Goal: Task Accomplishment & Management: Manage account settings

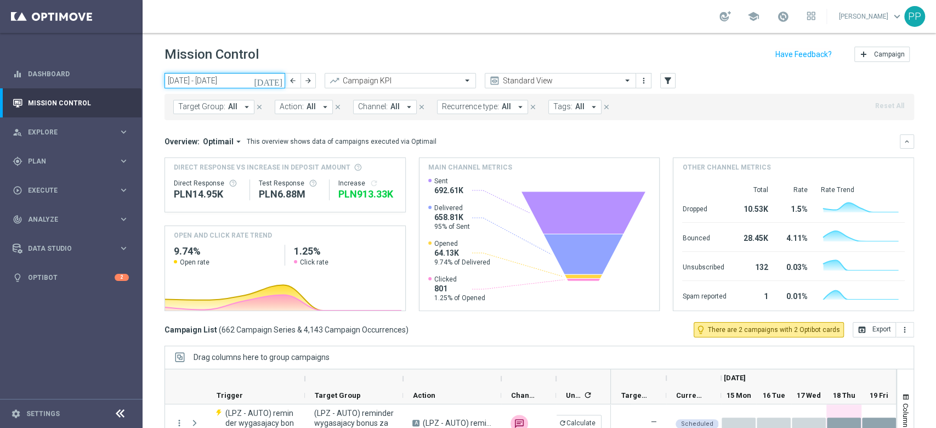
click at [248, 84] on input "15 Sep 2025 - 21 Sep 2025" at bounding box center [225, 80] width 121 height 15
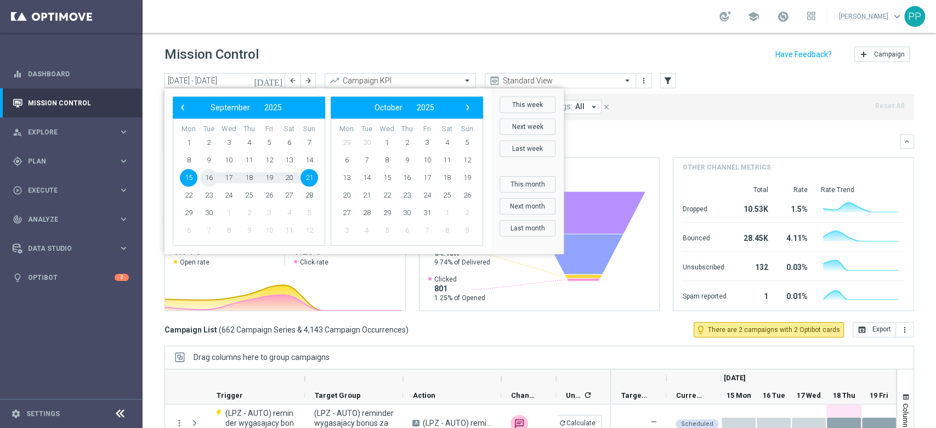
click at [212, 176] on span "16" at bounding box center [209, 178] width 18 height 18
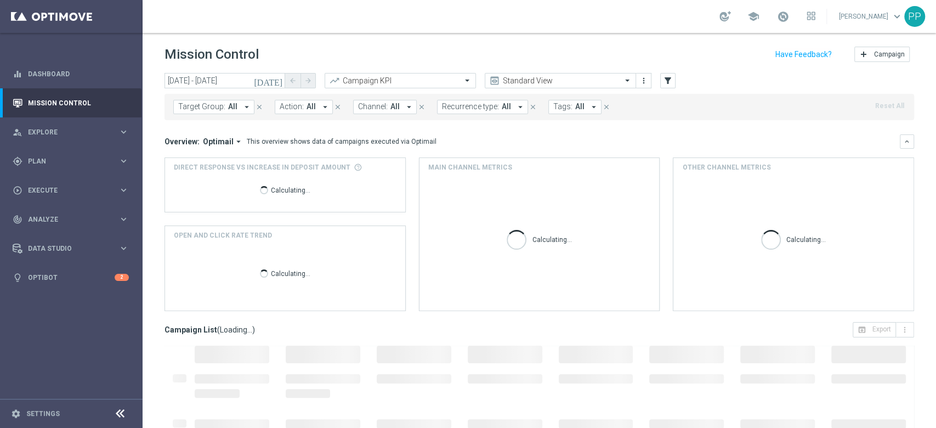
type input "16 Sep 2025 - 16 Sep 2025"
click at [670, 83] on icon "filter_alt" at bounding box center [668, 81] width 10 height 10
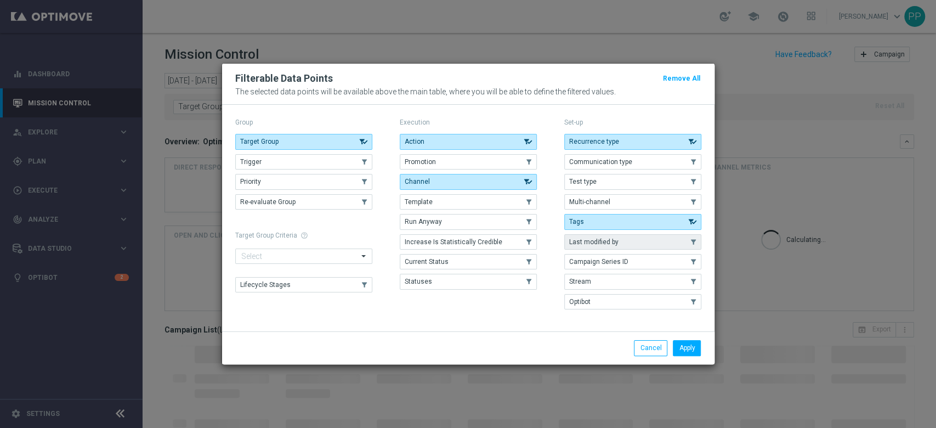
click at [636, 242] on button "Last modified by" at bounding box center [632, 241] width 137 height 15
click at [688, 352] on button "Apply" at bounding box center [687, 347] width 28 height 15
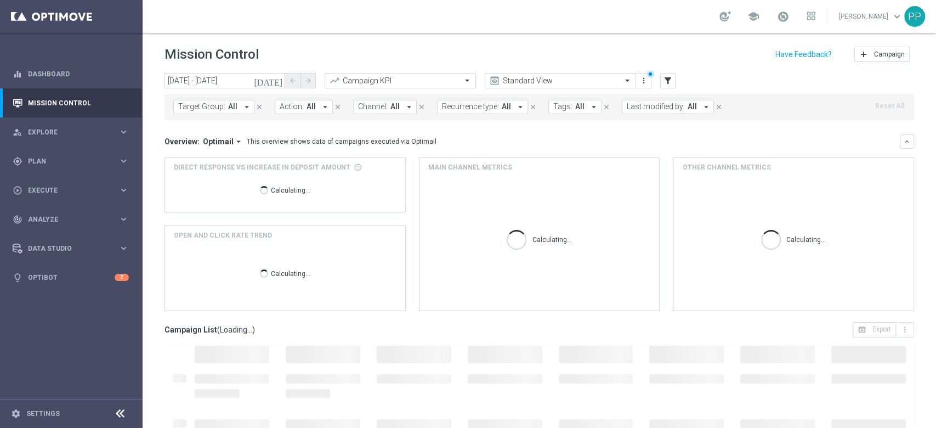
click at [639, 106] on span "Last modified by:" at bounding box center [656, 106] width 58 height 9
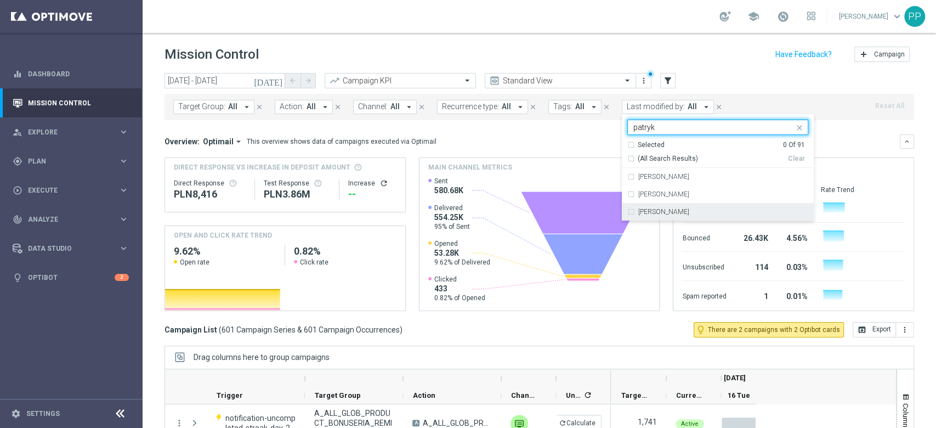
click at [674, 210] on label "[PERSON_NAME]" at bounding box center [664, 211] width 51 height 7
type input "patryk"
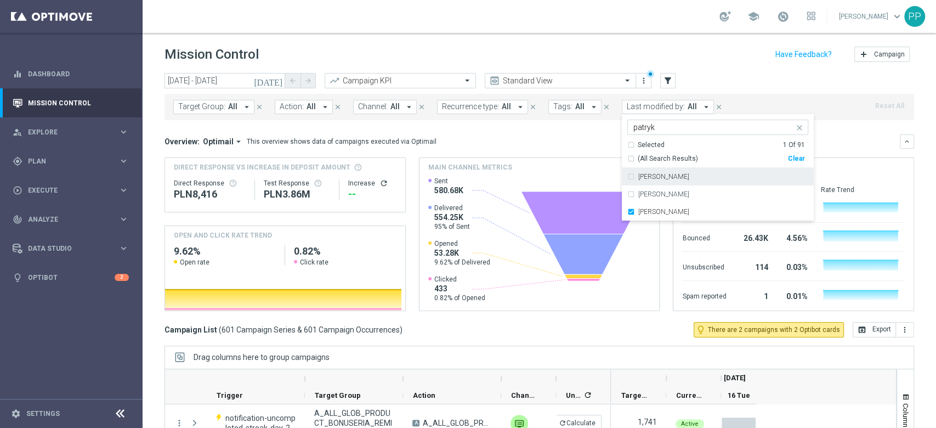
click at [585, 59] on div "Mission Control add Campaign" at bounding box center [540, 54] width 750 height 21
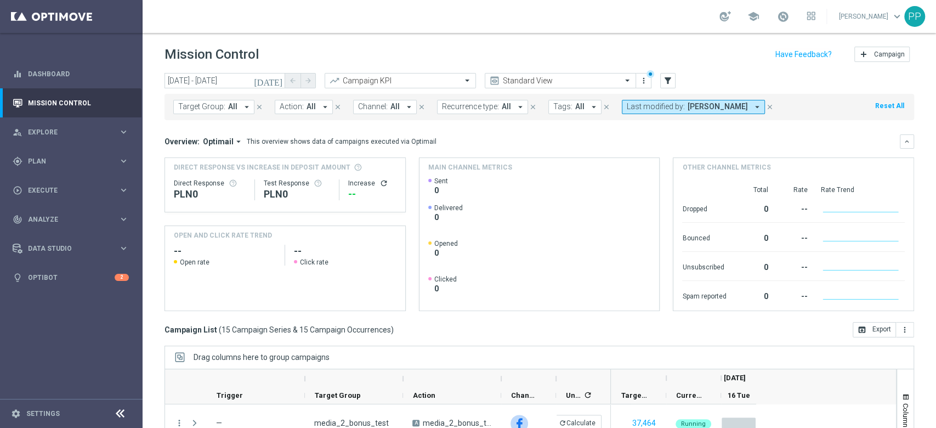
click at [364, 104] on span "Channel:" at bounding box center [373, 106] width 30 height 9
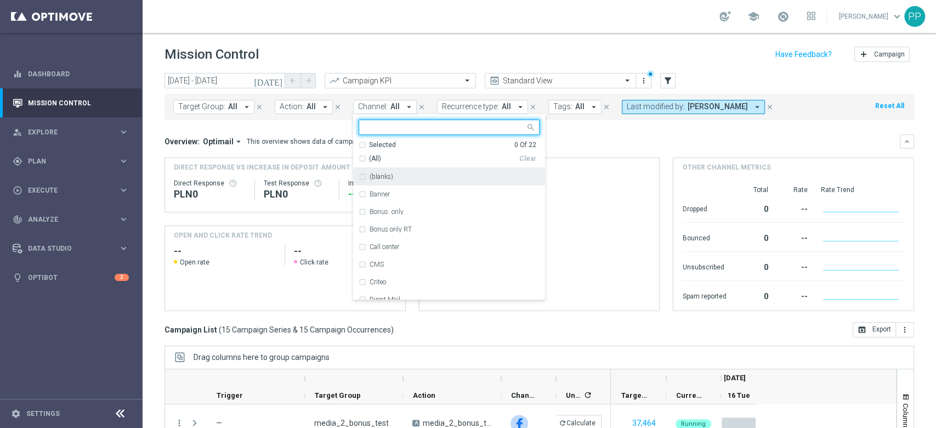
click at [359, 158] on div "(All)" at bounding box center [439, 158] width 161 height 9
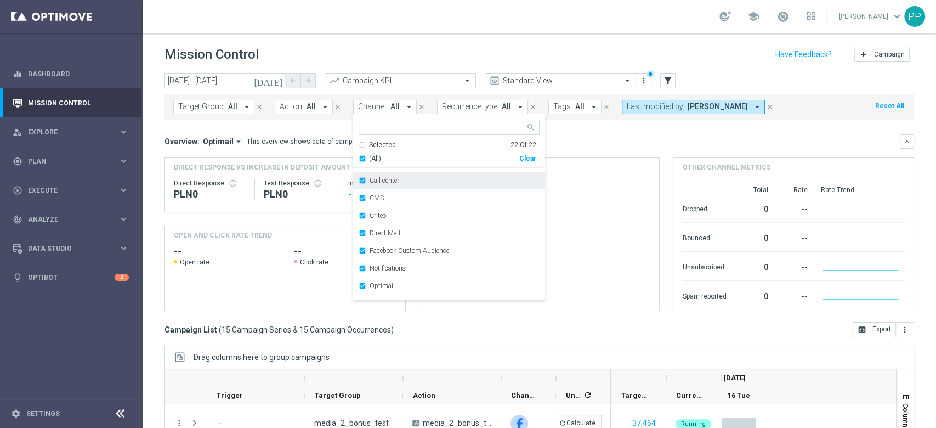
scroll to position [146, 0]
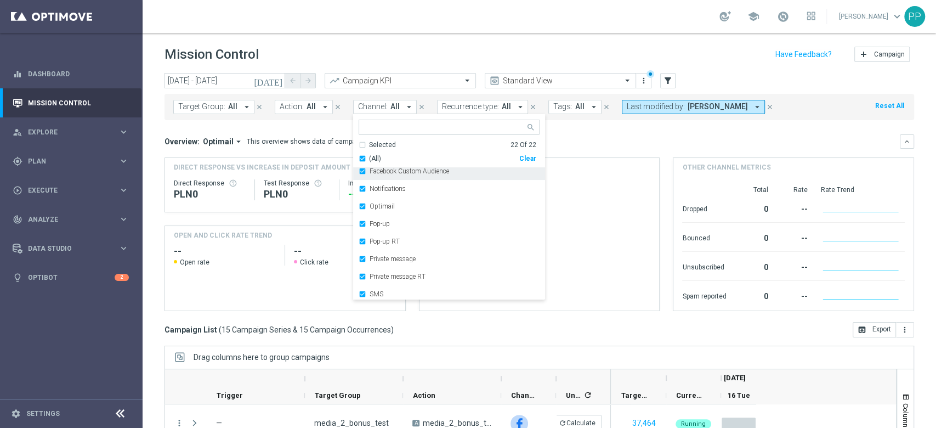
click at [413, 175] on div "Facebook Custom Audience" at bounding box center [449, 171] width 181 height 18
click at [439, 46] on div "Mission Control add Campaign" at bounding box center [540, 54] width 750 height 21
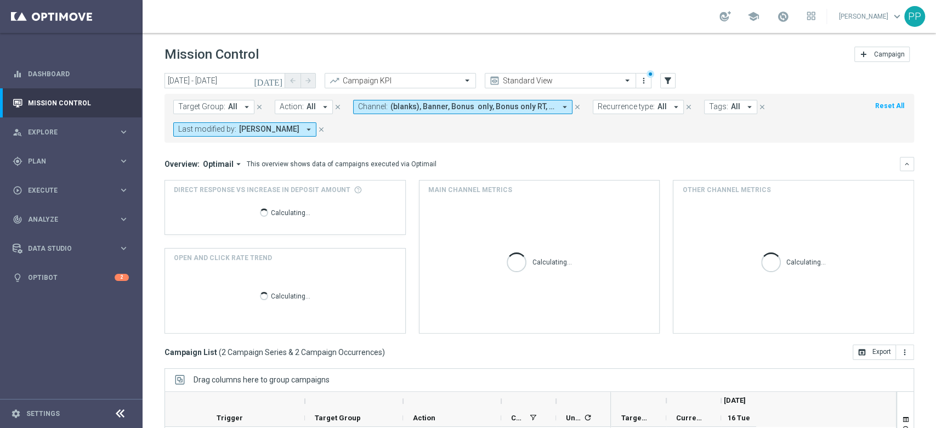
scroll to position [142, 0]
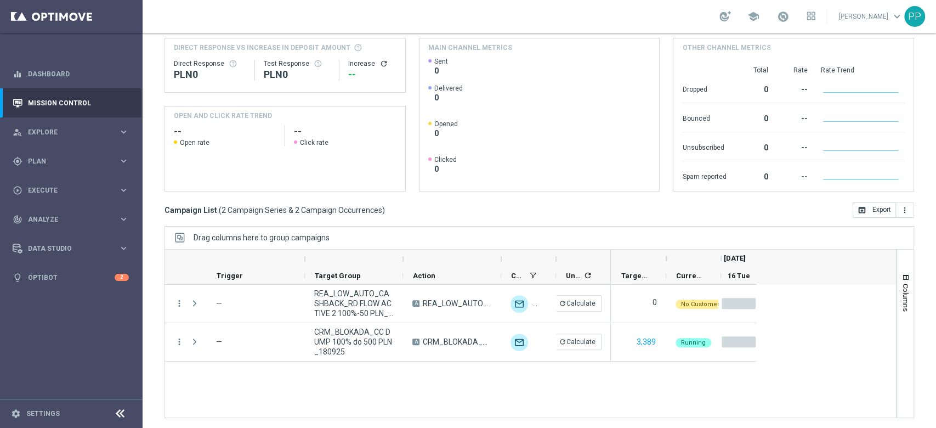
click at [155, 324] on div "Mission Control add Campaign today 16 Sep 2025 - 16 Sep 2025 arrow_back arrow_f…" at bounding box center [540, 230] width 794 height 395
click at [82, 156] on div "gps_fixed Plan" at bounding box center [66, 161] width 106 height 10
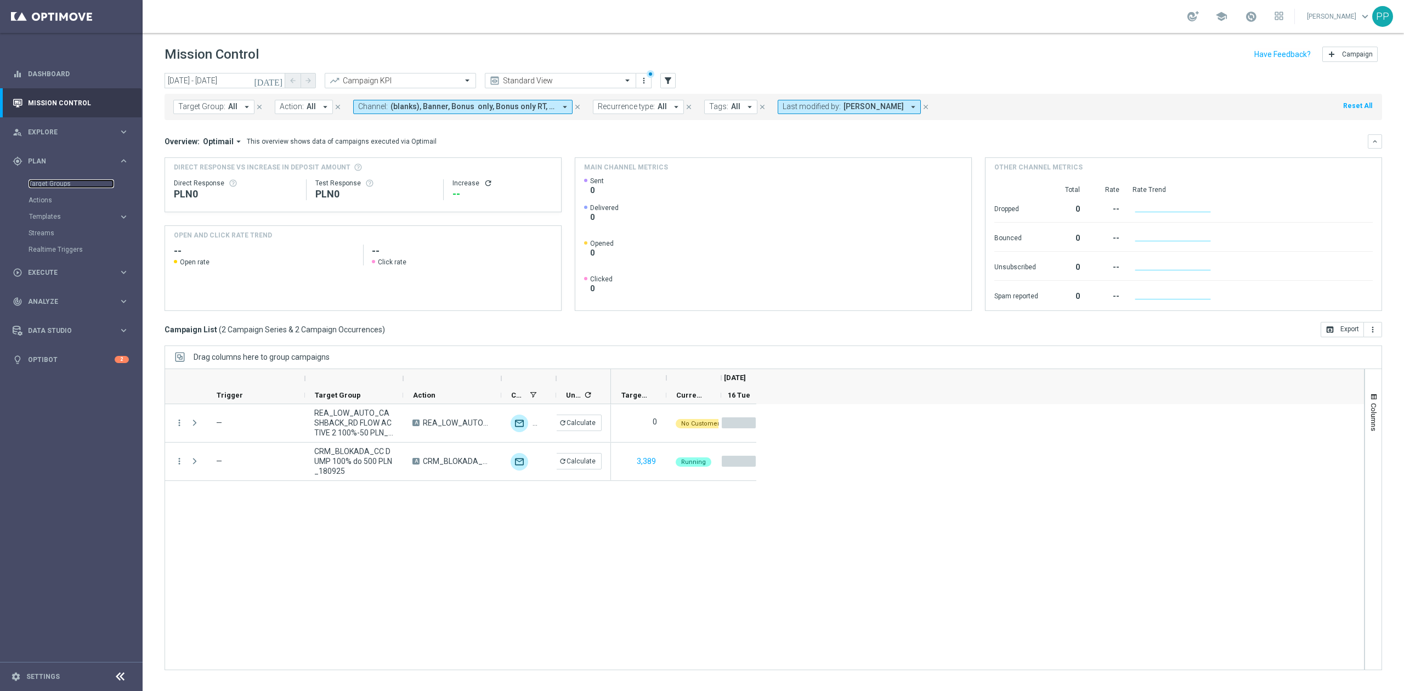
scroll to position [0, 0]
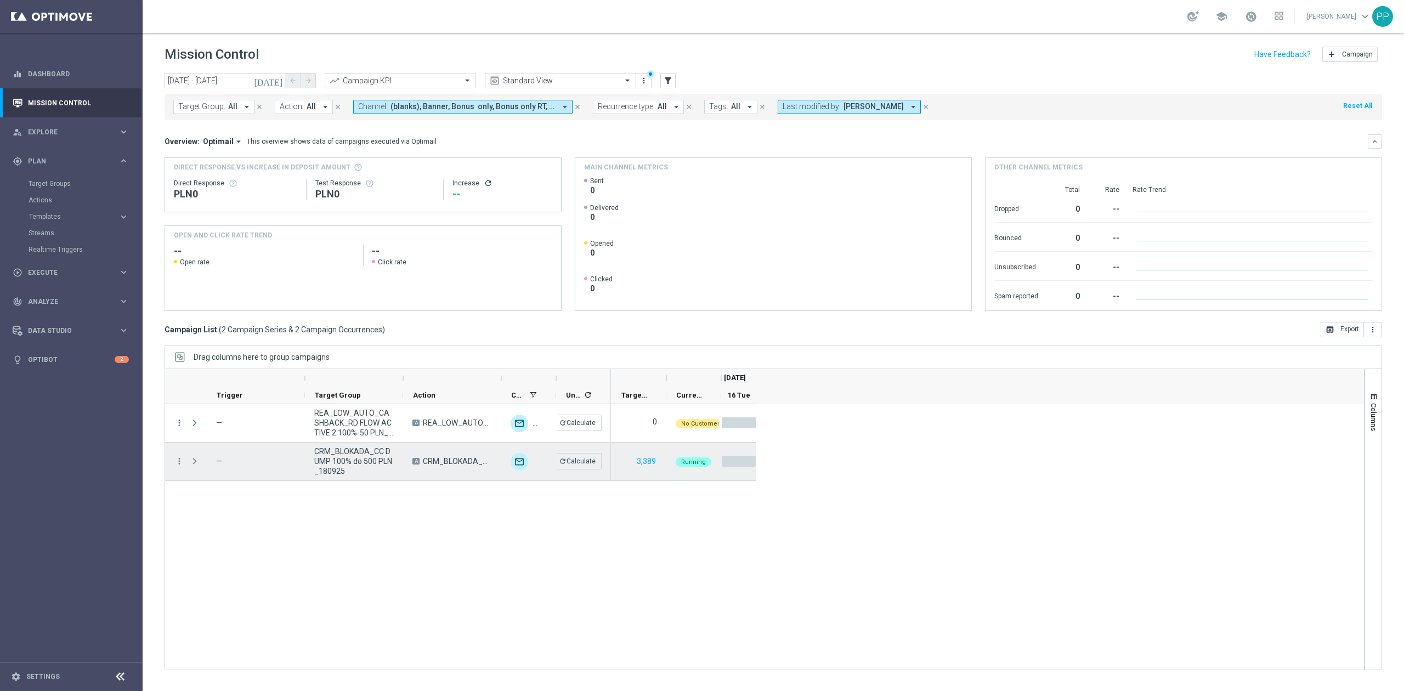
click at [380, 427] on span "CRM_BLOKADA_CC DUMP 100% do 500 PLN_180925" at bounding box center [354, 462] width 80 height 30
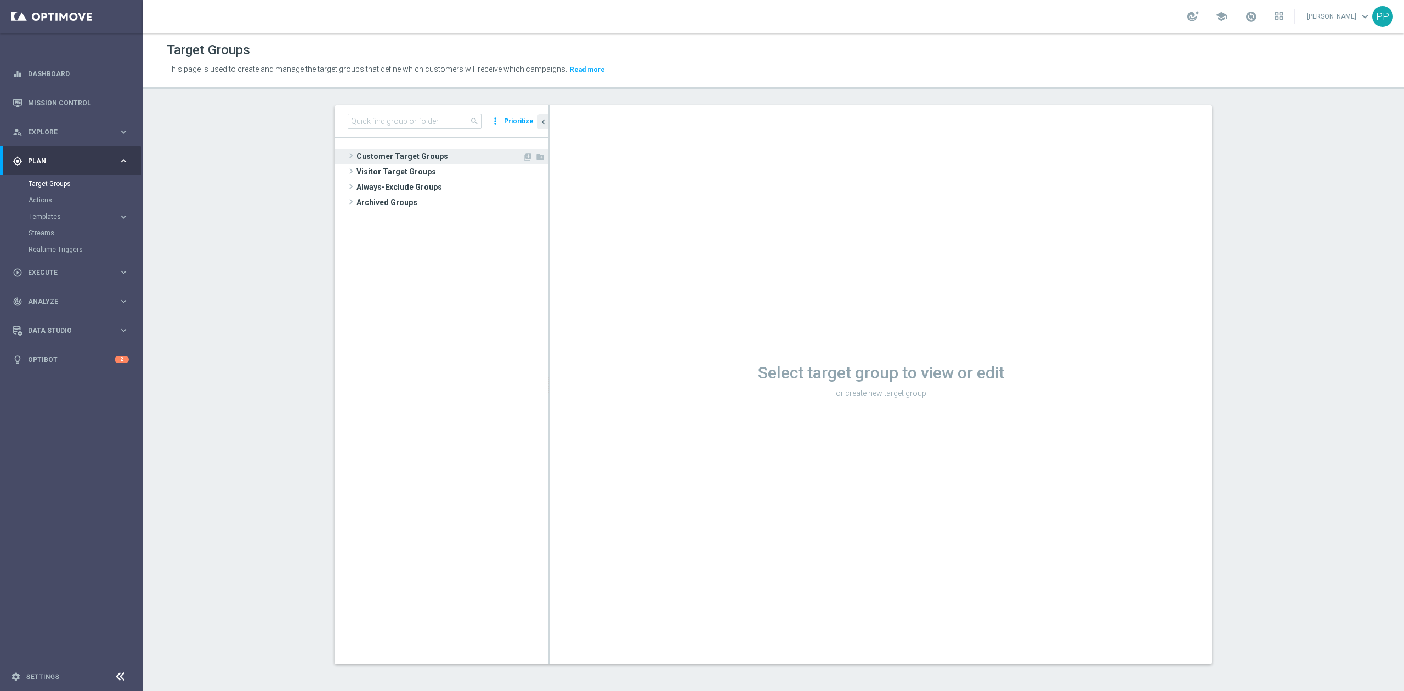
click at [408, 151] on span "Customer Target Groups" at bounding box center [440, 156] width 166 height 15
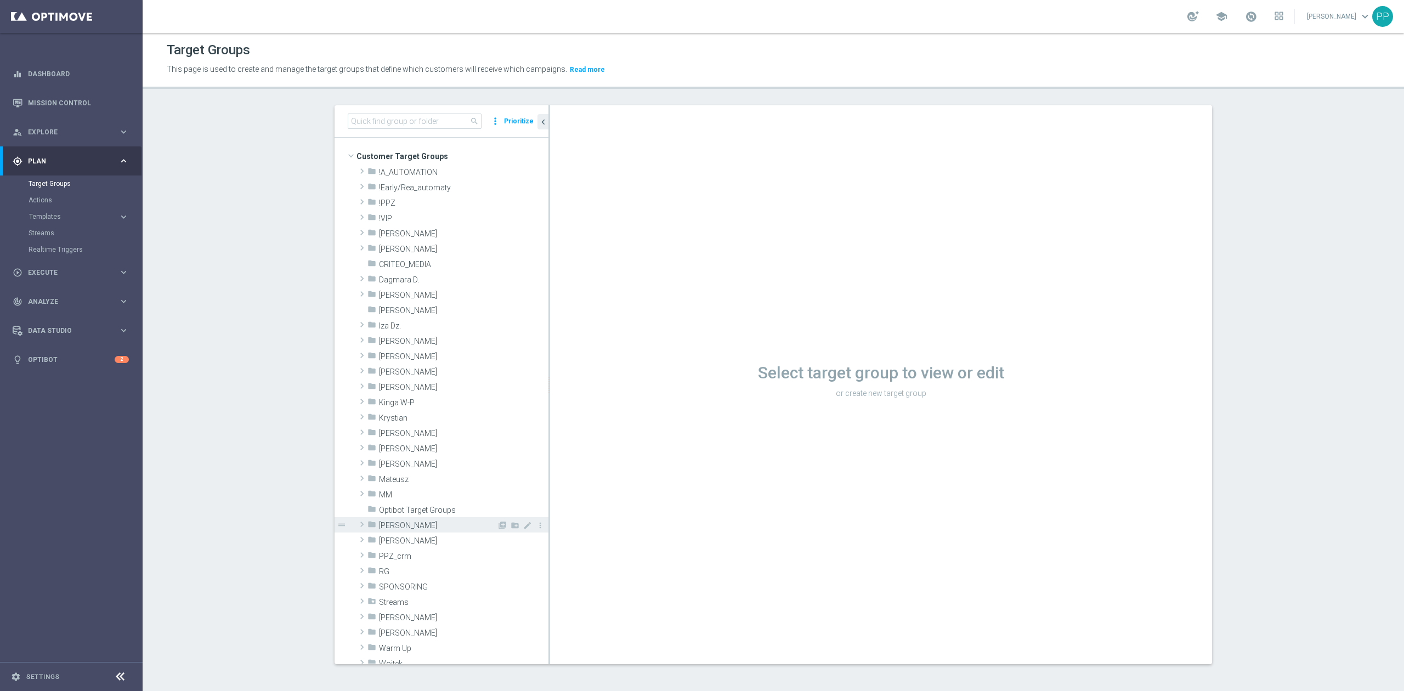
click at [405, 427] on span "[PERSON_NAME]" at bounding box center [438, 525] width 118 height 9
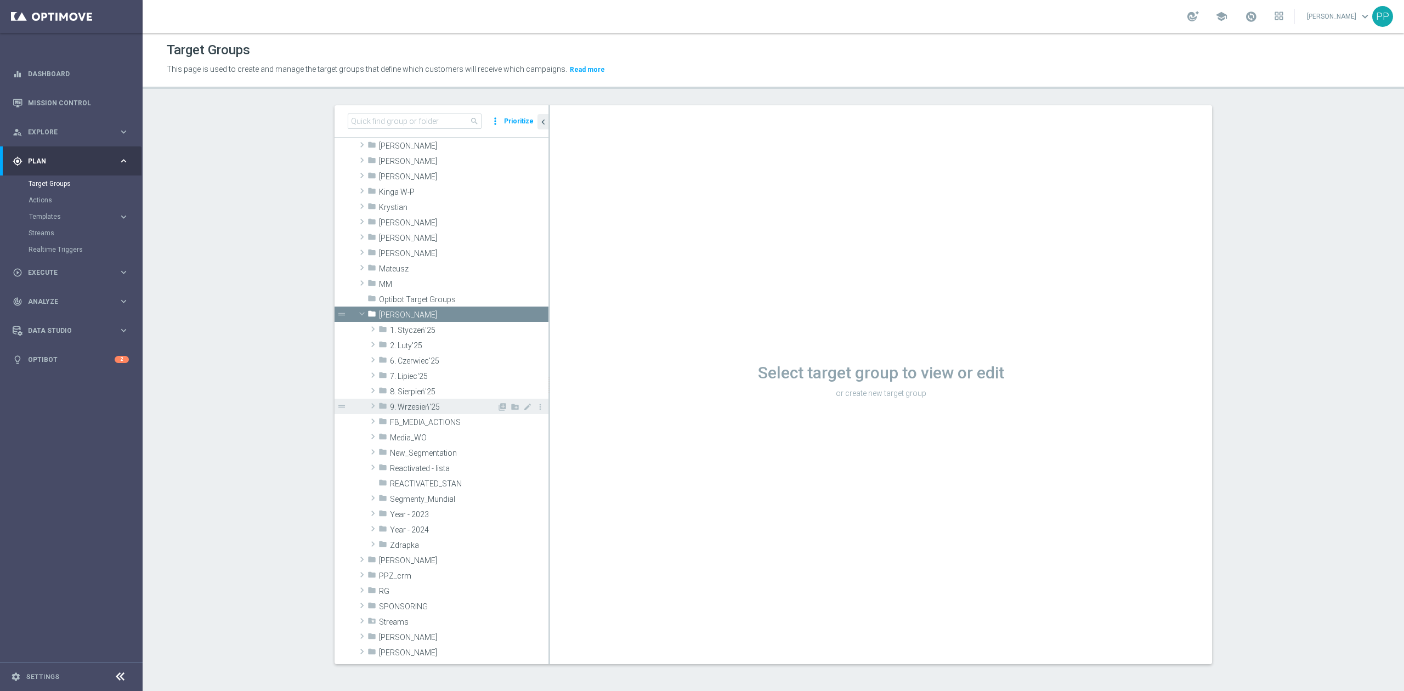
click at [428, 409] on span "9. Wrzesień'25" at bounding box center [443, 407] width 107 height 9
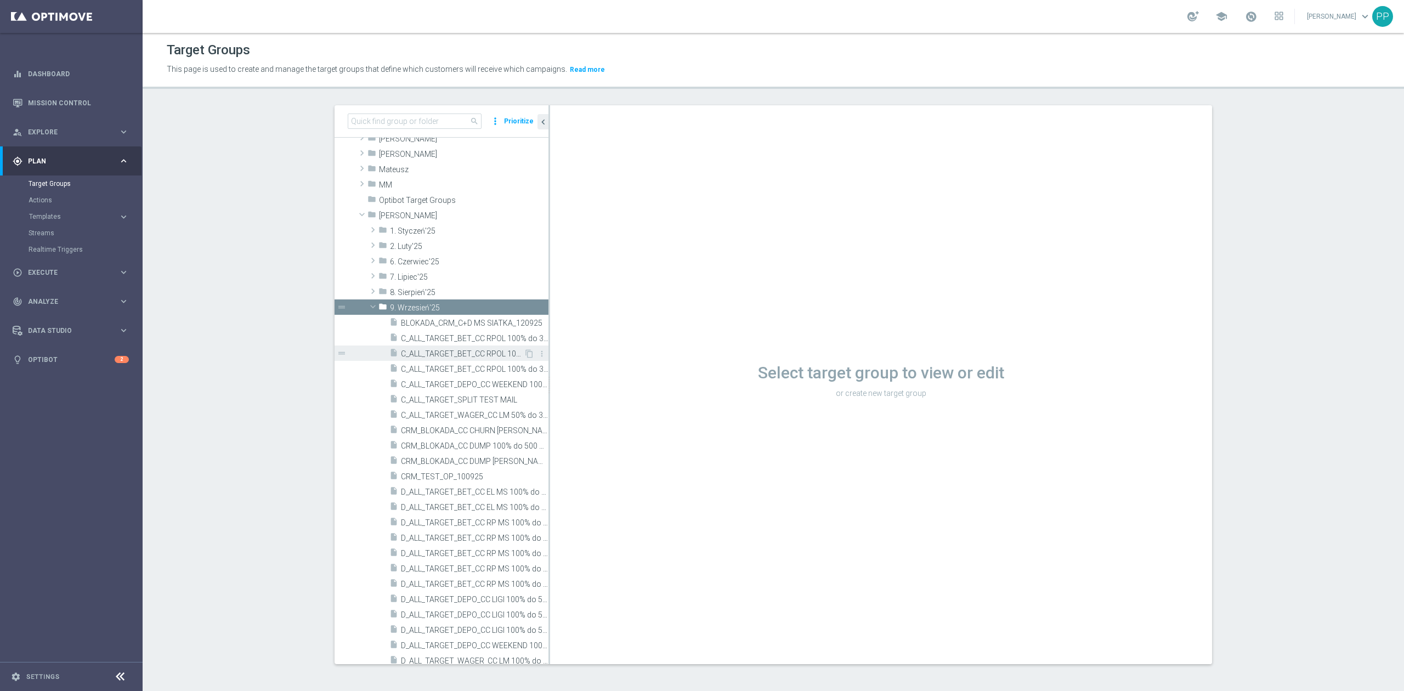
scroll to position [503, 0]
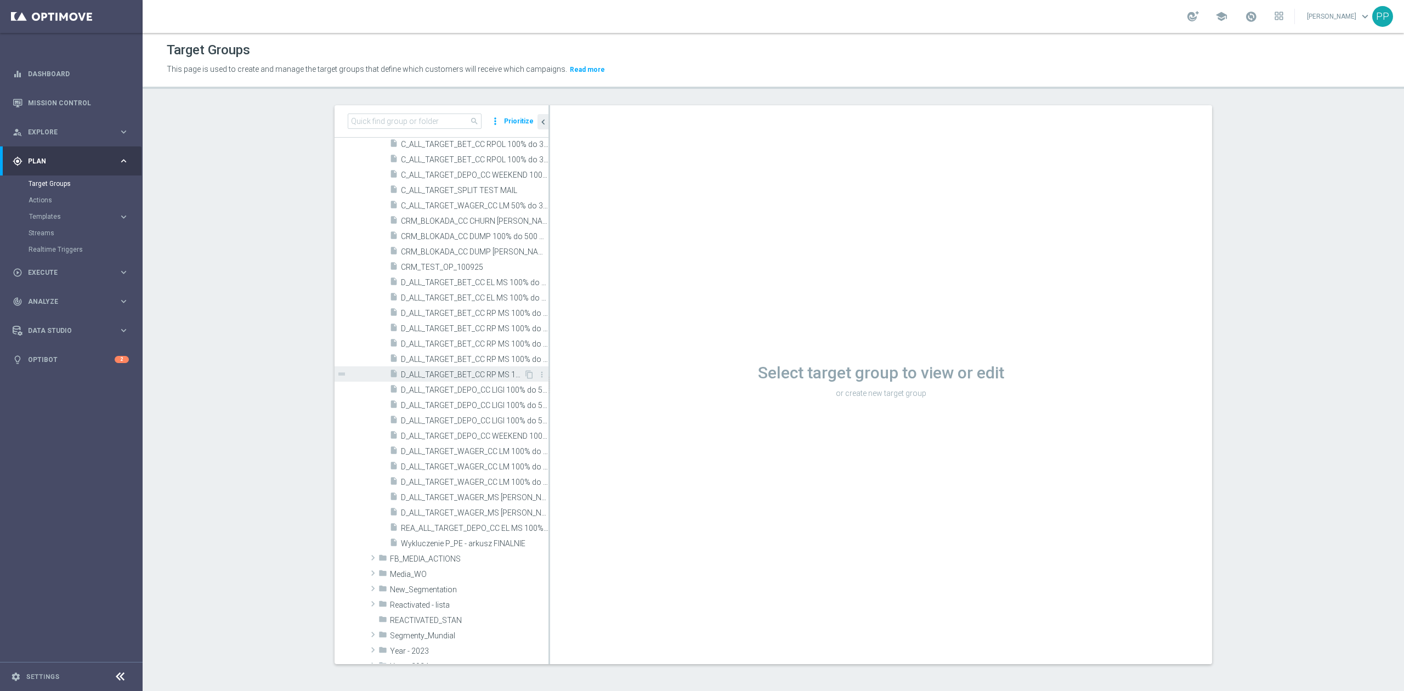
click at [499, 370] on span "D_ALL_TARGET_BET_CC RP MS 100% do 500 PLN_010925" at bounding box center [462, 374] width 123 height 9
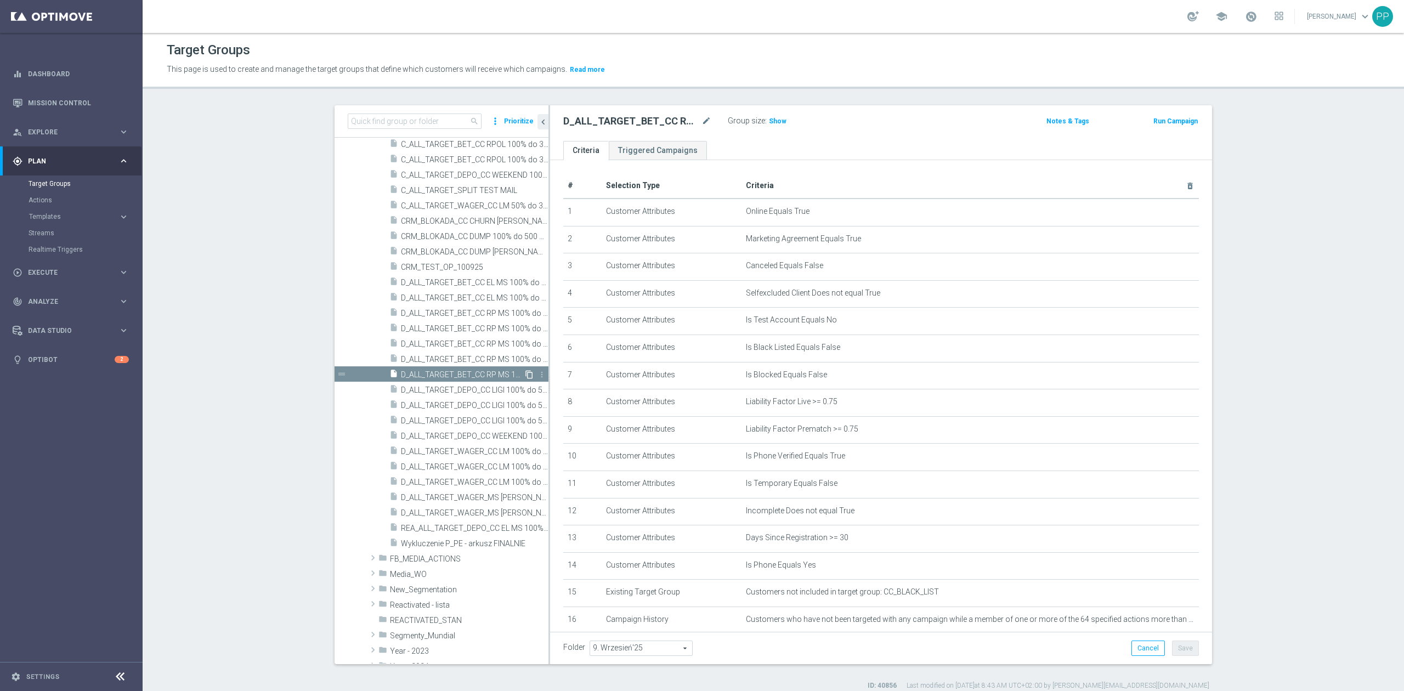
click at [525, 374] on icon "content_copy" at bounding box center [529, 374] width 9 height 9
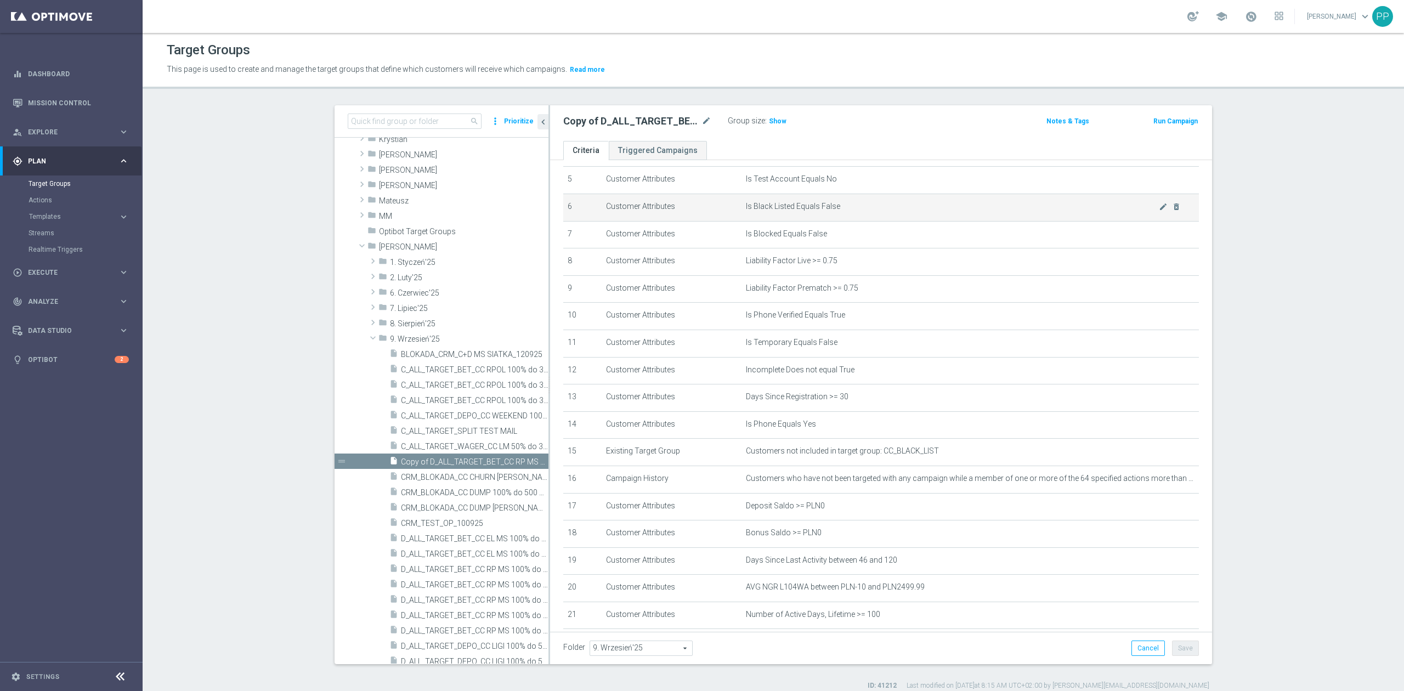
scroll to position [271, 0]
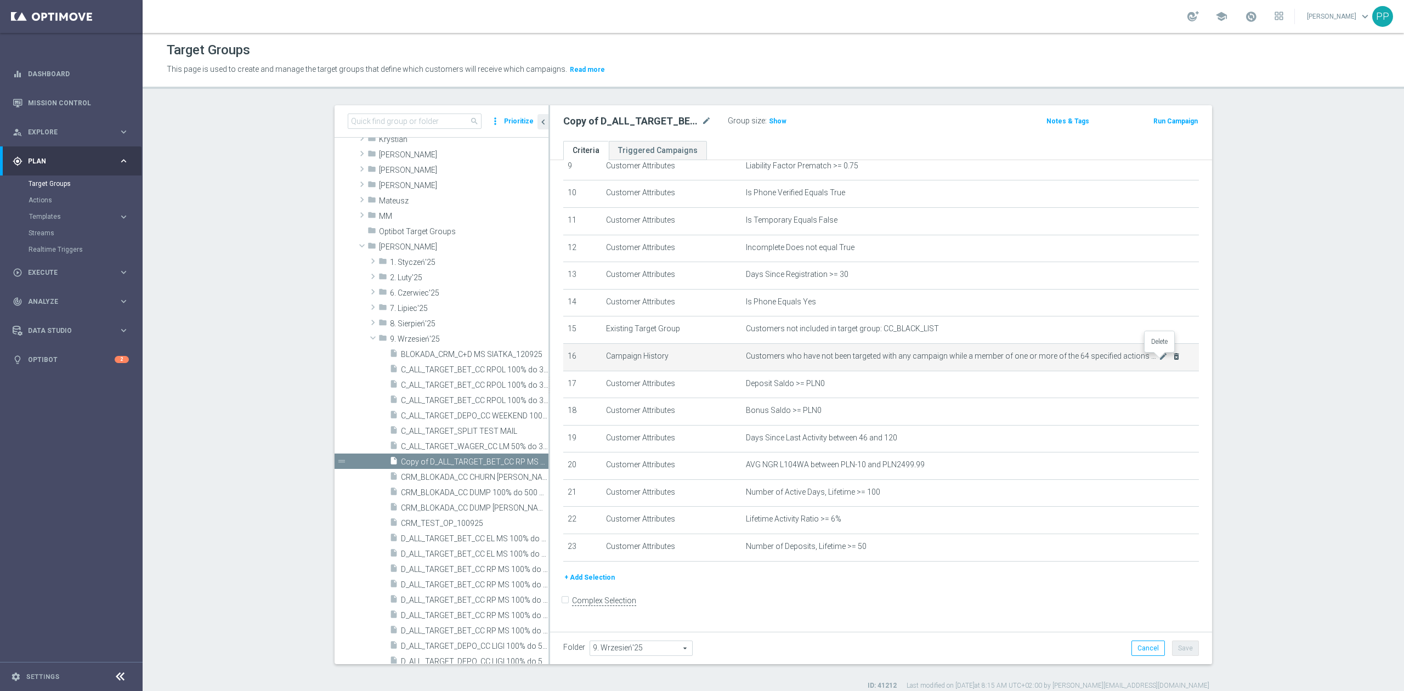
click at [936, 361] on icon "delete_forever" at bounding box center [1176, 356] width 9 height 9
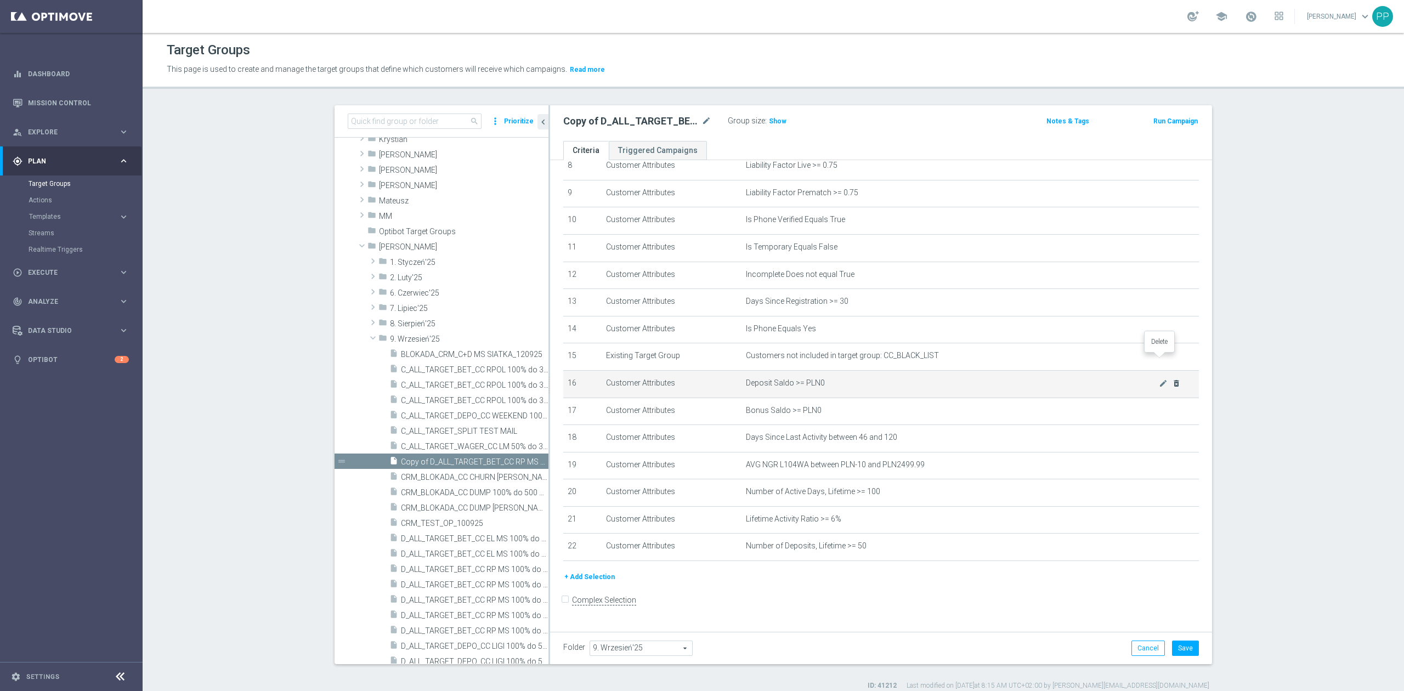
scroll to position [244, 0]
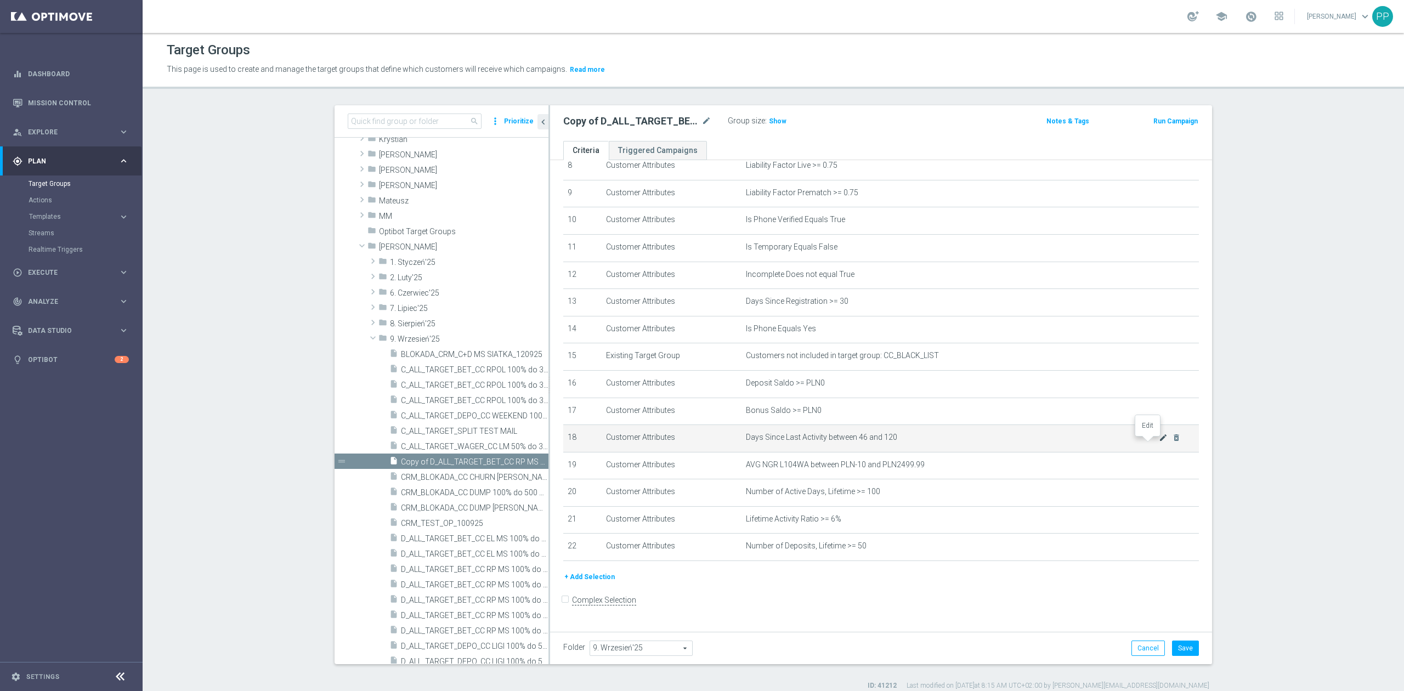
click at [936, 427] on icon "mode_edit" at bounding box center [1163, 437] width 9 height 9
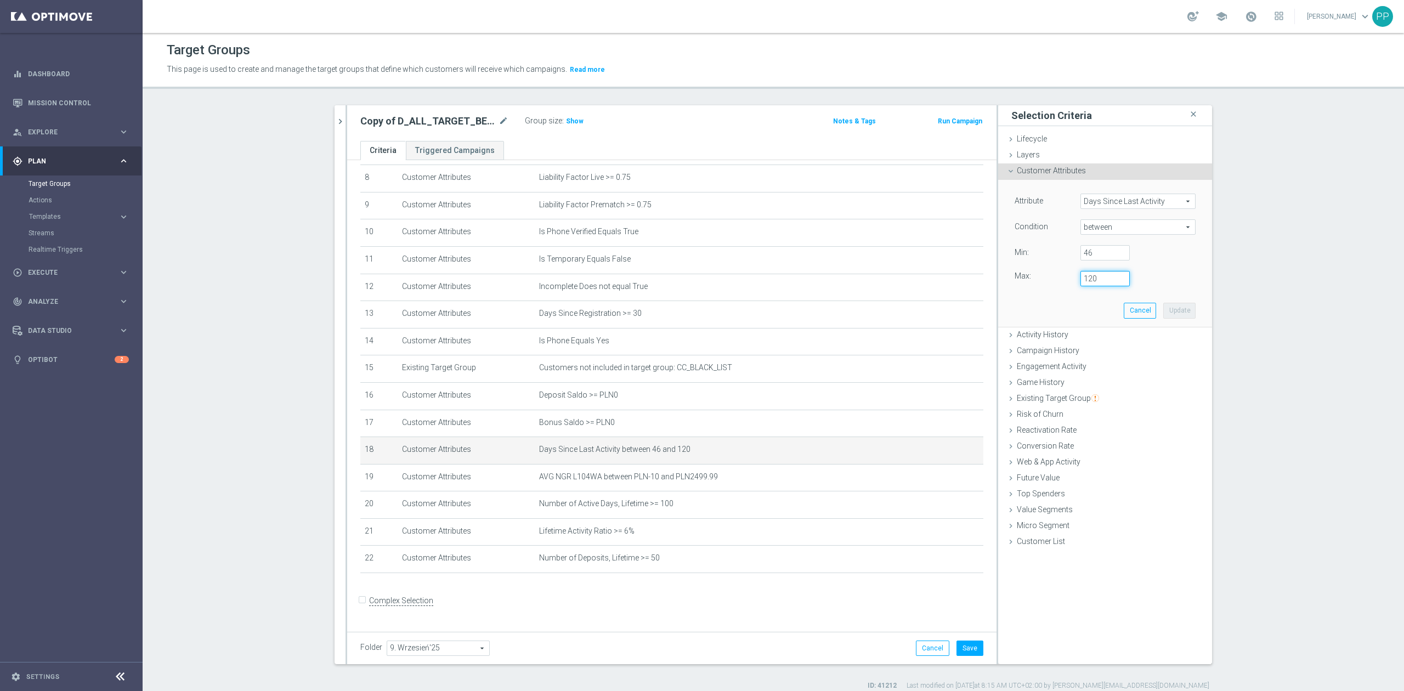
drag, startPoint x: 1093, startPoint y: 279, endPoint x: 1070, endPoint y: 279, distance: 23.6
click at [936, 279] on div "120" at bounding box center [1105, 278] width 66 height 15
type input "2"
type input "300"
click at [936, 312] on button "Update" at bounding box center [1179, 310] width 32 height 15
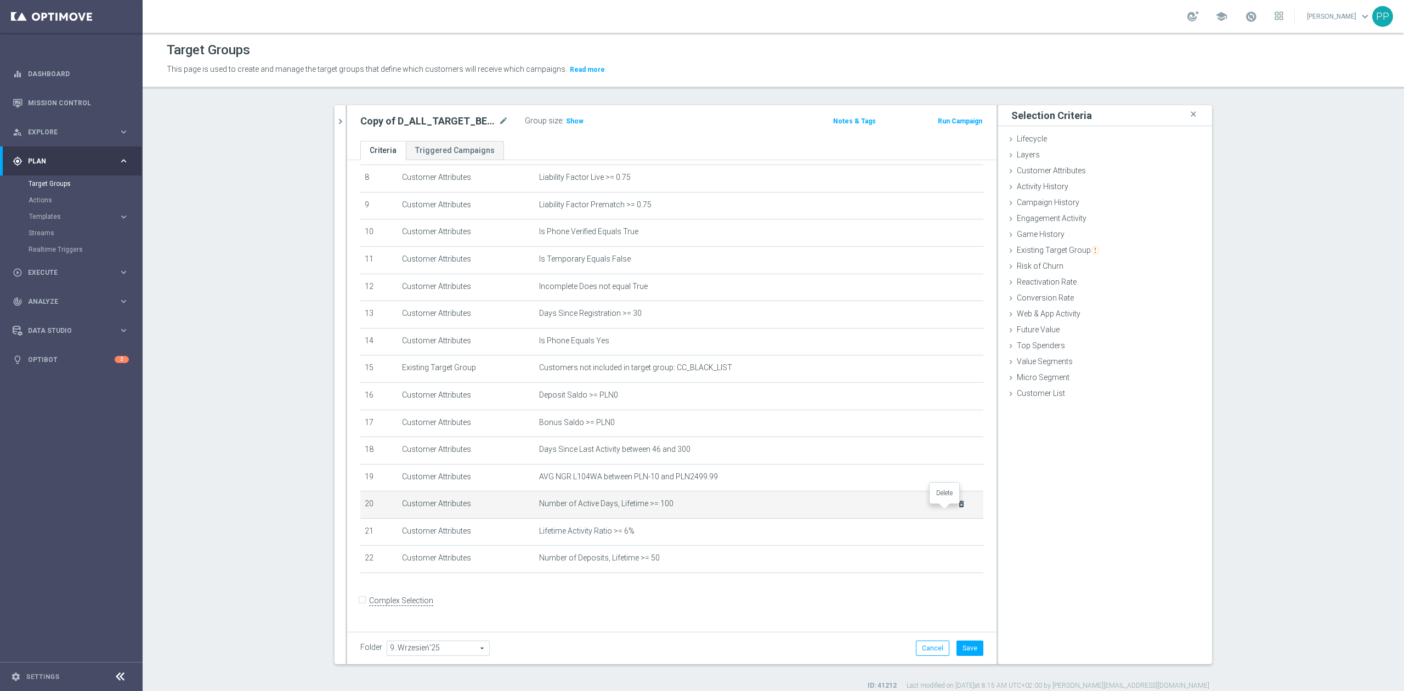
click at [936, 427] on icon "delete_forever" at bounding box center [961, 504] width 9 height 9
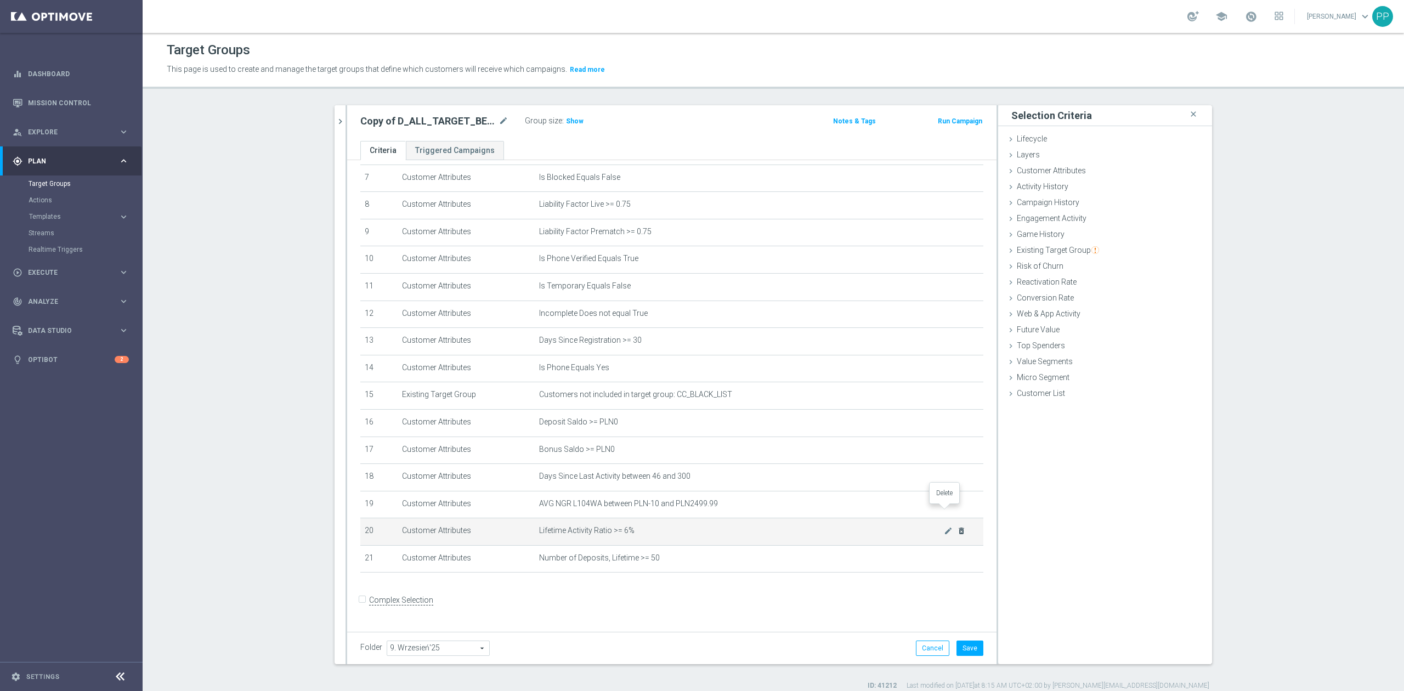
scroll to position [204, 0]
click at [936, 427] on icon "delete_forever" at bounding box center [961, 531] width 9 height 9
click at [936, 427] on icon "delete_forever" at bounding box center [961, 558] width 9 height 9
click at [0, 0] on icon "delete_forever" at bounding box center [0, 0] width 0 height 0
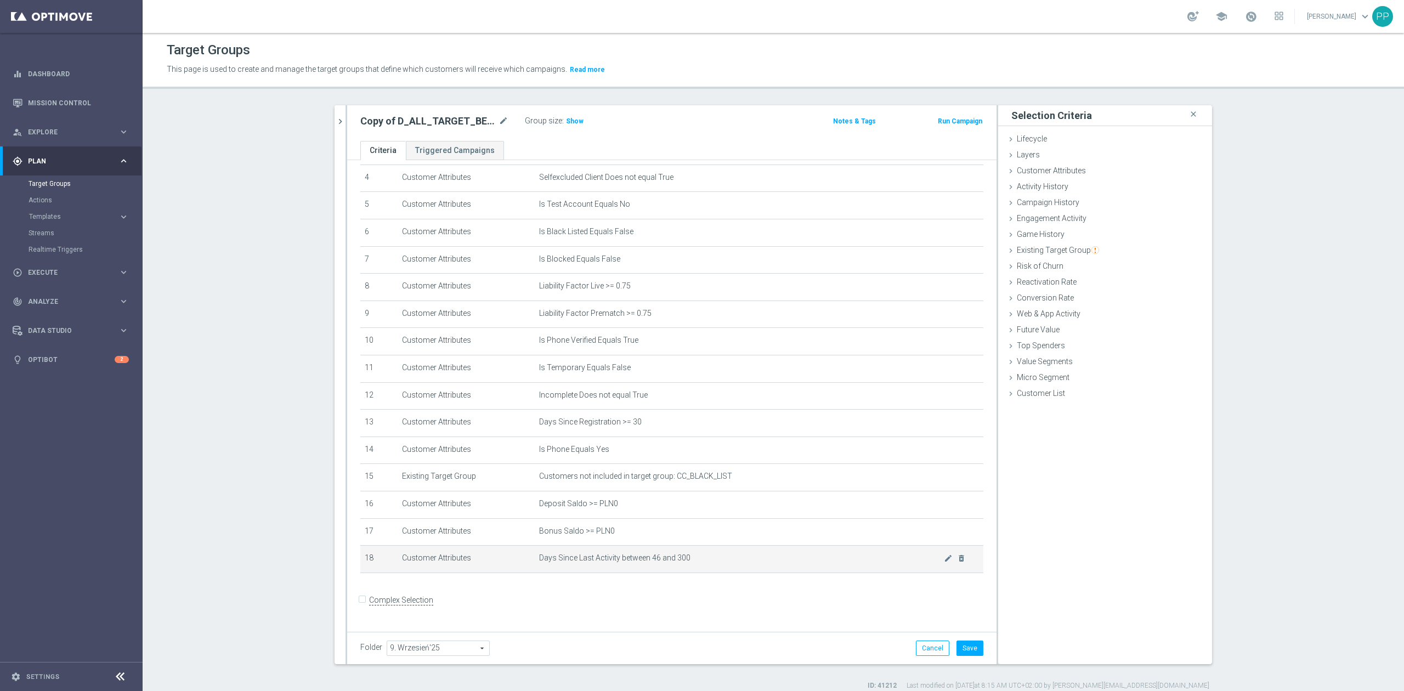
scroll to position [120, 0]
click at [936, 395] on span "Customer List" at bounding box center [1041, 393] width 48 height 9
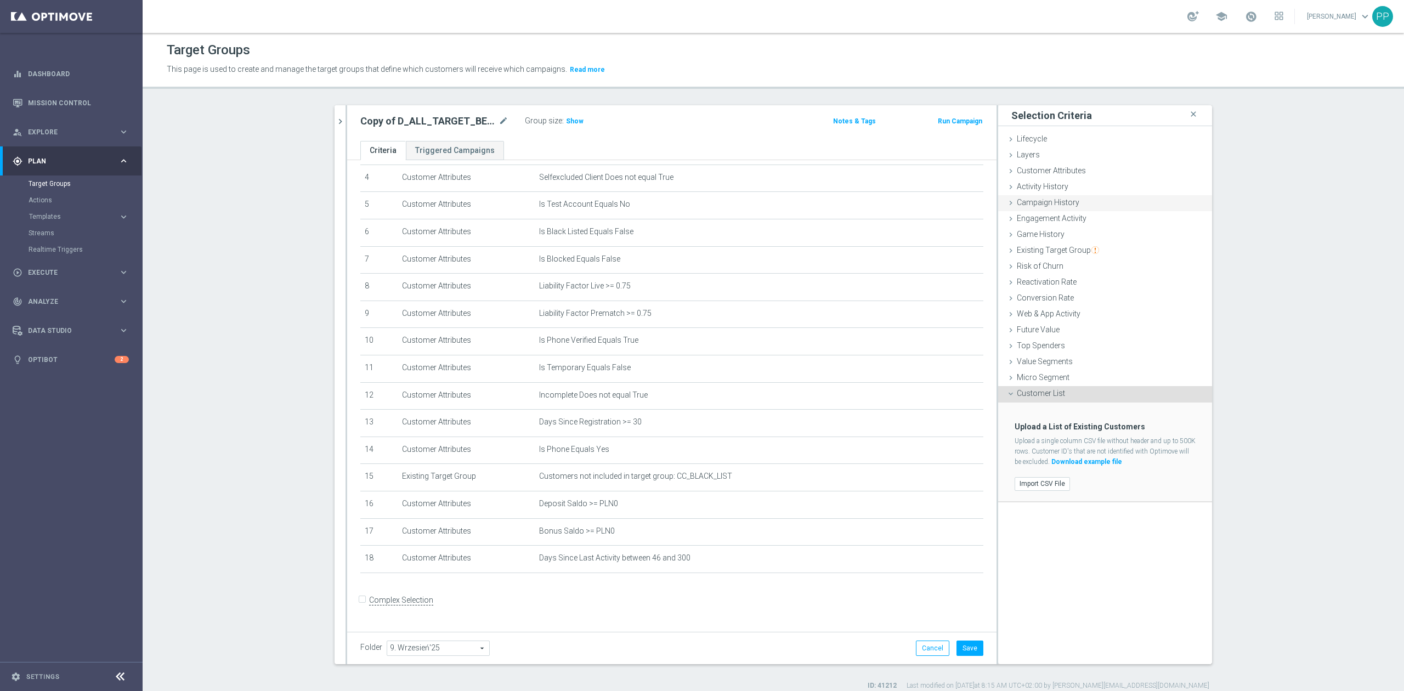
click at [936, 203] on span "Campaign History" at bounding box center [1048, 202] width 63 height 9
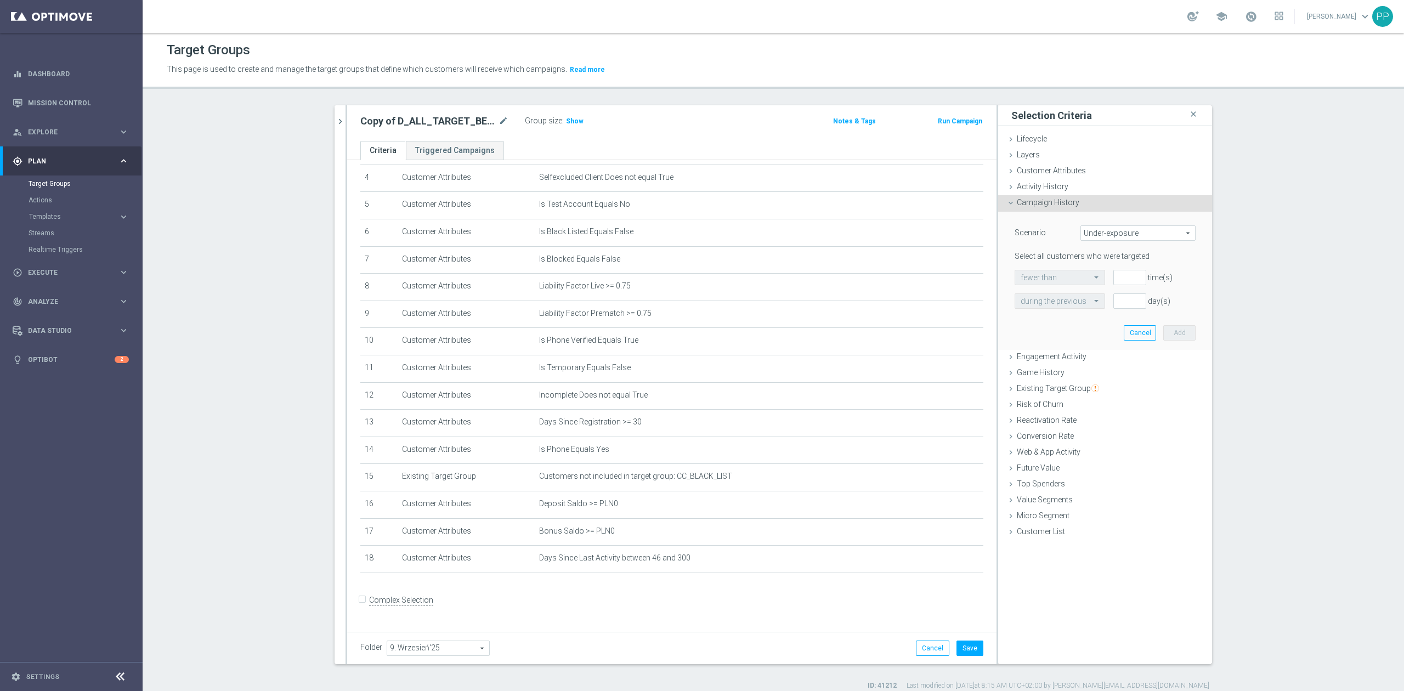
click at [936, 231] on span "Under-exposure" at bounding box center [1138, 233] width 114 height 14
click at [936, 306] on span "Custom" at bounding box center [1138, 306] width 103 height 9
type input "Custom"
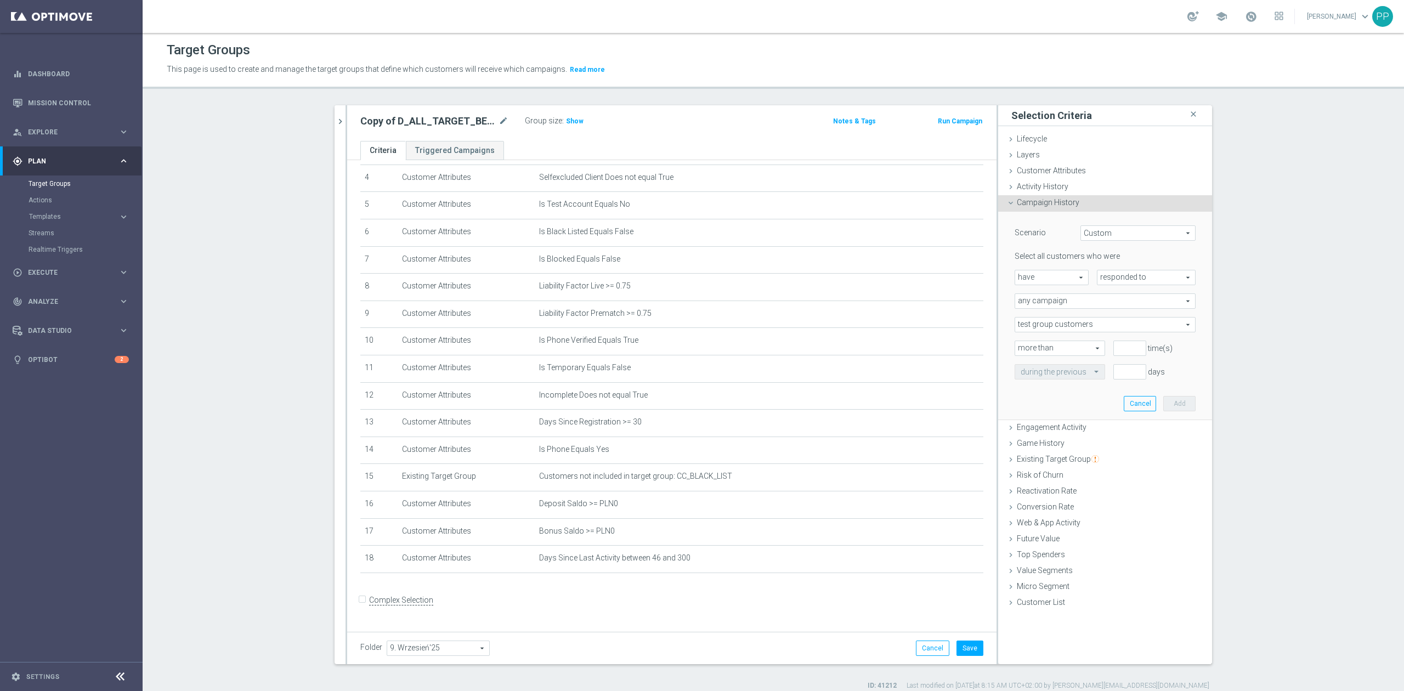
click at [936, 273] on span "responded to" at bounding box center [1147, 277] width 98 height 14
click at [936, 309] on span "been targeted with" at bounding box center [1146, 307] width 87 height 9
type input "been targeted with"
click at [936, 303] on span "any campaign" at bounding box center [1105, 301] width 180 height 14
click at [936, 343] on span "one or more actions" at bounding box center [1105, 345] width 169 height 9
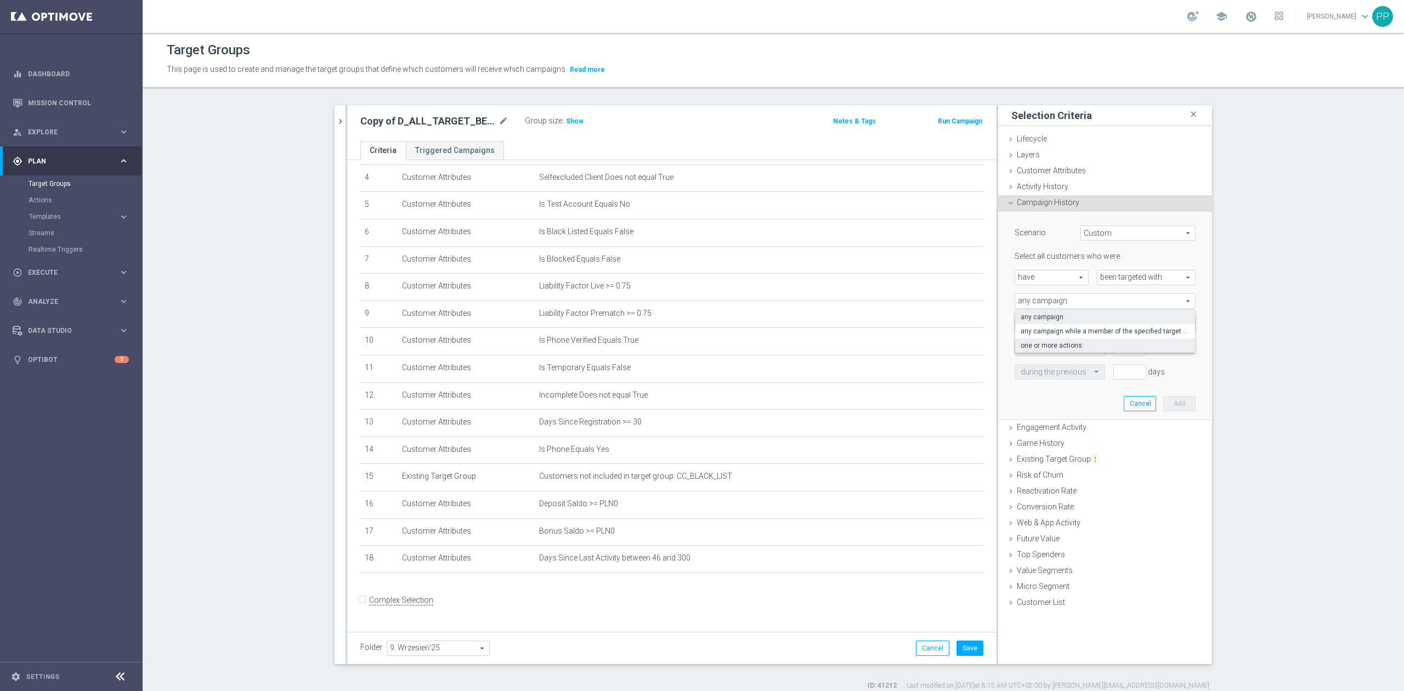
type input "one or more actions"
click at [936, 323] on span at bounding box center [1105, 325] width 180 height 14
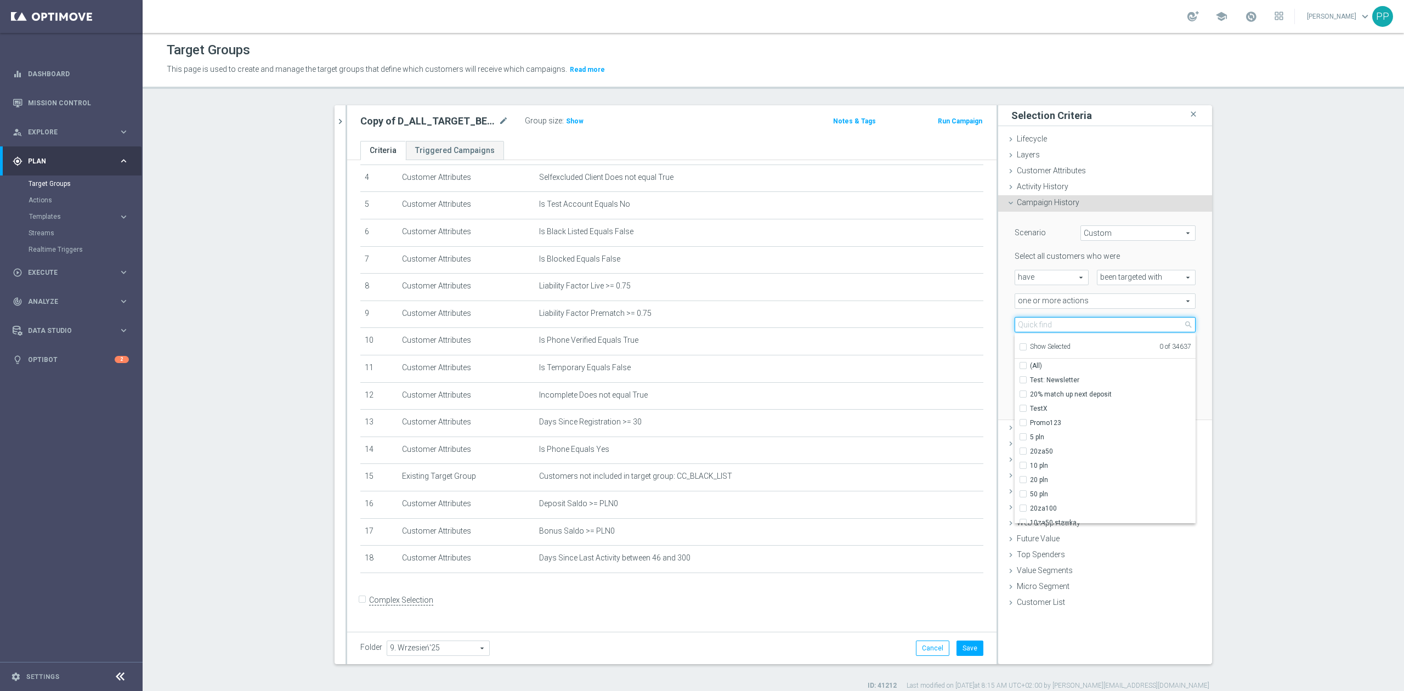
click at [936, 323] on input "search" at bounding box center [1105, 324] width 181 height 15
paste input "CRM_BLOKADA_CC DUMP 100% do 500 PLN_180925"
type input "CRM_BLOKADA_CC DUMP 100% do 500 PLN_180925"
click at [936, 373] on label "CRM_BLOKADA_CC DUMP 100% do 500 PLN_180925" at bounding box center [1113, 380] width 166 height 14
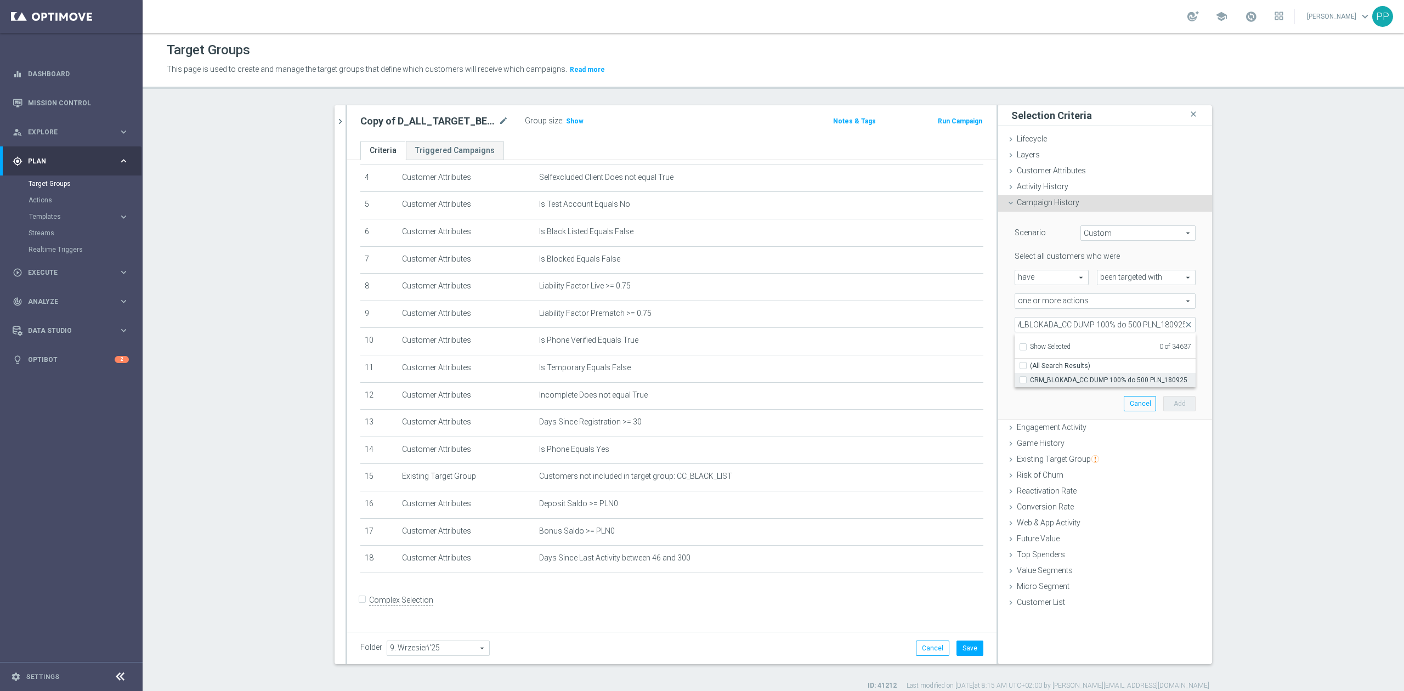
click at [936, 376] on input "CRM_BLOKADA_CC DUMP 100% do 500 PLN_180925" at bounding box center [1026, 379] width 7 height 7
checkbox input "true"
type input "CRM_BLOKADA_CC DUMP 100% do 500 PLN_180925"
checkbox input "true"
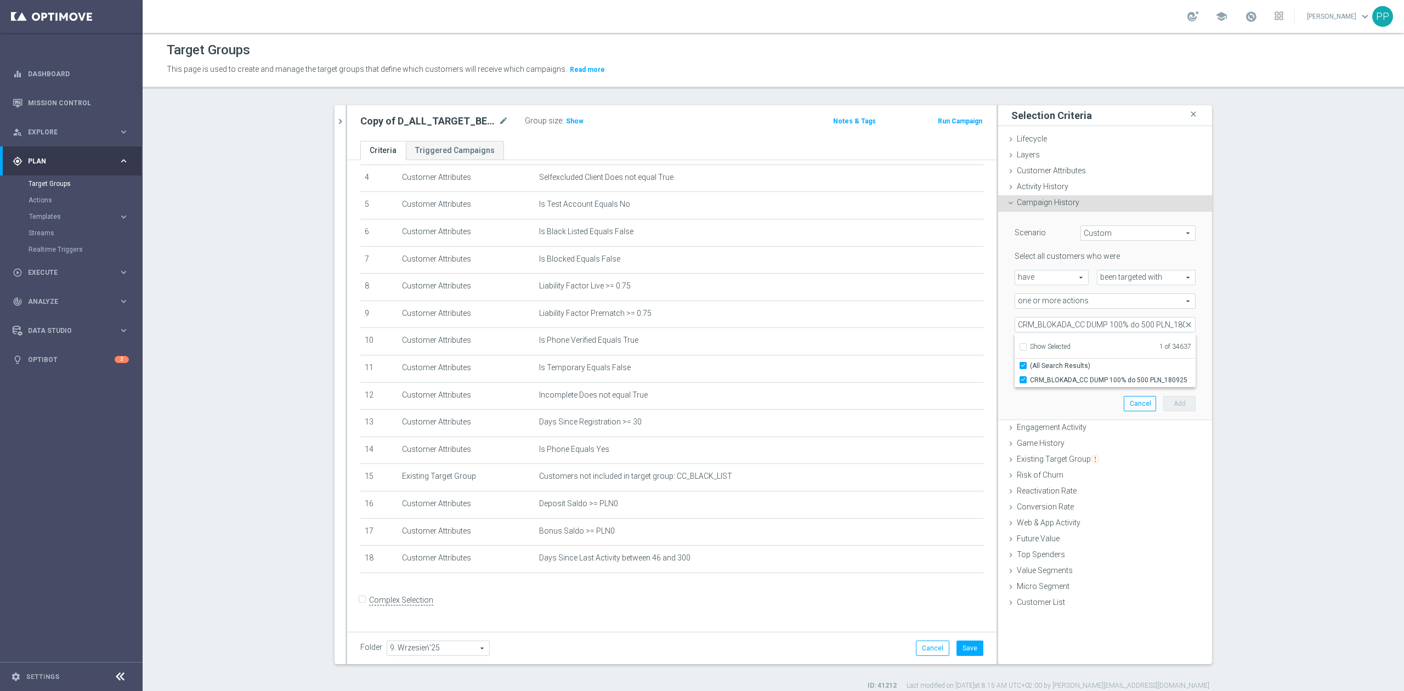
click at [936, 396] on div "Scenario Custom Custom arrow_drop_down search Select all customers who were hav…" at bounding box center [1105, 316] width 197 height 208
click at [936, 348] on input "number" at bounding box center [1130, 348] width 33 height 15
type input "0"
click at [936, 378] on div "Quick find during the previous" at bounding box center [1060, 371] width 91 height 15
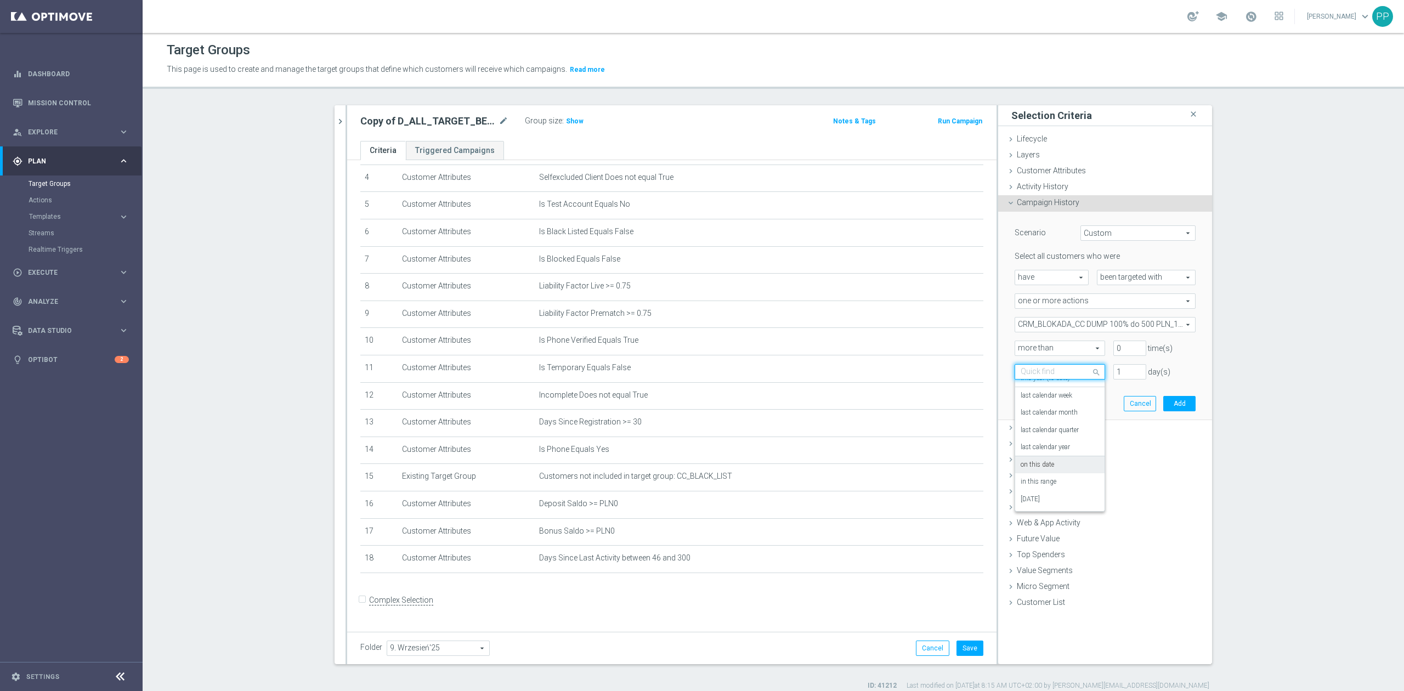
click at [936, 427] on div "on this date" at bounding box center [1060, 465] width 78 height 18
click at [936, 400] on input at bounding box center [1105, 395] width 181 height 15
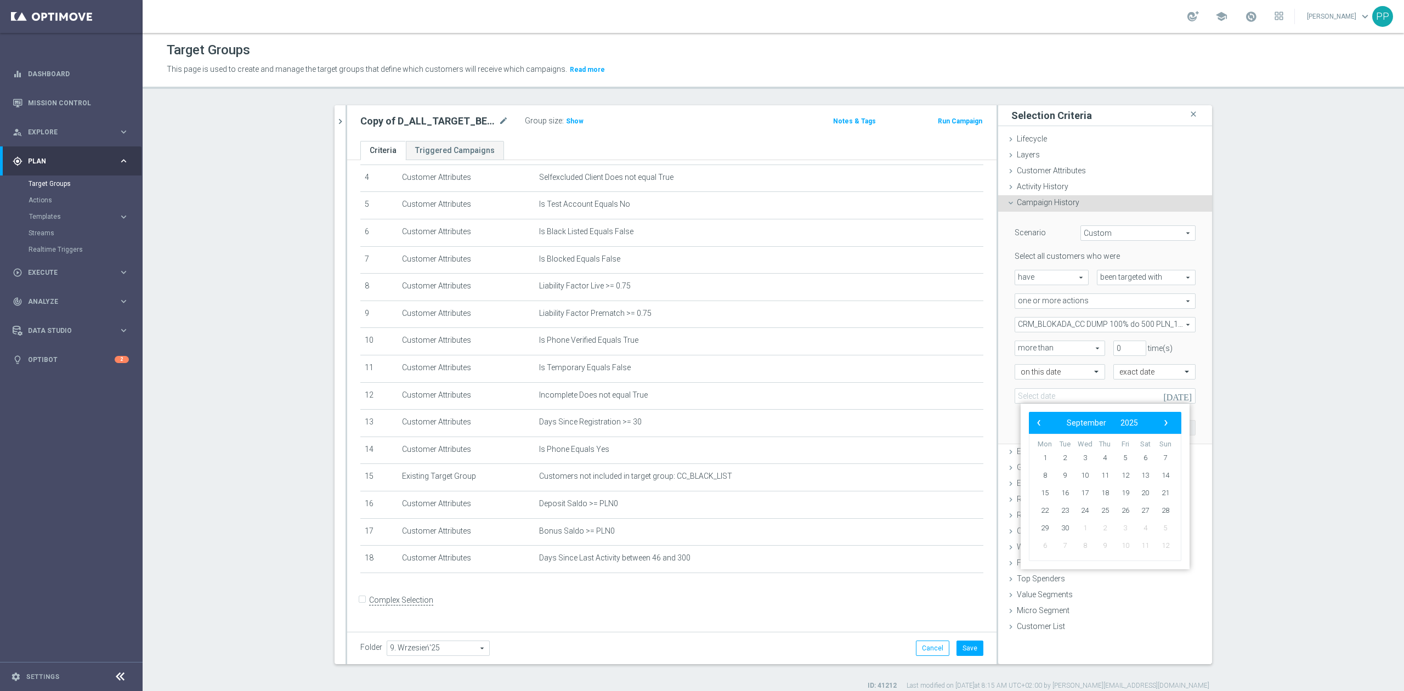
click at [936, 427] on td "16" at bounding box center [1065, 493] width 20 height 18
click at [936, 427] on span "16" at bounding box center [1066, 493] width 18 height 18
type input "16 Sep 2025"
click at [936, 427] on button "Add" at bounding box center [1179, 427] width 32 height 15
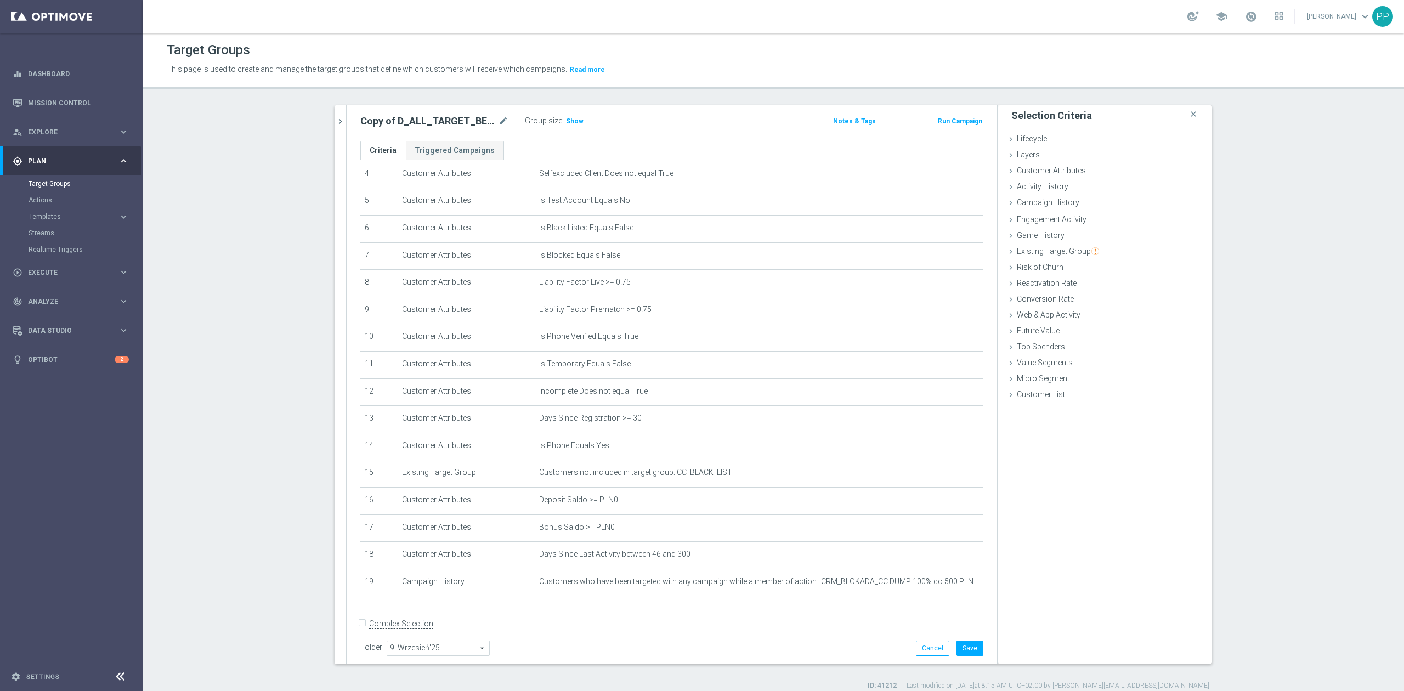
scroll to position [148, 0]
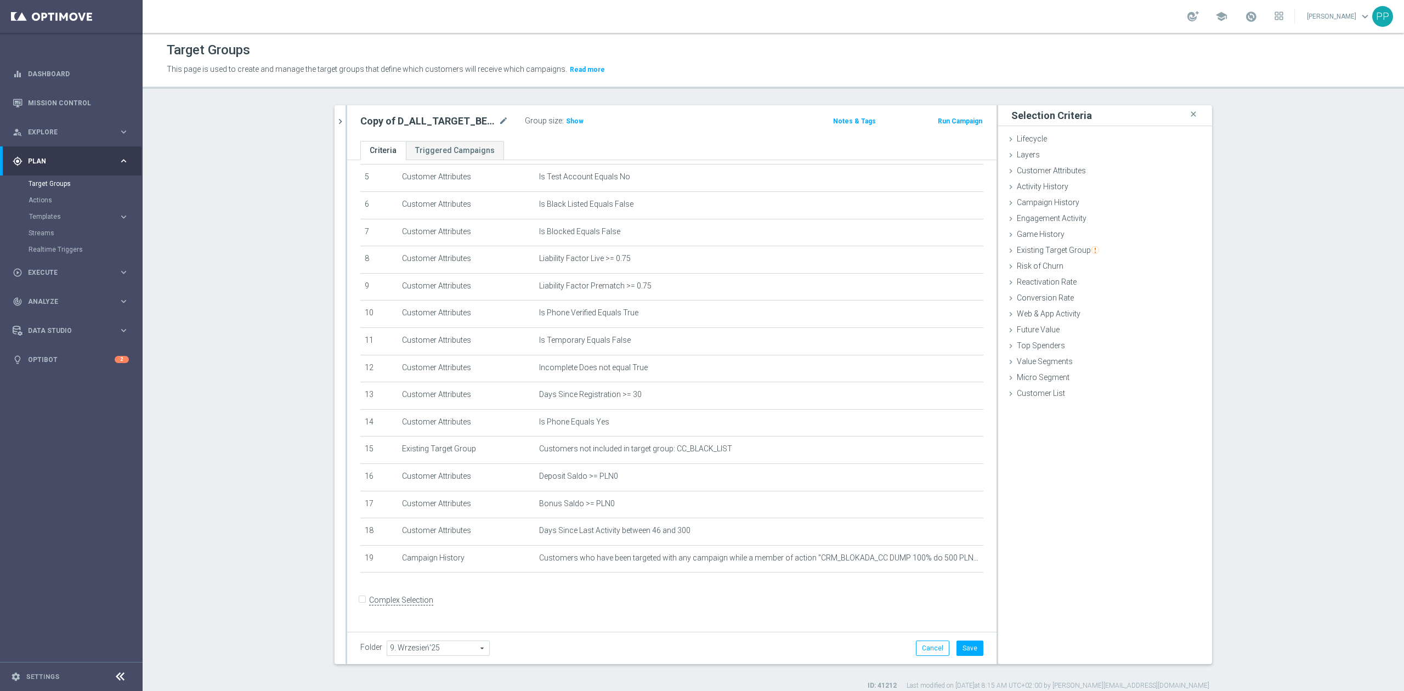
click at [906, 427] on form "Complex Selection Invalid Expression" at bounding box center [671, 611] width 623 height 41
click at [936, 427] on button "Save" at bounding box center [970, 648] width 27 height 15
click at [568, 123] on span "Show" at bounding box center [575, 121] width 18 height 8
click at [499, 123] on icon "mode_edit" at bounding box center [504, 121] width 10 height 13
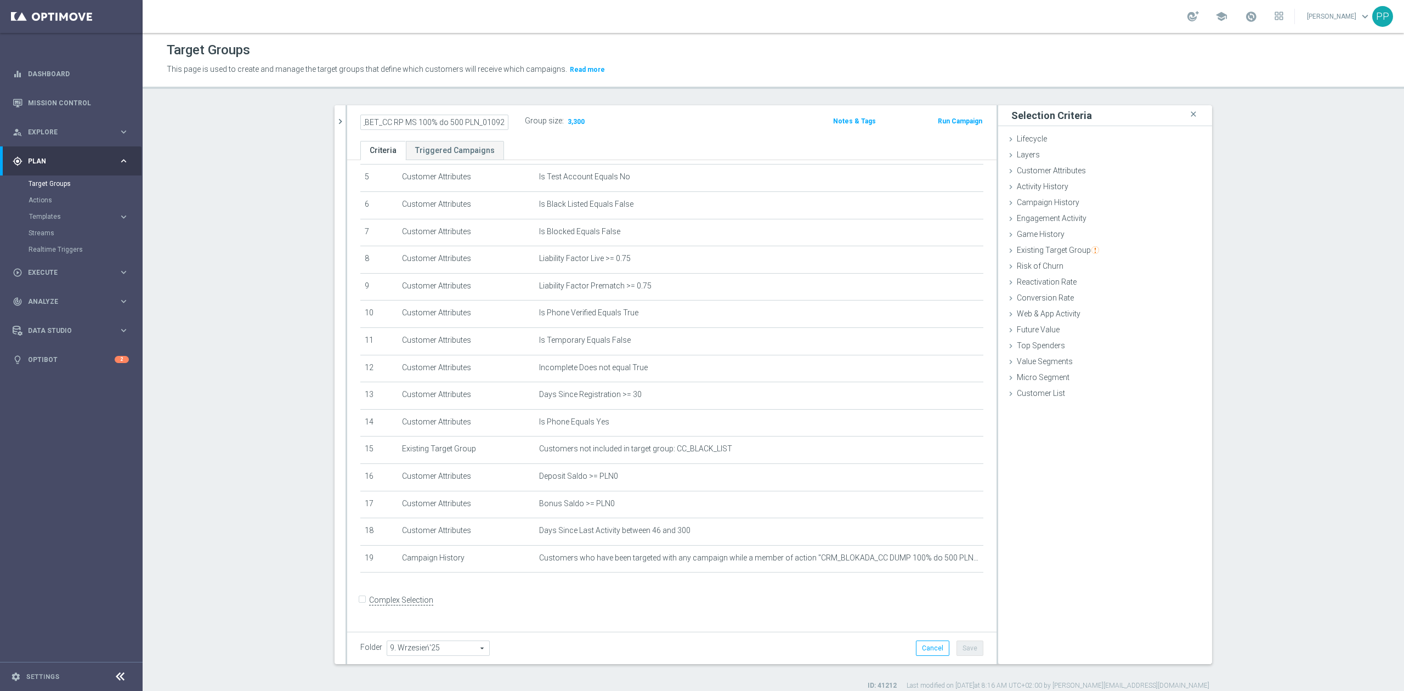
click at [494, 98] on div "Target Groups This page is used to create and manage the target groups that def…" at bounding box center [774, 362] width 1262 height 658
click at [54, 272] on span "Execute" at bounding box center [73, 272] width 91 height 7
click at [335, 126] on button "chevron_right" at bounding box center [340, 121] width 11 height 32
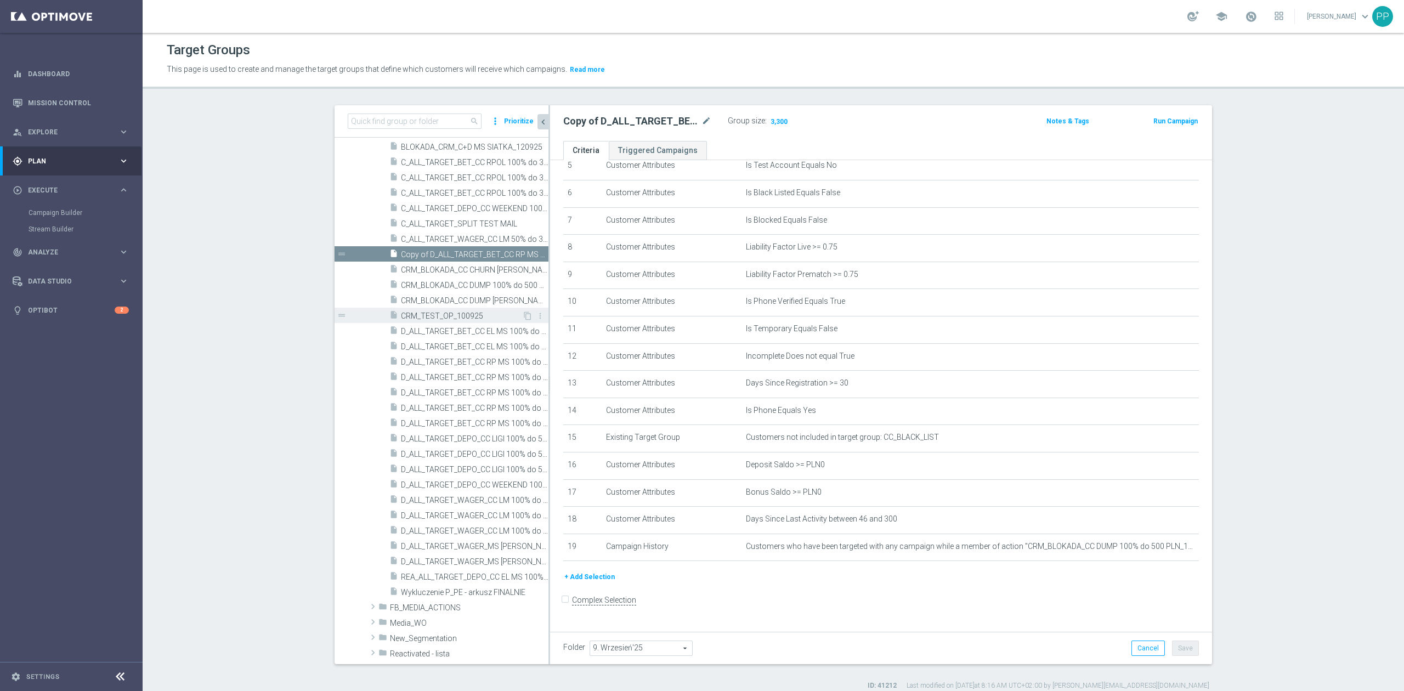
scroll to position [263, 0]
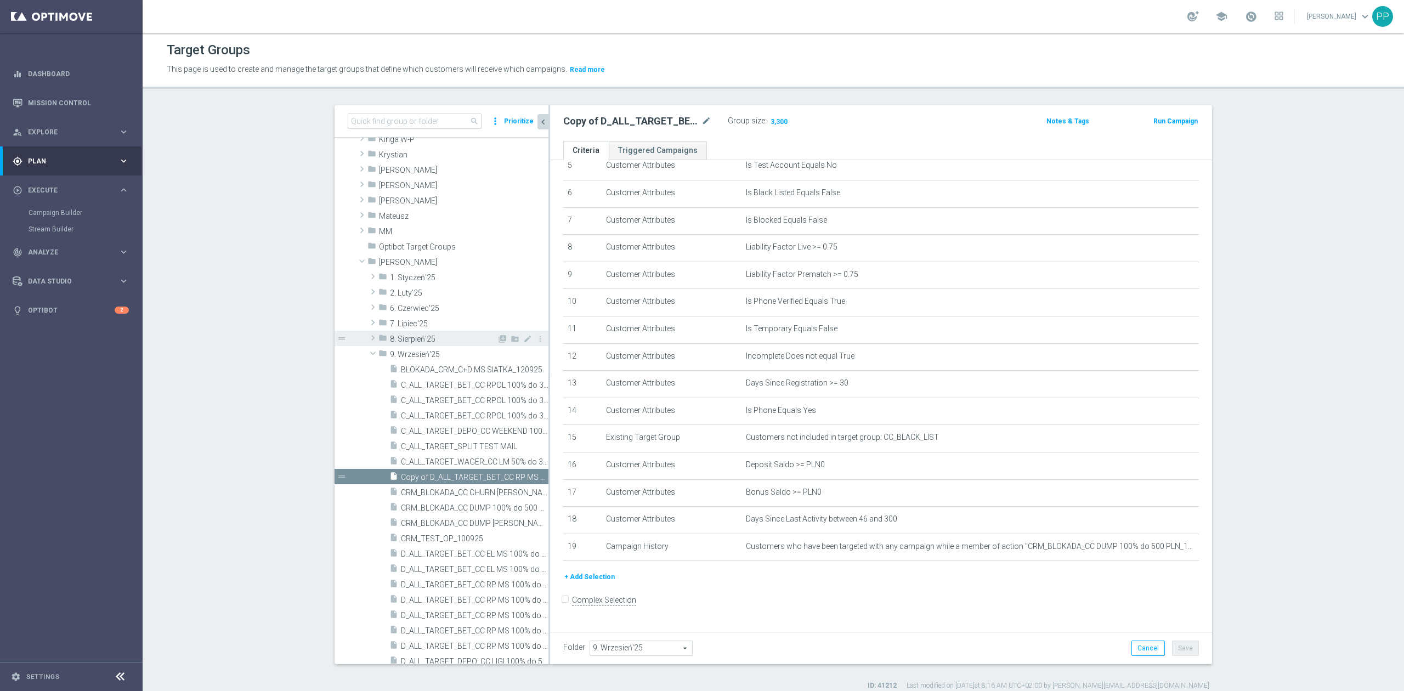
click at [420, 339] on span "8. Sierpień'25" at bounding box center [443, 339] width 107 height 9
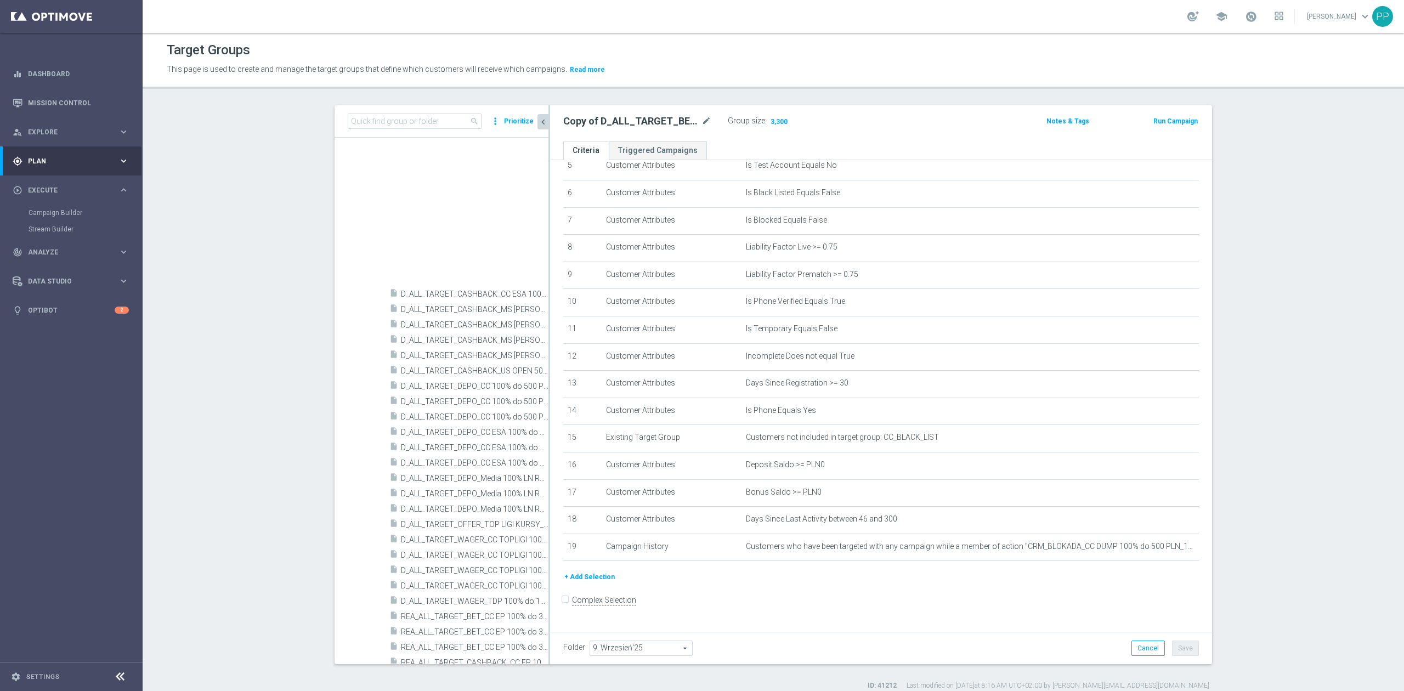
scroll to position [1287, 0]
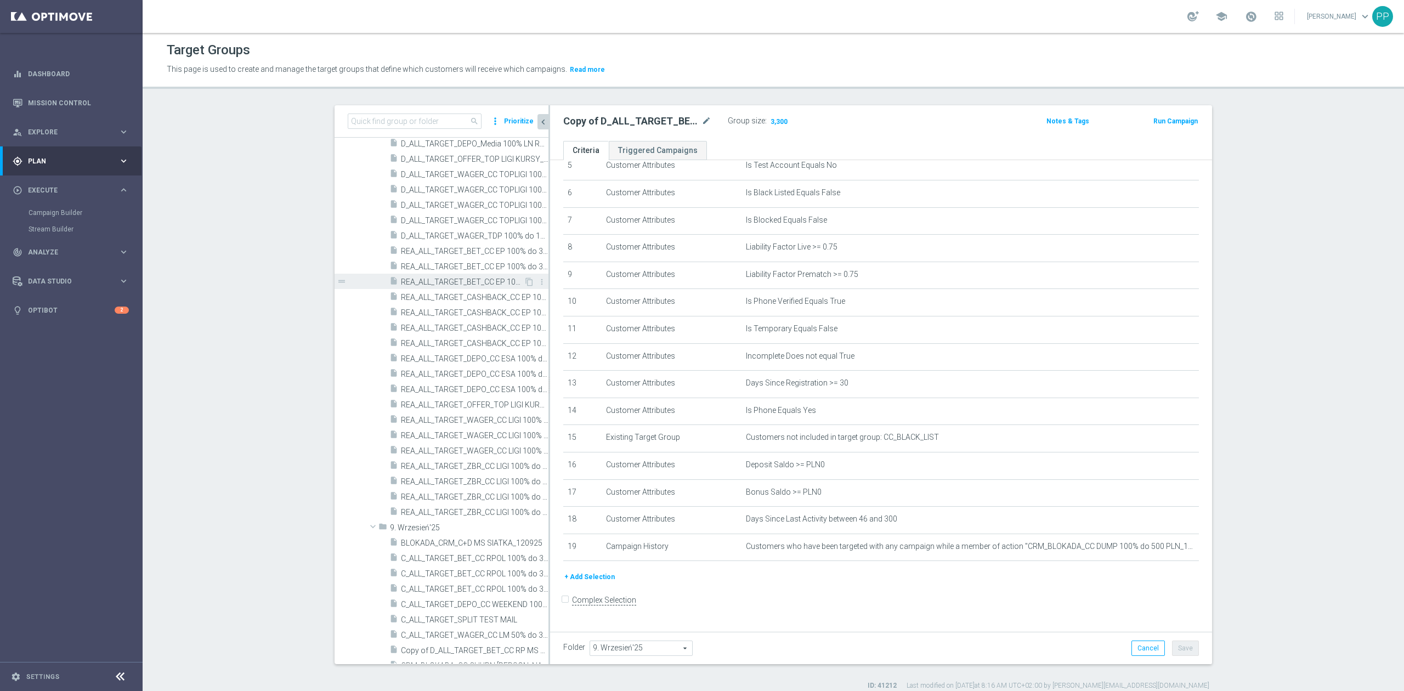
click at [466, 278] on span "REA_ALL_TARGET_BET_CC EP 100% do 300 PLN_250825" at bounding box center [462, 282] width 123 height 9
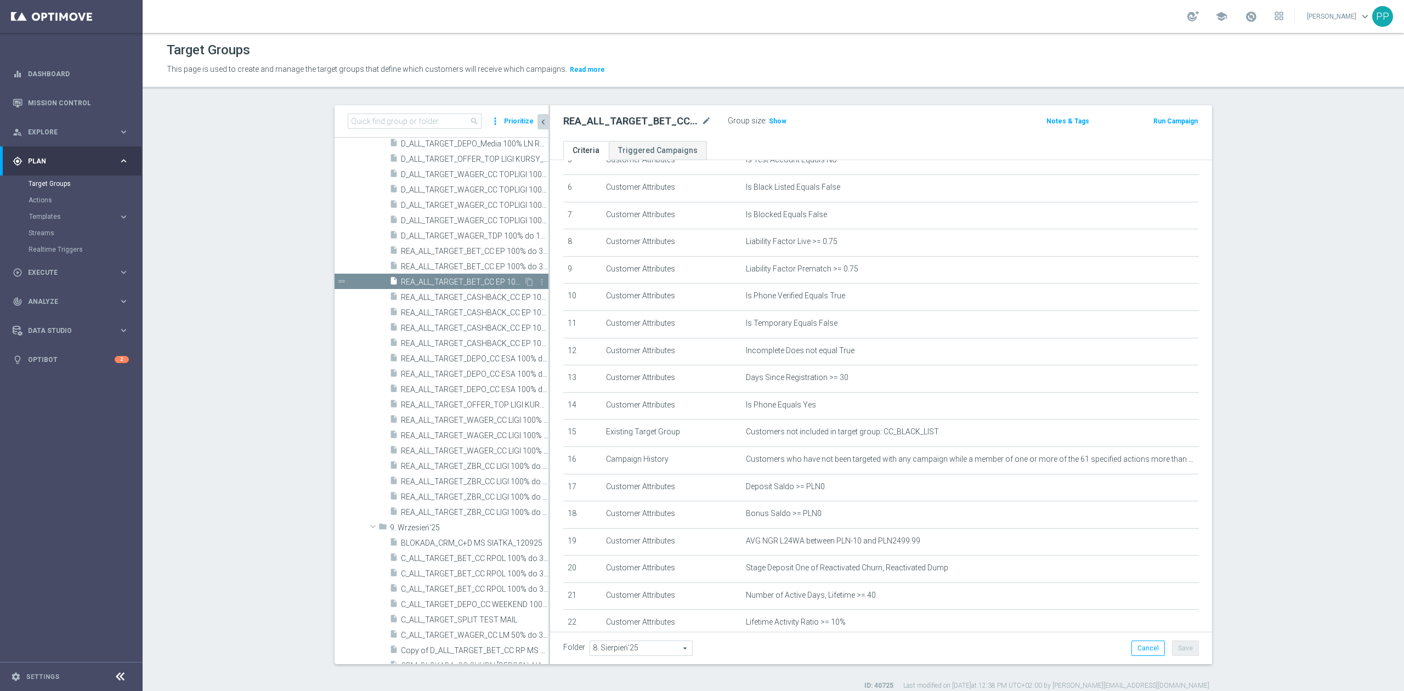
scroll to position [244, 0]
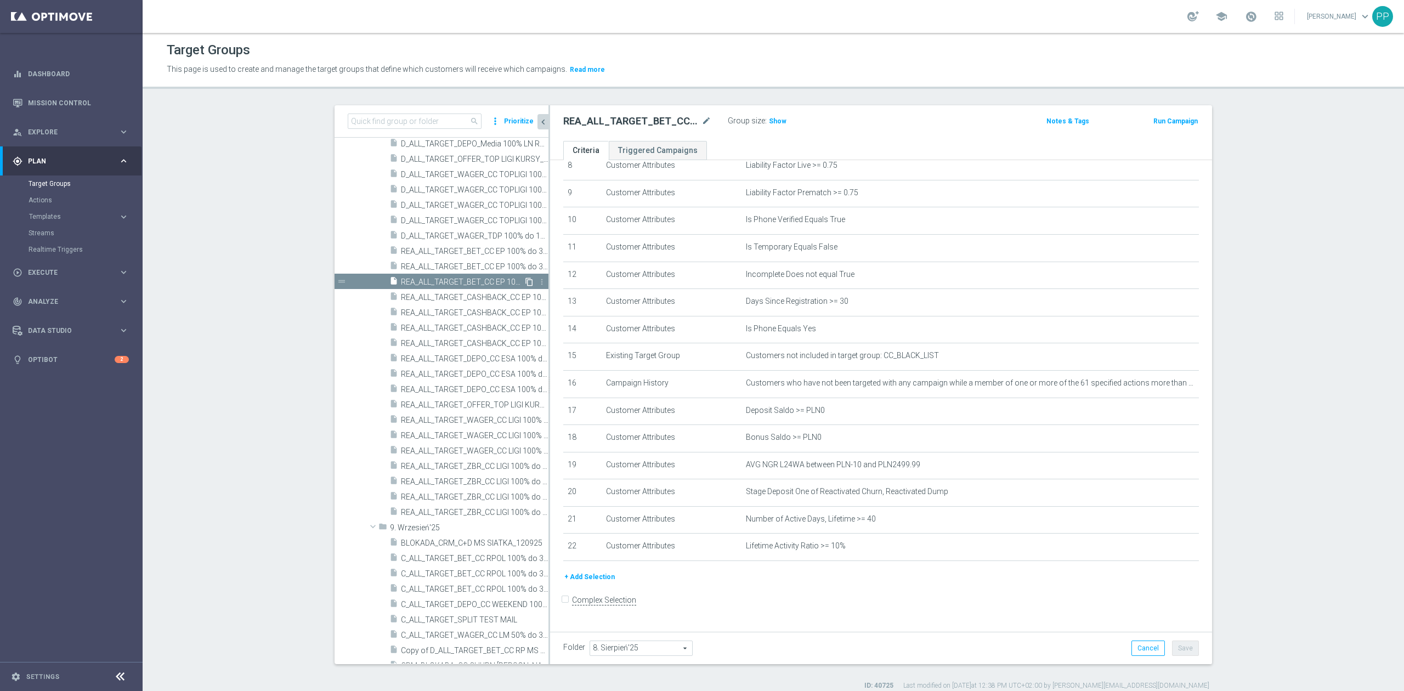
click at [525, 280] on icon "content_copy" at bounding box center [529, 282] width 9 height 9
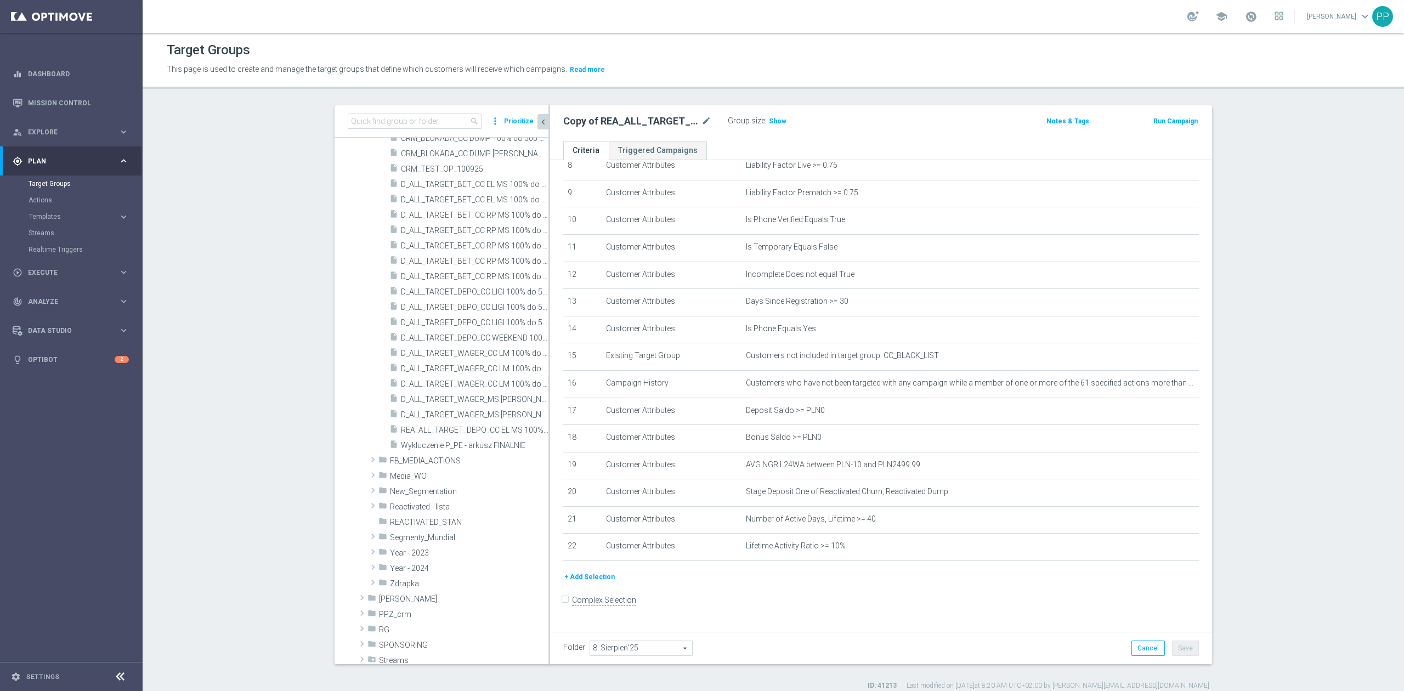
scroll to position [1864, 0]
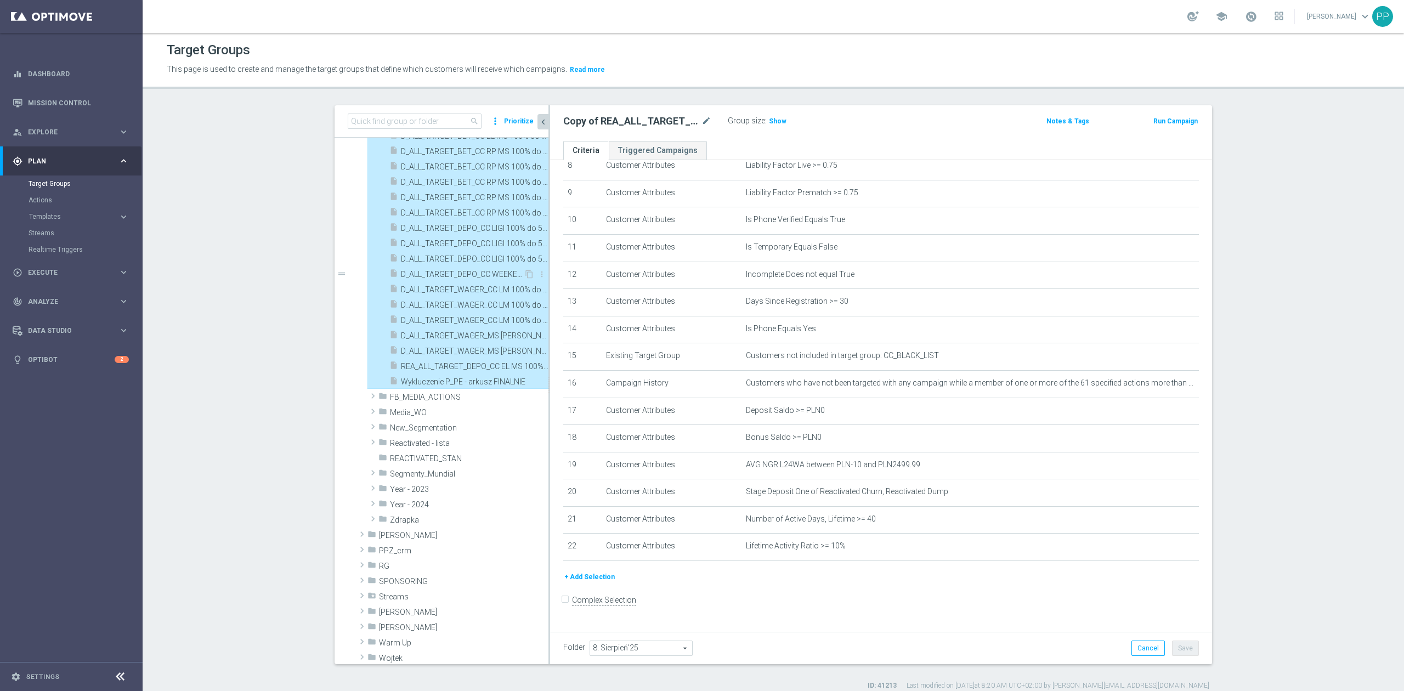
type input "9. Wrzesień'25"
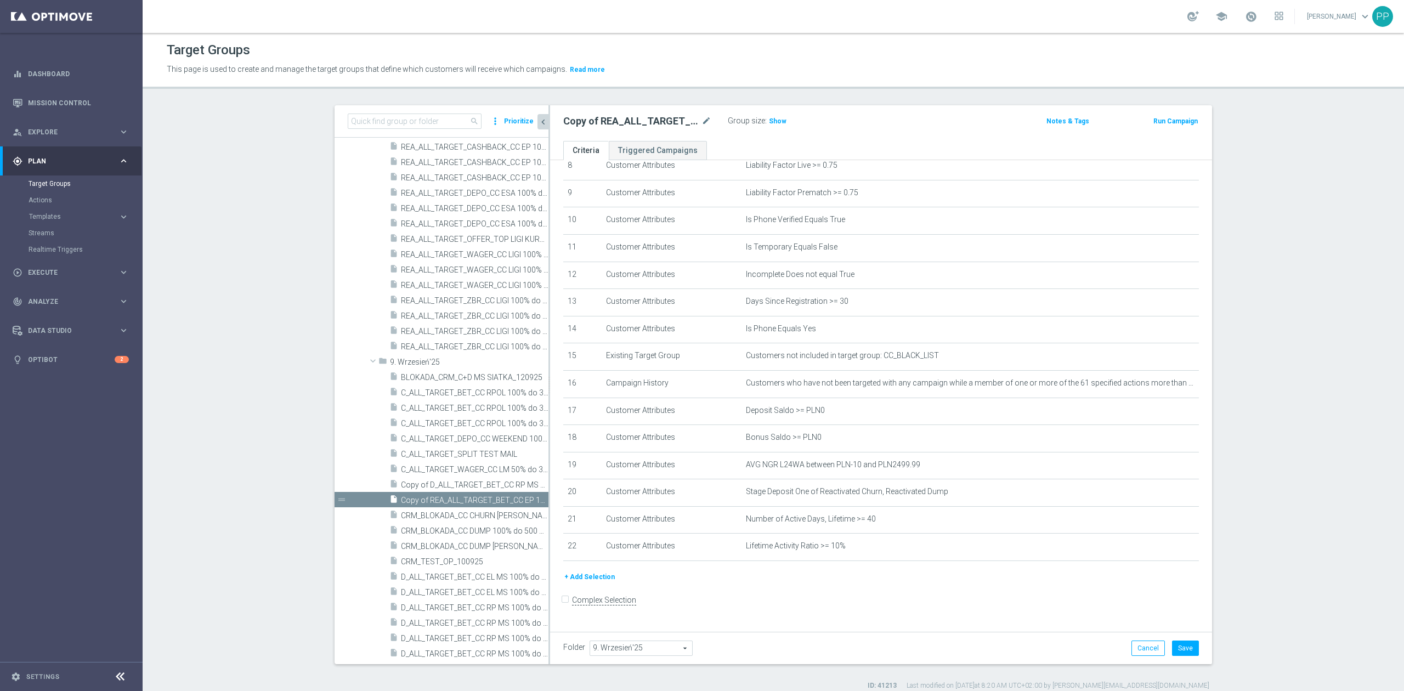
scroll to position [1550, 0]
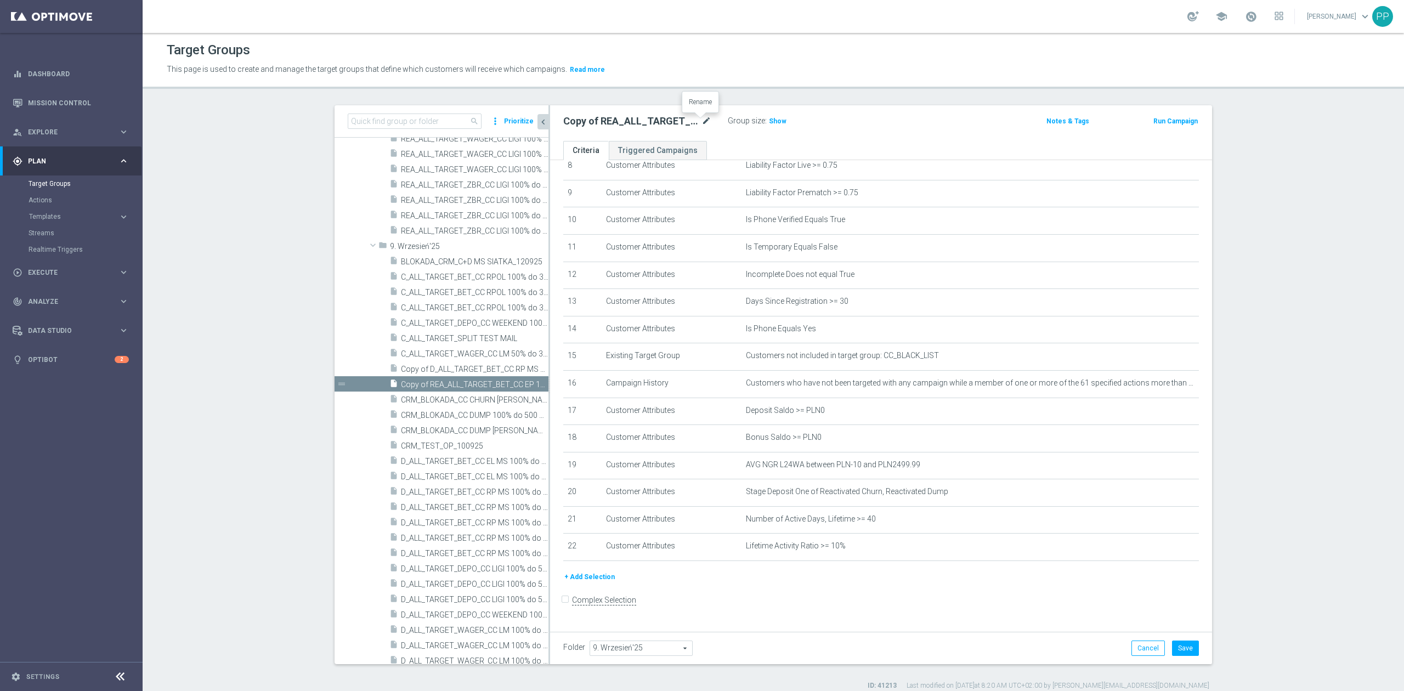
click at [702, 121] on icon "mode_edit" at bounding box center [707, 121] width 10 height 13
click at [676, 122] on input "Copy of REA_ALL_TARGET_BET_CC EP 100% do 300 PLN_250825" at bounding box center [637, 122] width 148 height 15
drag, startPoint x: 680, startPoint y: 121, endPoint x: 556, endPoint y: 123, distance: 124.5
click at [556, 123] on div "Copy of REA_ALL_TARGET_BET_CC EP 100% do 300 PLN_250825" at bounding box center [637, 122] width 165 height 15
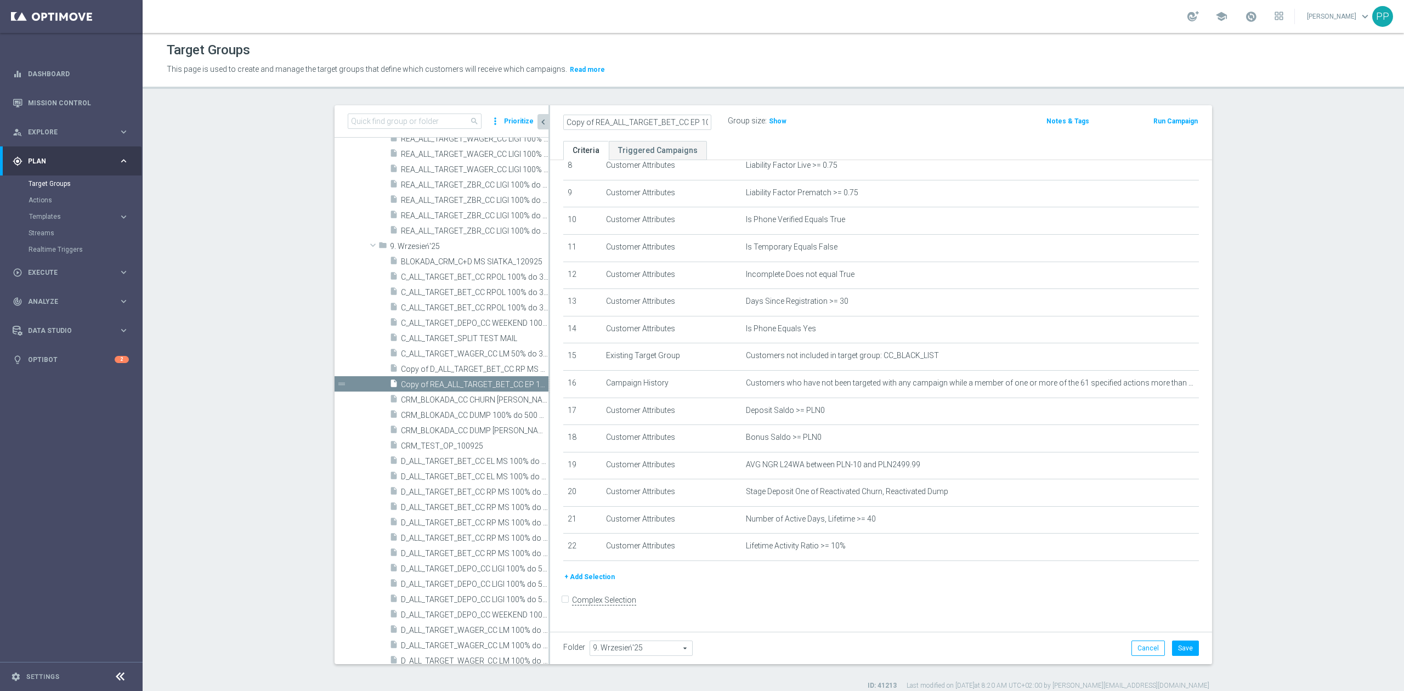
click at [588, 121] on input "Copy of REA_ALL_TARGET_BET_CC EP 100% do 300 PLN_250825" at bounding box center [637, 122] width 148 height 15
click at [589, 121] on input "Copy of REA_ALL_TARGET_BET_CC EP 100% do 300 PLN_250825" at bounding box center [637, 122] width 148 height 15
type input "REA_ALL_TARGET_BET_CC EP 100% do 300 PLN_250825"
click at [663, 79] on header "Target Groups This page is used to create and manage the target groups that def…" at bounding box center [774, 61] width 1262 height 56
drag, startPoint x: 1067, startPoint y: 611, endPoint x: 1061, endPoint y: 599, distance: 13.3
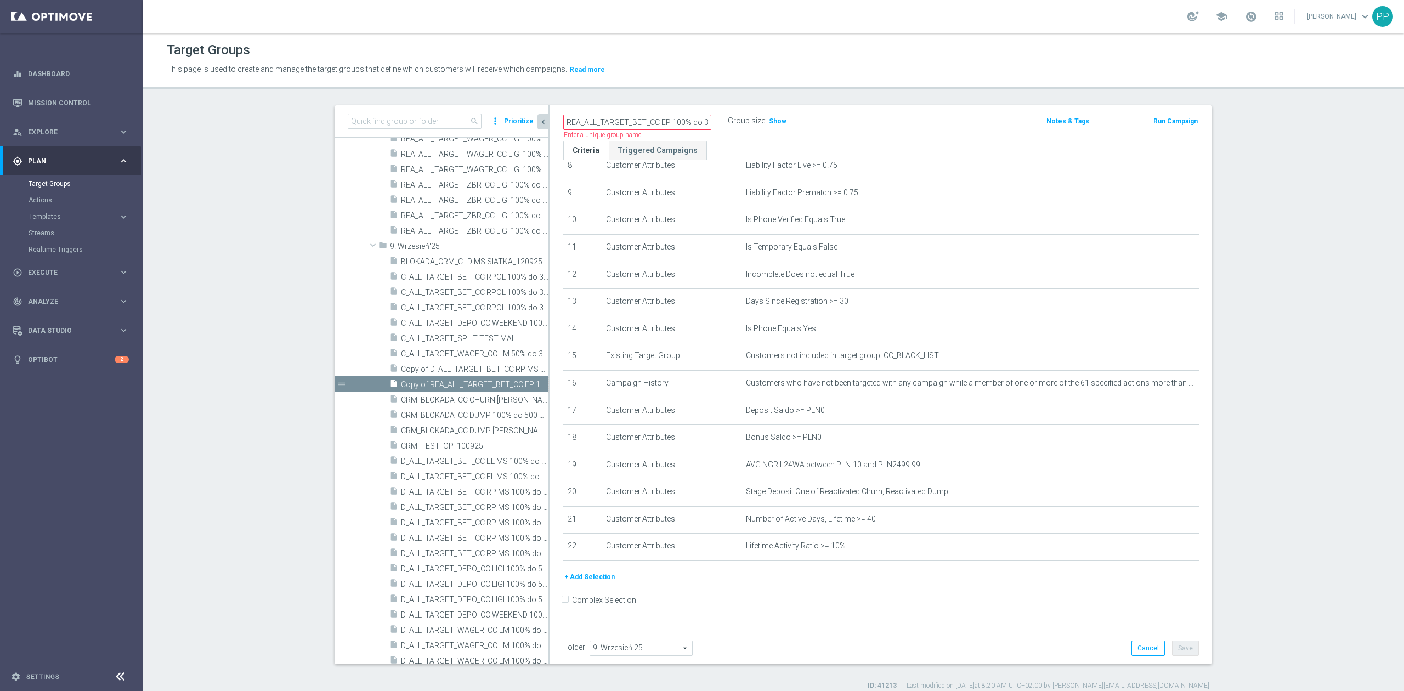
click at [936, 427] on form "Complex Selection Invalid Expression" at bounding box center [881, 611] width 636 height 41
click at [657, 121] on input "REA_ALL_TARGET_BET_CC EP 100% do 300 PLN_250825" at bounding box center [637, 122] width 148 height 15
click at [936, 388] on icon "mode_edit" at bounding box center [1163, 383] width 9 height 9
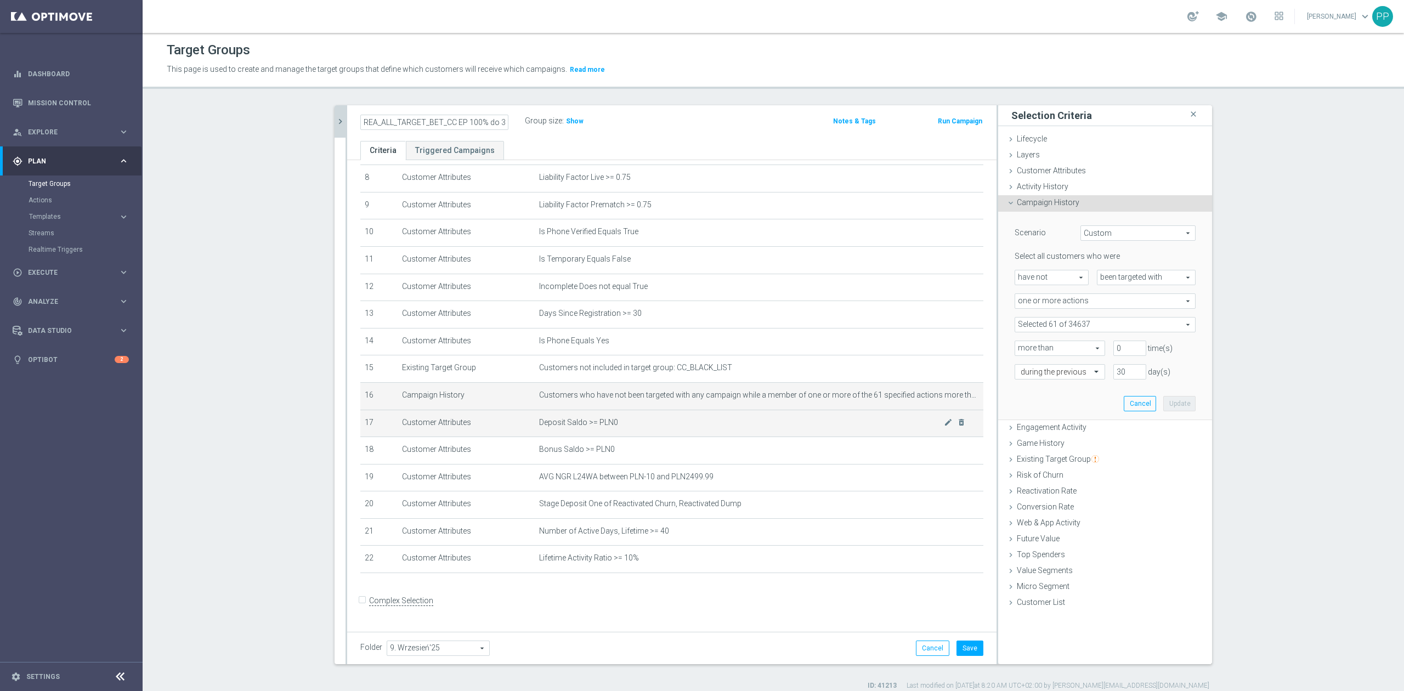
scroll to position [231, 0]
click at [936, 321] on span at bounding box center [1105, 325] width 180 height 14
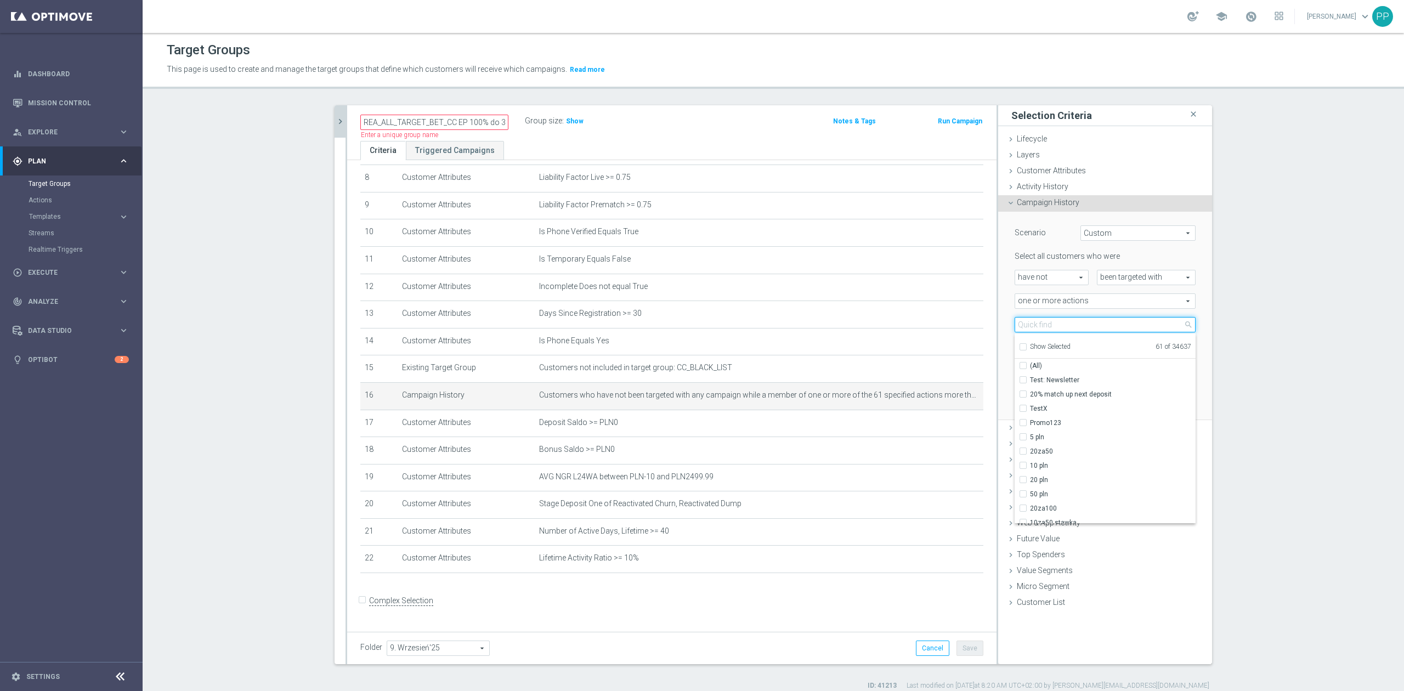
click at [936, 323] on input "search" at bounding box center [1105, 324] width 181 height 15
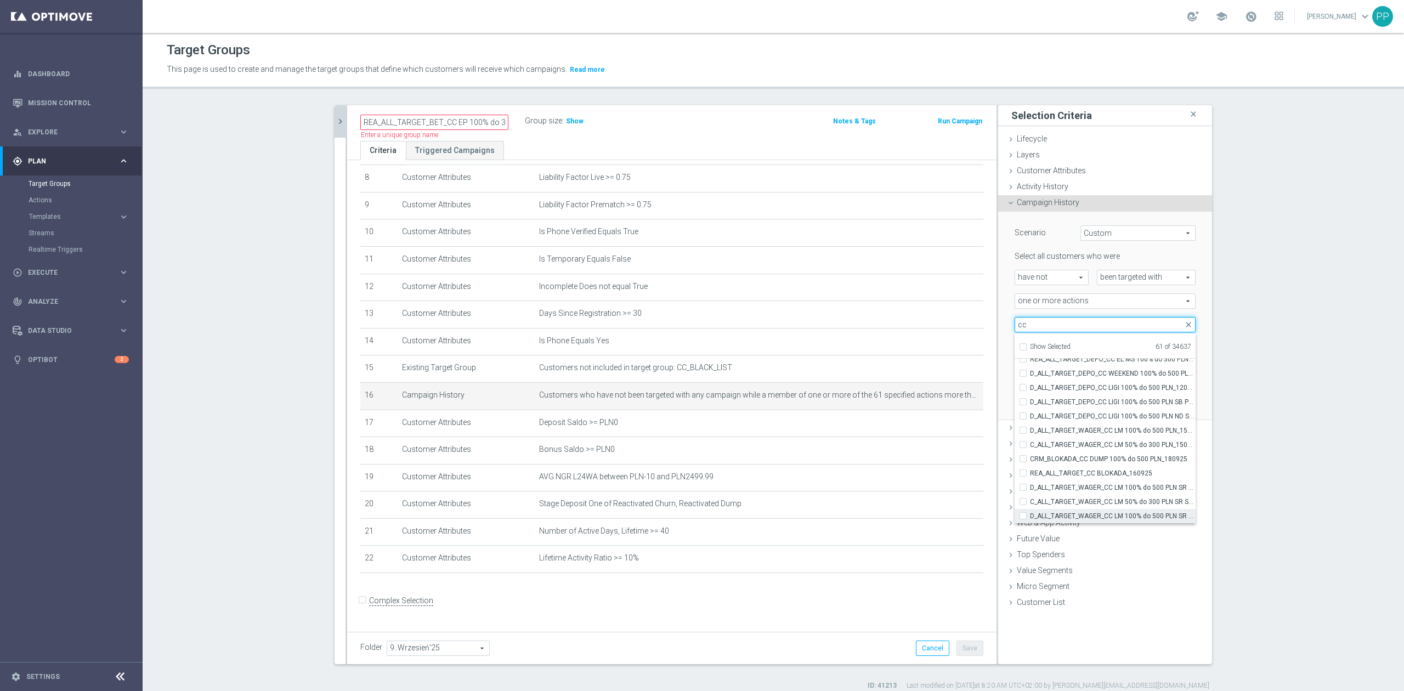
type input "cc"
click at [936, 427] on span "D_ALL_TARGET_WAGER_CC LM 100% do 500 PLN SR SMS 2_150925" at bounding box center [1113, 516] width 166 height 9
click at [936, 427] on input "D_ALL_TARGET_WAGER_CC LM 100% do 500 PLN SR SMS 2_150925" at bounding box center [1026, 515] width 7 height 7
checkbox input "true"
type input "Selected 62 of 34637"
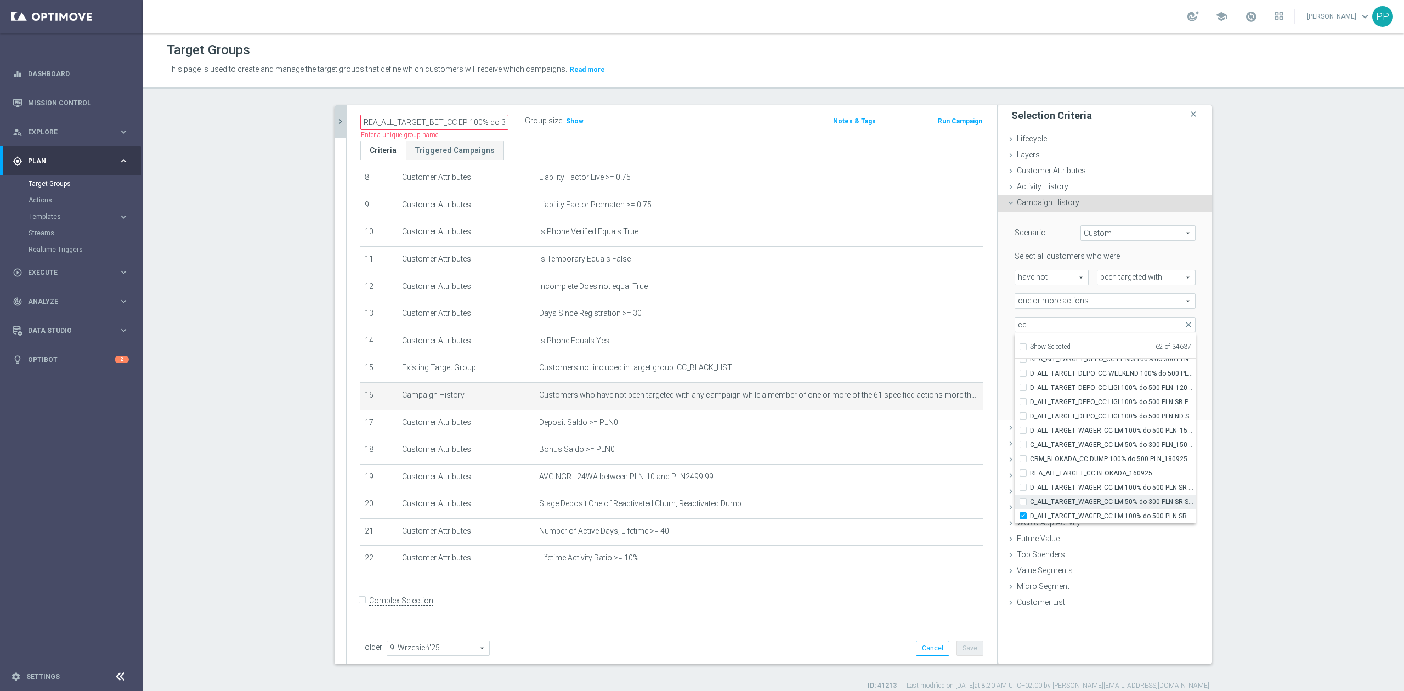
click at [936, 427] on span "C_ALL_TARGET_WAGER_CC LM 50% do 300 PLN SR SMS_150925" at bounding box center [1113, 502] width 166 height 9
click at [936, 427] on input "C_ALL_TARGET_WAGER_CC LM 50% do 300 PLN SR SMS_150925" at bounding box center [1026, 501] width 7 height 7
checkbox input "true"
type input "Selected 63 of 34637"
click at [936, 427] on span "D_ALL_TARGET_WAGER_CC LM 100% do 500 PLN SR SMS_150925" at bounding box center [1113, 487] width 166 height 9
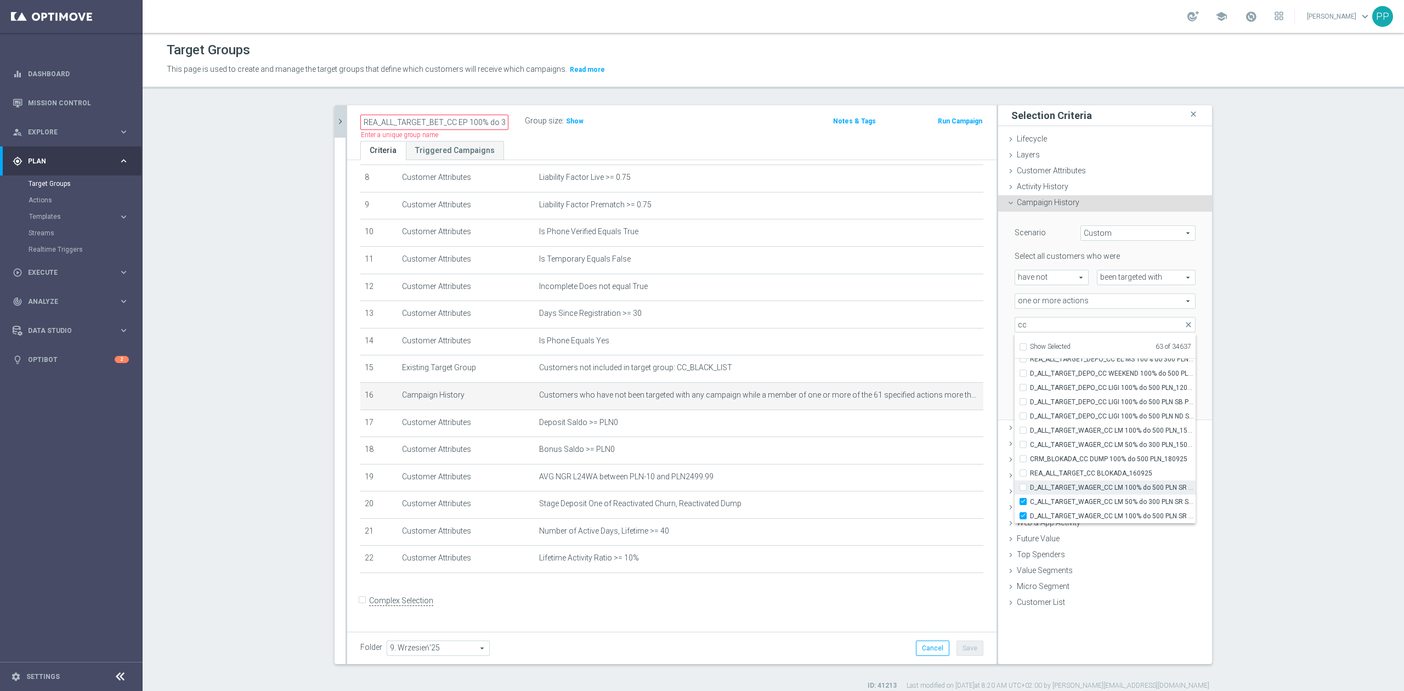
click at [936, 427] on input "D_ALL_TARGET_WAGER_CC LM 100% do 500 PLN SR SMS_150925" at bounding box center [1026, 487] width 7 height 7
checkbox input "true"
type input "Selected 64 of 34637"
click at [936, 427] on span "REA_ALL_TARGET_CC BLOKADA_160925" at bounding box center [1113, 473] width 166 height 9
click at [936, 427] on input "REA_ALL_TARGET_CC BLOKADA_160925" at bounding box center [1026, 473] width 7 height 7
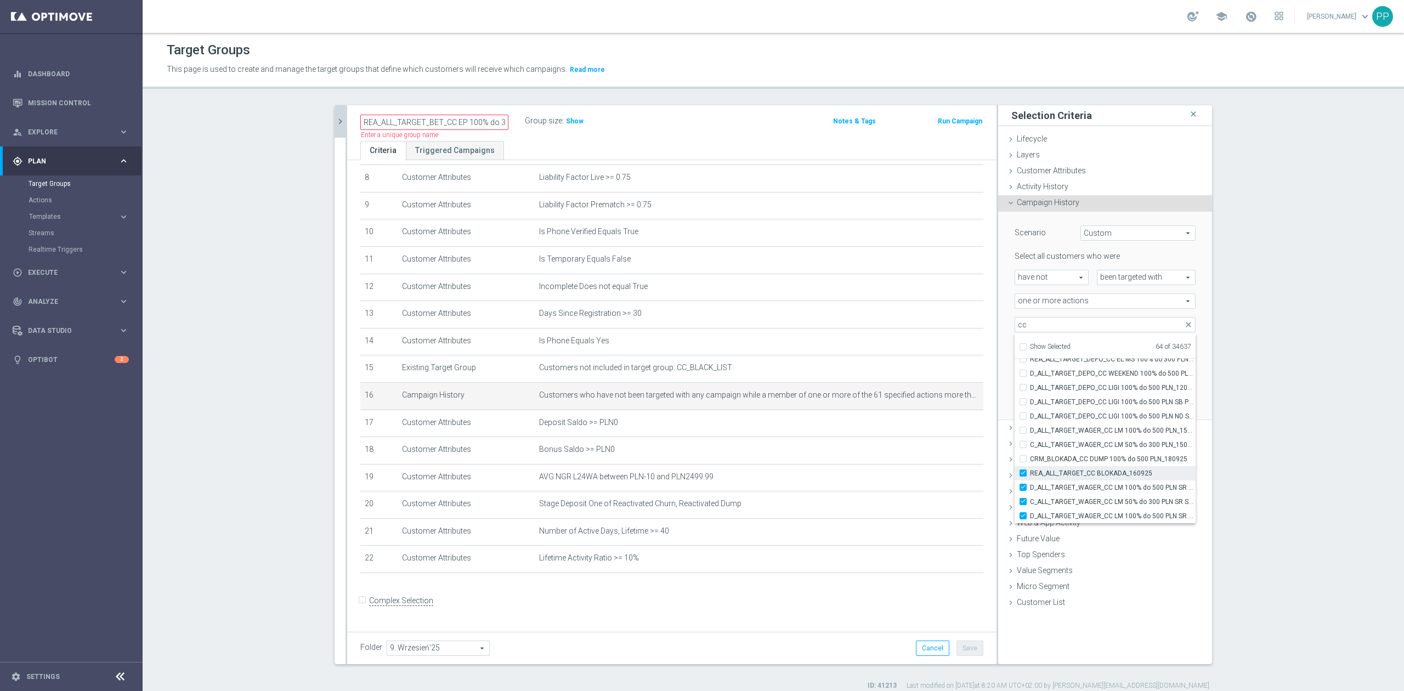
checkbox input "true"
type input "Selected 65 of 34637"
click at [936, 427] on span "CRM_BLOKADA_CC DUMP 100% do 500 PLN_180925" at bounding box center [1113, 459] width 166 height 9
click at [936, 427] on input "CRM_BLOKADA_CC DUMP 100% do 500 PLN_180925" at bounding box center [1026, 458] width 7 height 7
checkbox input "true"
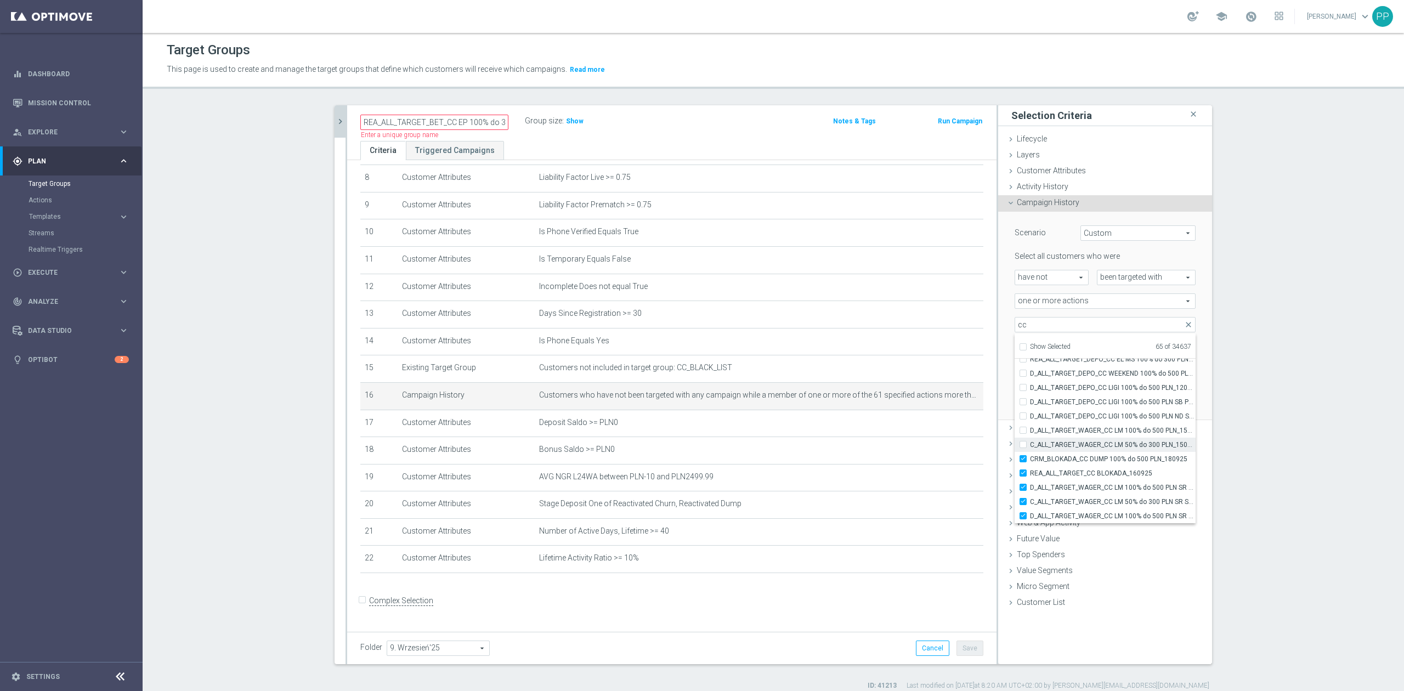
type input "Selected 66 of 34637"
click at [936, 427] on span "C_ALL_TARGET_WAGER_CC LM 50% do 300 PLN_150925" at bounding box center [1113, 444] width 166 height 9
click at [936, 427] on input "C_ALL_TARGET_WAGER_CC LM 50% do 300 PLN_150925" at bounding box center [1026, 444] width 7 height 7
checkbox input "true"
type input "Selected 67 of 34637"
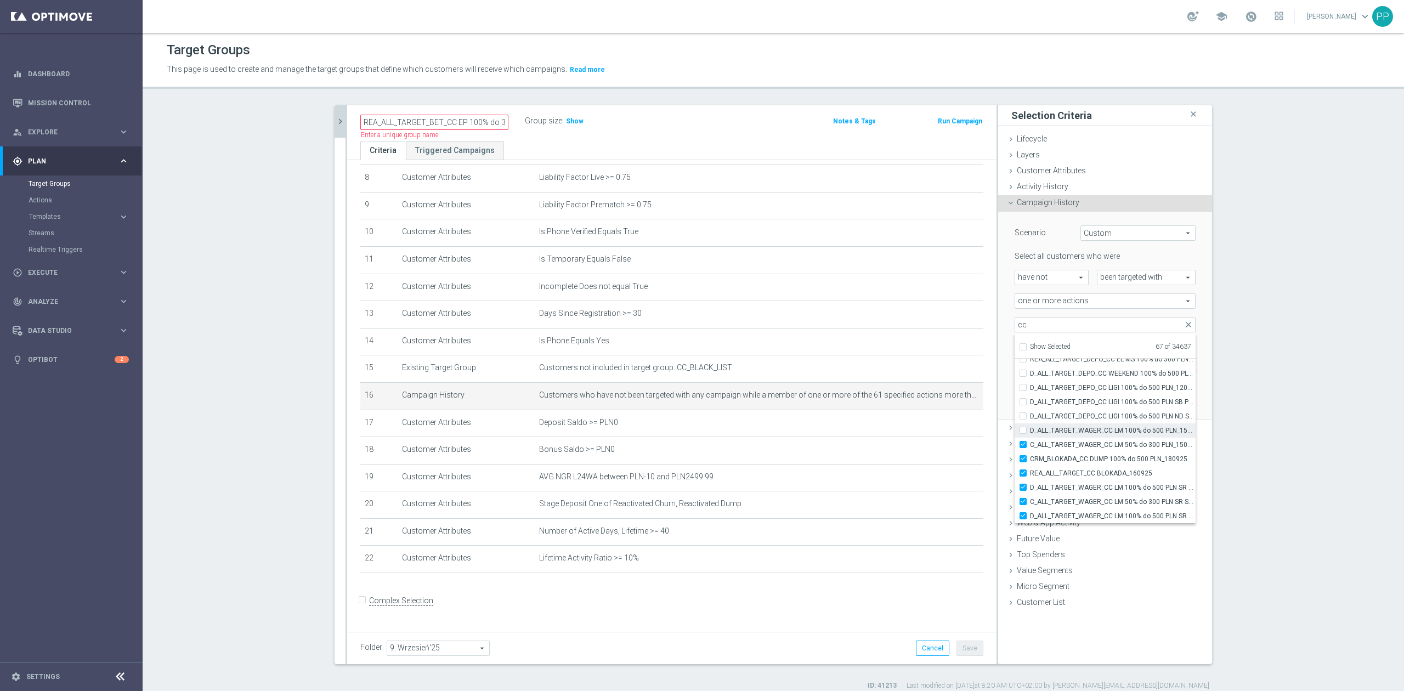
click at [936, 427] on span "D_ALL_TARGET_WAGER_CC LM 100% do 500 PLN_150925" at bounding box center [1113, 430] width 166 height 9
click at [936, 427] on input "D_ALL_TARGET_WAGER_CC LM 100% do 500 PLN_150925" at bounding box center [1026, 430] width 7 height 7
checkbox input "true"
type input "Selected 68 of 34637"
click at [936, 413] on span "D_ALL_TARGET_DEPO_CC LIGI 100% do 500 PLN ND SMS_120925" at bounding box center [1113, 416] width 166 height 9
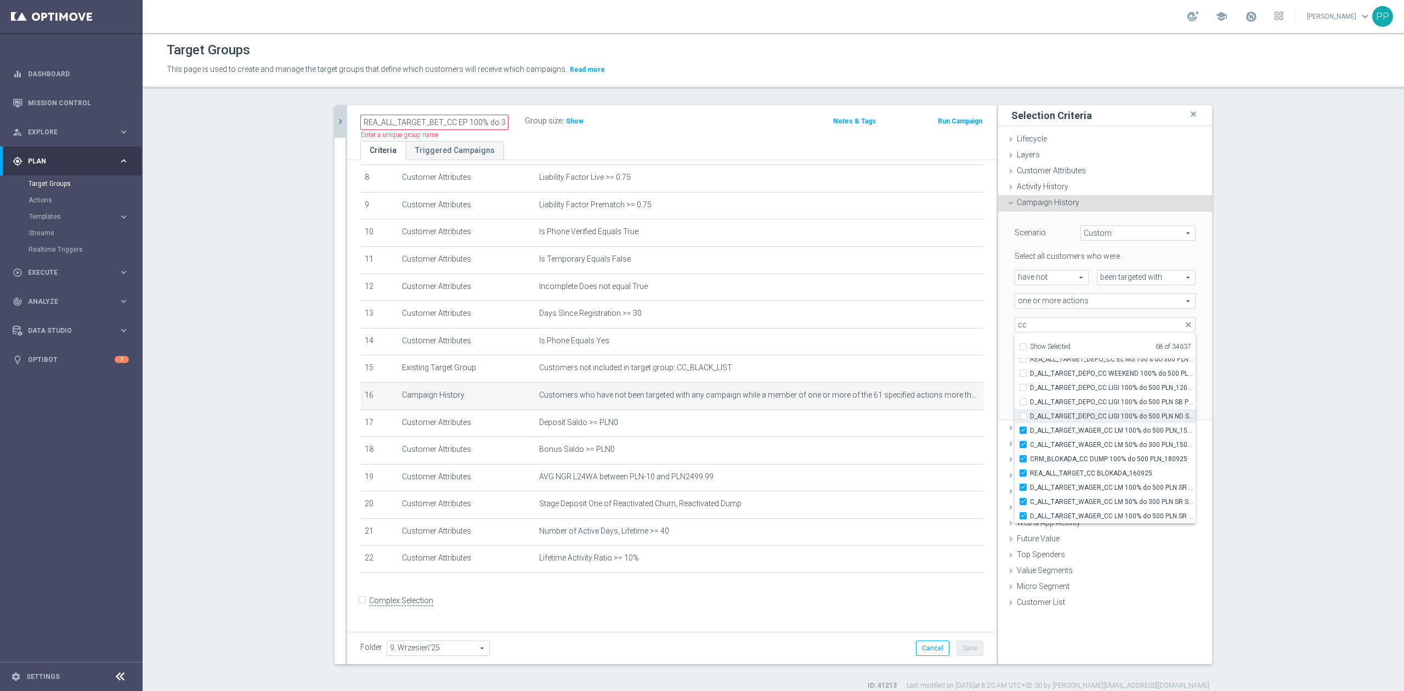
click at [936, 413] on input "D_ALL_TARGET_DEPO_CC LIGI 100% do 500 PLN ND SMS_120925" at bounding box center [1026, 416] width 7 height 7
checkbox input "true"
type input "Selected 69 of 34637"
click at [936, 400] on span "D_ALL_TARGET_DEPO_CC LIGI 100% do 500 PLN SB PUSH_120925" at bounding box center [1113, 402] width 166 height 9
click at [936, 400] on input "D_ALL_TARGET_DEPO_CC LIGI 100% do 500 PLN SB PUSH_120925" at bounding box center [1026, 401] width 7 height 7
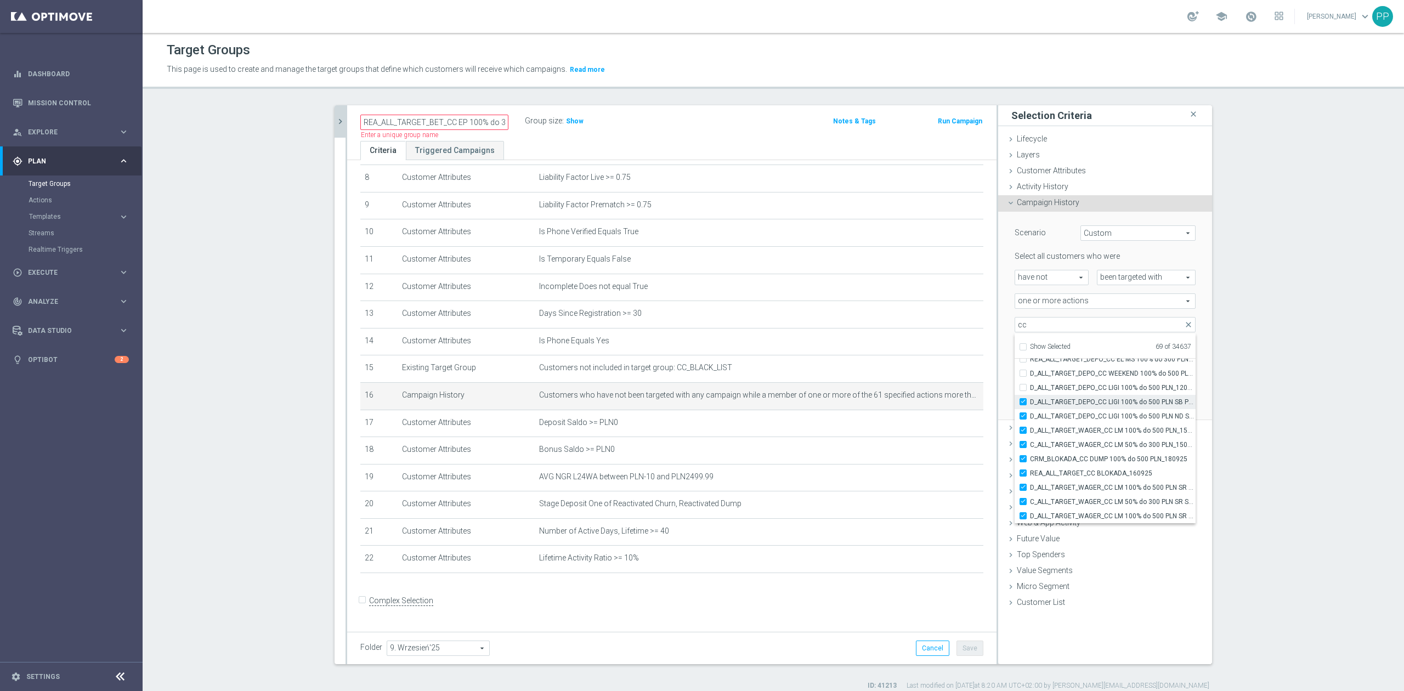
checkbox input "true"
type input "Selected 70 of 34637"
click at [936, 385] on span "D_ALL_TARGET_DEPO_CC LIGI 100% do 500 PLN_120925" at bounding box center [1113, 387] width 166 height 9
click at [936, 385] on input "D_ALL_TARGET_DEPO_CC LIGI 100% do 500 PLN_120925" at bounding box center [1026, 387] width 7 height 7
checkbox input "true"
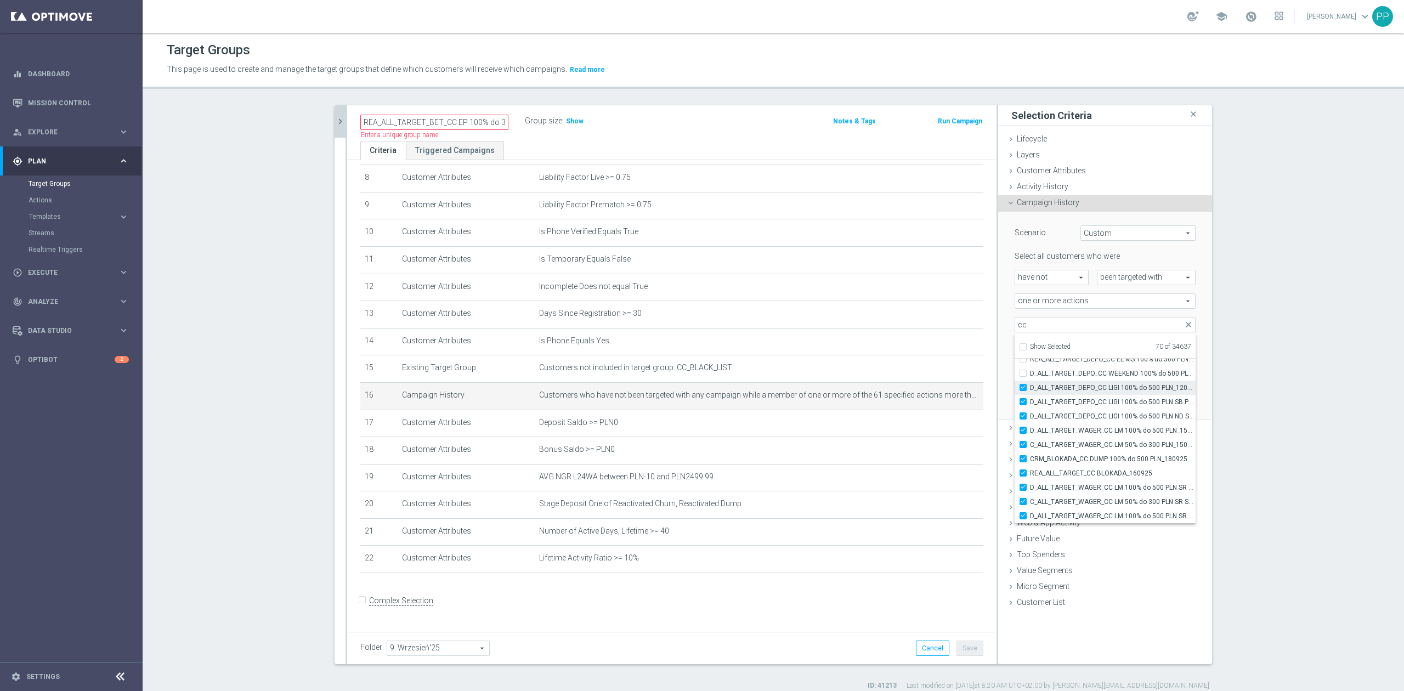
type input "Selected 71 of 34637"
click at [936, 373] on span "D_ALL_TARGET_DEPO_CC WEEKEND 100% do 500 PLN_120925" at bounding box center [1113, 373] width 166 height 9
click at [936, 373] on input "D_ALL_TARGET_DEPO_CC WEEKEND 100% do 500 PLN_120925" at bounding box center [1026, 373] width 7 height 7
checkbox input "true"
type input "Selected 72 of 34637"
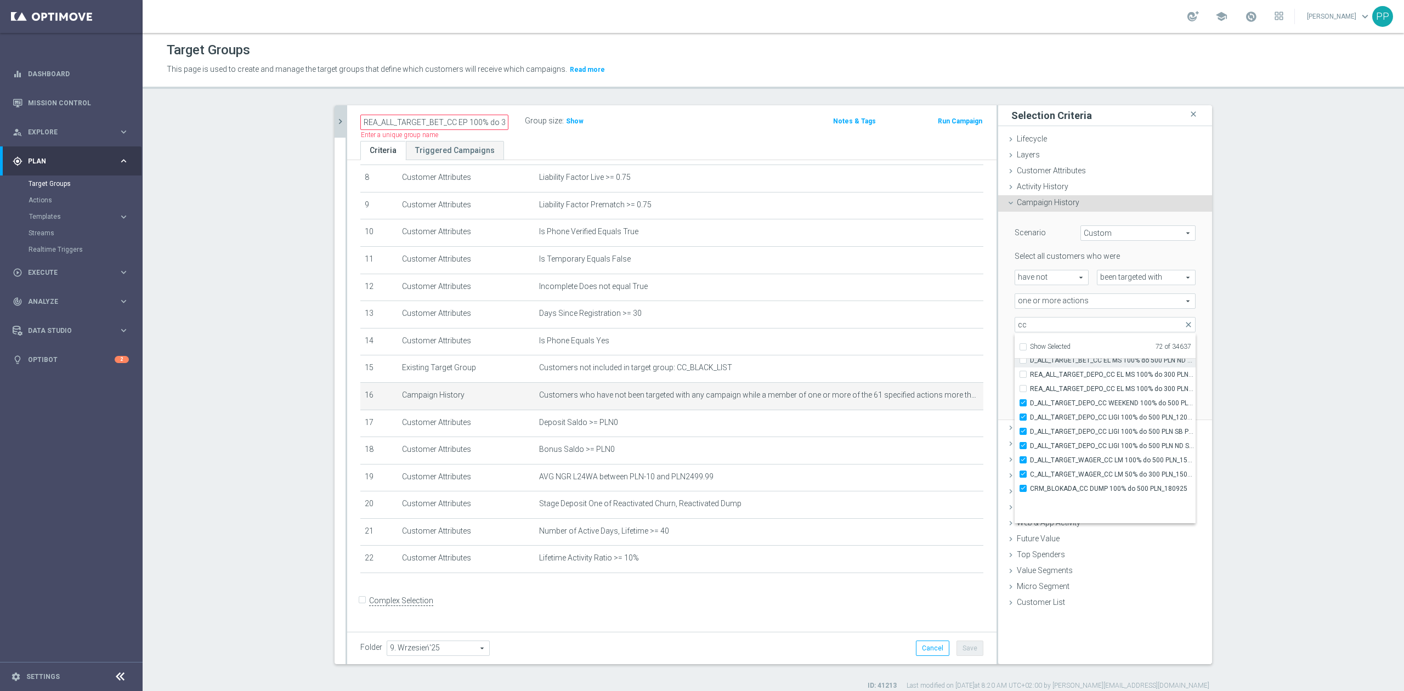
scroll to position [34516, 0]
click at [936, 413] on span "REA_ALL_TARGET_DEPO_CC EL MS 100% do 300 PLN_080925" at bounding box center [1113, 408] width 166 height 9
click at [936, 411] on input "REA_ALL_TARGET_DEPO_CC EL MS 100% do 300 PLN_080925" at bounding box center [1026, 407] width 7 height 7
checkbox input "true"
type input "Selected 73 of 34637"
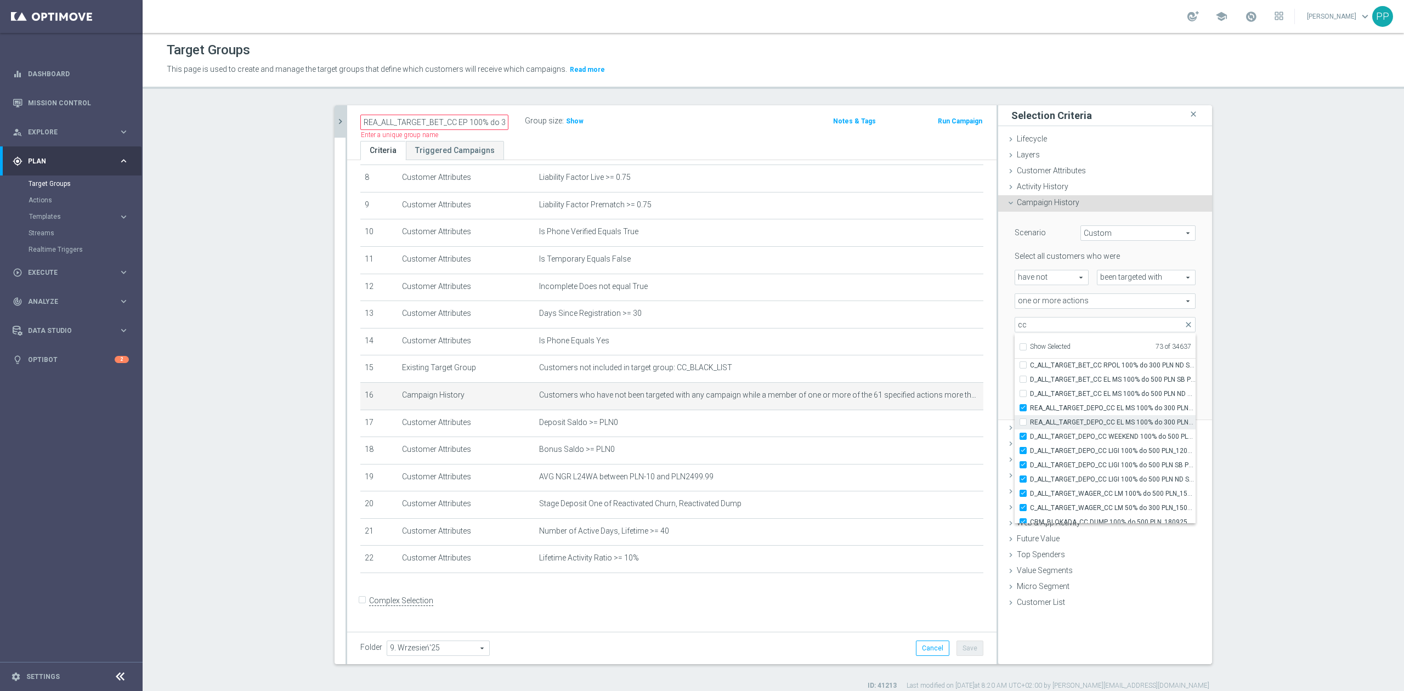
click at [936, 415] on label "REA_ALL_TARGET_DEPO_CC EL MS 100% do 300 PLN WT PUSH_080925" at bounding box center [1113, 422] width 166 height 14
click at [936, 419] on input "REA_ALL_TARGET_DEPO_CC EL MS 100% do 300 PLN WT PUSH_080925" at bounding box center [1026, 422] width 7 height 7
checkbox input "true"
type input "Selected 74 of 34637"
click at [936, 391] on span "D_ALL_TARGET_BET_CC EL MS 100% do 500 PLN ND SMS_040925" at bounding box center [1113, 393] width 166 height 9
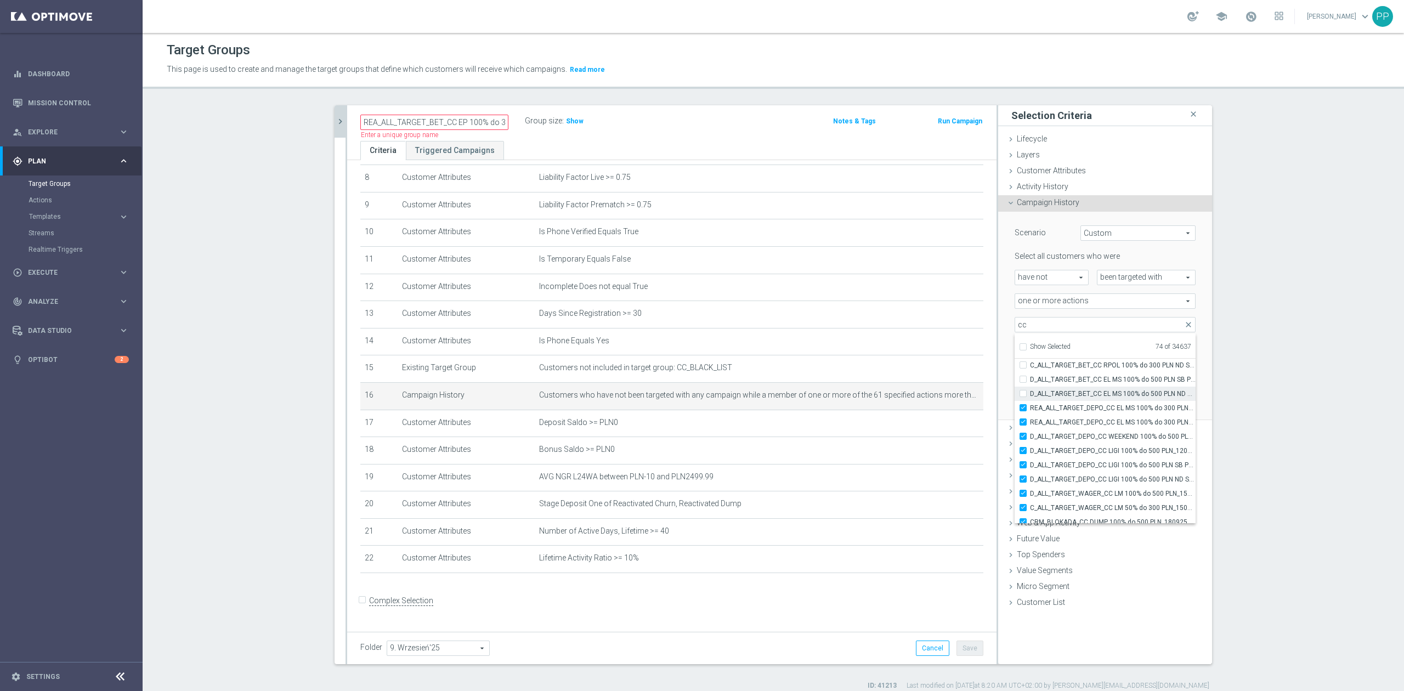
click at [936, 391] on input "D_ALL_TARGET_BET_CC EL MS 100% do 500 PLN ND SMS_040925" at bounding box center [1026, 393] width 7 height 7
checkbox input "true"
type input "Selected 75 of 34637"
drag, startPoint x: 1082, startPoint y: 372, endPoint x: 1082, endPoint y: 363, distance: 9.3
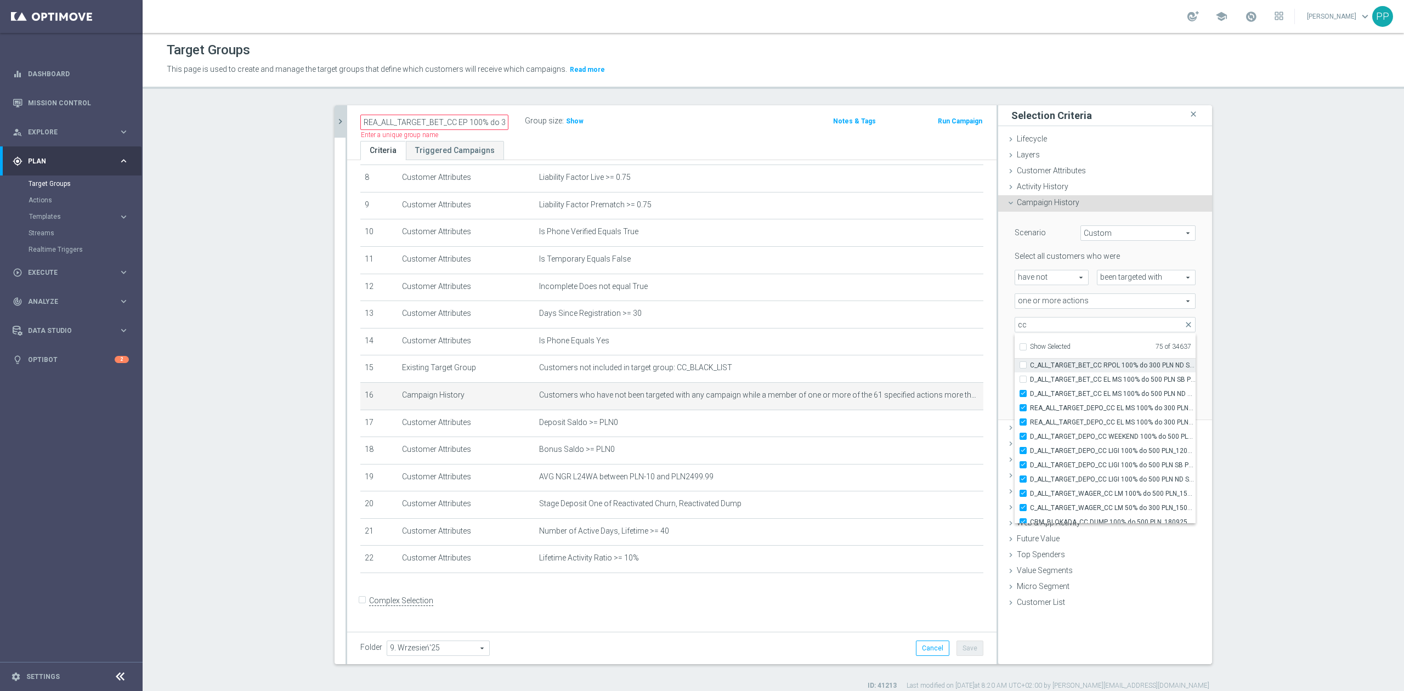
click at [936, 361] on span "C_ALL_TARGET_BET_CC RPOL 100% do 300 PLN ND SMS_040925" at bounding box center [1113, 365] width 166 height 9
click at [936, 361] on input "C_ALL_TARGET_BET_CC RPOL 100% do 300 PLN ND SMS_040925" at bounding box center [1026, 364] width 7 height 7
checkbox input "true"
type input "Selected 76 of 34637"
click at [936, 372] on label "D_ALL_TARGET_BET_CC EL MS 100% do 500 PLN SB PUSH_040925" at bounding box center [1113, 379] width 166 height 14
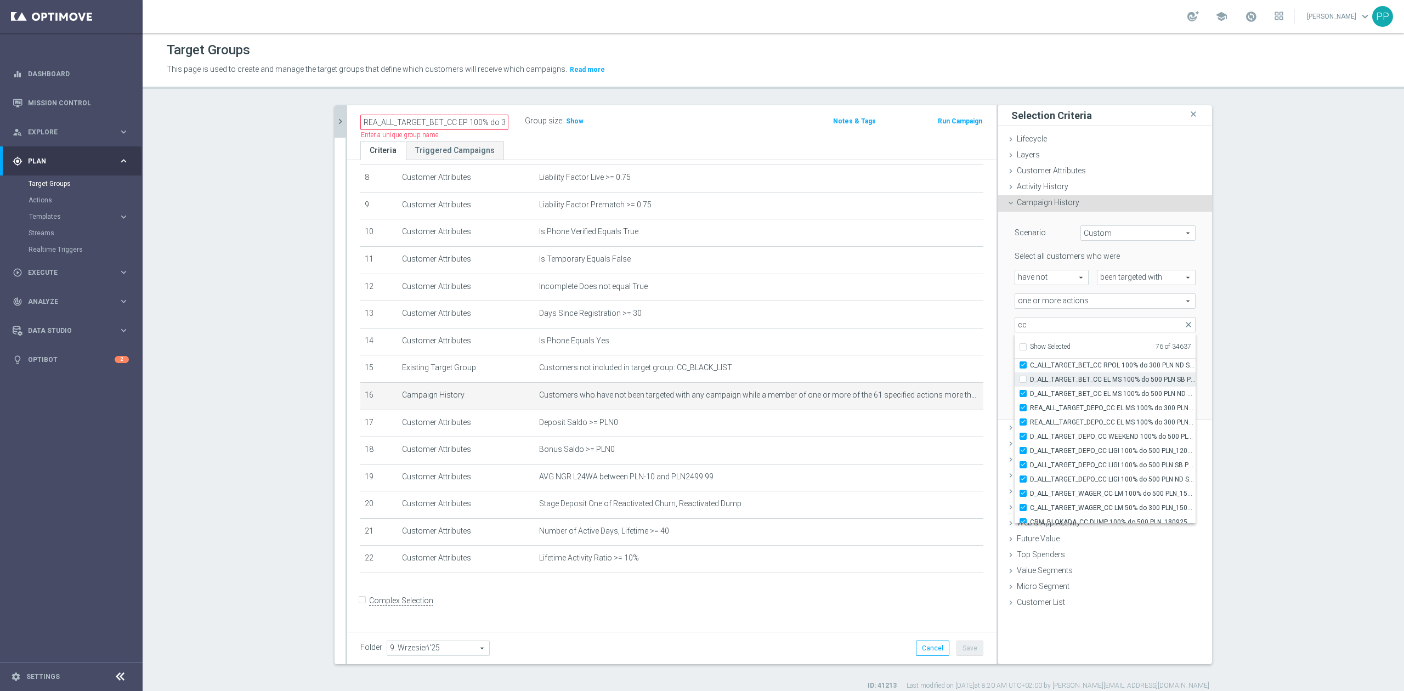
click at [936, 376] on input "D_ALL_TARGET_BET_CC EL MS 100% do 500 PLN SB PUSH_040925" at bounding box center [1026, 379] width 7 height 7
checkbox input "true"
type input "Selected 77 of 34637"
click at [936, 410] on span "CRM_BLOKADA_CC CHURN REPKA 100% do 300 PLN_040925" at bounding box center [1113, 412] width 166 height 9
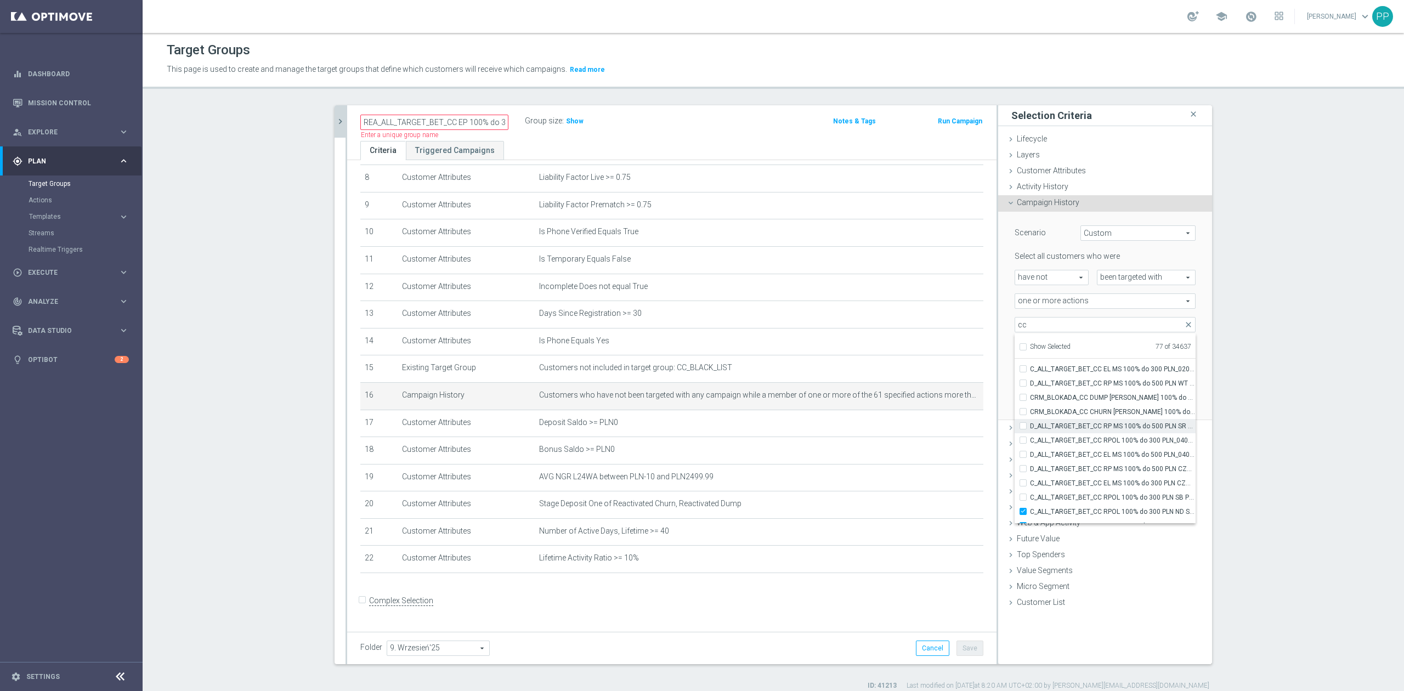
click at [936, 410] on input "CRM_BLOKADA_CC CHURN REPKA 100% do 300 PLN_040925" at bounding box center [1026, 411] width 7 height 7
checkbox input "true"
type input "Selected 78 of 34637"
click at [936, 418] on label "CRM_BLOKADA_CC CHURN REPKA 100% do 300 PLN_040925" at bounding box center [1113, 412] width 166 height 14
click at [936, 415] on input "CRM_BLOKADA_CC CHURN REPKA 100% do 300 PLN_040925" at bounding box center [1026, 411] width 7 height 7
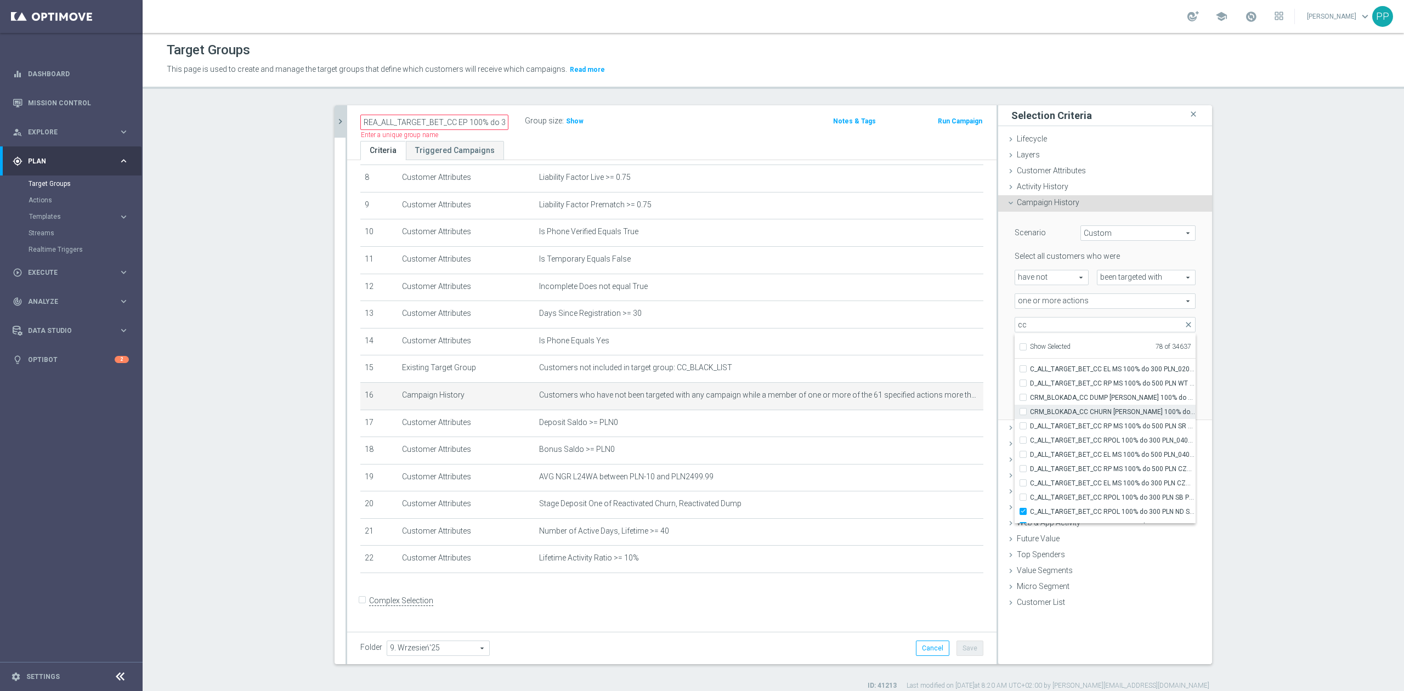
checkbox input "false"
type input "Selected 77 of 34637"
click at [936, 426] on span "D_ALL_TARGET_BET_CC RP MS 100% do 500 PLN SR PUSH_010925" at bounding box center [1113, 426] width 166 height 9
click at [936, 426] on input "D_ALL_TARGET_BET_CC RP MS 100% do 500 PLN SR PUSH_010925" at bounding box center [1026, 425] width 7 height 7
checkbox input "true"
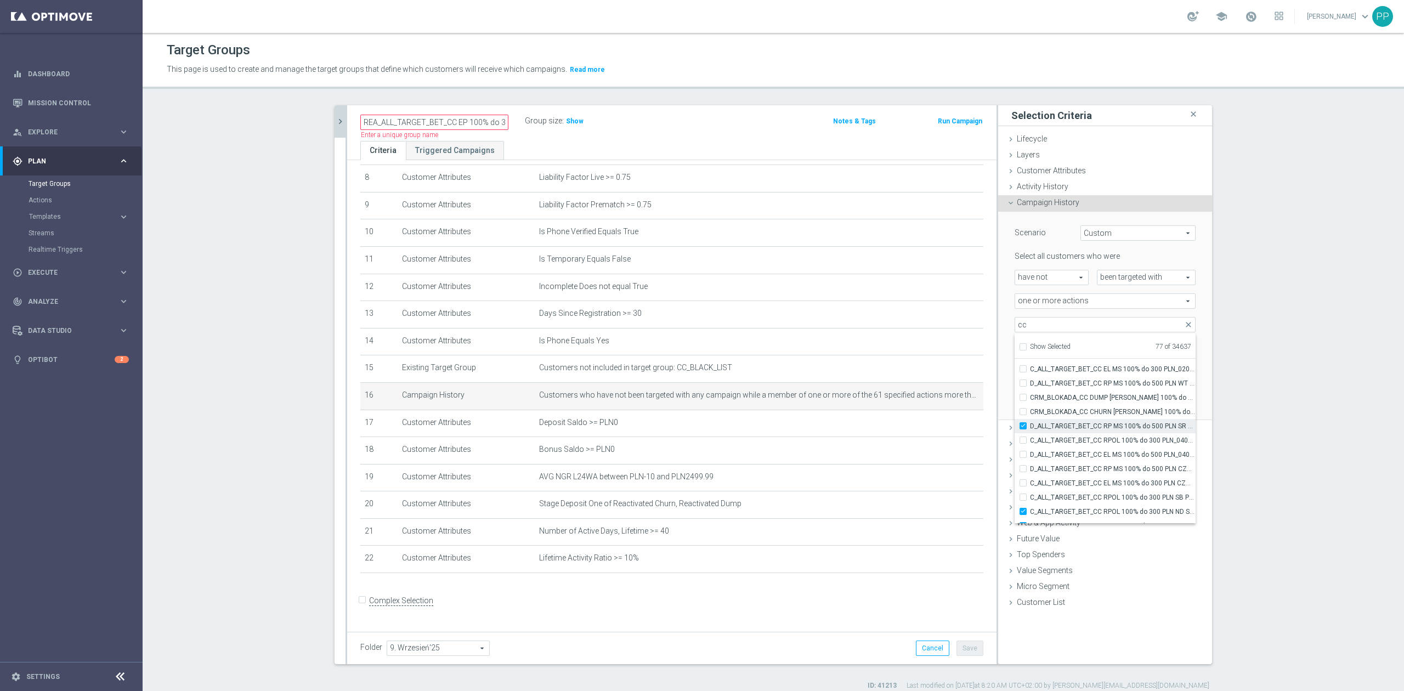
type input "Selected 78 of 34637"
click at [936, 413] on span "CRM_BLOKADA_CC CHURN REPKA 100% do 300 PLN_040925" at bounding box center [1113, 412] width 166 height 9
click at [936, 413] on input "CRM_BLOKADA_CC CHURN REPKA 100% do 300 PLN_040925" at bounding box center [1026, 411] width 7 height 7
checkbox input "true"
type input "Selected 79 of 34637"
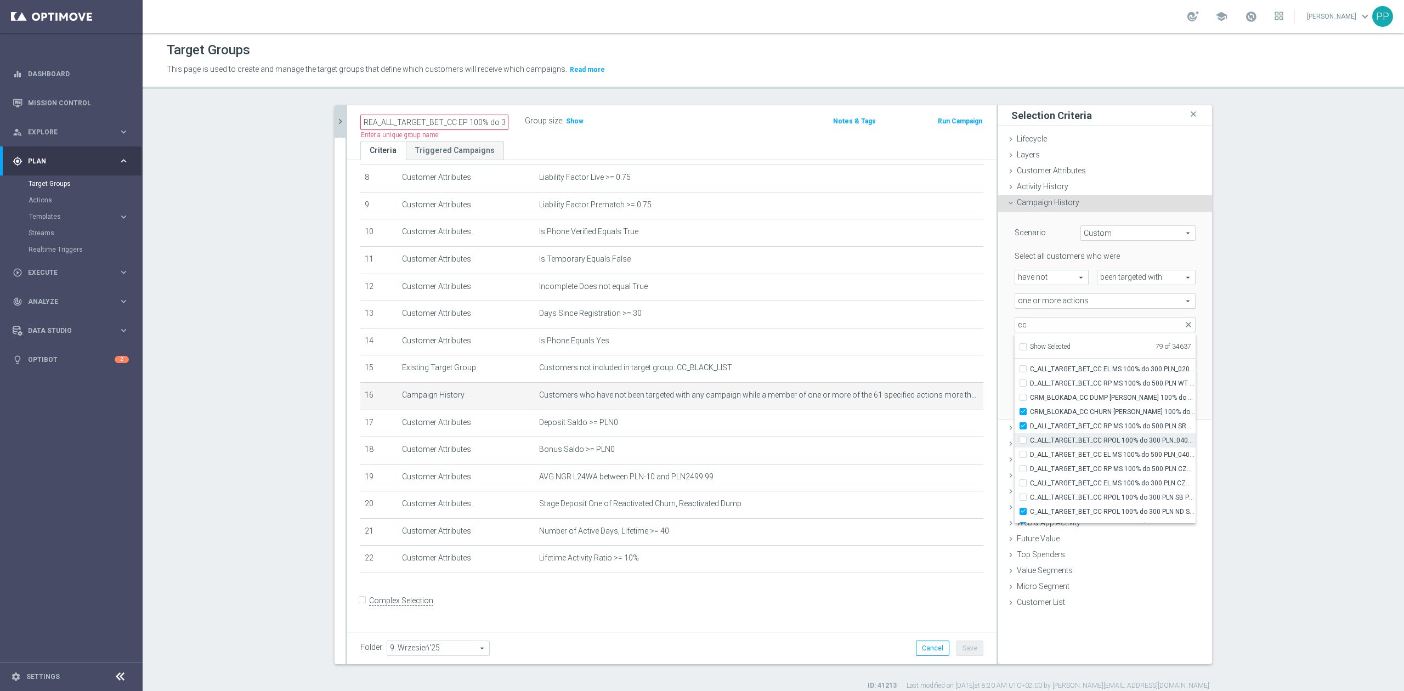
click at [936, 427] on span "C_ALL_TARGET_BET_CC RPOL 100% do 300 PLN_040925" at bounding box center [1113, 440] width 166 height 9
click at [936, 427] on input "C_ALL_TARGET_BET_CC RPOL 100% do 300 PLN_040925" at bounding box center [1026, 440] width 7 height 7
checkbox input "true"
type input "Selected 80 of 34637"
click at [936, 427] on span "D_ALL_TARGET_BET_CC EL MS 100% do 500 PLN_040925" at bounding box center [1113, 454] width 166 height 9
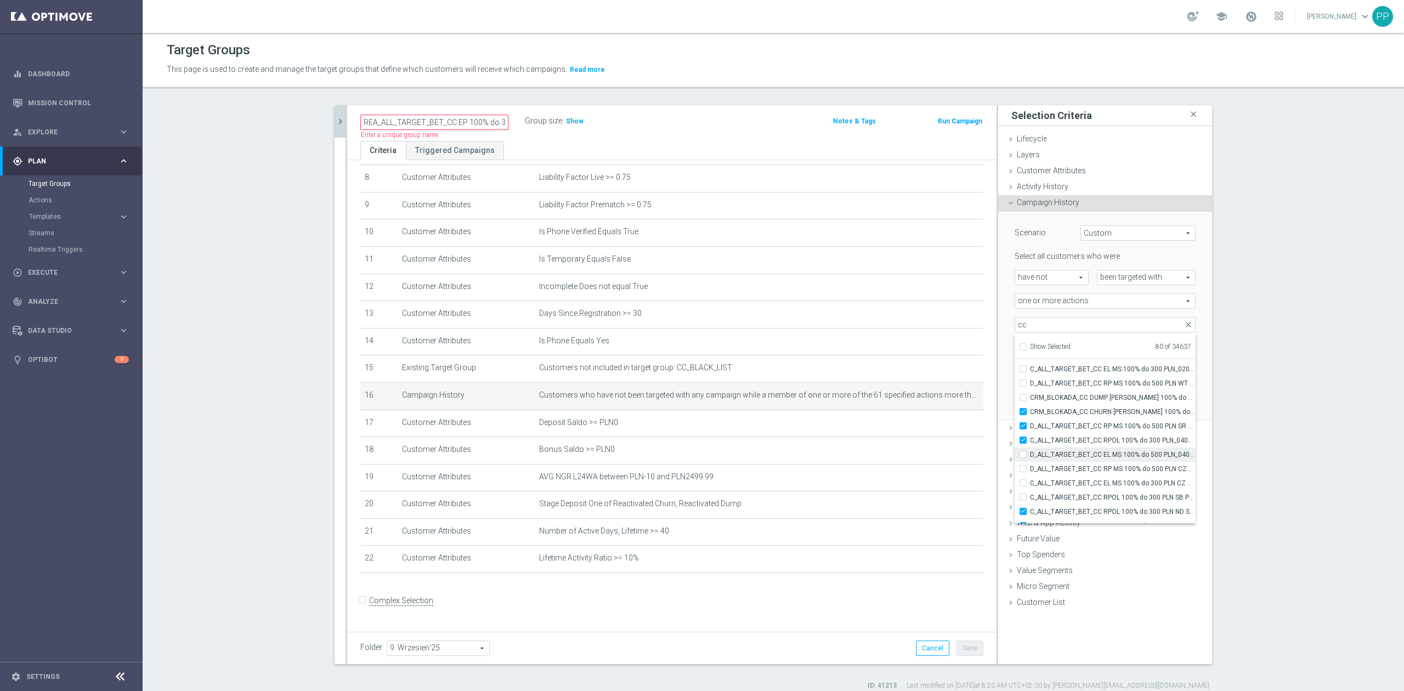
click at [936, 427] on input "D_ALL_TARGET_BET_CC EL MS 100% do 500 PLN_040925" at bounding box center [1026, 454] width 7 height 7
checkbox input "true"
type input "Selected 81 of 34637"
click at [936, 427] on span "D_ALL_TARGET_BET_CC RP MS 100% do 500 PLN CZW SMS_010925" at bounding box center [1113, 469] width 166 height 9
click at [936, 427] on input "D_ALL_TARGET_BET_CC RP MS 100% do 500 PLN CZW SMS_010925" at bounding box center [1026, 468] width 7 height 7
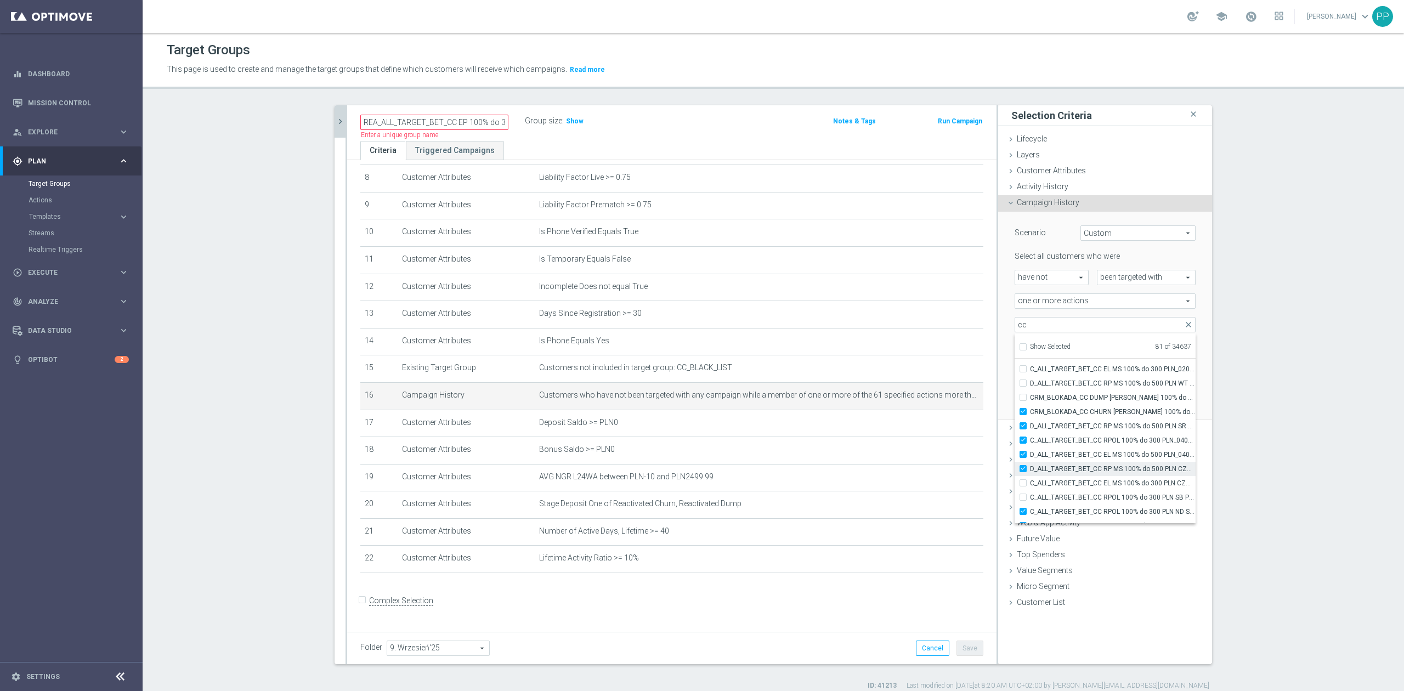
checkbox input "true"
type input "Selected 82 of 34637"
click at [936, 427] on label "C_ALL_TARGET_BET_CC EL MS 100% do 300 PLN CZW SMS_020925" at bounding box center [1113, 483] width 166 height 14
click at [936, 427] on input "C_ALL_TARGET_BET_CC EL MS 100% do 300 PLN CZW SMS_020925" at bounding box center [1026, 482] width 7 height 7
checkbox input "true"
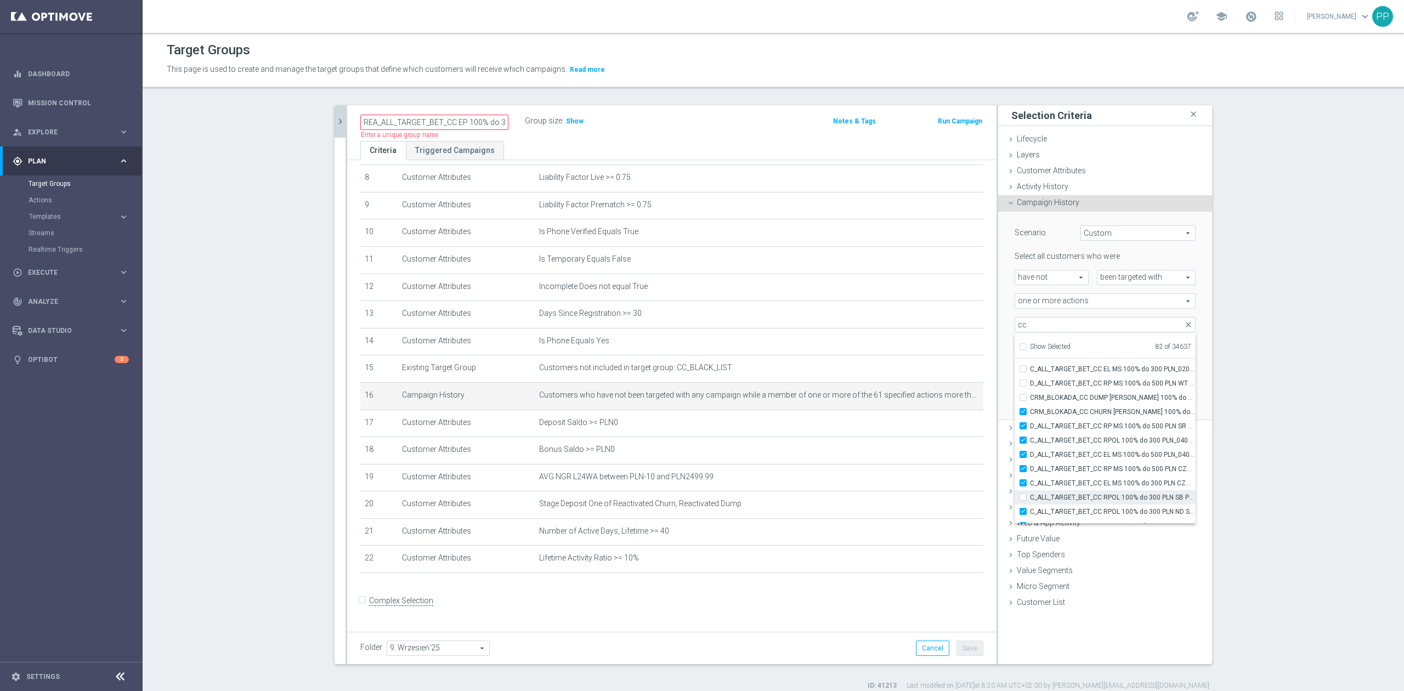
type input "Selected 83 of 34637"
click at [936, 427] on label "C_ALL_TARGET_BET_CC RPOL 100% do 300 PLN SB PUSH_040925" at bounding box center [1113, 497] width 166 height 14
click at [936, 427] on input "C_ALL_TARGET_BET_CC RPOL 100% do 300 PLN SB PUSH_040925" at bounding box center [1026, 497] width 7 height 7
checkbox input "true"
type input "Selected 84 of 34637"
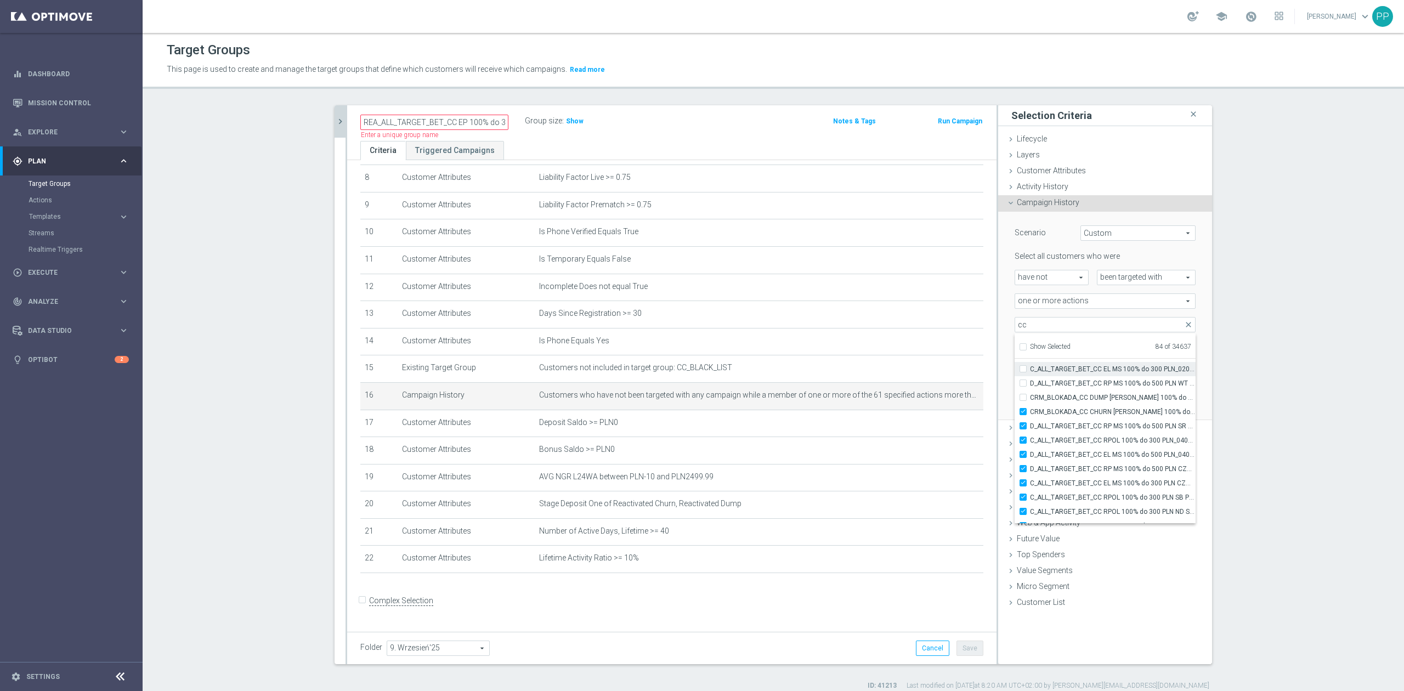
click at [936, 369] on span "C_ALL_TARGET_BET_CC EL MS 100% do 300 PLN_020925" at bounding box center [1113, 369] width 166 height 9
click at [936, 369] on input "C_ALL_TARGET_BET_CC EL MS 100% do 300 PLN_020925" at bounding box center [1026, 368] width 7 height 7
checkbox input "true"
type input "Selected 85 of 34637"
drag, startPoint x: 1074, startPoint y: 380, endPoint x: 1074, endPoint y: 394, distance: 13.7
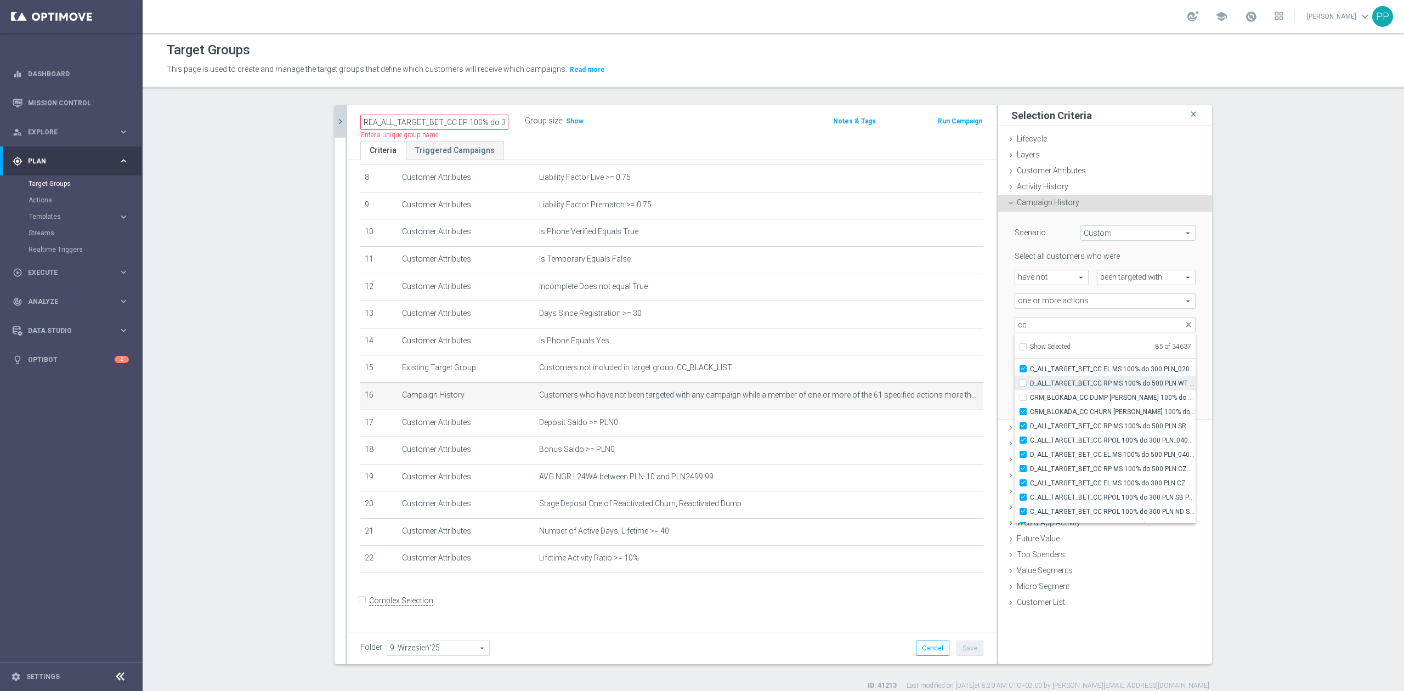
click at [936, 382] on span "D_ALL_TARGET_BET_CC RP MS 100% do 500 PLN WT PUSH_010925" at bounding box center [1113, 383] width 166 height 9
click at [936, 382] on input "D_ALL_TARGET_BET_CC RP MS 100% do 500 PLN WT PUSH_010925" at bounding box center [1026, 383] width 7 height 7
checkbox input "true"
type input "Selected 86 of 34637"
click at [936, 398] on span "CRM_BLOKADA_CC DUMP REPKA 100% do 500 PLN_040925" at bounding box center [1113, 397] width 166 height 9
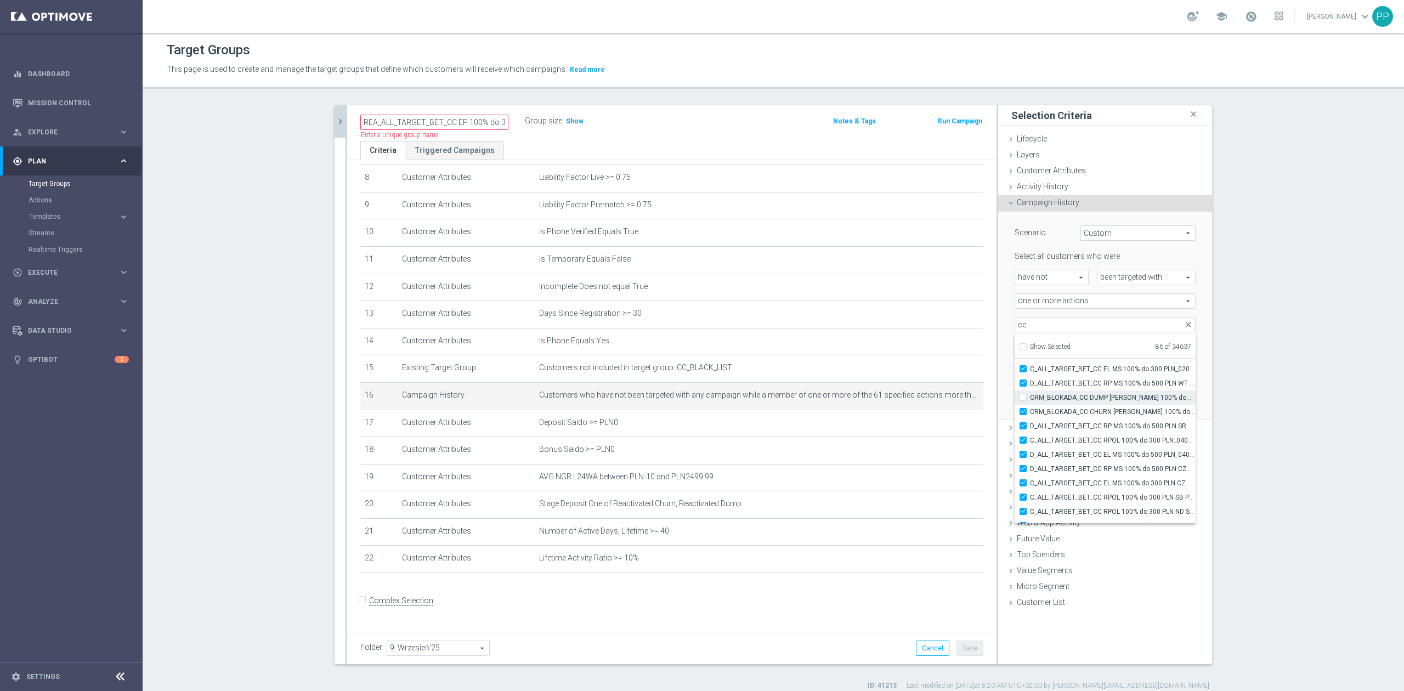
click at [936, 398] on input "CRM_BLOKADA_CC DUMP REPKA 100% do 500 PLN_040925" at bounding box center [1026, 397] width 7 height 7
checkbox input "true"
type input "Selected 87 of 34637"
click at [936, 404] on span "REA_ALL_TARGET_BET_CC EP 100% do 300 PLN CZW SMS_250825" at bounding box center [1113, 401] width 166 height 9
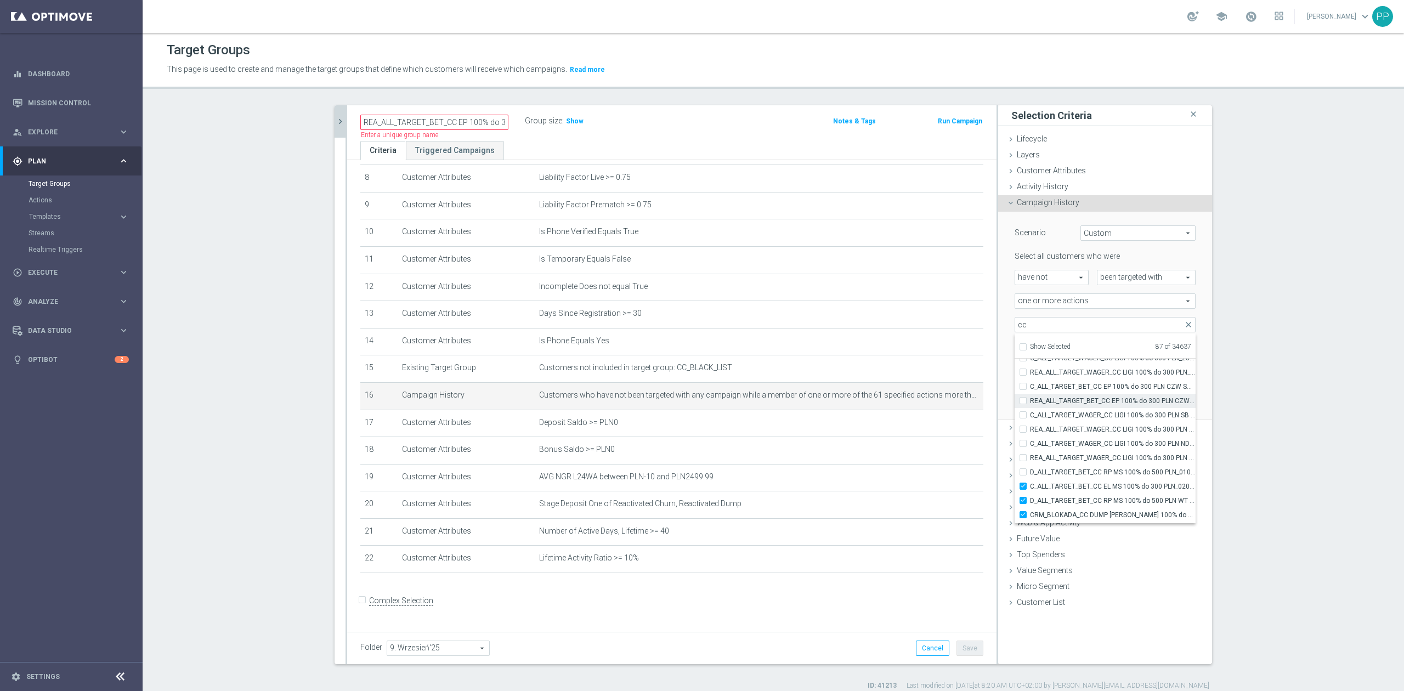
click at [936, 404] on input "REA_ALL_TARGET_BET_CC EP 100% do 300 PLN CZW SMS_250825" at bounding box center [1026, 400] width 7 height 7
checkbox input "true"
type input "Selected 88 of 34637"
click at [936, 411] on span "C_ALL_TARGET_WAGER_CC LIGI 100% do 300 PLN SB PUSH_280825" at bounding box center [1113, 415] width 166 height 9
click at [936, 411] on input "C_ALL_TARGET_WAGER_CC LIGI 100% do 300 PLN SB PUSH_280825" at bounding box center [1026, 414] width 7 height 7
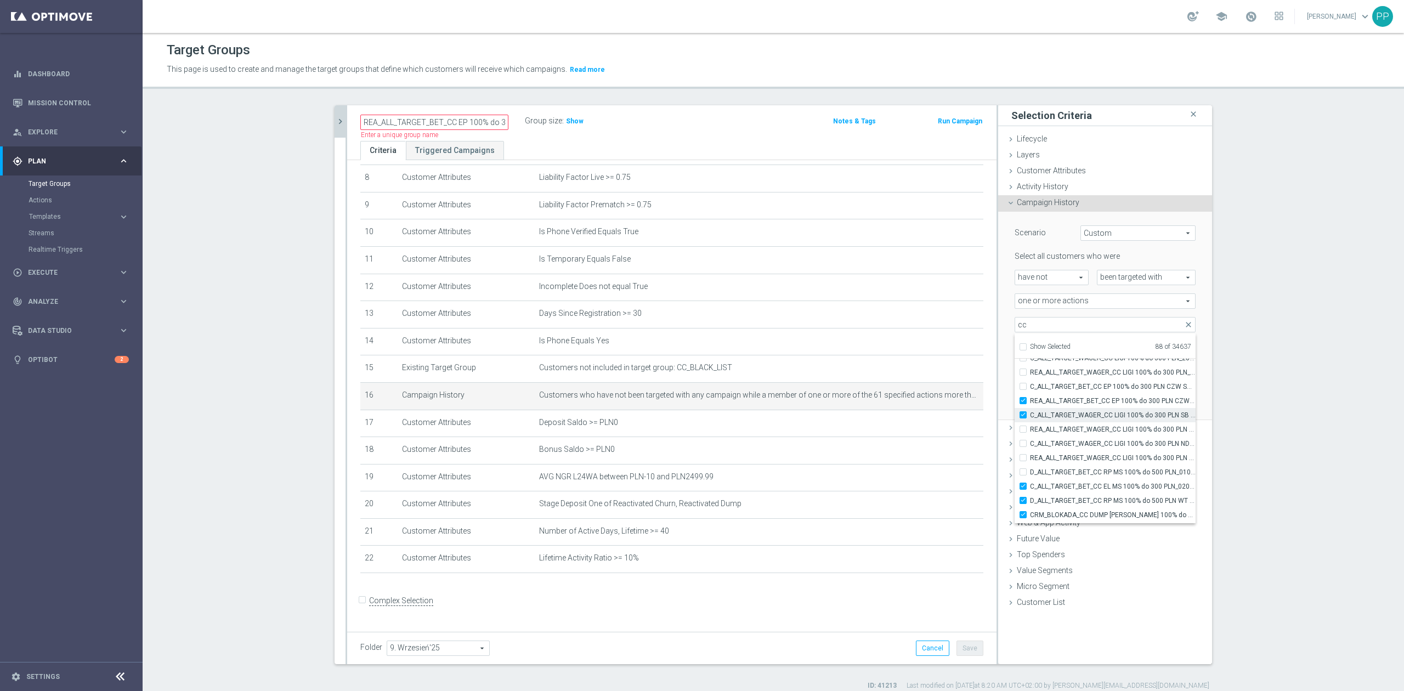
checkbox input "true"
type input "Selected 89 of 34637"
click at [936, 427] on span "REA_ALL_TARGET_WAGER_CC LIGI 100% do 300 PLN SB PUSH_280825" at bounding box center [1113, 429] width 166 height 9
click at [936, 427] on input "REA_ALL_TARGET_WAGER_CC LIGI 100% do 300 PLN SB PUSH_280825" at bounding box center [1026, 429] width 7 height 7
checkbox input "true"
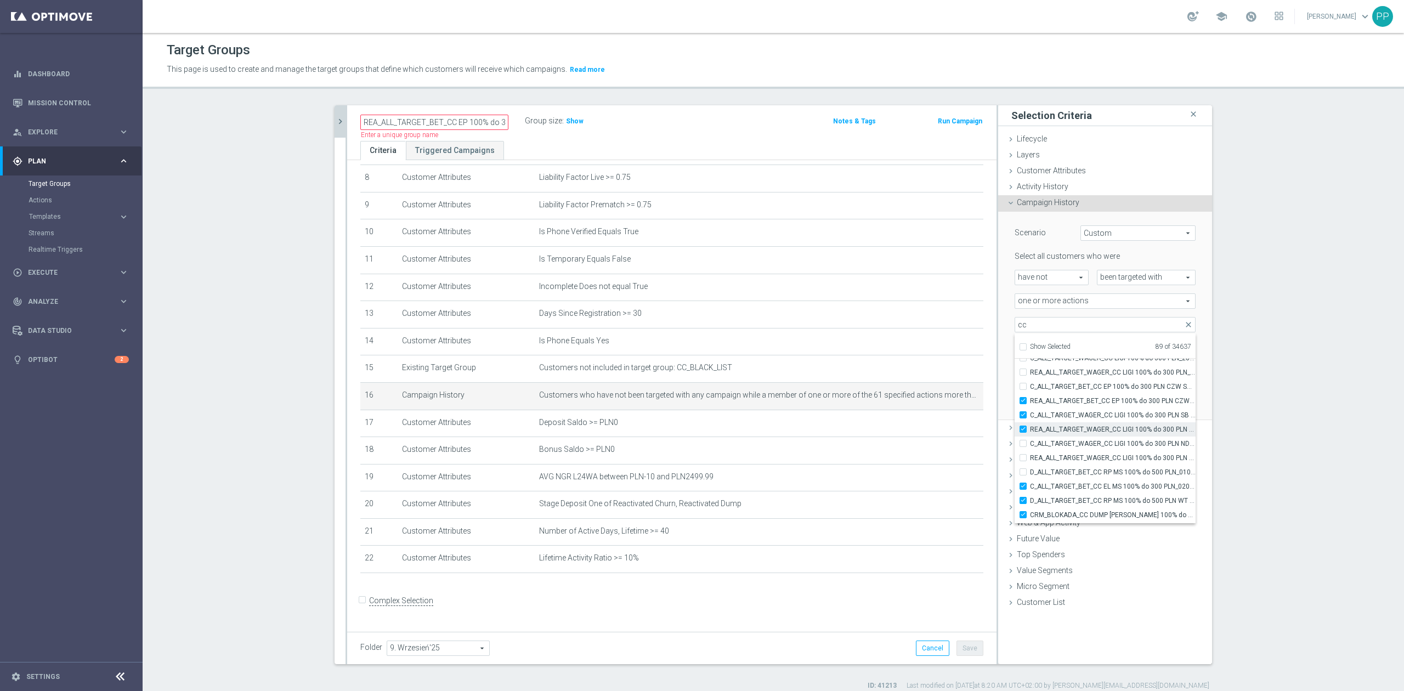
type input "Selected 90 of 34637"
click at [936, 427] on span "C_ALL_TARGET_WAGER_CC LIGI 100% do 300 PLN ND SMS_280825" at bounding box center [1113, 443] width 166 height 9
click at [936, 427] on input "C_ALL_TARGET_WAGER_CC LIGI 100% do 300 PLN ND SMS_280825" at bounding box center [1026, 443] width 7 height 7
checkbox input "true"
type input "Selected 91 of 34637"
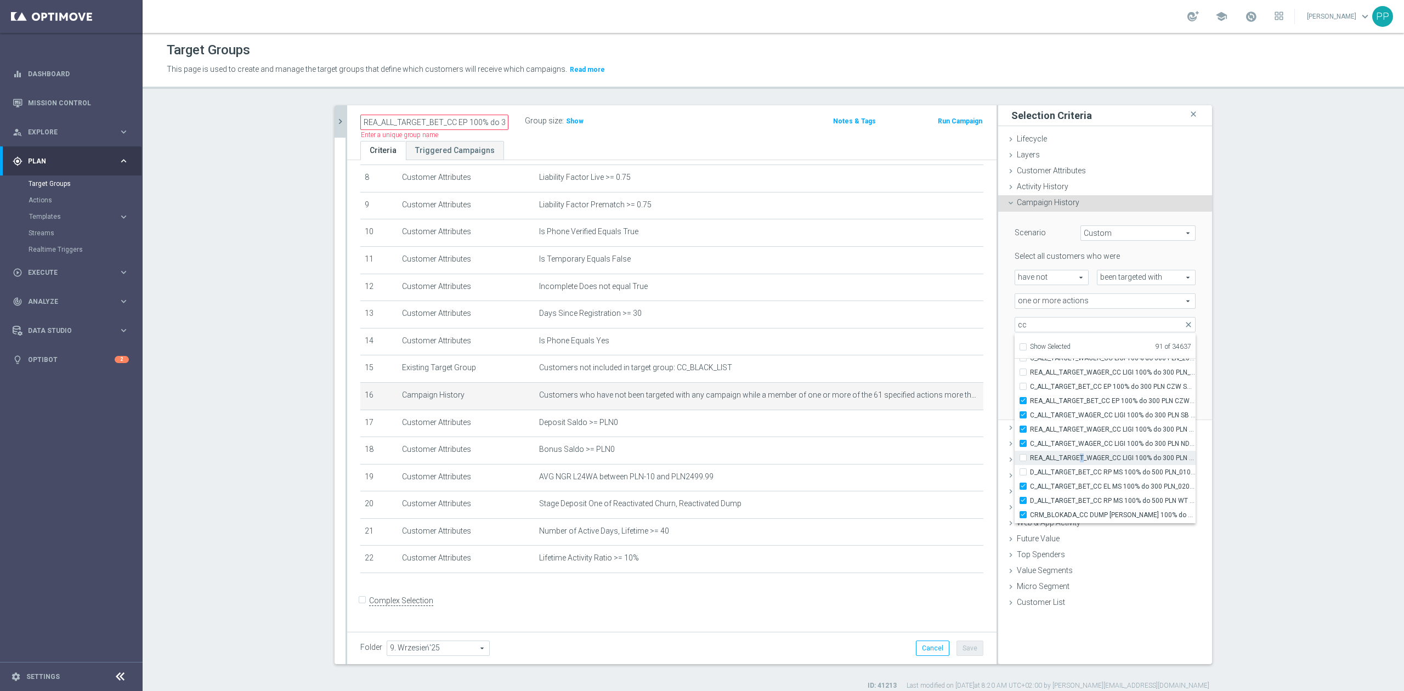
click at [936, 427] on span "REA_ALL_TARGET_WAGER_CC LIGI 100% do 300 PLN ND SMS_280825" at bounding box center [1113, 458] width 166 height 9
click at [936, 427] on span "D_ALL_TARGET_BET_CC RP MS 100% do 500 PLN_010925" at bounding box center [1113, 472] width 166 height 9
click at [936, 427] on input "D_ALL_TARGET_BET_CC RP MS 100% do 500 PLN_010925" at bounding box center [1026, 471] width 7 height 7
checkbox input "true"
type input "Selected 92 of 34637"
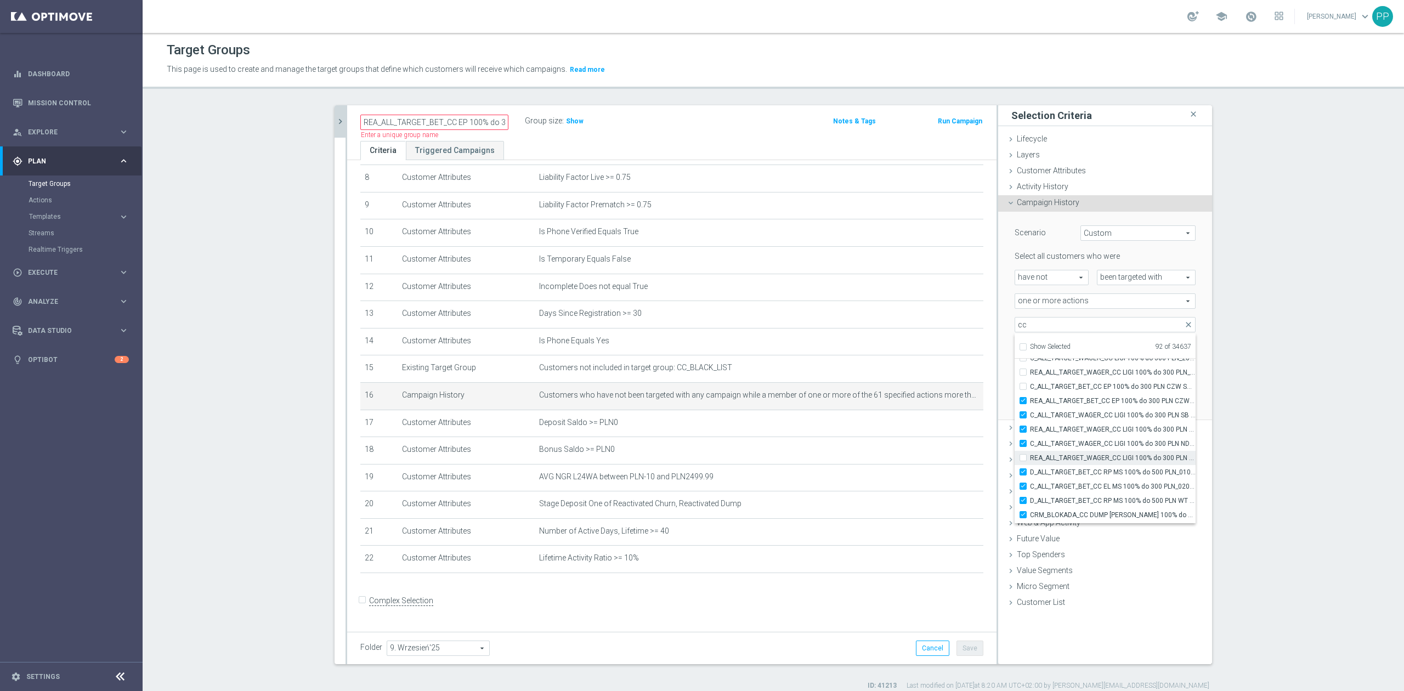
click at [936, 427] on span "REA_ALL_TARGET_WAGER_CC LIGI 100% do 300 PLN ND SMS_280825" at bounding box center [1113, 458] width 166 height 9
click at [936, 427] on input "REA_ALL_TARGET_WAGER_CC LIGI 100% do 300 PLN ND SMS_280825" at bounding box center [1026, 457] width 7 height 7
checkbox input "true"
type input "Selected 93 of 34637"
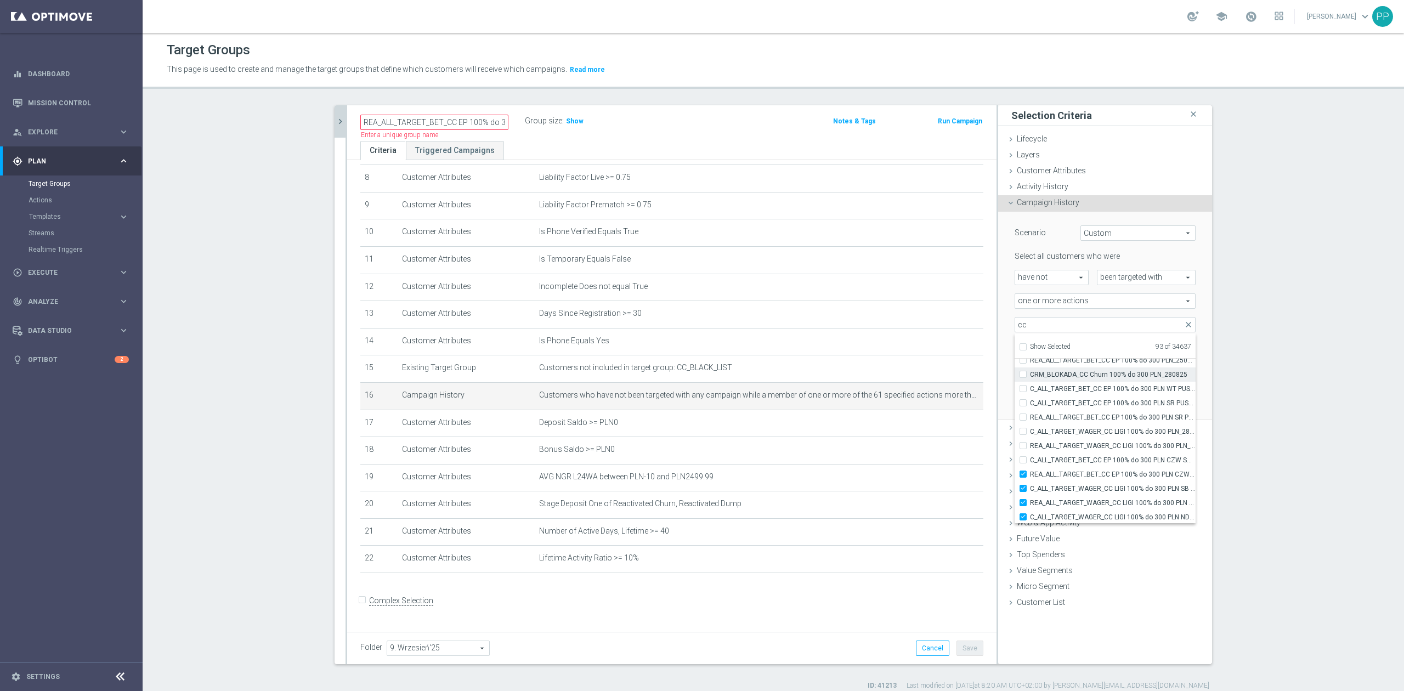
click at [936, 368] on label "CRM_BLOKADA_CC Churn 100% do 300 PLN_280825" at bounding box center [1113, 375] width 166 height 14
click at [936, 371] on input "CRM_BLOKADA_CC Churn 100% do 300 PLN_280825" at bounding box center [1026, 374] width 7 height 7
checkbox input "true"
type input "Selected 94 of 34637"
click at [936, 387] on span "C_ALL_TARGET_BET_CC EP 100% do 300 PLN WT PUSH_250825" at bounding box center [1113, 389] width 166 height 9
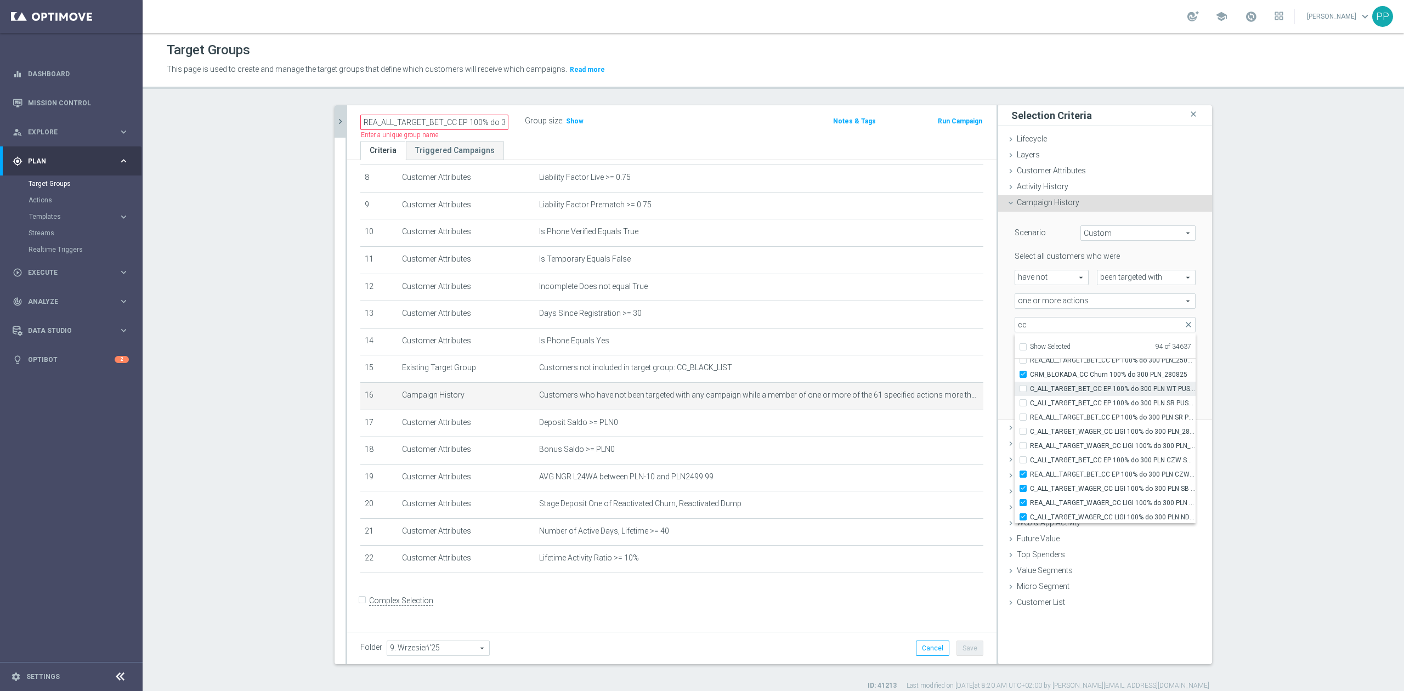
click at [936, 387] on input "C_ALL_TARGET_BET_CC EP 100% do 300 PLN WT PUSH_250825" at bounding box center [1026, 388] width 7 height 7
checkbox input "true"
type input "Selected 95 of 34637"
click at [936, 400] on span "C_ALL_TARGET_BET_CC EP 100% do 300 PLN SR PUSH_250825" at bounding box center [1113, 403] width 166 height 9
click at [936, 400] on input "C_ALL_TARGET_BET_CC EP 100% do 300 PLN SR PUSH_250825" at bounding box center [1026, 402] width 7 height 7
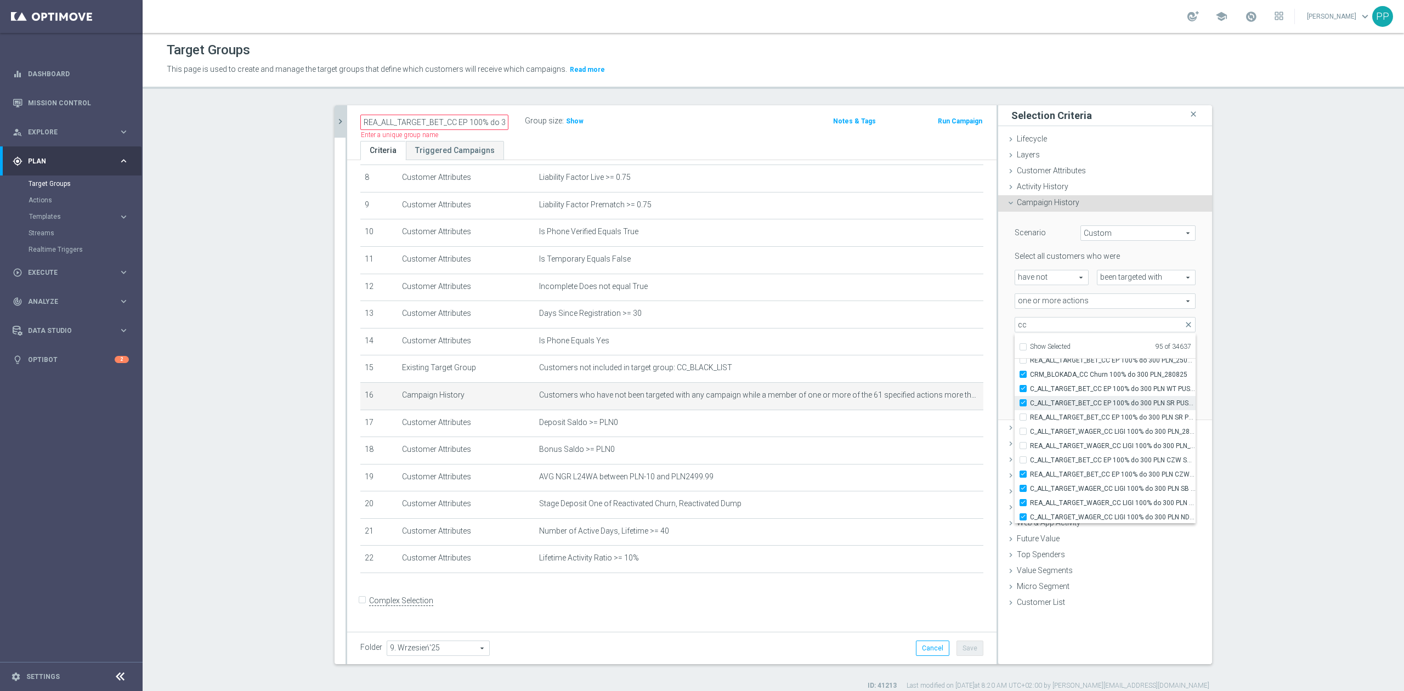
checkbox input "true"
type input "Selected 96 of 34637"
click at [936, 420] on span "REA_ALL_TARGET_BET_CC EP 100% do 300 PLN SR PUSH_250825" at bounding box center [1113, 417] width 166 height 9
click at [936, 420] on input "REA_ALL_TARGET_BET_CC EP 100% do 300 PLN SR PUSH_250825" at bounding box center [1026, 417] width 7 height 7
checkbox input "true"
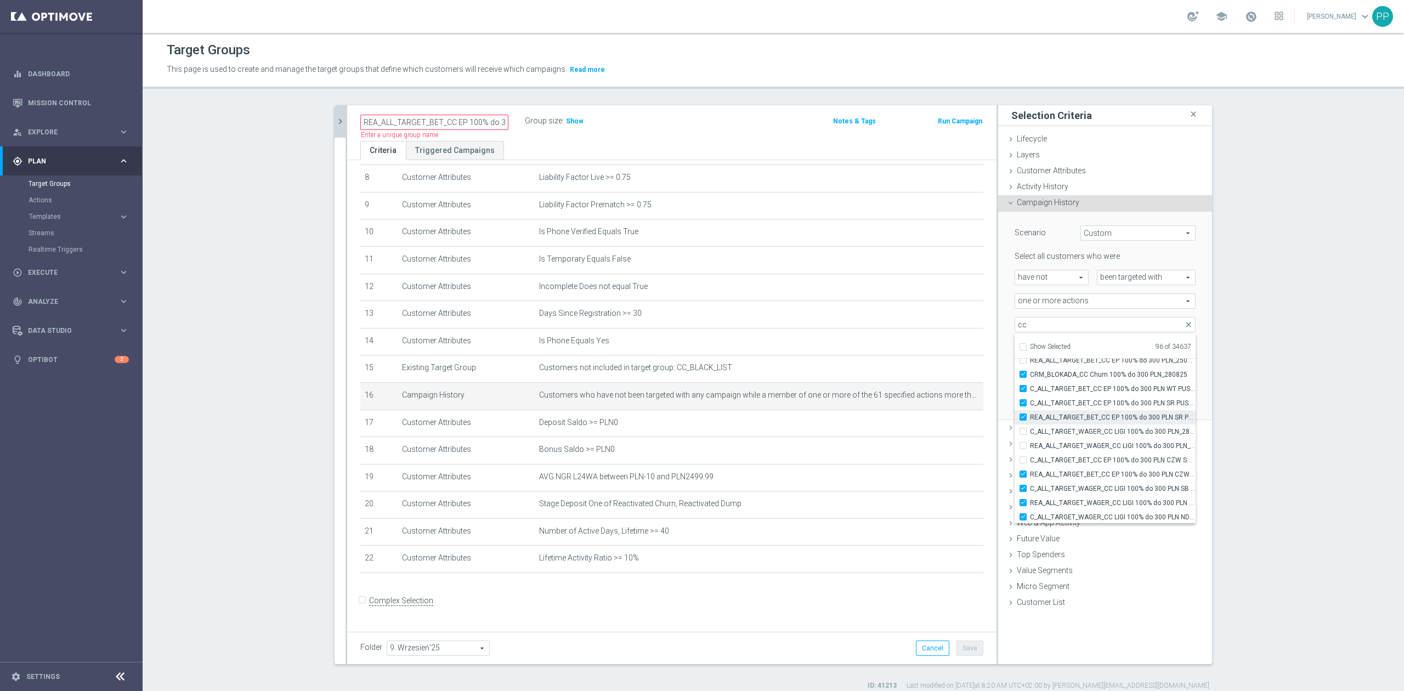
type input "Selected 97 of 34637"
click at [936, 427] on span "C_ALL_TARGET_WAGER_CC LIGI 100% do 300 PLN_280825" at bounding box center [1113, 431] width 166 height 9
click at [936, 427] on input "C_ALL_TARGET_WAGER_CC LIGI 100% do 300 PLN_280825" at bounding box center [1026, 431] width 7 height 7
checkbox input "true"
type input "Selected 98 of 34637"
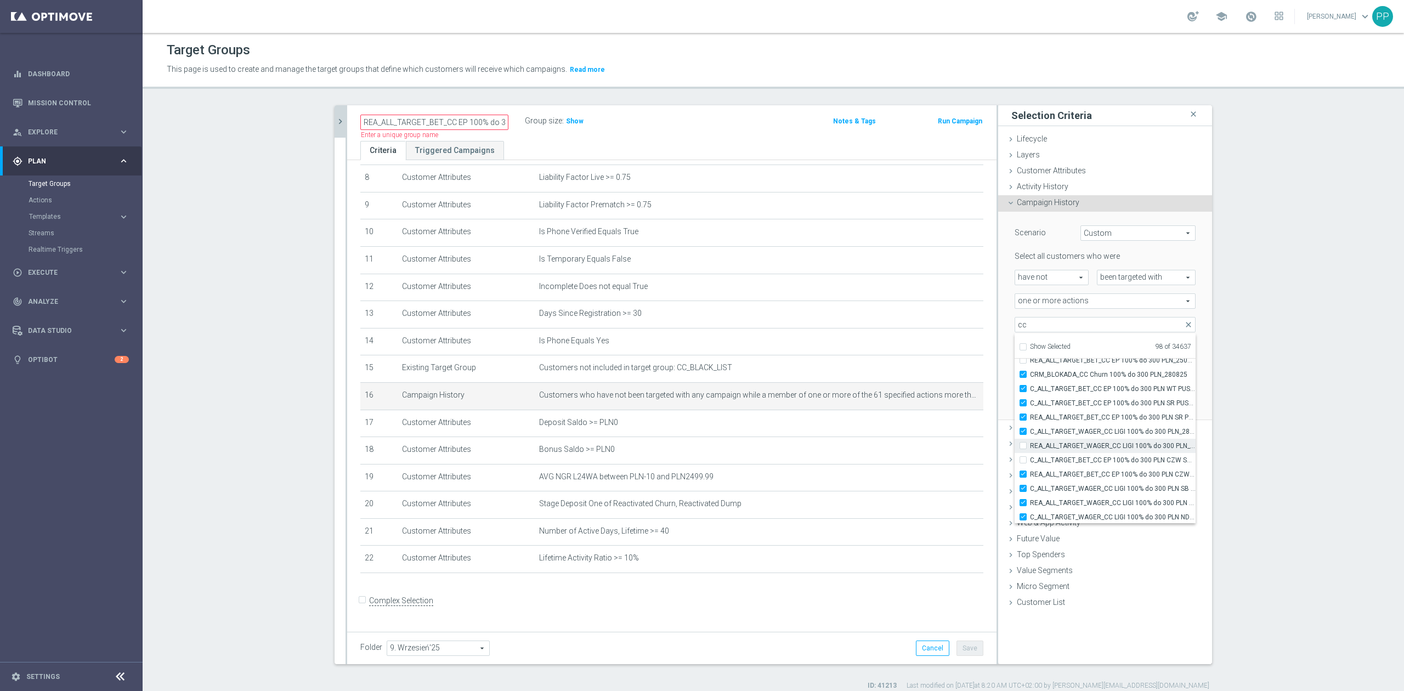
click at [936, 427] on span "REA_ALL_TARGET_WAGER_CC LIGI 100% do 300 PLN_280825" at bounding box center [1113, 446] width 166 height 9
click at [936, 427] on input "REA_ALL_TARGET_WAGER_CC LIGI 100% do 300 PLN_280825" at bounding box center [1026, 445] width 7 height 7
checkbox input "true"
type input "Selected 99 of 34637"
click at [936, 427] on span "C_ALL_TARGET_BET_CC EP 100% do 300 PLN CZW SMS_250825" at bounding box center [1113, 460] width 166 height 9
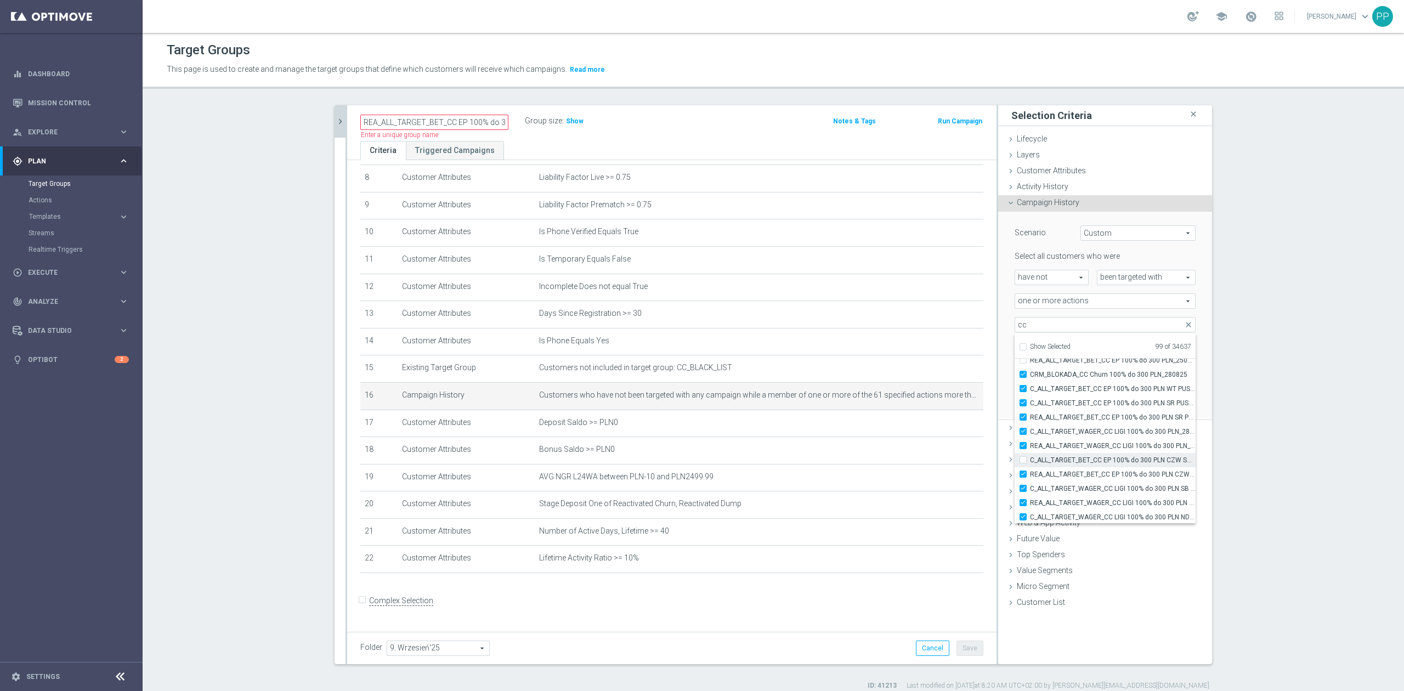
click at [936, 427] on input "C_ALL_TARGET_BET_CC EP 100% do 300 PLN CZW SMS_250825" at bounding box center [1026, 459] width 7 height 7
checkbox input "true"
type input "Selected 100 of 34637"
click at [936, 422] on span "C_ALL_TARGET_BET_CC EP 100% do 300 PLN_250825" at bounding box center [1113, 419] width 166 height 9
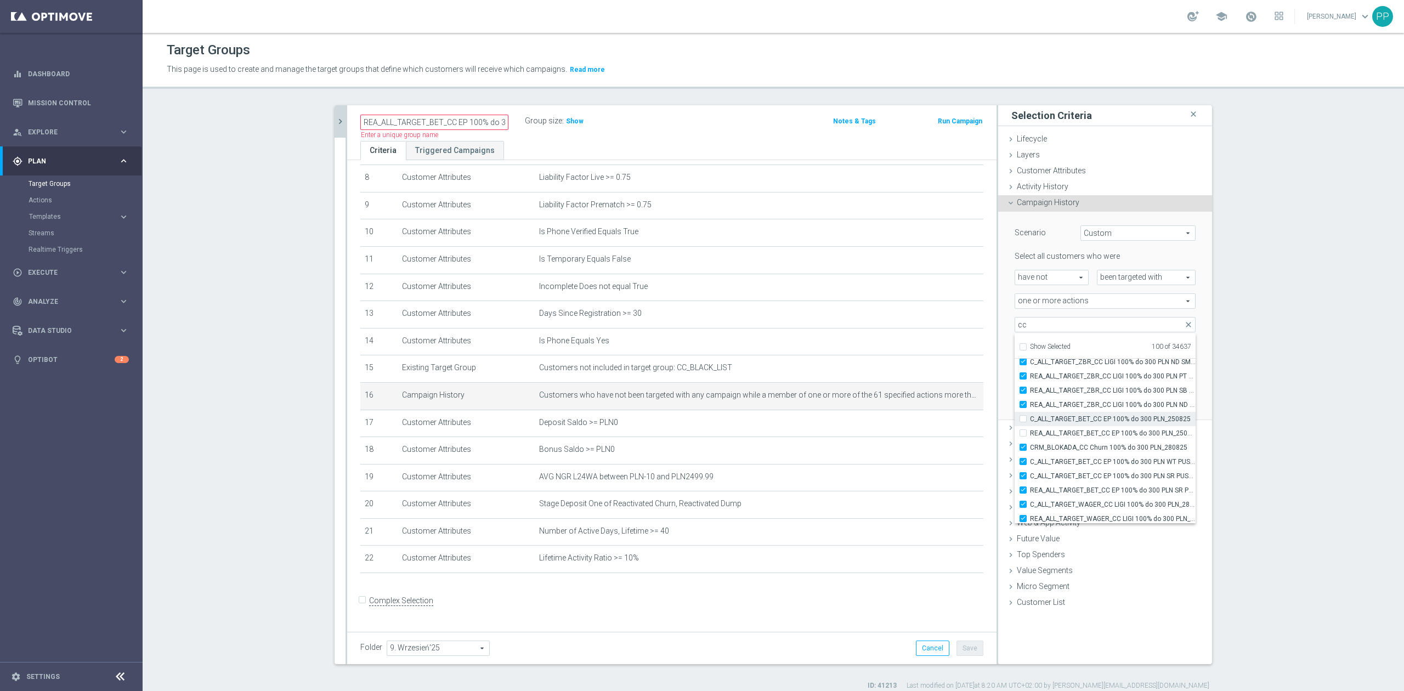
click at [936, 422] on input "C_ALL_TARGET_BET_CC EP 100% do 300 PLN_250825" at bounding box center [1026, 418] width 7 height 7
checkbox input "true"
type input "Selected 101 of 34637"
click at [936, 427] on span "REA_ALL_TARGET_BET_CC EP 100% do 300 PLN_250825" at bounding box center [1113, 433] width 166 height 9
click at [936, 427] on input "REA_ALL_TARGET_BET_CC EP 100% do 300 PLN_250825" at bounding box center [1026, 433] width 7 height 7
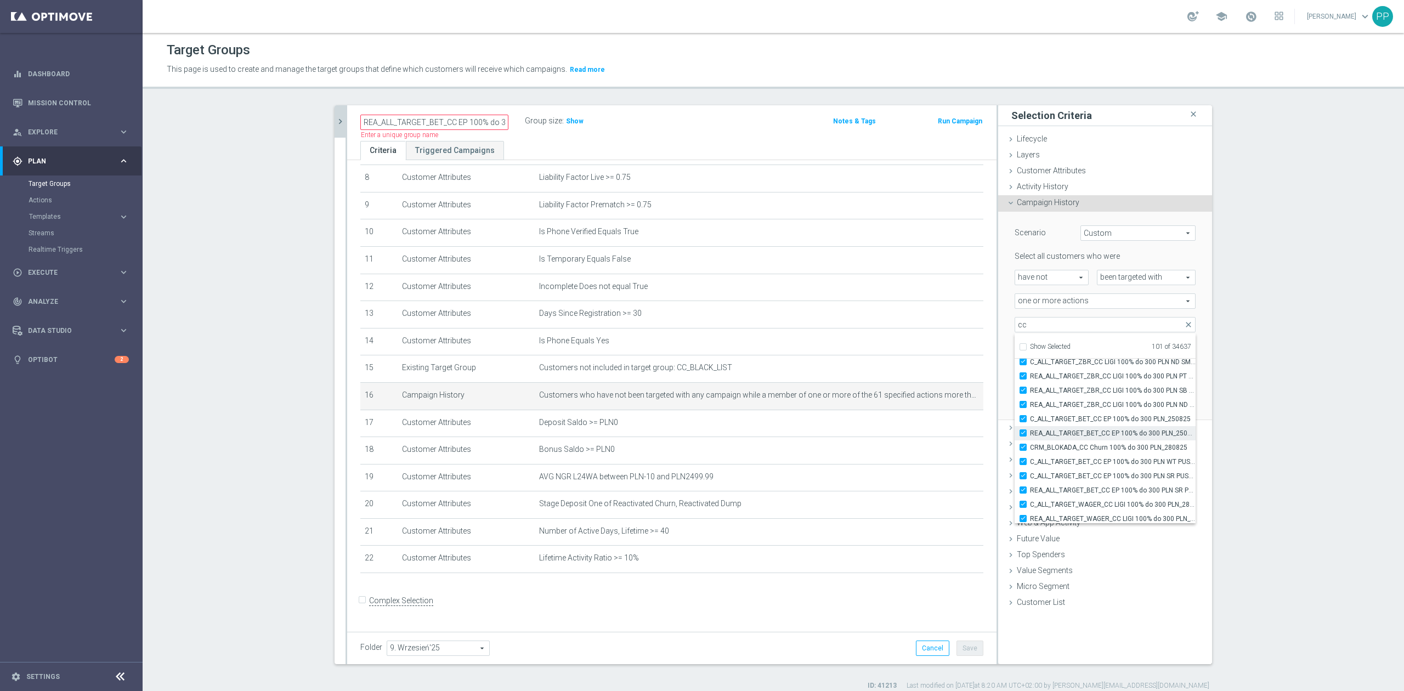
checkbox input "true"
type input "Selected 102 of 34637"
click at [936, 427] on span "CRM_BLOKADA_CC Churn 100% do 300 PLN_210825" at bounding box center [1113, 454] width 166 height 9
click at [936, 427] on input "CRM_BLOKADA_CC Churn 100% do 300 PLN_210825" at bounding box center [1026, 454] width 7 height 7
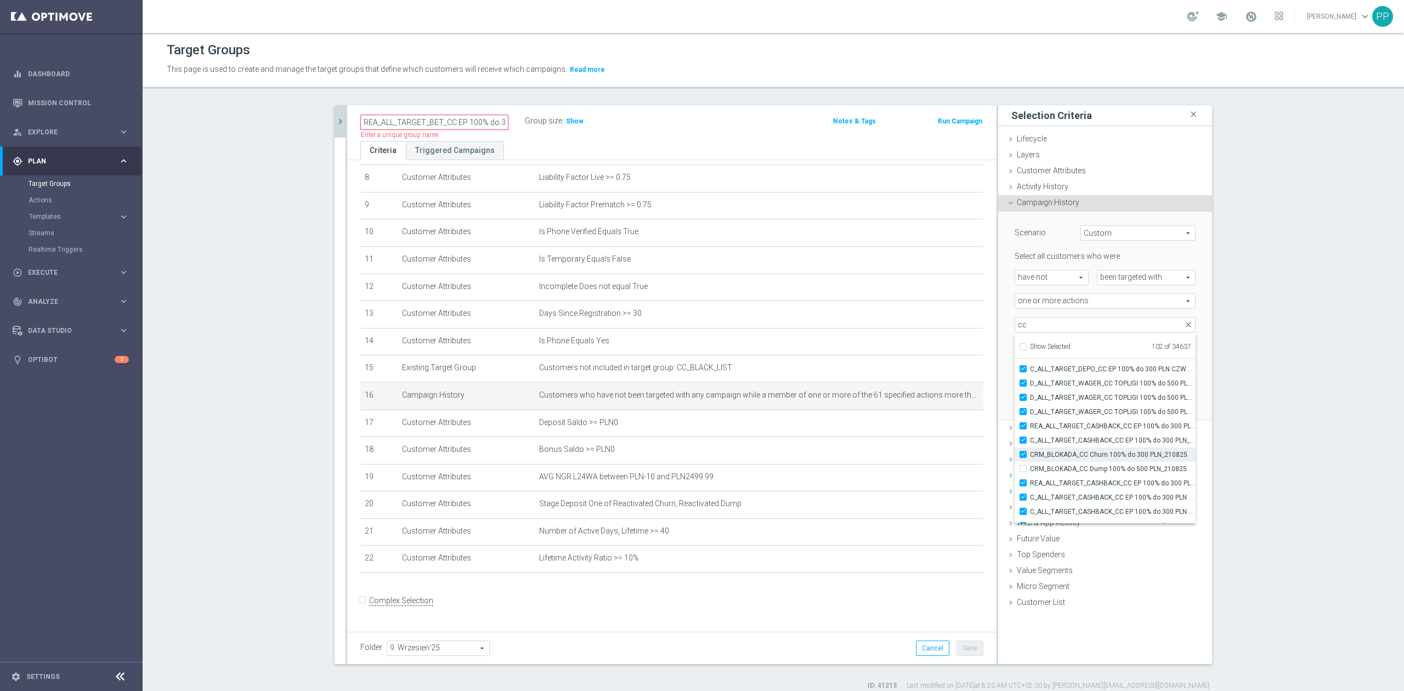
checkbox input "true"
type input "Selected 103 of 34637"
click at [936, 427] on span "CRM_BLOKADA_CC Dump 100% do 500 PLN_210825" at bounding box center [1113, 469] width 166 height 9
click at [936, 427] on input "CRM_BLOKADA_CC Dump 100% do 500 PLN_210825" at bounding box center [1026, 468] width 7 height 7
checkbox input "true"
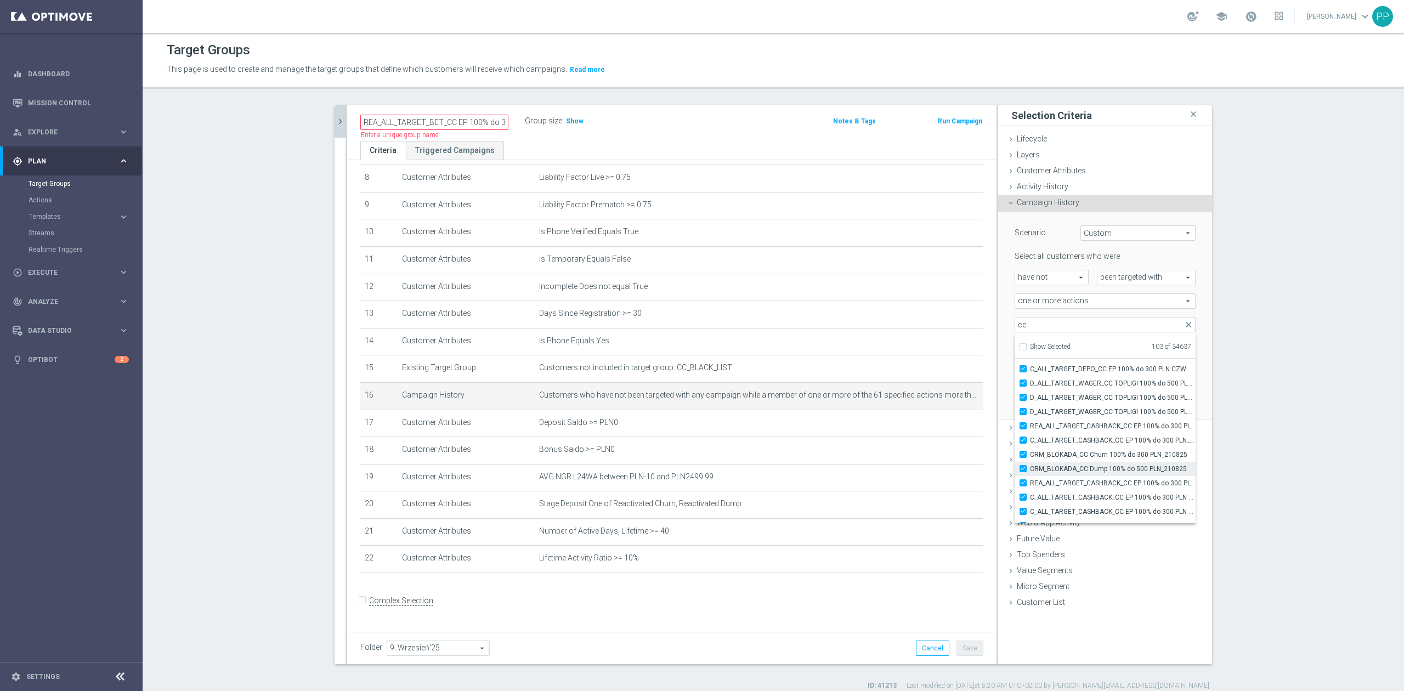
type input "Selected 104 of 34637"
click at [936, 427] on span "CRM_BLOKADA_DUMP CC TOP 100% do 500 PLN_140825" at bounding box center [1113, 474] width 166 height 9
click at [936, 427] on input "CRM_BLOKADA_DUMP CC TOP 100% do 500 PLN_140825" at bounding box center [1026, 474] width 7 height 7
checkbox input "true"
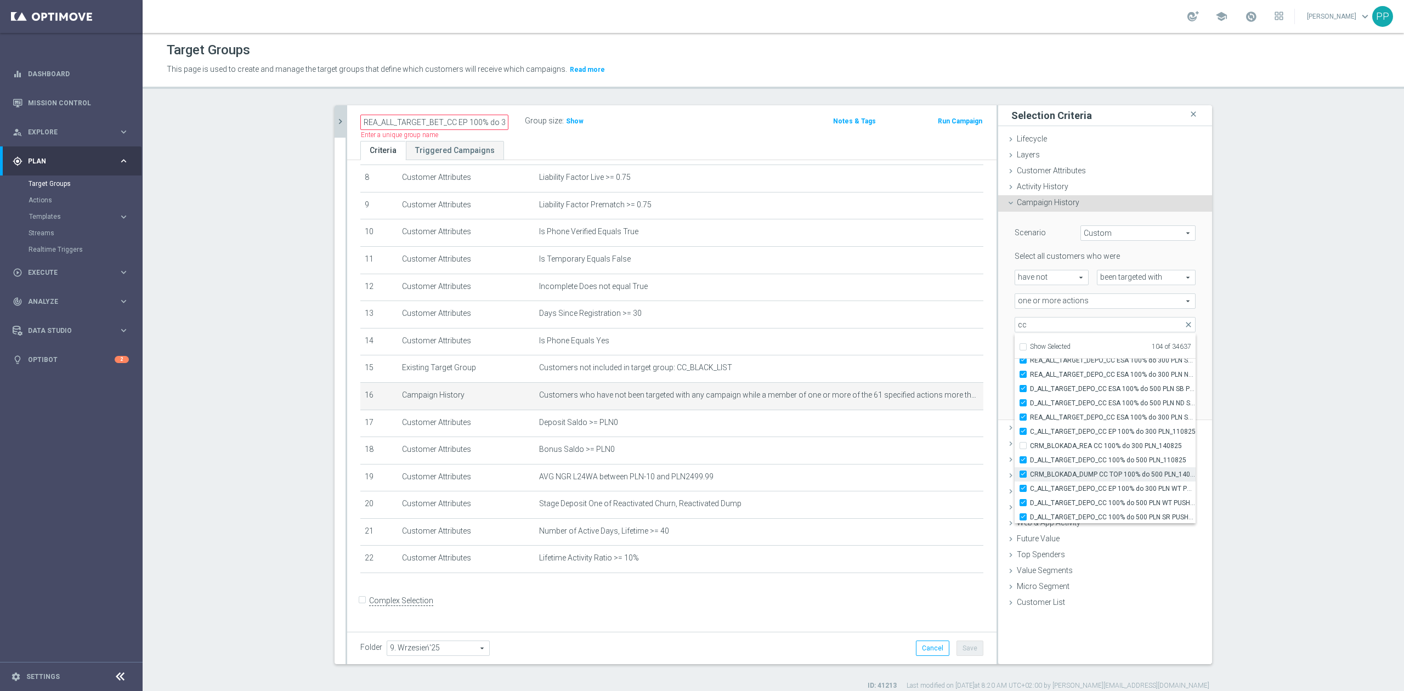
type input "Selected 105 of 34637"
click at [936, 427] on label "CRM_BLOKADA_REA CC 100% do 300 PLN_140825" at bounding box center [1113, 446] width 166 height 14
click at [936, 427] on input "CRM_BLOKADA_REA CC 100% do 300 PLN_140825" at bounding box center [1026, 445] width 7 height 7
checkbox input "true"
type input "Selected 106 of 34637"
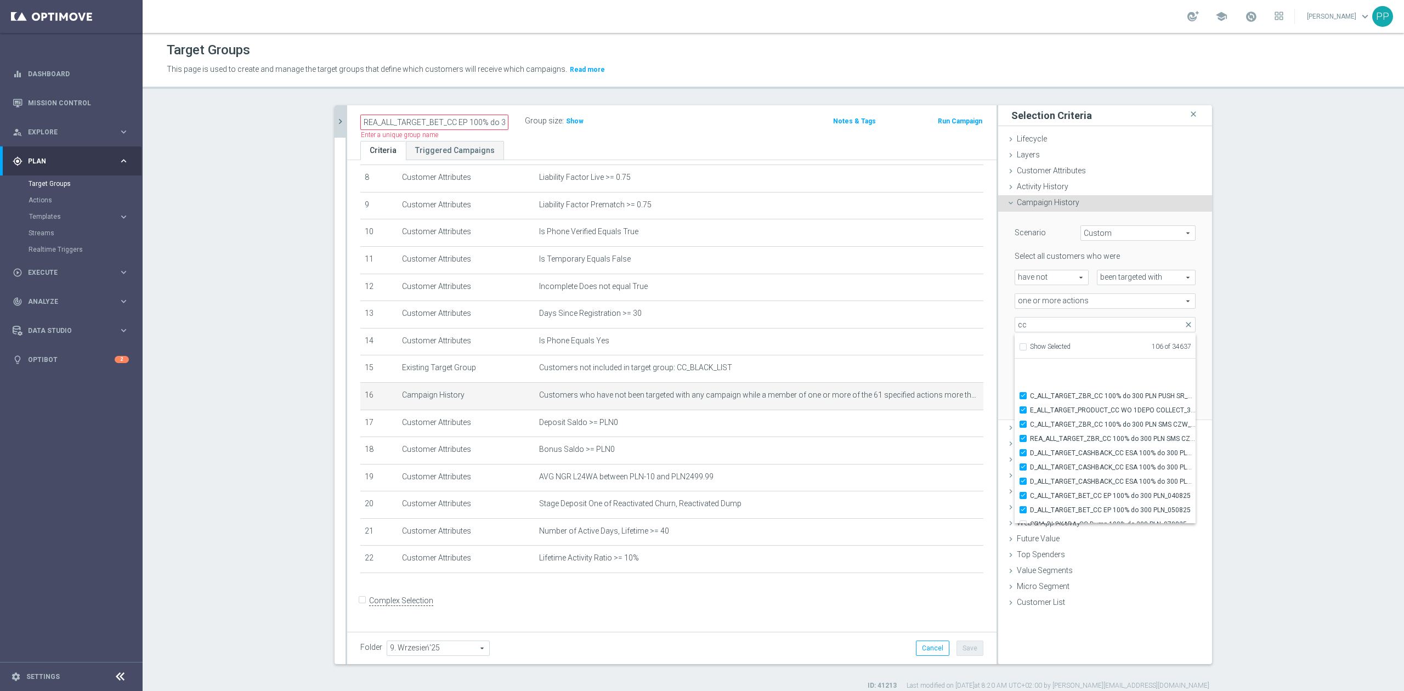
scroll to position [33519, 0]
click at [936, 384] on label "CRM_BLOKADA_CC Dump 100% do 300 PLN_070825" at bounding box center [1113, 378] width 166 height 14
click at [936, 381] on input "CRM_BLOKADA_CC Dump 100% do 300 PLN_070825" at bounding box center [1026, 377] width 7 height 7
checkbox input "true"
type input "Selected 107 of 34637"
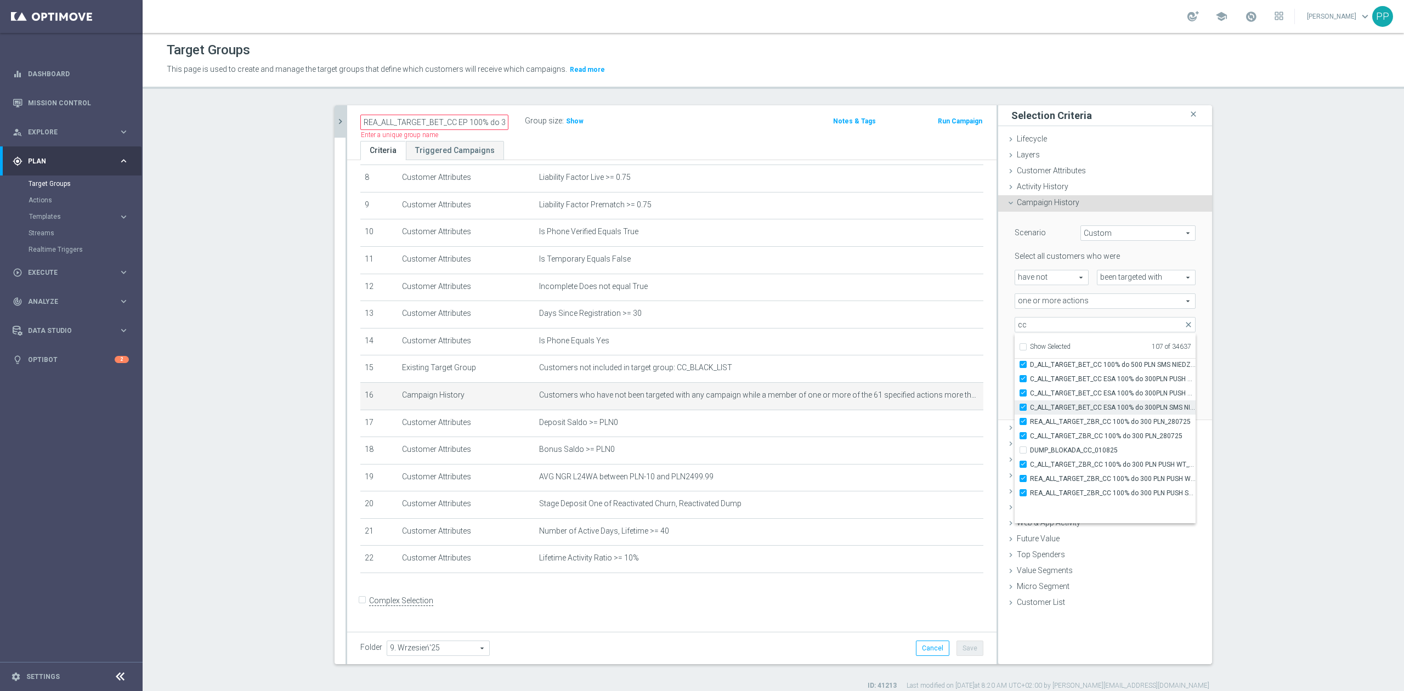
scroll to position [33226, 0]
click at [936, 427] on span "DUMP_BLOKADA_CC_010825" at bounding box center [1113, 485] width 166 height 9
click at [936, 427] on input "DUMP_BLOKADA_CC_010825" at bounding box center [1026, 485] width 7 height 7
checkbox input "true"
type input "Selected 108 of 34637"
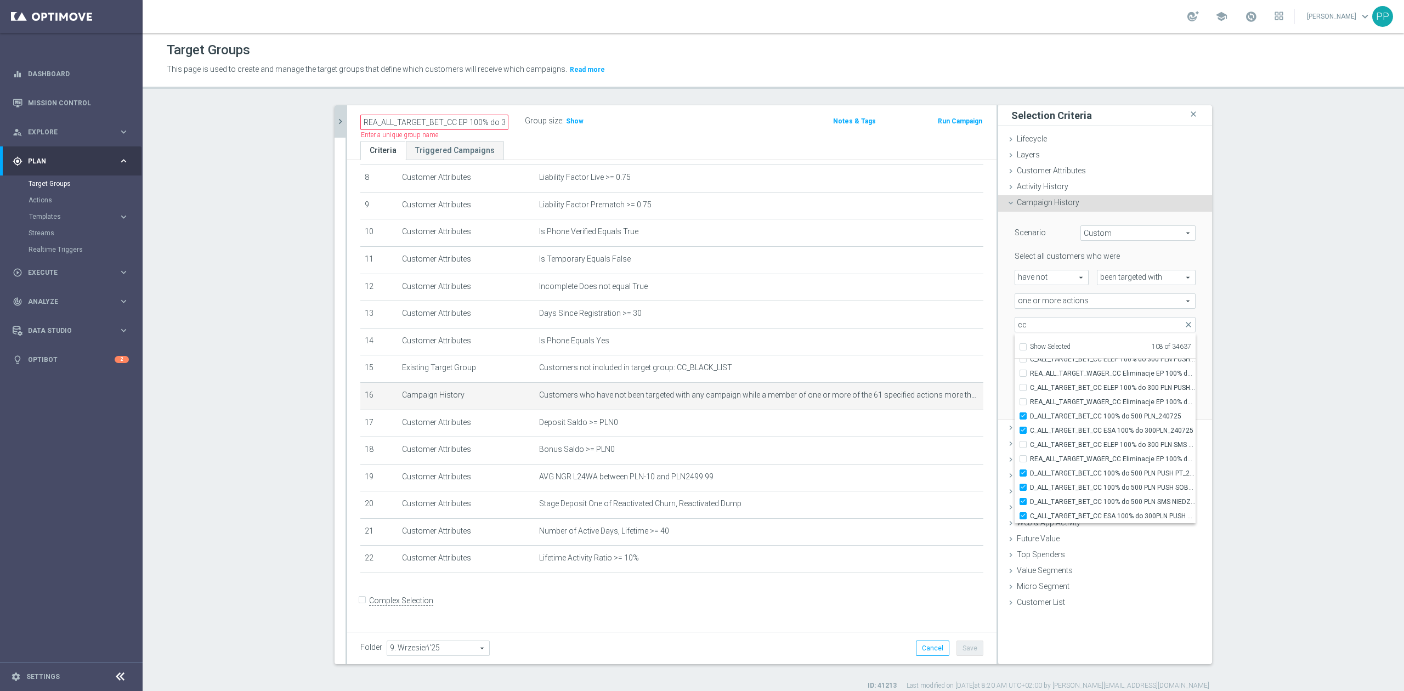
scroll to position [33123, 0]
click at [936, 427] on span "C_ALL_TARGET_BET_CC ELEP 100% do 300 PLN SMS CZW_210725" at bounding box center [1113, 446] width 166 height 9
click at [936, 427] on input "C_ALL_TARGET_BET_CC ELEP 100% do 300 PLN SMS CZW_210725" at bounding box center [1026, 445] width 7 height 7
checkbox input "true"
type input "Selected 109 of 34637"
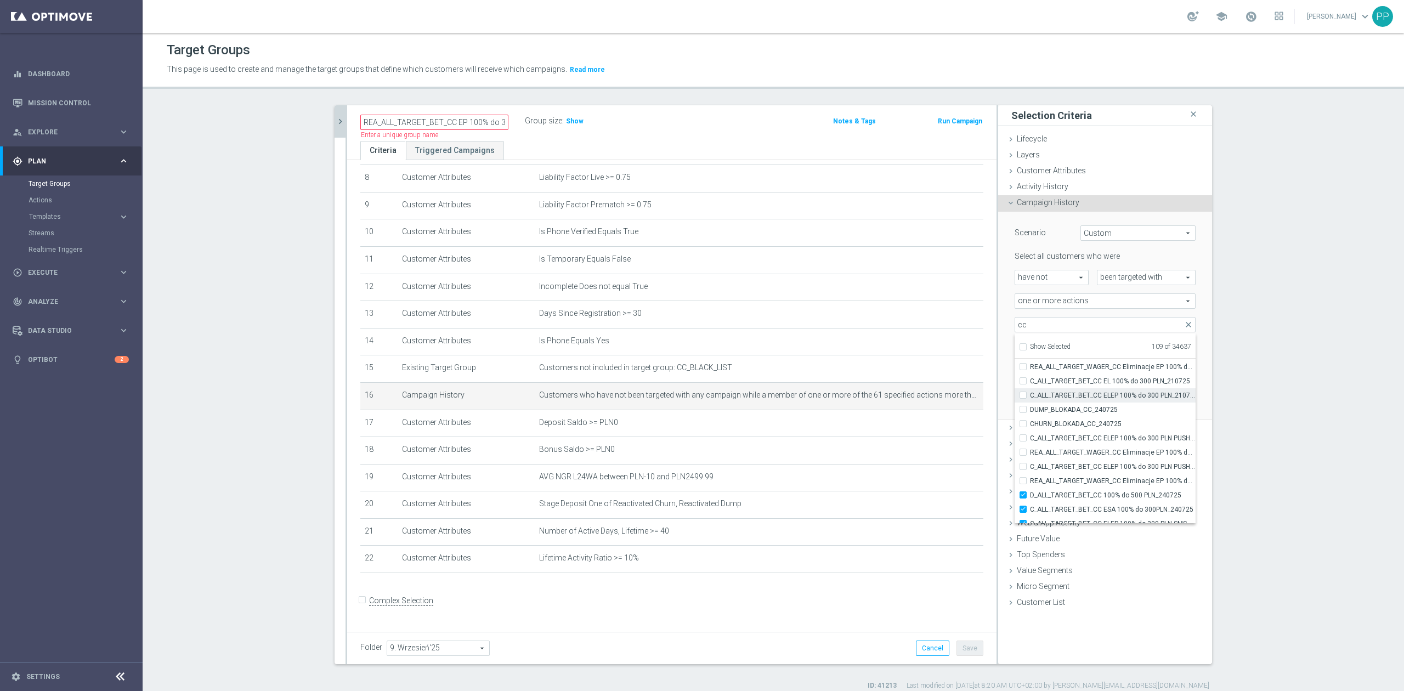
scroll to position [33151, 0]
click at [936, 393] on span "D_ALL_TARGET_BET_CC 100% do 500 PLN_240725" at bounding box center [1113, 389] width 166 height 9
click at [936, 392] on input "D_ALL_TARGET_BET_CC 100% do 500 PLN_240725" at bounding box center [1026, 388] width 7 height 7
checkbox input "false"
type input "Selected 108 of 34637"
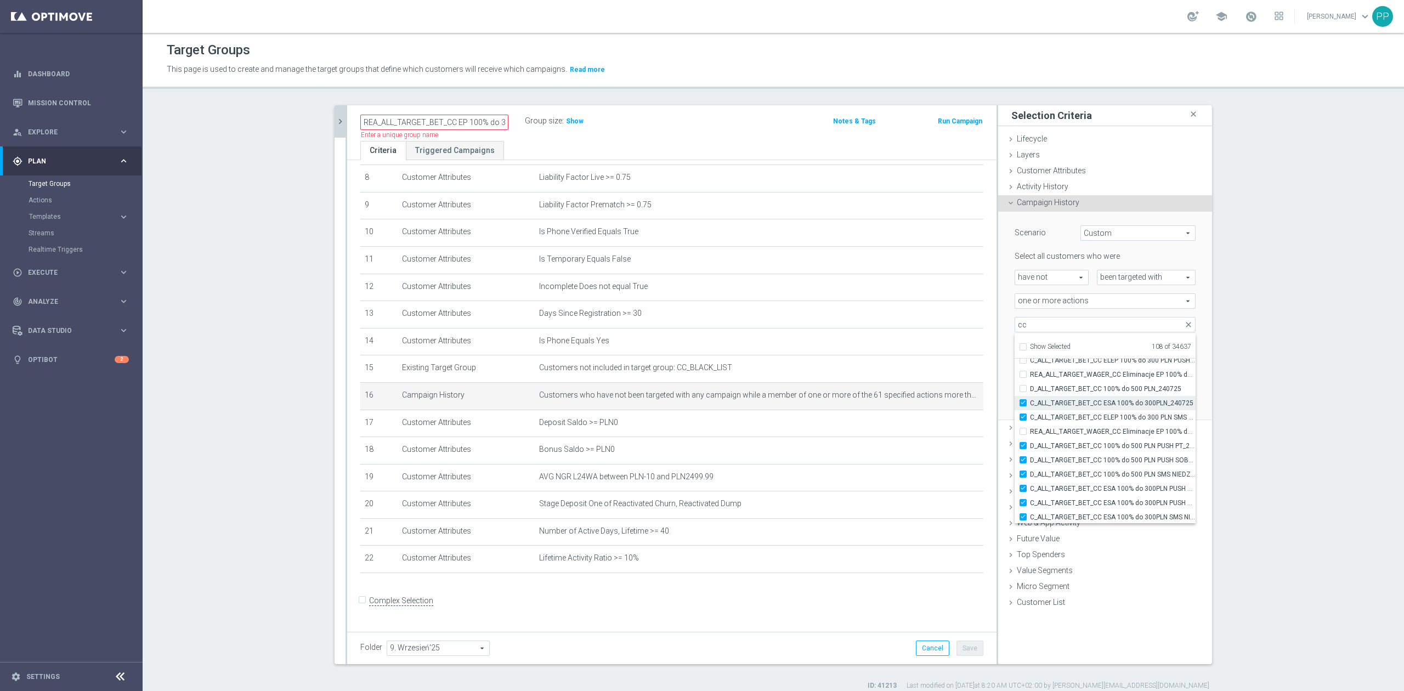
click at [936, 404] on span "C_ALL_TARGET_BET_CC ESA 100% do 300PLN_240725" at bounding box center [1113, 403] width 166 height 9
click at [936, 404] on input "C_ALL_TARGET_BET_CC ESA 100% do 300PLN_240725" at bounding box center [1026, 402] width 7 height 7
checkbox input "false"
type input "Selected 107 of 34637"
click at [936, 415] on span "C_ALL_TARGET_BET_CC ELEP 100% do 300 PLN SMS CZW_210725" at bounding box center [1113, 417] width 166 height 9
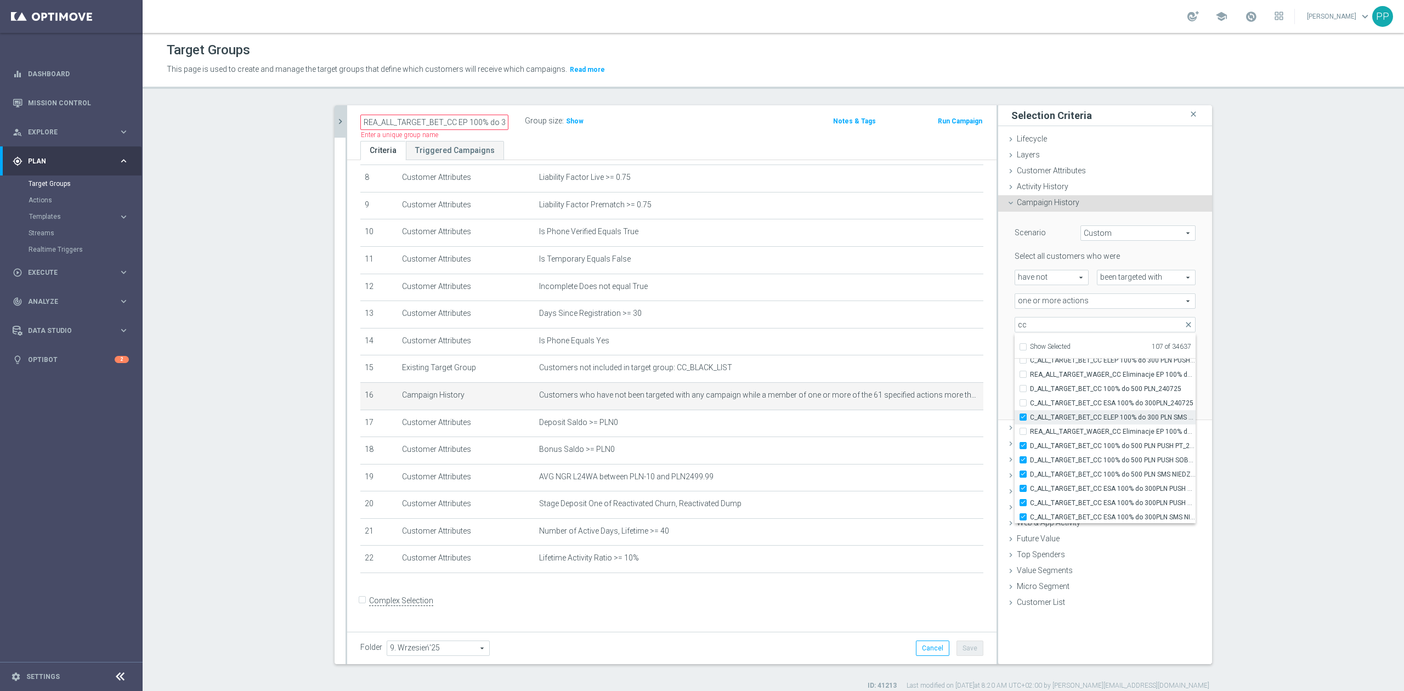
click at [936, 415] on input "C_ALL_TARGET_BET_CC ELEP 100% do 300 PLN SMS CZW_210725" at bounding box center [1026, 417] width 7 height 7
checkbox input "false"
type input "Selected 106 of 34637"
click at [936, 427] on span "D_ALL_TARGET_BET_CC 100% do 500 PLN PUSH PT_240725" at bounding box center [1113, 446] width 166 height 9
click at [936, 427] on input "D_ALL_TARGET_BET_CC 100% do 500 PLN PUSH PT_240725" at bounding box center [1026, 445] width 7 height 7
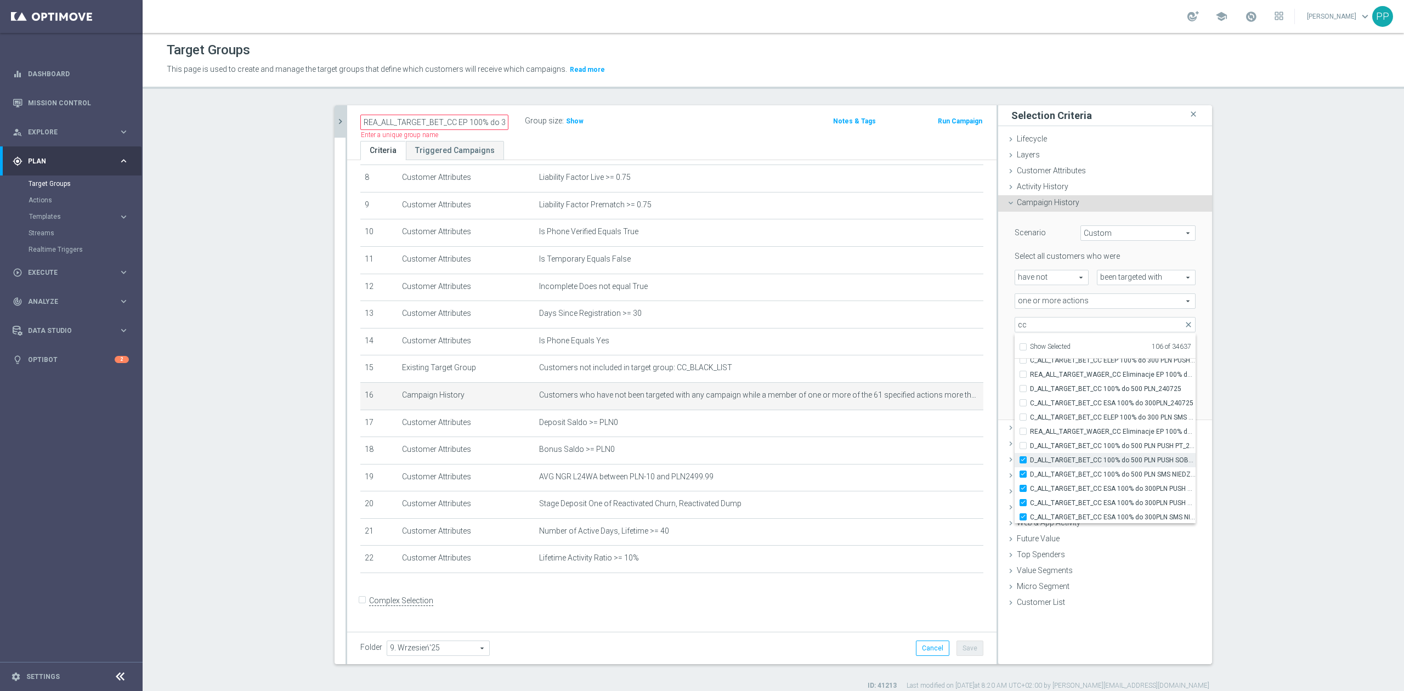
checkbox input "false"
type input "Selected 105 of 34637"
click at [936, 427] on span "D_ALL_TARGET_BET_CC 100% do 500 PLN PUSH SOB_240725" at bounding box center [1113, 460] width 166 height 9
click at [936, 427] on input "D_ALL_TARGET_BET_CC 100% do 500 PLN PUSH SOB_240725" at bounding box center [1026, 459] width 7 height 7
checkbox input "false"
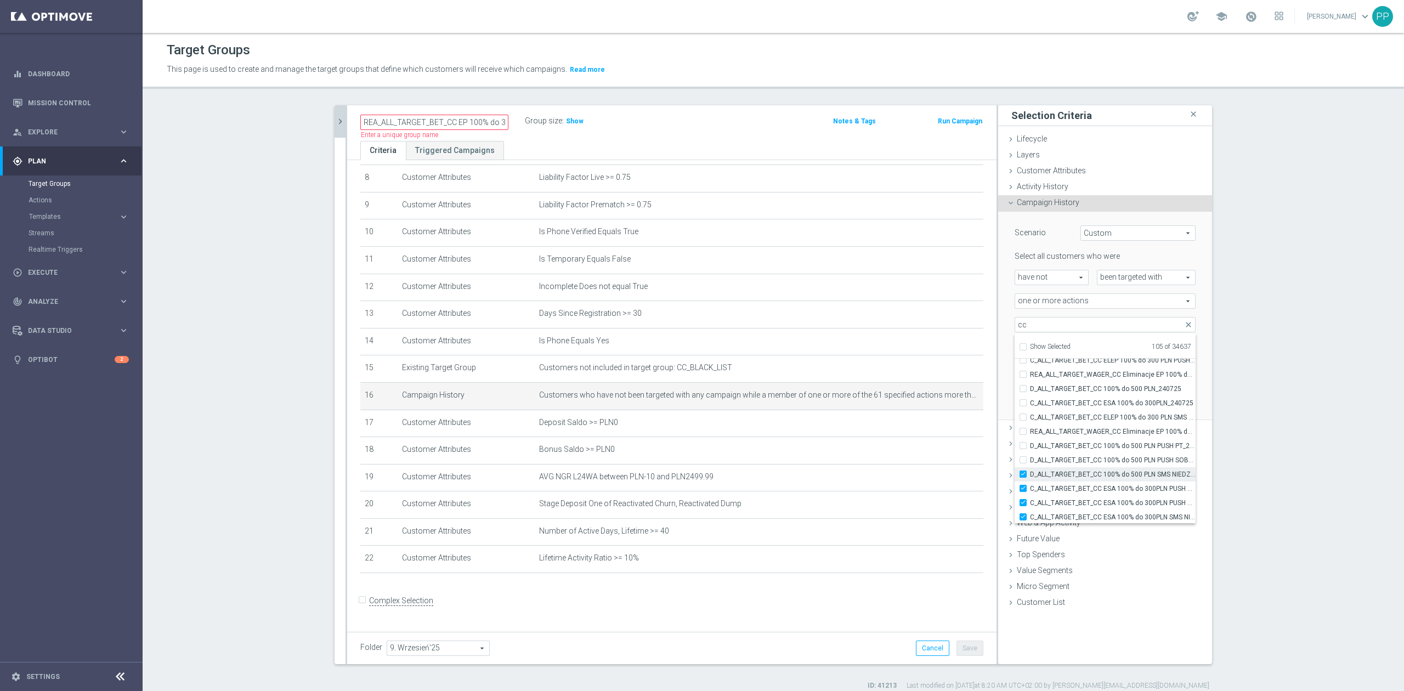
type input "Selected 104 of 34637"
click at [936, 427] on span "D_ALL_TARGET_BET_CC 100% do 500 PLN SMS NIEDZ_240725" at bounding box center [1113, 474] width 166 height 9
click at [936, 427] on input "D_ALL_TARGET_BET_CC 100% do 500 PLN SMS NIEDZ_240725" at bounding box center [1026, 474] width 7 height 7
checkbox input "false"
type input "Selected 103 of 34637"
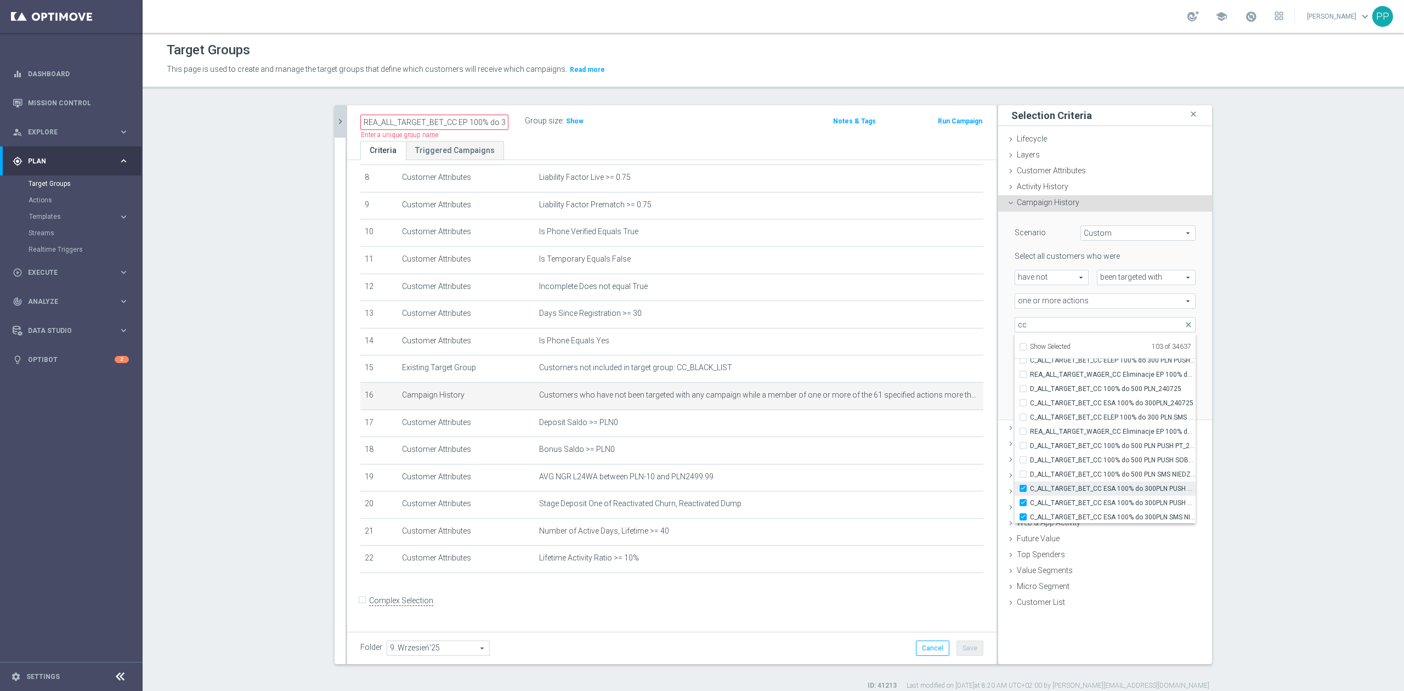
click at [936, 427] on span "C_ALL_TARGET_BET_CC ESA 100% do 300PLN PUSH PT_240725" at bounding box center [1113, 488] width 166 height 9
click at [936, 427] on input "C_ALL_TARGET_BET_CC ESA 100% do 300PLN PUSH PT_240725" at bounding box center [1026, 488] width 7 height 7
checkbox input "false"
type input "Selected 102 of 34637"
click at [936, 427] on span "C_ALL_TARGET_BET_CC ESA 100% do 300PLN PUSH SOB_240725" at bounding box center [1113, 503] width 166 height 9
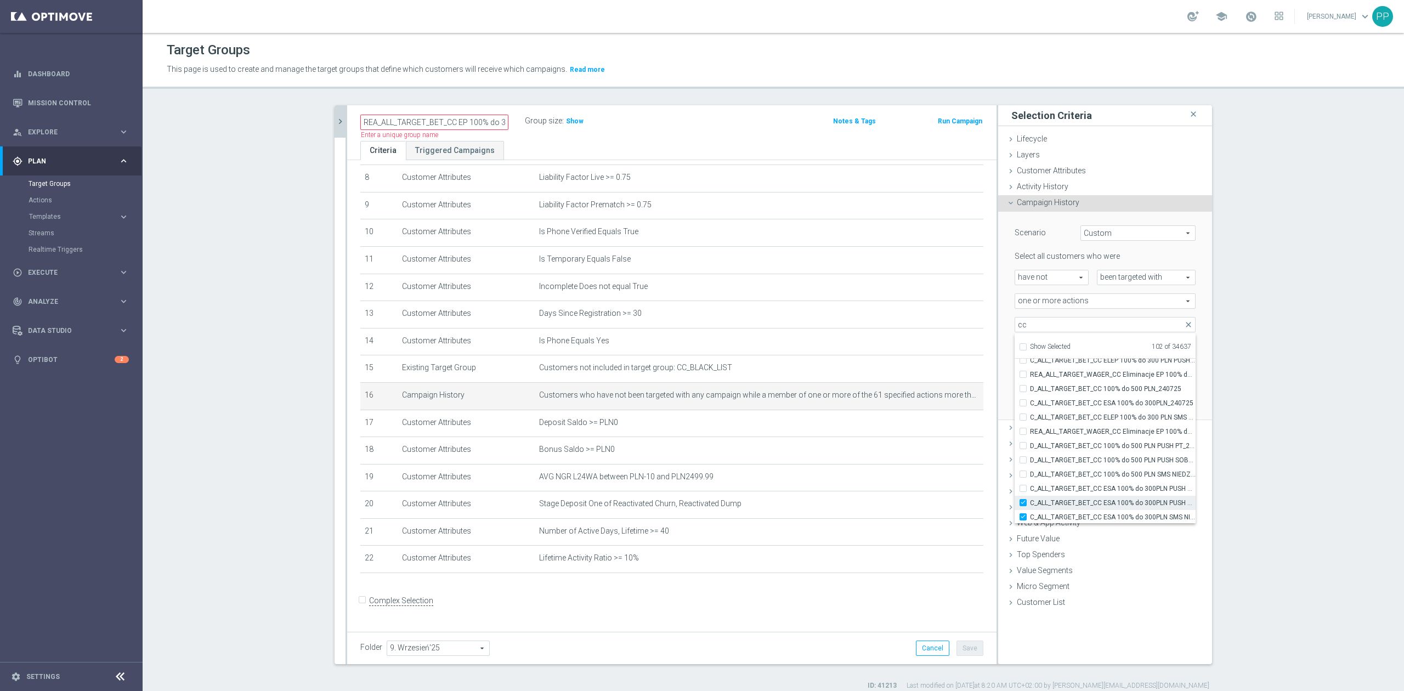
click at [936, 427] on input "C_ALL_TARGET_BET_CC ESA 100% do 300PLN PUSH SOB_240725" at bounding box center [1026, 502] width 7 height 7
checkbox input "false"
type input "Selected 101 of 34637"
click at [936, 427] on span "C_ALL_TARGET_BET_CC ESA 100% do 300PLN SMS NIEDZ_240725" at bounding box center [1113, 517] width 166 height 9
click at [936, 427] on input "C_ALL_TARGET_BET_CC ESA 100% do 300PLN SMS NIEDZ_240725" at bounding box center [1026, 516] width 7 height 7
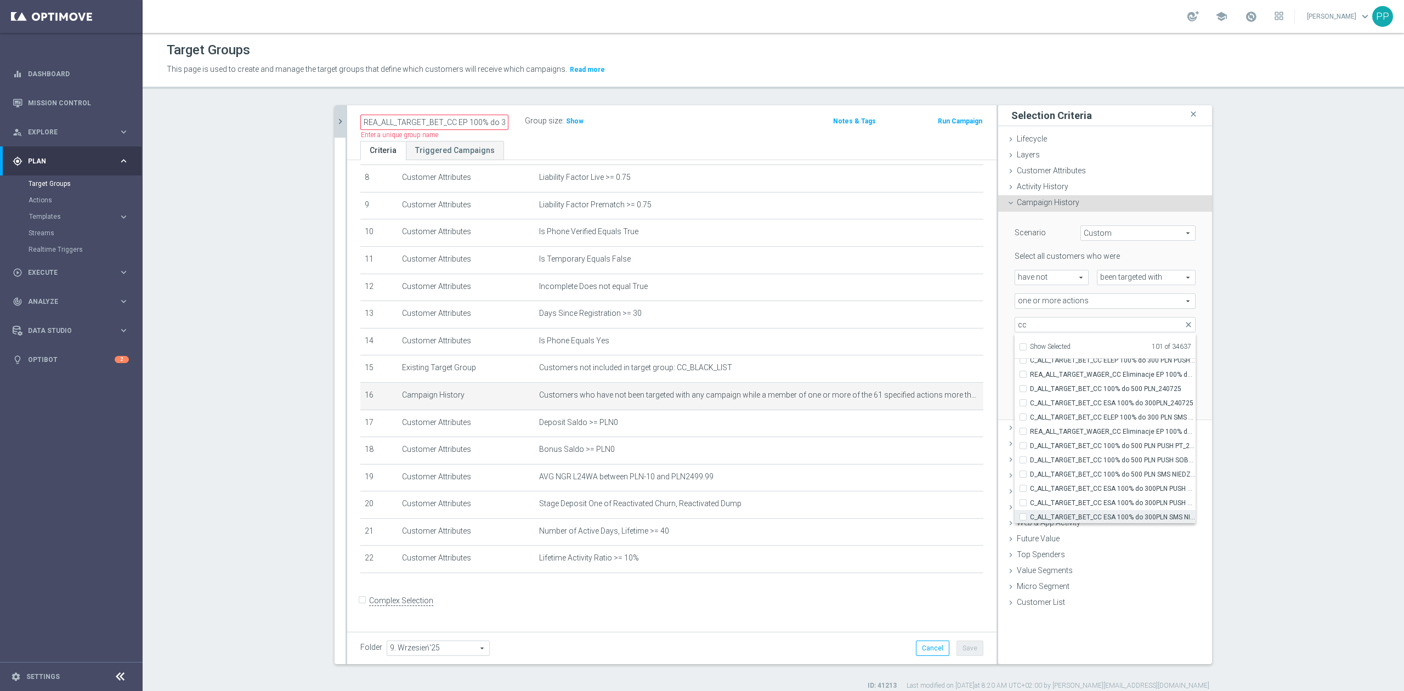
checkbox input "false"
type input "Selected 100 of 34637"
click at [936, 427] on span "REA_ALL_TARGET_ZBR_CC 100% do 300 PLN_280725" at bounding box center [1113, 458] width 166 height 9
click at [936, 427] on input "REA_ALL_TARGET_ZBR_CC 100% do 300 PLN_280725" at bounding box center [1026, 457] width 7 height 7
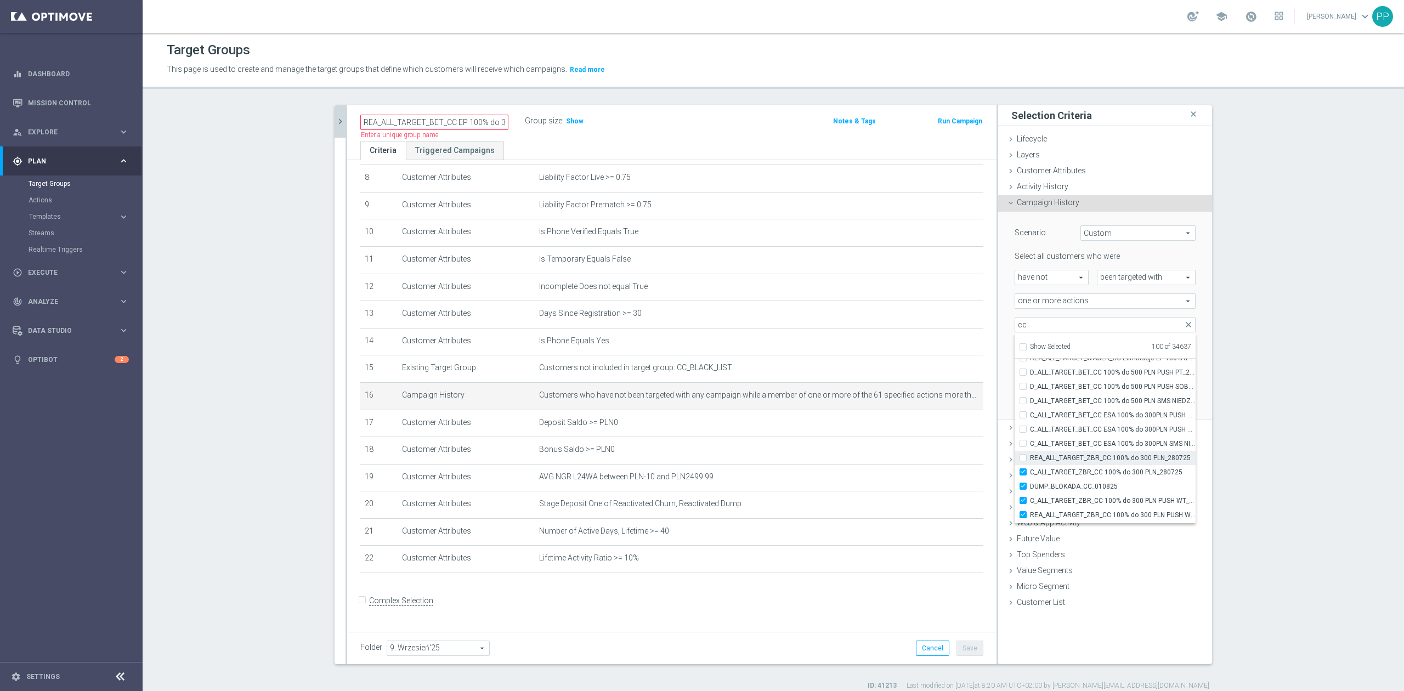
checkbox input "false"
type input "Selected 99 of 34637"
click at [936, 427] on span "C_ALL_TARGET_ZBR_CC 100% do 300 PLN_280725" at bounding box center [1113, 472] width 166 height 9
click at [936, 427] on input "C_ALL_TARGET_ZBR_CC 100% do 300 PLN_280725" at bounding box center [1026, 471] width 7 height 7
checkbox input "false"
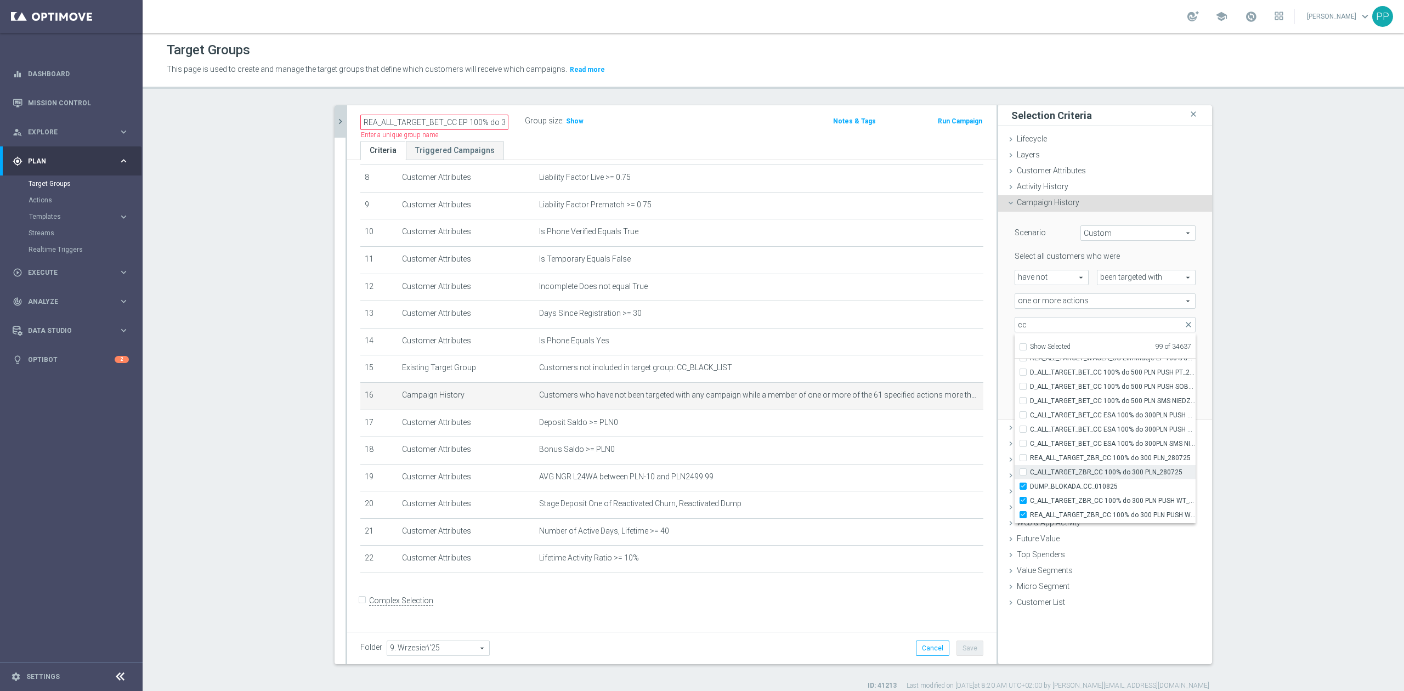
type input "Selected 98 of 34637"
drag, startPoint x: 1084, startPoint y: 477, endPoint x: 1076, endPoint y: 488, distance: 13.7
click at [936, 427] on span "DUMP_BLOKADA_CC_010825" at bounding box center [1113, 486] width 166 height 9
click at [936, 427] on input "DUMP_BLOKADA_CC_010825" at bounding box center [1026, 486] width 7 height 7
checkbox input "false"
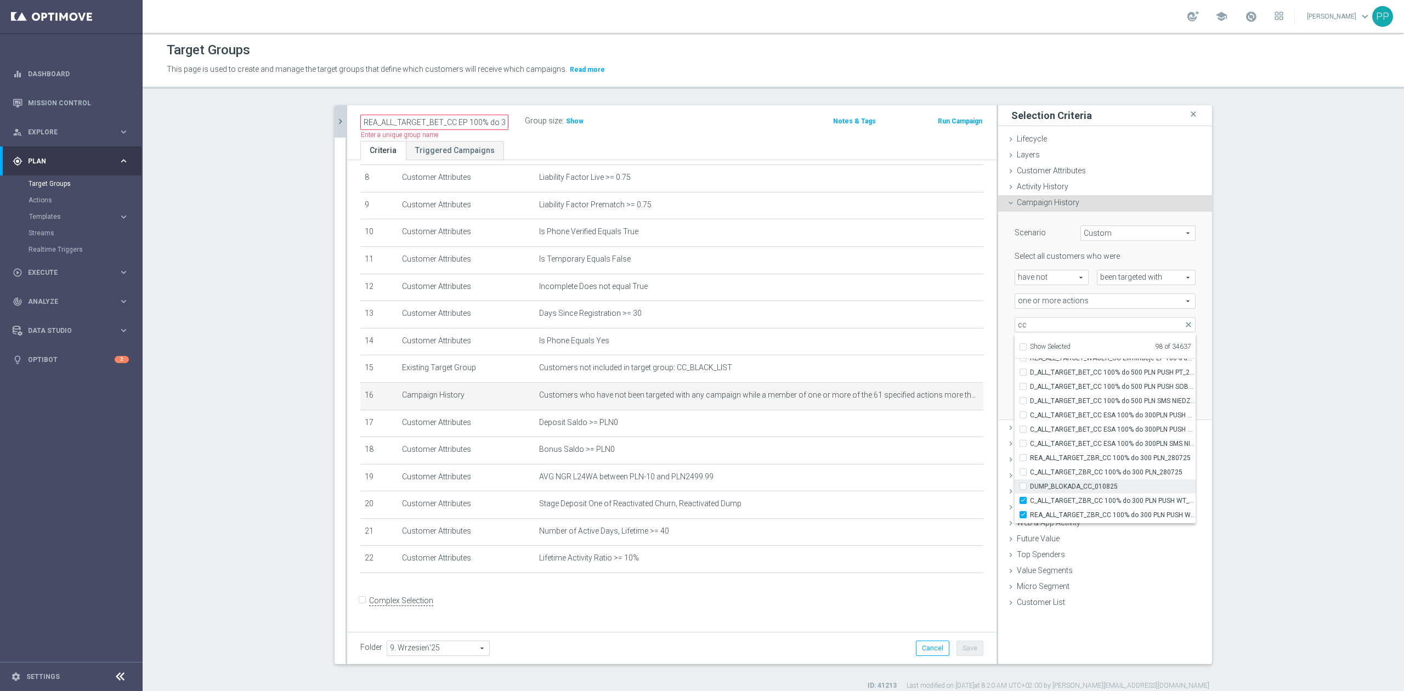
type input "Selected 97 of 34637"
click at [936, 427] on span "C_ALL_TARGET_ZBR_CC 100% do 300 PLN PUSH WT_280725" at bounding box center [1113, 500] width 166 height 9
click at [936, 427] on input "C_ALL_TARGET_ZBR_CC 100% do 300 PLN PUSH WT_280725" at bounding box center [1026, 500] width 7 height 7
checkbox input "false"
type input "Selected 96 of 34637"
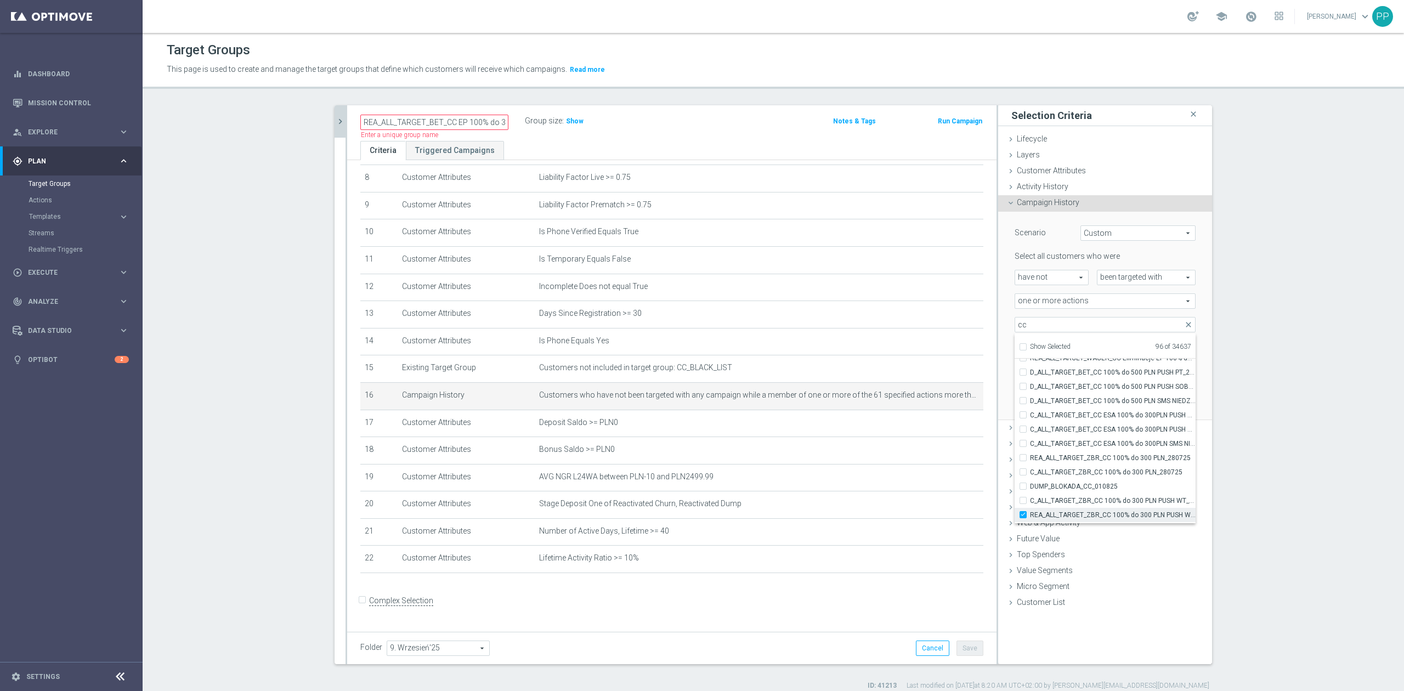
click at [936, 427] on span "REA_ALL_TARGET_ZBR_CC 100% do 300 PLN PUSH WT_280725" at bounding box center [1113, 515] width 166 height 9
click at [936, 427] on input "REA_ALL_TARGET_ZBR_CC 100% do 300 PLN PUSH WT_280725" at bounding box center [1026, 514] width 7 height 7
checkbox input "false"
type input "Selected 95 of 34637"
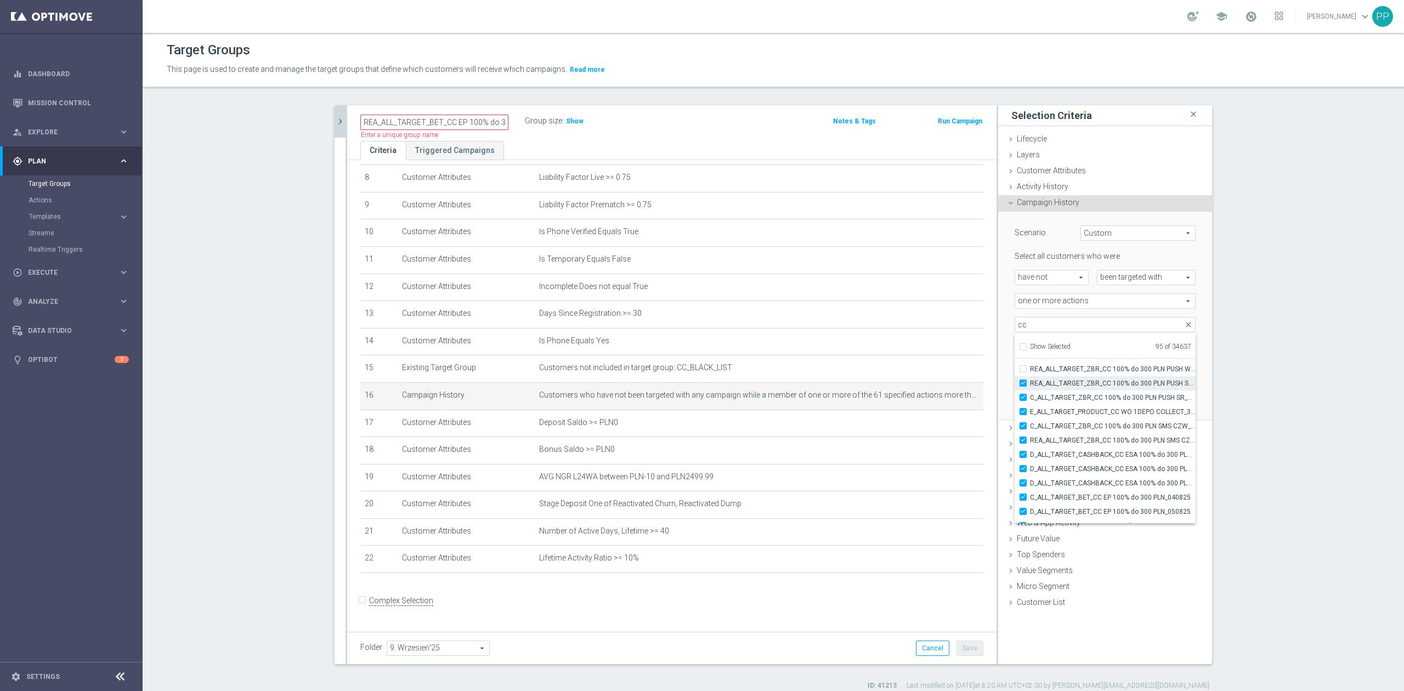
click at [936, 389] on label "REA_ALL_TARGET_ZBR_CC 100% do 300 PLN PUSH SR_280725" at bounding box center [1113, 383] width 166 height 14
click at [936, 387] on input "REA_ALL_TARGET_ZBR_CC 100% do 300 PLN PUSH SR_280725" at bounding box center [1026, 383] width 7 height 7
checkbox input "false"
type input "Selected 94 of 34637"
drag, startPoint x: 1065, startPoint y: 395, endPoint x: 1065, endPoint y: 406, distance: 11.5
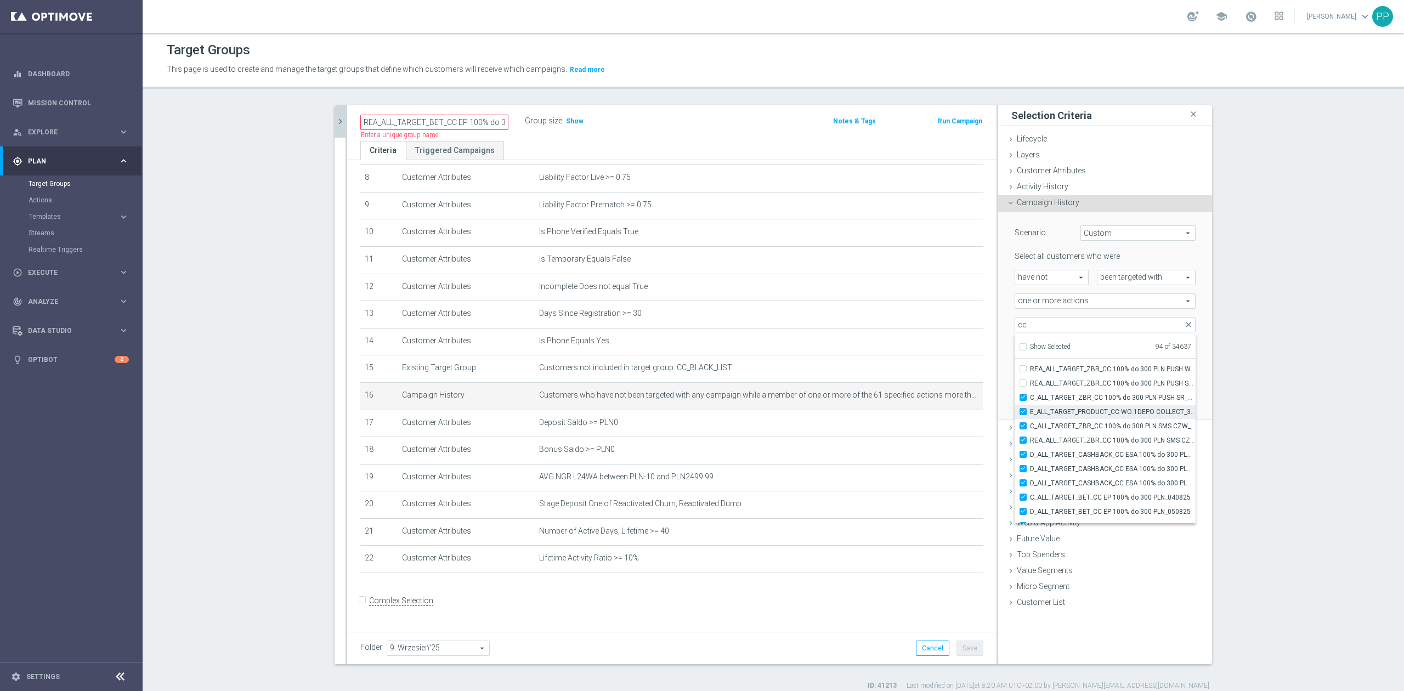
click at [936, 396] on span "C_ALL_TARGET_ZBR_CC 100% do 300 PLN PUSH SR_280725" at bounding box center [1113, 397] width 166 height 9
click at [936, 396] on input "C_ALL_TARGET_ZBR_CC 100% do 300 PLN PUSH SR_280725" at bounding box center [1026, 397] width 7 height 7
checkbox input "false"
type input "Selected 93 of 34637"
click at [936, 414] on span "E_ALL_TARGET_PRODUCT_CC WO 1DEPO COLLECT_310725" at bounding box center [1113, 412] width 166 height 9
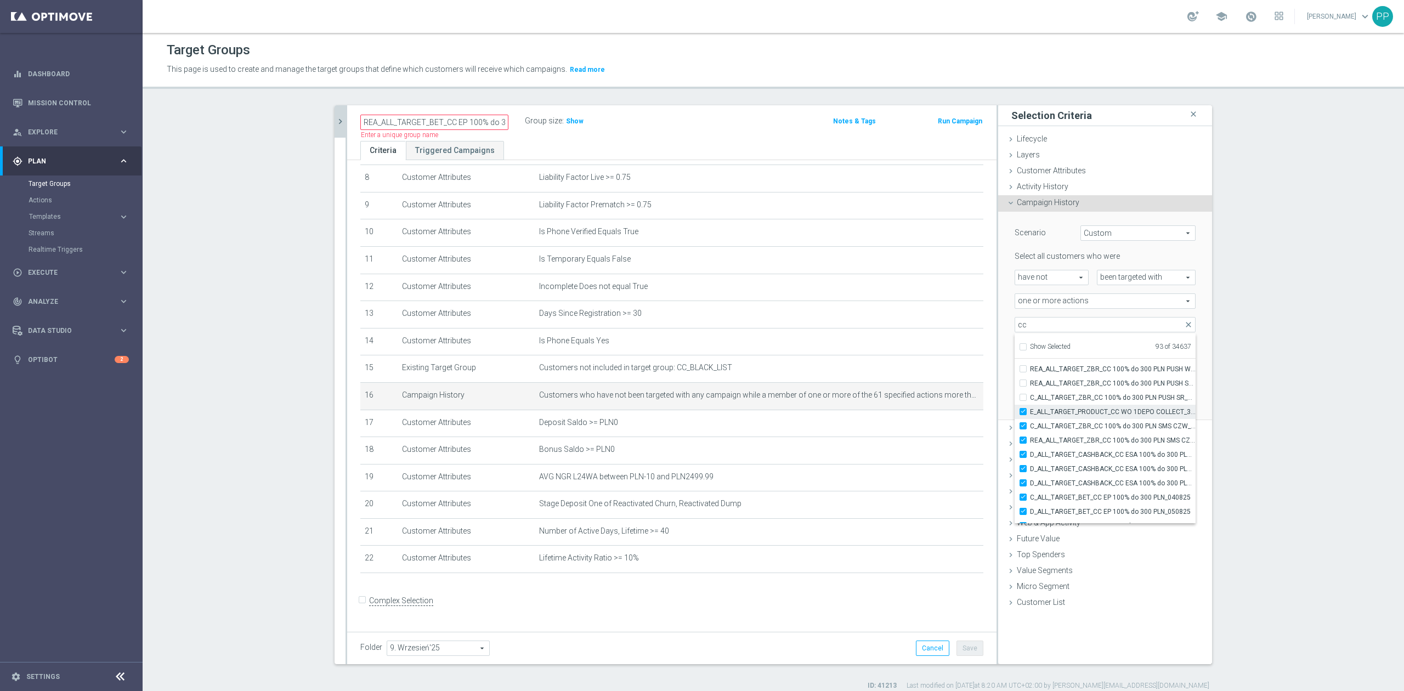
click at [936, 414] on input "E_ALL_TARGET_PRODUCT_CC WO 1DEPO COLLECT_310725" at bounding box center [1026, 411] width 7 height 7
checkbox input "false"
type input "Selected 92 of 34637"
click at [936, 420] on label "C_ALL_TARGET_ZBR_CC 100% do 300 PLN SMS CZW_280725" at bounding box center [1113, 426] width 166 height 14
click at [936, 422] on input "C_ALL_TARGET_ZBR_CC 100% do 300 PLN SMS CZW_280725" at bounding box center [1026, 425] width 7 height 7
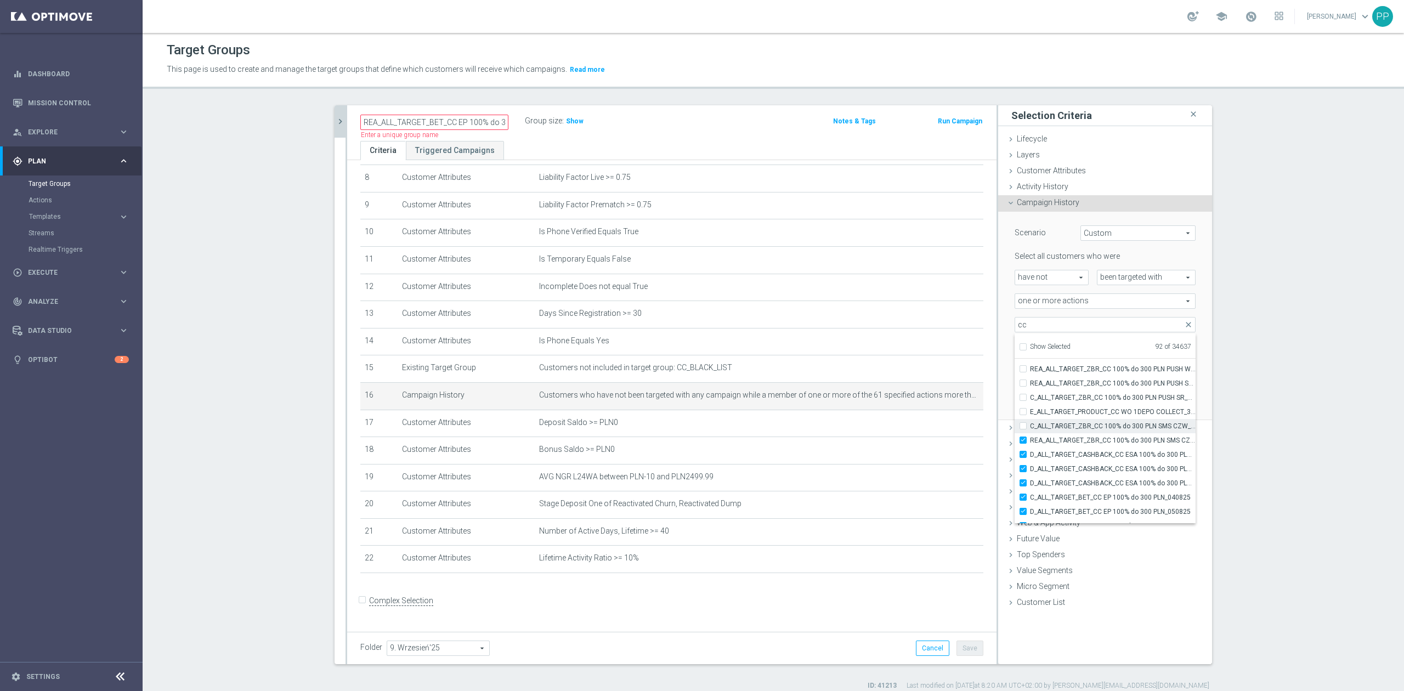
checkbox input "false"
type input "Selected 91 of 34637"
click at [936, 427] on label "REA_ALL_TARGET_ZBR_CC 100% do 300 PLN SMS CZW_280725" at bounding box center [1113, 440] width 166 height 14
click at [936, 427] on input "REA_ALL_TARGET_ZBR_CC 100% do 300 PLN SMS CZW_280725" at bounding box center [1026, 440] width 7 height 7
checkbox input "false"
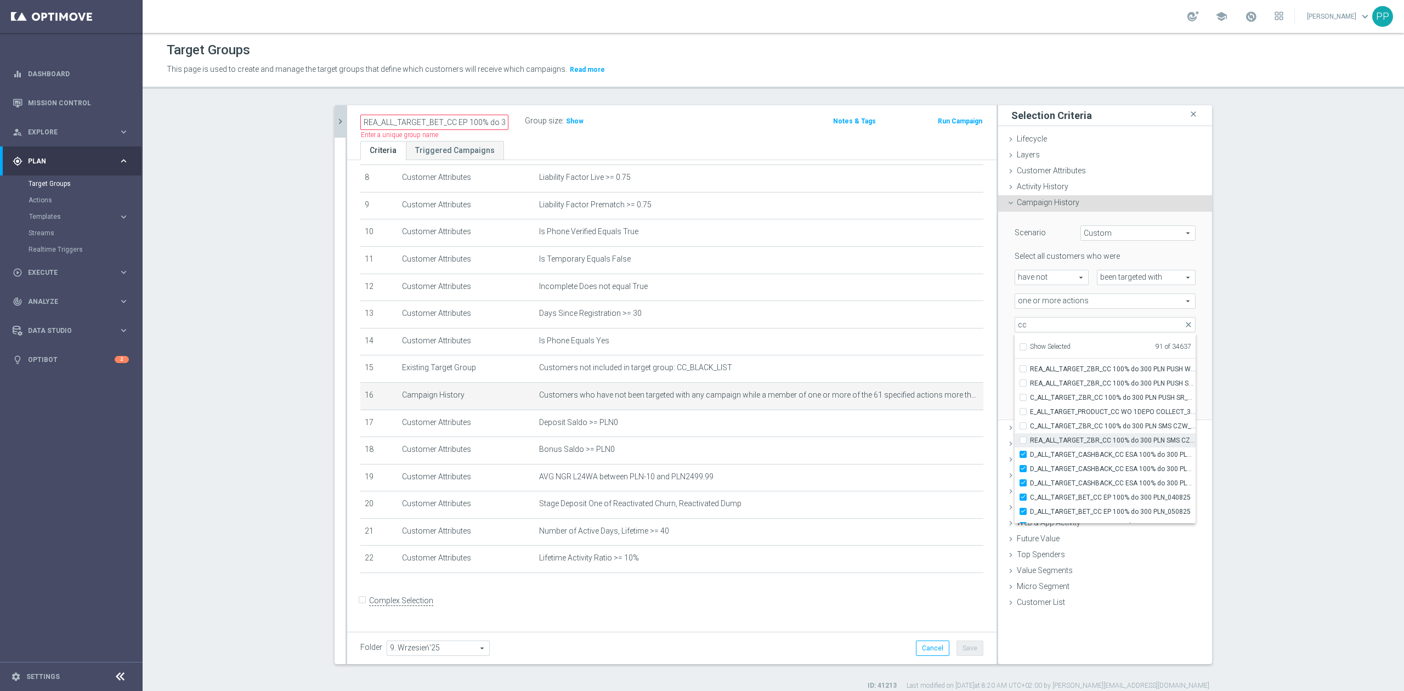
type input "Selected 90 of 34637"
drag, startPoint x: 1065, startPoint y: 434, endPoint x: 1060, endPoint y: 460, distance: 25.8
click at [936, 427] on span "D_ALL_TARGET_CASHBACK_CC ESA 100% do 300 PLN_010825" at bounding box center [1113, 454] width 166 height 9
click at [936, 427] on input "D_ALL_TARGET_CASHBACK_CC ESA 100% do 300 PLN_010825" at bounding box center [1026, 454] width 7 height 7
checkbox input "false"
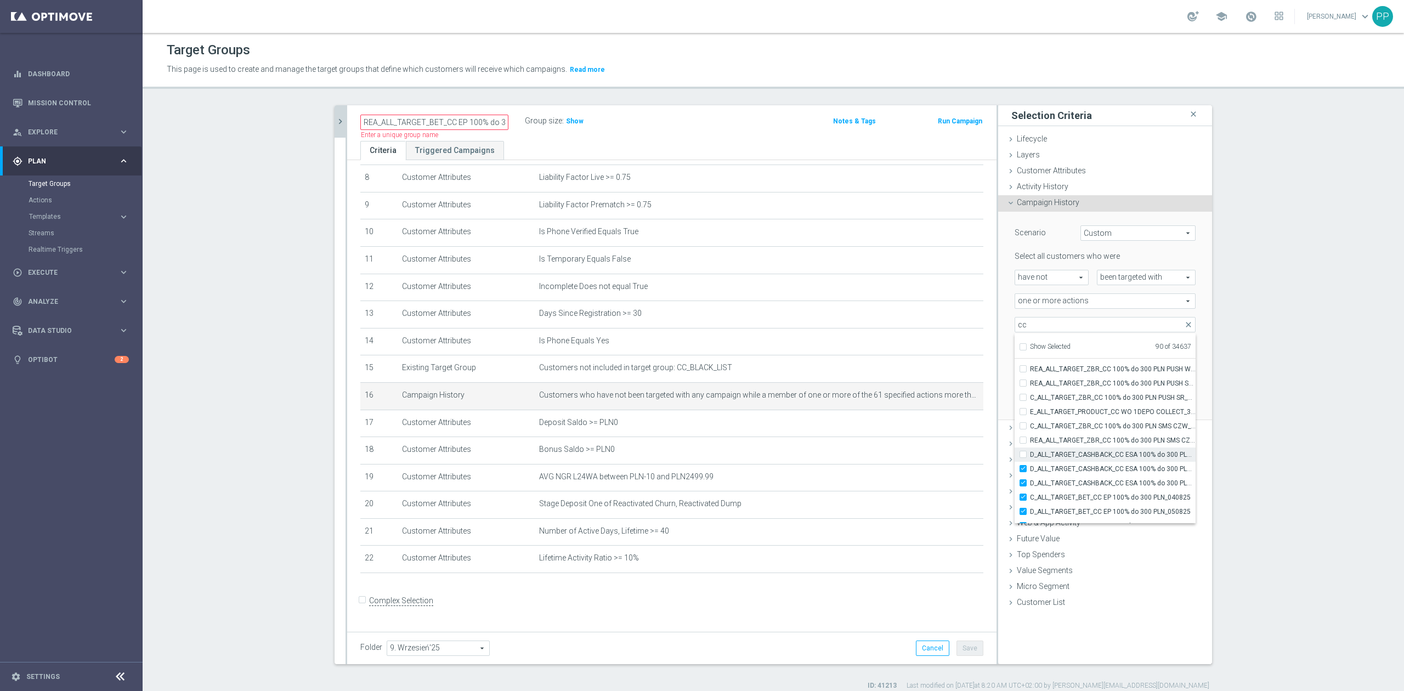
type input "Selected 89 of 34637"
click at [936, 427] on span "D_ALL_TARGET_CASHBACK_CC ESA 100% do 300 PLN PUSH_010825" at bounding box center [1113, 469] width 166 height 9
click at [936, 427] on input "D_ALL_TARGET_CASHBACK_CC ESA 100% do 300 PLN PUSH_010825" at bounding box center [1026, 468] width 7 height 7
checkbox input "false"
type input "Selected 88 of 34637"
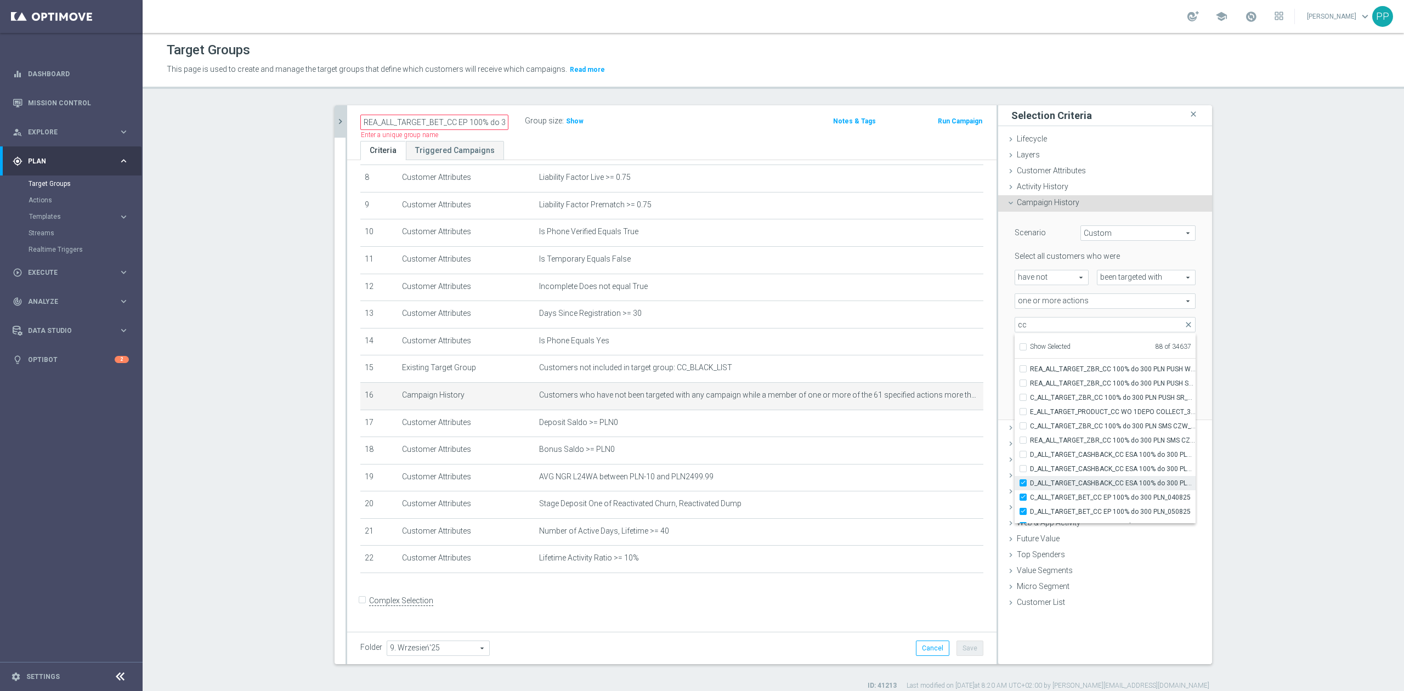
click at [936, 427] on span "D_ALL_TARGET_CASHBACK_CC ESA 100% do 300 PLN SMS_010825" at bounding box center [1113, 483] width 166 height 9
click at [936, 427] on input "D_ALL_TARGET_CASHBACK_CC ESA 100% do 300 PLN SMS_010825" at bounding box center [1026, 482] width 7 height 7
checkbox input "false"
type input "Selected 87 of 34637"
click at [936, 427] on label "C_ALL_TARGET_BET_CC EP 100% do 300 PLN_040825" at bounding box center [1113, 497] width 166 height 14
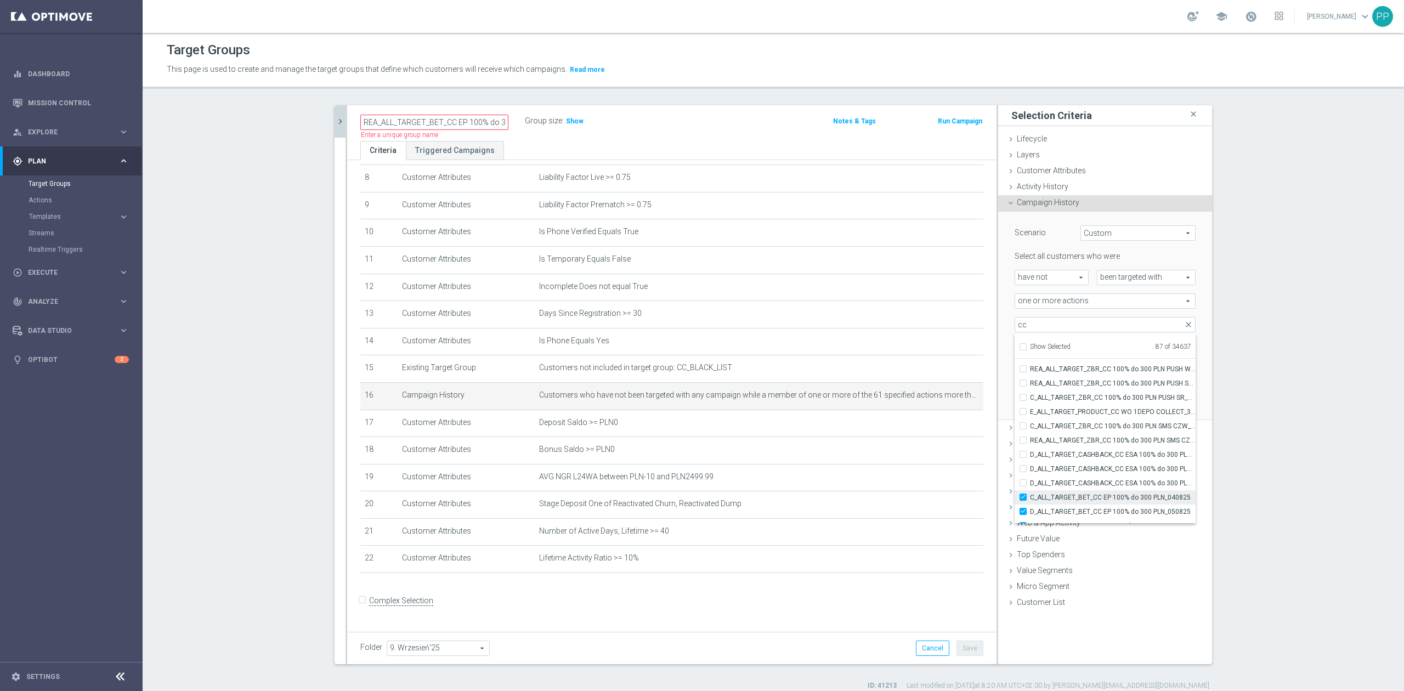
click at [936, 427] on input "C_ALL_TARGET_BET_CC EP 100% do 300 PLN_040825" at bounding box center [1026, 497] width 7 height 7
checkbox input "false"
type input "Selected 86 of 34637"
click at [936, 427] on label "D_ALL_TARGET_BET_CC EP 100% do 300 PLN_050825" at bounding box center [1113, 512] width 166 height 14
click at [936, 427] on input "D_ALL_TARGET_BET_CC EP 100% do 300 PLN_050825" at bounding box center [1026, 511] width 7 height 7
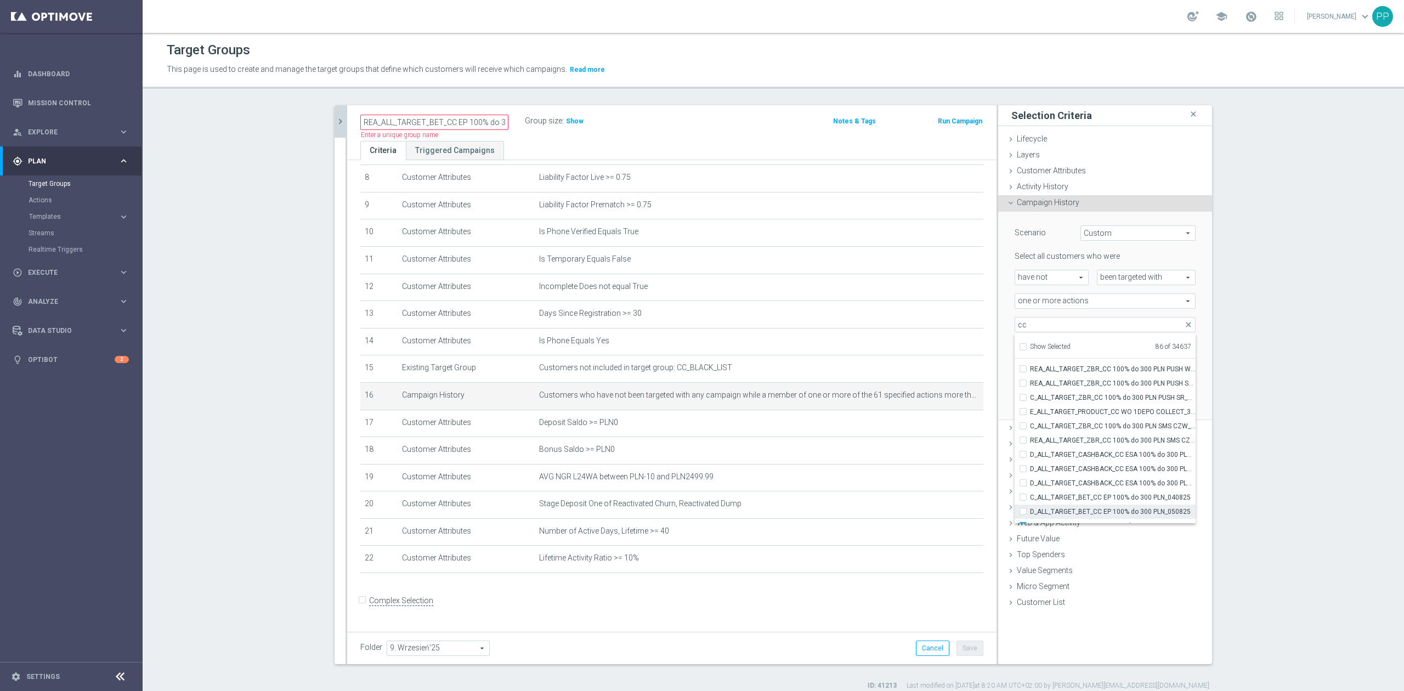
checkbox input "false"
type input "Selected 85 of 34637"
click at [936, 380] on span "CRM_BLOKADA_CC Dump 100% do 300 PLN_070825" at bounding box center [1113, 379] width 166 height 9
click at [936, 380] on input "CRM_BLOKADA_CC Dump 100% do 300 PLN_070825" at bounding box center [1026, 379] width 7 height 7
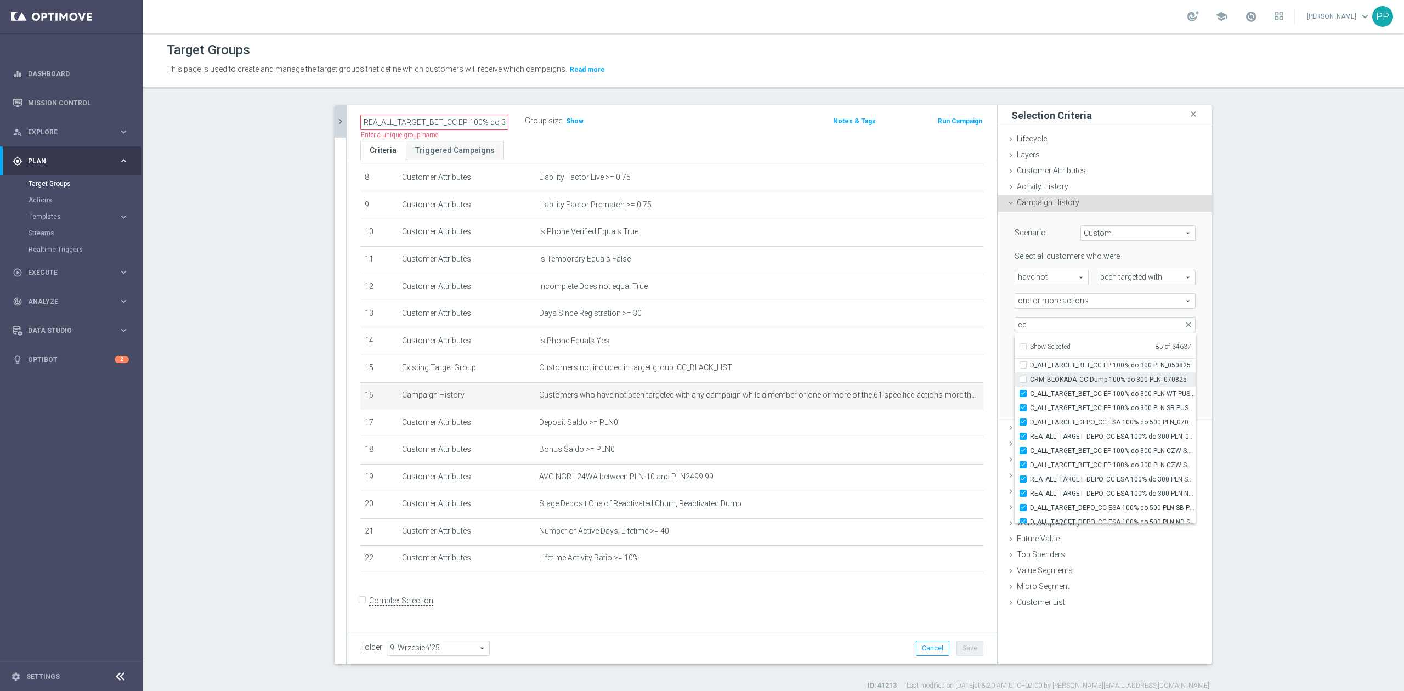
checkbox input "false"
type input "Selected 84 of 34637"
click at [936, 396] on span "C_ALL_TARGET_BET_CC EP 100% do 300 PLN WT PUSH_040825" at bounding box center [1113, 393] width 166 height 9
click at [936, 396] on input "C_ALL_TARGET_BET_CC EP 100% do 300 PLN WT PUSH_040825" at bounding box center [1026, 393] width 7 height 7
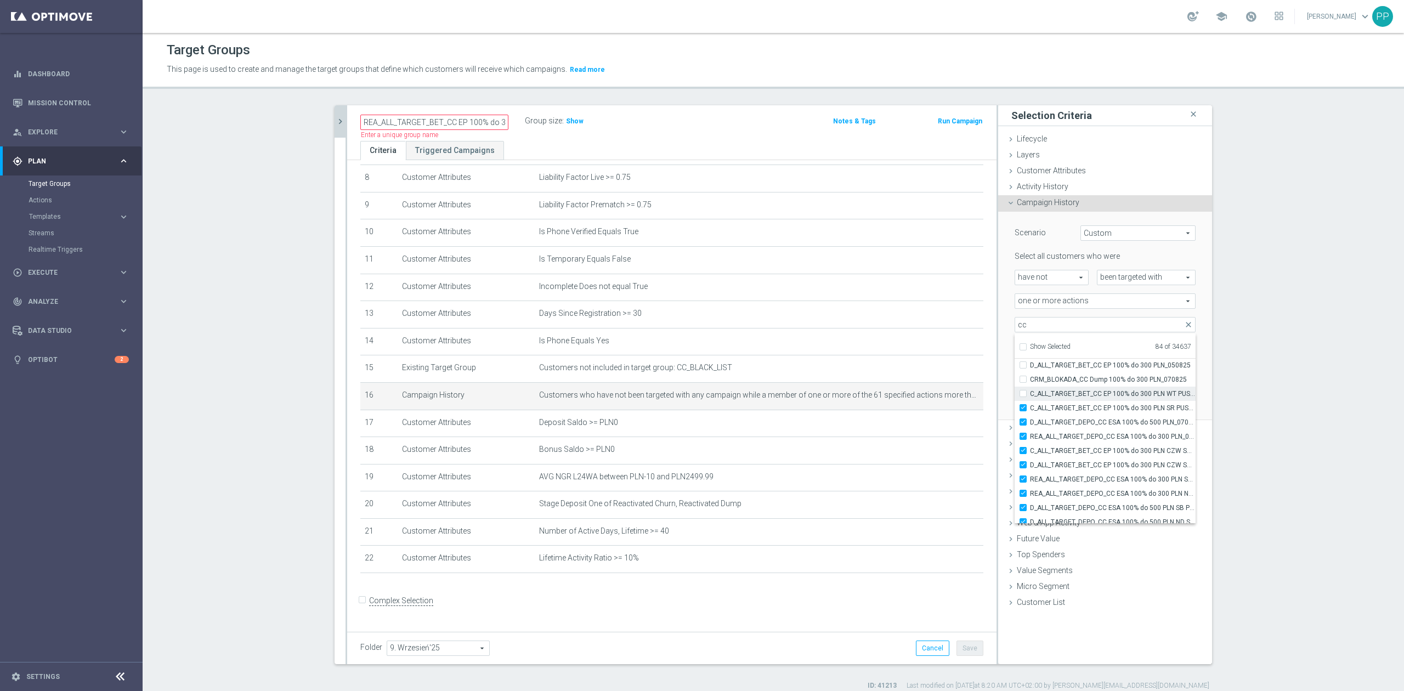
checkbox input "false"
type input "Selected 83 of 34637"
click at [936, 404] on span "C_ALL_TARGET_BET_CC EP 100% do 300 PLN SR PUSH_040825" at bounding box center [1113, 408] width 166 height 9
click at [936, 404] on input "C_ALL_TARGET_BET_CC EP 100% do 300 PLN SR PUSH_040825" at bounding box center [1026, 407] width 7 height 7
checkbox input "false"
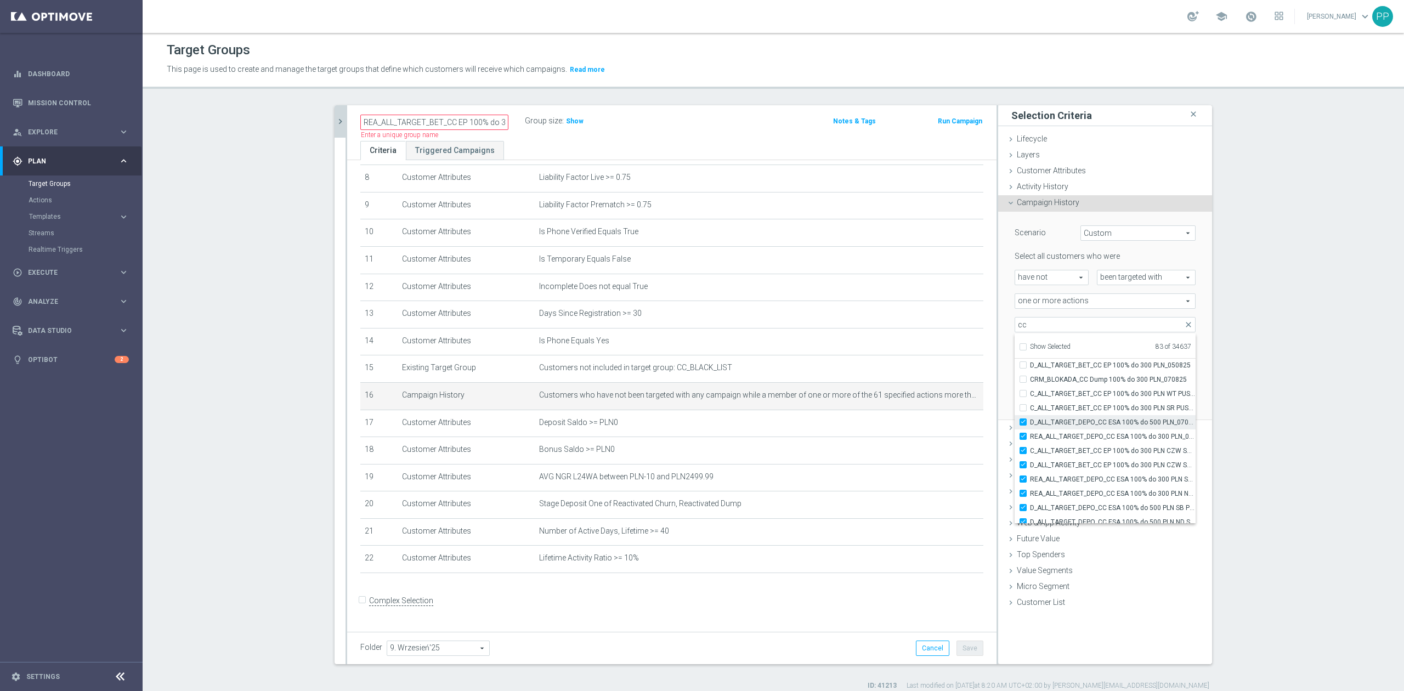
type input "Selected 82 of 34637"
click at [936, 424] on span "D_ALL_TARGET_DEPO_CC ESA 100% do 500 PLN_070825" at bounding box center [1113, 422] width 166 height 9
click at [936, 424] on input "D_ALL_TARGET_DEPO_CC ESA 100% do 500 PLN_070825" at bounding box center [1026, 422] width 7 height 7
checkbox input "false"
type input "Selected 81 of 34637"
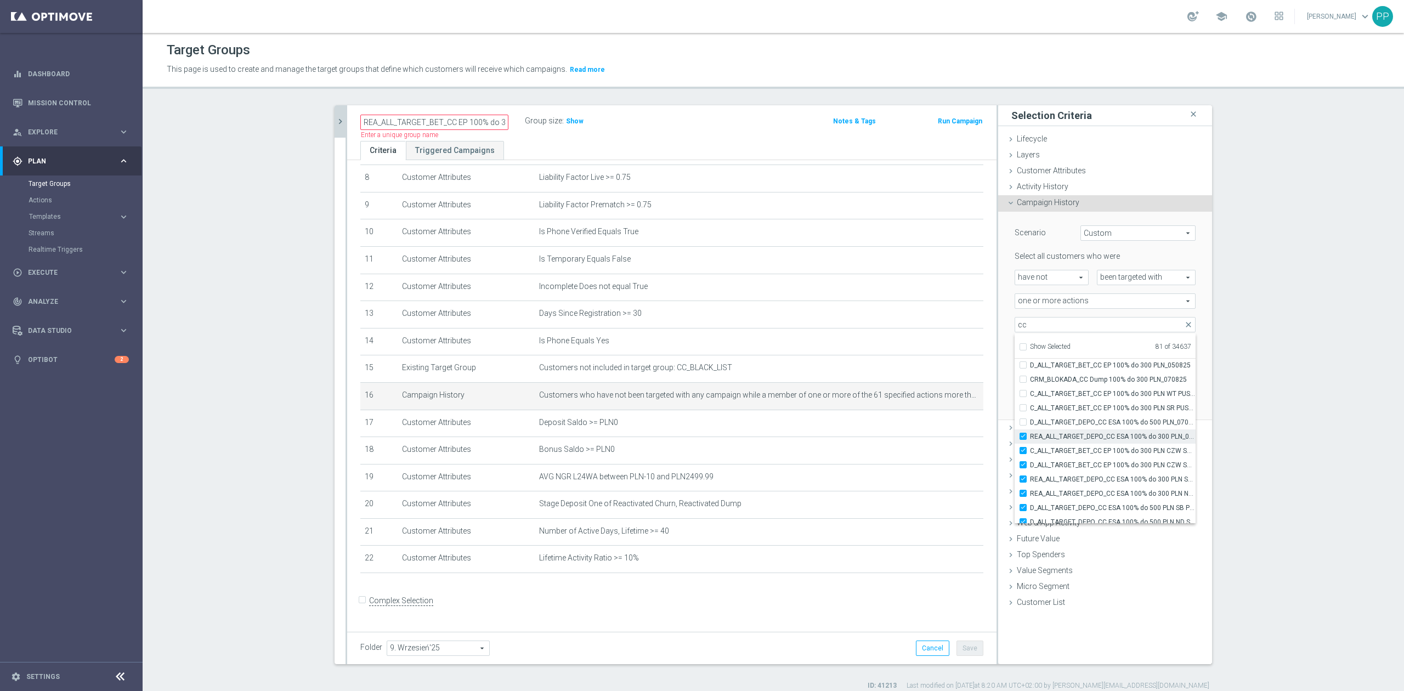
click at [936, 427] on span "REA_ALL_TARGET_DEPO_CC ESA 100% do 300 PLN_070825" at bounding box center [1113, 436] width 166 height 9
click at [936, 427] on input "REA_ALL_TARGET_DEPO_CC ESA 100% do 300 PLN_070825" at bounding box center [1026, 436] width 7 height 7
checkbox input "false"
type input "Selected 80 of 34637"
click at [936, 427] on span "C_ALL_TARGET_BET_CC EP 100% do 300 PLN CZW SMS_040825" at bounding box center [1113, 451] width 166 height 9
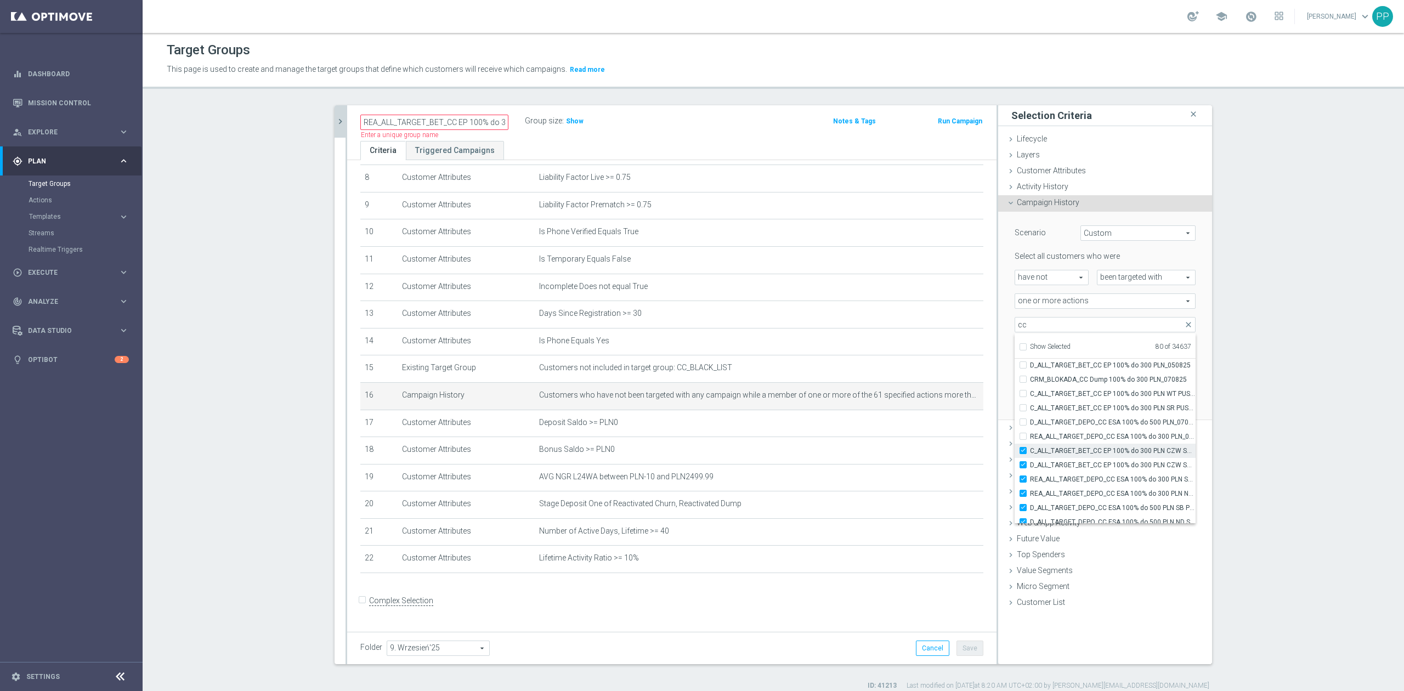
click at [936, 427] on input "C_ALL_TARGET_BET_CC EP 100% do 300 PLN CZW SMS_040825" at bounding box center [1026, 450] width 7 height 7
checkbox input "false"
type input "Selected 79 of 34637"
click at [936, 427] on span "D_ALL_TARGET_BET_CC EP 100% do 300 PLN CZW SMS_050825" at bounding box center [1113, 465] width 166 height 9
click at [936, 427] on input "D_ALL_TARGET_BET_CC EP 100% do 300 PLN CZW SMS_050825" at bounding box center [1026, 464] width 7 height 7
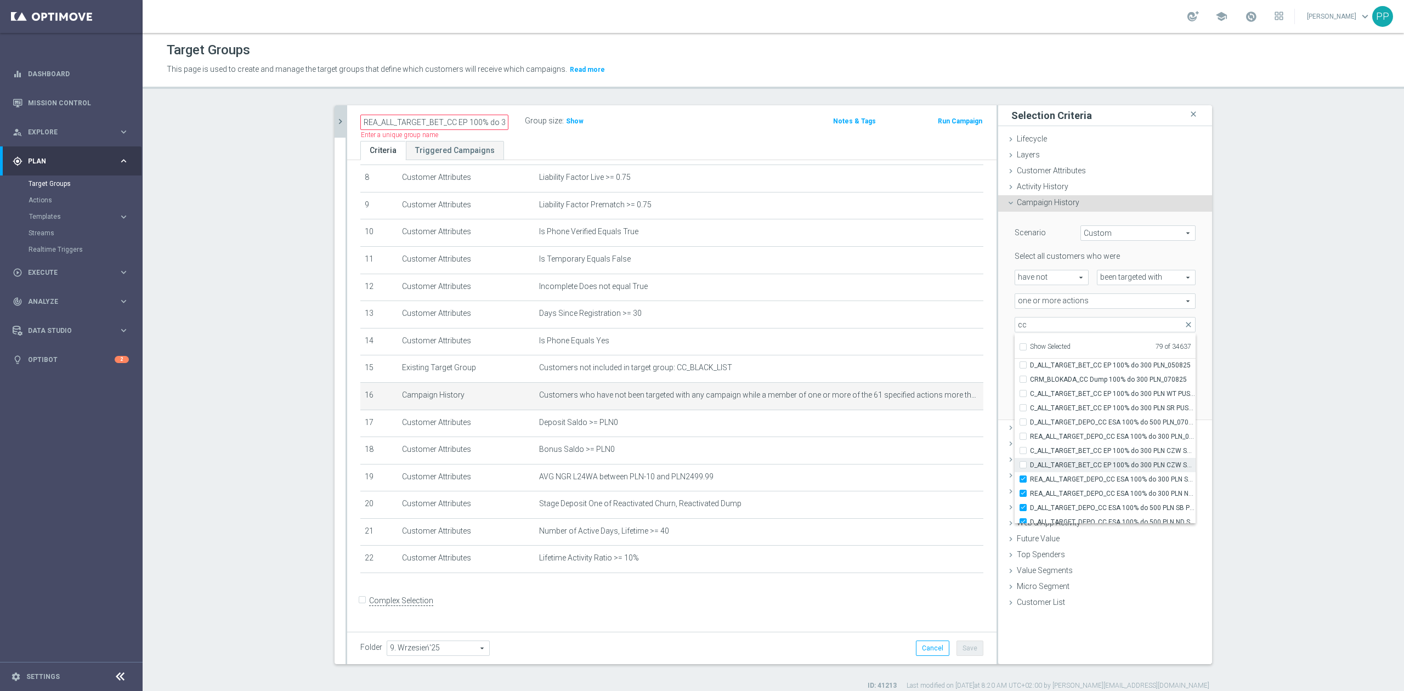
checkbox input "false"
type input "Selected 78 of 34637"
click at [936, 427] on span "REA_ALL_TARGET_DEPO_CC ESA 100% do 300 PLN SB PUSH_070825" at bounding box center [1113, 479] width 166 height 9
click at [936, 427] on input "REA_ALL_TARGET_DEPO_CC ESA 100% do 300 PLN SB PUSH_070825" at bounding box center [1026, 479] width 7 height 7
checkbox input "false"
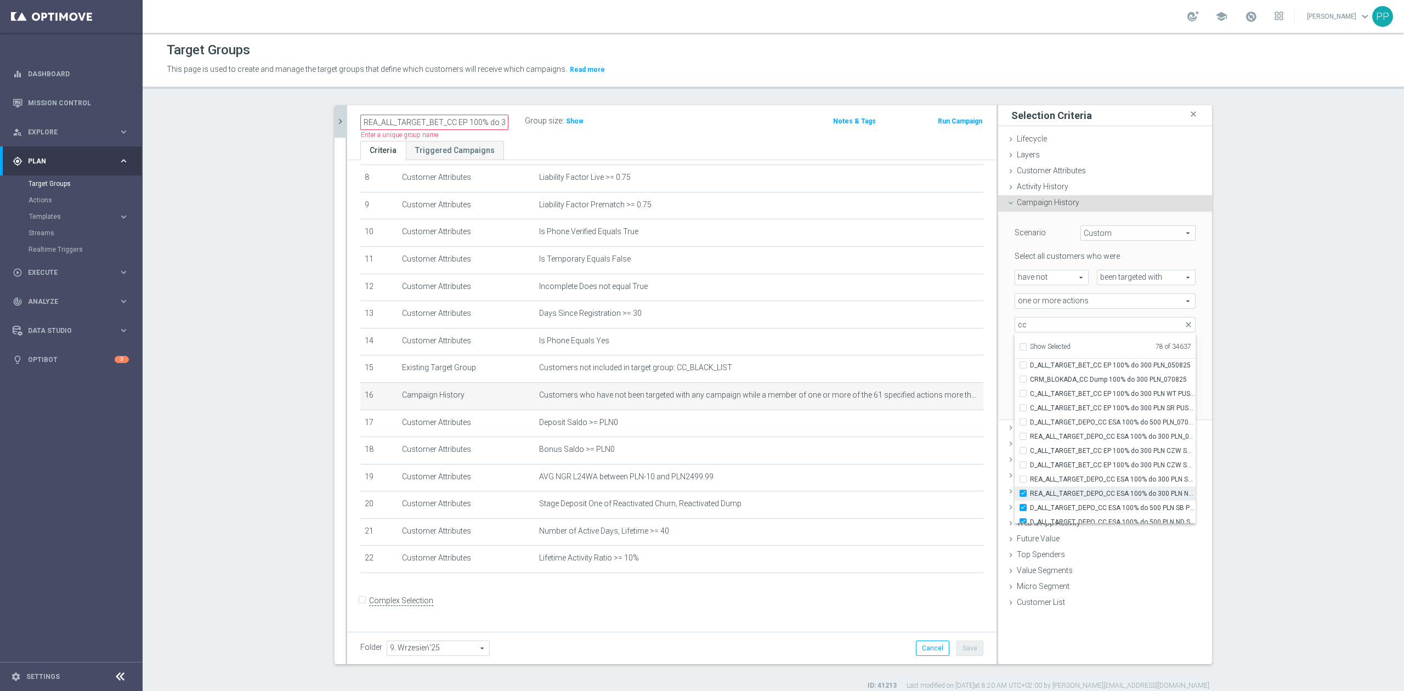
type input "Selected 77 of 34637"
click at [936, 427] on span "REA_ALL_TARGET_DEPO_CC ESA 100% do 300 PLN ND SMS_070825" at bounding box center [1113, 493] width 166 height 9
click at [936, 427] on input "REA_ALL_TARGET_DEPO_CC ESA 100% do 300 PLN ND SMS_070825" at bounding box center [1026, 493] width 7 height 7
checkbox input "false"
type input "Selected 76 of 34637"
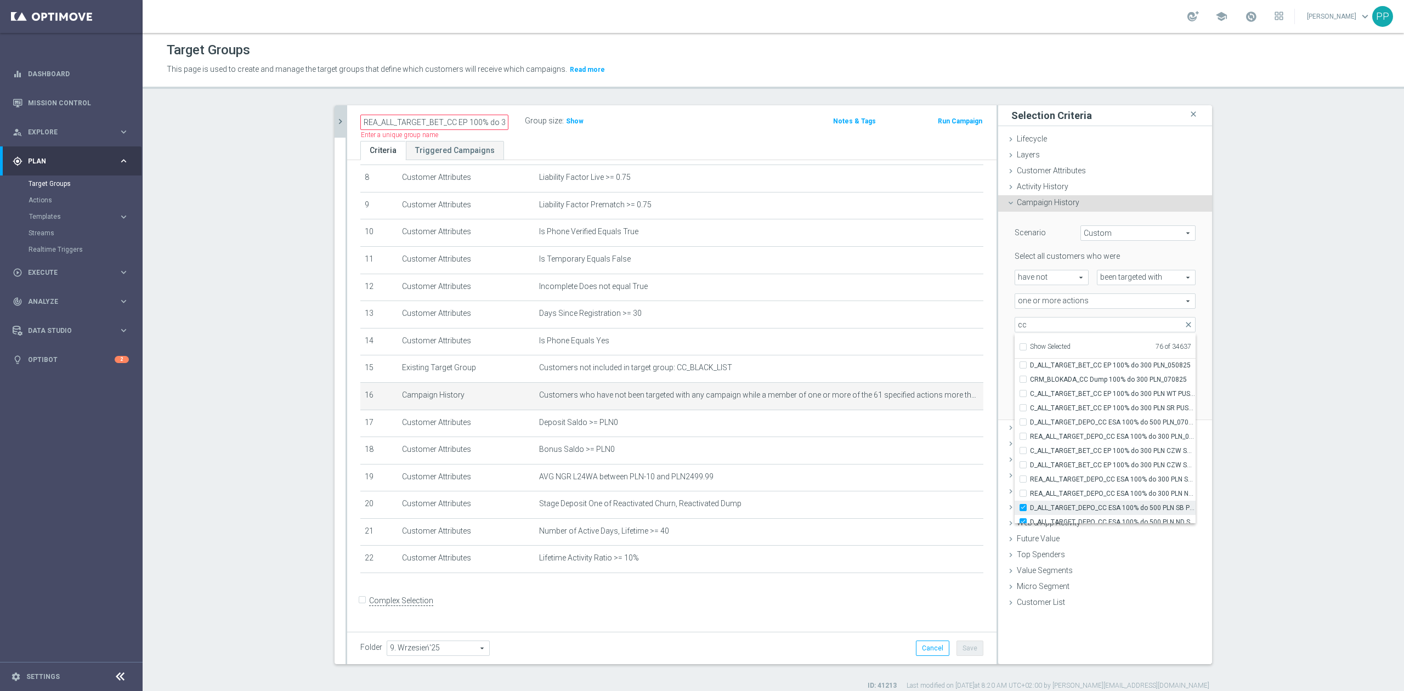
click at [936, 427] on span "D_ALL_TARGET_DEPO_CC ESA 100% do 500 PLN SB PUSH _070825" at bounding box center [1113, 508] width 166 height 9
click at [936, 427] on input "D_ALL_TARGET_DEPO_CC ESA 100% do 500 PLN SB PUSH _070825" at bounding box center [1026, 507] width 7 height 7
checkbox input "false"
type input "Selected 75 of 34637"
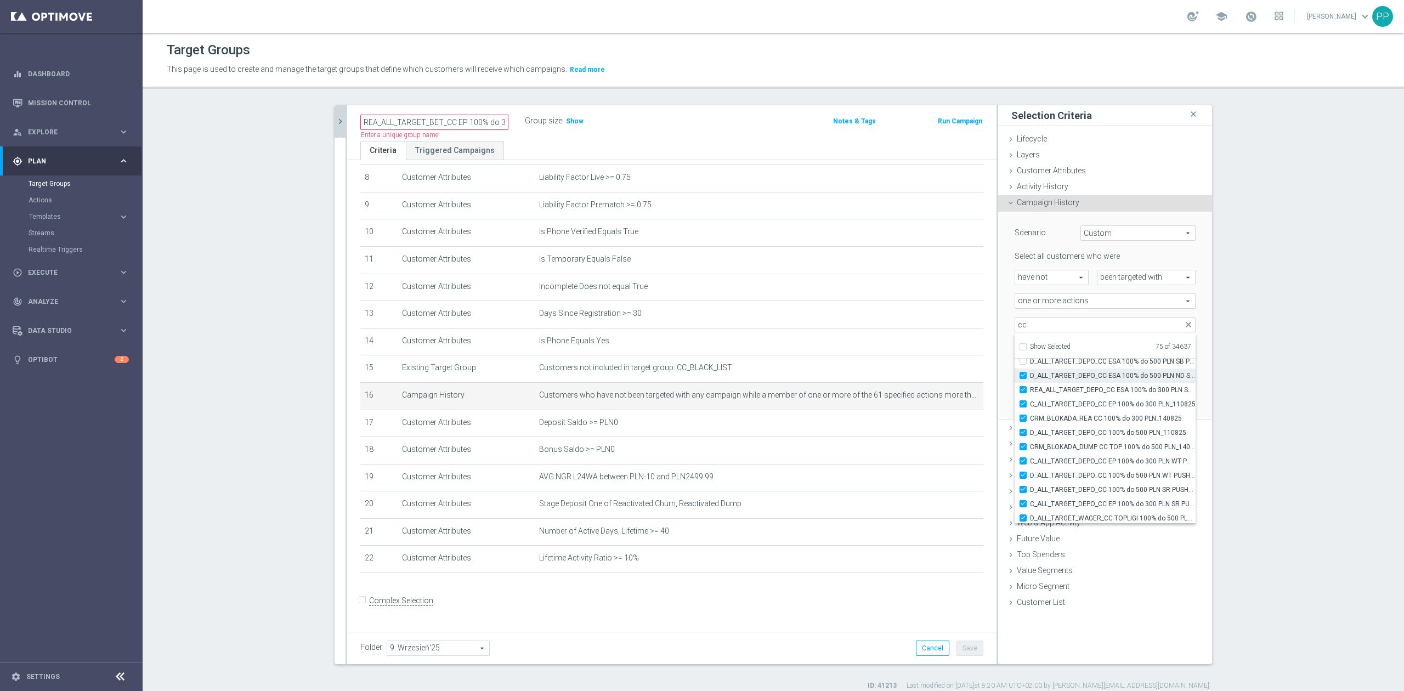
click at [936, 373] on span "D_ALL_TARGET_DEPO_CC ESA 100% do 500 PLN ND SMS_070825" at bounding box center [1113, 375] width 166 height 9
click at [936, 373] on input "D_ALL_TARGET_DEPO_CC ESA 100% do 500 PLN ND SMS_070825" at bounding box center [1026, 375] width 7 height 7
checkbox input "false"
type input "Selected 74 of 34637"
click at [936, 386] on span "REA_ALL_TARGET_DEPO_CC ESA 100% do 300 PLN SMS_070825" at bounding box center [1113, 390] width 166 height 9
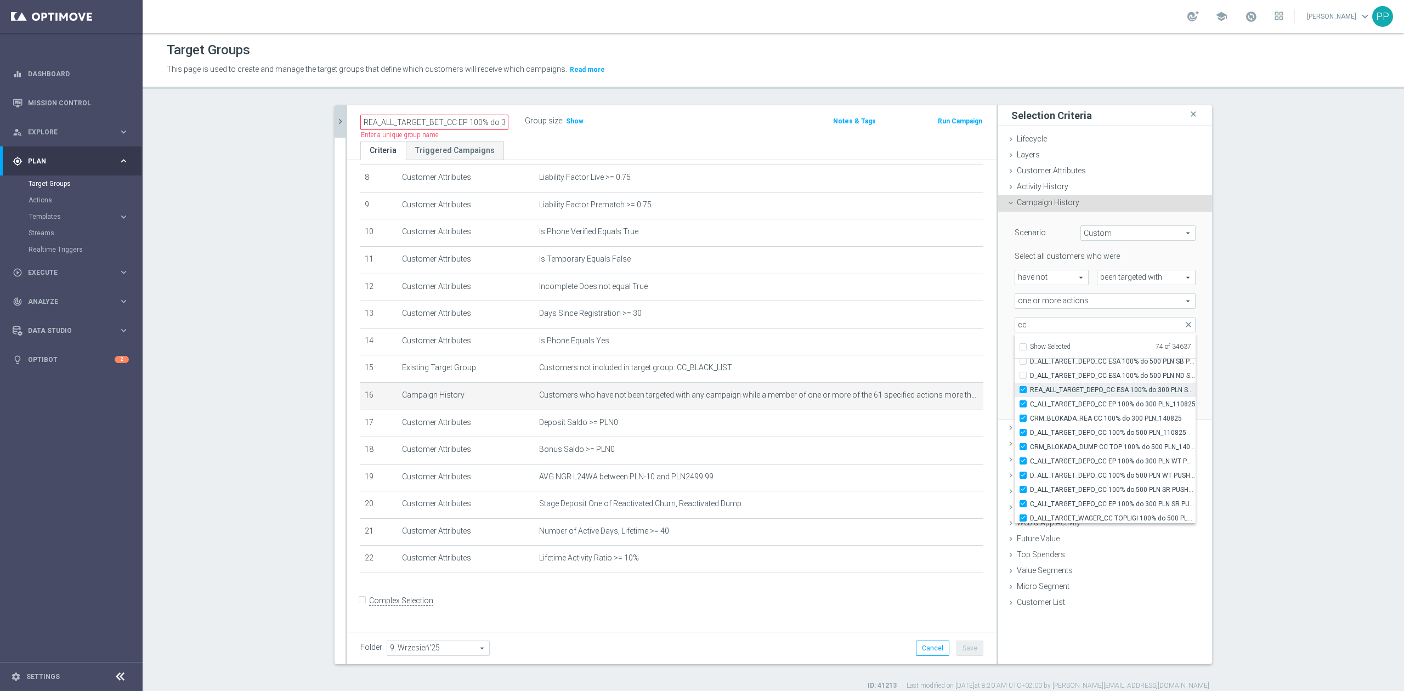
click at [936, 386] on input "REA_ALL_TARGET_DEPO_CC ESA 100% do 300 PLN SMS_070825" at bounding box center [1026, 389] width 7 height 7
checkbox input "false"
type input "Selected 73 of 34637"
click at [936, 405] on span "C_ALL_TARGET_DEPO_CC EP 100% do 300 PLN_110825" at bounding box center [1113, 404] width 166 height 9
click at [936, 405] on input "C_ALL_TARGET_DEPO_CC EP 100% do 300 PLN_110825" at bounding box center [1026, 403] width 7 height 7
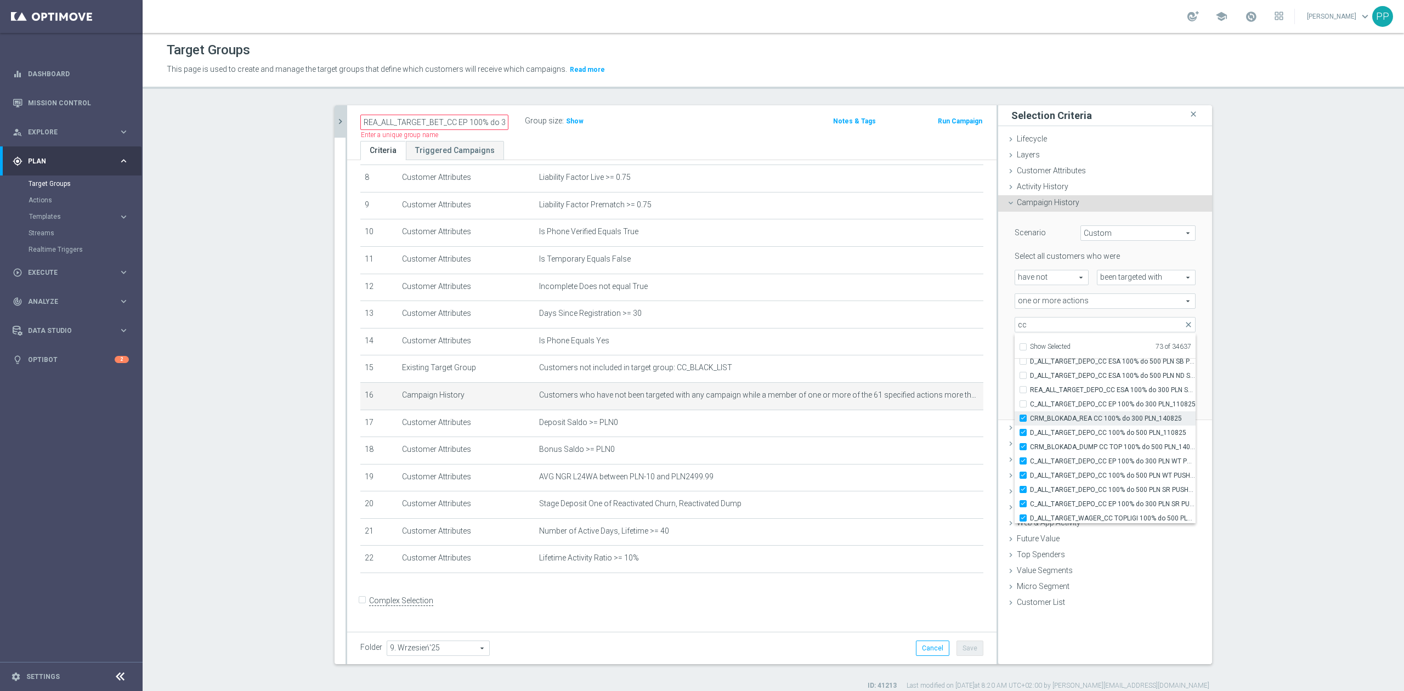
checkbox input "false"
type input "Selected 72 of 34637"
click at [936, 420] on span "CRM_BLOKADA_REA CC 100% do 300 PLN_140825" at bounding box center [1113, 418] width 166 height 9
click at [936, 420] on input "CRM_BLOKADA_REA CC 100% do 300 PLN_140825" at bounding box center [1026, 418] width 7 height 7
checkbox input "false"
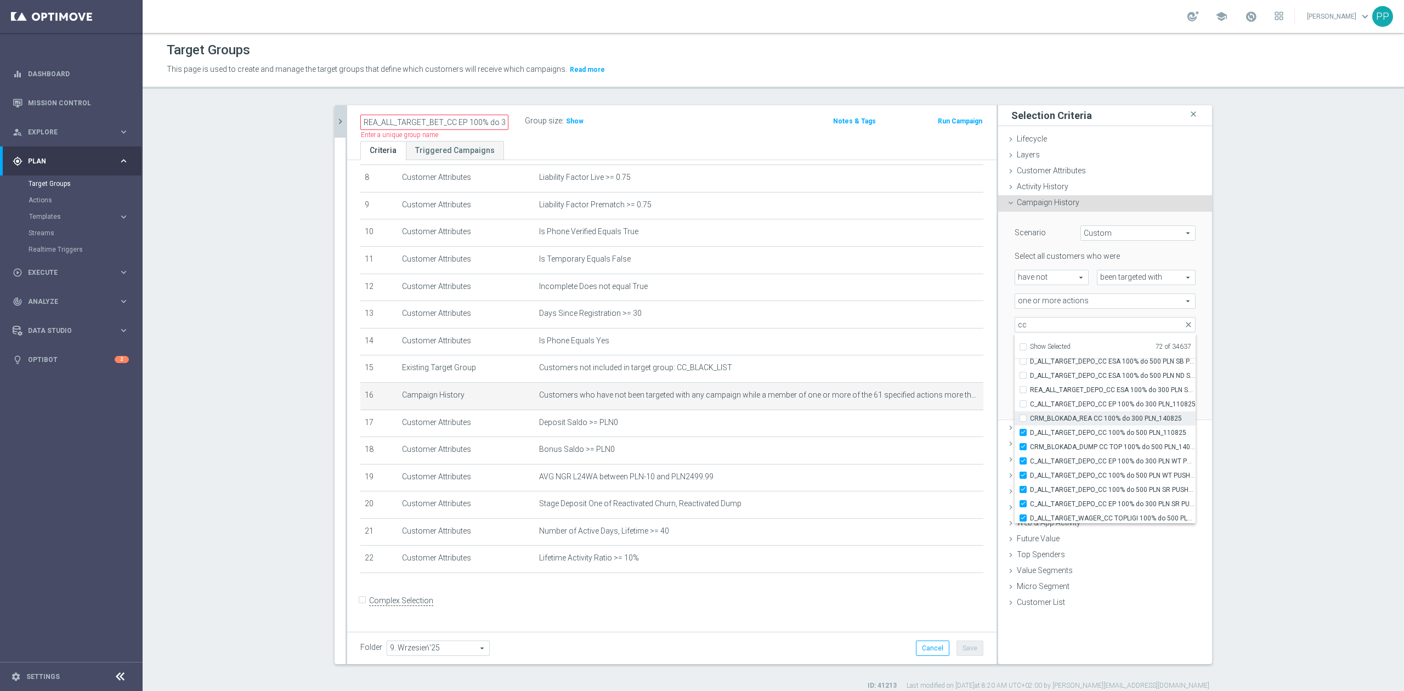
type input "Selected 71 of 34637"
click at [936, 427] on span "D_ALL_TARGET_DEPO_CC 100% do 500 PLN_110825" at bounding box center [1113, 432] width 166 height 9
click at [936, 427] on input "D_ALL_TARGET_DEPO_CC 100% do 500 PLN_110825" at bounding box center [1026, 432] width 7 height 7
checkbox input "false"
type input "Selected 70 of 34637"
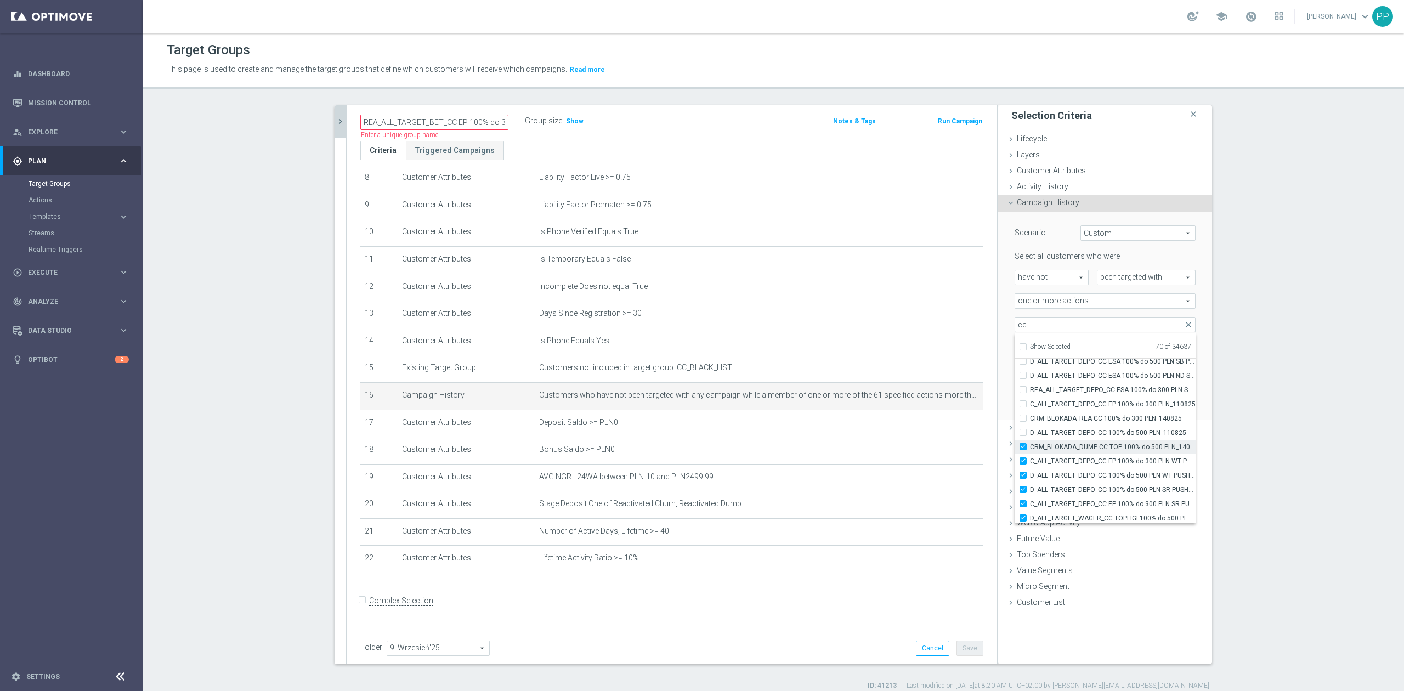
click at [936, 427] on label "CRM_BLOKADA_DUMP CC TOP 100% do 500 PLN_140825" at bounding box center [1113, 447] width 166 height 14
click at [936, 427] on input "CRM_BLOKADA_DUMP CC TOP 100% do 500 PLN_140825" at bounding box center [1026, 446] width 7 height 7
checkbox input "false"
type input "Selected 69 of 34637"
click at [936, 427] on label "C_ALL_TARGET_DEPO_CC EP 100% do 300 PLN WT PUSH_110825" at bounding box center [1113, 461] width 166 height 14
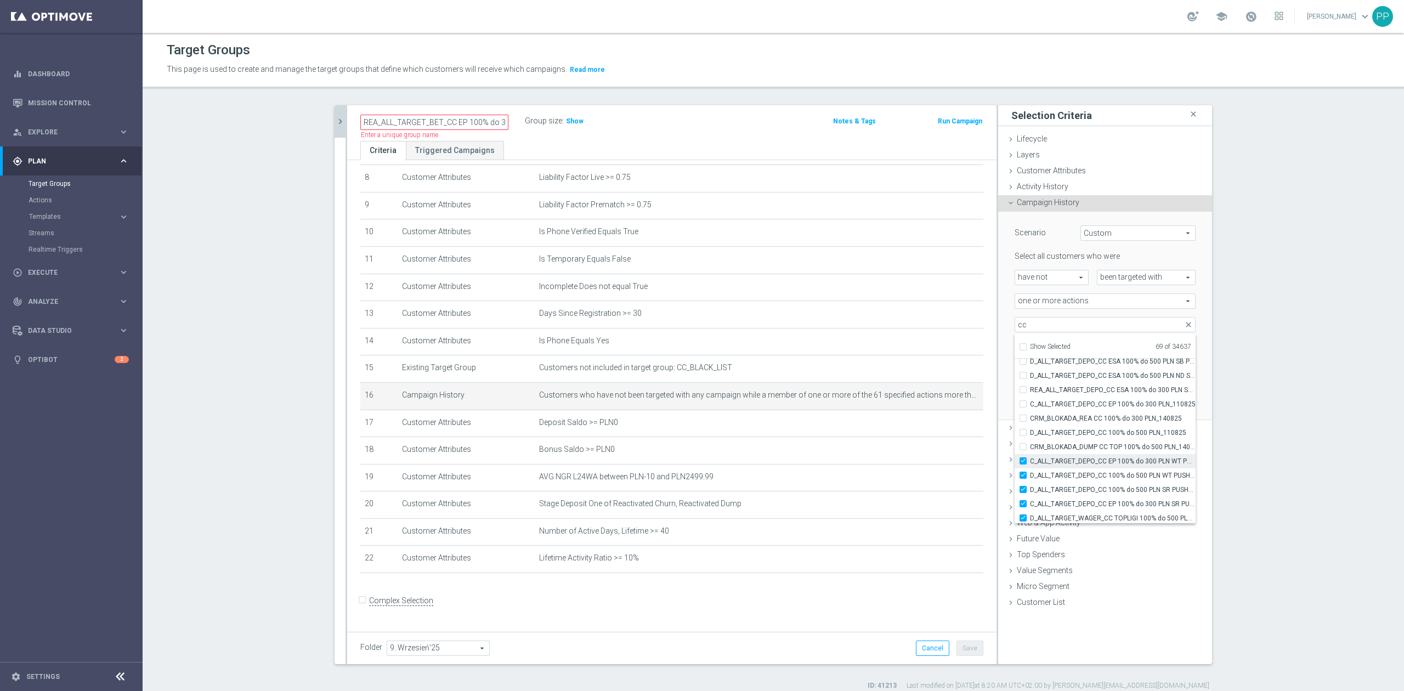
click at [936, 427] on input "C_ALL_TARGET_DEPO_CC EP 100% do 300 PLN WT PUSH_110825" at bounding box center [1026, 460] width 7 height 7
checkbox input "false"
type input "Selected 68 of 34637"
click at [936, 427] on label "D_ALL_TARGET_DEPO_CC 100% do 500 PLN SR PUSH_110825" at bounding box center [1113, 490] width 166 height 14
click at [936, 427] on input "D_ALL_TARGET_DEPO_CC 100% do 500 PLN SR PUSH_110825" at bounding box center [1026, 489] width 7 height 7
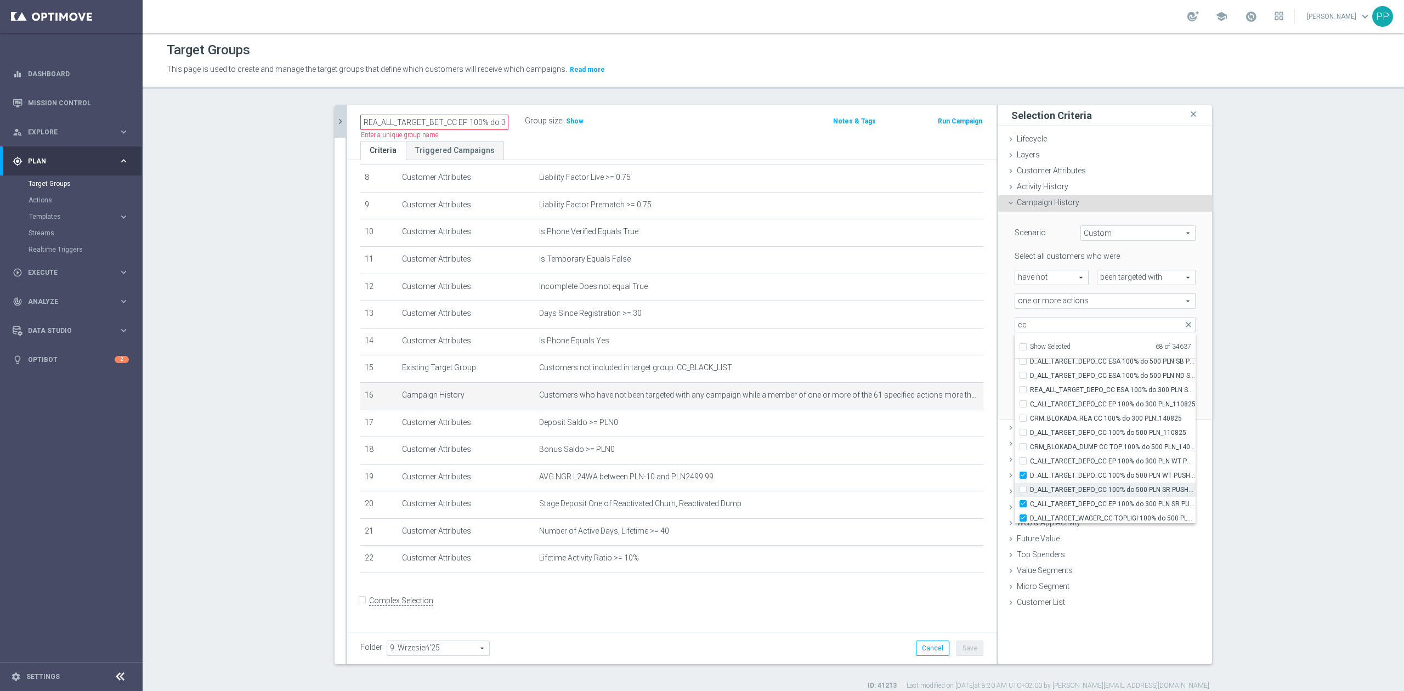
checkbox input "false"
type input "Selected 67 of 34637"
click at [936, 427] on span "D_ALL_TARGET_DEPO_CC 100% do 500 PLN WT PUSH_110825" at bounding box center [1113, 475] width 166 height 9
click at [936, 427] on input "D_ALL_TARGET_DEPO_CC 100% do 500 PLN WT PUSH_110825" at bounding box center [1026, 475] width 7 height 7
checkbox input "false"
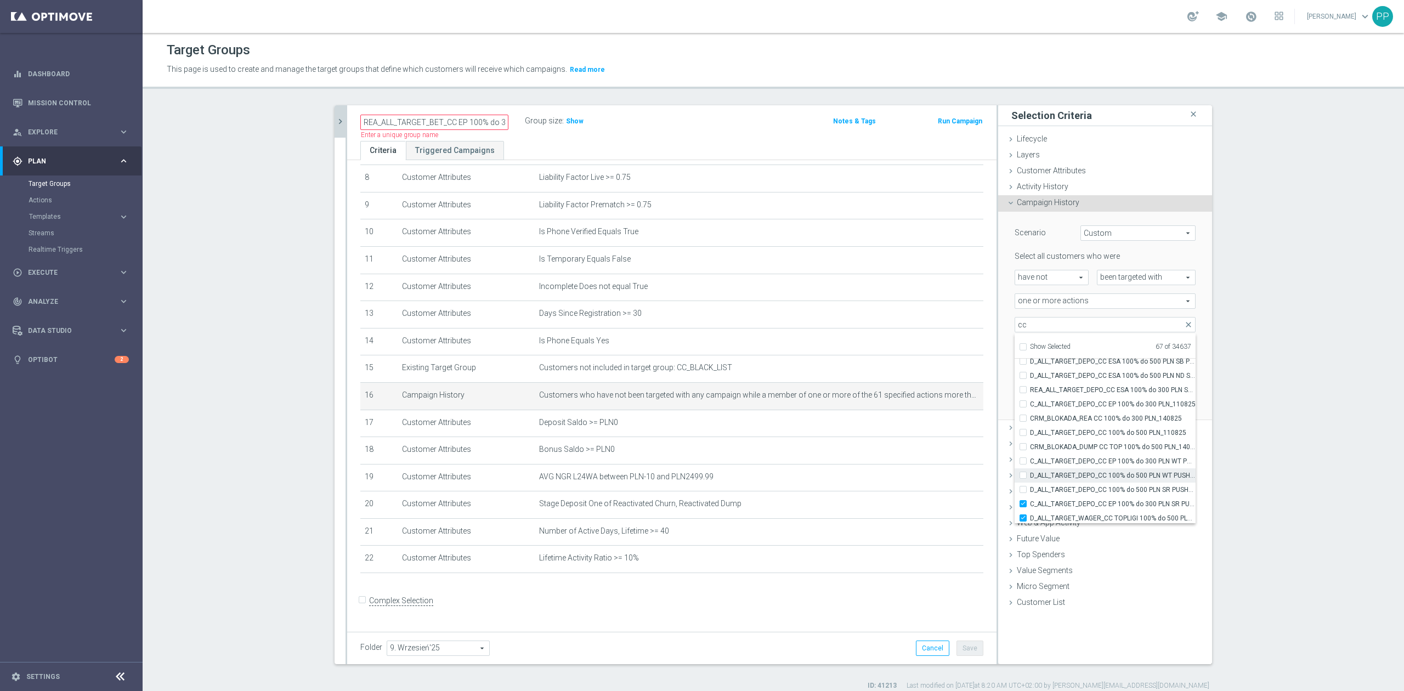
type input "Selected 66 of 34637"
click at [936, 427] on span "C_ALL_TARGET_DEPO_CC EP 100% do 300 PLN SR PUSH_110825" at bounding box center [1113, 504] width 166 height 9
click at [936, 427] on input "C_ALL_TARGET_DEPO_CC EP 100% do 300 PLN SR PUSH_110825" at bounding box center [1026, 503] width 7 height 7
click at [936, 427] on span "C_ALL_TARGET_DEPO_CC EP 100% do 300 PLN SR PUSH_110825" at bounding box center [1113, 431] width 166 height 9
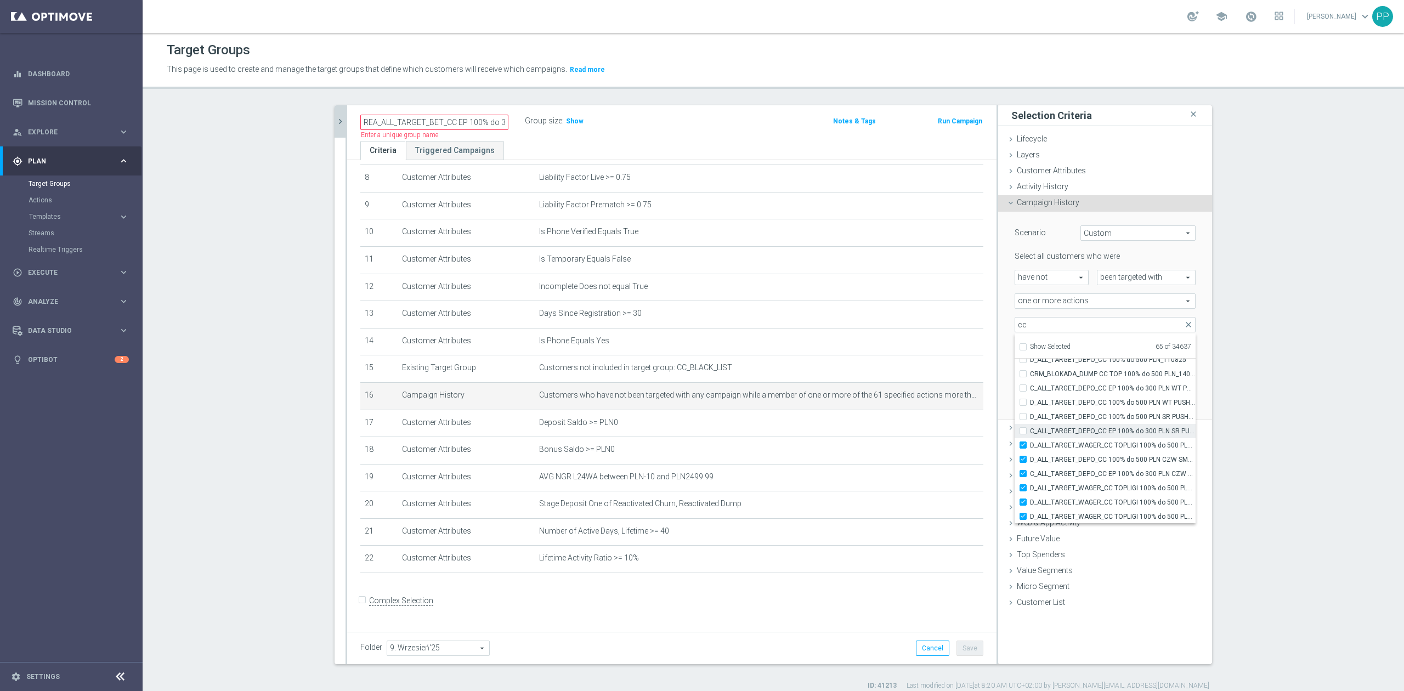
click at [936, 427] on input "C_ALL_TARGET_DEPO_CC EP 100% do 300 PLN SR PUSH_110825" at bounding box center [1026, 430] width 7 height 7
click at [936, 427] on span "D_ALL_TARGET_WAGER_CC TOPLIGI 100% do 500 PLN_140825" at bounding box center [1113, 445] width 166 height 9
click at [936, 427] on input "D_ALL_TARGET_WAGER_CC TOPLIGI 100% do 500 PLN_140825" at bounding box center [1026, 445] width 7 height 7
click at [936, 427] on span "C_ALL_TARGET_DEPO_CC EP 100% do 300 PLN SR PUSH_110825" at bounding box center [1113, 431] width 166 height 9
click at [936, 427] on input "C_ALL_TARGET_DEPO_CC EP 100% do 300 PLN SR PUSH_110825" at bounding box center [1026, 430] width 7 height 7
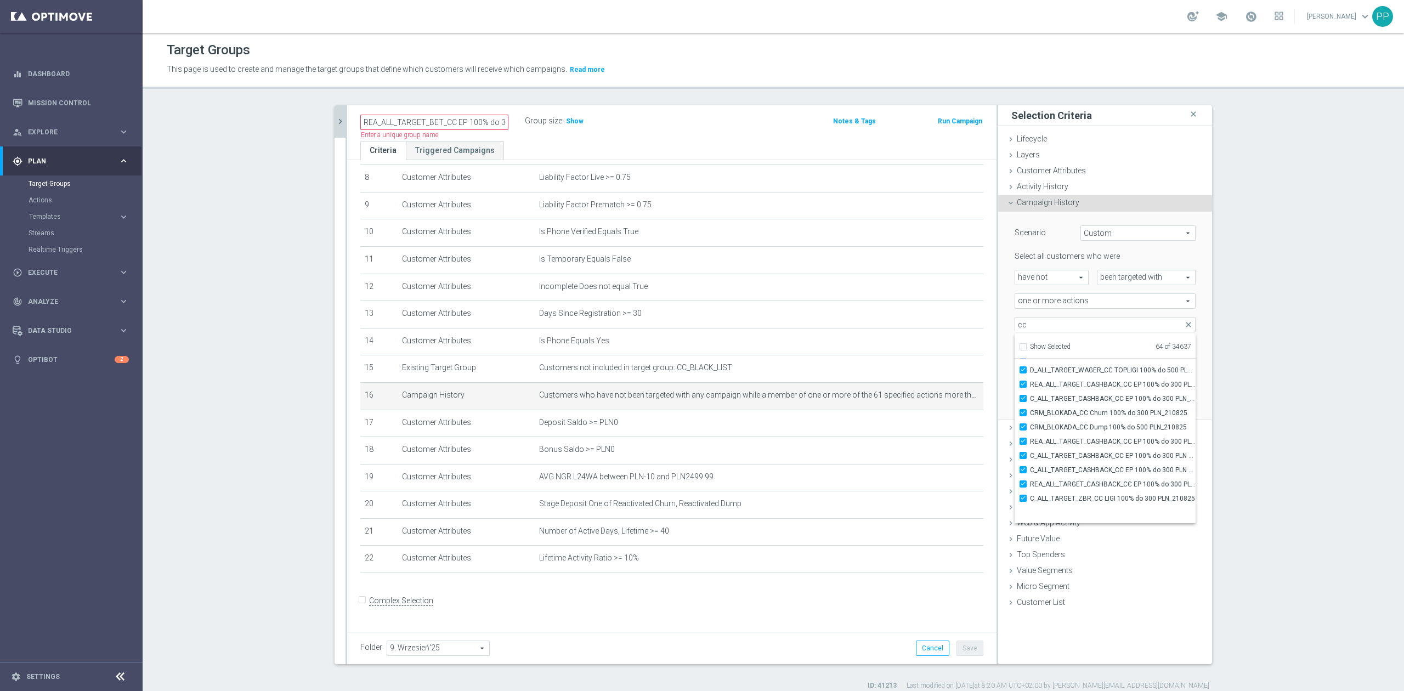
scroll to position [33810, 0]
click at [936, 394] on label "C_ALL_TARGET_DEPO_CC EP 100% do 300 PLN CZW SMS_110825" at bounding box center [1113, 401] width 166 height 14
click at [936, 397] on input "C_ALL_TARGET_DEPO_CC EP 100% do 300 PLN CZW SMS_110825" at bounding box center [1026, 400] width 7 height 7
click at [936, 388] on span "D_ALL_TARGET_DEPO_CC 100% do 500 PLN CZW SMS_110825" at bounding box center [1113, 386] width 166 height 9
click at [936, 388] on input "D_ALL_TARGET_DEPO_CC 100% do 500 PLN CZW SMS_110825" at bounding box center [1026, 386] width 7 height 7
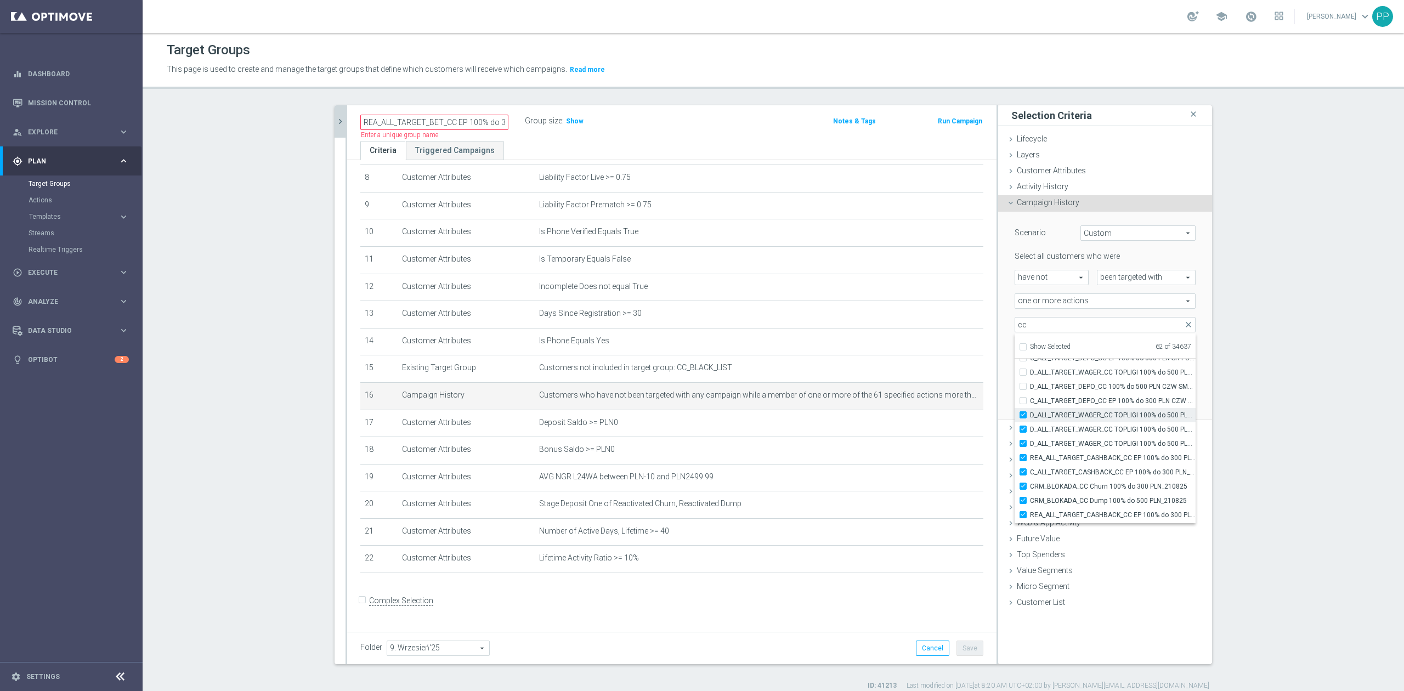
click at [936, 411] on span "D_ALL_TARGET_WAGER_CC TOPLIGI 100% do 500 PLN SB PUSH_140825" at bounding box center [1113, 415] width 166 height 9
click at [936, 411] on input "D_ALL_TARGET_WAGER_CC TOPLIGI 100% do 500 PLN SB PUSH_140825" at bounding box center [1026, 414] width 7 height 7
click at [936, 427] on span "D_ALL_TARGET_WAGER_CC TOPLIGI 100% do 500 PLN ND SMS_140825" at bounding box center [1113, 429] width 166 height 9
click at [936, 427] on input "D_ALL_TARGET_WAGER_CC TOPLIGI 100% do 500 PLN ND SMS_140825" at bounding box center [1026, 429] width 7 height 7
click at [936, 427] on span "D_ALL_TARGET_WAGER_CC TOPLIGI 100% do 500 PLN PT PUSH_140825" at bounding box center [1113, 443] width 166 height 9
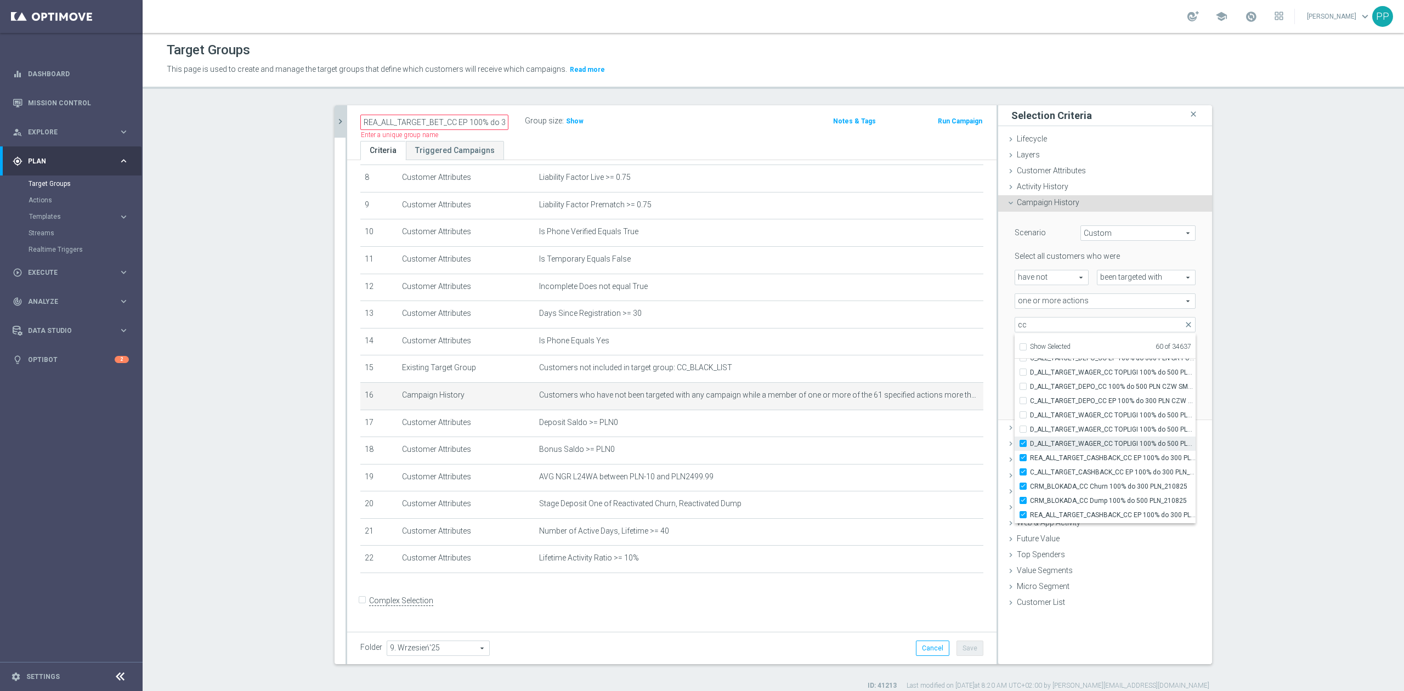
click at [936, 427] on input "D_ALL_TARGET_WAGER_CC TOPLIGI 100% do 500 PLN PT PUSH_140825" at bounding box center [1026, 443] width 7 height 7
drag, startPoint x: 1055, startPoint y: 461, endPoint x: 1057, endPoint y: 470, distance: 8.8
click at [936, 427] on span "REA_ALL_TARGET_CASHBACK_CC EP 100% do 300 PLN_180825" at bounding box center [1113, 458] width 166 height 9
click at [936, 427] on input "REA_ALL_TARGET_CASHBACK_CC EP 100% do 300 PLN_180825" at bounding box center [1026, 457] width 7 height 7
click at [936, 427] on span "C_ALL_TARGET_CASHBACK_CC EP 100% do 300 PLN_180825" at bounding box center [1113, 472] width 166 height 9
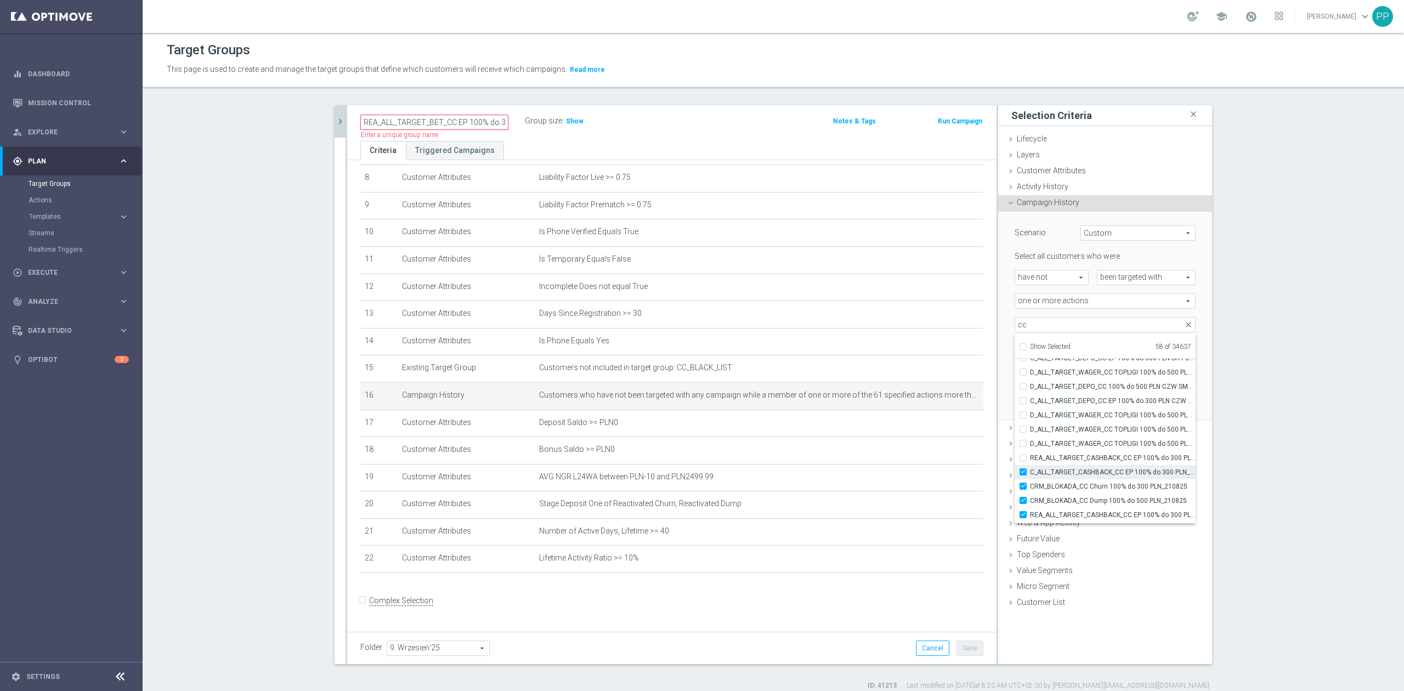
click at [936, 427] on input "C_ALL_TARGET_CASHBACK_CC EP 100% do 300 PLN_180825" at bounding box center [1026, 471] width 7 height 7
click at [936, 427] on span "CRM_BLOKADA_CC Churn 100% do 300 PLN_210825" at bounding box center [1113, 486] width 166 height 9
click at [936, 427] on input "CRM_BLOKADA_CC Churn 100% do 300 PLN_210825" at bounding box center [1026, 486] width 7 height 7
drag, startPoint x: 1069, startPoint y: 428, endPoint x: 1069, endPoint y: 440, distance: 12.1
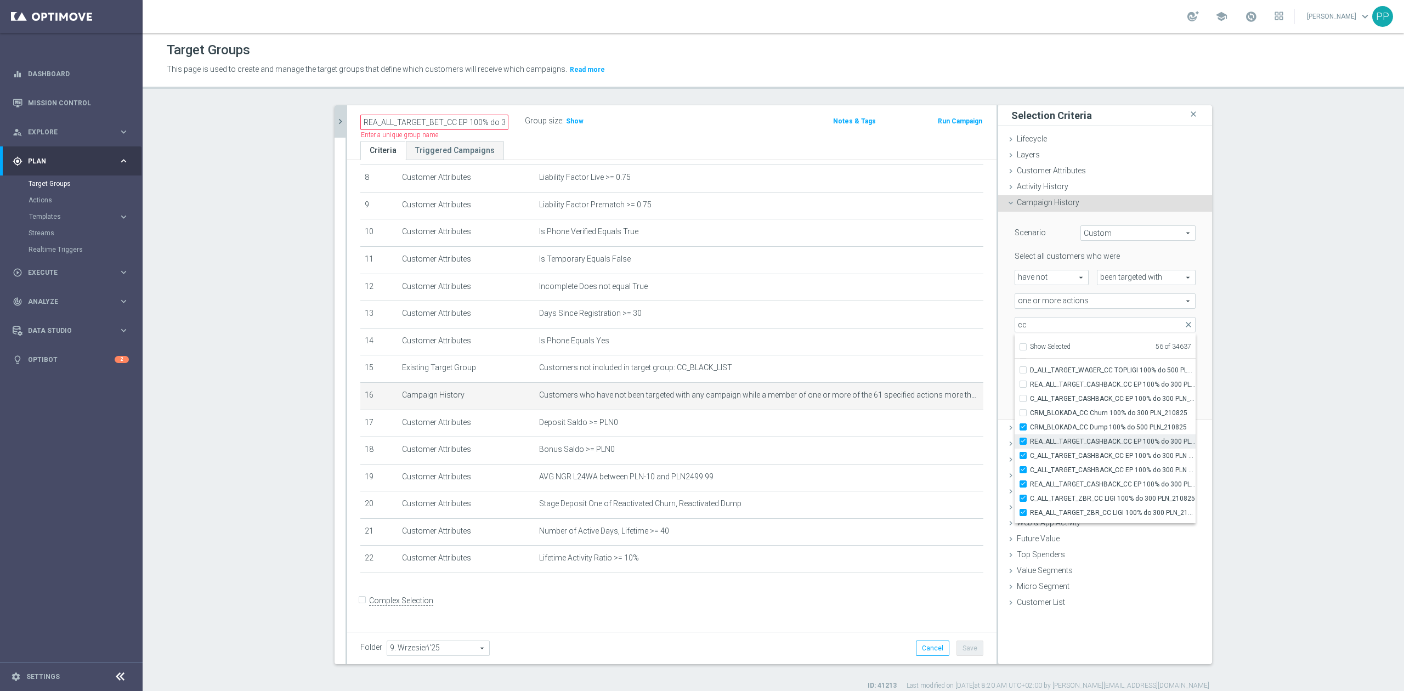
click at [936, 427] on span "CRM_BLOKADA_CC Dump 100% do 500 PLN_210825" at bounding box center [1113, 427] width 166 height 9
click at [936, 427] on input "CRM_BLOKADA_CC Dump 100% do 500 PLN_210825" at bounding box center [1026, 426] width 7 height 7
click at [936, 427] on span "REA_ALL_TARGET_CASHBACK_CC EP 100% do 300 PLN WT PUSH_180825" at bounding box center [1113, 441] width 166 height 9
click at [936, 427] on input "REA_ALL_TARGET_CASHBACK_CC EP 100% do 300 PLN WT PUSH_180825" at bounding box center [1026, 441] width 7 height 7
click at [936, 427] on span "C_ALL_TARGET_CASHBACK_CC EP 100% do 300 PLN WT PUSH_180825" at bounding box center [1113, 455] width 166 height 9
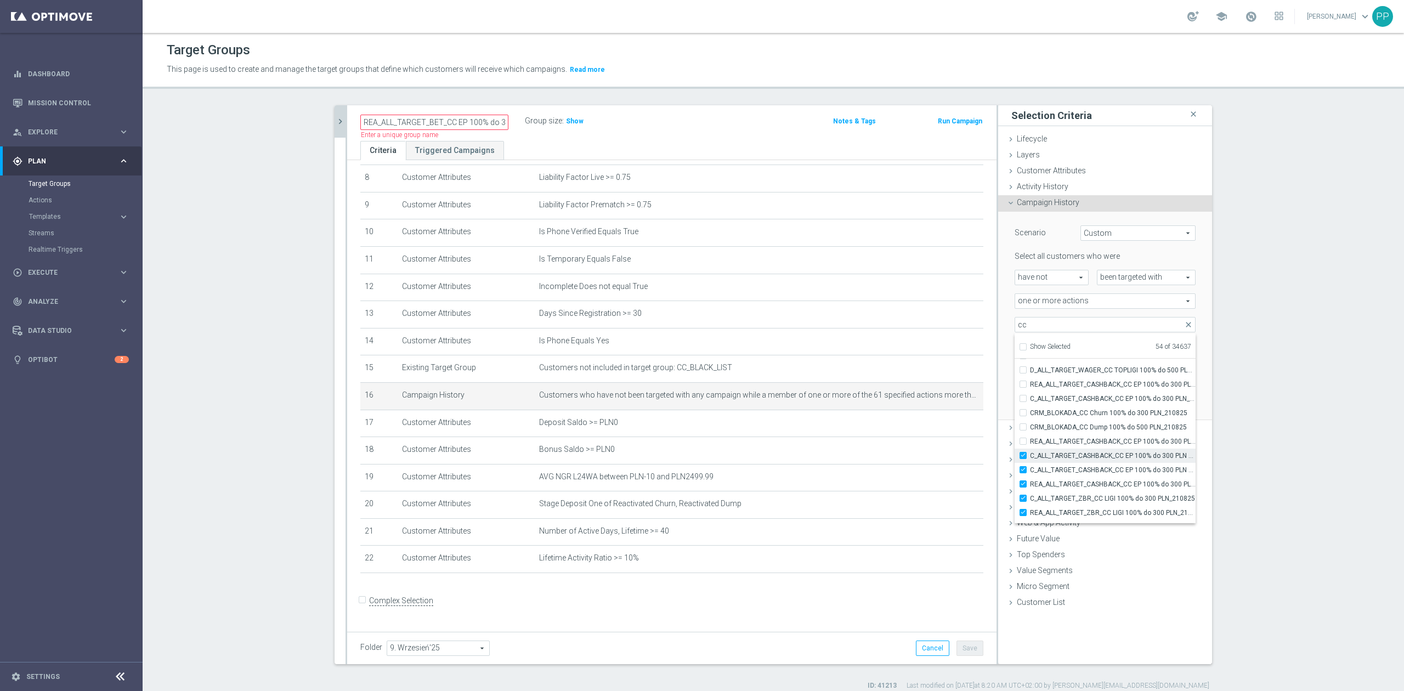
click at [936, 427] on input "C_ALL_TARGET_CASHBACK_CC EP 100% do 300 PLN WT PUSH_180825" at bounding box center [1026, 455] width 7 height 7
click at [936, 427] on span "C_ALL_TARGET_CASHBACK_CC EP 100% do 300 PLN SR PUSH_180825" at bounding box center [1113, 470] width 166 height 9
click at [936, 427] on input "C_ALL_TARGET_CASHBACK_CC EP 100% do 300 PLN SR PUSH_180825" at bounding box center [1026, 469] width 7 height 7
click at [936, 427] on span "C_ALL_TARGET_ZBR_CC LIGI 100% do 300 PLN_210825" at bounding box center [1113, 498] width 166 height 9
click at [936, 427] on input "C_ALL_TARGET_ZBR_CC LIGI 100% do 300 PLN_210825" at bounding box center [1026, 498] width 7 height 7
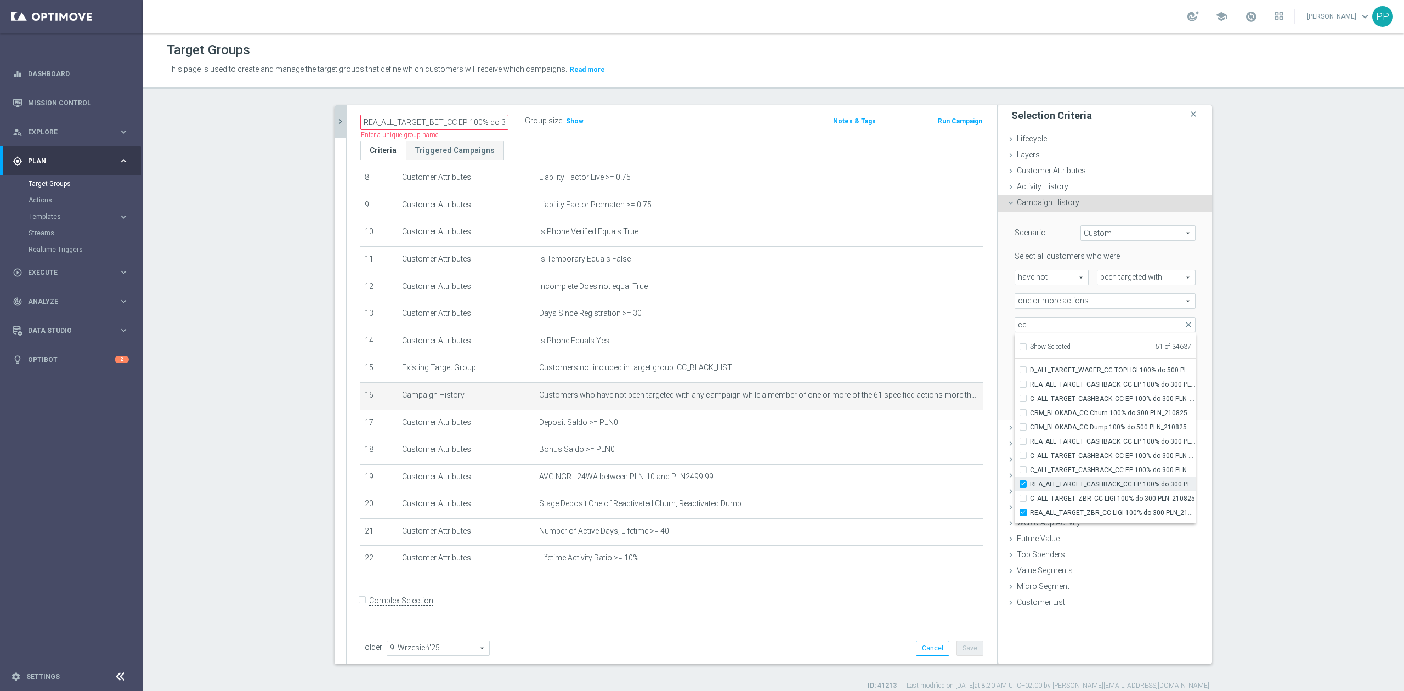
click at [936, 427] on span "REA_ALL_TARGET_CASHBACK_CC EP 100% do 300 PLN SR PUSH_180825" at bounding box center [1113, 484] width 166 height 9
click at [936, 427] on input "REA_ALL_TARGET_CASHBACK_CC EP 100% do 300 PLN SR PUSH_180825" at bounding box center [1026, 484] width 7 height 7
click at [936, 427] on label "C_ALL_TARGET_CASHBACK_CC EP 100% do 300 PLN CZW SMS_180825" at bounding box center [1113, 454] width 166 height 14
click at [936, 427] on input "C_ALL_TARGET_CASHBACK_CC EP 100% do 300 PLN CZW SMS_180825" at bounding box center [1026, 453] width 7 height 7
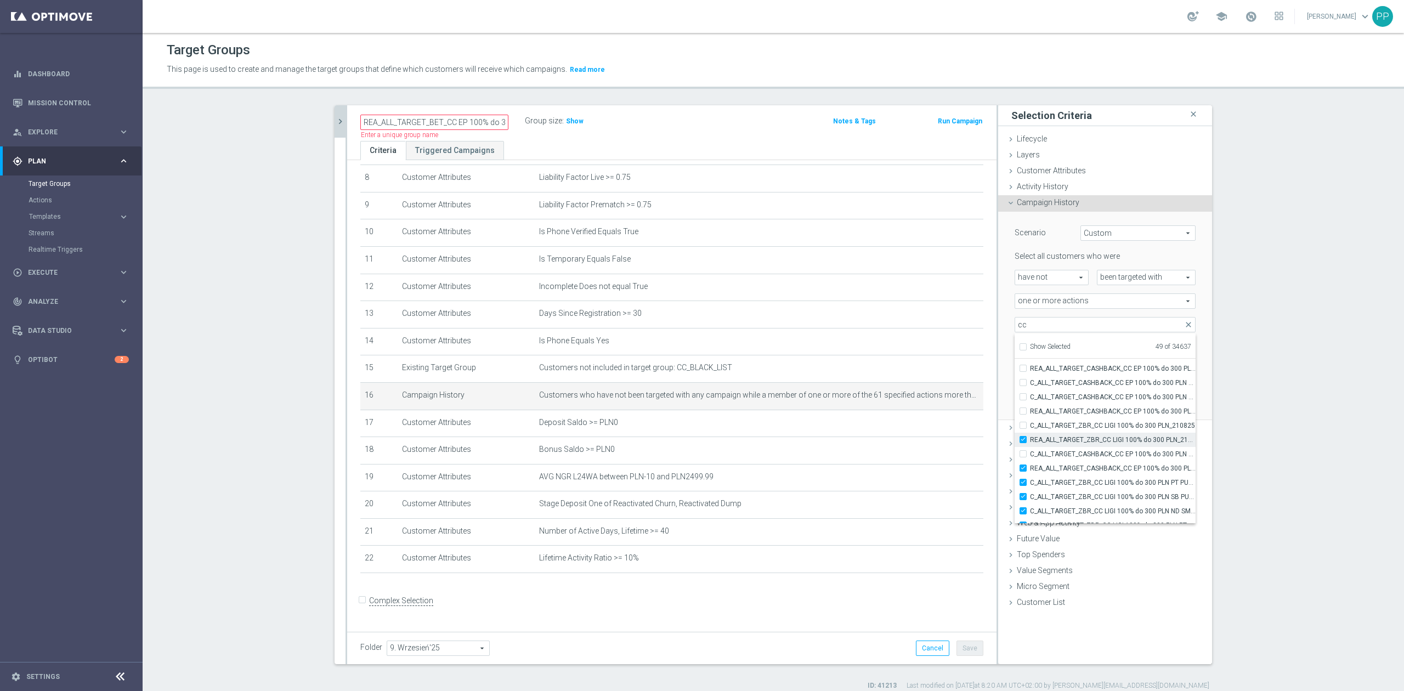
click at [936, 427] on label "REA_ALL_TARGET_ZBR_CC LIGI 100% do 300 PLN_210825" at bounding box center [1113, 440] width 166 height 14
click at [936, 427] on input "REA_ALL_TARGET_ZBR_CC LIGI 100% do 300 PLN_210825" at bounding box center [1026, 439] width 7 height 7
click at [936, 427] on span "REA_ALL_TARGET_CASHBACK_CC EP 100% do 300 PLN CZW SMS_180825" at bounding box center [1113, 468] width 166 height 9
click at [936, 427] on input "REA_ALL_TARGET_CASHBACK_CC EP 100% do 300 PLN CZW SMS_180825" at bounding box center [1026, 468] width 7 height 7
click at [936, 427] on span "C_ALL_TARGET_ZBR_CC LIGI 100% do 300 PLN PT PUSH_210825" at bounding box center [1113, 482] width 166 height 9
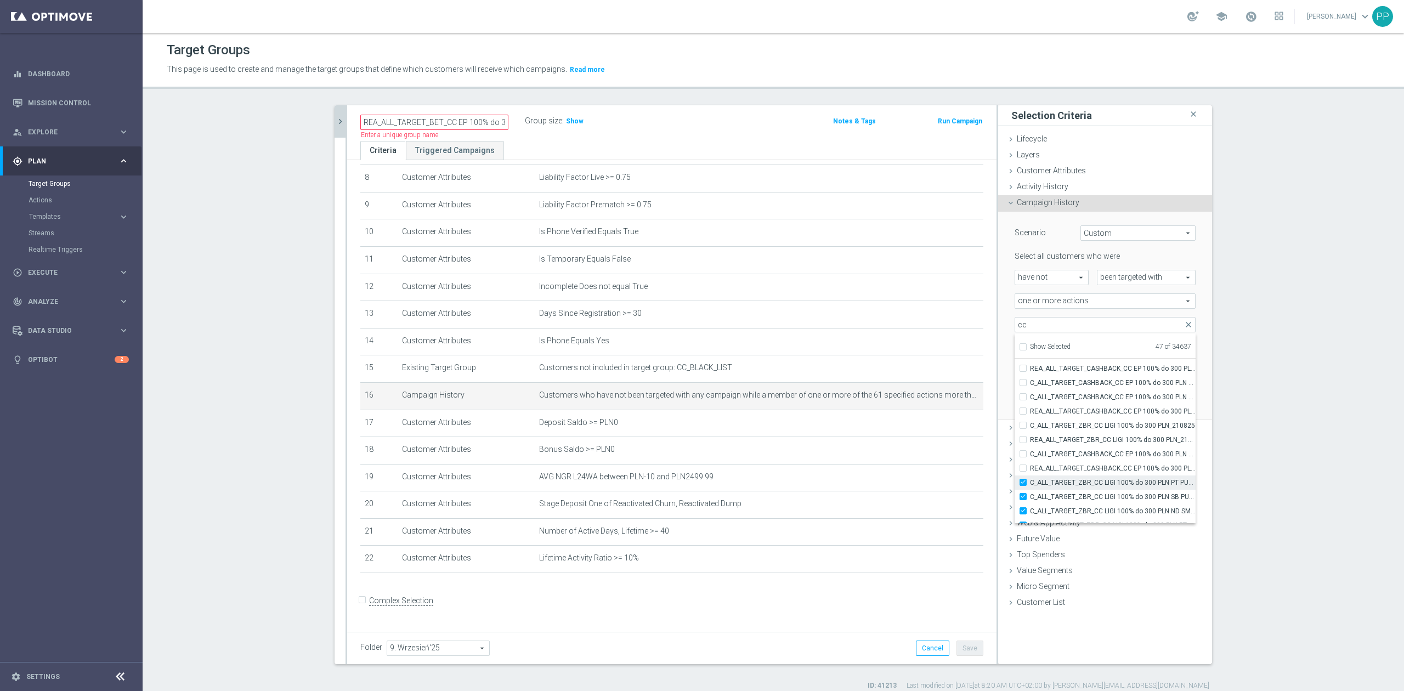
click at [936, 427] on input "C_ALL_TARGET_ZBR_CC LIGI 100% do 300 PLN PT PUSH_210825" at bounding box center [1026, 482] width 7 height 7
click at [936, 427] on span "C_ALL_TARGET_ZBR_CC LIGI 100% do 300 PLN SB PUSH_210825" at bounding box center [1113, 497] width 166 height 9
click at [936, 427] on input "C_ALL_TARGET_ZBR_CC LIGI 100% do 300 PLN SB PUSH_210825" at bounding box center [1026, 496] width 7 height 7
drag, startPoint x: 1054, startPoint y: 437, endPoint x: 1054, endPoint y: 448, distance: 10.4
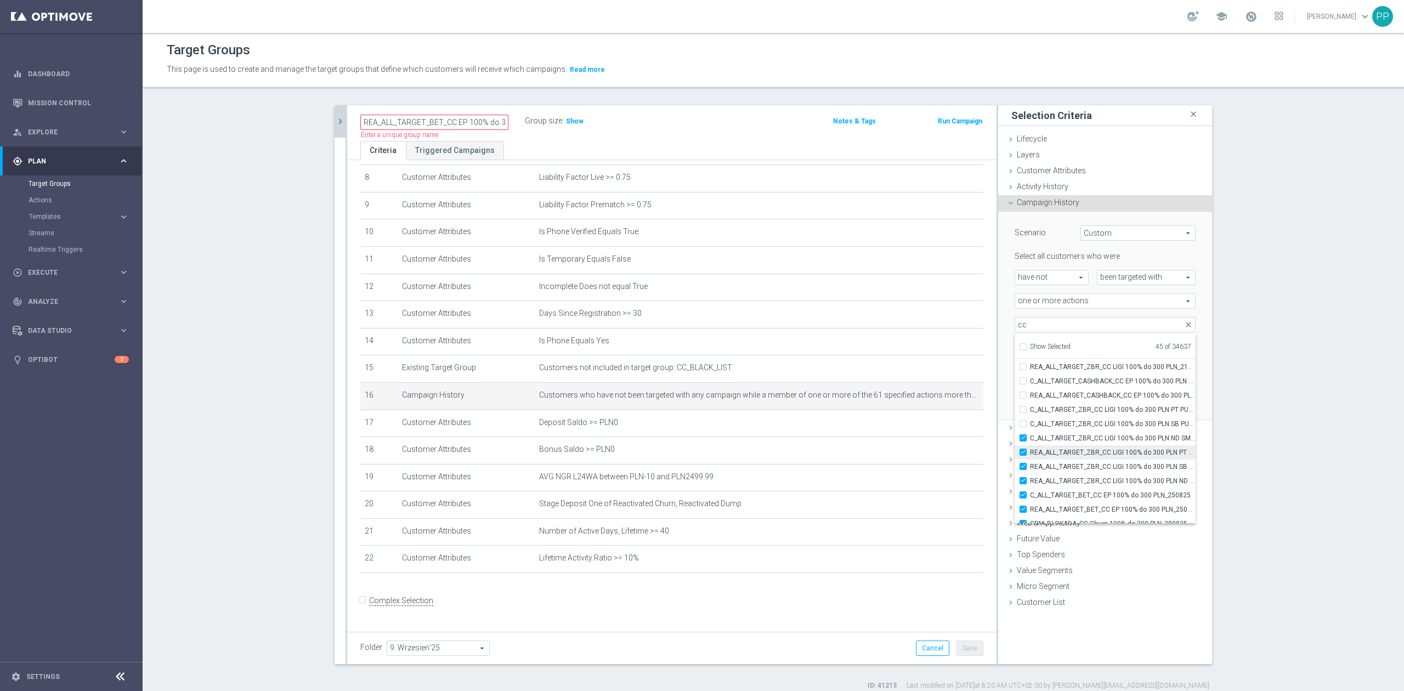
click at [936, 427] on span "C_ALL_TARGET_ZBR_CC LIGI 100% do 300 PLN ND SMS_210825" at bounding box center [1113, 438] width 166 height 9
click at [936, 427] on input "C_ALL_TARGET_ZBR_CC LIGI 100% do 300 PLN ND SMS_210825" at bounding box center [1026, 437] width 7 height 7
click at [936, 427] on span "REA_ALL_TARGET_ZBR_CC LIGI 100% do 300 PLN PT PUSH_210825" at bounding box center [1113, 452] width 166 height 9
click at [936, 427] on input "REA_ALL_TARGET_ZBR_CC LIGI 100% do 300 PLN PT PUSH_210825" at bounding box center [1026, 452] width 7 height 7
click at [936, 427] on span "REA_ALL_TARGET_ZBR_CC LIGI 100% do 300 PLN SB PUSH_210825" at bounding box center [1113, 466] width 166 height 9
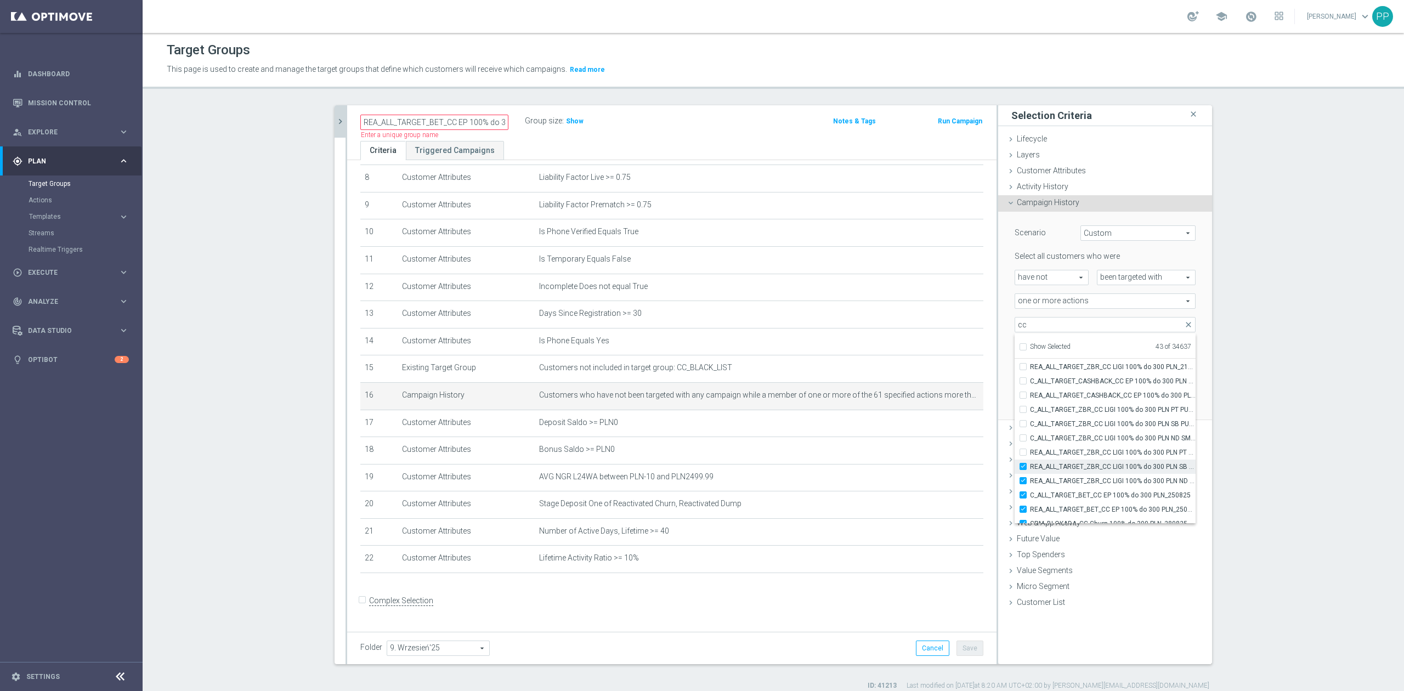
click at [936, 427] on input "REA_ALL_TARGET_ZBR_CC LIGI 100% do 300 PLN SB PUSH_210825" at bounding box center [1026, 466] width 7 height 7
click at [936, 427] on span "REA_ALL_TARGET_ZBR_CC LIGI 100% do 300 PLN ND SMS_210825" at bounding box center [1113, 481] width 166 height 9
click at [936, 427] on input "REA_ALL_TARGET_ZBR_CC LIGI 100% do 300 PLN ND SMS_210825" at bounding box center [1026, 480] width 7 height 7
click at [936, 427] on span "REA_ALL_TARGET_ZBR_CC LIGI 100% do 300 PLN ND SMS_210825" at bounding box center [1113, 481] width 166 height 9
click at [936, 427] on input "REA_ALL_TARGET_ZBR_CC LIGI 100% do 300 PLN ND SMS_210825" at bounding box center [1026, 480] width 7 height 7
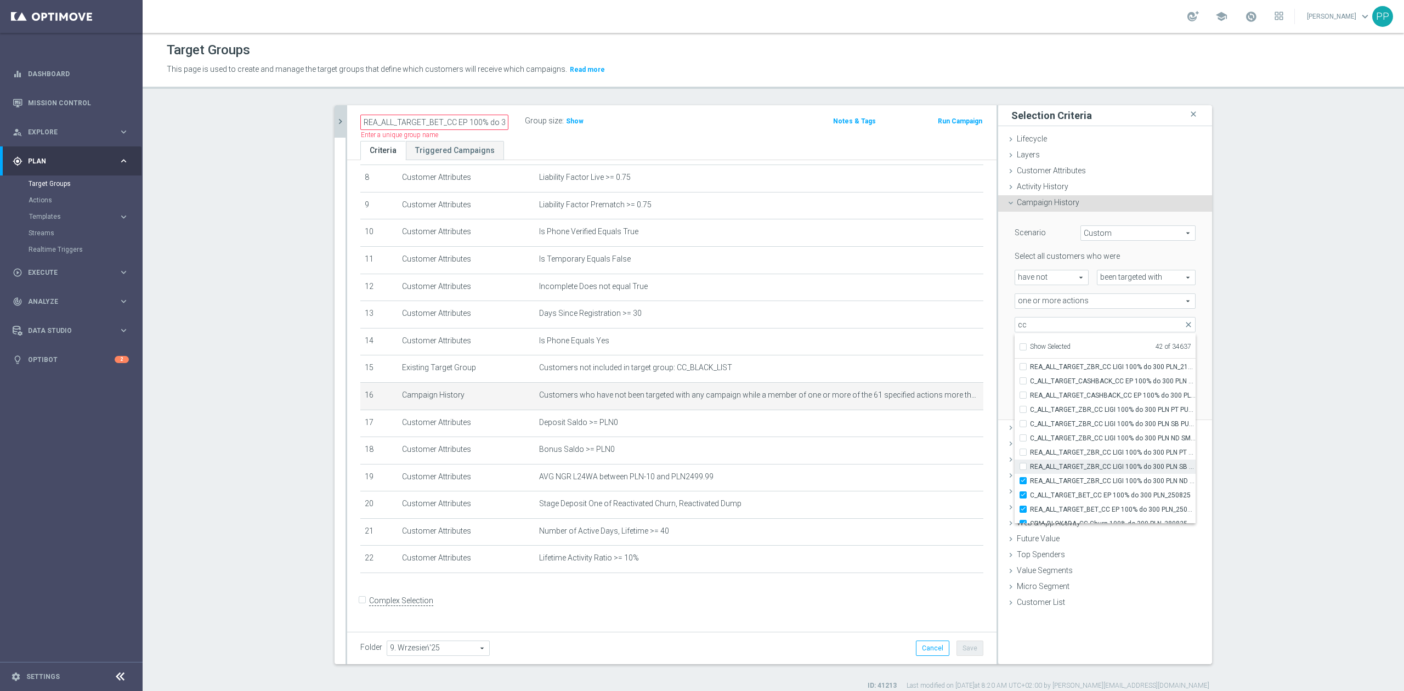
click at [936, 427] on span "REA_ALL_TARGET_ZBR_CC LIGI 100% do 300 PLN SB PUSH_210825" at bounding box center [1113, 466] width 166 height 9
click at [936, 427] on input "REA_ALL_TARGET_ZBR_CC LIGI 100% do 300 PLN SB PUSH_210825" at bounding box center [1026, 466] width 7 height 7
click at [936, 427] on span "REA_ALL_TARGET_ZBR_CC LIGI 100% do 300 PLN PT PUSH_210825" at bounding box center [1113, 452] width 166 height 9
click at [936, 427] on input "REA_ALL_TARGET_ZBR_CC LIGI 100% do 300 PLN PT PUSH_210825" at bounding box center [1026, 452] width 7 height 7
drag, startPoint x: 1071, startPoint y: 436, endPoint x: 1071, endPoint y: 428, distance: 7.1
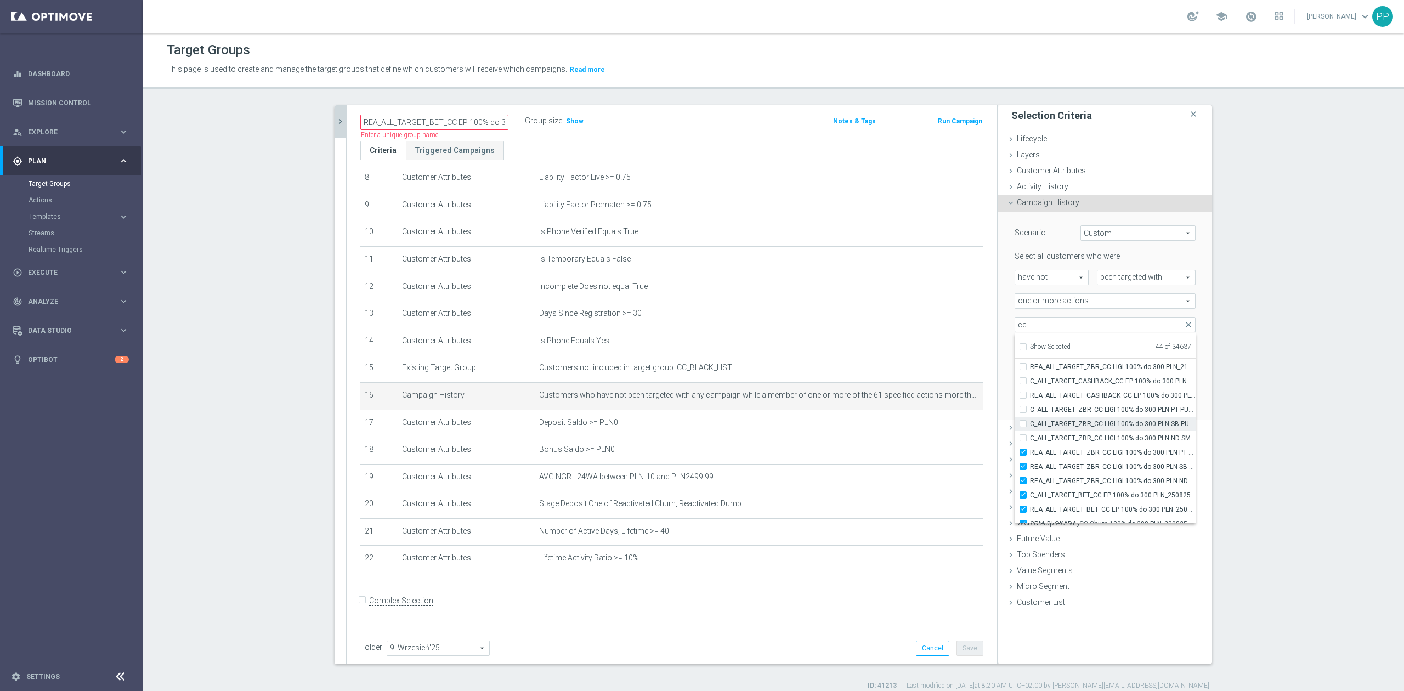
click at [936, 427] on span "C_ALL_TARGET_ZBR_CC LIGI 100% do 300 PLN ND SMS_210825" at bounding box center [1113, 438] width 166 height 9
click at [936, 427] on input "C_ALL_TARGET_ZBR_CC LIGI 100% do 300 PLN ND SMS_210825" at bounding box center [1026, 437] width 7 height 7
drag, startPoint x: 1072, startPoint y: 424, endPoint x: 1074, endPoint y: 407, distance: 17.1
click at [936, 421] on span "C_ALL_TARGET_ZBR_CC LIGI 100% do 300 PLN SB PUSH_210825" at bounding box center [1113, 424] width 166 height 9
click at [936, 421] on input "C_ALL_TARGET_ZBR_CC LIGI 100% do 300 PLN SB PUSH_210825" at bounding box center [1026, 423] width 7 height 7
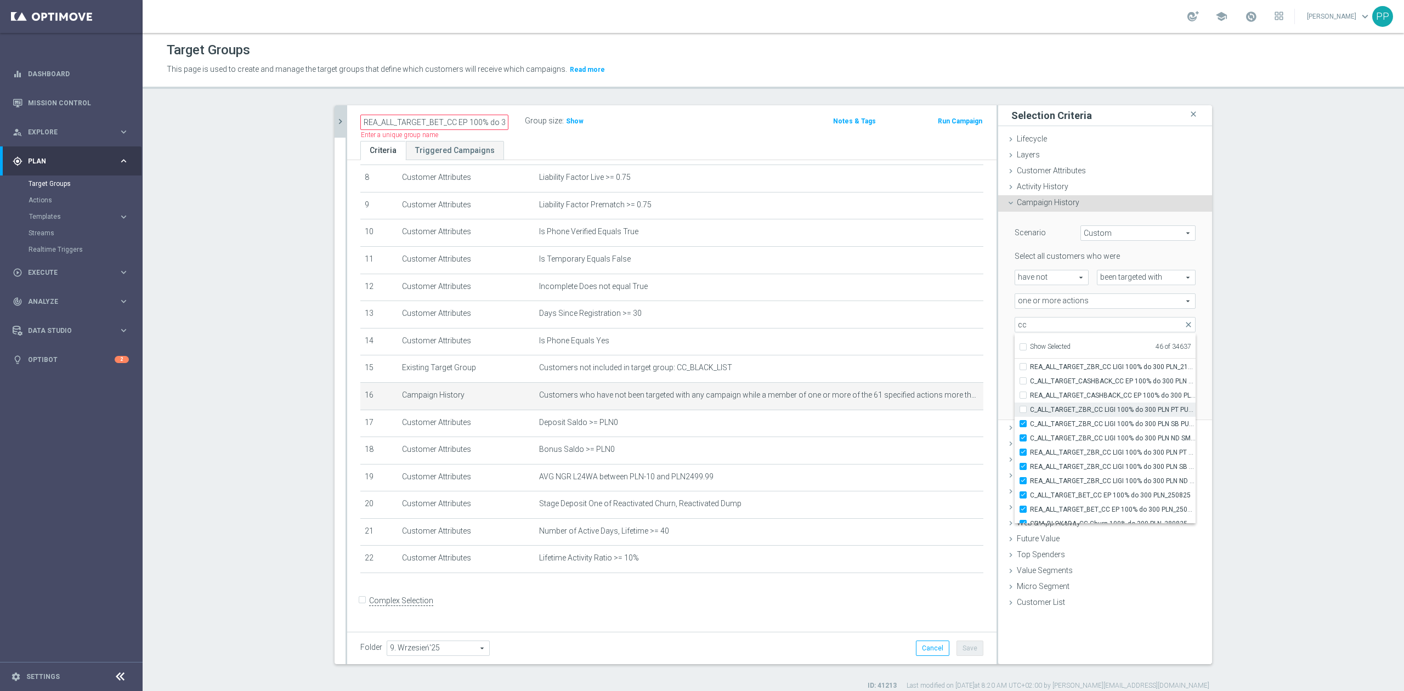
click at [936, 407] on span "C_ALL_TARGET_ZBR_CC LIGI 100% do 300 PLN PT PUSH_210825" at bounding box center [1113, 409] width 166 height 9
click at [936, 407] on input "C_ALL_TARGET_ZBR_CC LIGI 100% do 300 PLN PT PUSH_210825" at bounding box center [1026, 409] width 7 height 7
click at [936, 396] on span "REA_ALL_TARGET_CASHBACK_CC EP 100% do 300 PLN CZW SMS_180825" at bounding box center [1113, 395] width 166 height 9
click at [936, 396] on input "REA_ALL_TARGET_CASHBACK_CC EP 100% do 300 PLN CZW SMS_180825" at bounding box center [1026, 395] width 7 height 7
click at [936, 396] on span "REA_ALL_TARGET_CASHBACK_CC EP 100% do 300 PLN CZW SMS_180825" at bounding box center [1113, 395] width 166 height 9
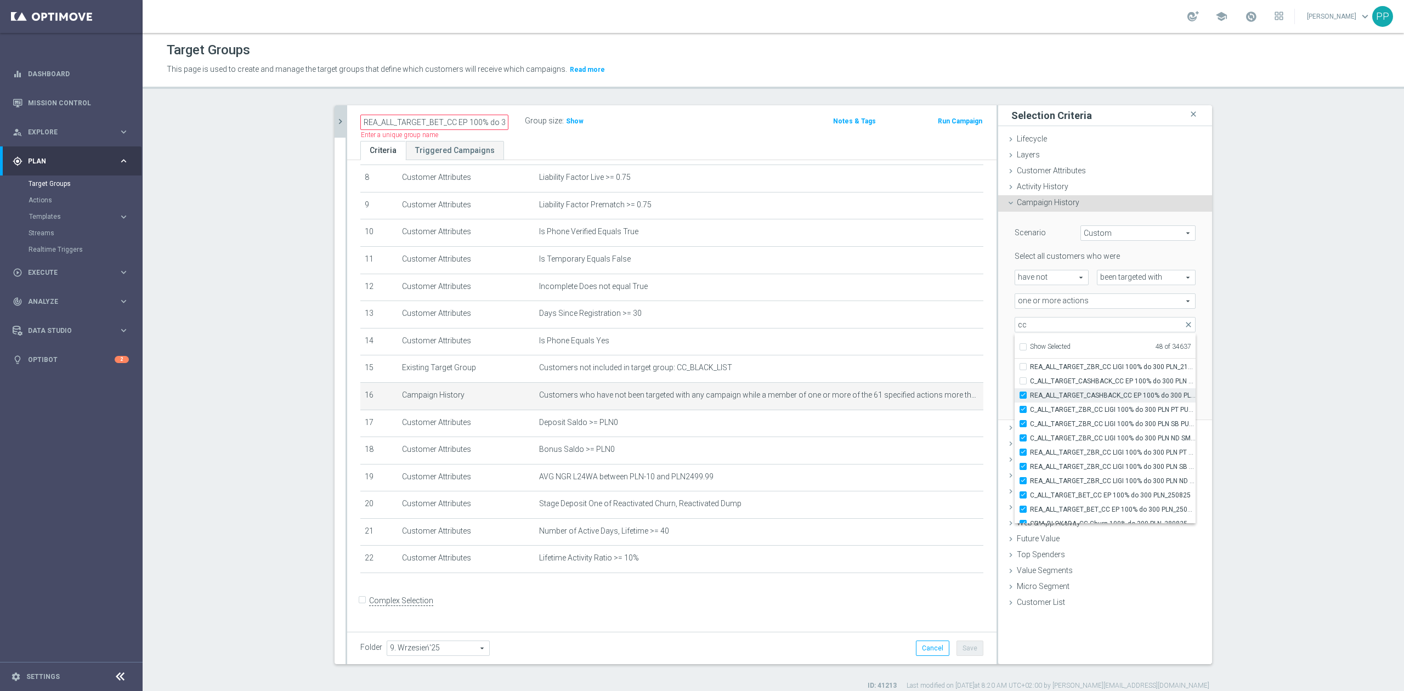
click at [936, 396] on input "REA_ALL_TARGET_CASHBACK_CC EP 100% do 300 PLN CZW SMS_180825" at bounding box center [1026, 395] width 7 height 7
click at [936, 427] on span "REA_ALL_TARGET_ZBR_CC LIGI 100% do 300 PLN_210825" at bounding box center [1113, 440] width 166 height 9
click at [936, 427] on input "REA_ALL_TARGET_ZBR_CC LIGI 100% do 300 PLN_210825" at bounding box center [1026, 439] width 7 height 7
click at [936, 427] on span "C_ALL_TARGET_ZBR_CC LIGI 100% do 300 PLN_210825" at bounding box center [1113, 425] width 166 height 9
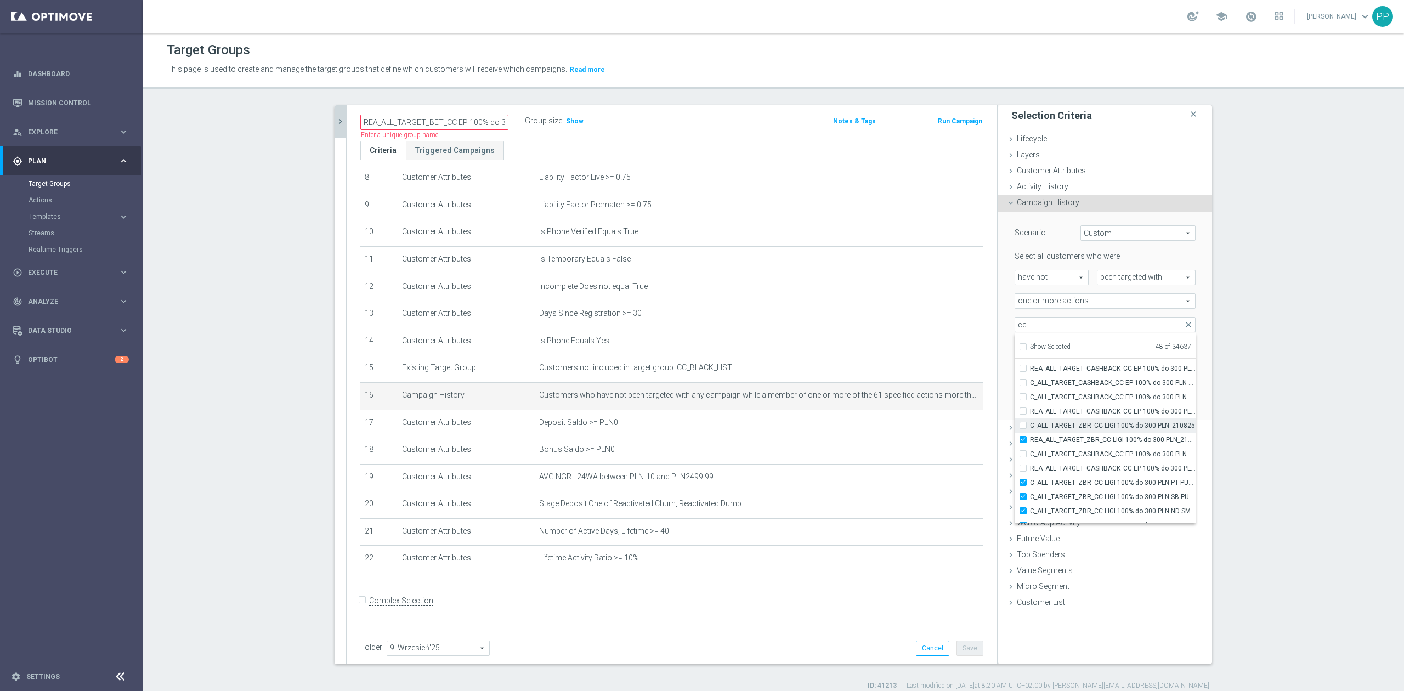
click at [936, 427] on input "C_ALL_TARGET_ZBR_CC LIGI 100% do 300 PLN_210825" at bounding box center [1026, 425] width 7 height 7
click at [936, 365] on div "during the previous" at bounding box center [1056, 371] width 99 height 15
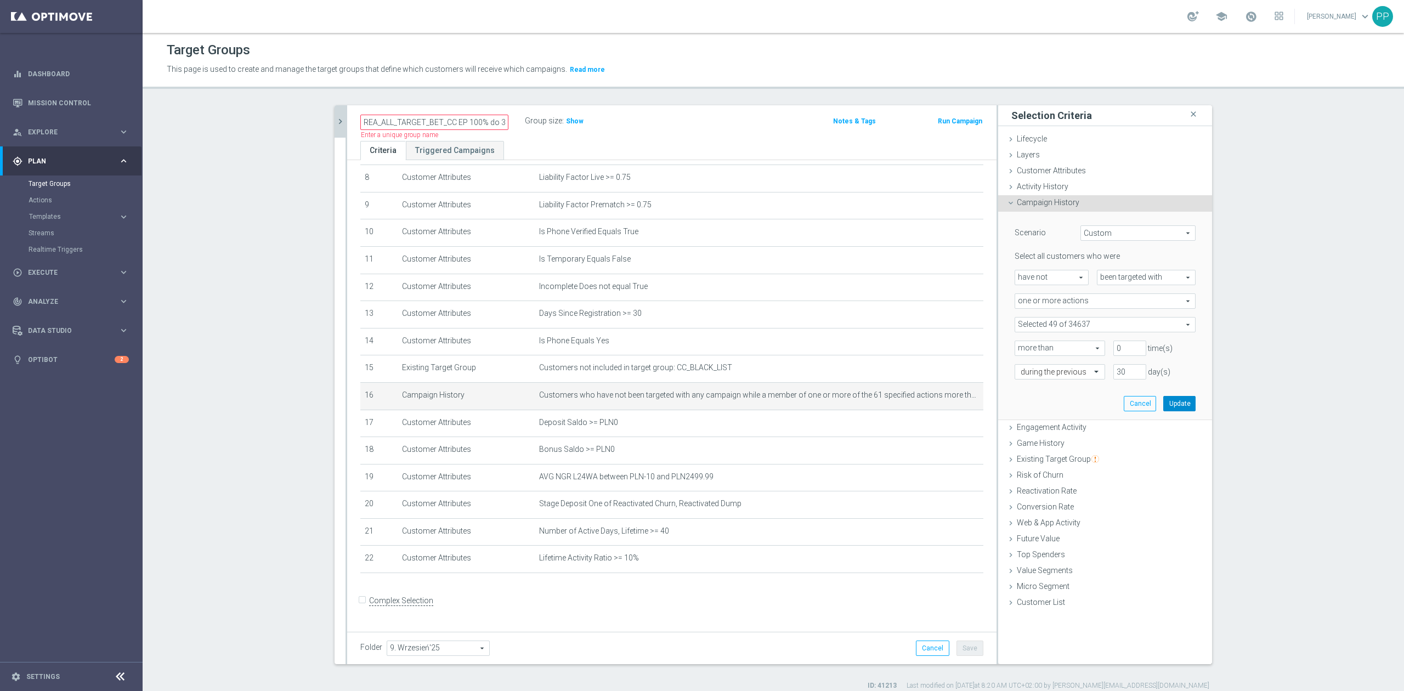
click at [936, 404] on button "Update" at bounding box center [1179, 403] width 32 height 15
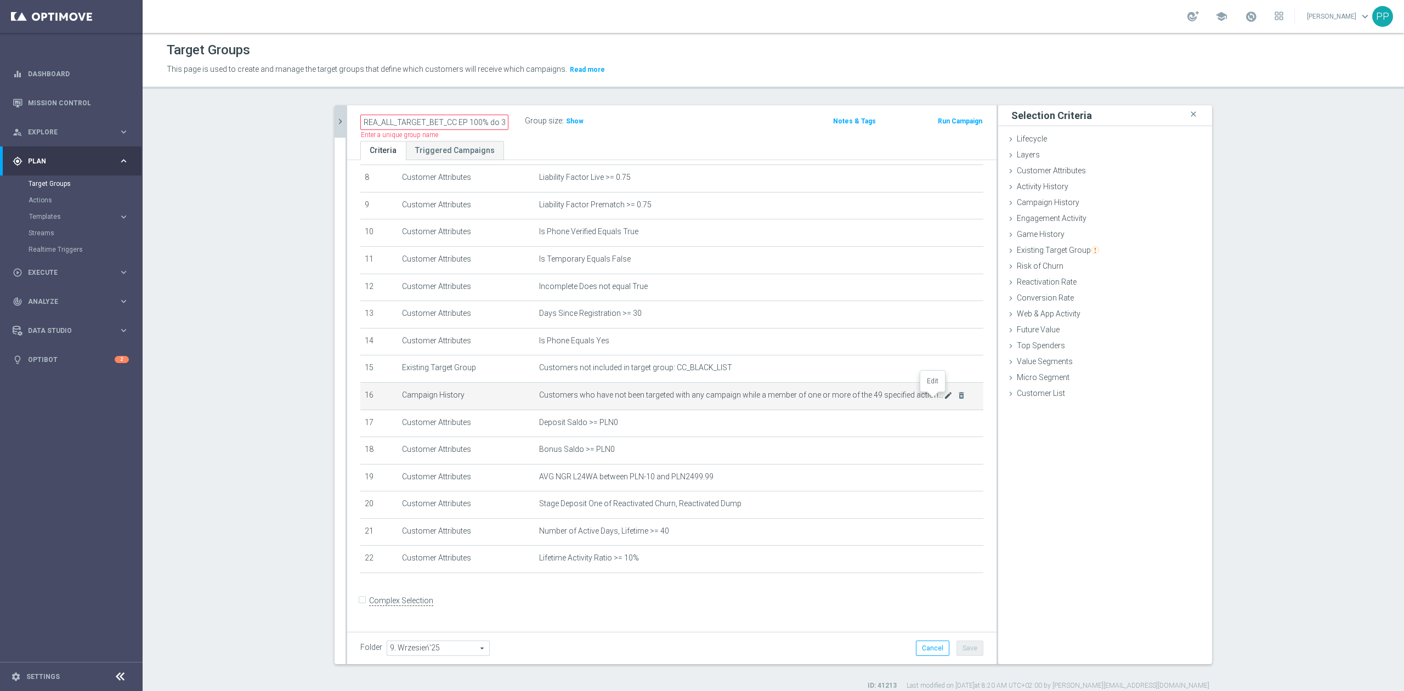
click at [936, 398] on icon "mode_edit" at bounding box center [948, 395] width 9 height 9
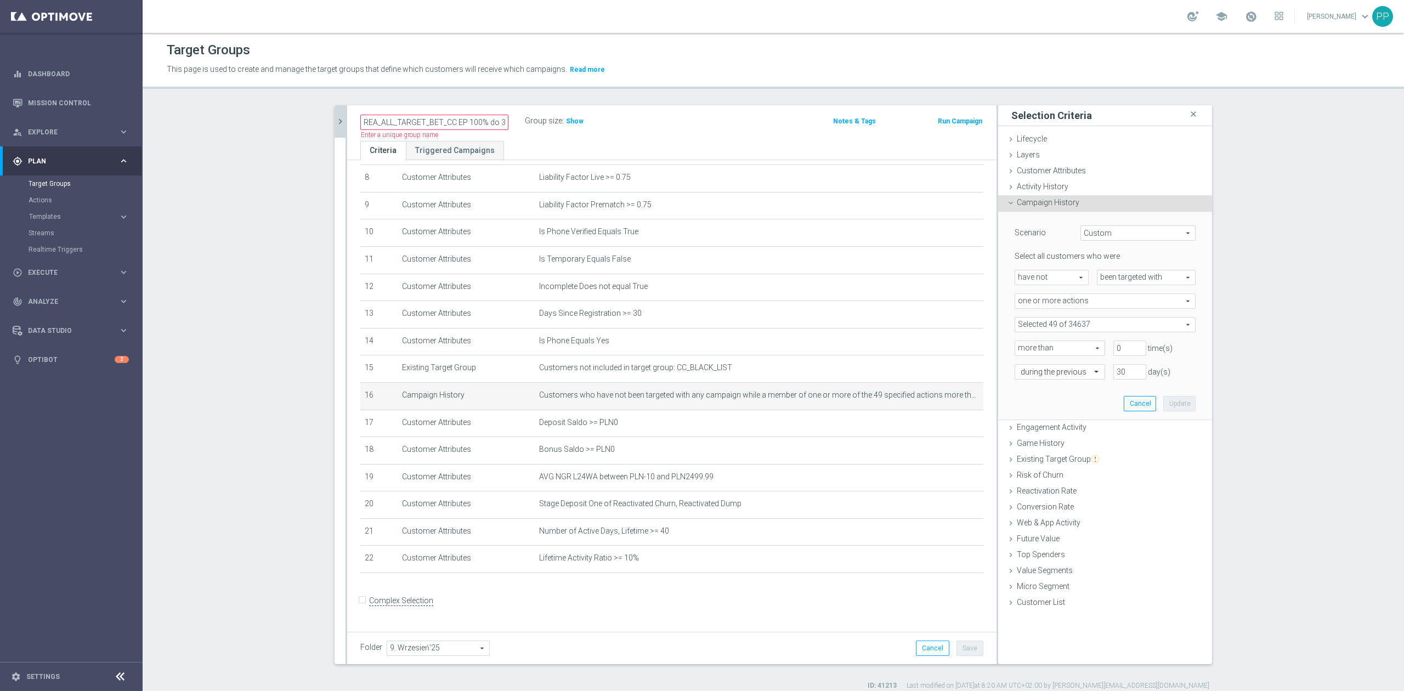
click at [936, 325] on span at bounding box center [1105, 325] width 180 height 14
click at [936, 325] on input "search" at bounding box center [1105, 324] width 181 height 15
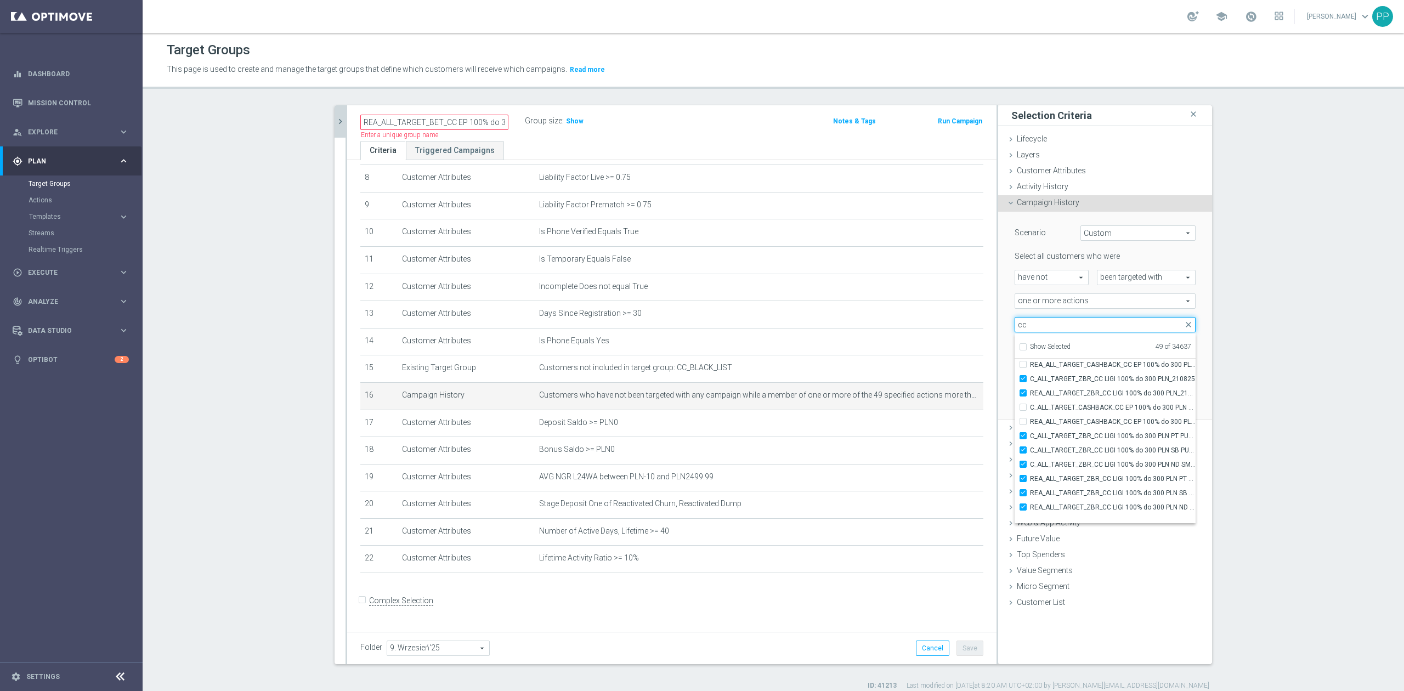
scroll to position [33930, 0]
click at [885, 427] on form "Complex Selection Invalid Expression" at bounding box center [671, 612] width 623 height 41
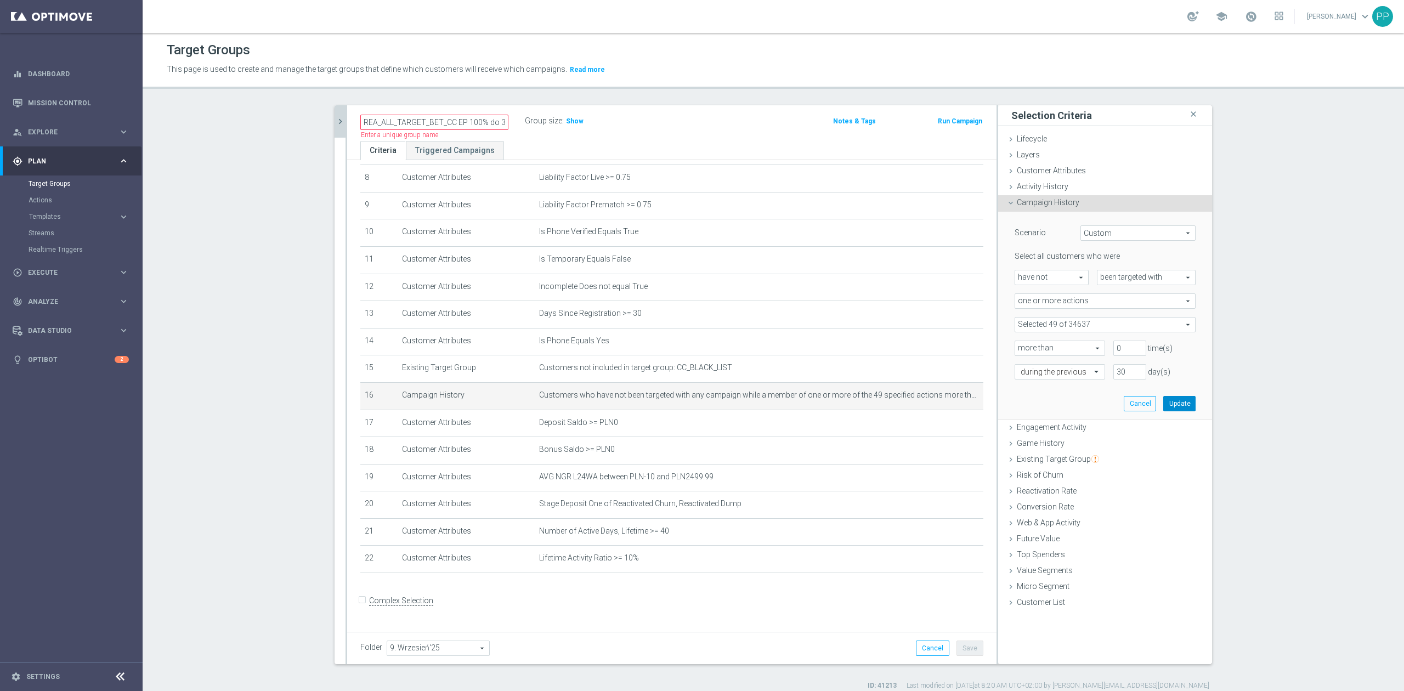
click at [936, 407] on button "Update" at bounding box center [1179, 403] width 32 height 15
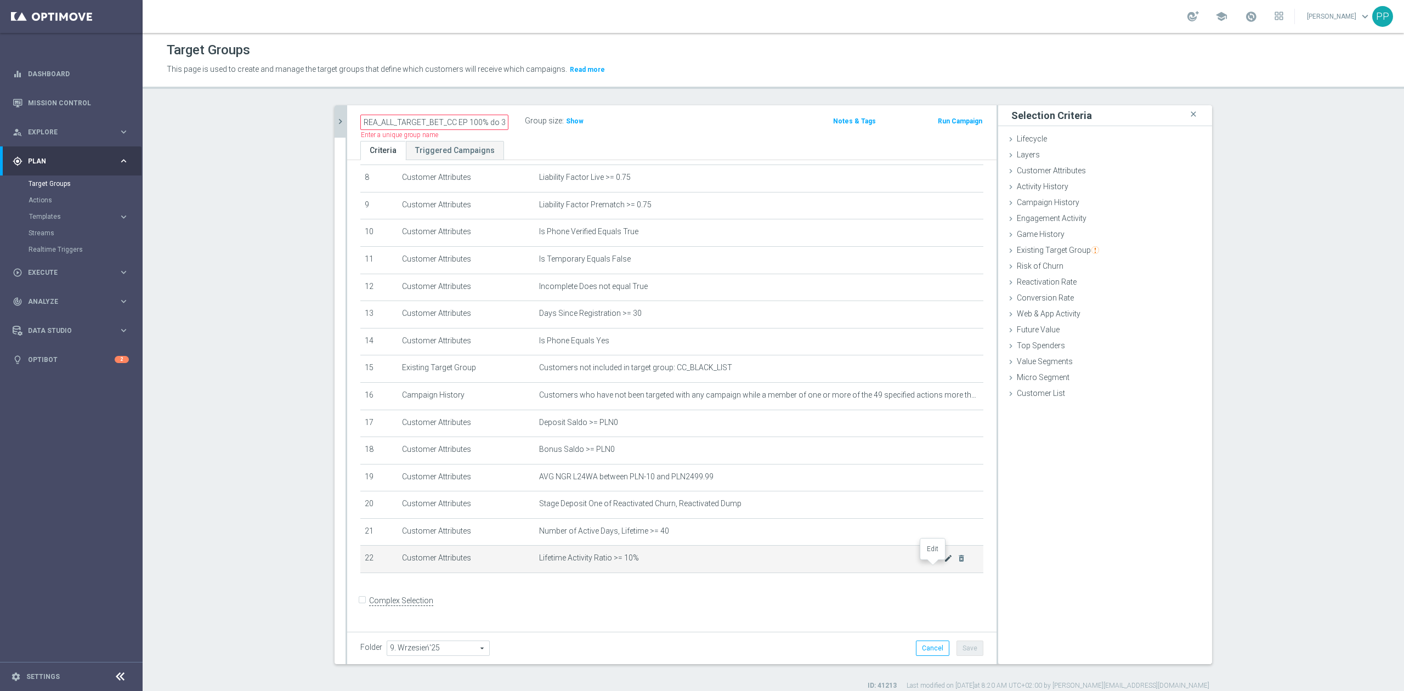
click at [936, 427] on icon "mode_edit" at bounding box center [948, 558] width 9 height 9
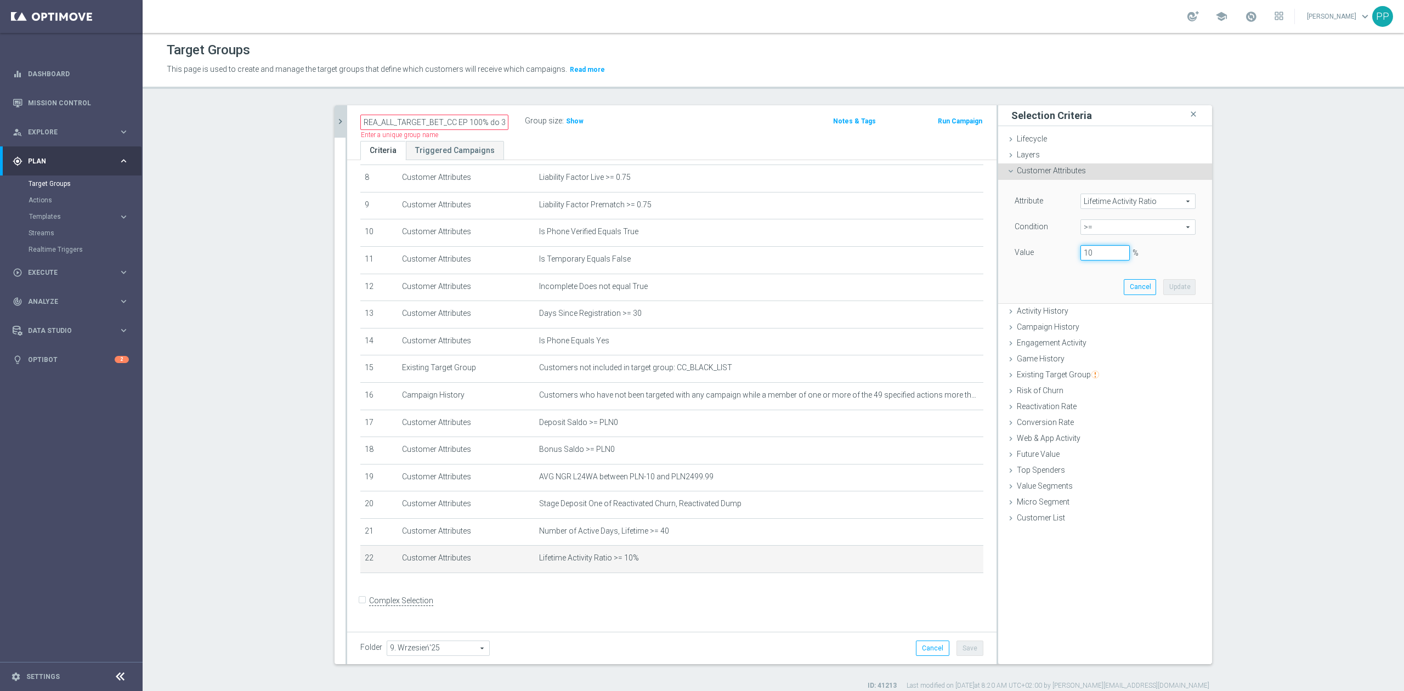
drag, startPoint x: 1082, startPoint y: 257, endPoint x: 1014, endPoint y: 256, distance: 68.0
click at [936, 256] on div "Value 10 %" at bounding box center [1105, 254] width 197 height 18
click at [936, 289] on button "Update" at bounding box center [1179, 286] width 32 height 15
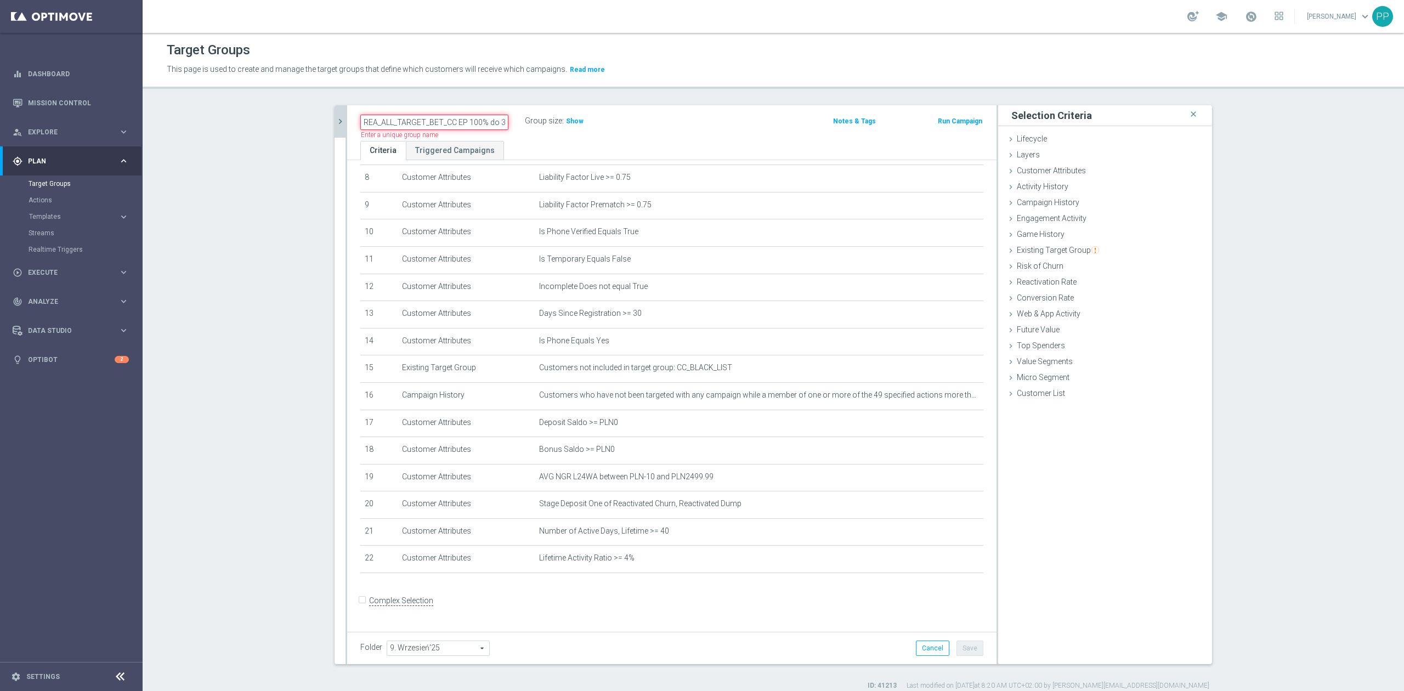
click at [431, 126] on input "REA_ALL_TARGET_BET_CC EP 100% do 300 PLN_250825" at bounding box center [434, 122] width 148 height 15
click at [436, 123] on input "REA_ALL_TARGET_BET_CC EP 100% do 300 PLN_250825" at bounding box center [434, 122] width 148 height 15
drag, startPoint x: 436, startPoint y: 123, endPoint x: 538, endPoint y: 132, distance: 102.9
click at [538, 132] on div "REA_ALL_TARGET_WAGER_CC EP 100% do 300 PLN_250825 Group size : Show Notes & Tag…" at bounding box center [671, 123] width 649 height 36
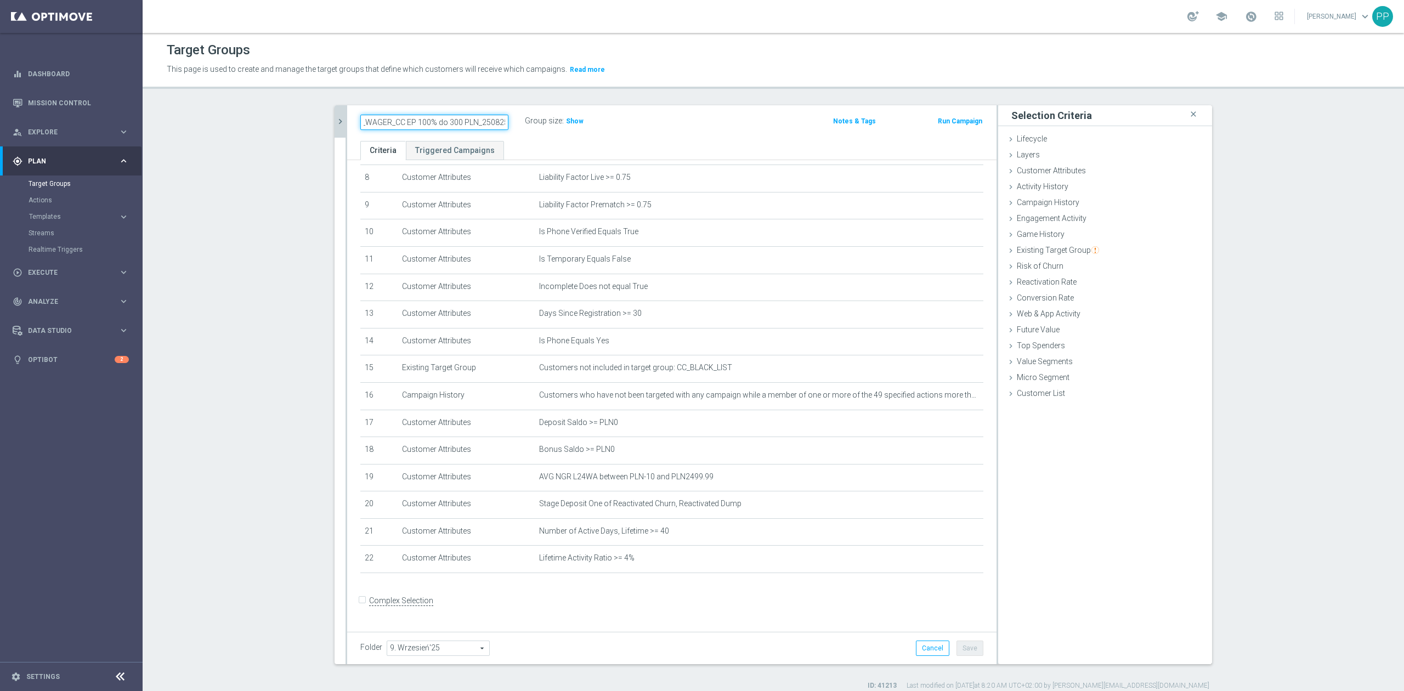
click at [444, 123] on input "REA_ALL_TARGET_WAGER_CC EP 100% do 300 PLN_250825" at bounding box center [434, 122] width 148 height 15
click at [445, 123] on input "REA_ALL_TARGET_WAGER_CC EP 100% do 300 PLN_250825" at bounding box center [434, 122] width 148 height 15
click at [486, 121] on input "REA_ALL_TARGET_WAGER_CC EP 100% do 200 PLN_250825" at bounding box center [434, 122] width 148 height 15
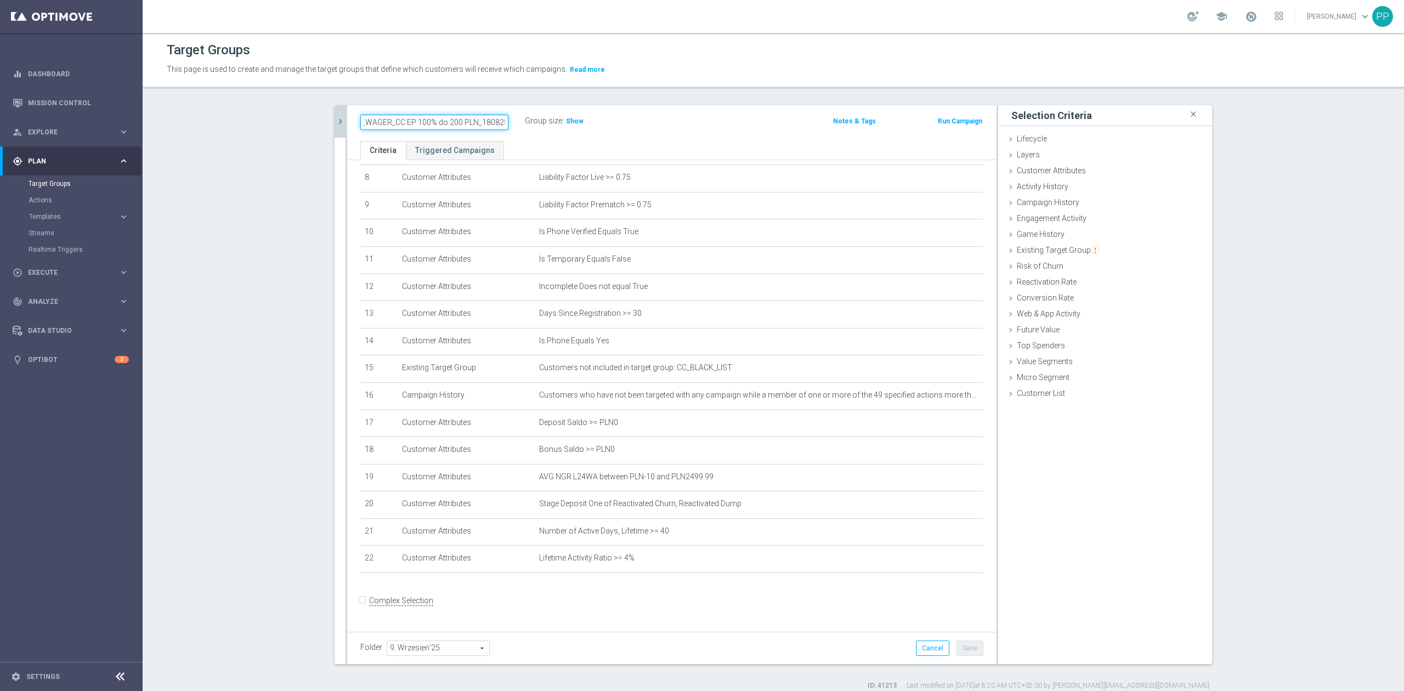
drag, startPoint x: 476, startPoint y: 126, endPoint x: 549, endPoint y: 123, distance: 73.0
click at [549, 123] on div "REA_ALL_TARGET_WAGER_CC EP 100% do 200 PLN_180825 Group size : Show" at bounding box center [565, 122] width 426 height 16
click at [492, 122] on input "REA_ALL_TARGET_WAGER_CC EP 100% do 200 PLN_180825" at bounding box center [434, 122] width 148 height 15
drag, startPoint x: 471, startPoint y: 121, endPoint x: 531, endPoint y: 119, distance: 60.4
click at [531, 119] on div "REA_ALL_TARGET_WAGER_CC EP 100% do 200 PLN_180925 Group size : Show" at bounding box center [565, 122] width 426 height 16
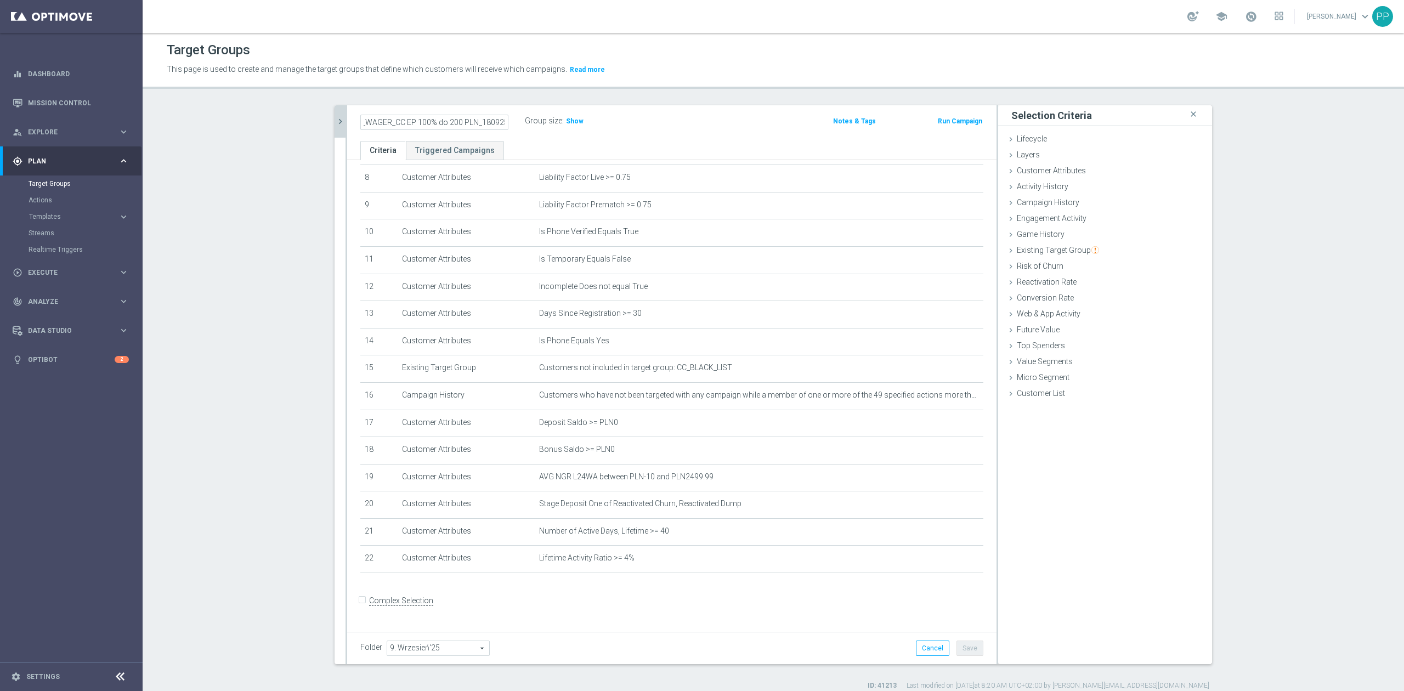
scroll to position [0, 0]
click at [527, 93] on div "Target Groups This page is used to create and manage the target groups that def…" at bounding box center [774, 362] width 1262 height 658
click at [936, 427] on button "Save" at bounding box center [970, 648] width 27 height 15
click at [570, 123] on span "Show" at bounding box center [575, 121] width 18 height 8
click at [500, 123] on icon "mode_edit" at bounding box center [504, 121] width 10 height 13
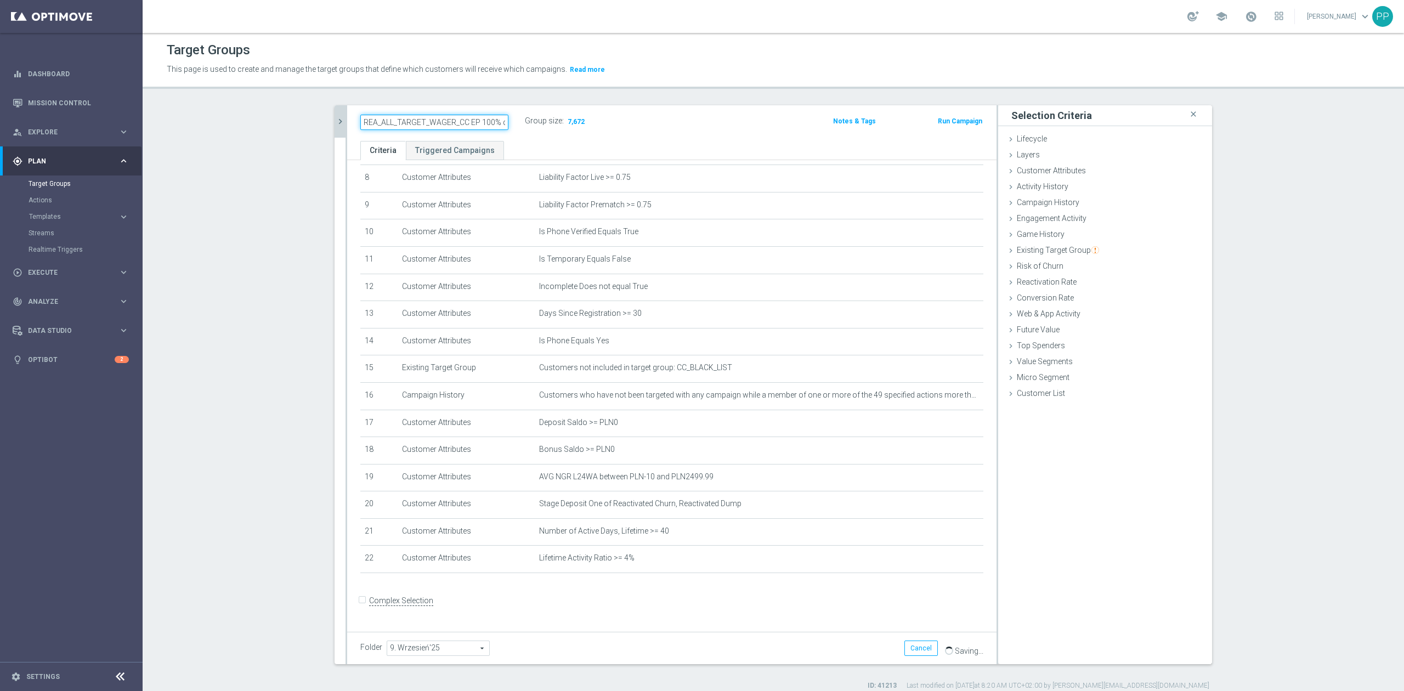
scroll to position [0, 64]
click at [504, 100] on div "Target Groups This page is used to create and manage the target groups that def…" at bounding box center [774, 362] width 1262 height 658
click at [47, 275] on div "play_circle_outline Execute" at bounding box center [66, 273] width 106 height 10
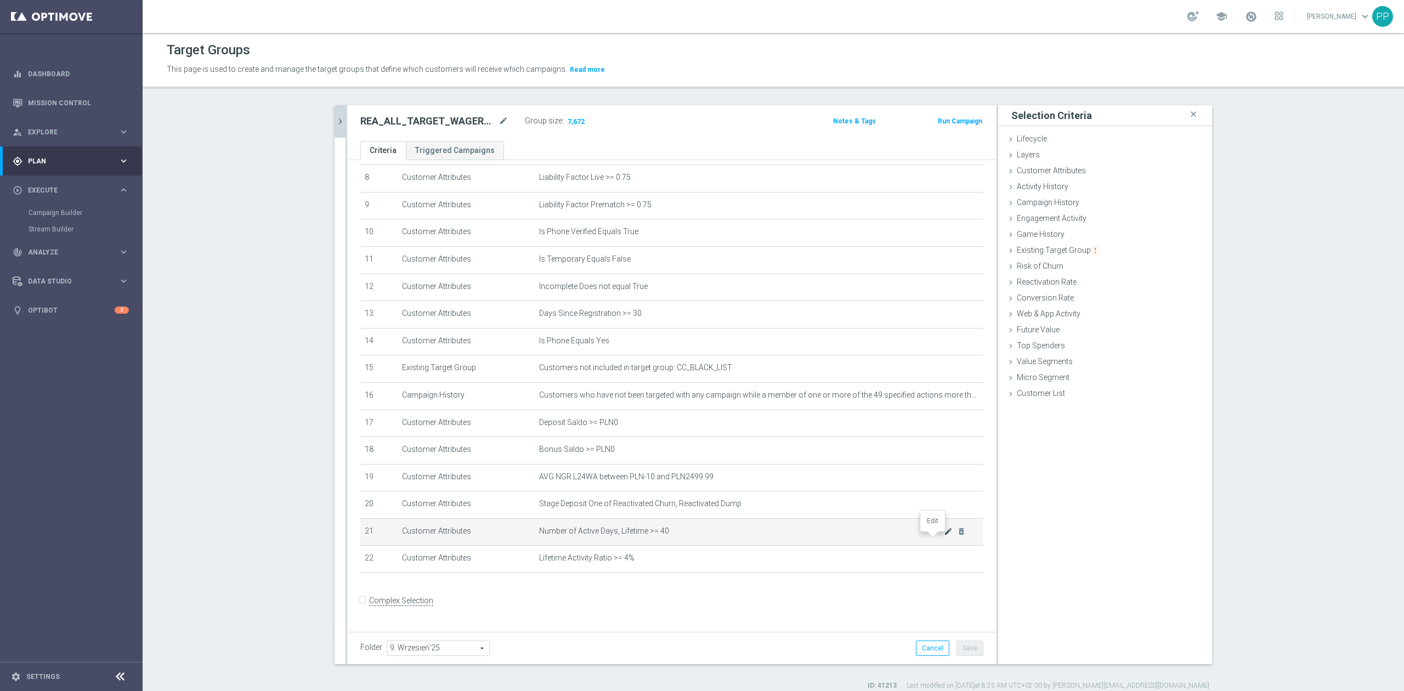
click at [936, 427] on icon "mode_edit" at bounding box center [948, 531] width 9 height 9
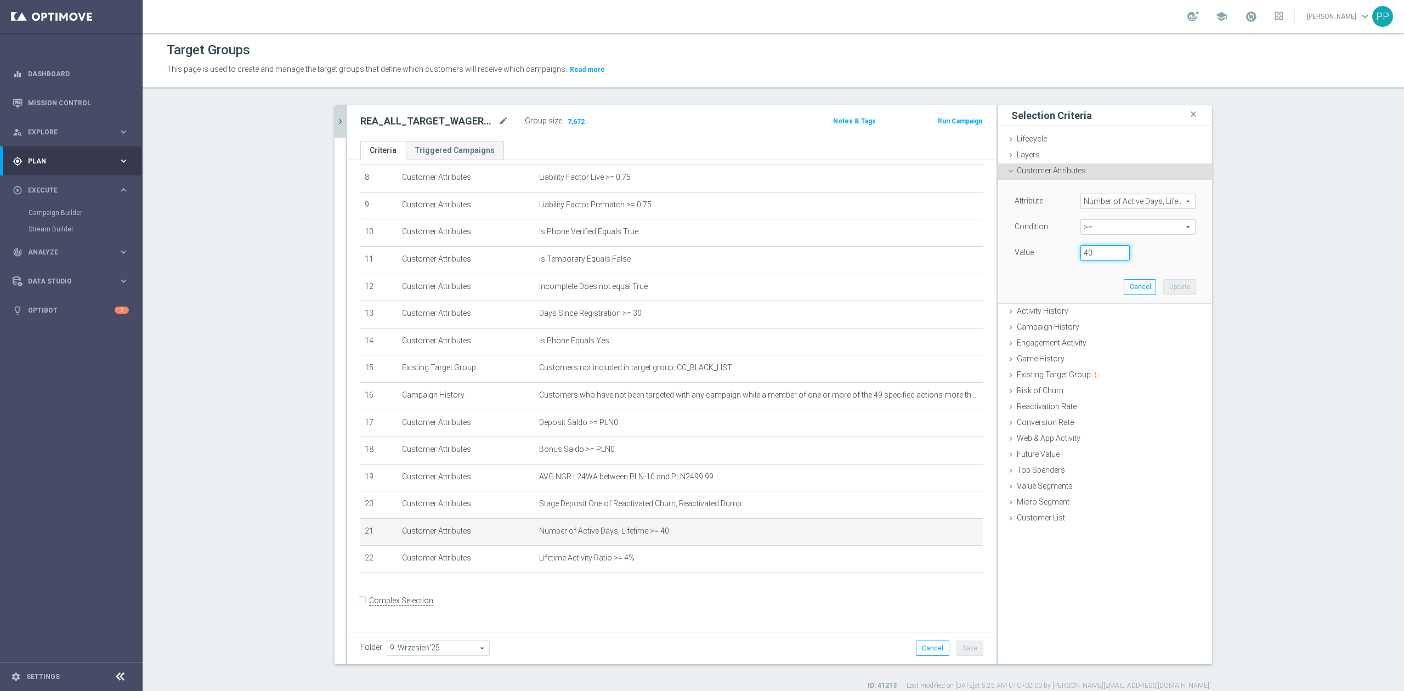
drag, startPoint x: 1086, startPoint y: 253, endPoint x: 1075, endPoint y: 251, distance: 11.2
click at [936, 251] on input "40" at bounding box center [1105, 252] width 49 height 15
click at [936, 290] on button "Update" at bounding box center [1179, 286] width 32 height 15
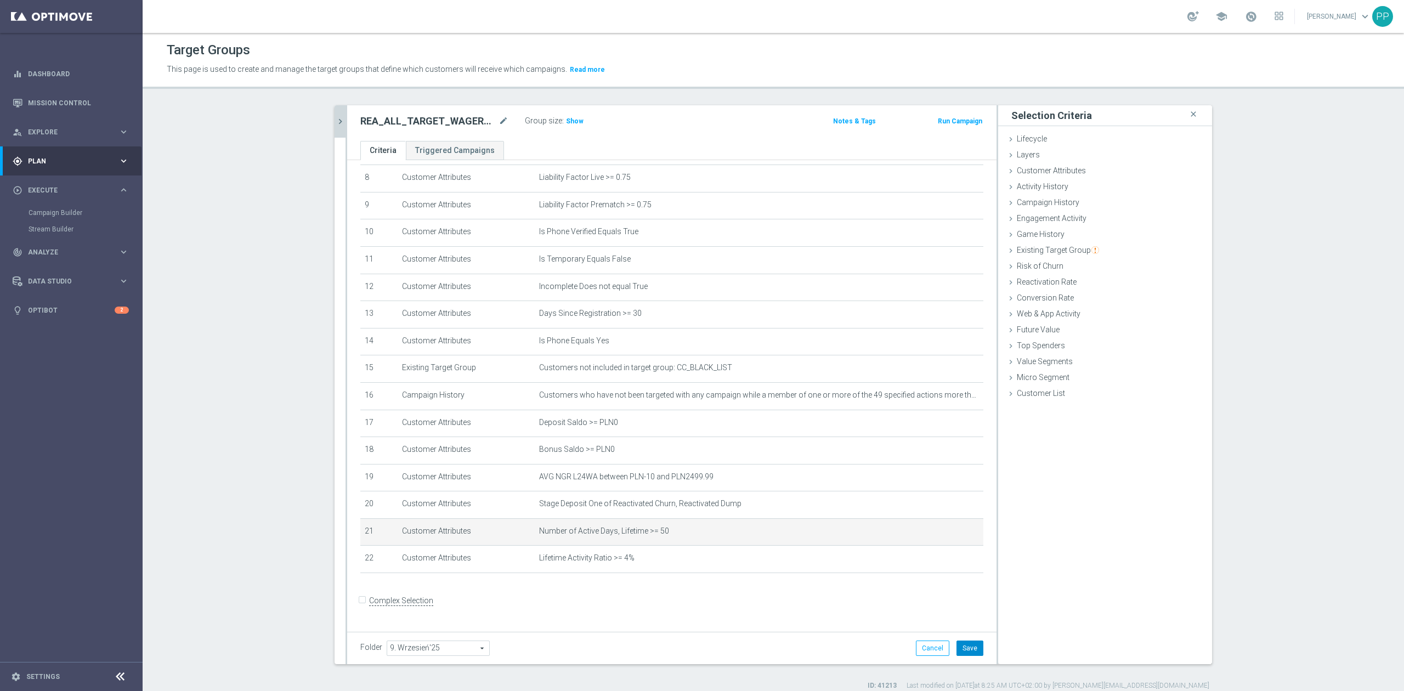
click at [936, 427] on button "Save" at bounding box center [970, 648] width 27 height 15
click at [571, 120] on span "Show" at bounding box center [575, 121] width 18 height 8
drag, startPoint x: 933, startPoint y: 538, endPoint x: 1009, endPoint y: 360, distance: 193.6
click at [0, 0] on icon "mode_edit" at bounding box center [0, 0] width 0 height 0
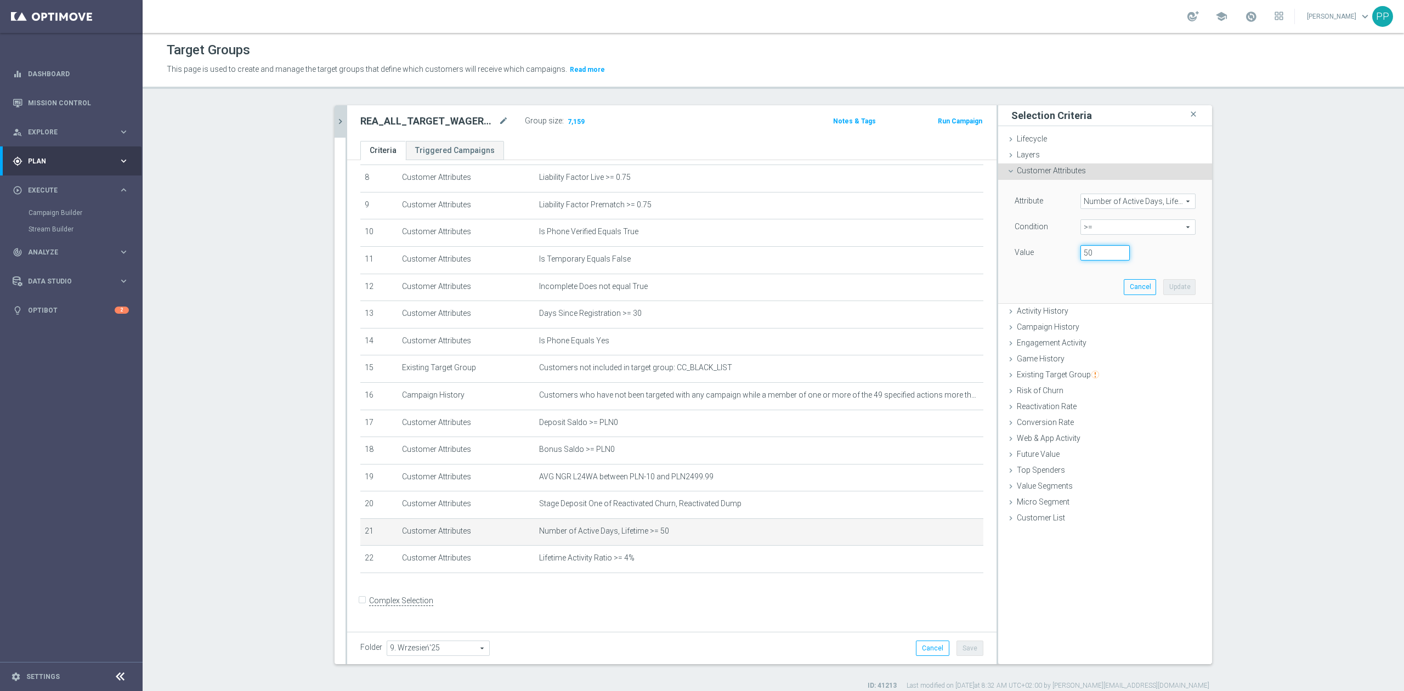
drag, startPoint x: 1087, startPoint y: 257, endPoint x: 1038, endPoint y: 259, distance: 49.4
click at [936, 259] on div "Value 50" at bounding box center [1105, 254] width 197 height 18
click at [936, 281] on button "Update" at bounding box center [1179, 286] width 32 height 15
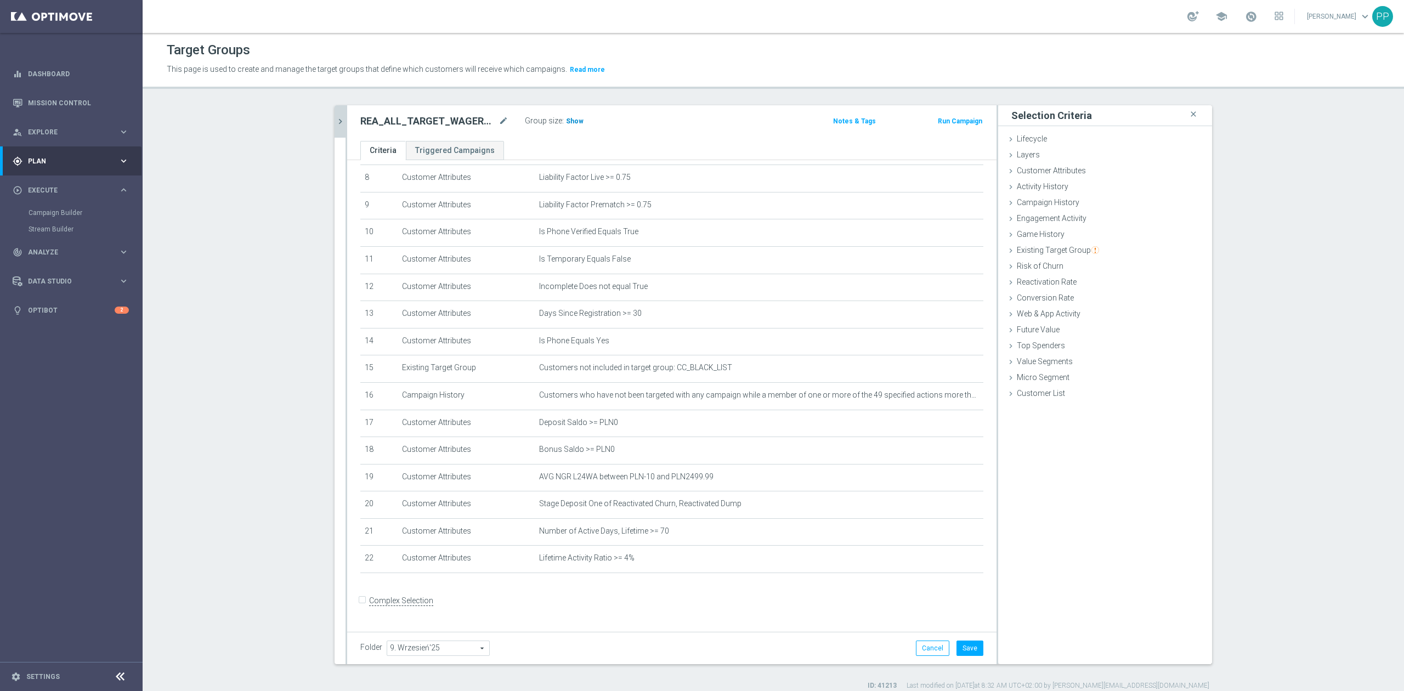
click at [569, 121] on span "Show" at bounding box center [575, 121] width 18 height 8
click at [936, 427] on button "Save" at bounding box center [970, 648] width 27 height 15
drag, startPoint x: 933, startPoint y: 540, endPoint x: 1059, endPoint y: 314, distance: 258.4
click at [0, 0] on icon "mode_edit" at bounding box center [0, 0] width 0 height 0
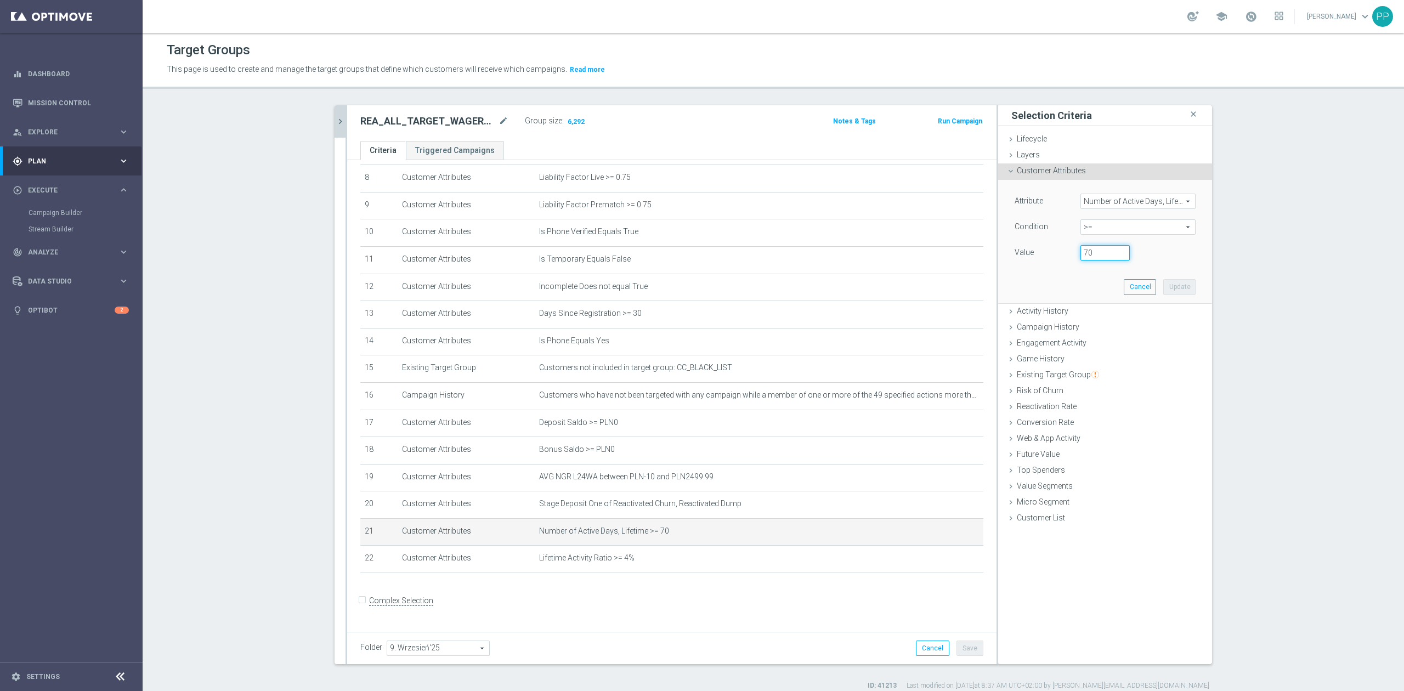
drag, startPoint x: 1091, startPoint y: 252, endPoint x: 1070, endPoint y: 253, distance: 21.4
click at [936, 253] on div "70" at bounding box center [1105, 252] width 66 height 15
click at [936, 283] on button "Update" at bounding box center [1179, 286] width 32 height 15
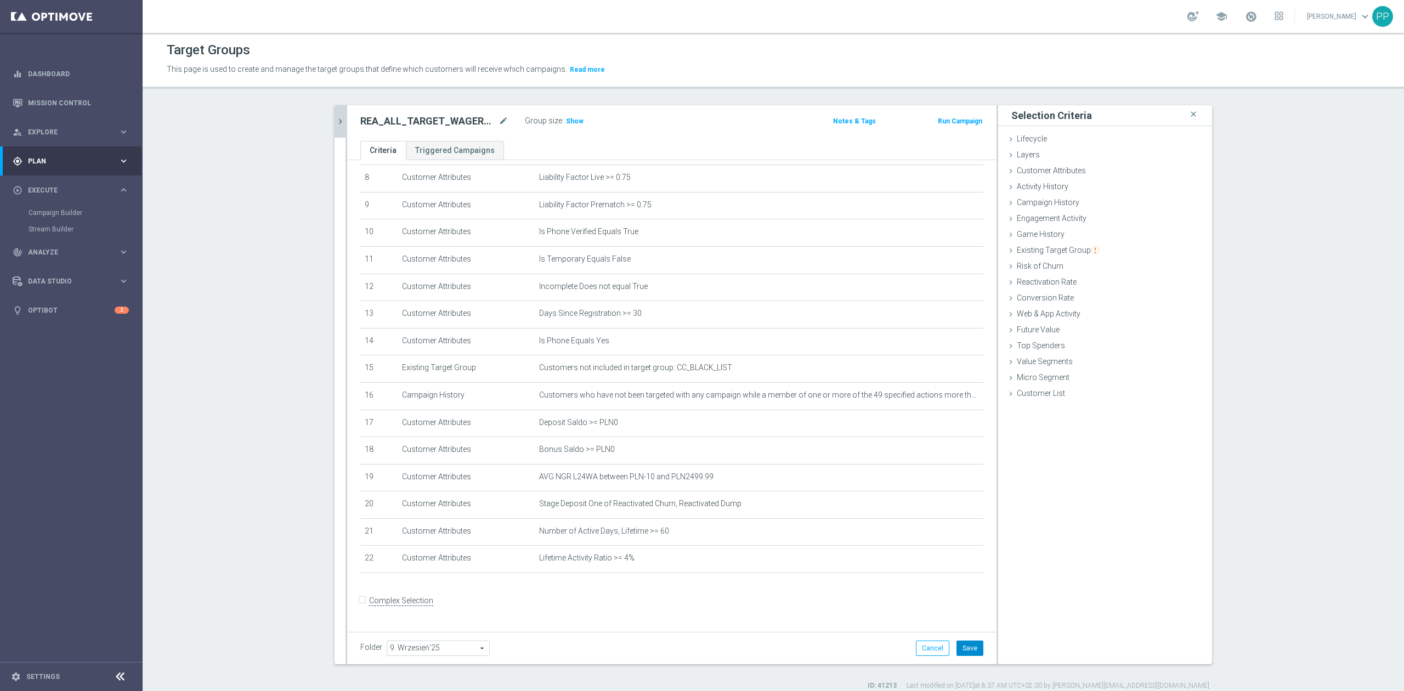
click at [936, 427] on button "Save" at bounding box center [970, 648] width 27 height 15
click at [566, 124] on span "Show" at bounding box center [575, 121] width 18 height 8
click at [936, 427] on icon "mode_edit" at bounding box center [948, 531] width 9 height 9
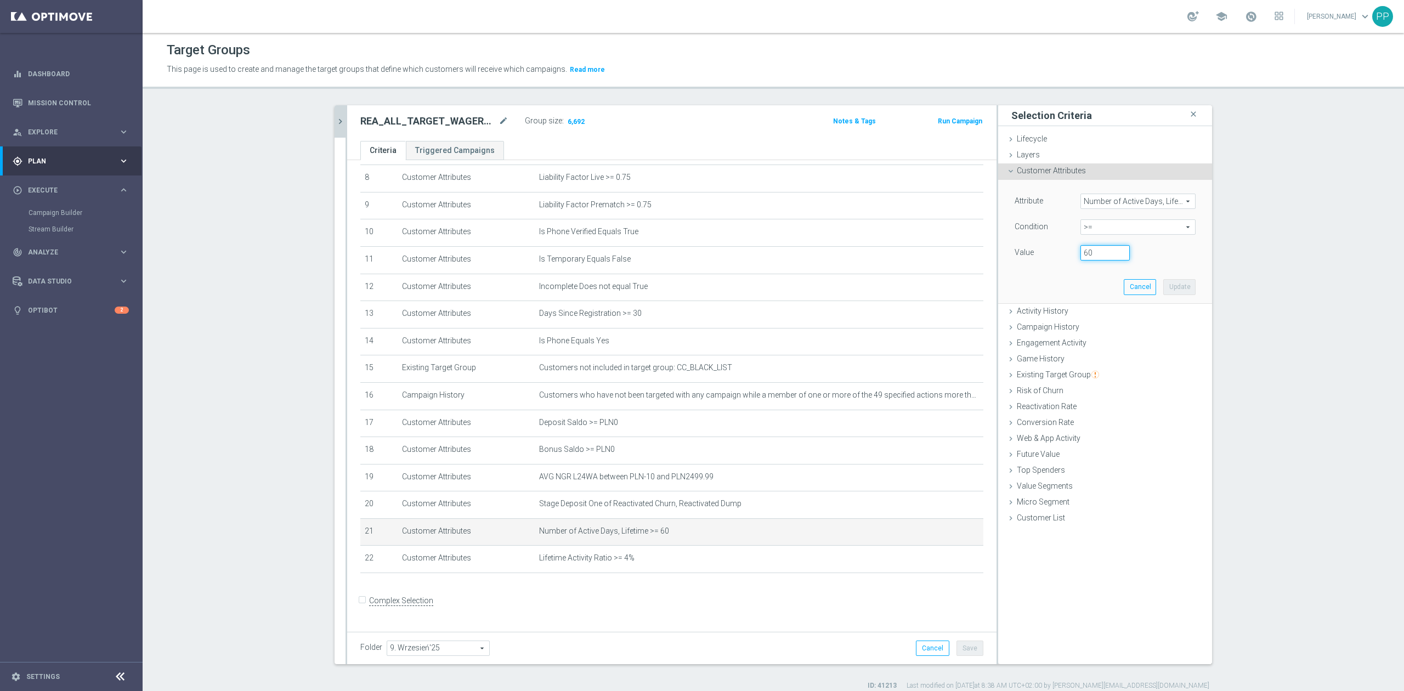
drag, startPoint x: 1087, startPoint y: 253, endPoint x: 1064, endPoint y: 250, distance: 22.7
click at [936, 250] on div "Value 60" at bounding box center [1105, 254] width 197 height 18
click at [936, 281] on button "Update" at bounding box center [1179, 286] width 32 height 15
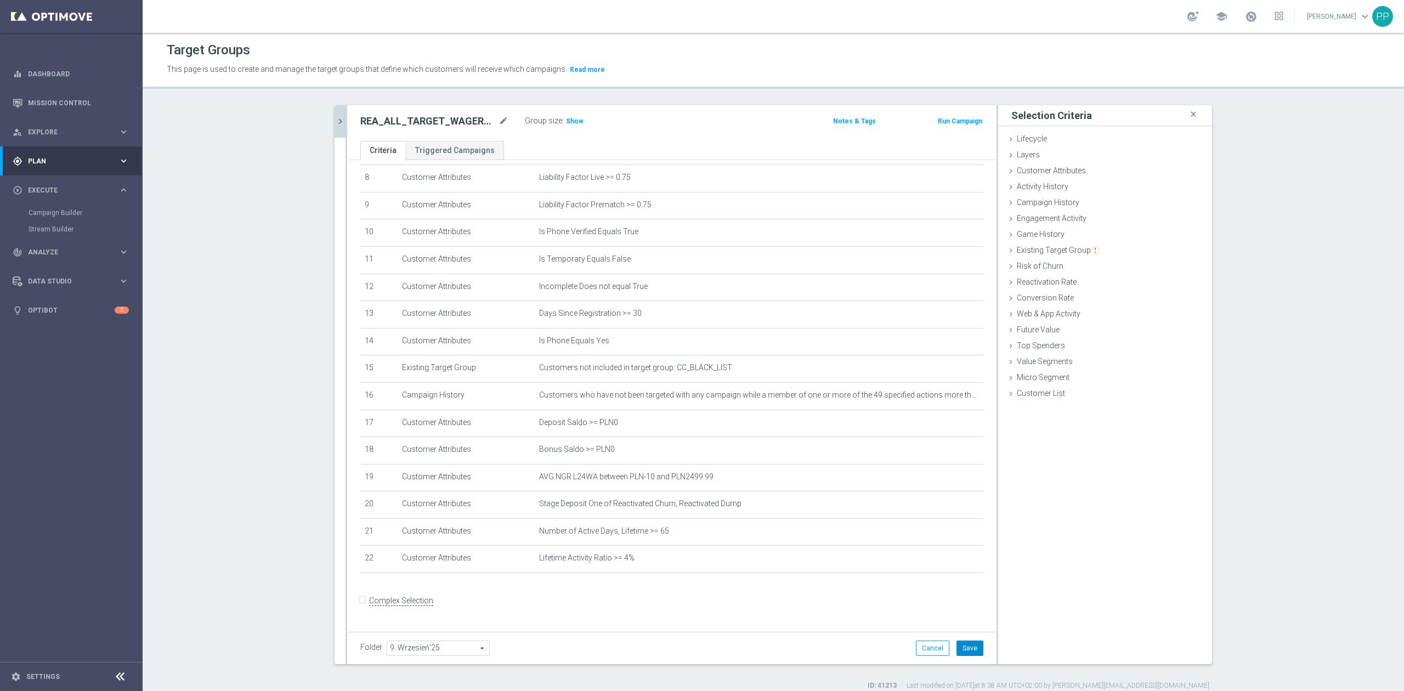
click at [936, 427] on button "Save" at bounding box center [970, 648] width 27 height 15
click at [570, 123] on span "Show" at bounding box center [575, 121] width 18 height 8
click at [936, 427] on icon "mode_edit" at bounding box center [948, 531] width 9 height 9
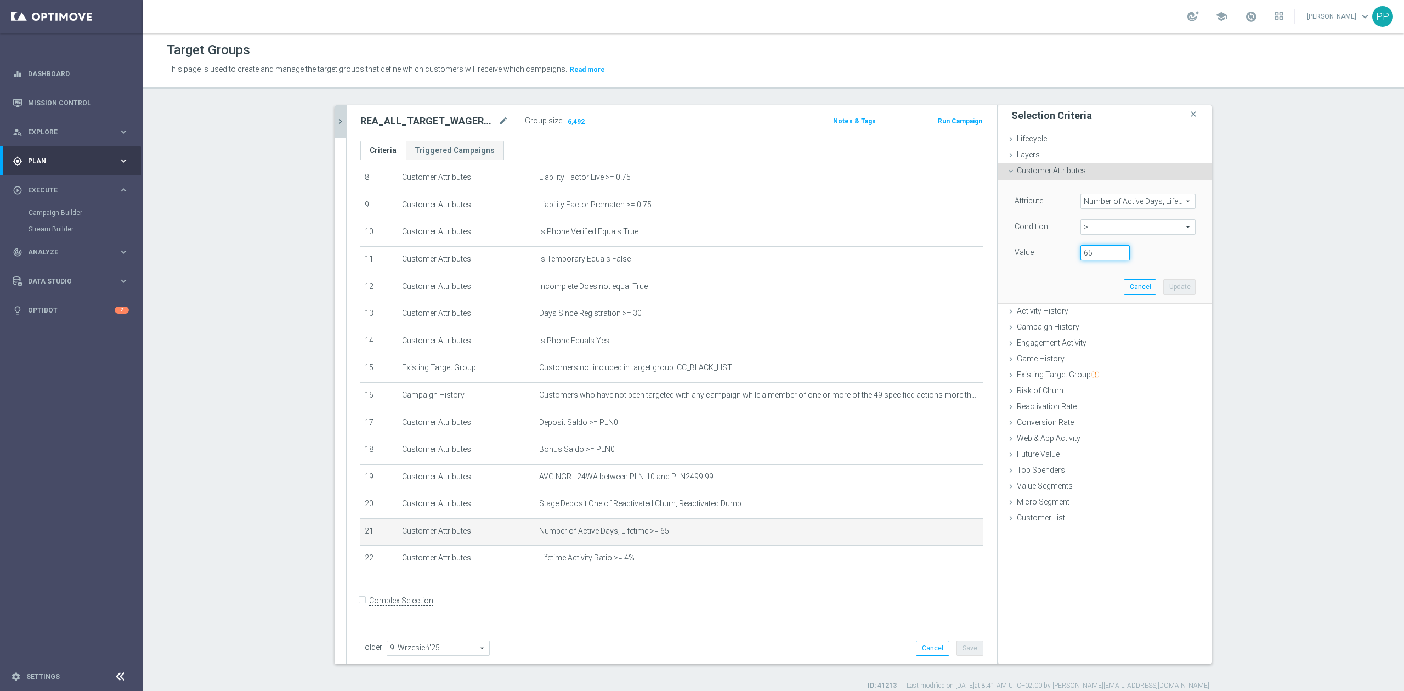
drag, startPoint x: 1087, startPoint y: 255, endPoint x: 1069, endPoint y: 249, distance: 18.9
click at [936, 249] on div "65" at bounding box center [1105, 252] width 66 height 15
click at [936, 286] on button "Update" at bounding box center [1179, 286] width 32 height 15
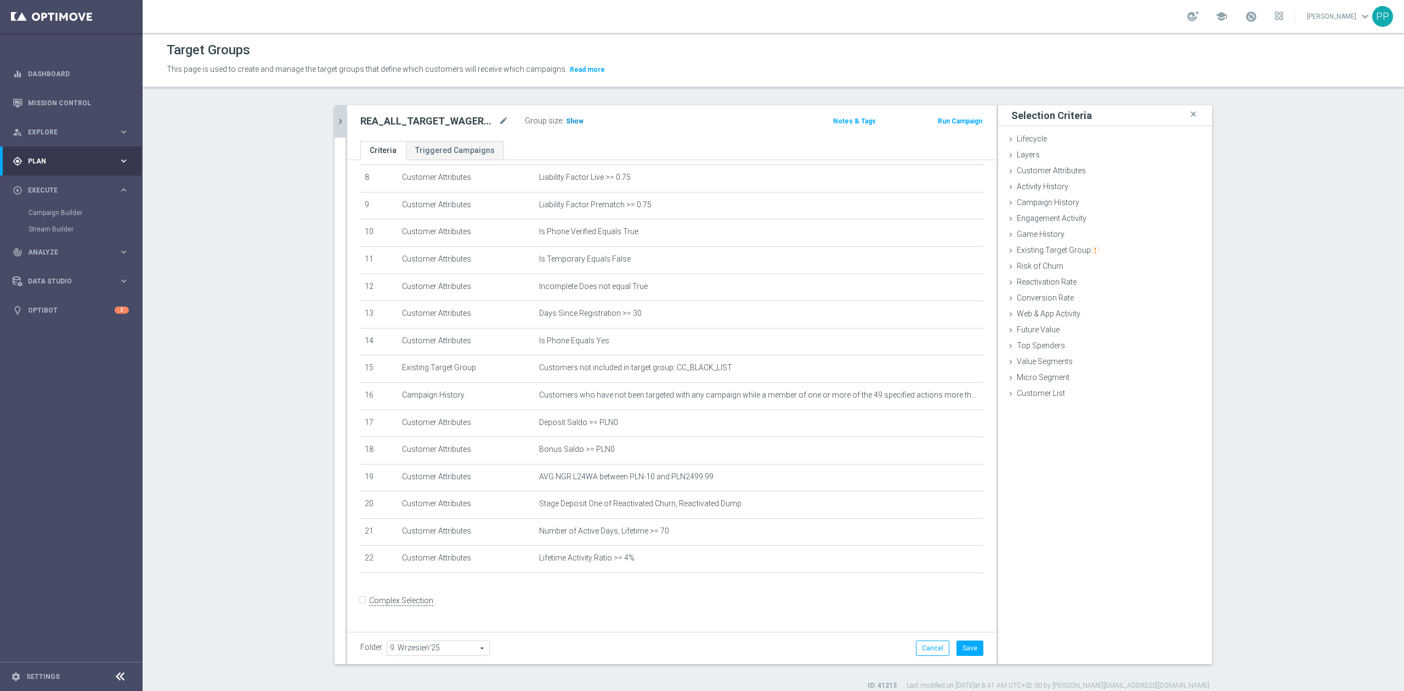
click at [569, 120] on span "Show" at bounding box center [575, 121] width 18 height 8
click at [936, 427] on button "Save" at bounding box center [970, 648] width 27 height 15
click at [936, 398] on icon "mode_edit" at bounding box center [948, 395] width 9 height 9
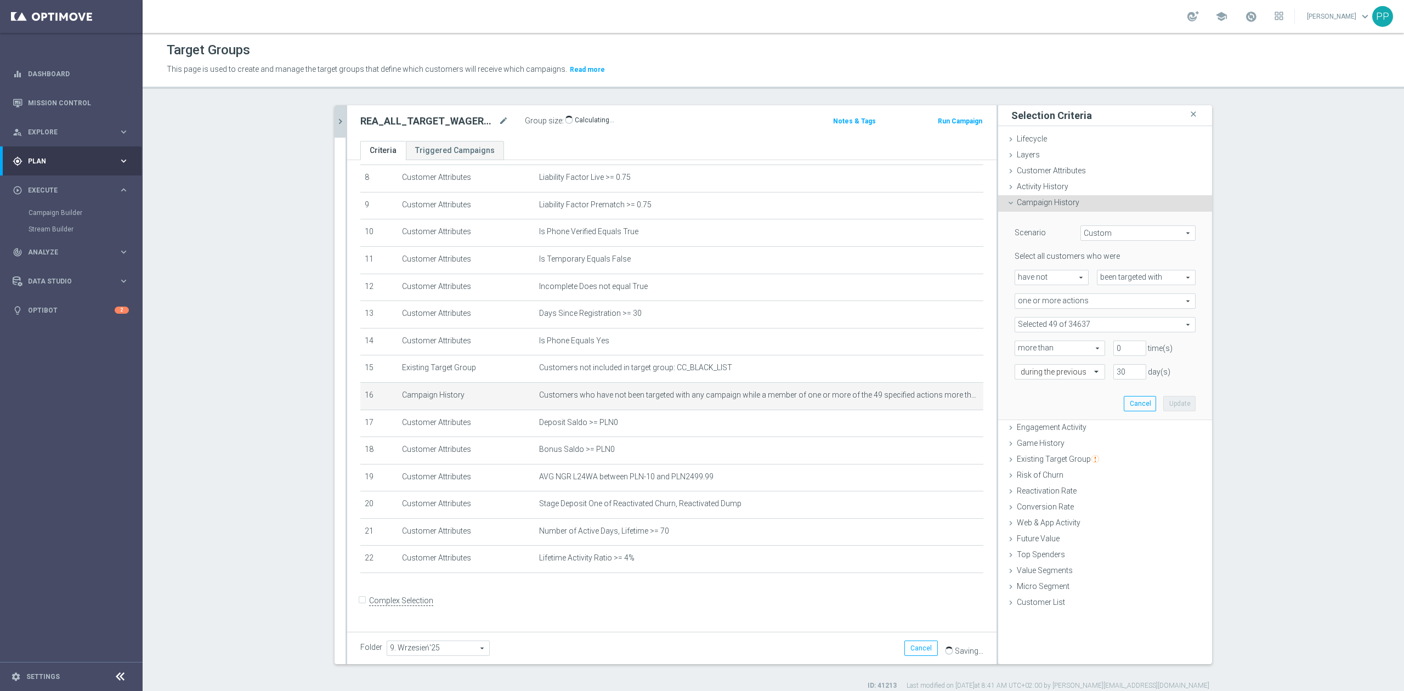
click at [936, 306] on span "one or more actions" at bounding box center [1105, 301] width 180 height 14
click at [936, 312] on div "Scenario Custom Custom arrow_drop_down search Select all customers who were hav…" at bounding box center [1105, 316] width 197 height 208
click at [936, 321] on span at bounding box center [1105, 325] width 180 height 14
click at [936, 323] on input "search" at bounding box center [1105, 324] width 181 height 15
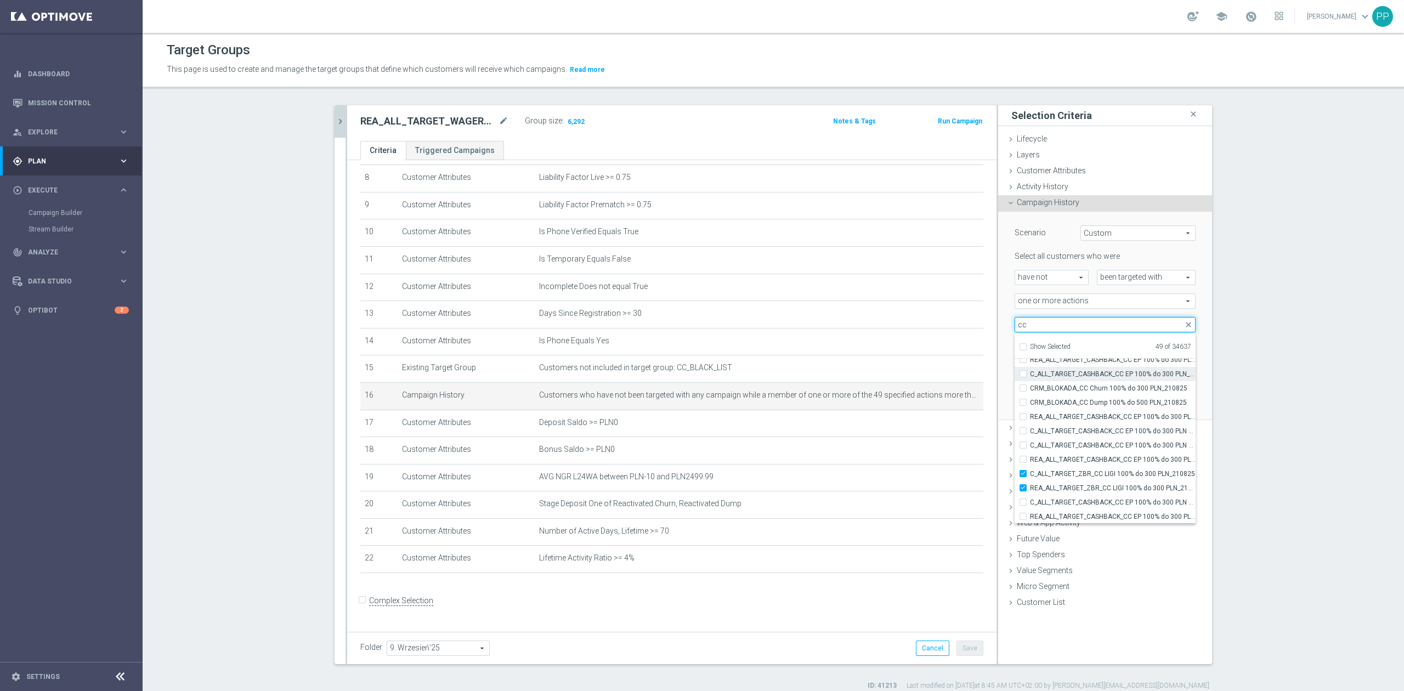
scroll to position [33932, 0]
click at [936, 427] on div "search more_vert Prioritize Customer Target Groups library_add create_new_folde…" at bounding box center [774, 397] width 922 height 585
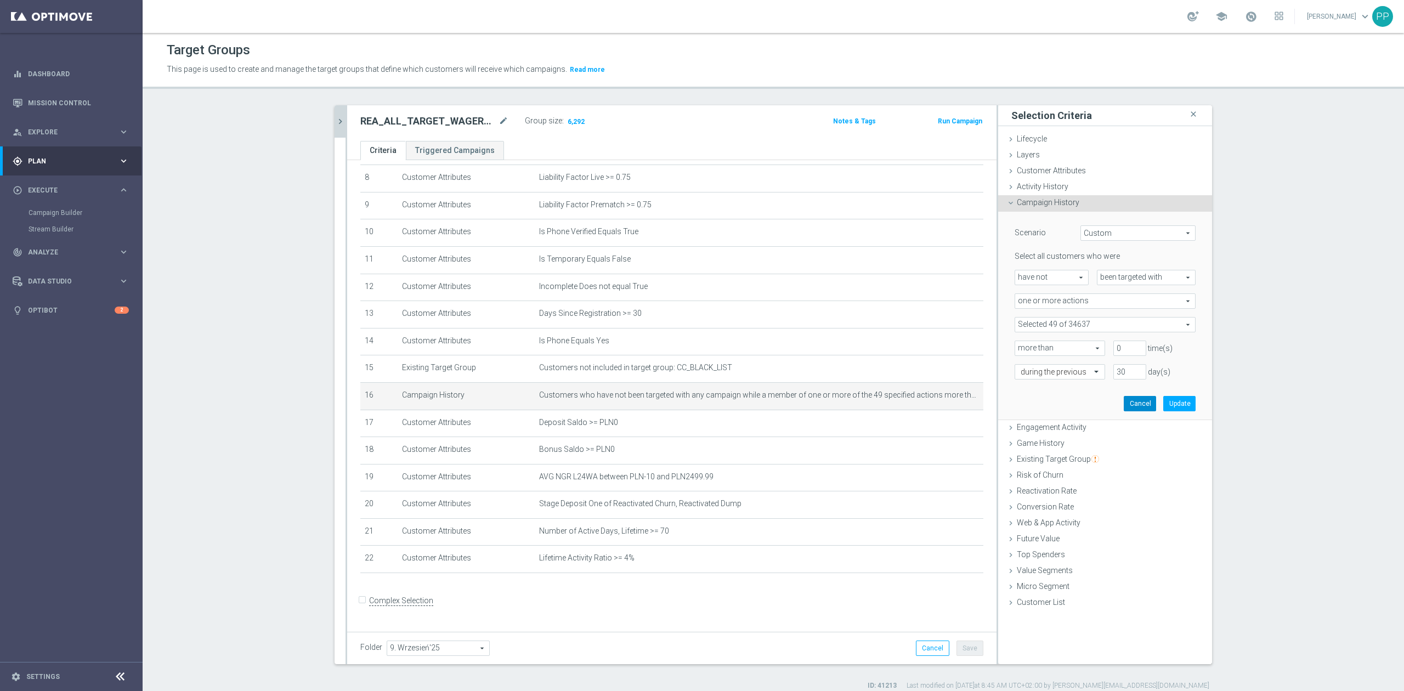
click at [936, 406] on button "Cancel" at bounding box center [1140, 403] width 32 height 15
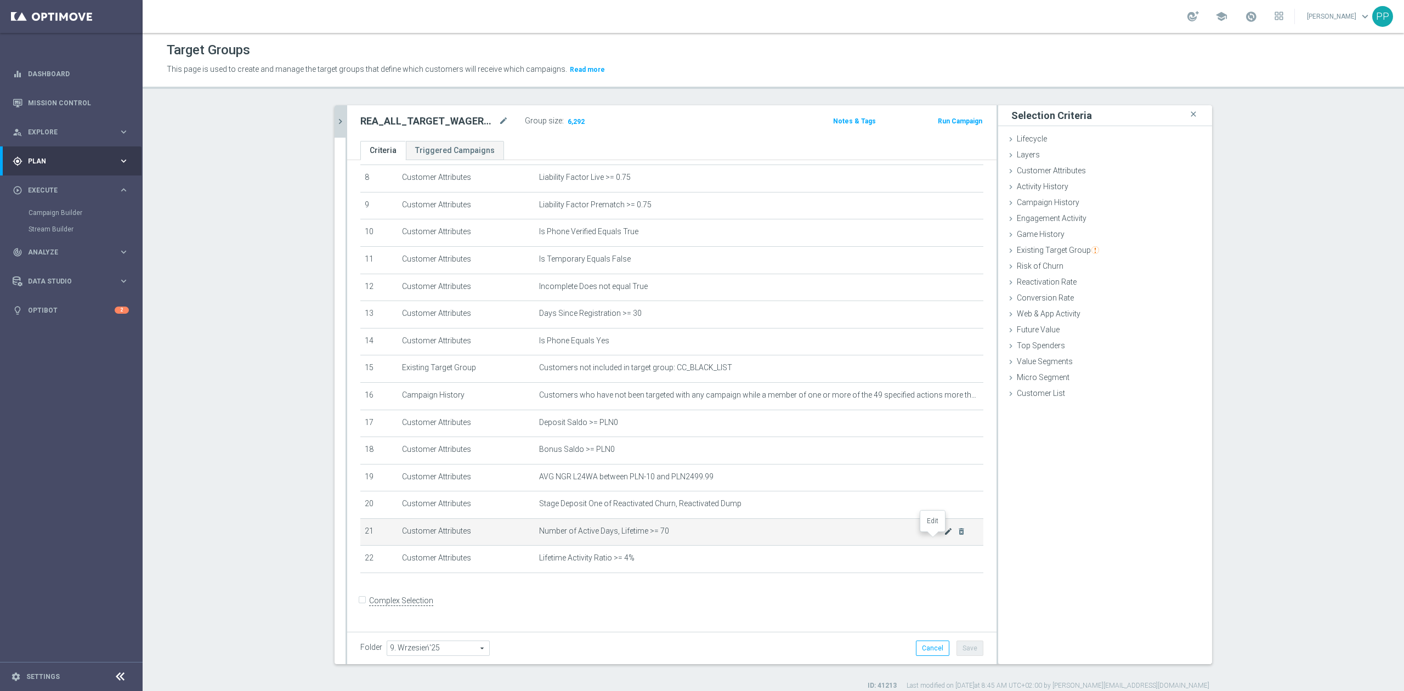
click at [936, 427] on icon "mode_edit" at bounding box center [948, 531] width 9 height 9
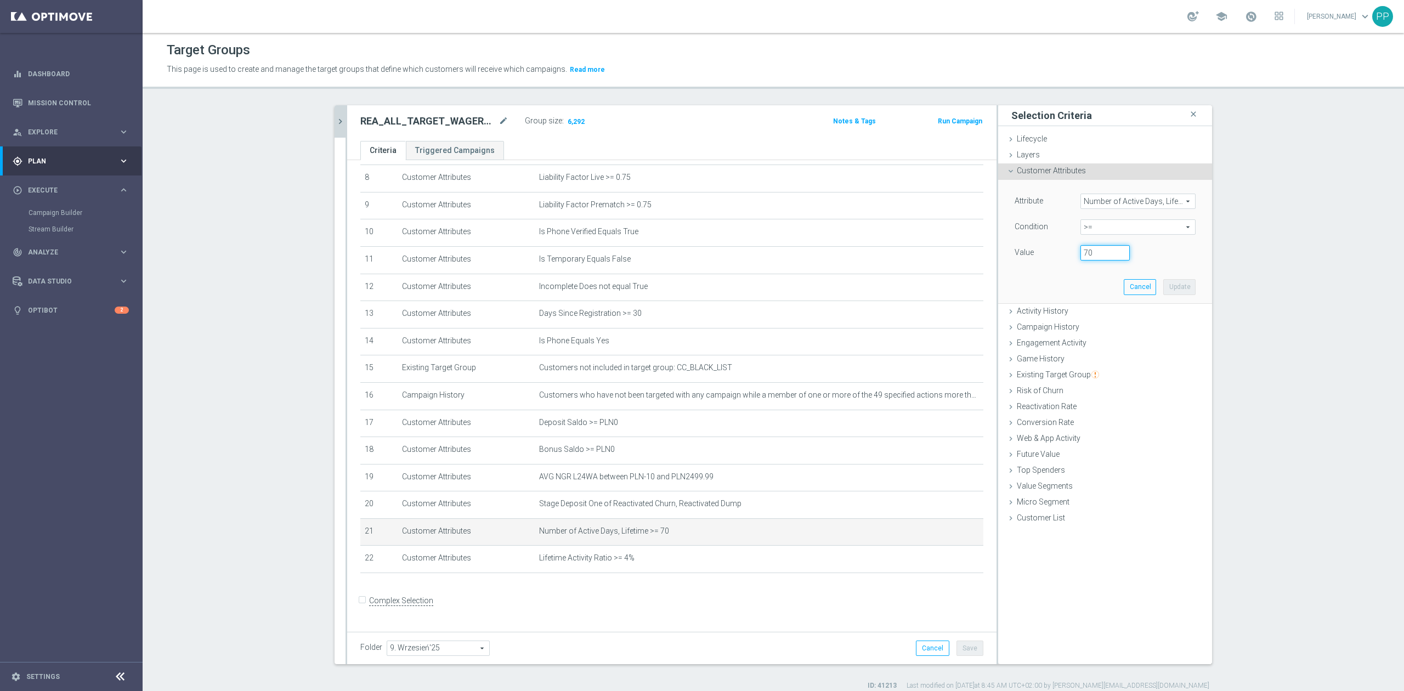
drag, startPoint x: 1091, startPoint y: 255, endPoint x: 1014, endPoint y: 250, distance: 76.9
click at [936, 250] on div "Value 70" at bounding box center [1105, 254] width 197 height 18
click at [936, 286] on button "Update" at bounding box center [1179, 286] width 32 height 15
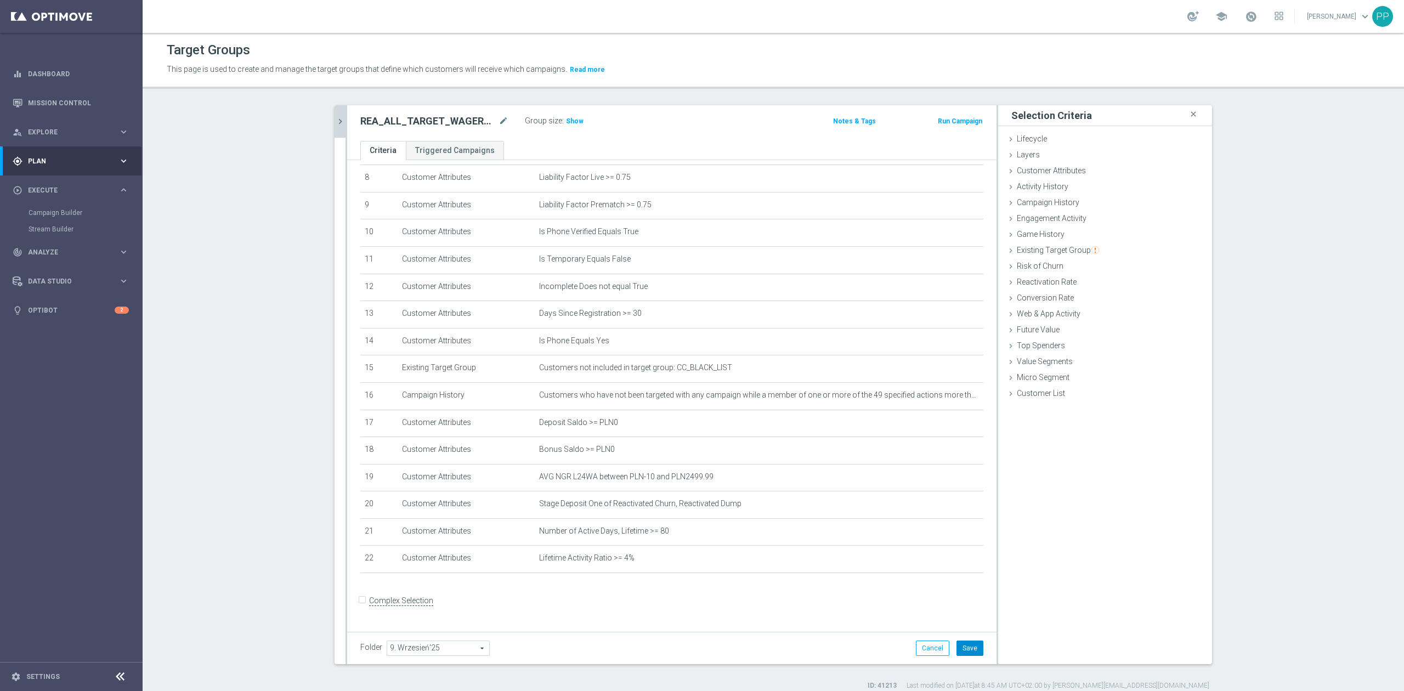
click at [936, 427] on button "Save" at bounding box center [970, 648] width 27 height 15
click at [573, 122] on span "Show" at bounding box center [575, 121] width 18 height 8
click at [936, 427] on icon "mode_edit" at bounding box center [948, 531] width 9 height 9
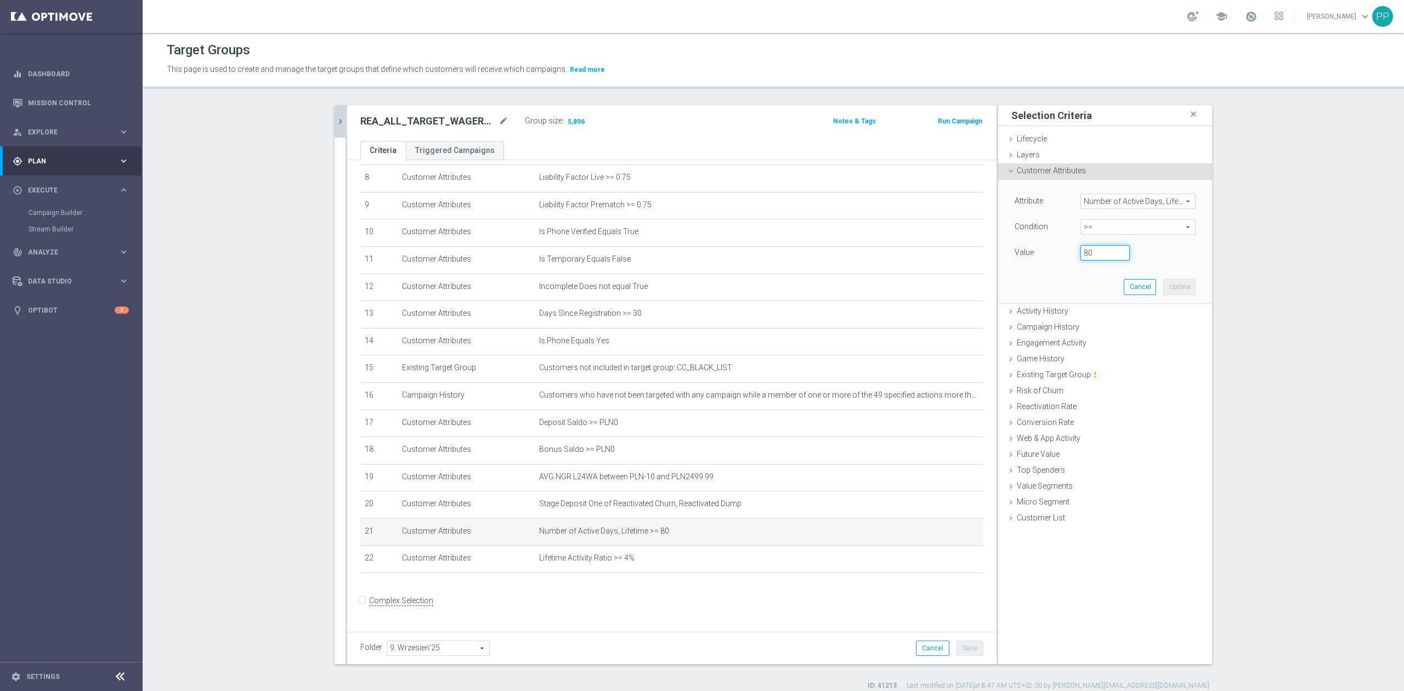
drag, startPoint x: 1087, startPoint y: 255, endPoint x: 1069, endPoint y: 255, distance: 18.1
click at [936, 255] on div "80" at bounding box center [1105, 252] width 66 height 15
click at [936, 279] on div "Attribute Number of Active Days, Lifetime Number of Active Days, Lifetime arrow…" at bounding box center [1105, 241] width 197 height 123
click at [936, 286] on button "Update" at bounding box center [1179, 286] width 32 height 15
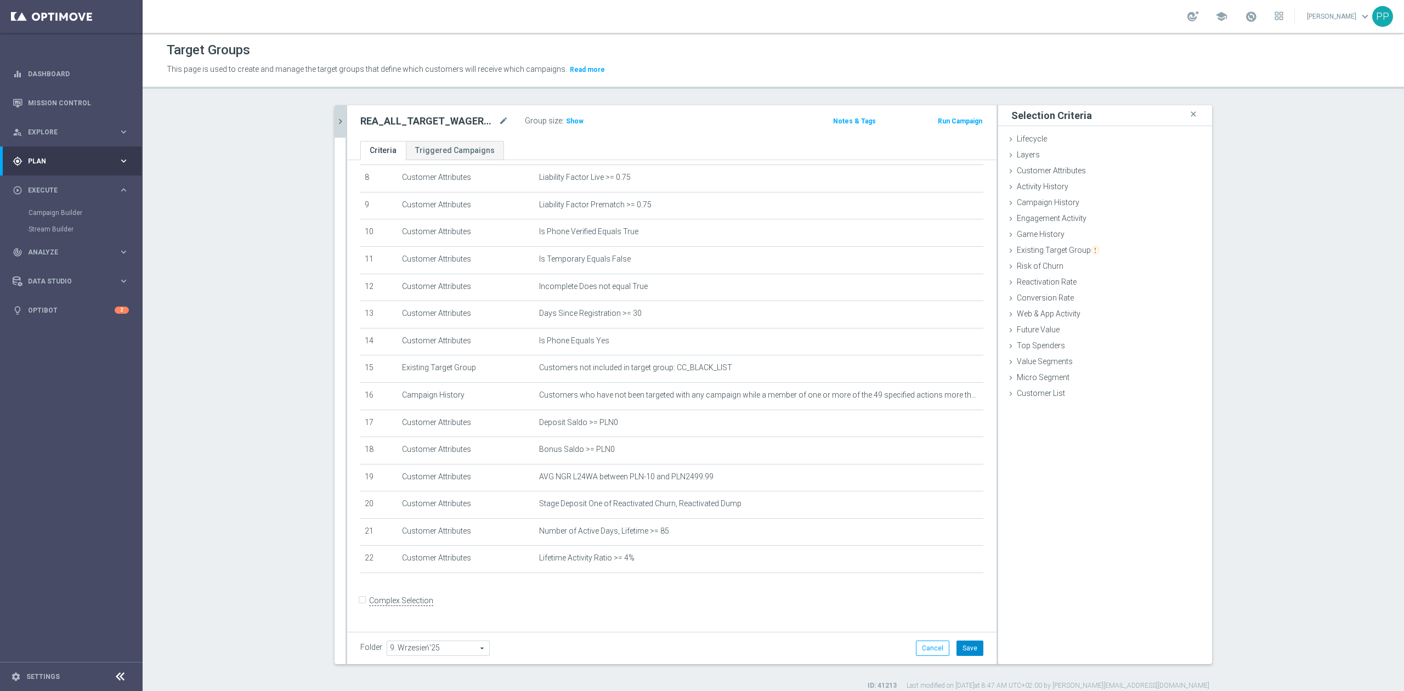
click at [936, 427] on button "Save" at bounding box center [970, 648] width 27 height 15
click at [569, 119] on span "Show" at bounding box center [575, 121] width 18 height 8
click at [499, 126] on icon "mode_edit" at bounding box center [504, 121] width 10 height 13
click at [675, 61] on div "This page is used to create and manage the target groups that define which cust…" at bounding box center [620, 70] width 923 height 18
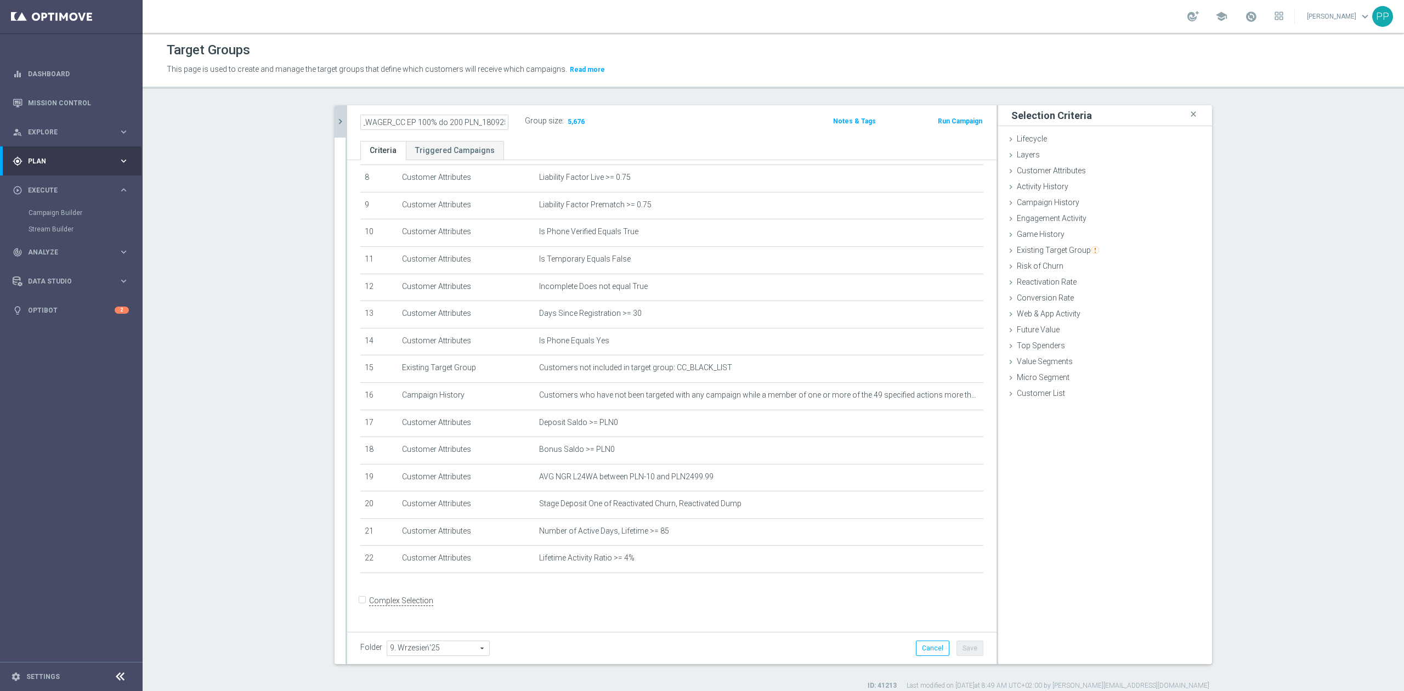
scroll to position [0, 0]
click at [936, 396] on icon "mode_edit" at bounding box center [948, 395] width 9 height 9
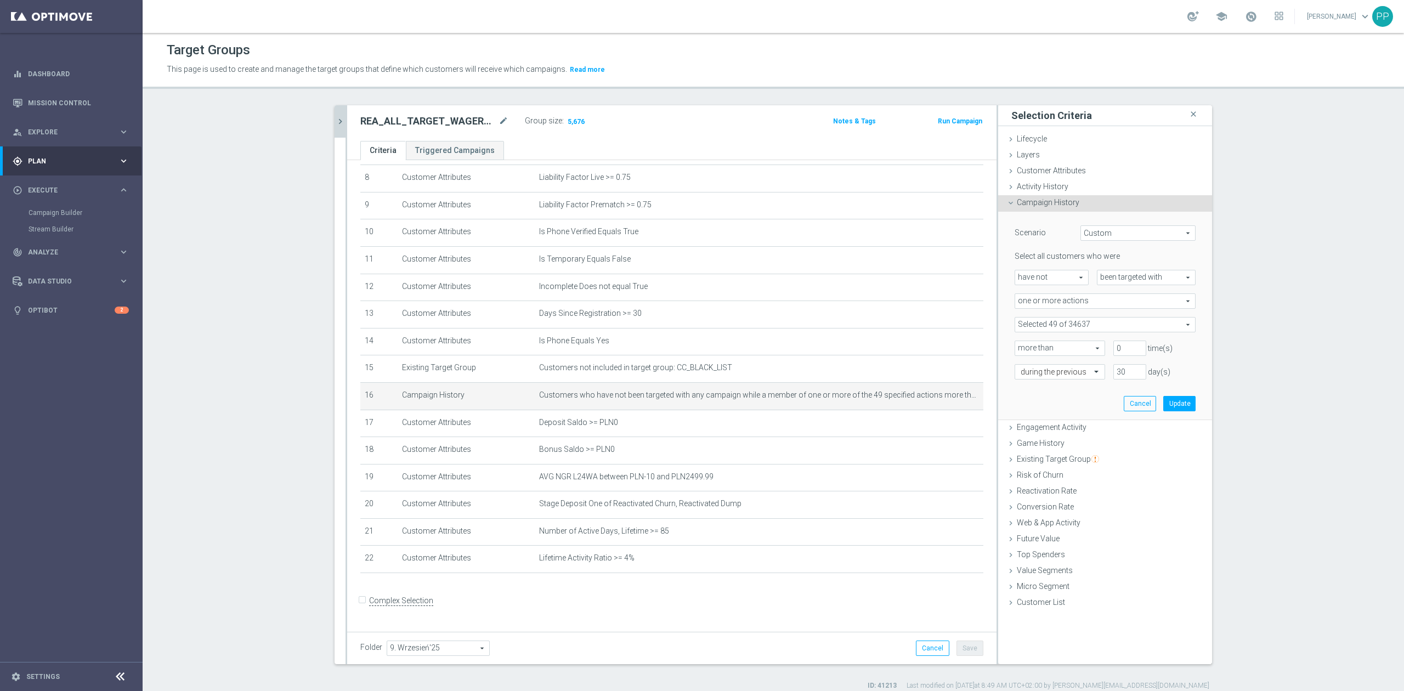
click at [936, 323] on span at bounding box center [1105, 325] width 180 height 14
click at [936, 323] on input "search" at bounding box center [1105, 324] width 181 height 15
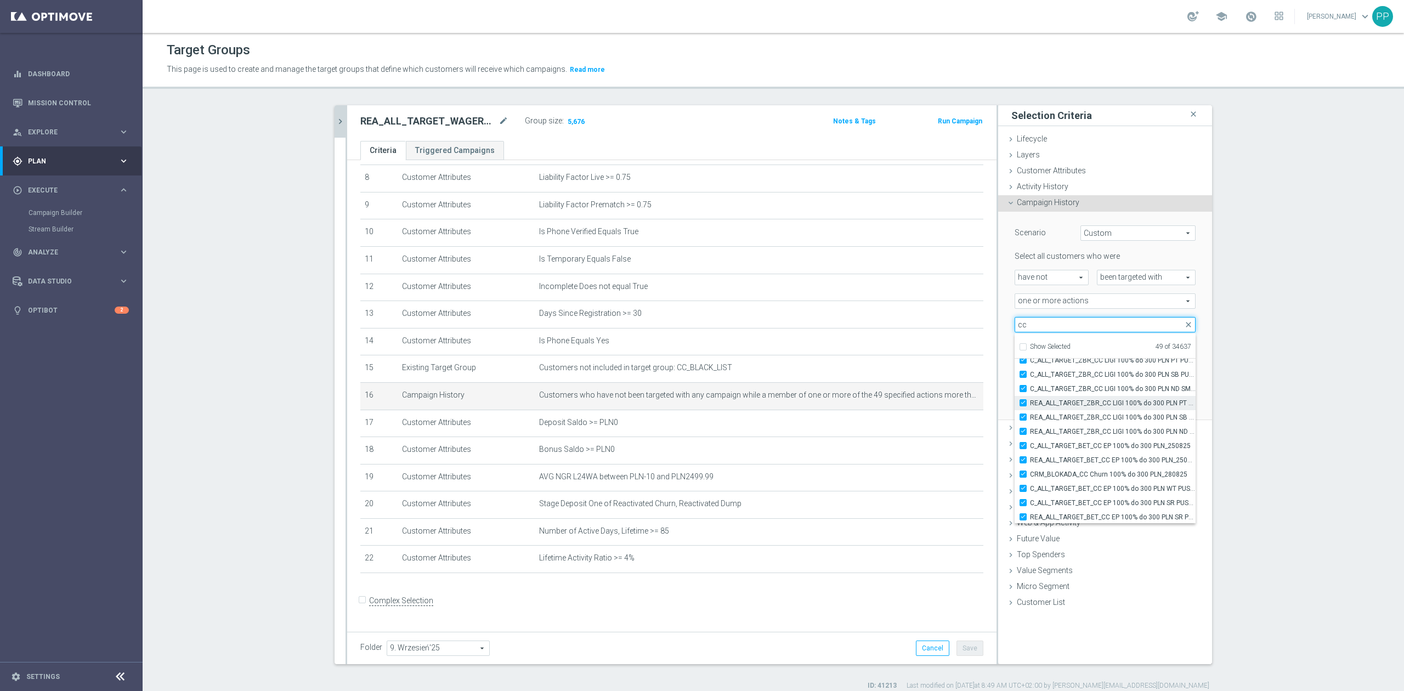
scroll to position [34005, 0]
click at [936, 427] on section "search more_vert Prioritize Customer Target Groups library_add create_new_folder" at bounding box center [774, 397] width 1262 height 585
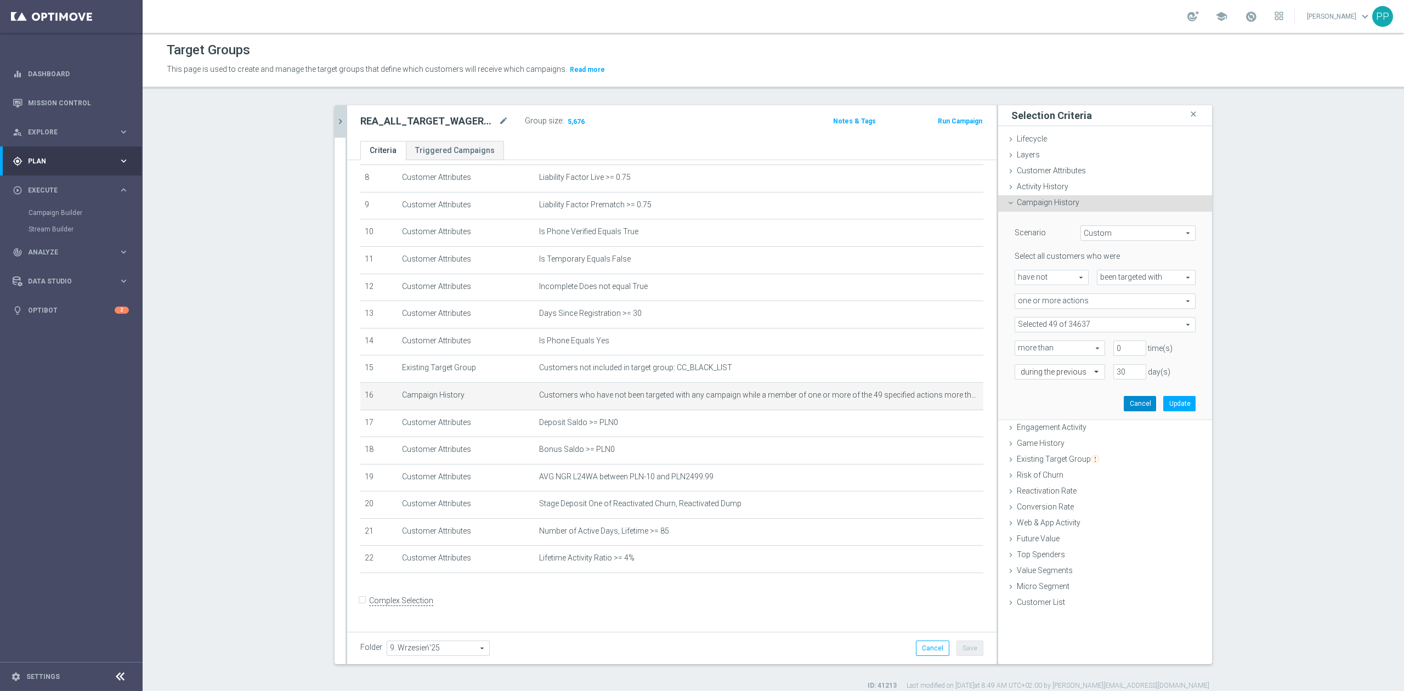
click at [936, 408] on button "Cancel" at bounding box center [1140, 403] width 32 height 15
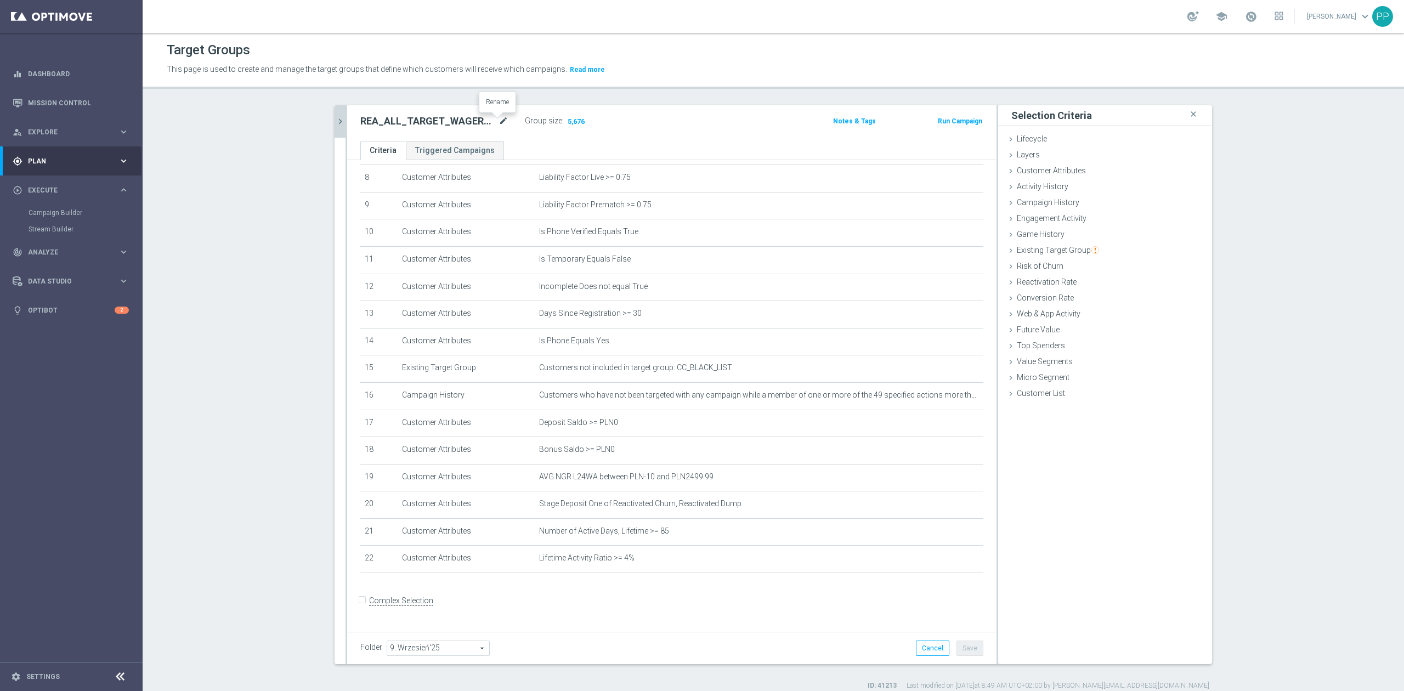
click at [499, 126] on icon "mode_edit" at bounding box center [504, 121] width 10 height 13
click at [523, 101] on div "Target Groups This page is used to create and manage the target groups that def…" at bounding box center [774, 362] width 1262 height 658
click at [492, 123] on div "REA_ALL_TARGET_WAGER_CC EP 100% do 200 PLN_180925 mode_edit" at bounding box center [434, 121] width 148 height 13
click at [499, 121] on icon "mode_edit" at bounding box center [504, 121] width 10 height 13
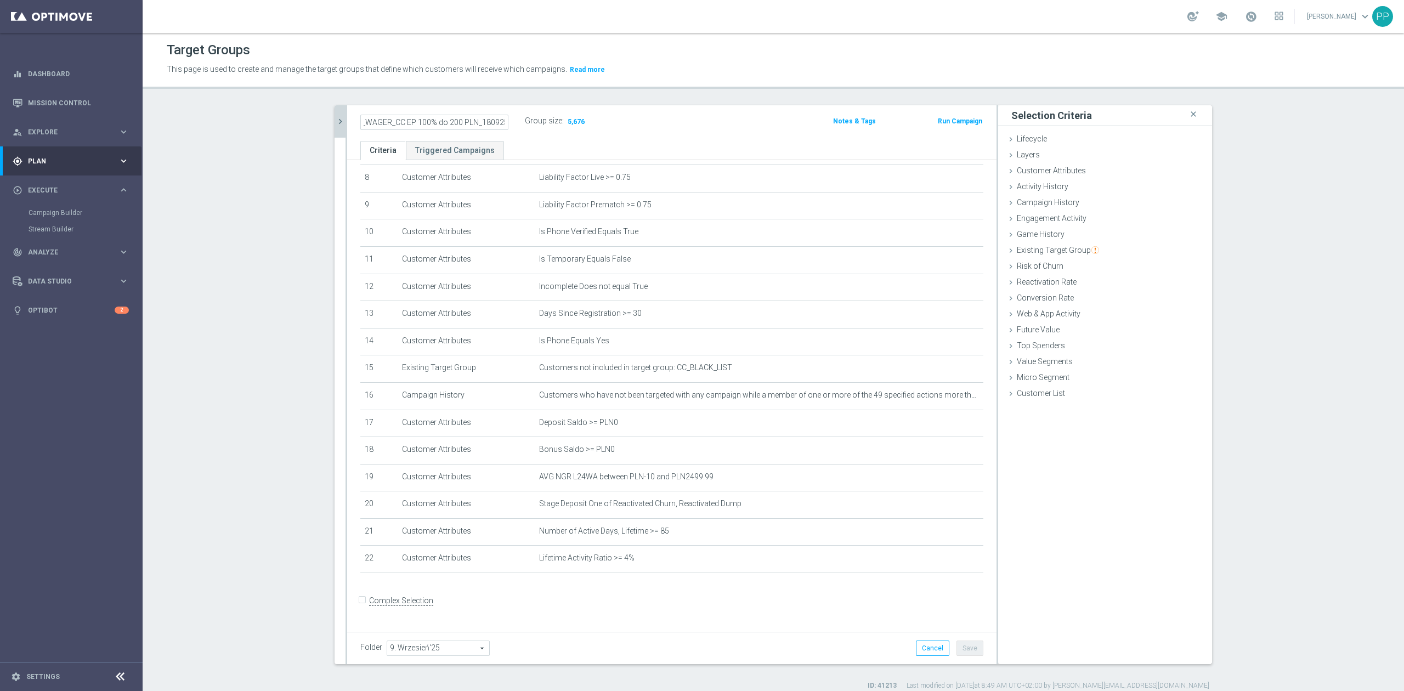
click at [544, 101] on div "Target Groups This page is used to create and manage the target groups that def…" at bounding box center [774, 362] width 1262 height 658
click at [499, 121] on icon "mode_edit" at bounding box center [504, 121] width 10 height 13
click at [335, 121] on icon "chevron_right" at bounding box center [340, 121] width 10 height 10
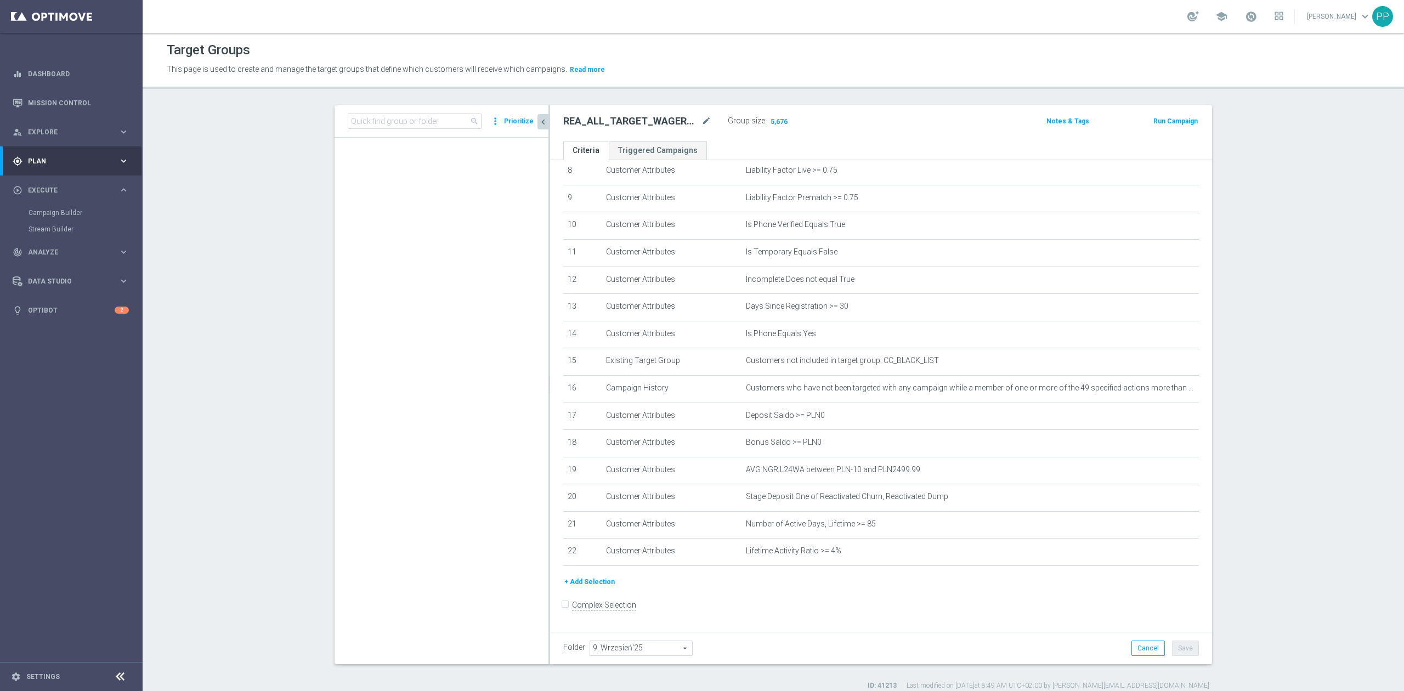
scroll to position [244, 0]
click at [384, 128] on input at bounding box center [415, 121] width 134 height 15
click at [385, 127] on input at bounding box center [415, 121] width 134 height 15
paste input "D_ALL_TARGET_WAGER_CC LM100% do 500 PLN_180925"
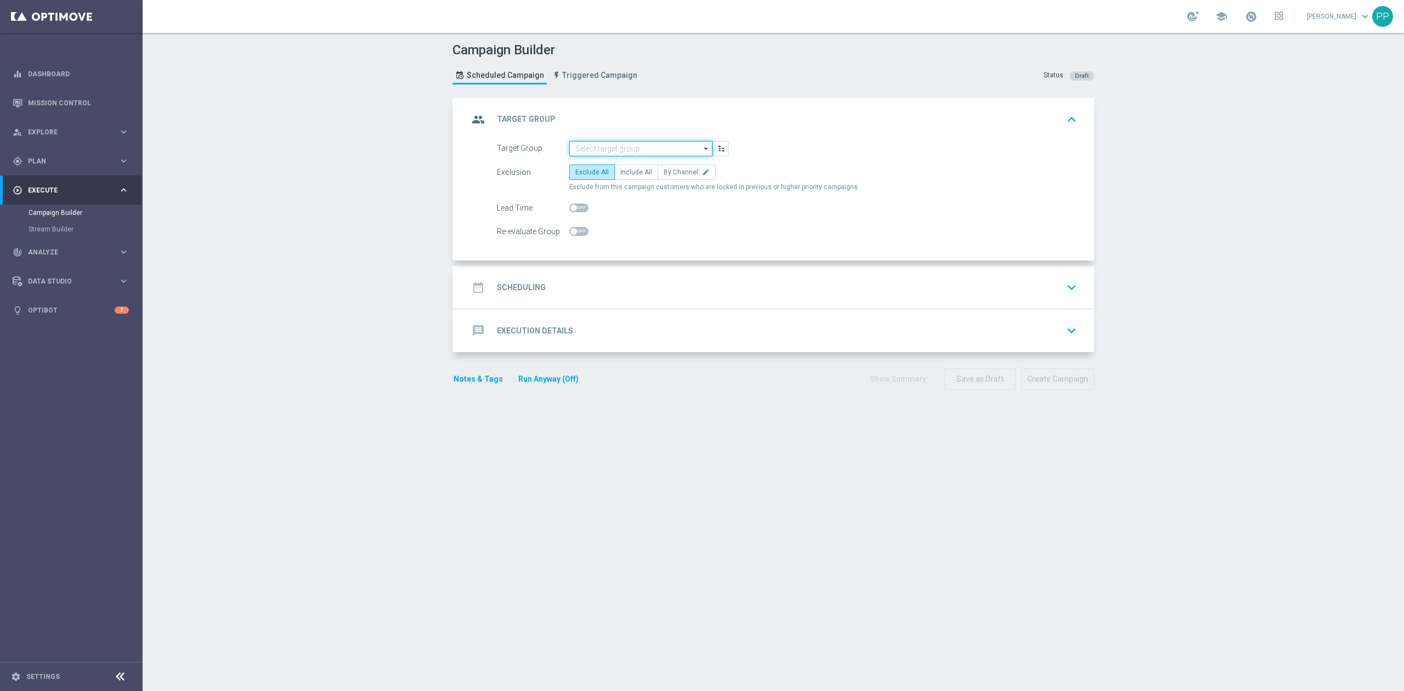
click at [648, 150] on input at bounding box center [640, 148] width 143 height 15
paste input "Copy of D_ALL_TARGET_BET_CC RP MS 100% do 500 PLN_010925"
click at [643, 166] on div "Copy of D_ALL_TARGET_BET_CC RP MS 100% do 500 PLN_010925" at bounding box center [641, 170] width 133 height 20
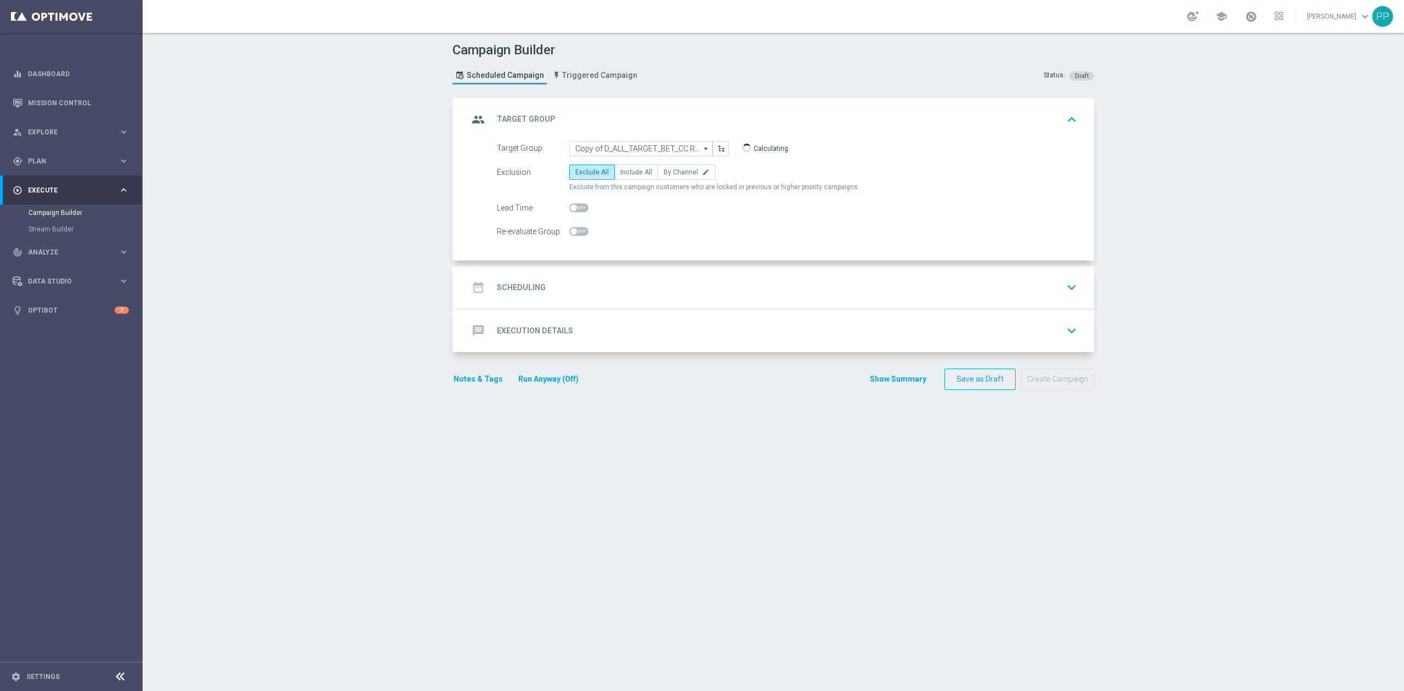
type input "Copy of D_ALL_TARGET_BET_CC RP MS 100% do 500 PLN_010925"
click at [639, 170] on span "Include All" at bounding box center [636, 172] width 32 height 8
click at [628, 171] on input "Include All" at bounding box center [623, 174] width 7 height 7
radio input "true"
click at [578, 295] on div "date_range Scheduling keyboard_arrow_down" at bounding box center [774, 287] width 613 height 21
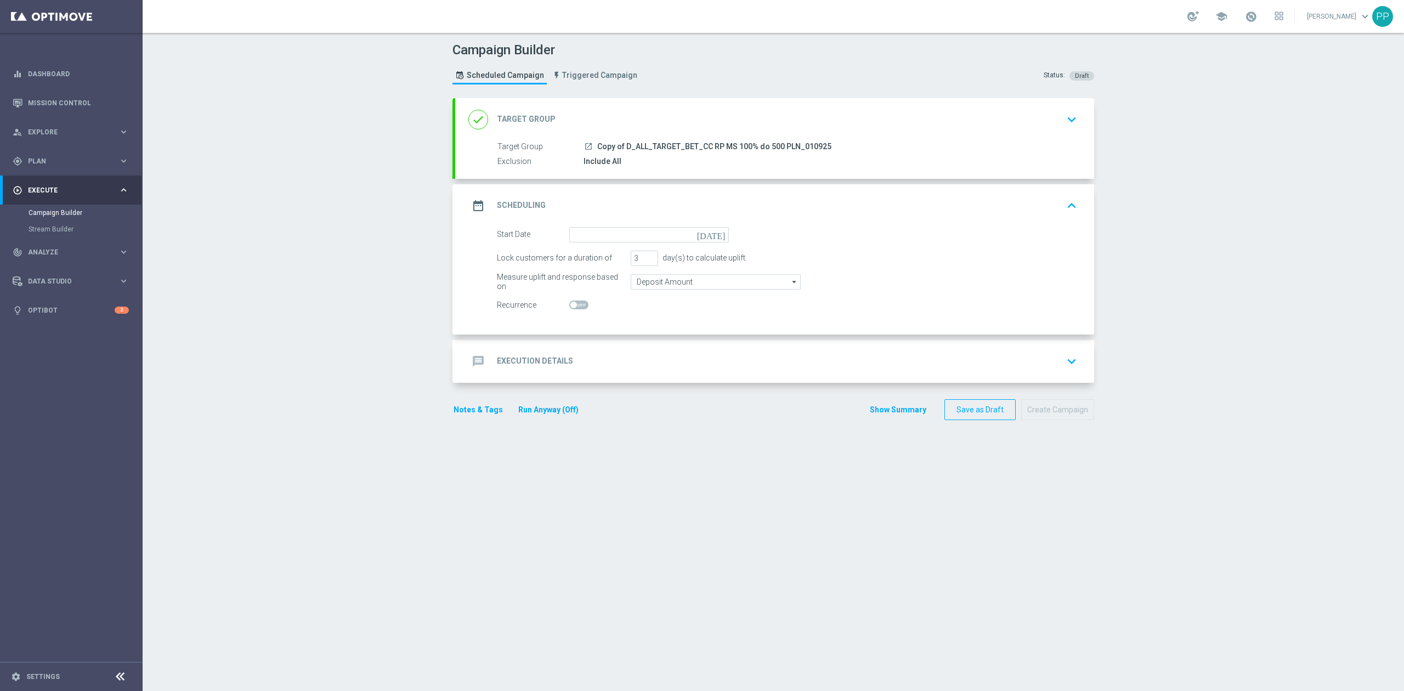
click at [588, 242] on form "Start Date today Lock customers for a duration of 3 day(s) to calculate uplift.…" at bounding box center [787, 270] width 580 height 86
click at [588, 240] on input at bounding box center [649, 234] width 160 height 15
click at [647, 335] on span "18" at bounding box center [654, 332] width 18 height 18
type input "18 Sep 2025"
click at [698, 112] on div "done Target Group keyboard_arrow_down" at bounding box center [774, 119] width 613 height 21
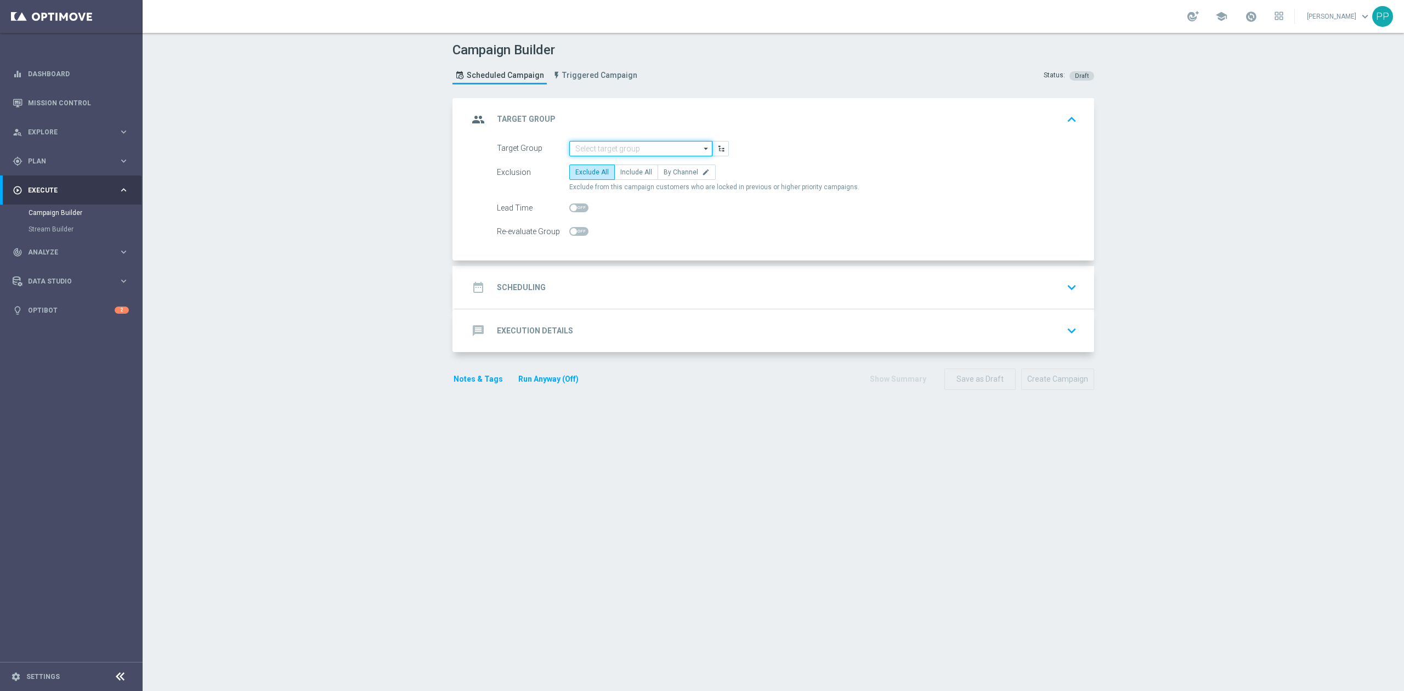
click at [653, 144] on input at bounding box center [640, 148] width 143 height 15
paste input "REA_ALL_TARGET_WAGER_CC EP 100% do 200 PLN_180925"
click at [636, 167] on div "REA_ALL_TARGET_WAGER_CC EP 100% do 200 PLN_180925" at bounding box center [641, 170] width 132 height 20
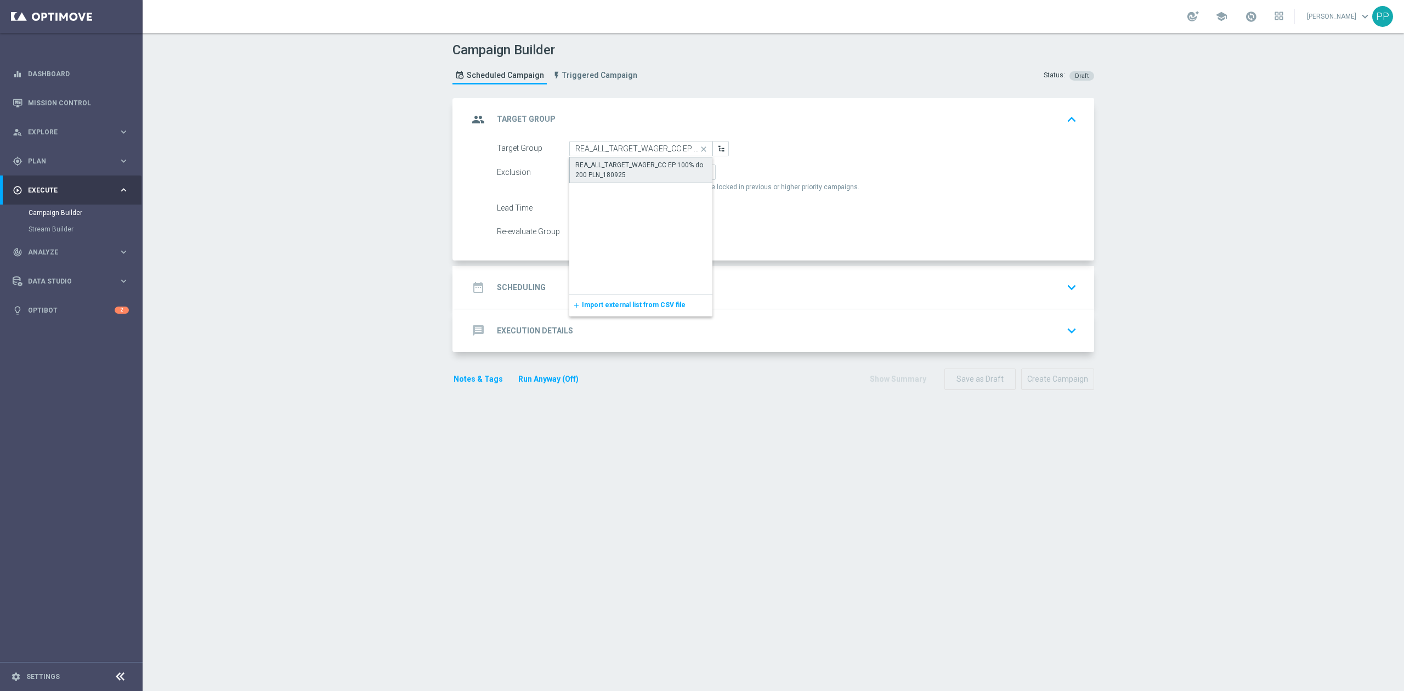
type input "REA_ALL_TARGET_WAGER_CC EP 100% do 200 PLN_180925"
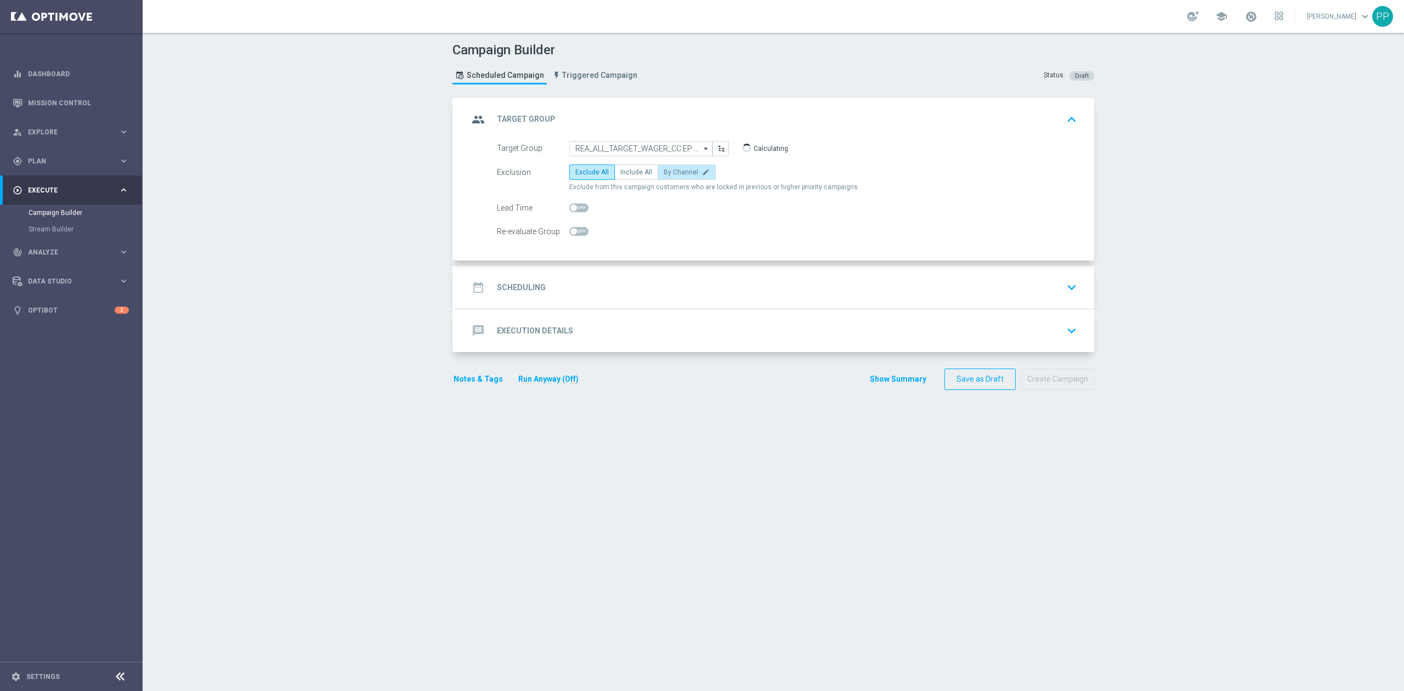
click at [664, 173] on span "By Channel" at bounding box center [681, 172] width 35 height 8
click at [664, 173] on input "By Channel edit" at bounding box center [667, 174] width 7 height 7
radio input "true"
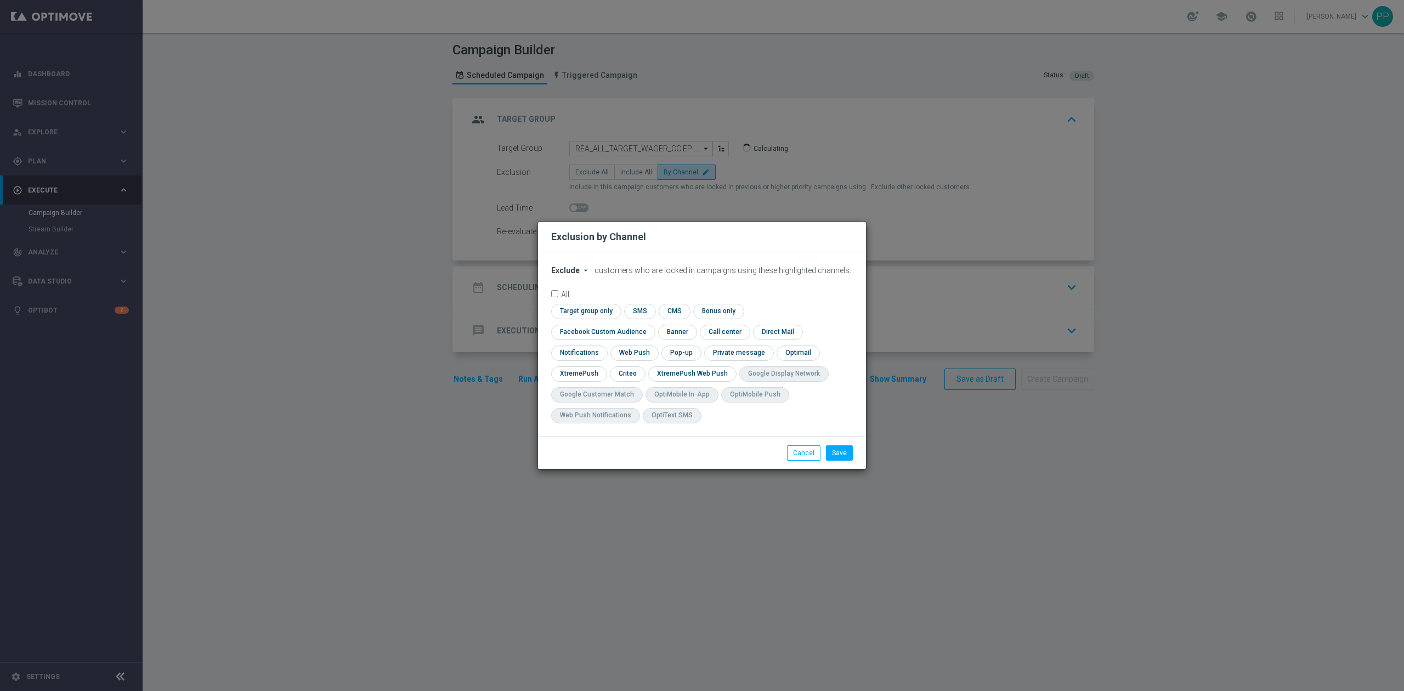
click at [569, 275] on span "Exclude" at bounding box center [565, 270] width 29 height 9
click at [0, 0] on span "Include" at bounding box center [0, 0] width 0 height 0
click at [651, 325] on input "checkbox" at bounding box center [600, 332] width 99 height 15
checkbox input "true"
click at [639, 372] on input "checkbox" at bounding box center [627, 373] width 34 height 15
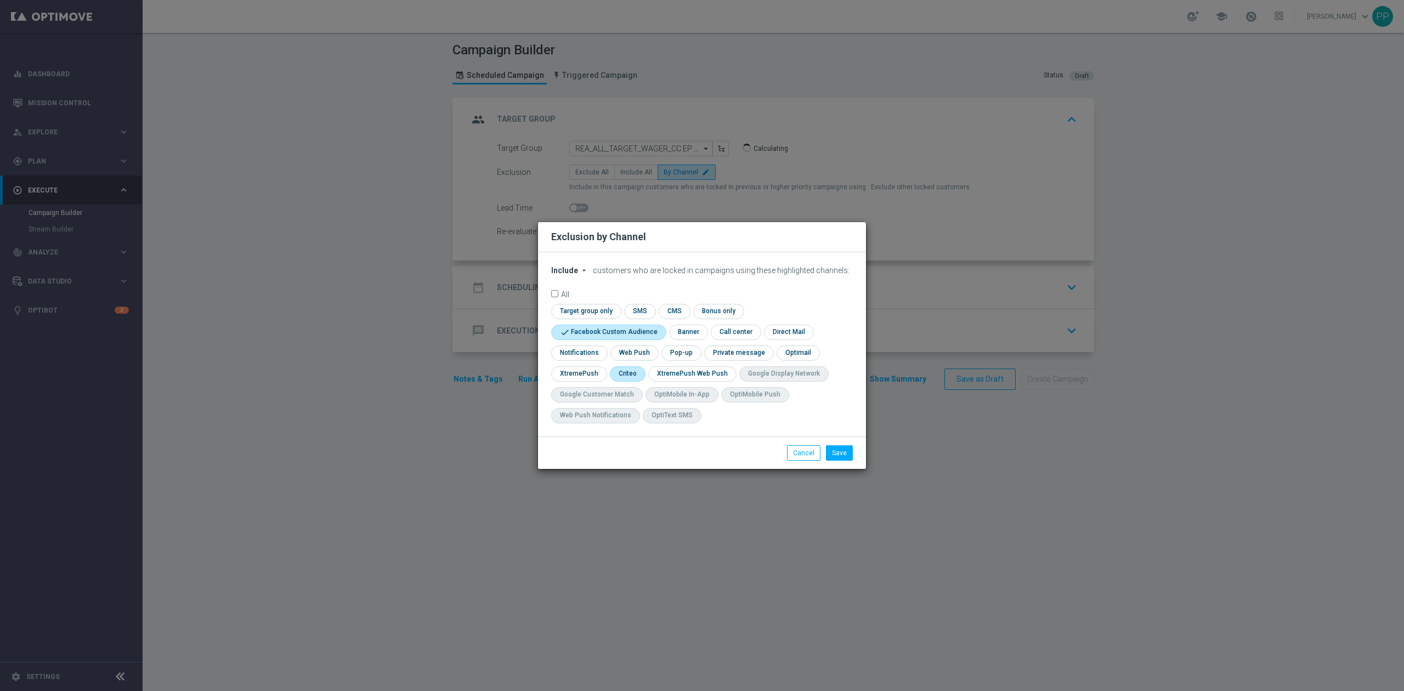
checkbox input "true"
click at [841, 455] on button "Save" at bounding box center [839, 452] width 27 height 15
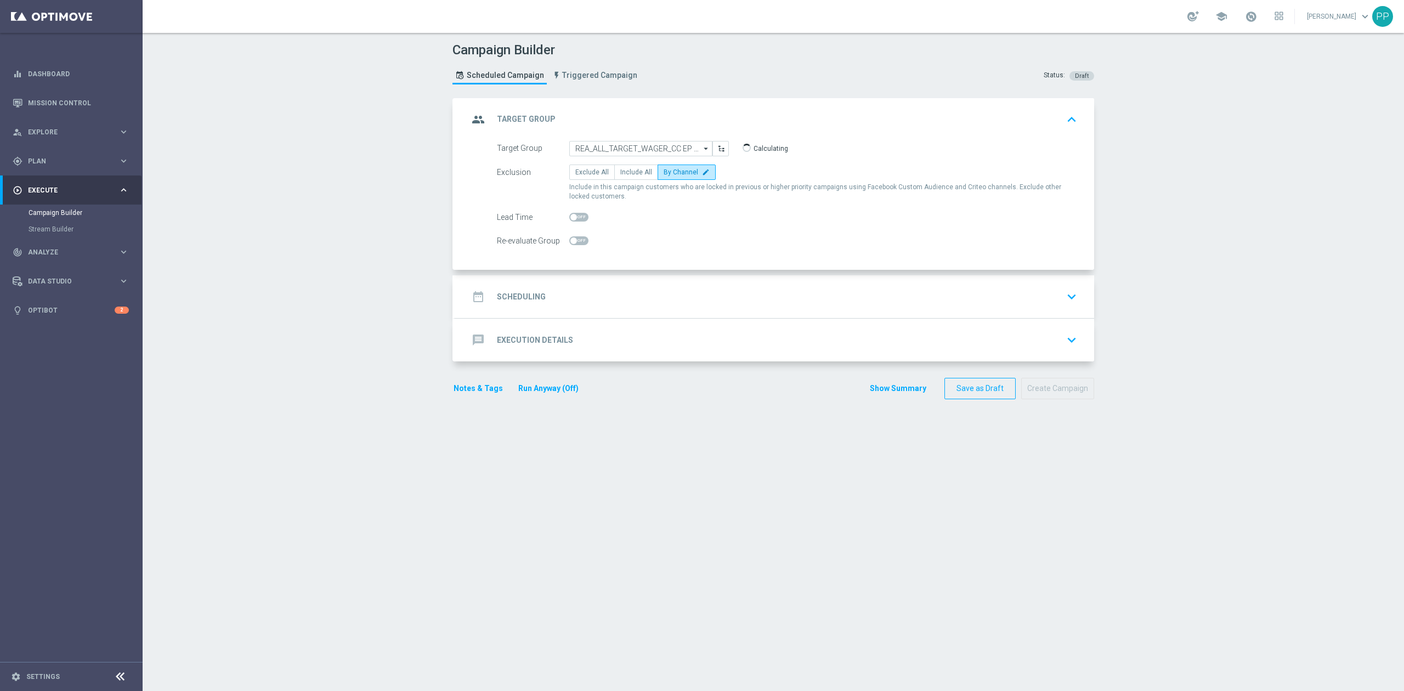
click at [606, 289] on div "date_range Scheduling keyboard_arrow_down" at bounding box center [774, 296] width 613 height 21
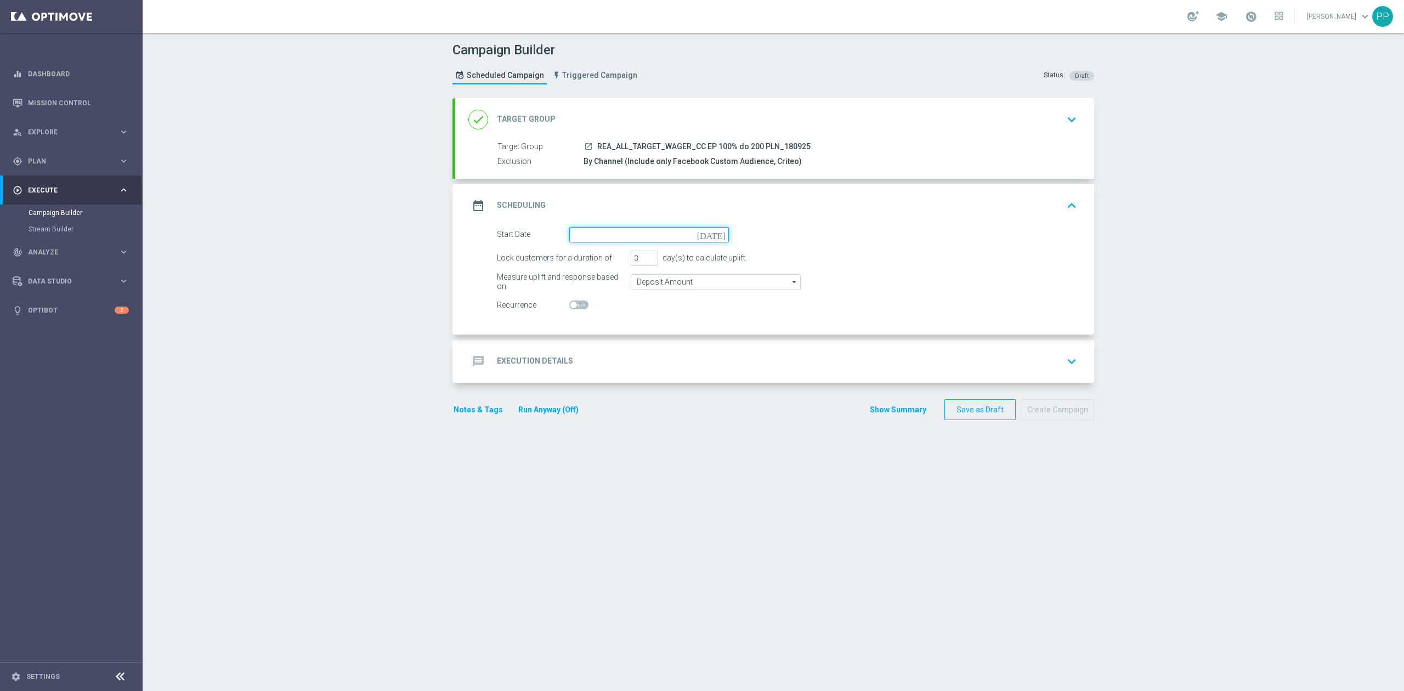
click at [595, 240] on input at bounding box center [649, 234] width 160 height 15
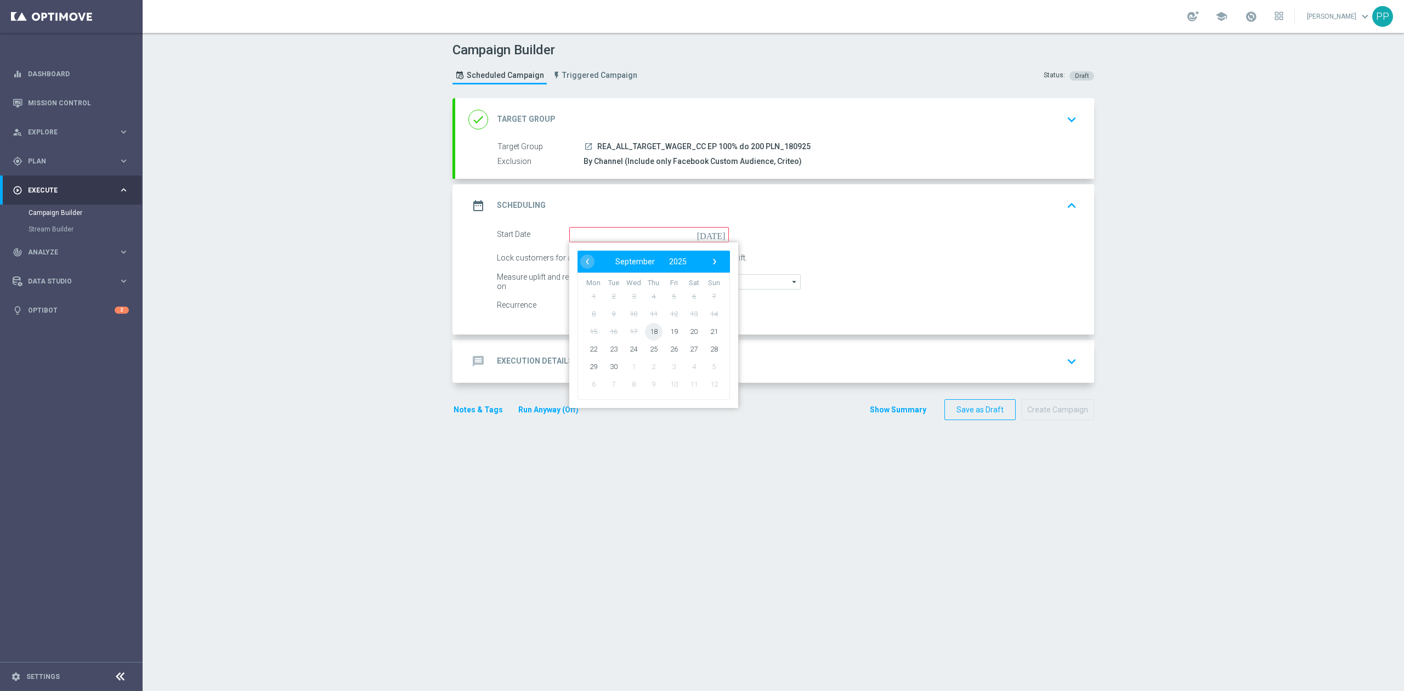
click at [645, 335] on span "18" at bounding box center [654, 332] width 18 height 18
type input "[DATE]"
drag, startPoint x: 635, startPoint y: 258, endPoint x: 620, endPoint y: 261, distance: 15.2
click at [620, 261] on div "Lock customers for a duration of 3 day(s) to calculate uplift." at bounding box center [787, 258] width 597 height 15
type input "2"
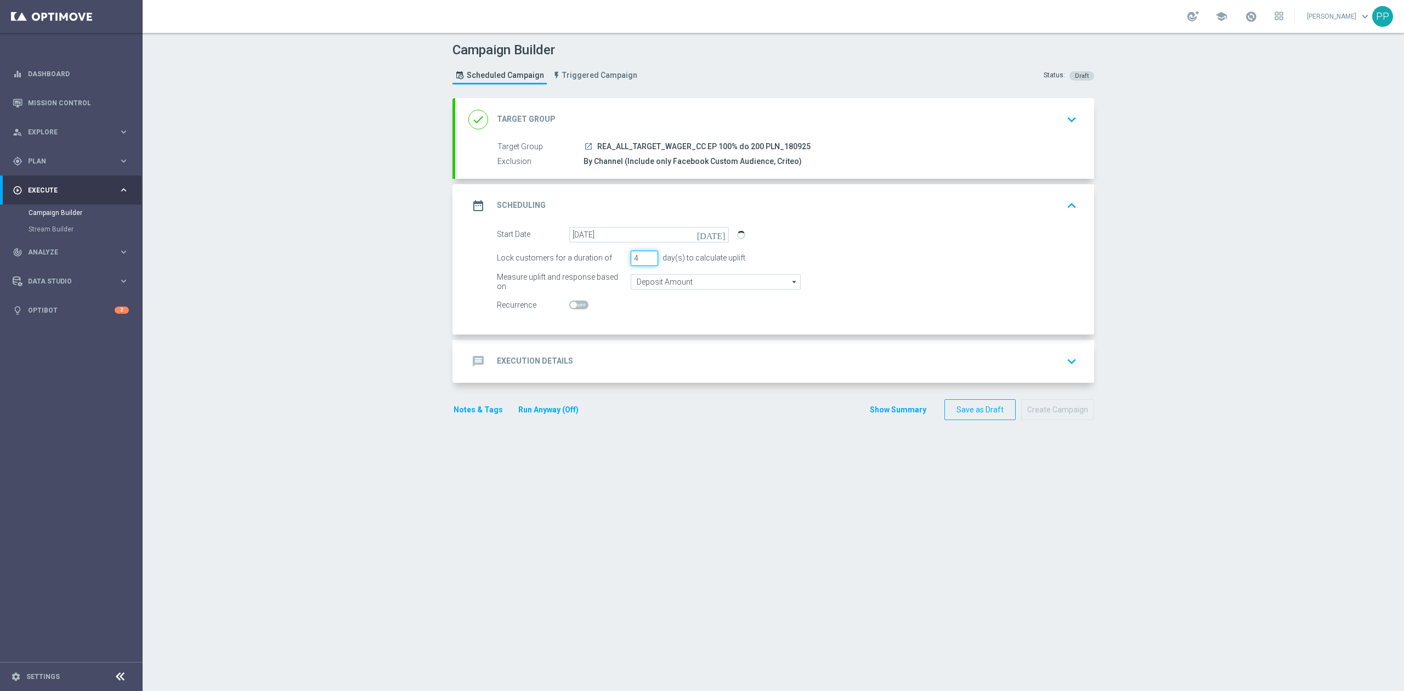
type input "4"
click at [636, 284] on input "Deposit Amount" at bounding box center [716, 281] width 170 height 15
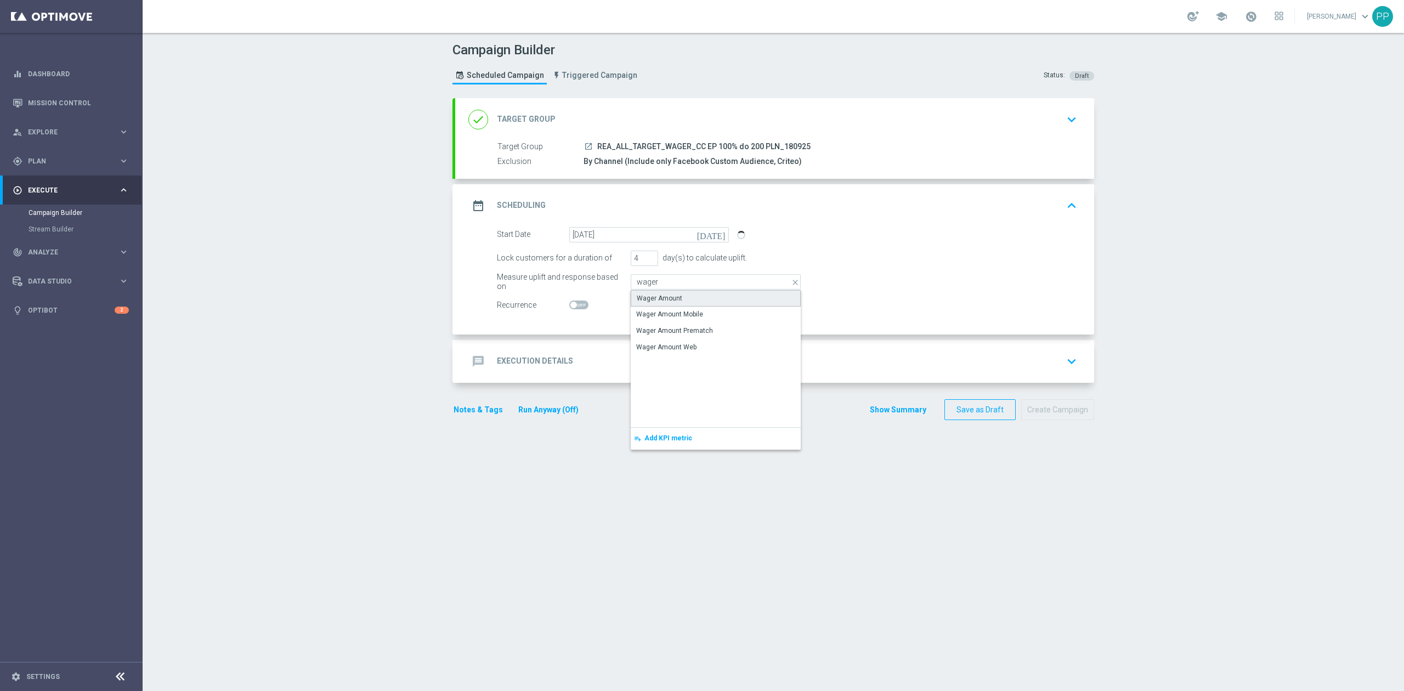
click at [643, 295] on div "Wager Amount" at bounding box center [660, 298] width 46 height 10
type input "Wager Amount"
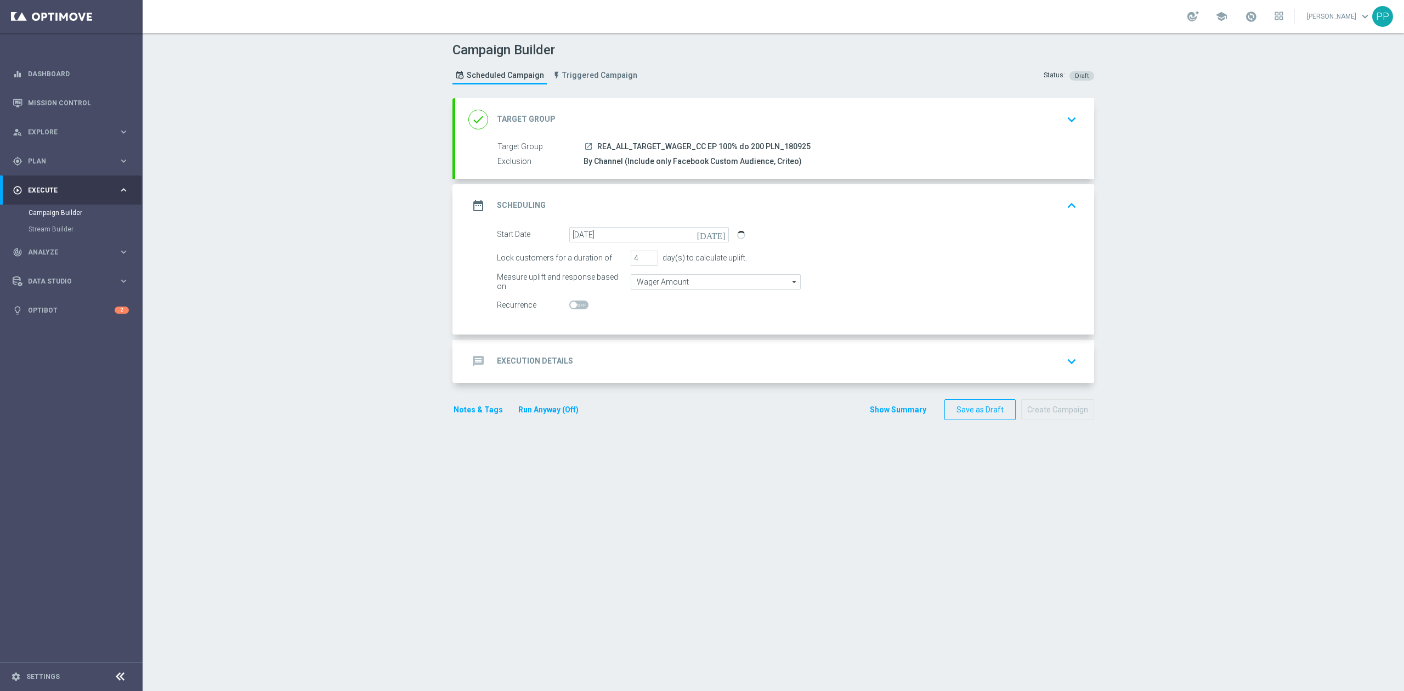
drag, startPoint x: 423, startPoint y: 337, endPoint x: 404, endPoint y: 336, distance: 19.2
click at [422, 337] on div "Campaign Builder Scheduled Campaign Triggered Campaign Status: Draft done Targe…" at bounding box center [774, 362] width 1262 height 658
click at [621, 499] on section "done Target Group keyboard_arrow_down Target Group launch REA_ALL_TARGET_WAGER_…" at bounding box center [773, 389] width 658 height 582
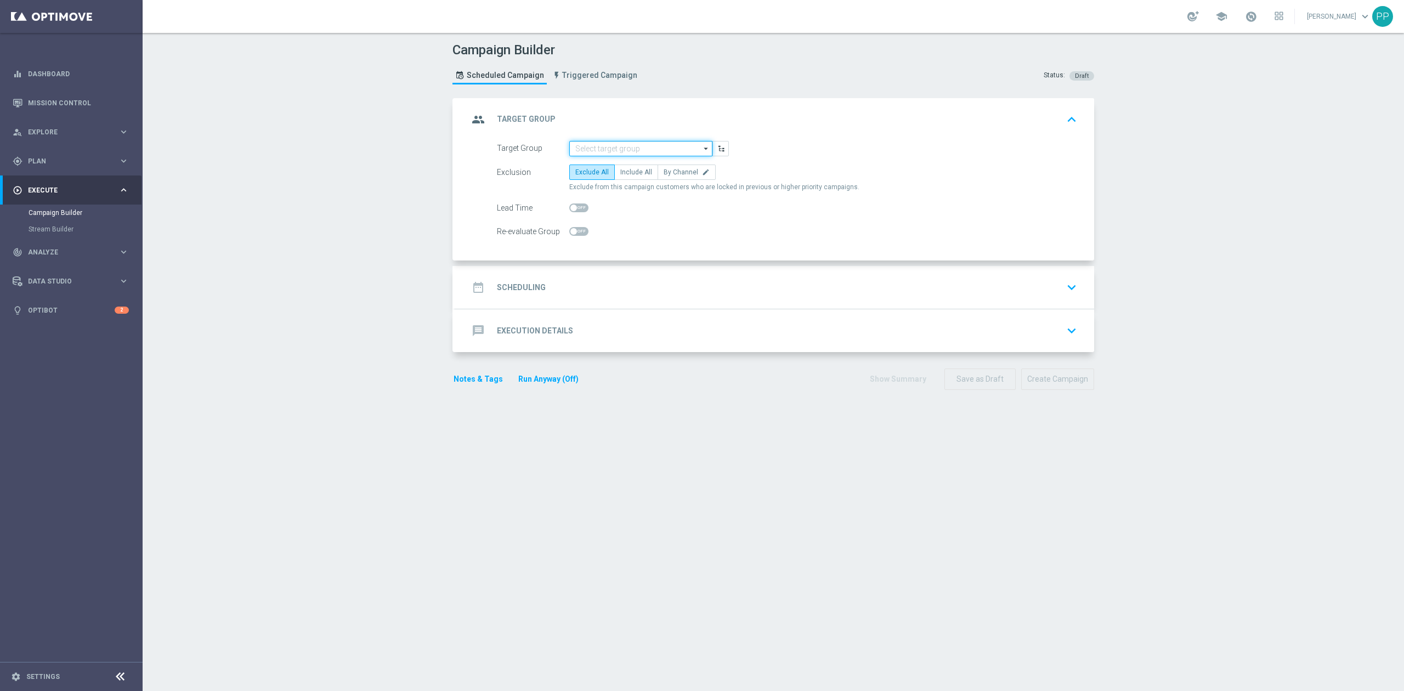
click at [618, 149] on input at bounding box center [640, 148] width 143 height 15
paste input "REA_ALL_TARGET_WAGER_CC EP 100% do 200 PLN_180925"
click at [617, 159] on div "REA_ALL_TARGET_WAGER_CC EP 100% do 200 PLN_180925" at bounding box center [641, 169] width 144 height 25
type input "REA_ALL_TARGET_WAGER_CC EP 100% do 200 PLN_180925"
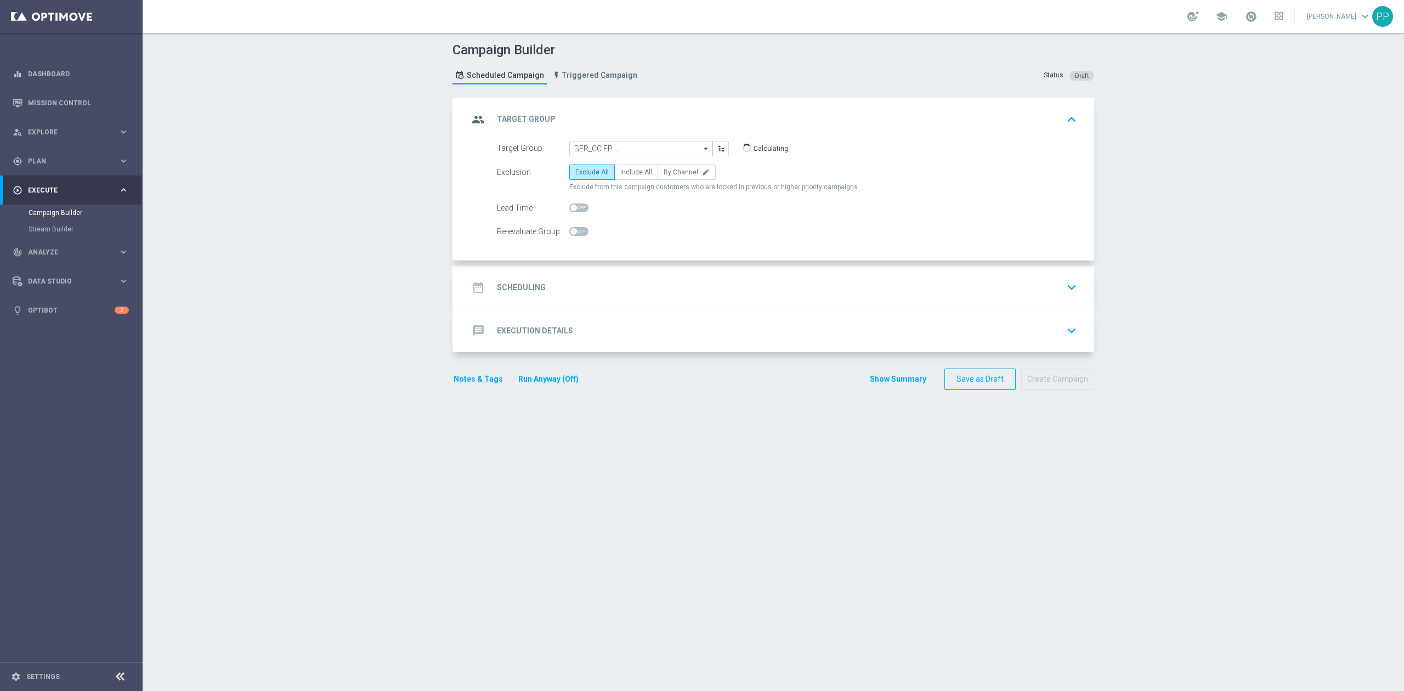
scroll to position [0, 0]
click at [670, 168] on span "By Channel" at bounding box center [681, 172] width 35 height 8
click at [670, 171] on input "By Channel edit" at bounding box center [667, 174] width 7 height 7
radio input "true"
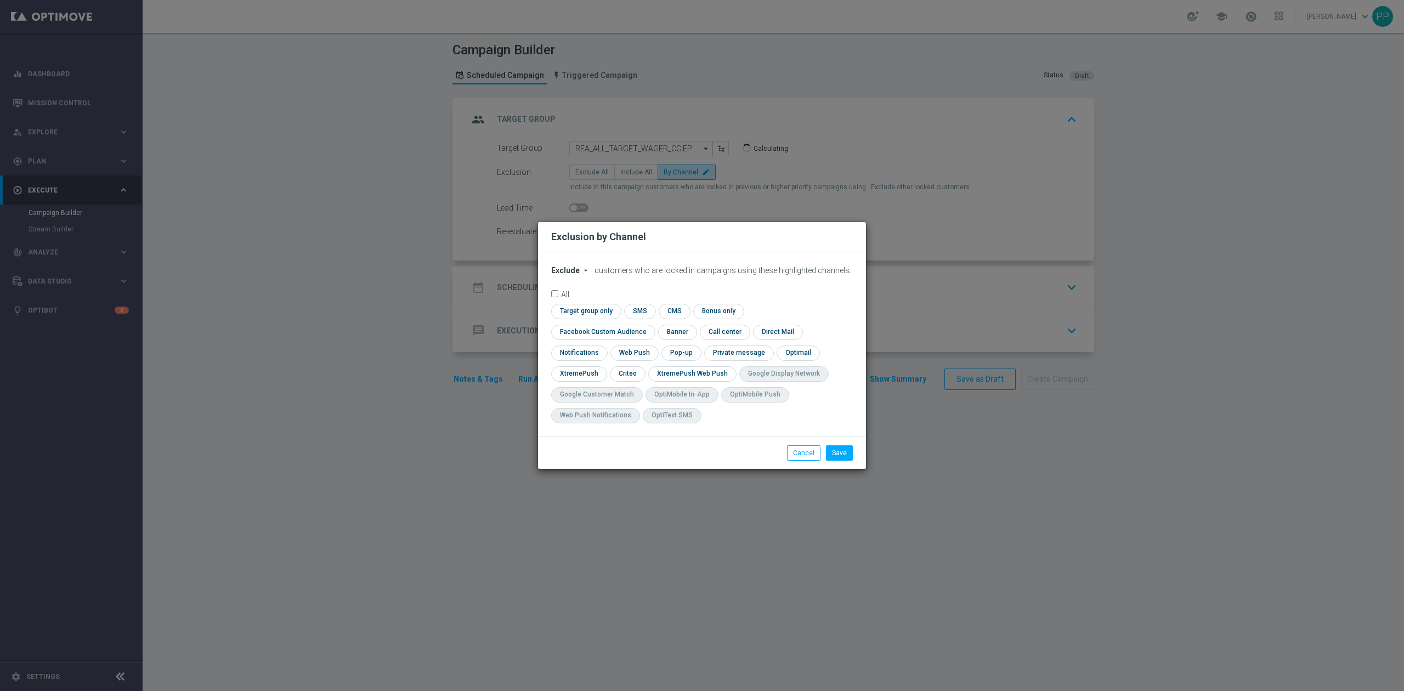
click at [561, 275] on span "Exclude" at bounding box center [565, 270] width 29 height 9
click at [0, 0] on span "Exclude" at bounding box center [0, 0] width 0 height 0
click at [569, 275] on span "Exclude" at bounding box center [565, 270] width 29 height 9
click at [569, 301] on div "Include" at bounding box center [572, 295] width 41 height 13
click at [651, 325] on input "checkbox" at bounding box center [600, 332] width 99 height 15
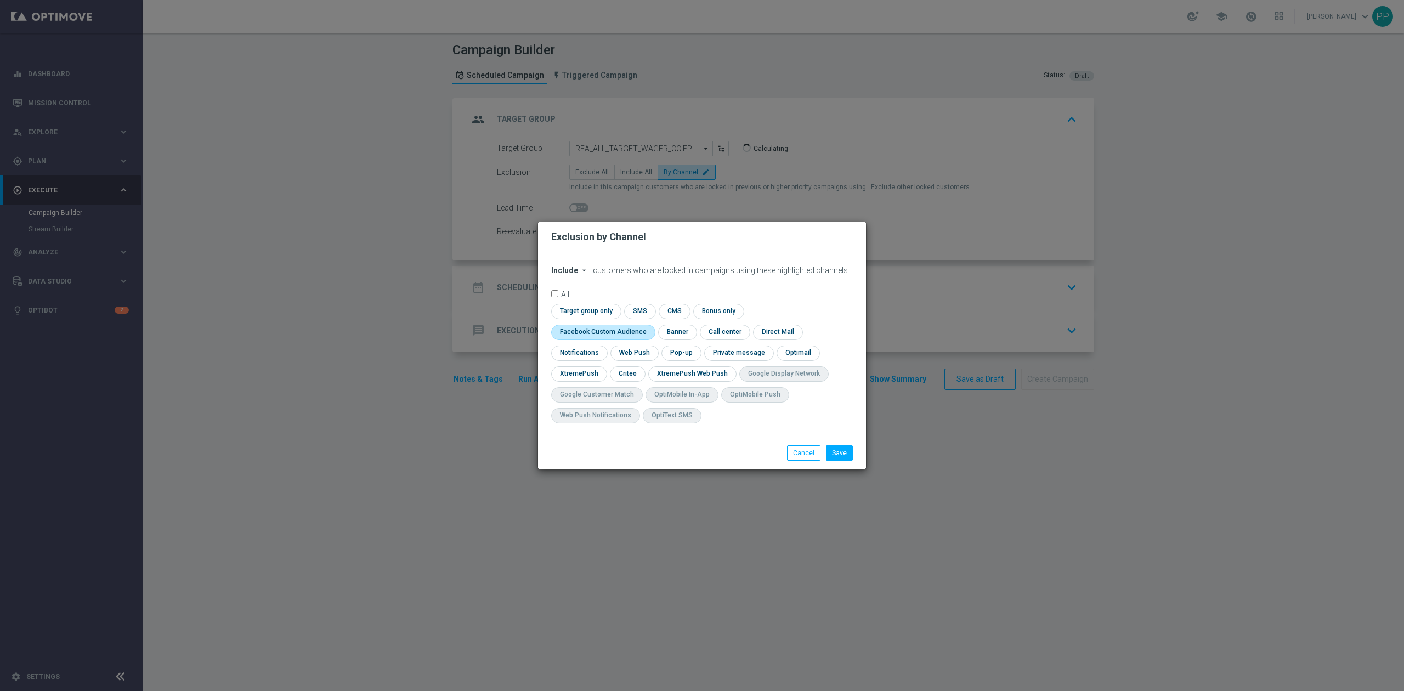
checkbox input "true"
click at [639, 376] on input "checkbox" at bounding box center [627, 373] width 34 height 15
checkbox input "true"
click at [837, 456] on button "Save" at bounding box center [839, 452] width 27 height 15
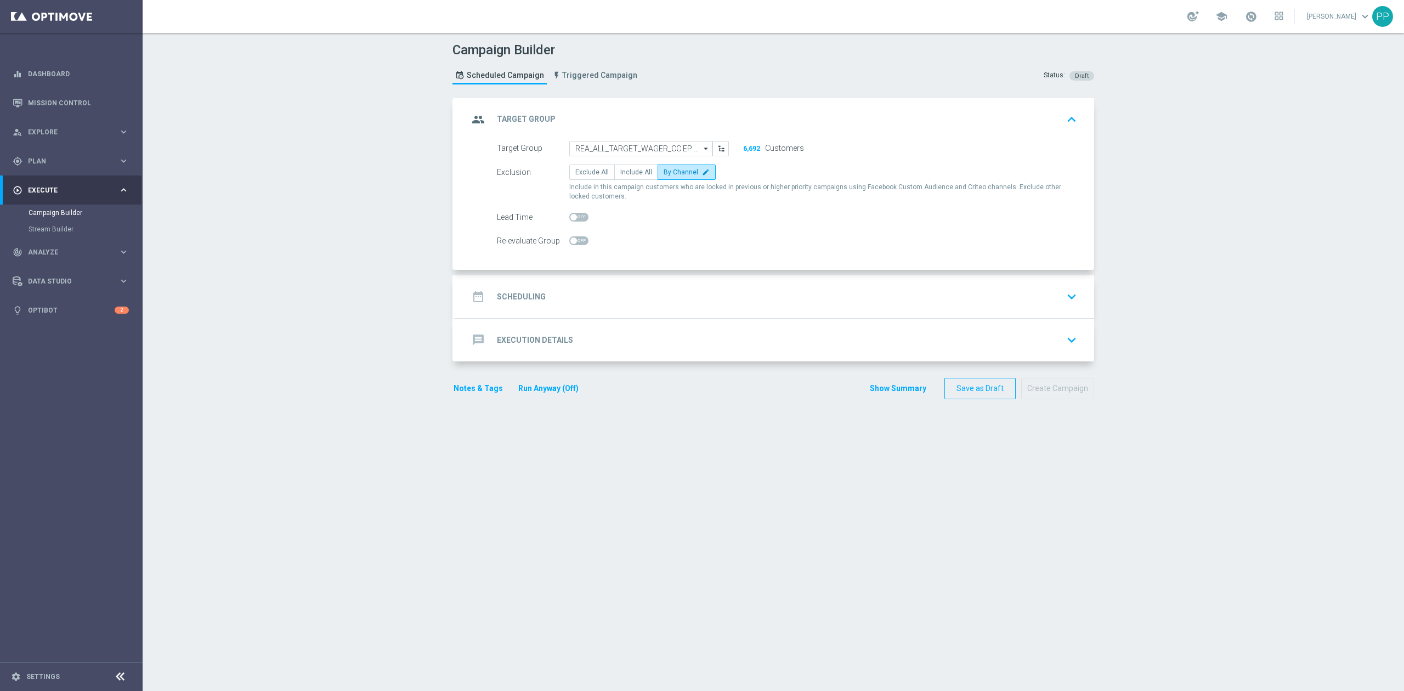
click at [674, 301] on div "date_range Scheduling keyboard_arrow_down" at bounding box center [774, 296] width 613 height 21
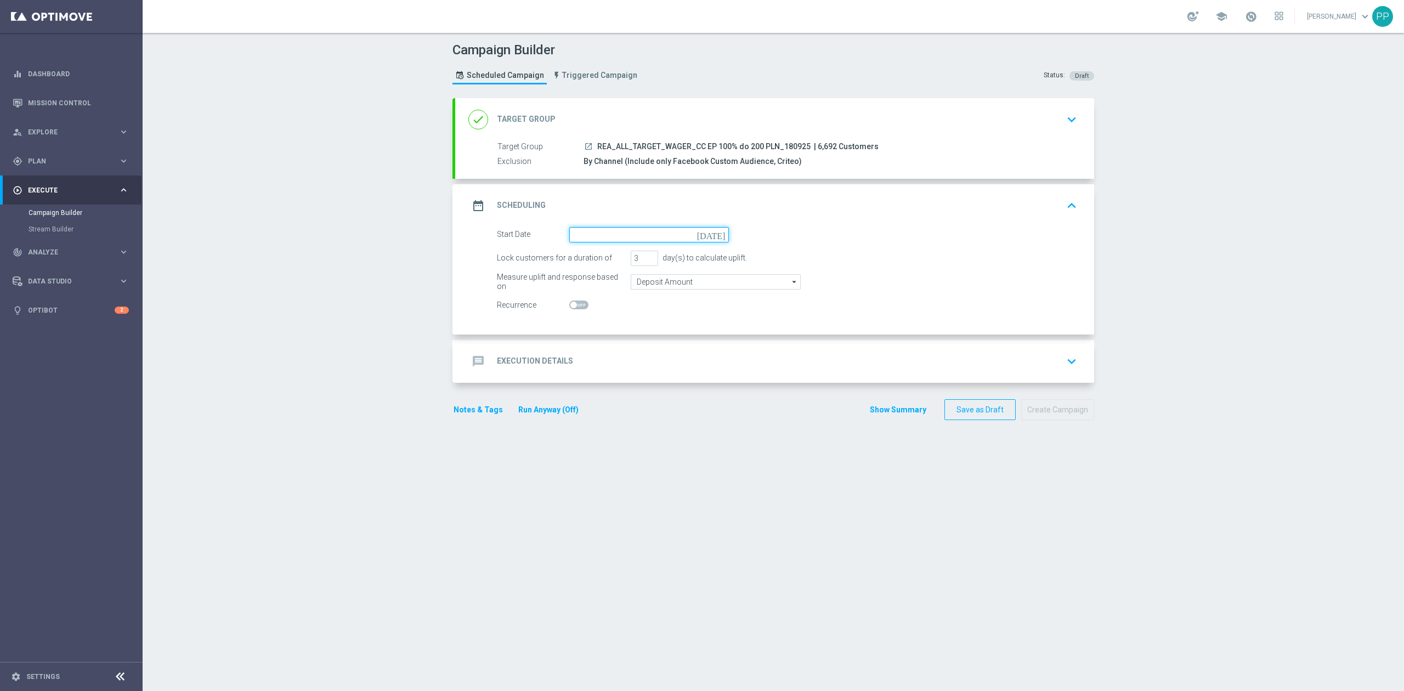
click at [648, 235] on input at bounding box center [649, 234] width 160 height 15
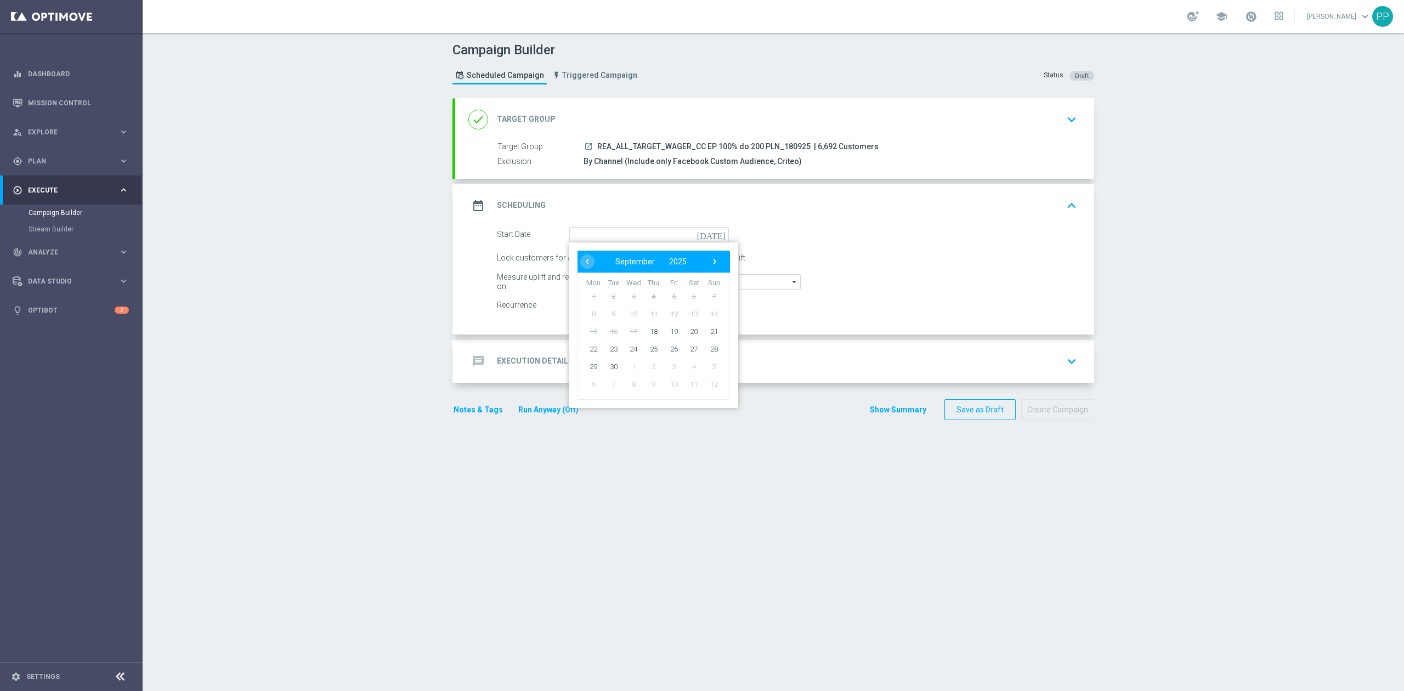
click at [653, 207] on div "date_range Scheduling keyboard_arrow_up" at bounding box center [774, 205] width 613 height 21
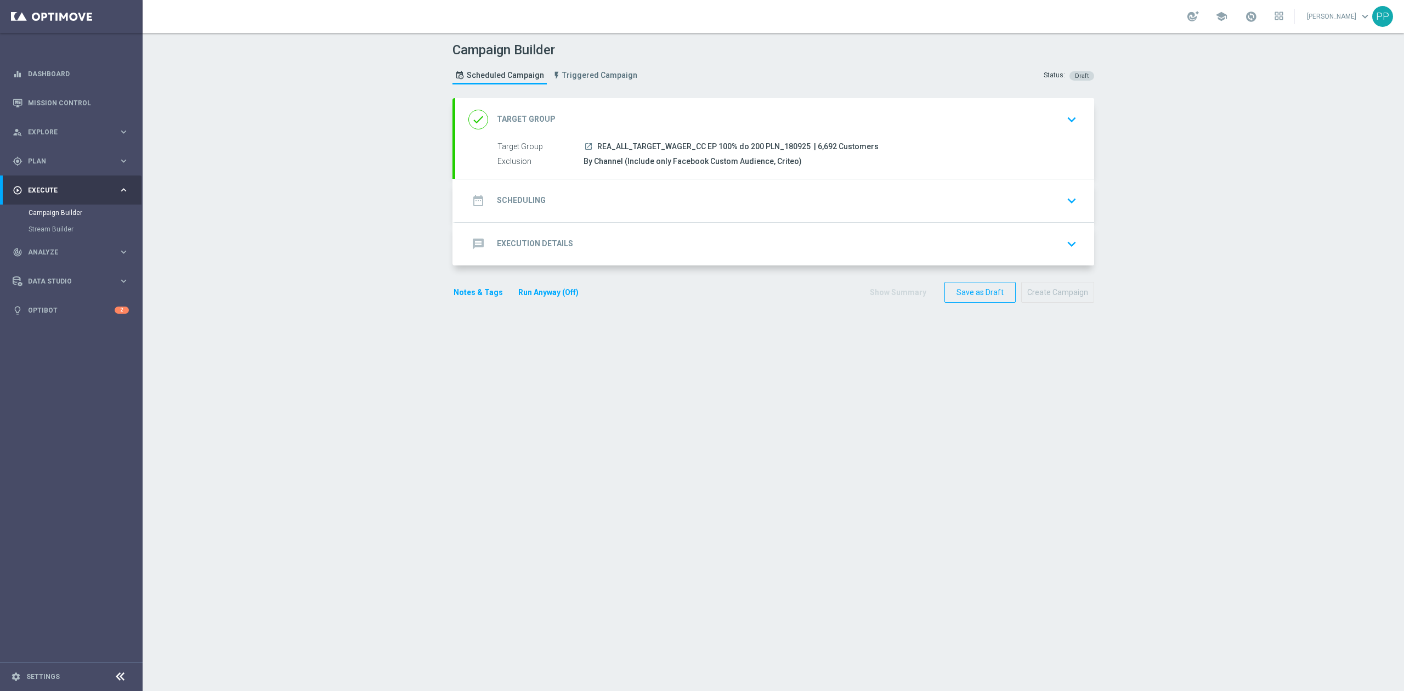
click at [653, 207] on div "date_range Scheduling keyboard_arrow_down Start Date today Lock customers for a…" at bounding box center [774, 200] width 639 height 43
click at [679, 131] on div "done Target Group keyboard_arrow_down" at bounding box center [774, 119] width 639 height 43
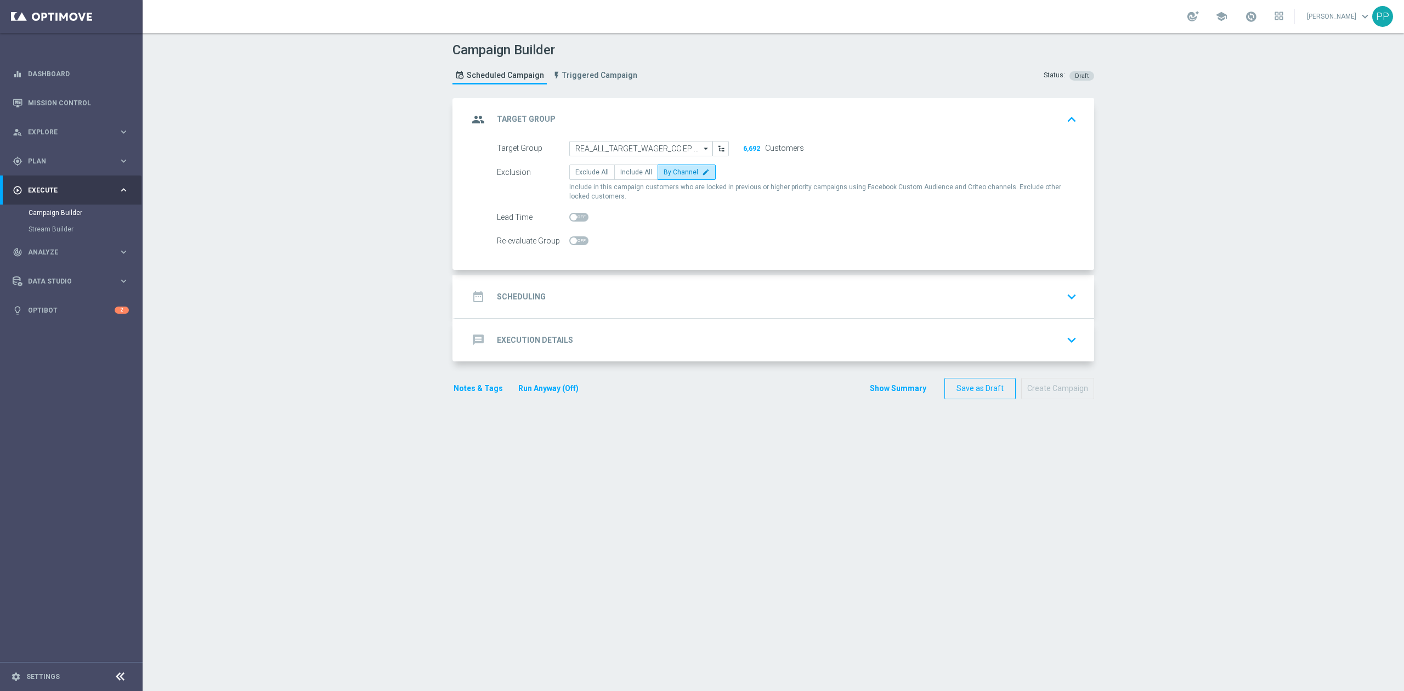
click at [636, 316] on div "date_range Scheduling keyboard_arrow_down" at bounding box center [774, 296] width 639 height 43
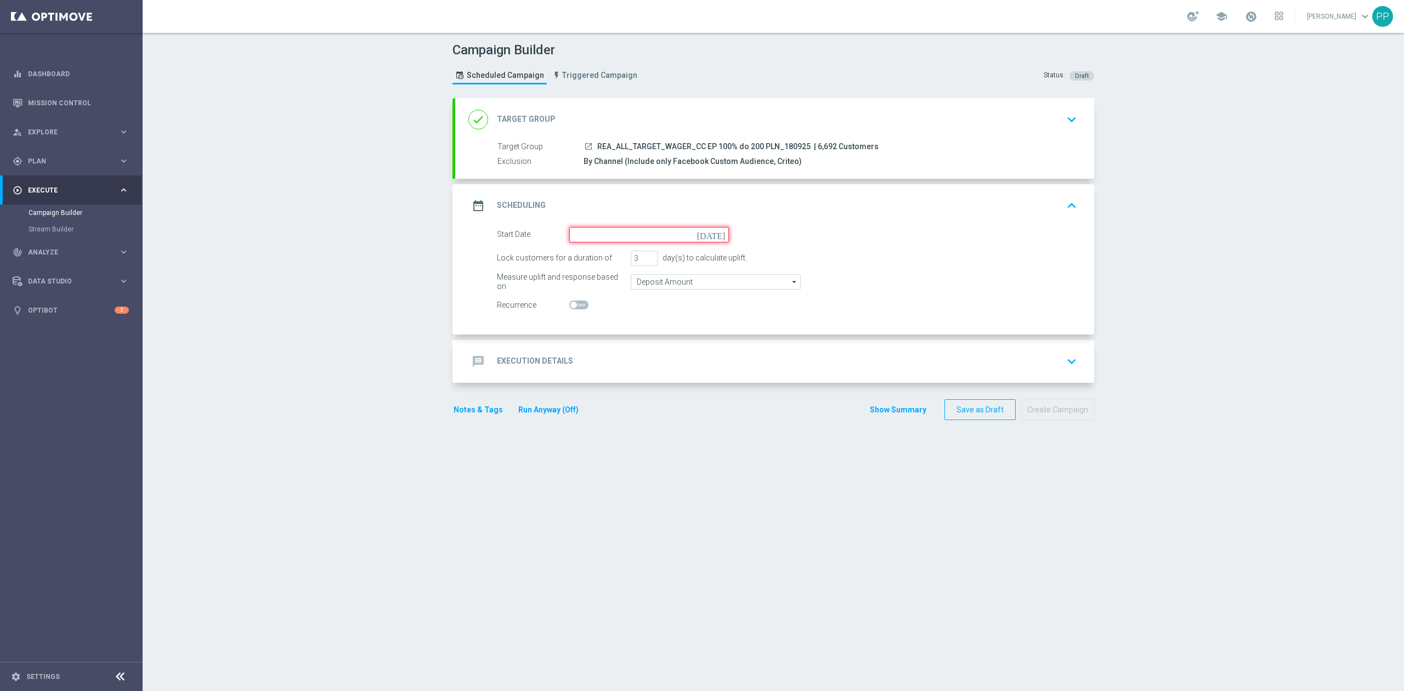
click at [624, 233] on input at bounding box center [649, 234] width 160 height 15
click at [655, 335] on span "18" at bounding box center [654, 332] width 18 height 18
type input "[DATE]"
click at [640, 259] on input "2" at bounding box center [644, 258] width 27 height 15
click at [645, 261] on input "1" at bounding box center [644, 258] width 27 height 15
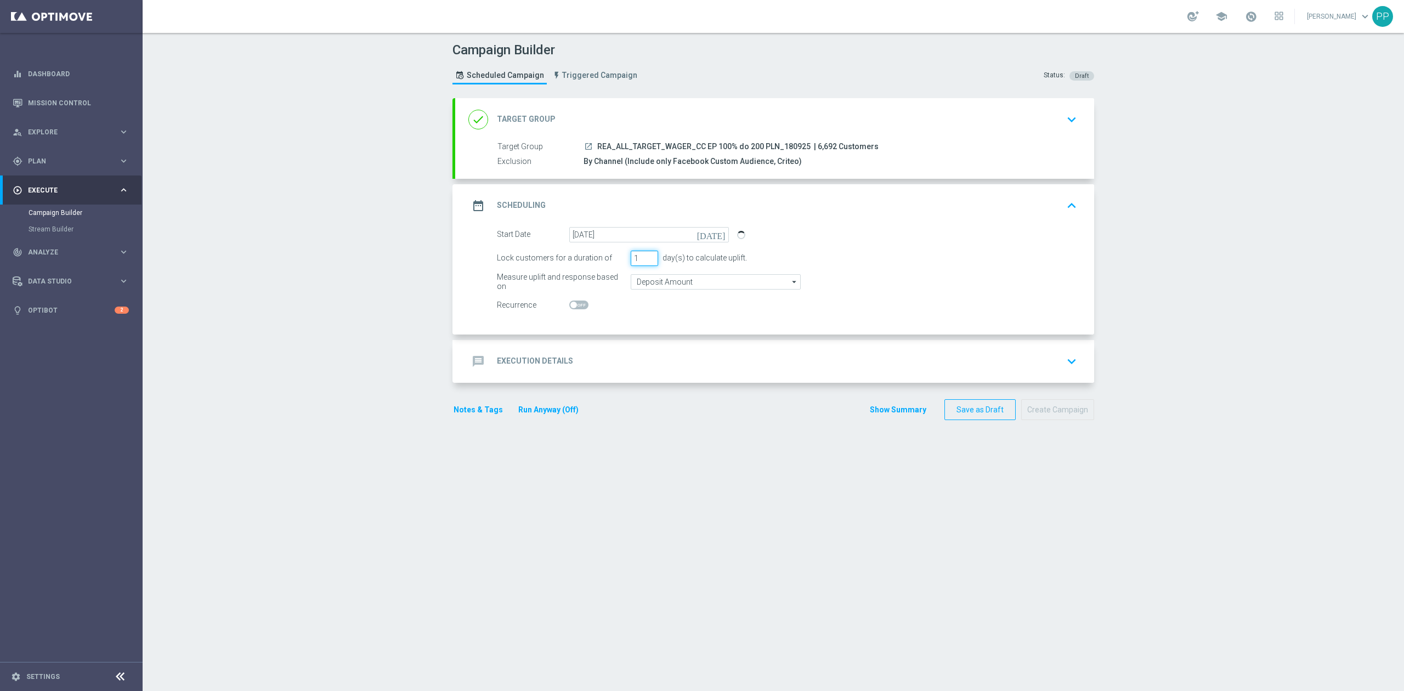
drag, startPoint x: 633, startPoint y: 259, endPoint x: 622, endPoint y: 259, distance: 11.5
click at [622, 259] on div "Lock customers for a duration of 1 day(s) to calculate uplift." at bounding box center [787, 258] width 597 height 15
type input "4"
click at [652, 280] on input "Deposit Amount" at bounding box center [716, 281] width 170 height 15
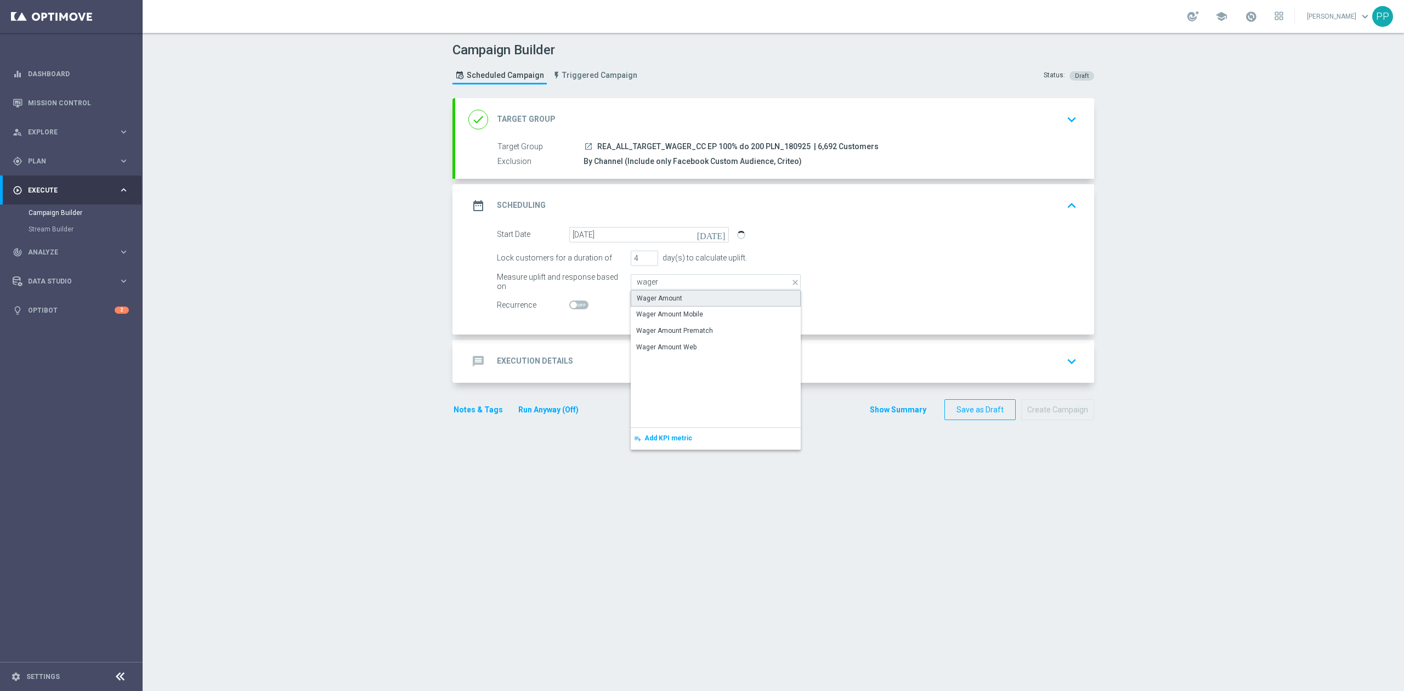
click at [653, 292] on div "Wager Amount" at bounding box center [716, 298] width 170 height 16
type input "Wager Amount"
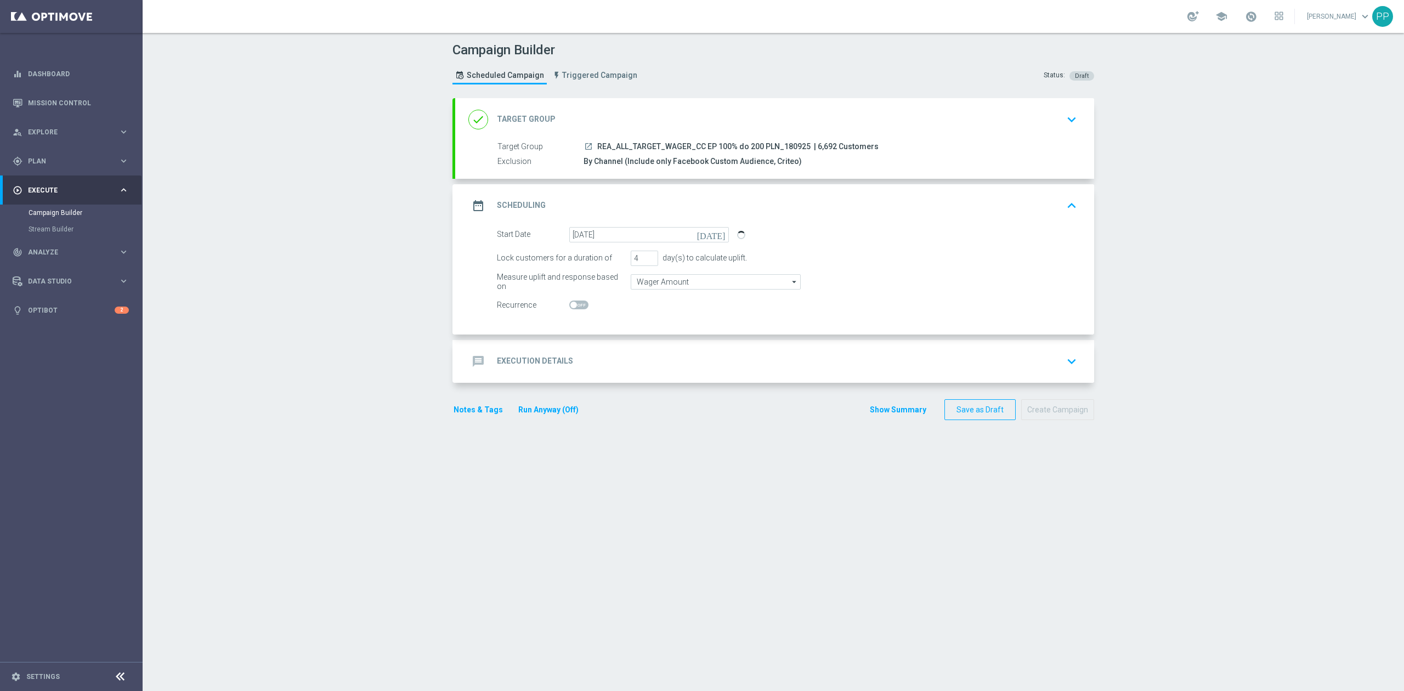
click at [314, 279] on div "Campaign Builder Scheduled Campaign Triggered Campaign Status: Draft done Targe…" at bounding box center [774, 362] width 1262 height 658
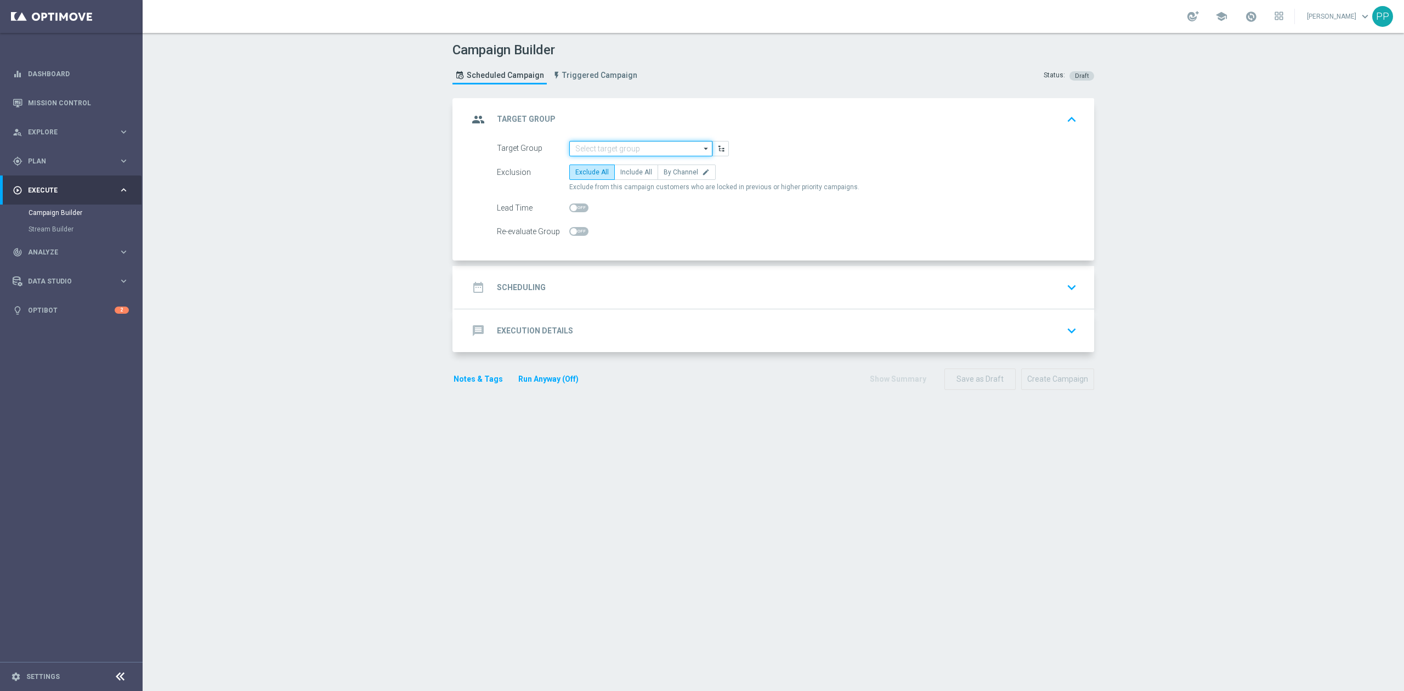
click at [608, 149] on input at bounding box center [640, 148] width 143 height 15
paste input "REA_ALL_TARGET_WAGER_CC EP 100% do 200 PLN_180925"
click at [611, 176] on div "REA_ALL_TARGET_WAGER_CC EP 100% do 200 PLN_180925" at bounding box center [641, 170] width 132 height 20
type input "REA_ALL_TARGET_WAGER_CC EP 100% do 200 PLN_180925"
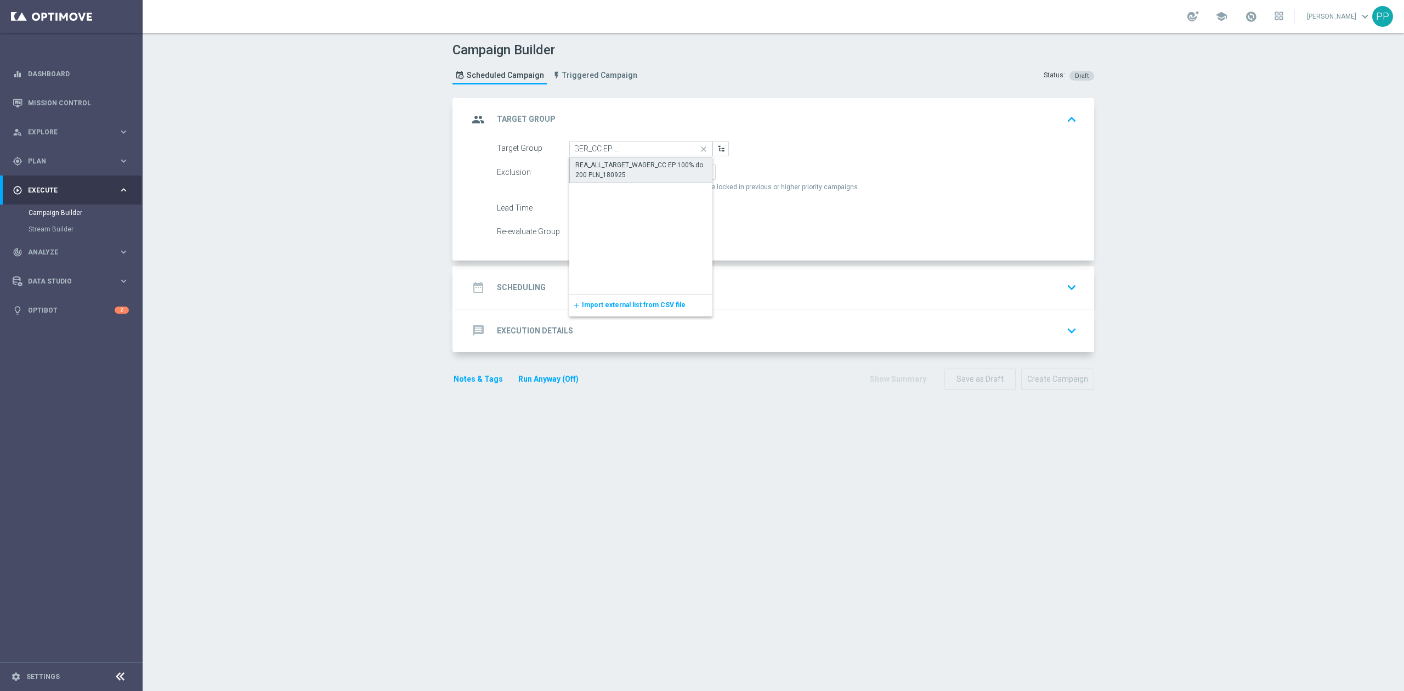
scroll to position [0, 0]
click at [685, 178] on label "By Channel edit" at bounding box center [687, 172] width 58 height 15
click at [671, 178] on input "By Channel edit" at bounding box center [667, 174] width 7 height 7
radio input "true"
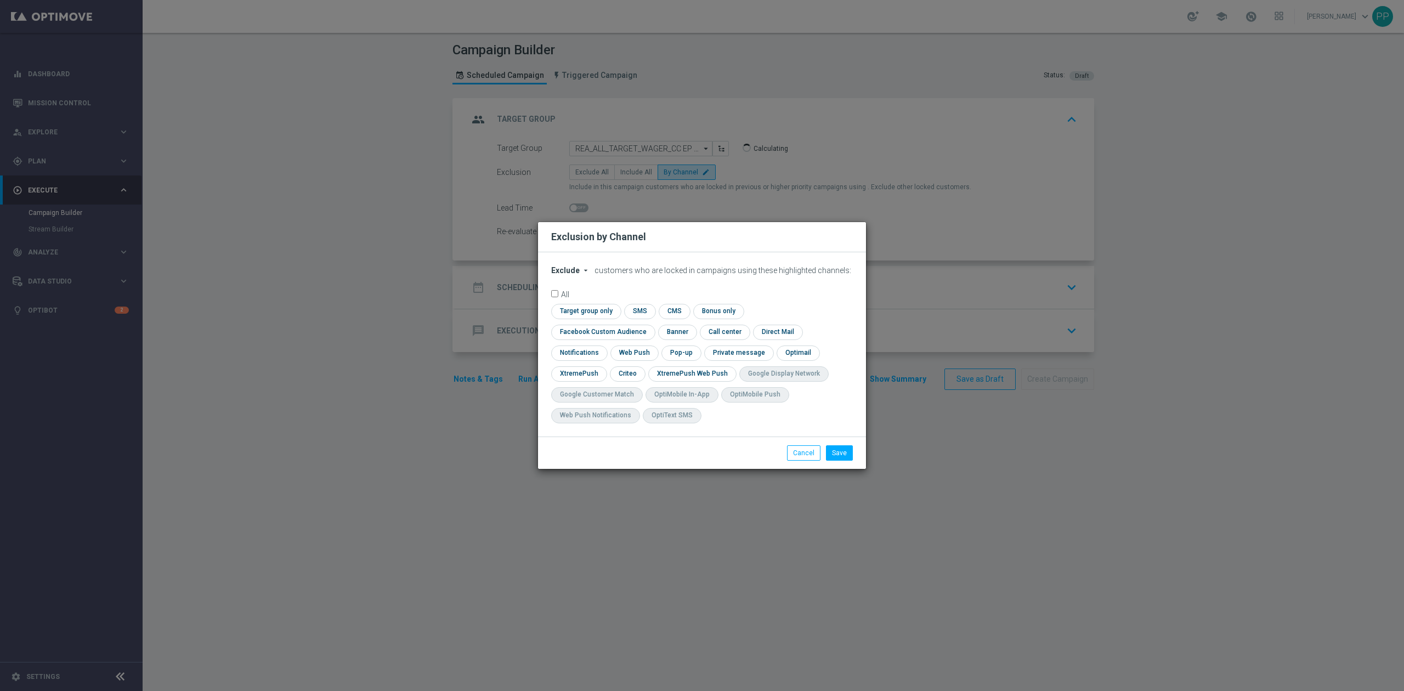
click at [560, 275] on span "Exclude" at bounding box center [565, 270] width 29 height 9
click at [569, 301] on div "Include" at bounding box center [572, 295] width 41 height 13
click at [651, 325] on input "checkbox" at bounding box center [600, 332] width 99 height 15
checkbox input "true"
click at [622, 371] on input "checkbox" at bounding box center [627, 373] width 34 height 15
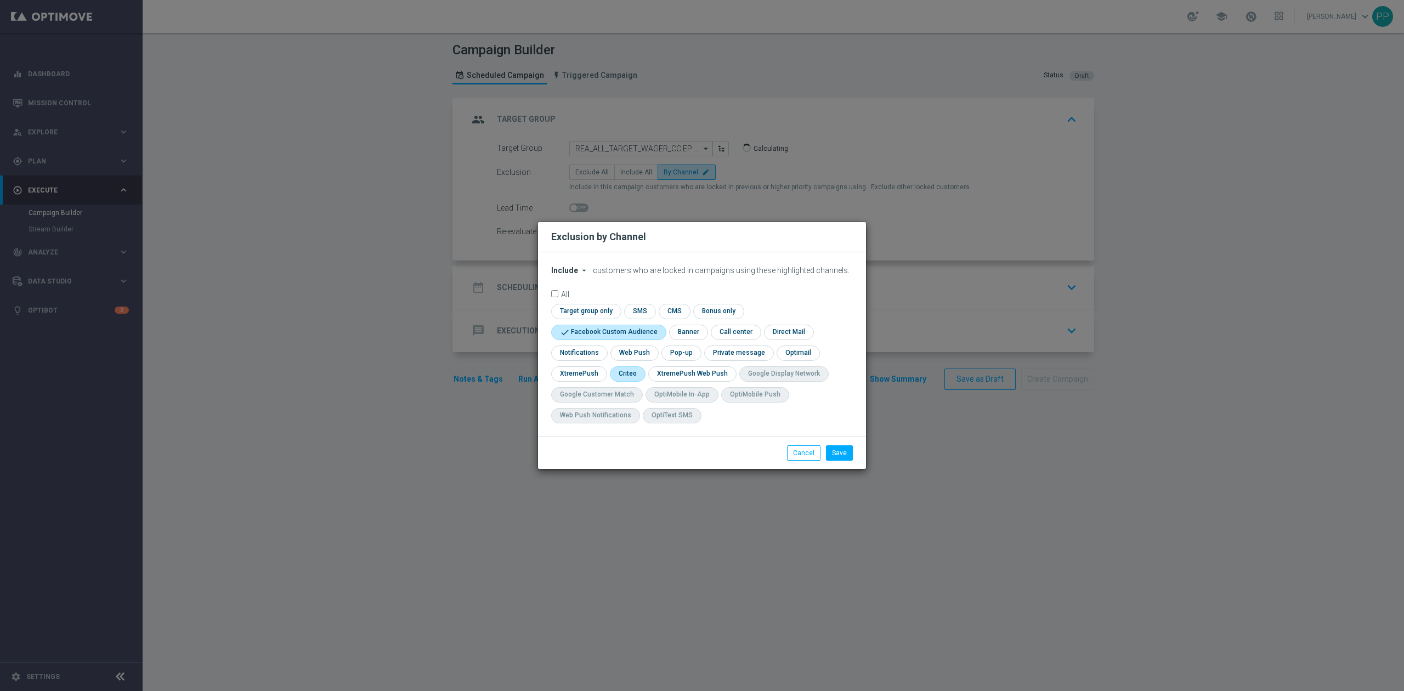
checkbox input "true"
click at [843, 453] on button "Save" at bounding box center [839, 452] width 27 height 15
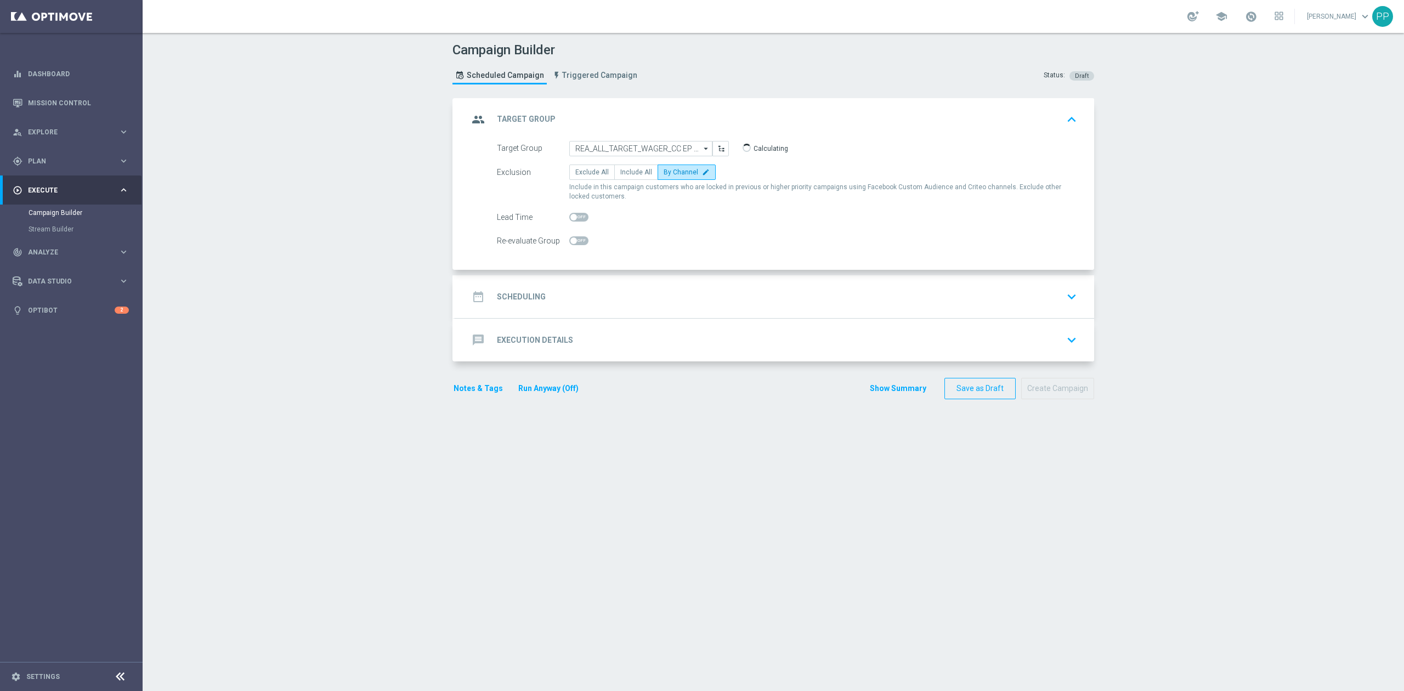
click at [648, 284] on div "date_range Scheduling keyboard_arrow_down" at bounding box center [774, 296] width 639 height 43
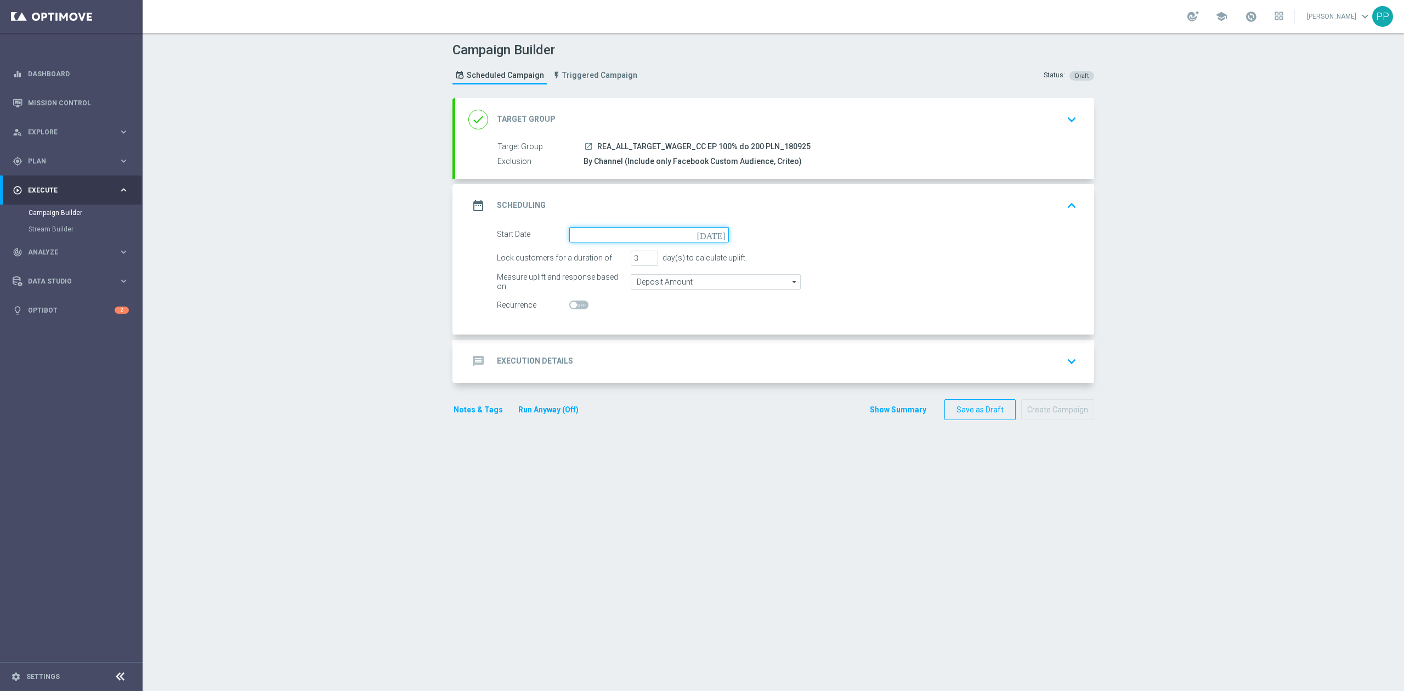
click at [614, 229] on input at bounding box center [649, 234] width 160 height 15
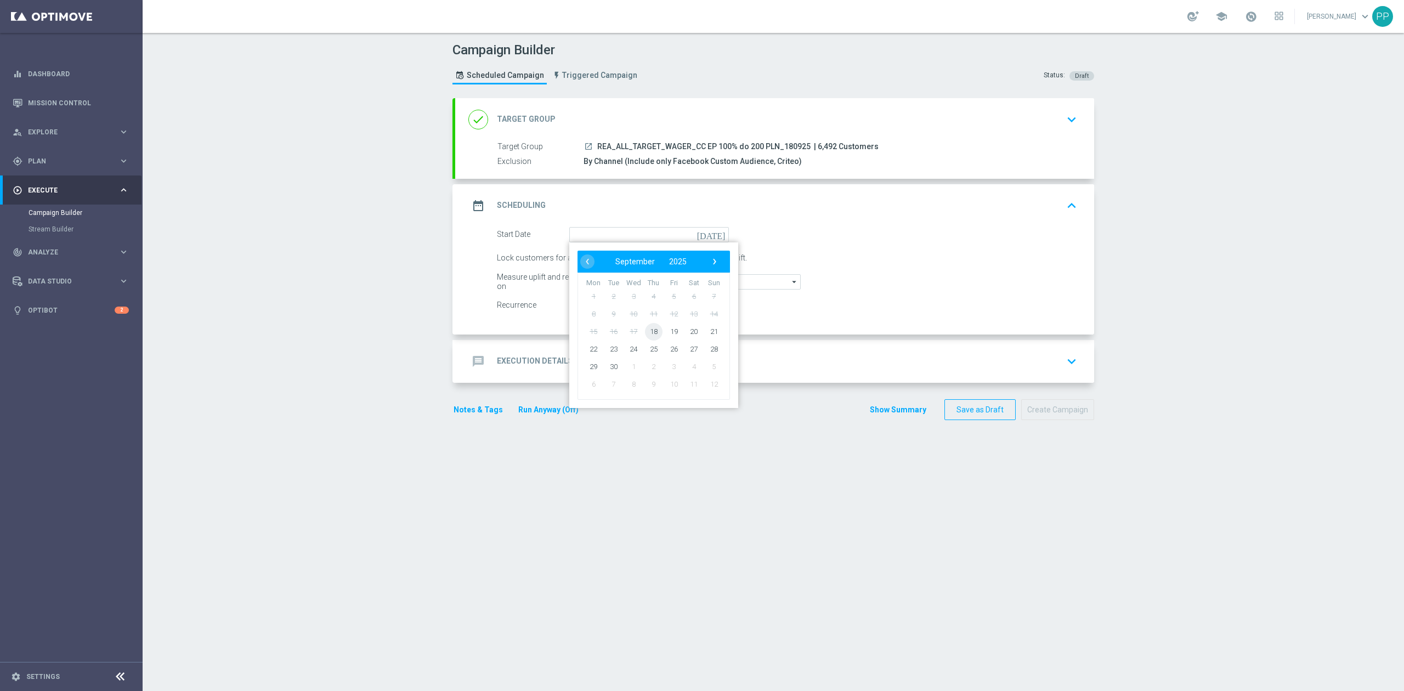
click at [648, 327] on span "18" at bounding box center [654, 332] width 18 height 18
type input "[DATE]"
drag, startPoint x: 634, startPoint y: 253, endPoint x: 609, endPoint y: 248, distance: 25.8
click at [609, 248] on form "Start Date [DATE] [DATE] Lock customers for a duration of 3 day(s) to calculate…" at bounding box center [787, 270] width 580 height 86
type input "4"
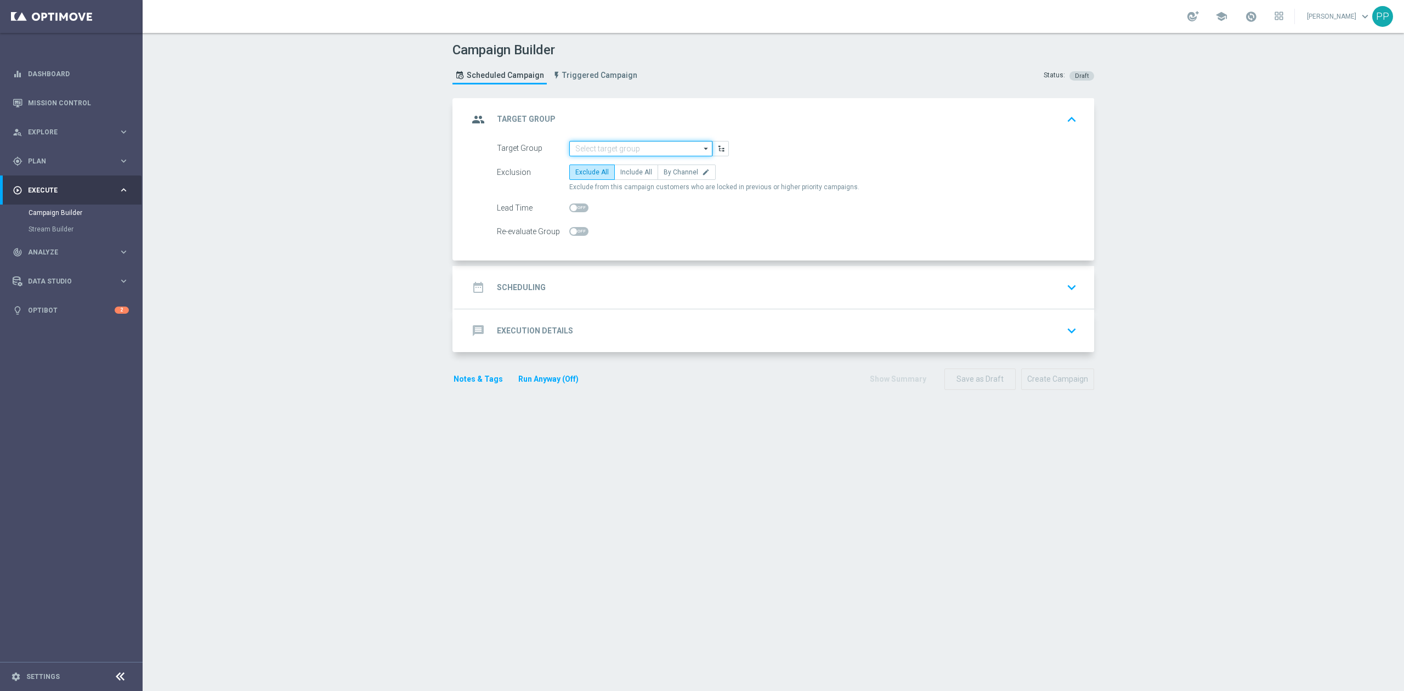
click at [641, 146] on input at bounding box center [640, 148] width 143 height 15
paste input "REA_ALL_TARGET_WAGER_CC EP 100% do 200 PLN_180925"
click at [642, 165] on div "REA_ALL_TARGET_WAGER_CC EP 100% do 200 PLN_180925" at bounding box center [641, 170] width 133 height 20
type input "REA_ALL_TARGET_WAGER_CC EP 100% do 200 PLN_180925"
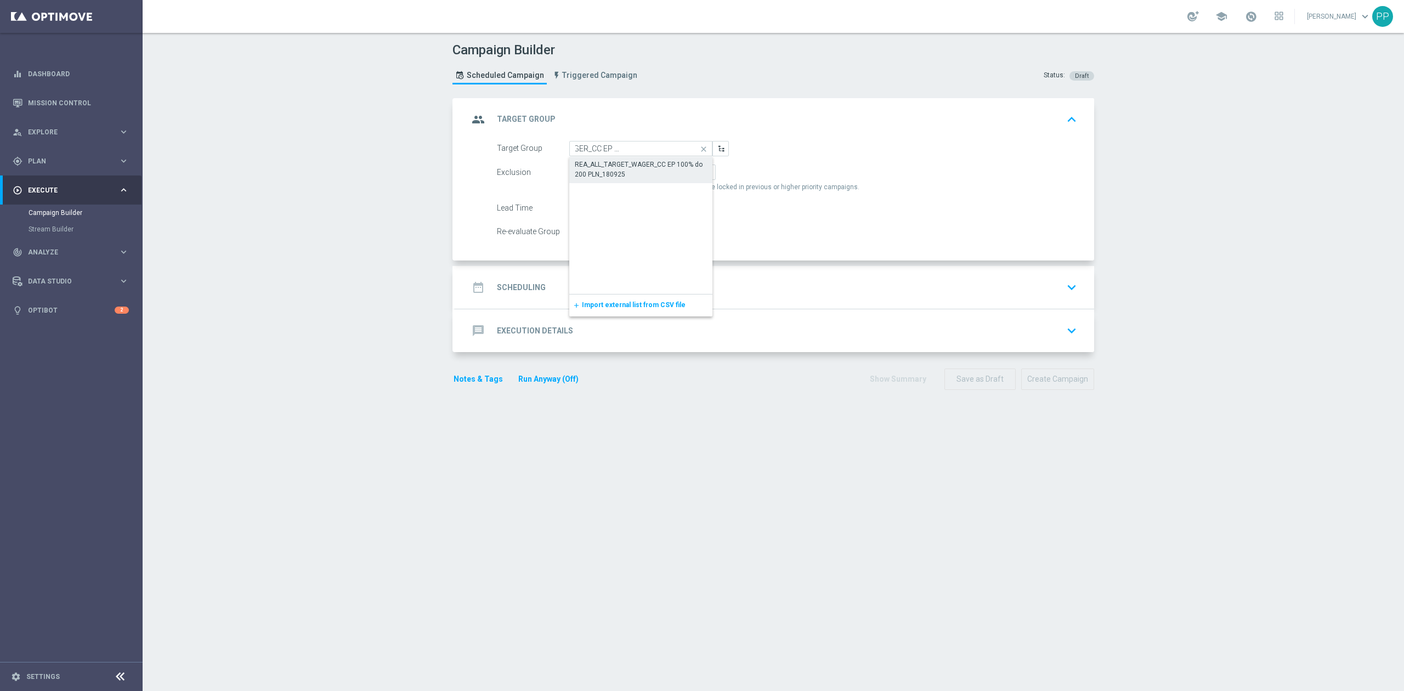
scroll to position [0, 0]
click at [635, 172] on span "Include All" at bounding box center [636, 172] width 32 height 8
click at [628, 172] on input "Include All" at bounding box center [623, 174] width 7 height 7
radio input "true"
click at [664, 171] on span "By Channel" at bounding box center [681, 172] width 35 height 8
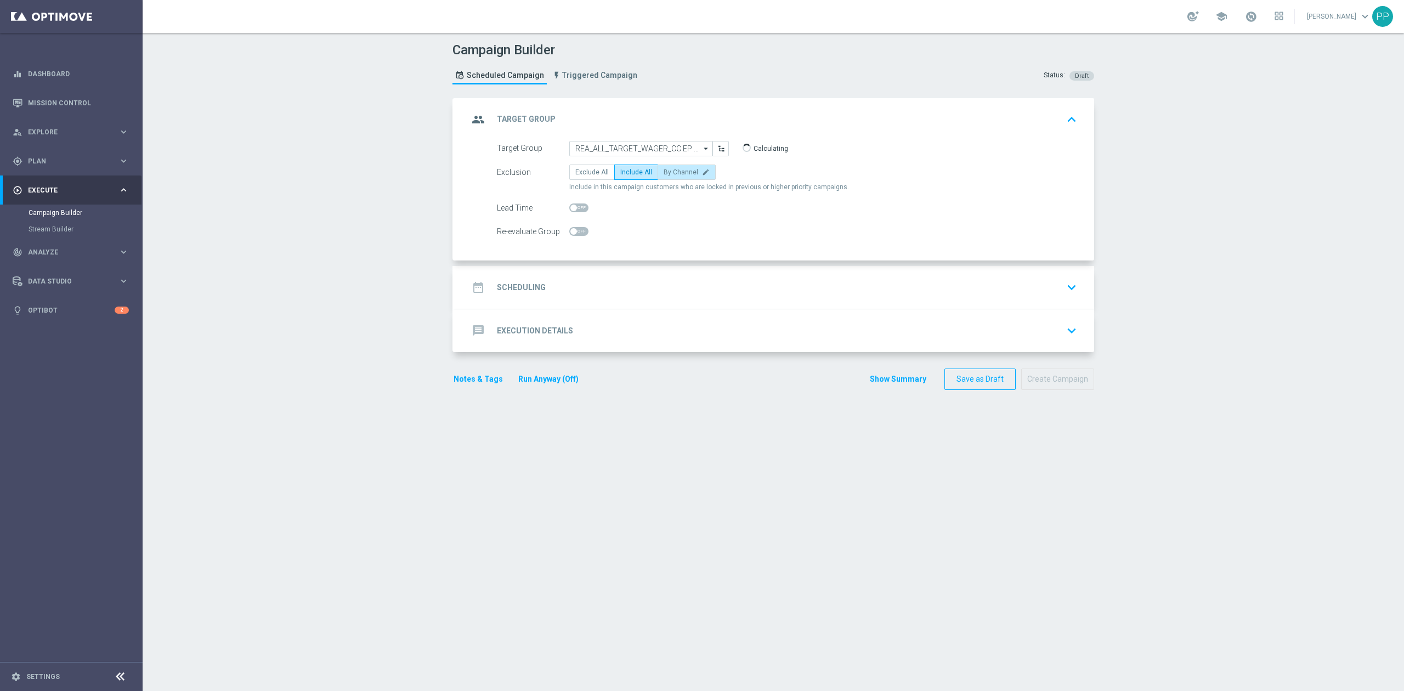
click at [664, 171] on input "By Channel edit" at bounding box center [667, 174] width 7 height 7
radio input "true"
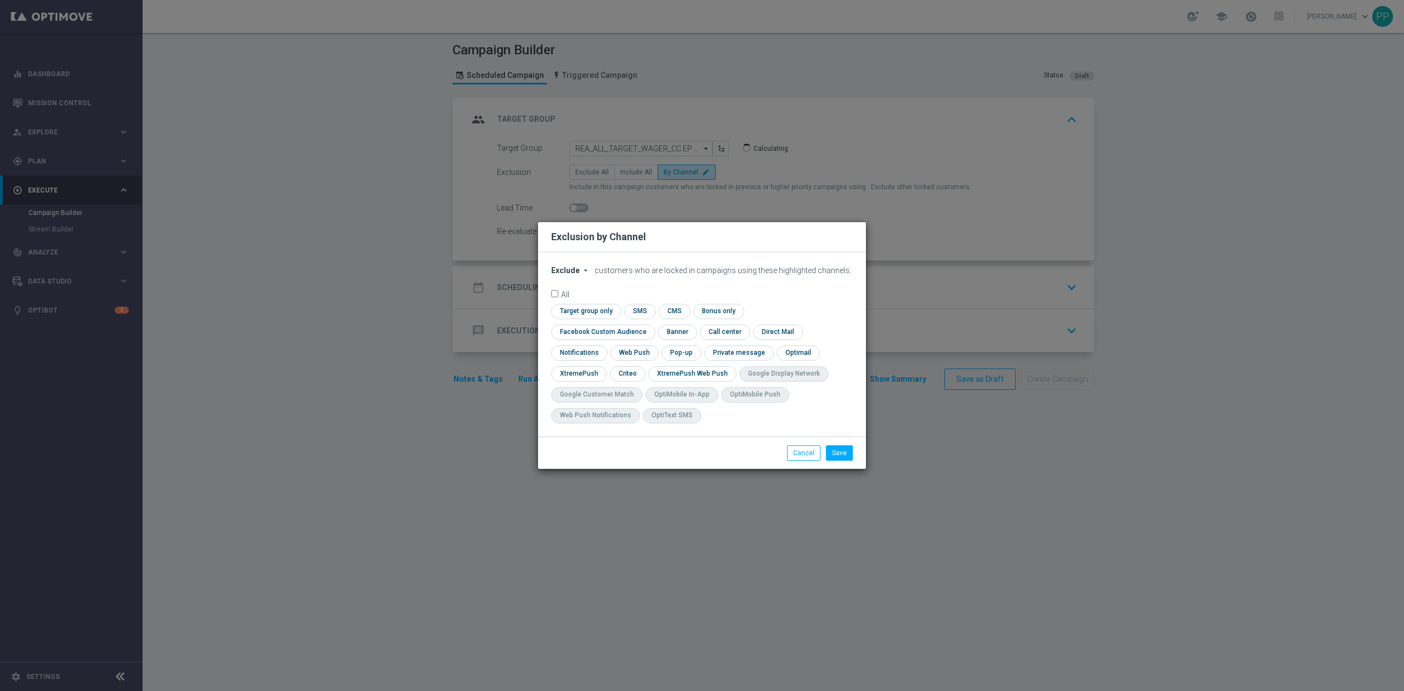
click at [566, 275] on span "Exclude" at bounding box center [565, 270] width 29 height 9
click at [0, 0] on span "Include" at bounding box center [0, 0] width 0 height 0
click at [651, 325] on input "checkbox" at bounding box center [600, 332] width 99 height 15
checkbox input "true"
click at [621, 371] on input "checkbox" at bounding box center [627, 373] width 34 height 15
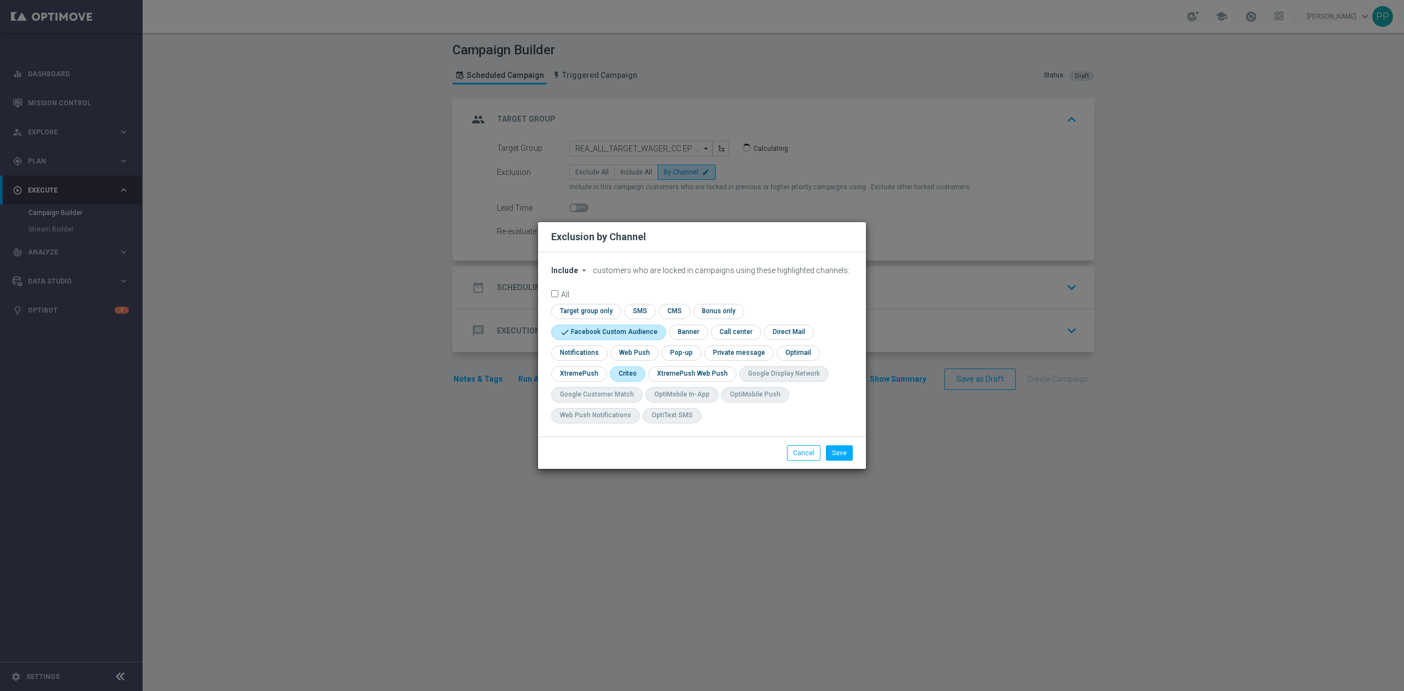
checkbox input "true"
click at [841, 456] on button "Save" at bounding box center [839, 452] width 27 height 15
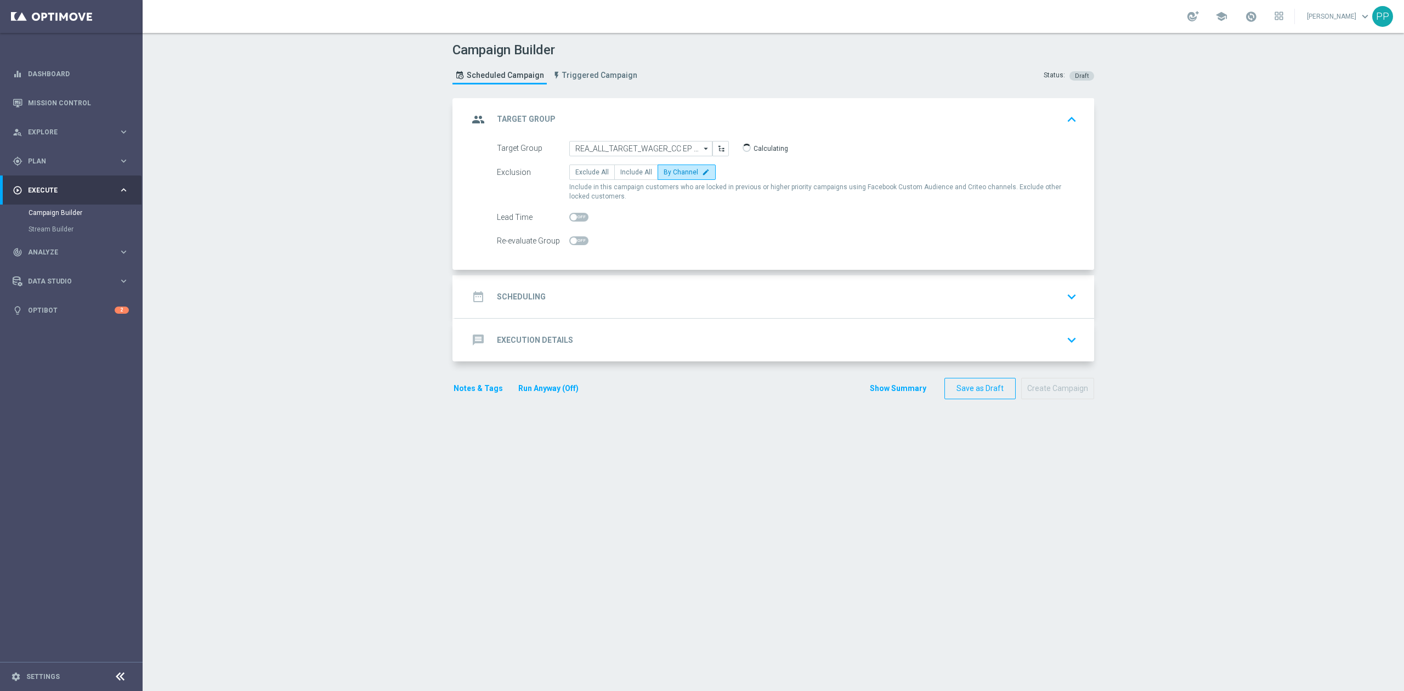
click at [648, 300] on div "date_range Scheduling keyboard_arrow_down" at bounding box center [774, 296] width 613 height 21
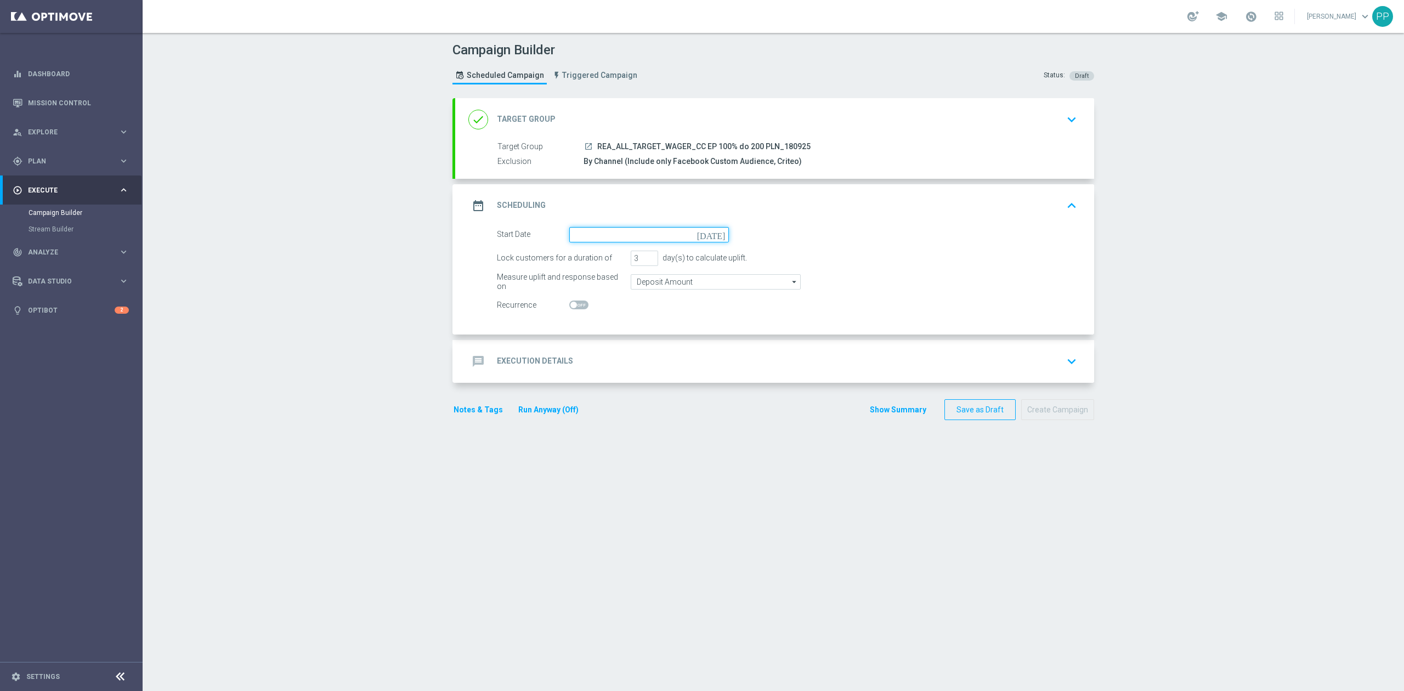
click at [646, 241] on input at bounding box center [649, 234] width 160 height 15
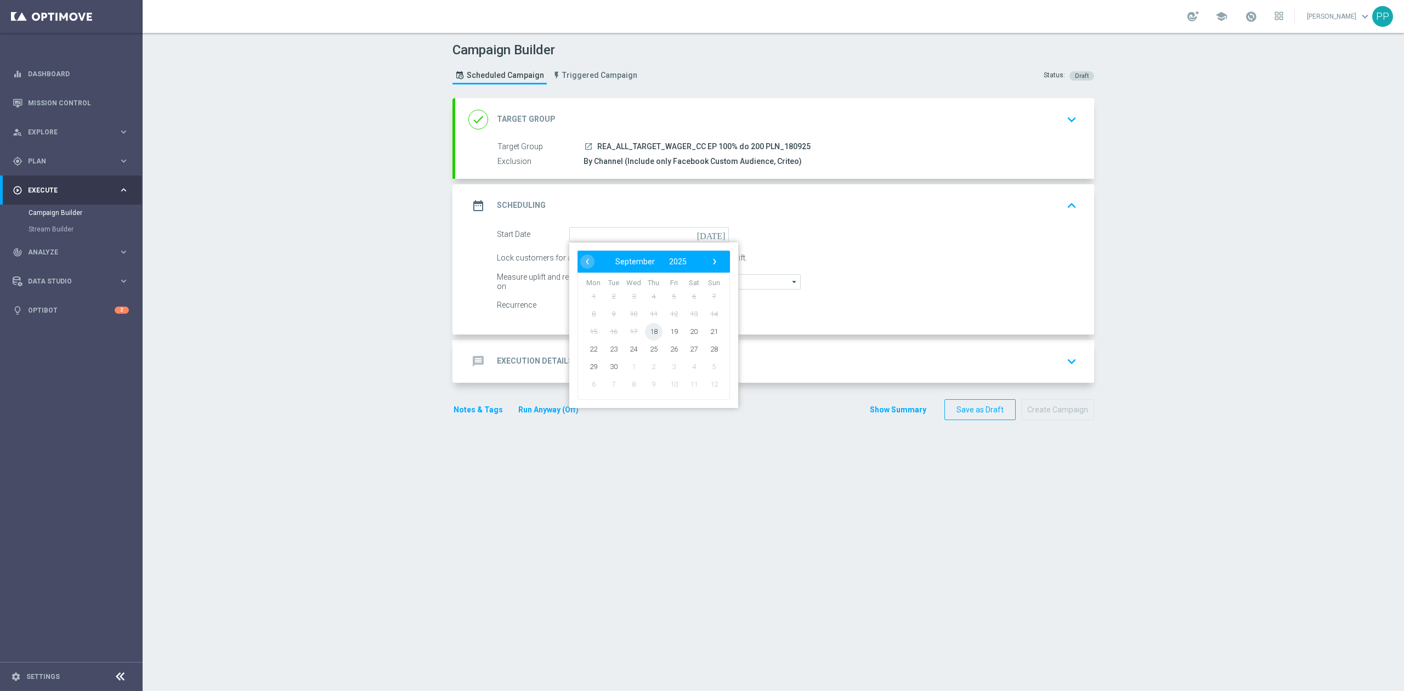
click at [645, 335] on span "18" at bounding box center [654, 332] width 18 height 18
type input "[DATE]"
click at [633, 255] on input "3" at bounding box center [644, 258] width 27 height 15
type input "4"
click at [383, 314] on div "Campaign Builder Scheduled Campaign Triggered Campaign Status: Draft done Targe…" at bounding box center [774, 362] width 1262 height 658
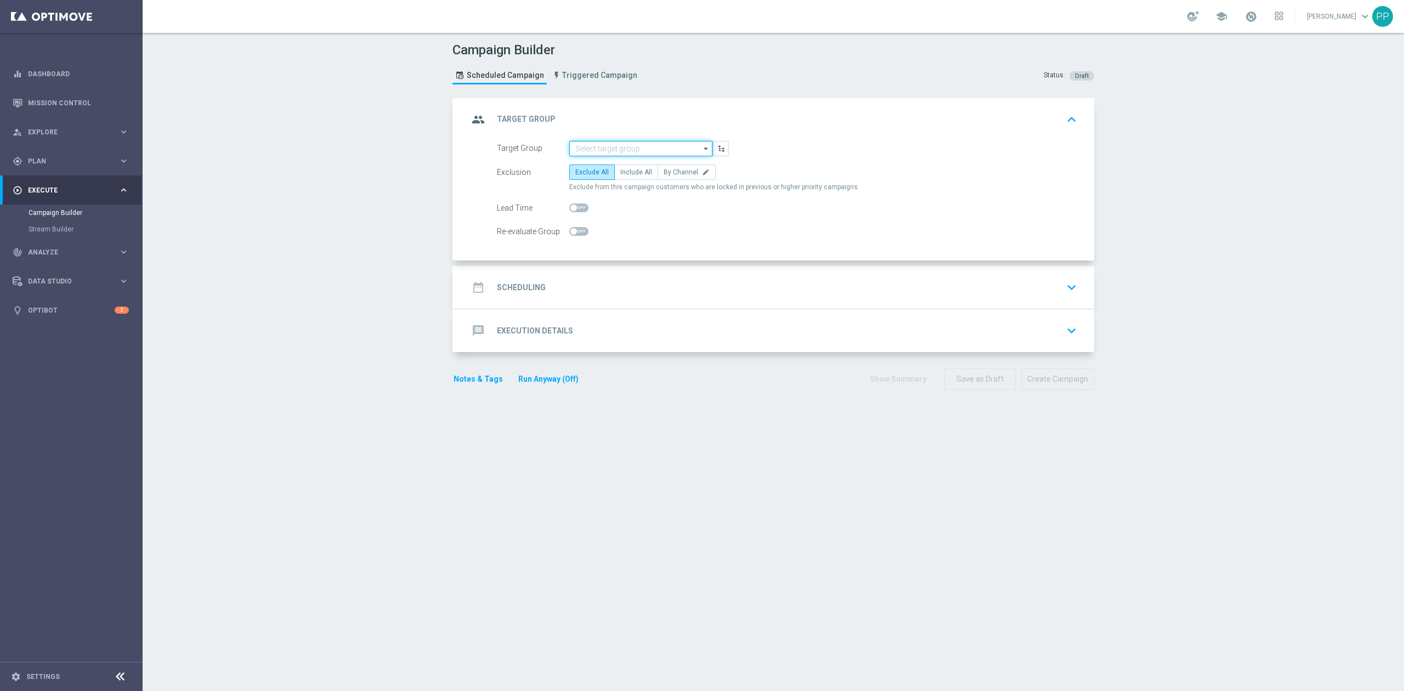
click at [619, 148] on input at bounding box center [640, 148] width 143 height 15
paste input "REA_ALL_TARGET_WAGER_CC EP 100% do 200 PLN_180925"
click at [623, 163] on div "REA_ALL_TARGET_WAGER_CC EP 100% do 200 PLN_180925" at bounding box center [641, 170] width 133 height 20
type input "REA_ALL_TARGET_WAGER_CC EP 100% do 200 PLN_180925"
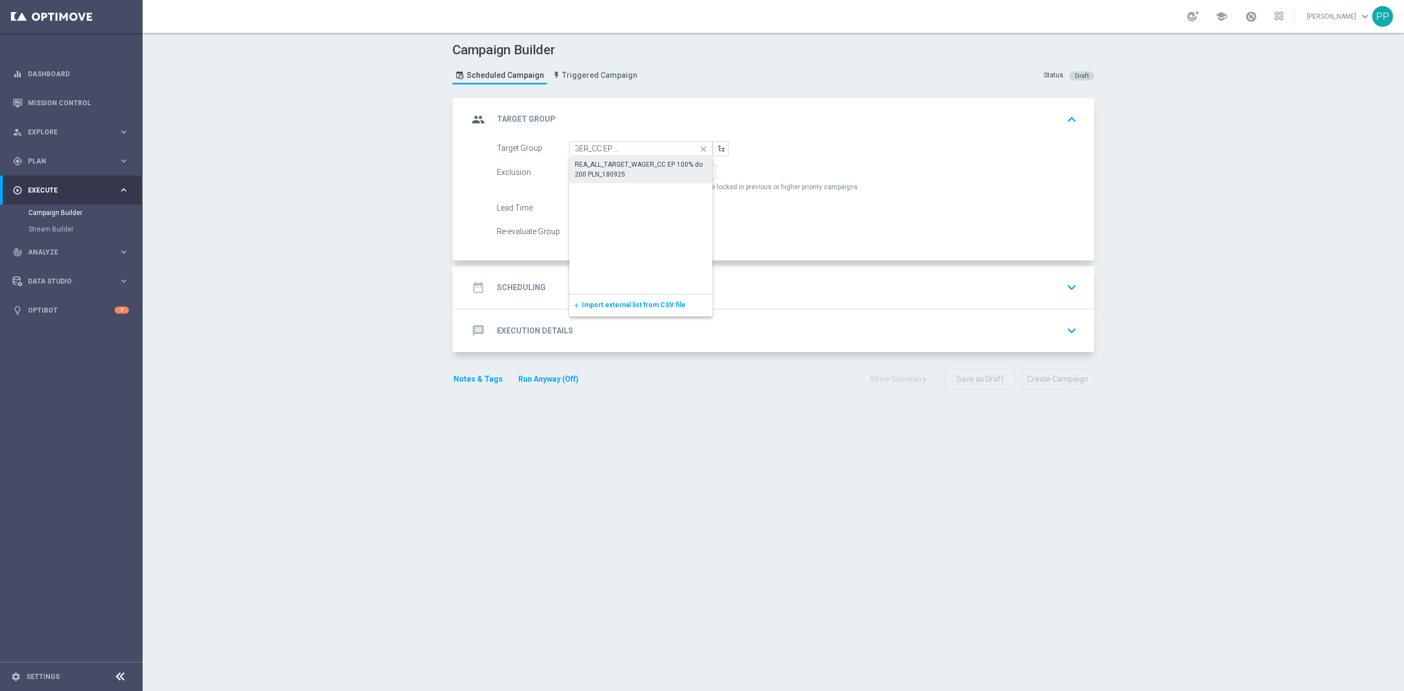
scroll to position [0, 0]
click at [670, 168] on span "By Channel" at bounding box center [681, 172] width 35 height 8
click at [670, 171] on input "By Channel edit" at bounding box center [667, 174] width 7 height 7
radio input "true"
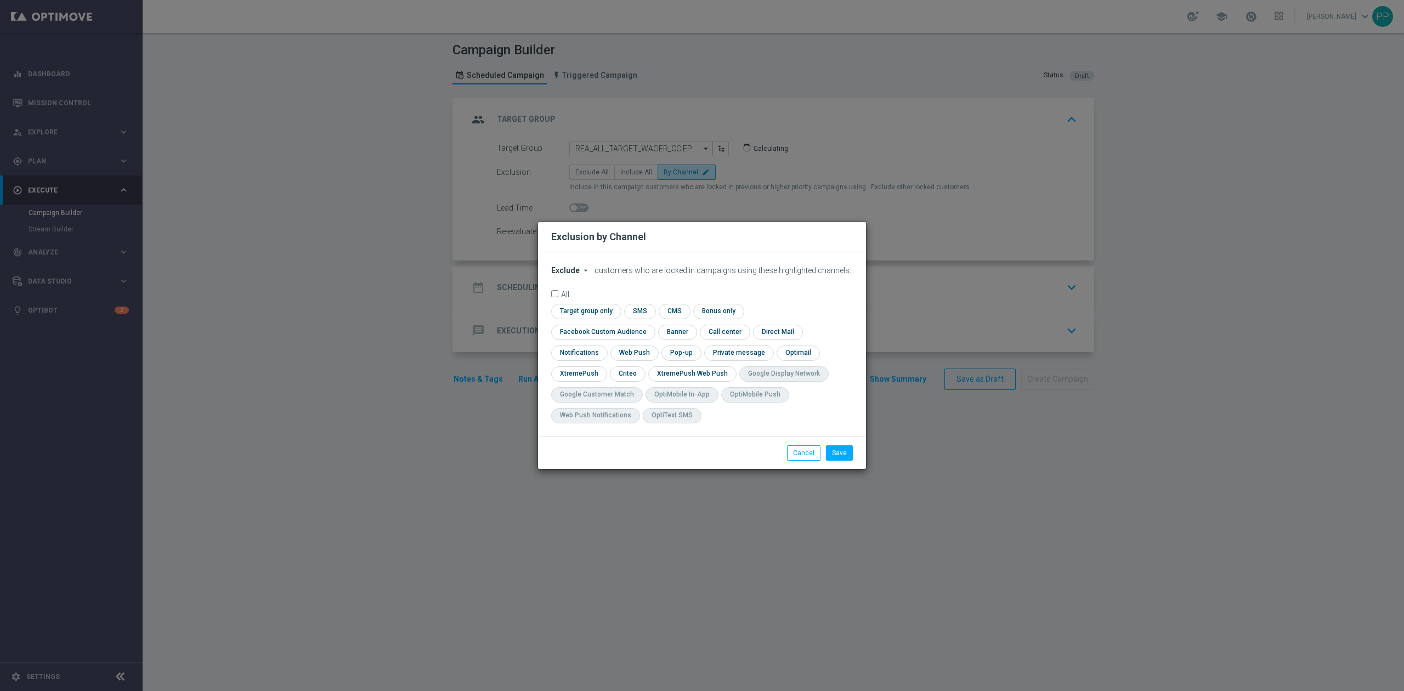
click at [575, 275] on span "Exclude" at bounding box center [565, 270] width 29 height 9
click at [0, 0] on span "Include" at bounding box center [0, 0] width 0 height 0
click at [651, 325] on input "checkbox" at bounding box center [600, 332] width 99 height 15
checkbox input "true"
click at [621, 374] on input "checkbox" at bounding box center [627, 373] width 34 height 15
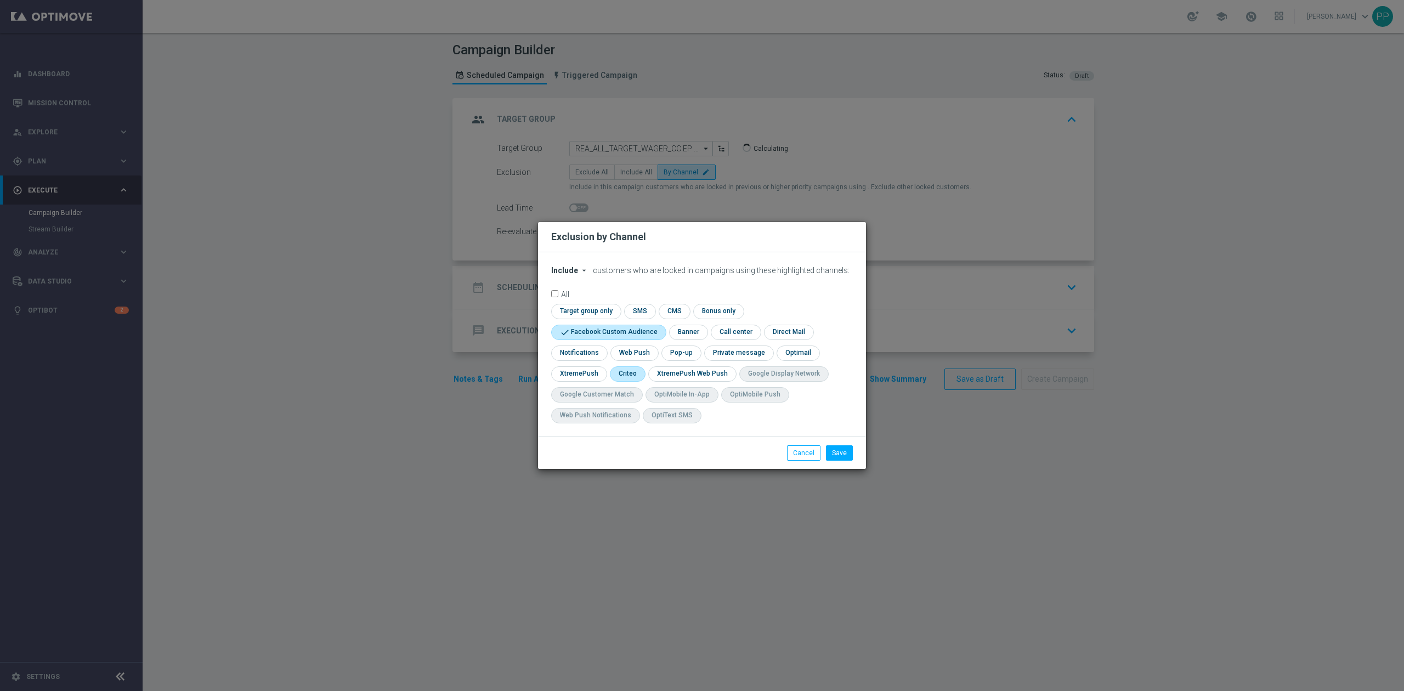
checkbox input "true"
click at [835, 453] on button "Save" at bounding box center [839, 452] width 27 height 15
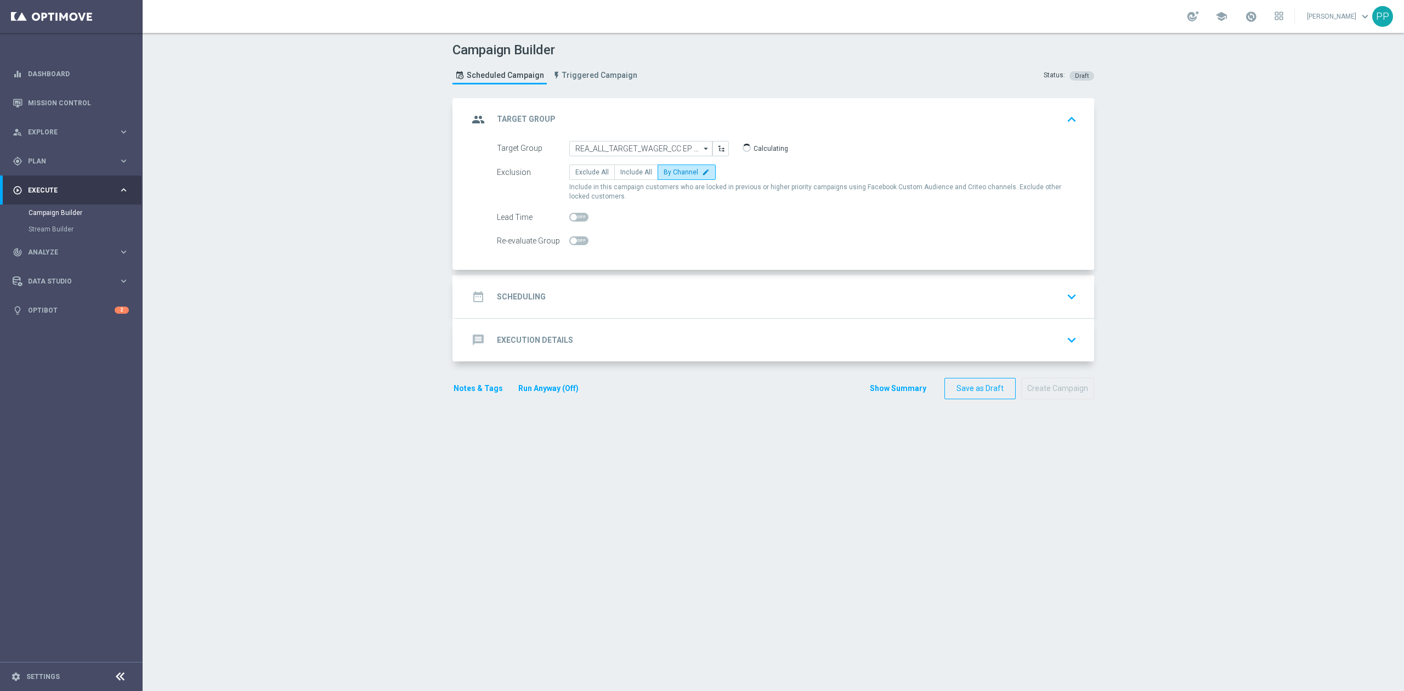
click at [622, 290] on div "date_range Scheduling keyboard_arrow_down" at bounding box center [774, 296] width 613 height 21
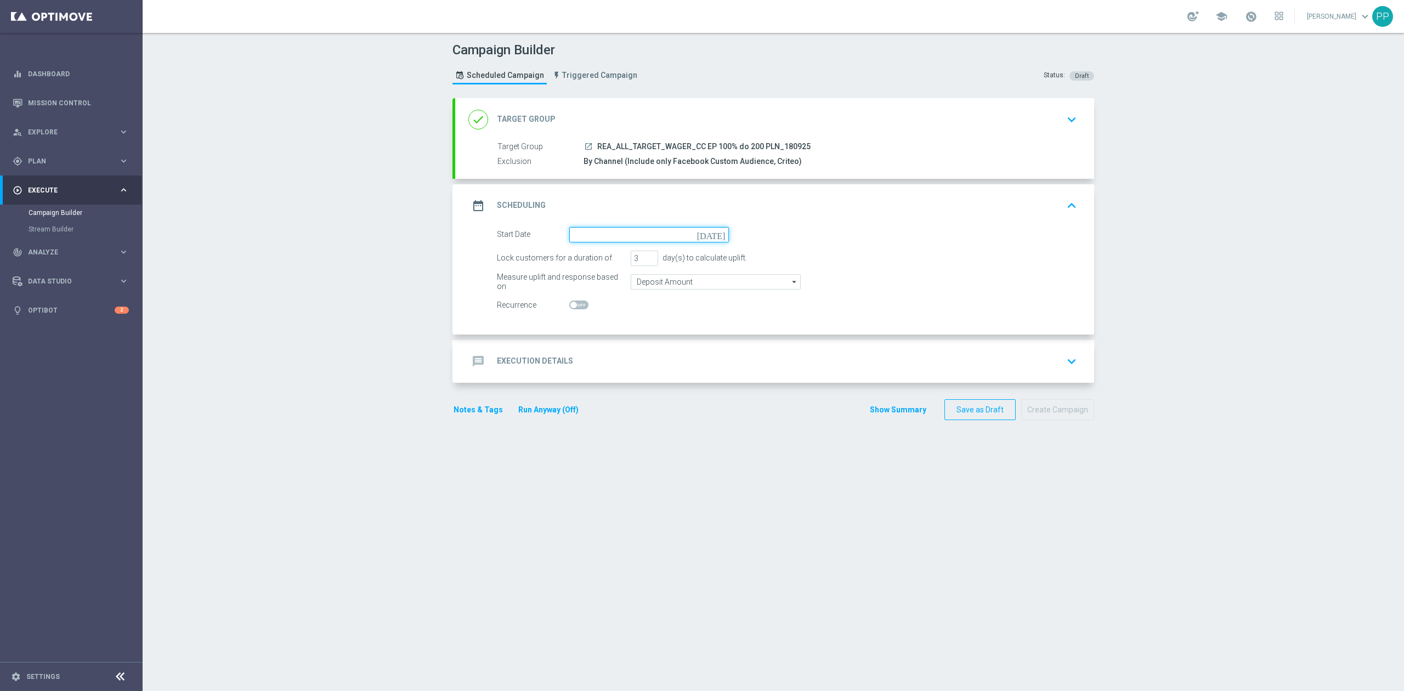
click at [604, 231] on input at bounding box center [649, 234] width 160 height 15
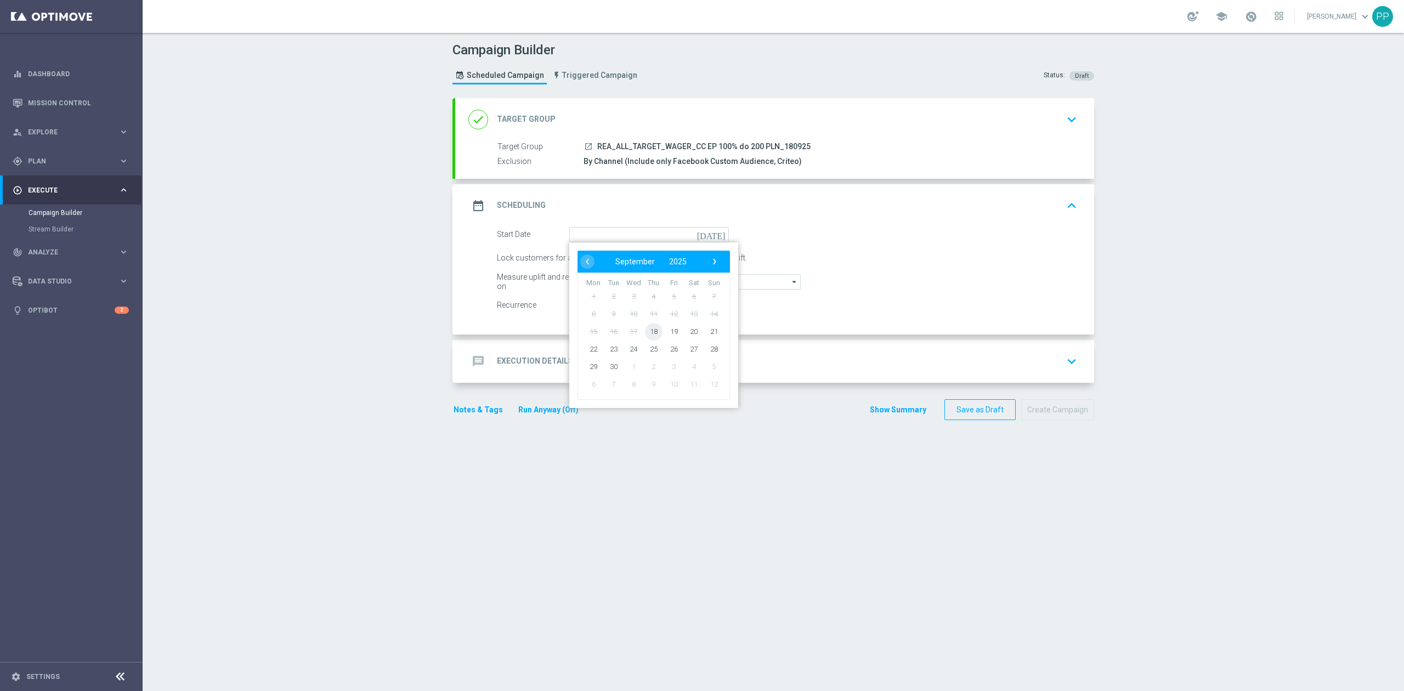
click at [654, 334] on span "18" at bounding box center [654, 332] width 18 height 18
type input "18 Sep 2025"
drag, startPoint x: 634, startPoint y: 262, endPoint x: 623, endPoint y: 264, distance: 11.1
click at [623, 264] on div "Lock customers for a duration of 3 day(s) to calculate uplift." at bounding box center [787, 258] width 597 height 15
type input "4"
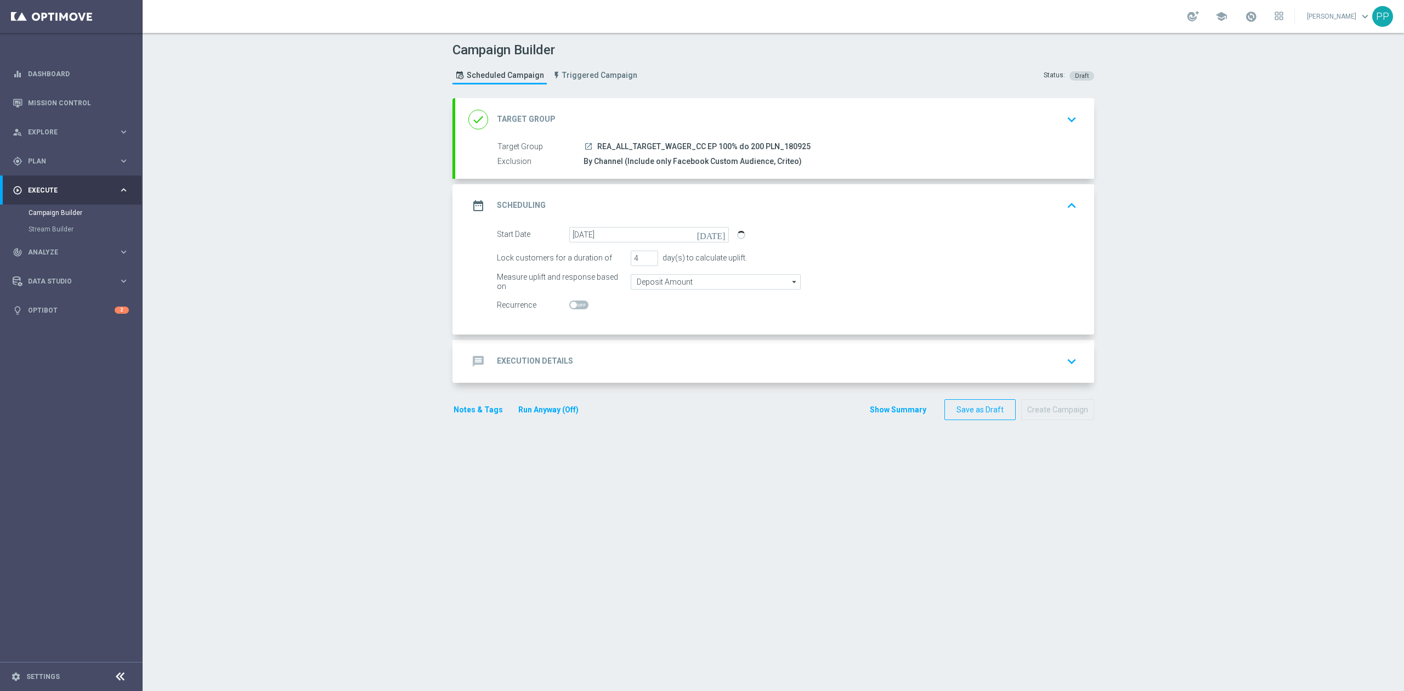
click at [364, 258] on div "Campaign Builder Scheduled Campaign Triggered Campaign Status: Draft done Targe…" at bounding box center [774, 362] width 1262 height 658
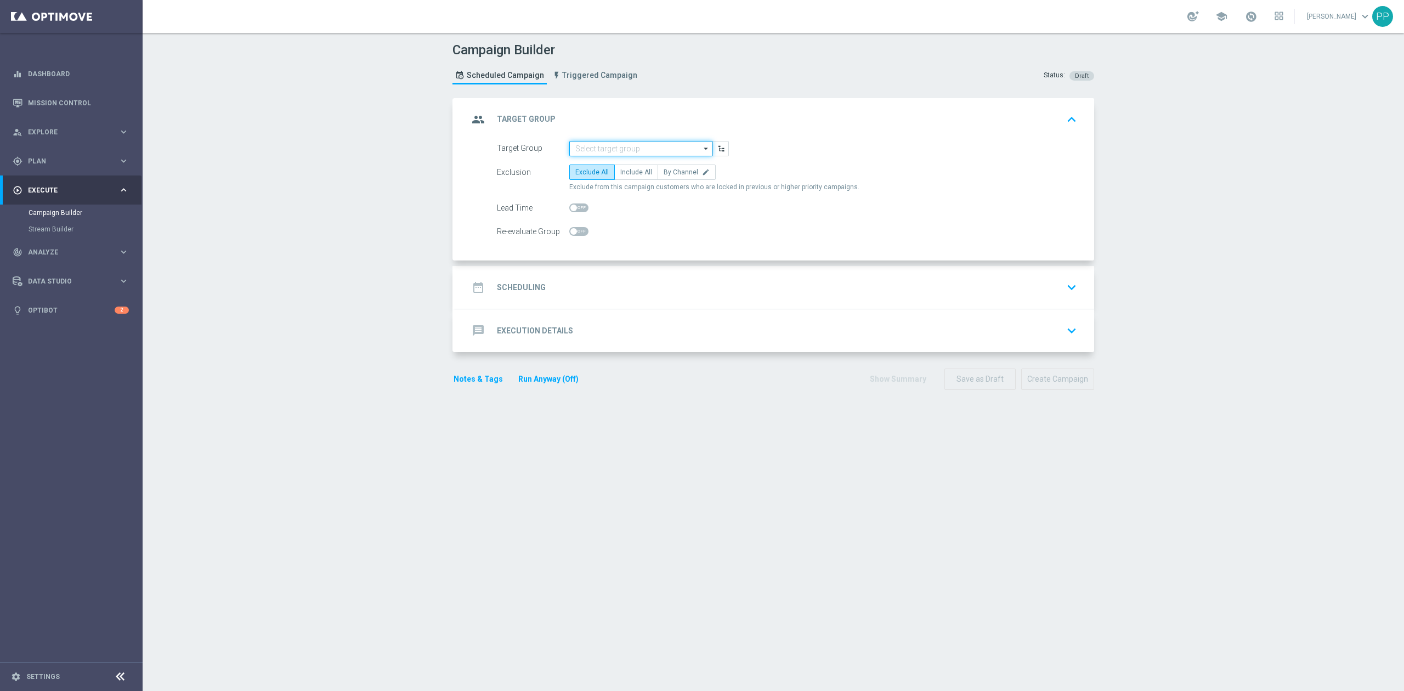
click at [630, 148] on input at bounding box center [640, 148] width 143 height 15
paste input "Weekendowy pewny bonus do 200 PLN"
type input "Weekendowy pewny bonus do 200 PLN"
click at [696, 147] on icon "close" at bounding box center [704, 149] width 16 height 15
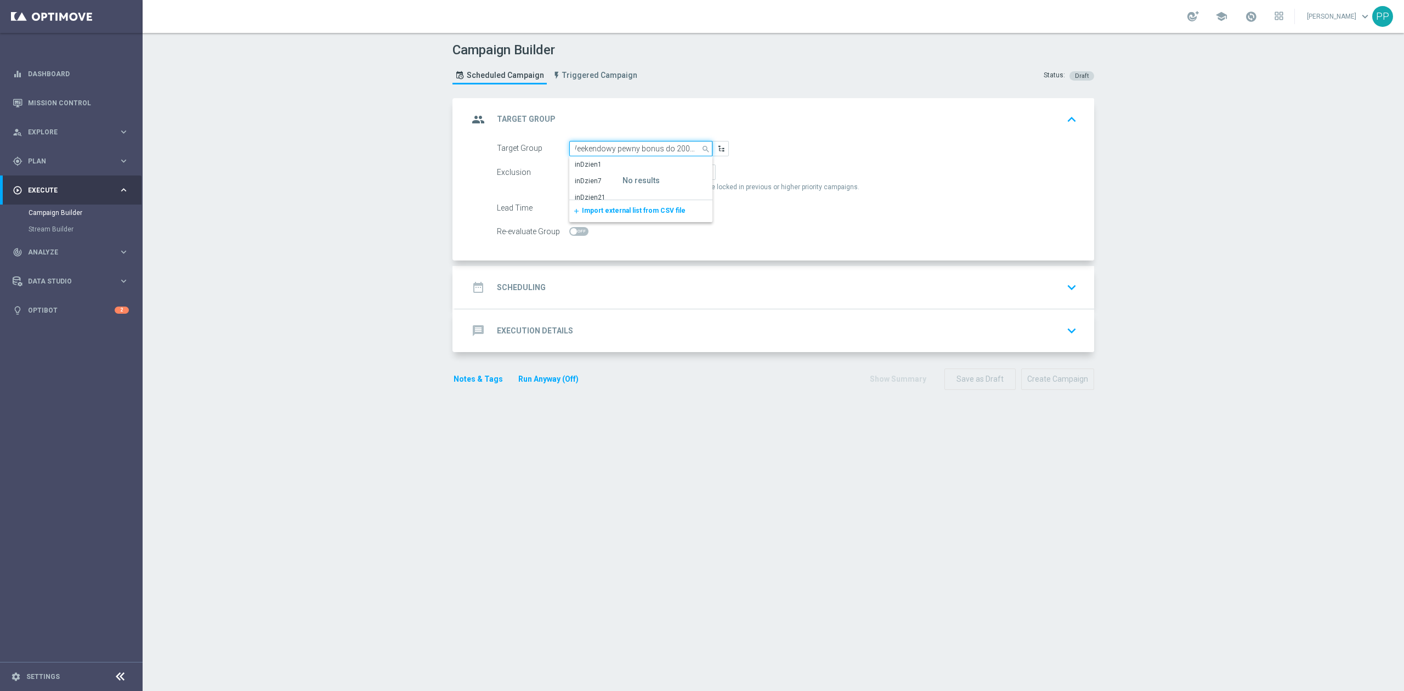
scroll to position [0, 0]
paste input "REA_ALL_TARGET_WAGER_CC EP 100% do 200 PLN_180925"
click at [615, 163] on div "REA_ALL_TARGET_WAGER_CC EP 100% do 200 PLN_180925" at bounding box center [641, 170] width 132 height 20
type input "REA_ALL_TARGET_WAGER_CC EP 100% do 200 PLN_180925"
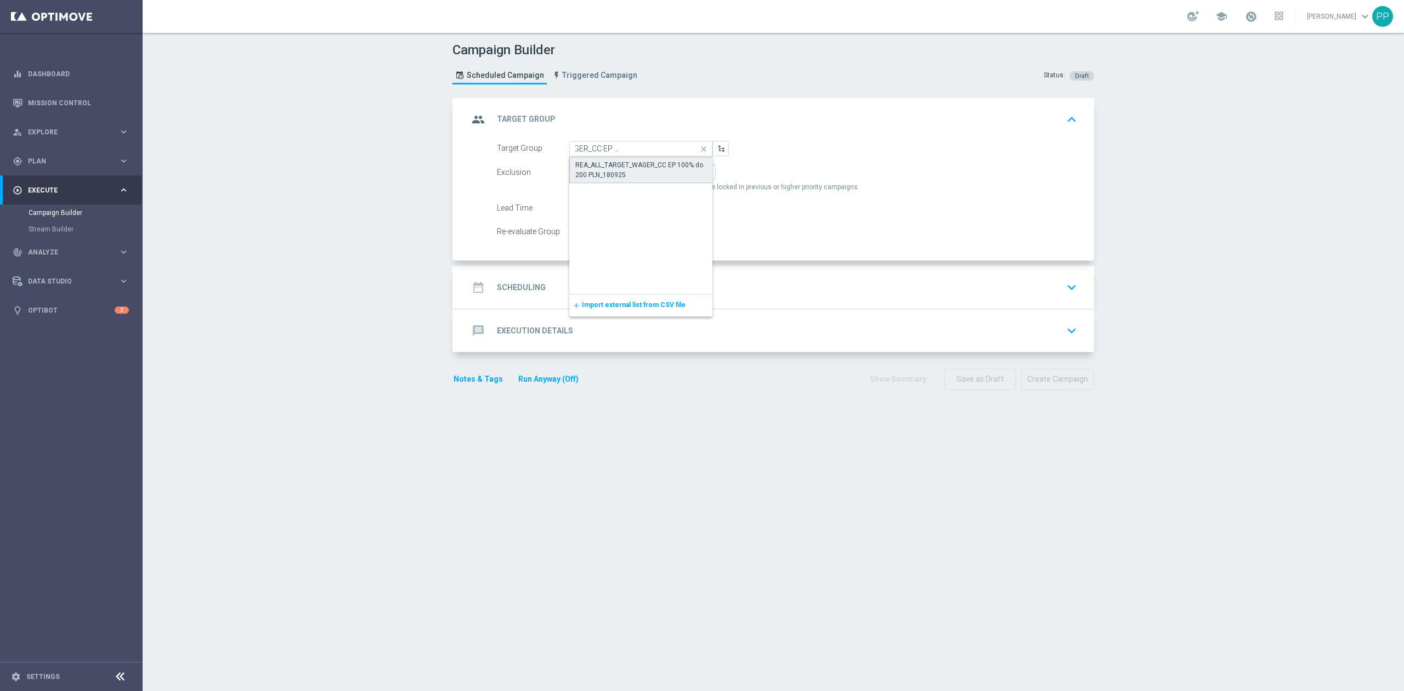
scroll to position [0, 0]
click at [664, 172] on span "By Channel" at bounding box center [681, 172] width 35 height 8
click at [664, 172] on input "By Channel edit" at bounding box center [667, 174] width 7 height 7
radio input "true"
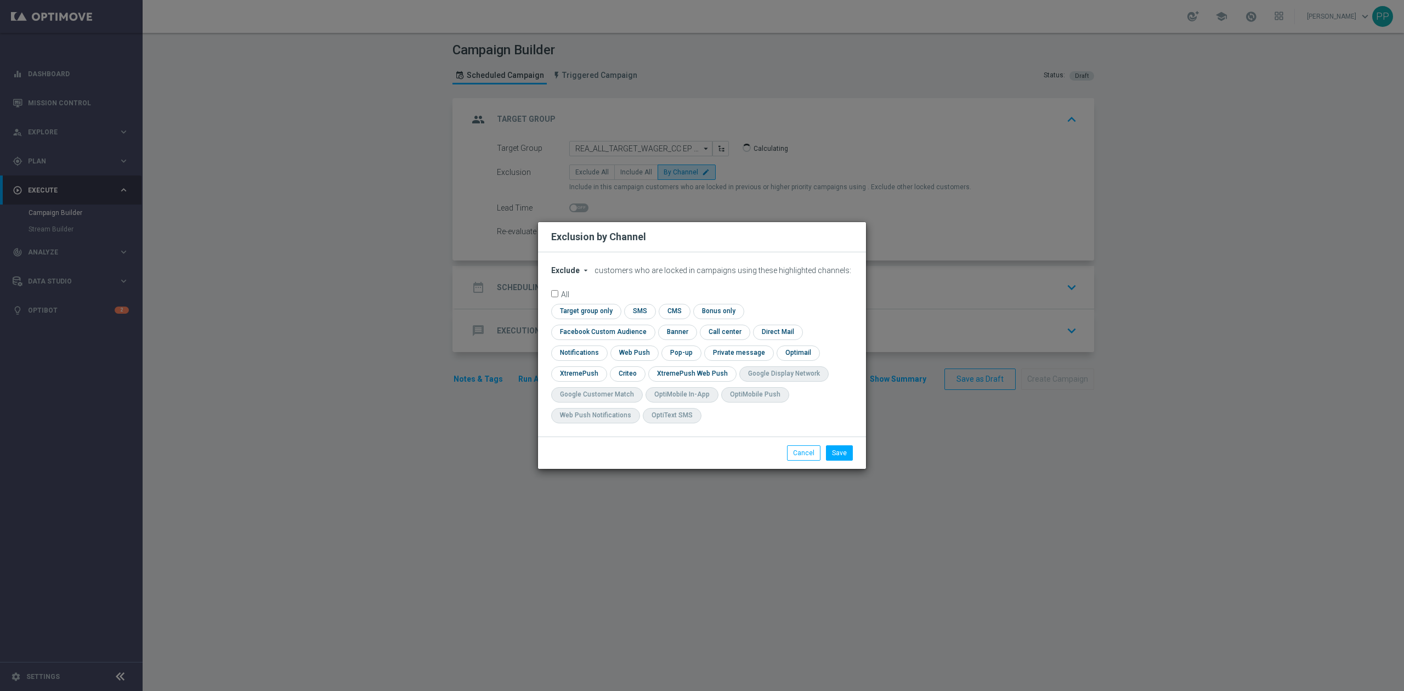
click at [562, 275] on span "Exclude" at bounding box center [565, 270] width 29 height 9
click at [582, 302] on div "Include" at bounding box center [572, 295] width 41 height 13
click at [651, 325] on input "checkbox" at bounding box center [600, 332] width 99 height 15
checkbox input "true"
click at [633, 374] on input "checkbox" at bounding box center [627, 373] width 34 height 15
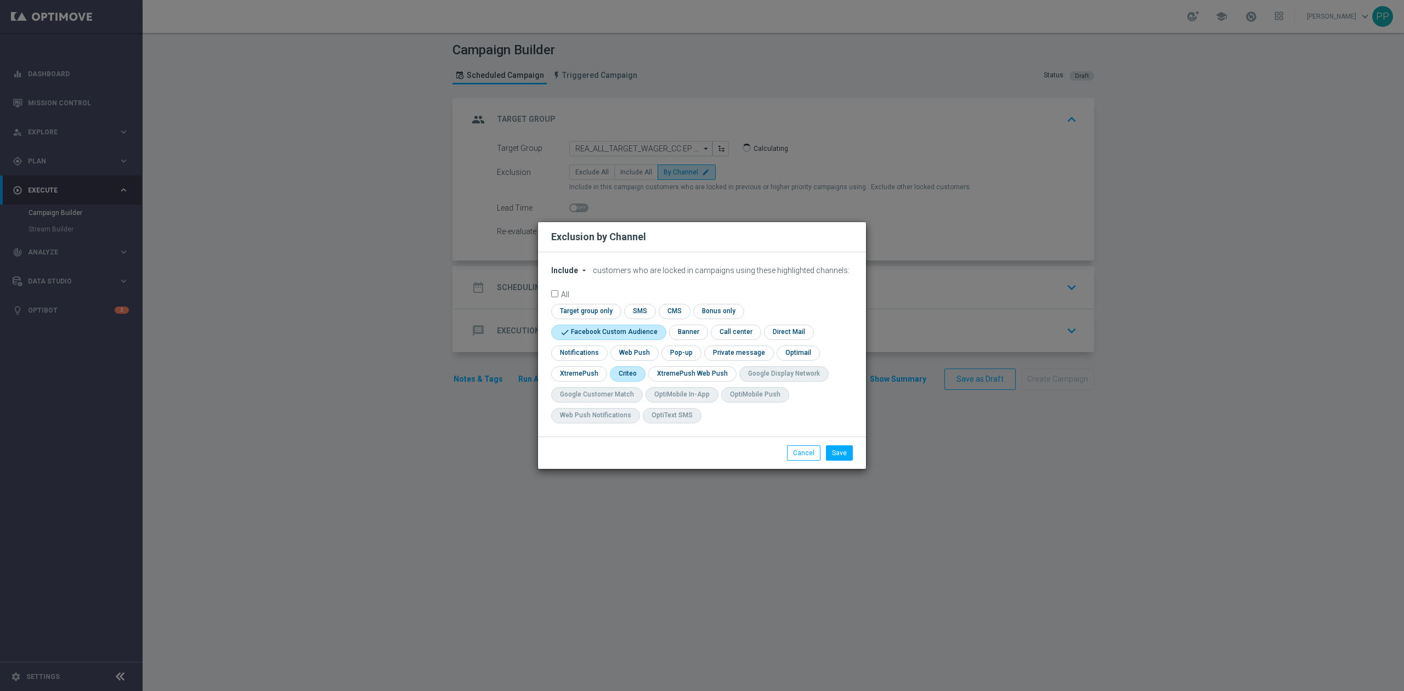
checkbox input "true"
click at [839, 453] on button "Save" at bounding box center [839, 452] width 27 height 15
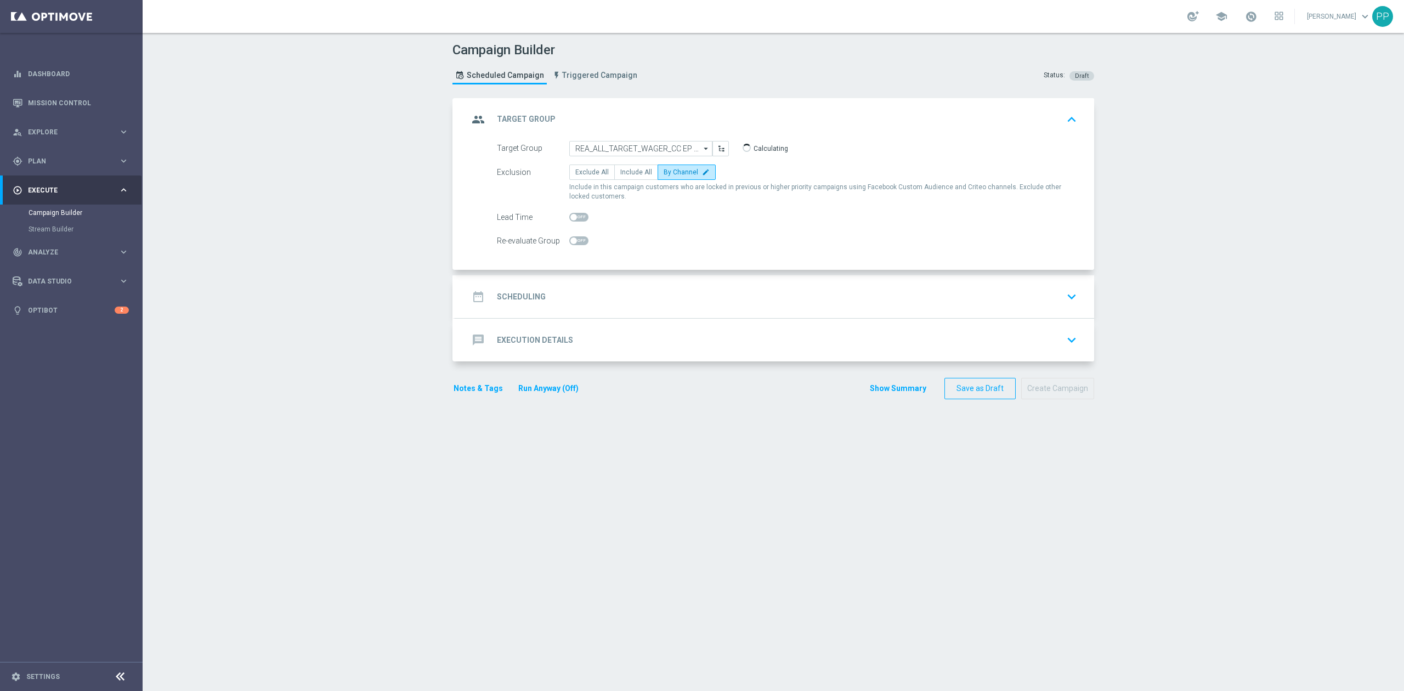
click at [625, 294] on div "date_range Scheduling keyboard_arrow_down" at bounding box center [774, 296] width 613 height 21
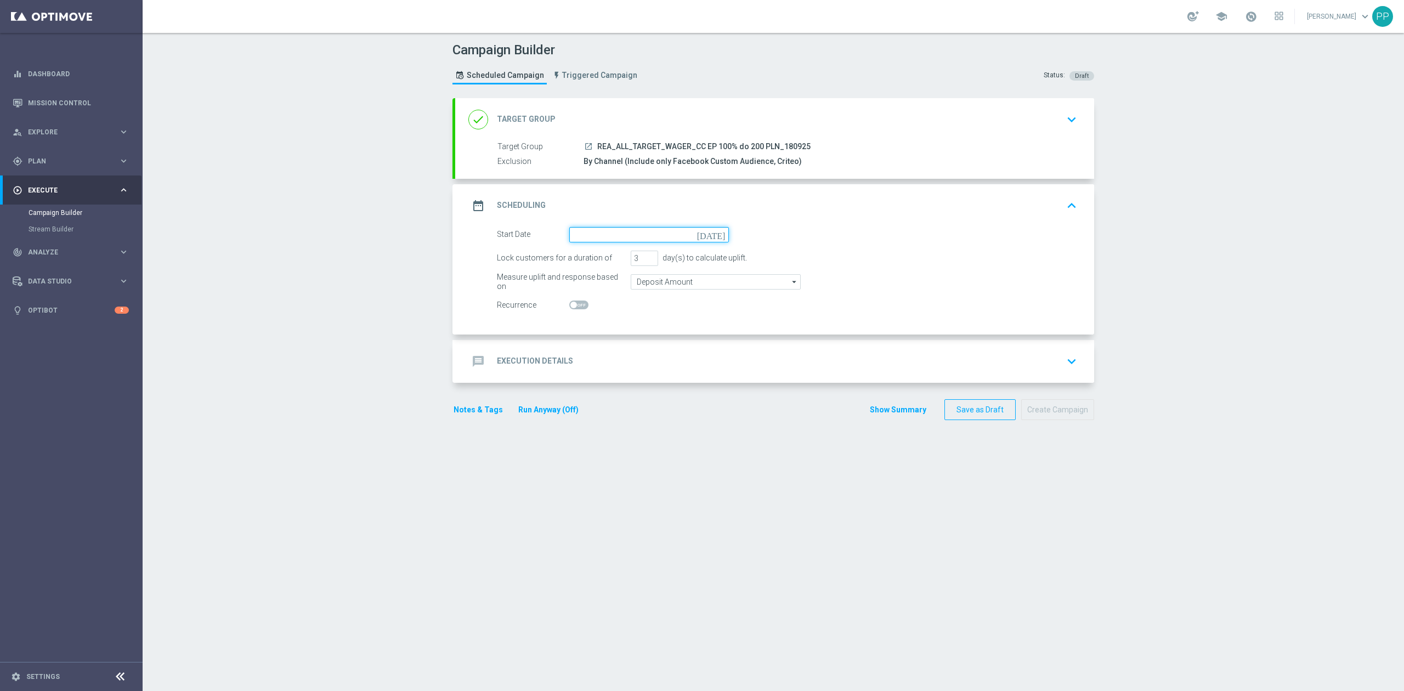
click at [604, 229] on input at bounding box center [649, 234] width 160 height 15
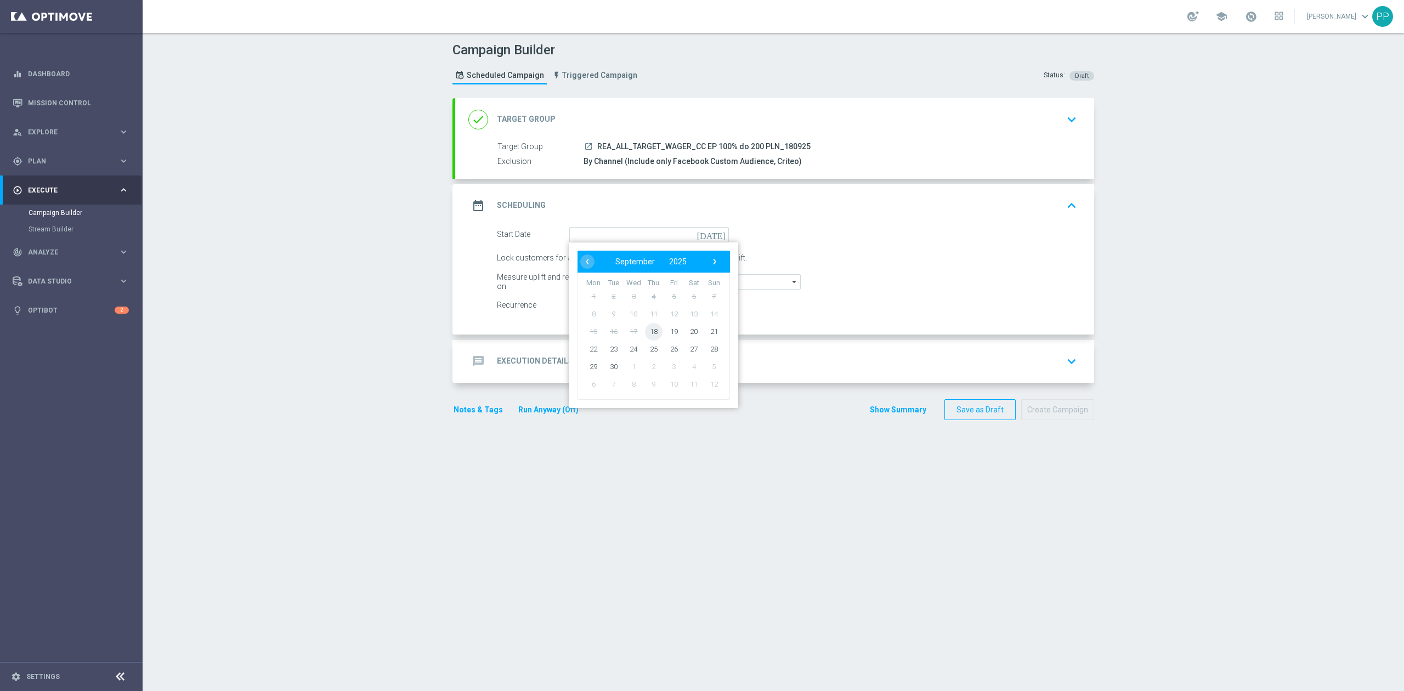
click at [650, 334] on span "18" at bounding box center [654, 332] width 18 height 18
type input "18 Sep 2025"
drag, startPoint x: 639, startPoint y: 255, endPoint x: 557, endPoint y: 264, distance: 81.8
click at [578, 262] on div "Lock customers for a duration of 3 day(s) to calculate uplift." at bounding box center [787, 258] width 597 height 15
type input "4"
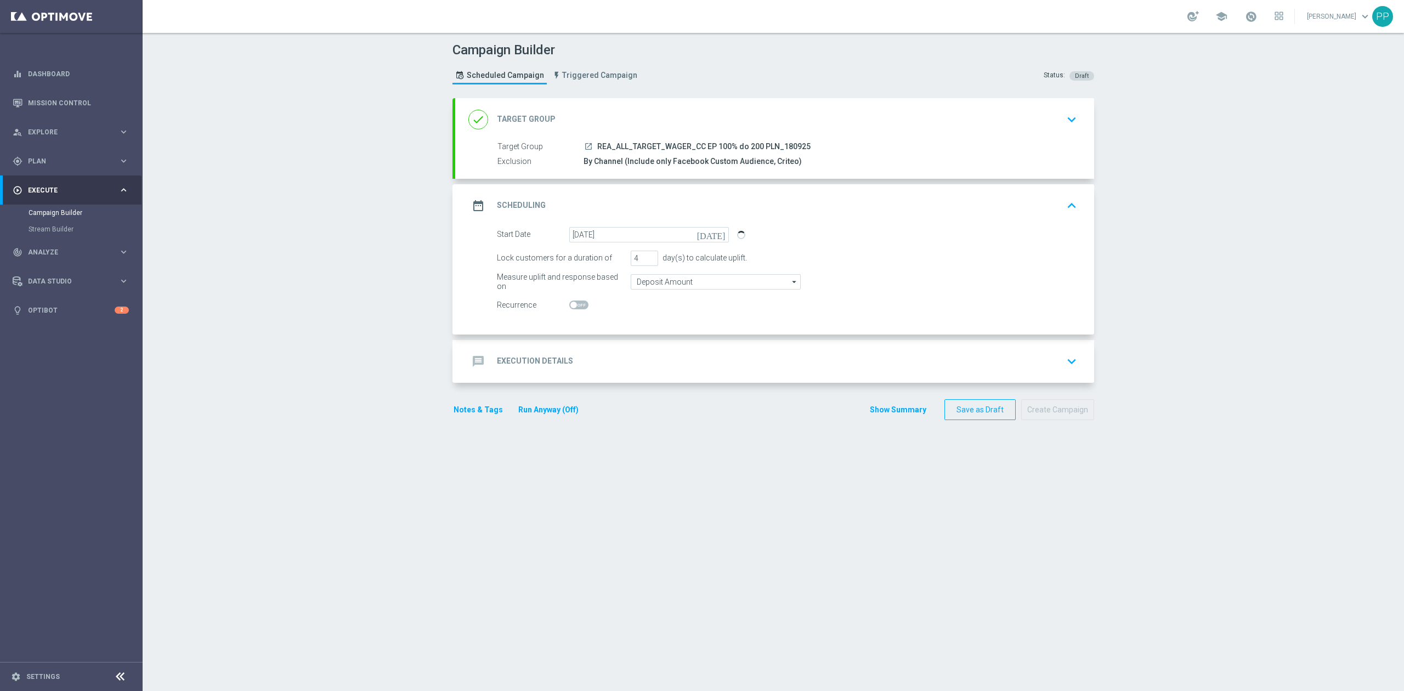
click at [318, 271] on div "Campaign Builder Scheduled Campaign Triggered Campaign Status: Draft done Targe…" at bounding box center [774, 362] width 1262 height 658
click at [371, 345] on div "Campaign Builder Scheduled Campaign Triggered Campaign Status: Draft done Targe…" at bounding box center [774, 362] width 1262 height 658
click at [670, 280] on input "Deposit Amount" at bounding box center [716, 281] width 170 height 15
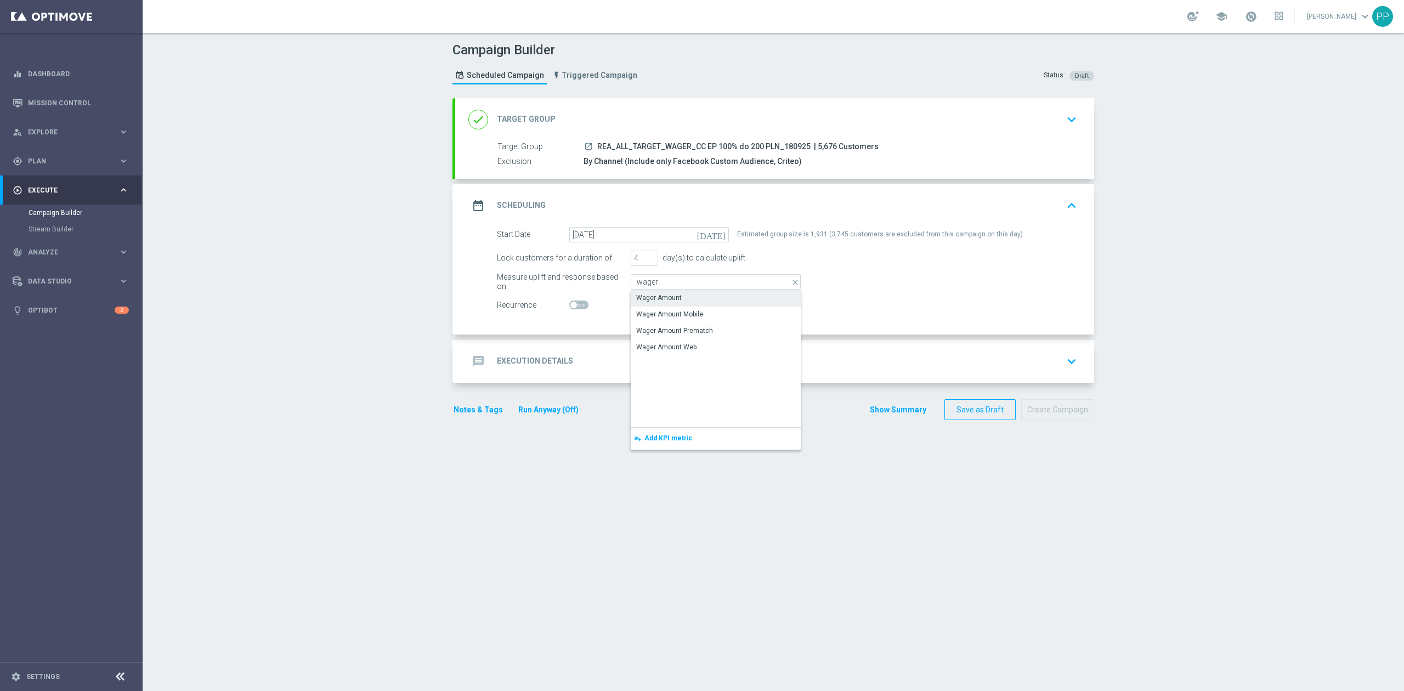
click at [671, 292] on div "Wager Amount" at bounding box center [716, 297] width 170 height 15
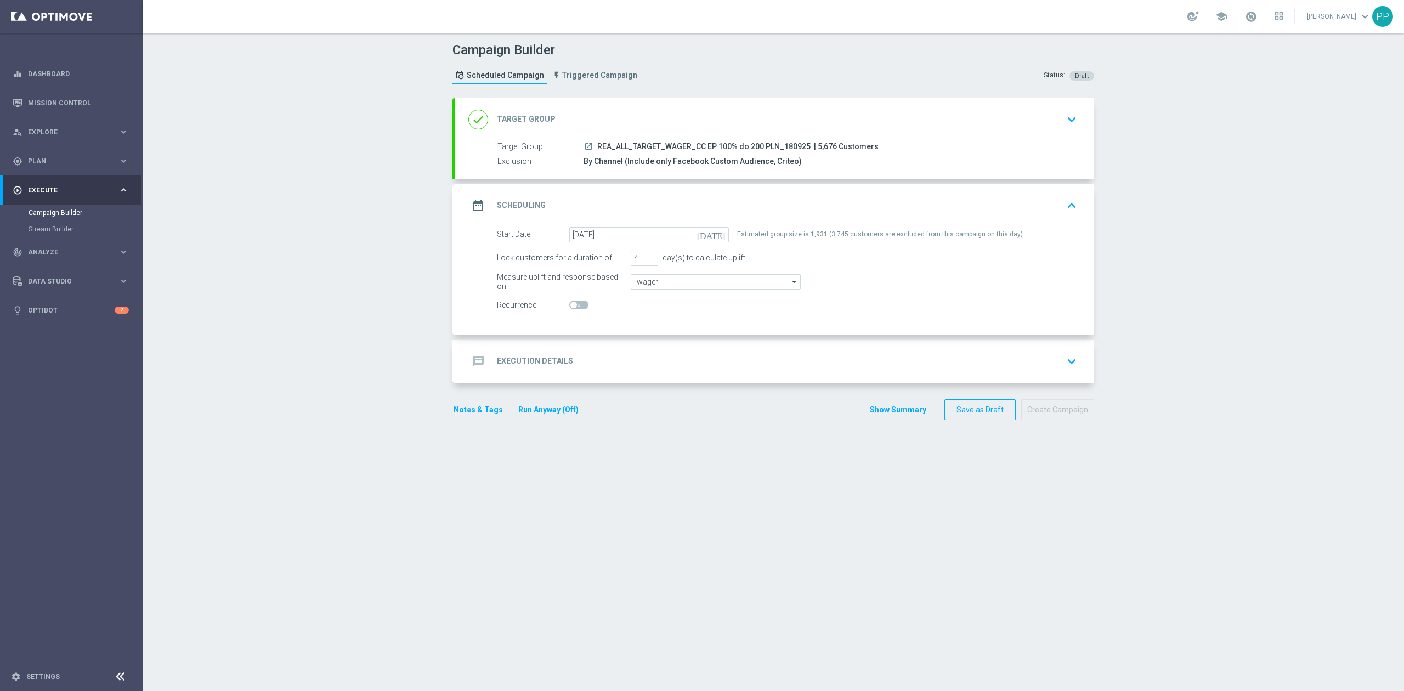
type input "Wager Amount"
click at [666, 354] on div "message Execution Details keyboard_arrow_down" at bounding box center [774, 361] width 613 height 21
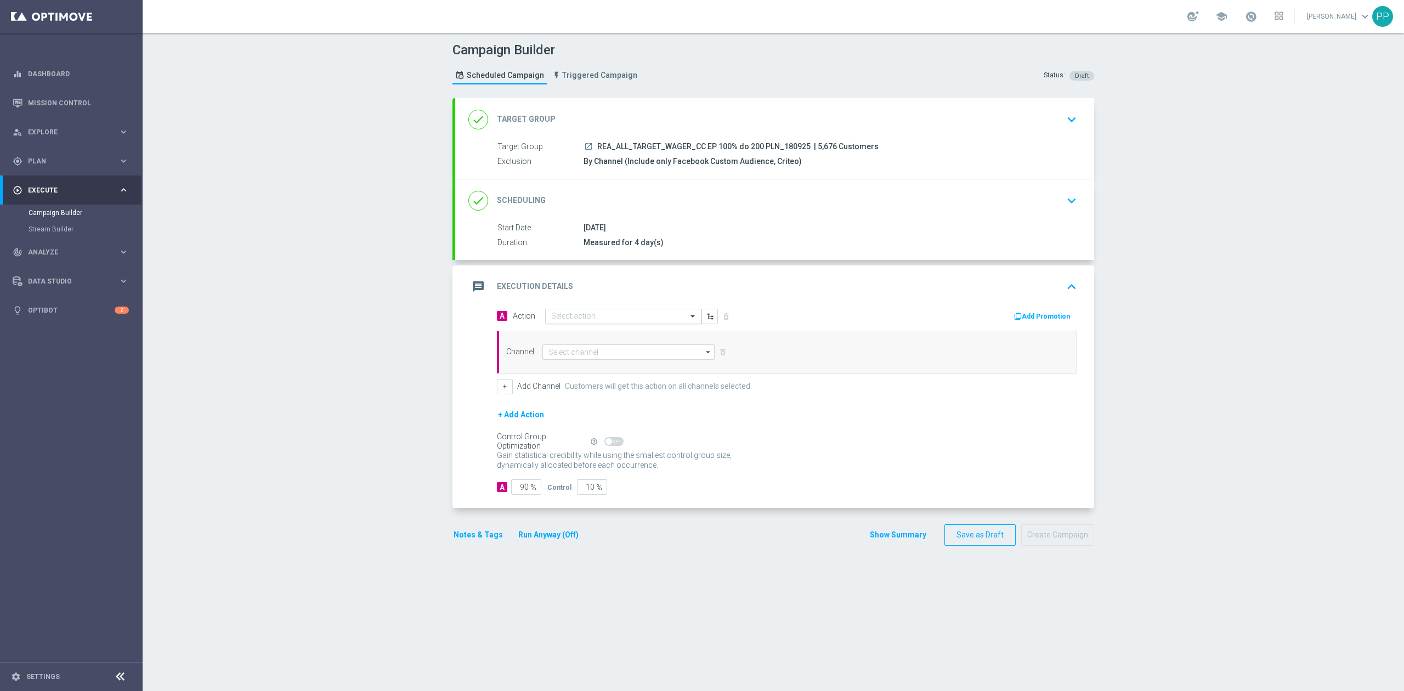
click at [640, 321] on input "text" at bounding box center [612, 316] width 122 height 9
paste input "Weekendowy pewny bonus do 200 PLN"
type input "Weekendowy pewny bonus do 200 PLN"
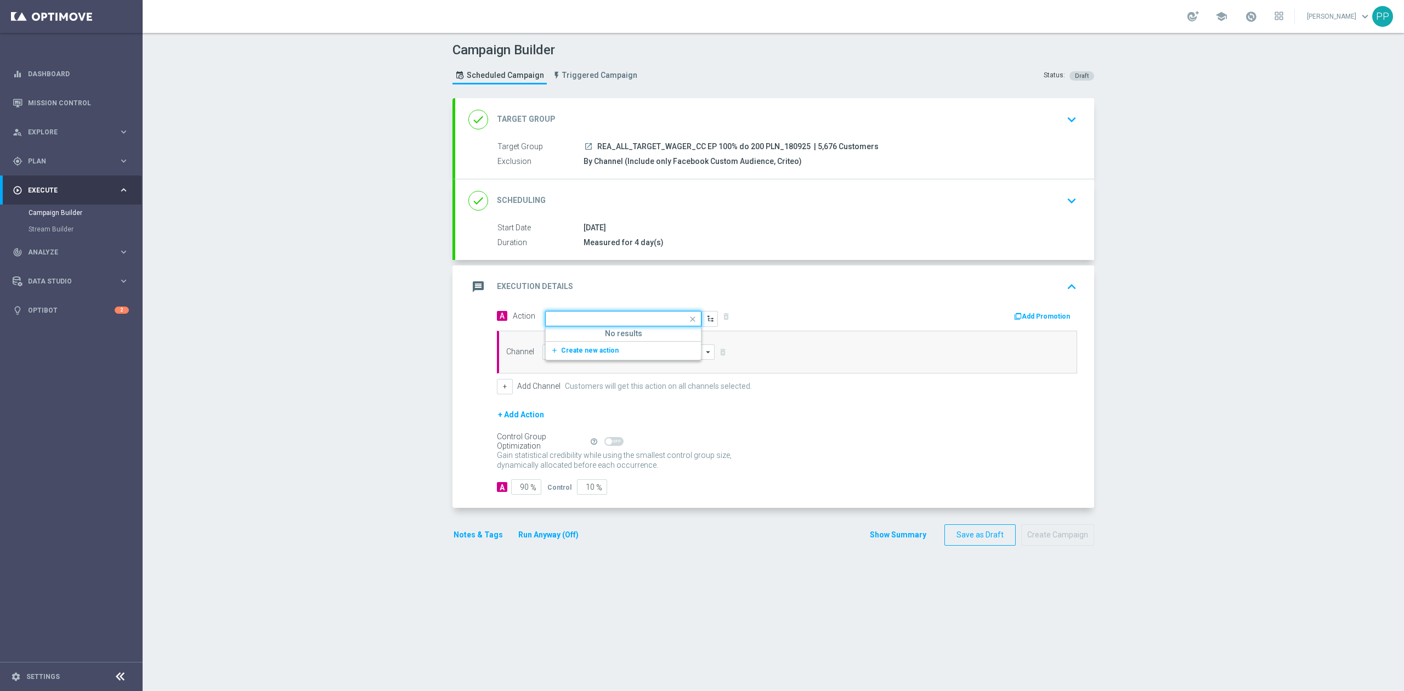
click at [687, 319] on span at bounding box center [694, 319] width 14 height 14
paste input "REA_ALL_TARGET_WAGER_CC EP 100% do 200 PLN_180925"
type input "REA_ALL_TARGET_WAGER_CC EP 100% do 200 PLN_180925"
click at [595, 348] on span "Create new action" at bounding box center [590, 351] width 58 height 8
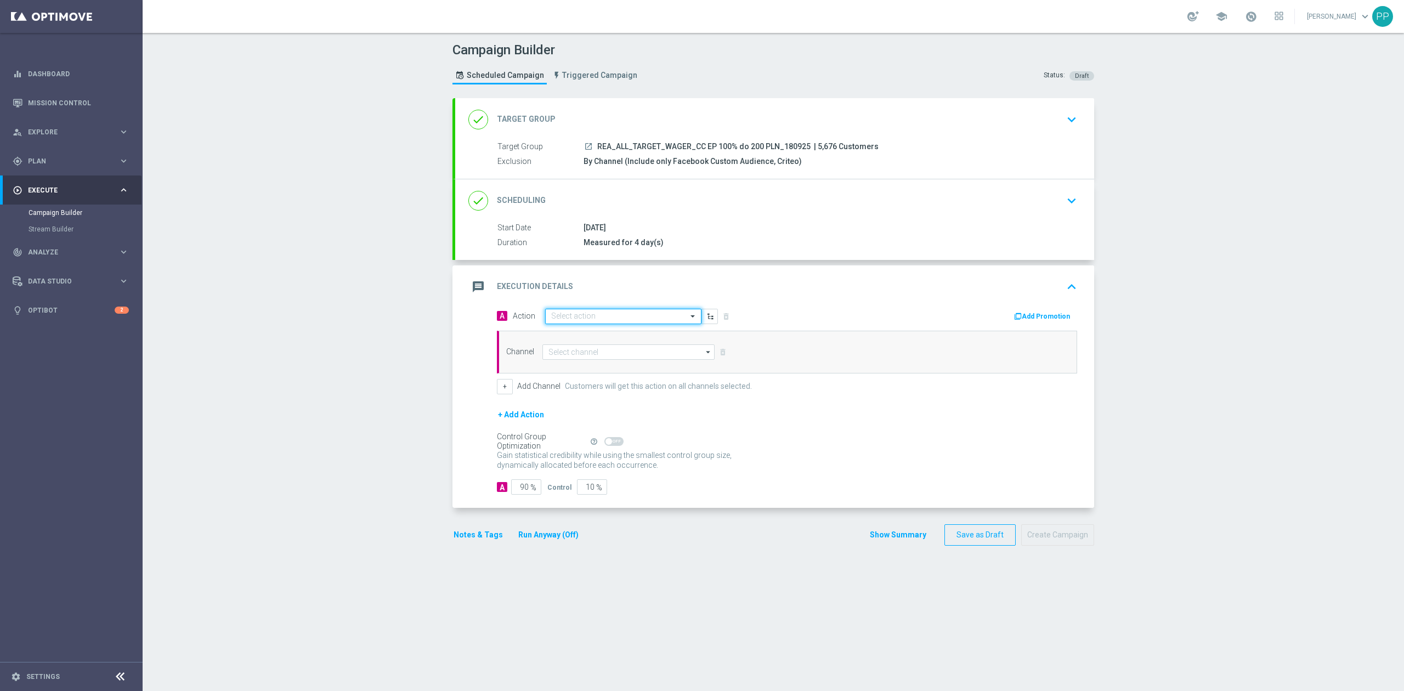
scroll to position [0, 0]
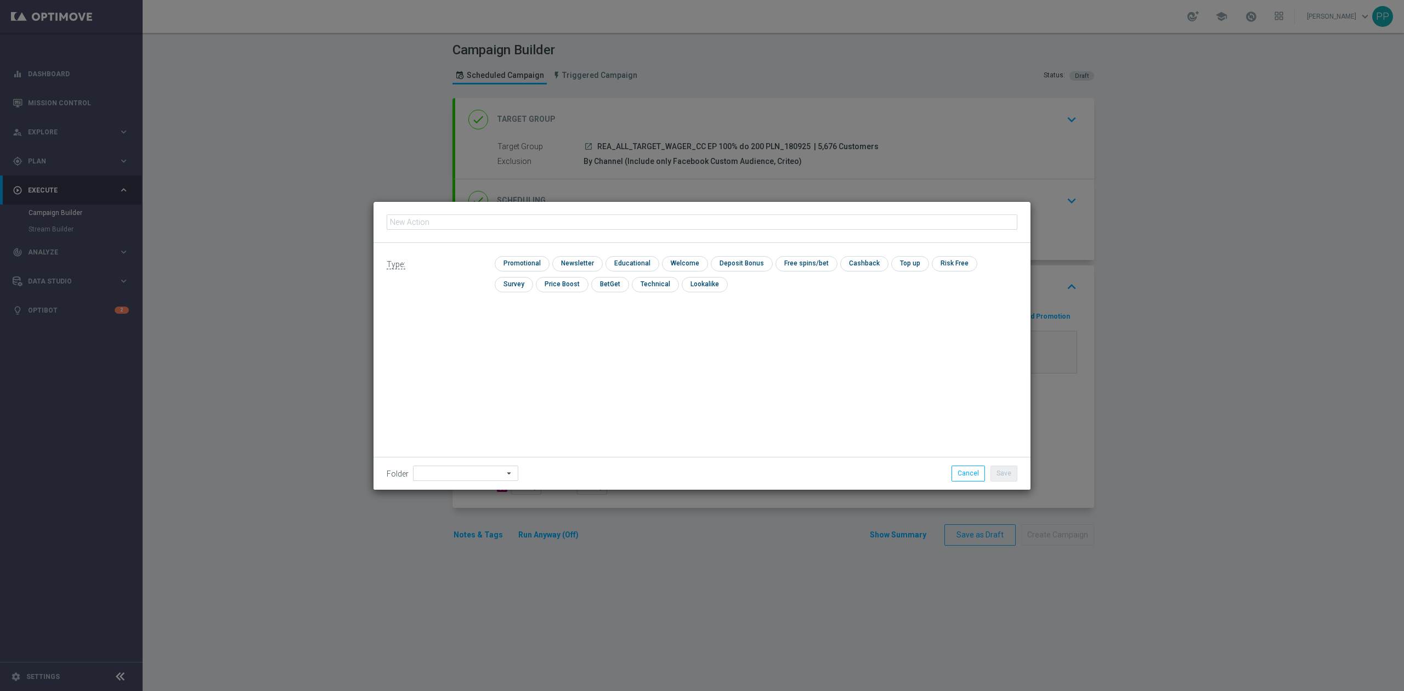
type input "REA_ALL_TARGET_WAGER_CC EP 100% do 200 PLN_180925"
click at [520, 266] on input "checkbox" at bounding box center [521, 263] width 52 height 15
checkbox input "true"
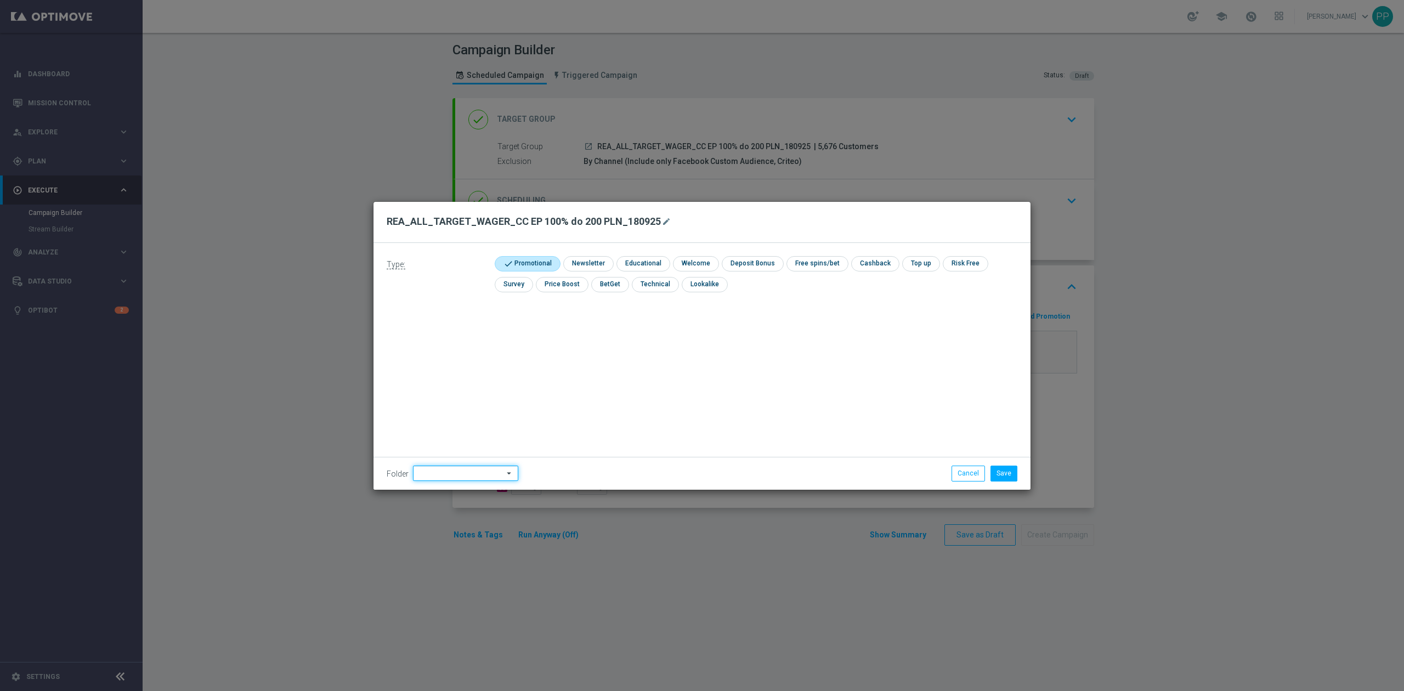
click at [464, 472] on input at bounding box center [465, 473] width 105 height 15
click at [448, 332] on div "9. Wrzesień 2025" at bounding box center [445, 336] width 53 height 10
type input "9. Wrzesień 2025"
click at [635, 363] on div "Type: check Promotional check Newsletter check Educational check Welcome check …" at bounding box center [702, 366] width 657 height 247
click at [995, 477] on button "Save" at bounding box center [1004, 473] width 27 height 15
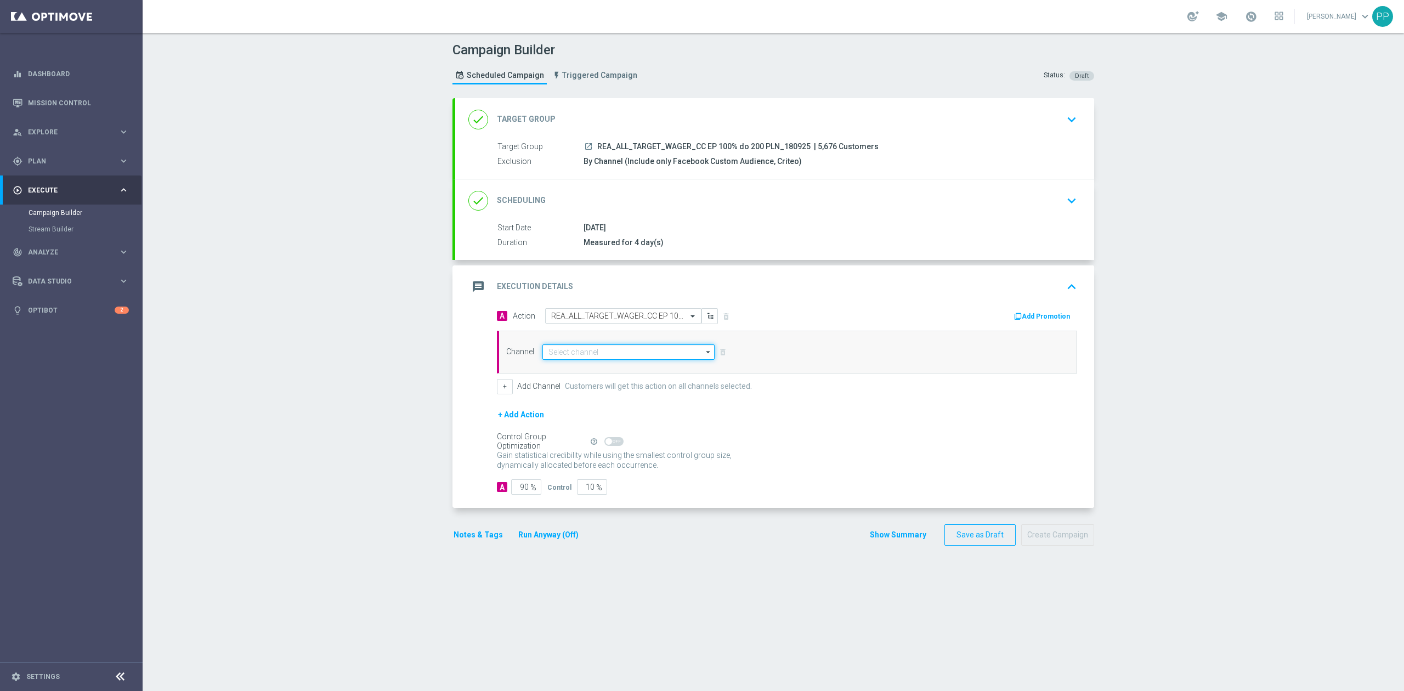
click at [656, 354] on input at bounding box center [629, 351] width 172 height 15
click at [573, 397] on div "Call center" at bounding box center [624, 393] width 163 height 15
type input "Call center"
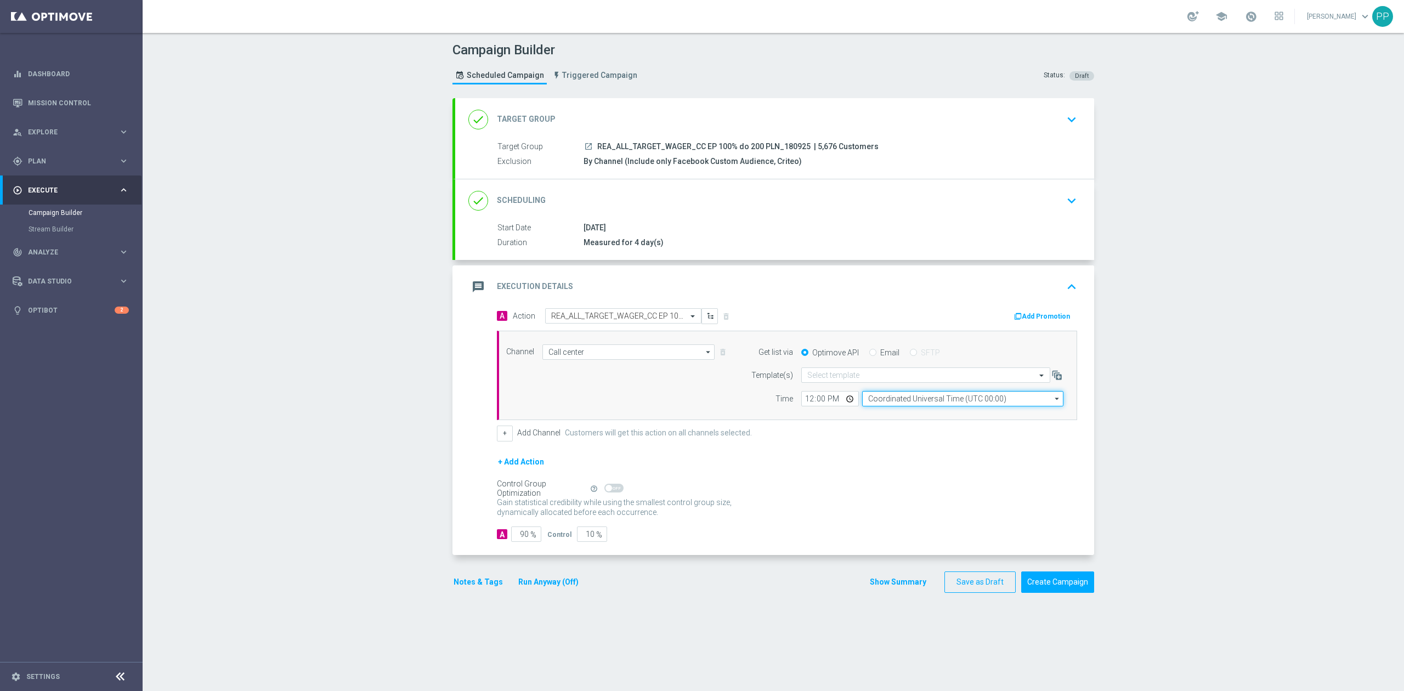
click at [900, 399] on input "Coordinated Universal Time (UTC 00:00)" at bounding box center [962, 398] width 201 height 15
click at [904, 416] on div "Central European Time (Warsaw) (UTC +02:00)" at bounding box center [957, 415] width 179 height 10
type input "Central European Time (Warsaw) (UTC +02:00)"
click at [801, 403] on input "12:00" at bounding box center [830, 398] width 58 height 15
type input "09:10"
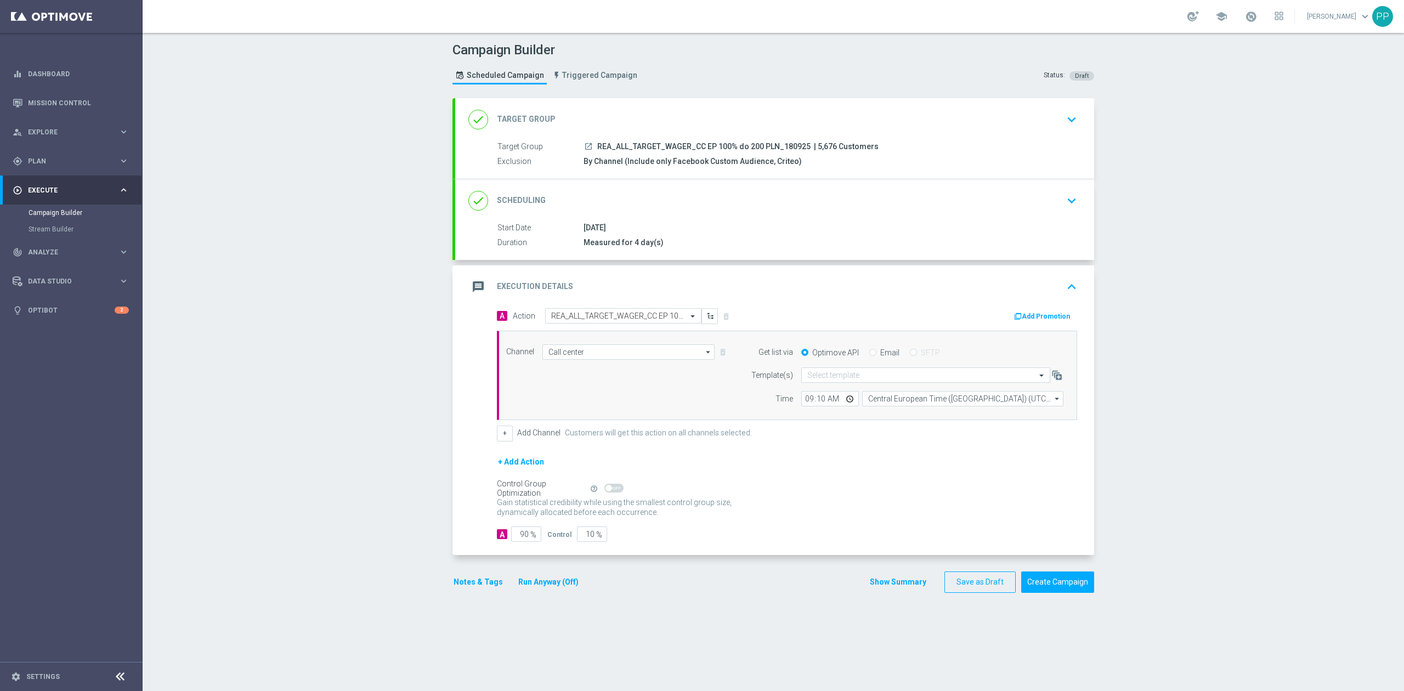
click at [392, 418] on div "Campaign Builder Scheduled Campaign Triggered Campaign Status: Draft done Targe…" at bounding box center [774, 362] width 1262 height 658
click at [521, 538] on input "90" at bounding box center [526, 534] width 30 height 15
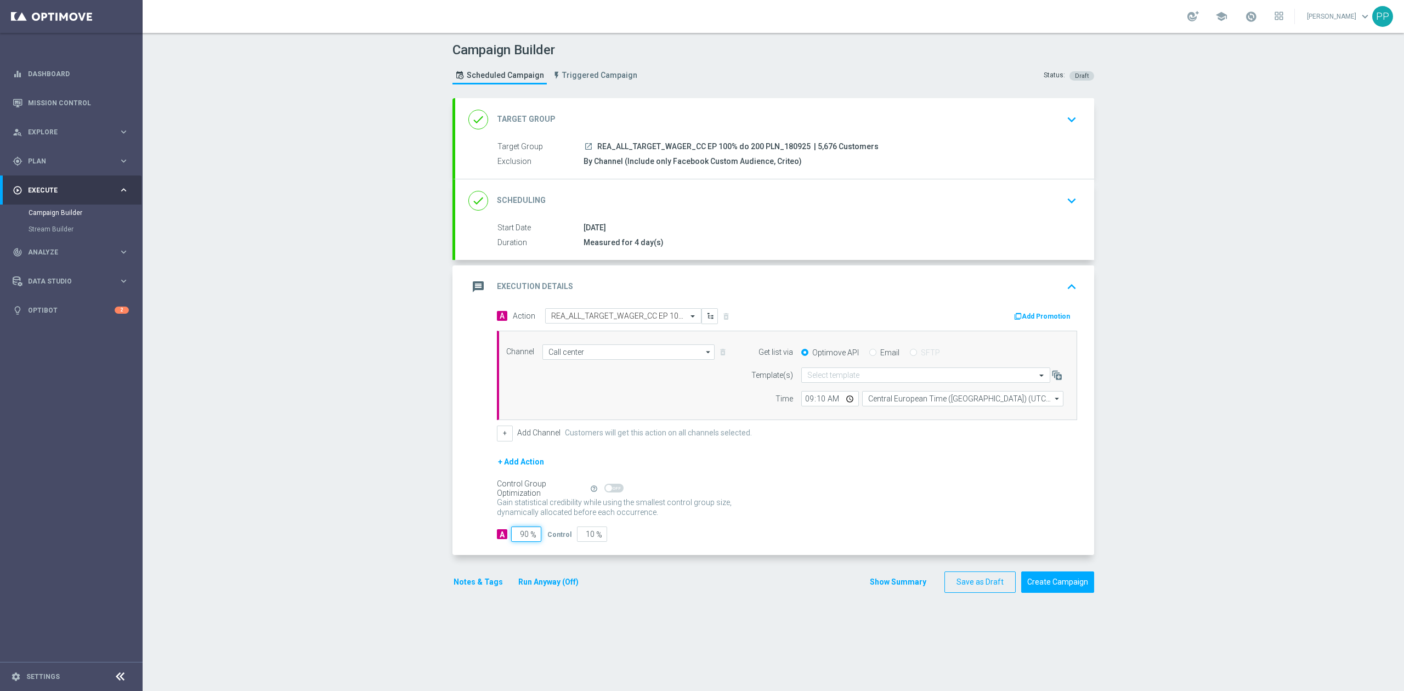
click at [519, 538] on input "90" at bounding box center [526, 534] width 30 height 15
type input "9"
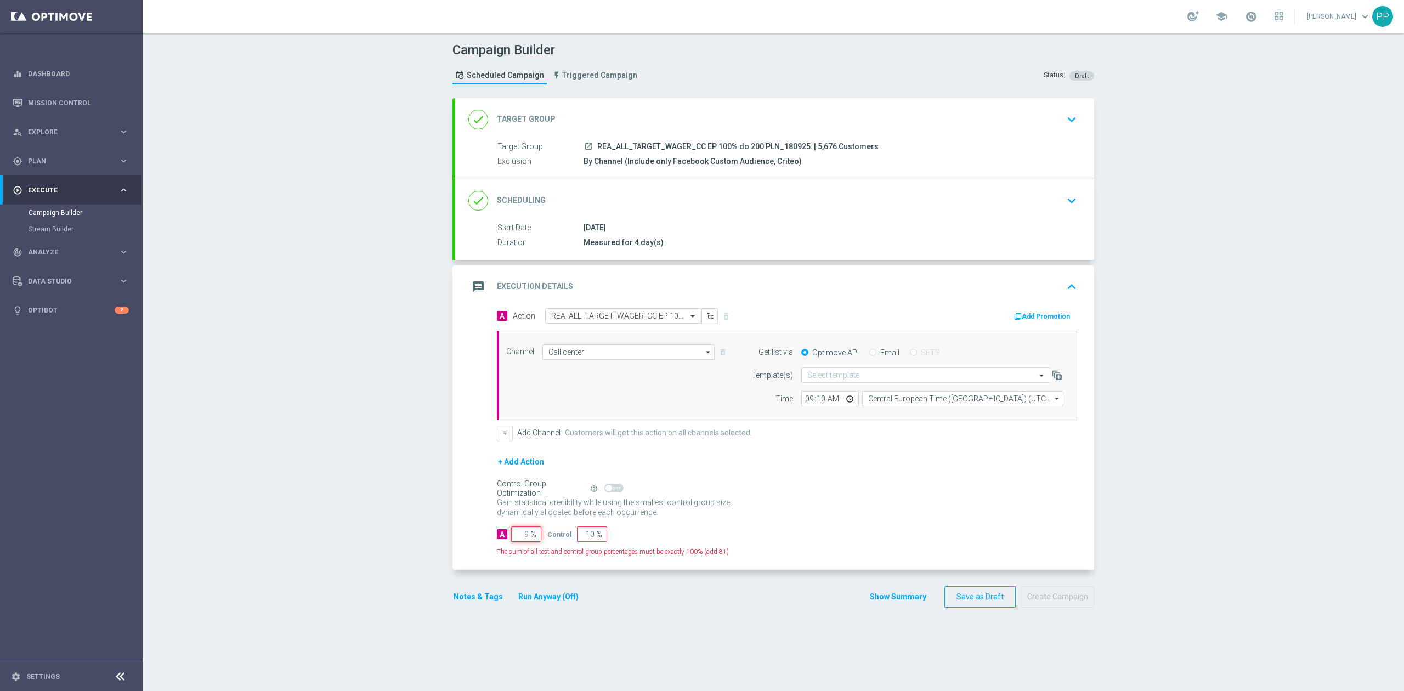
type input "91"
type input "95"
type input "5"
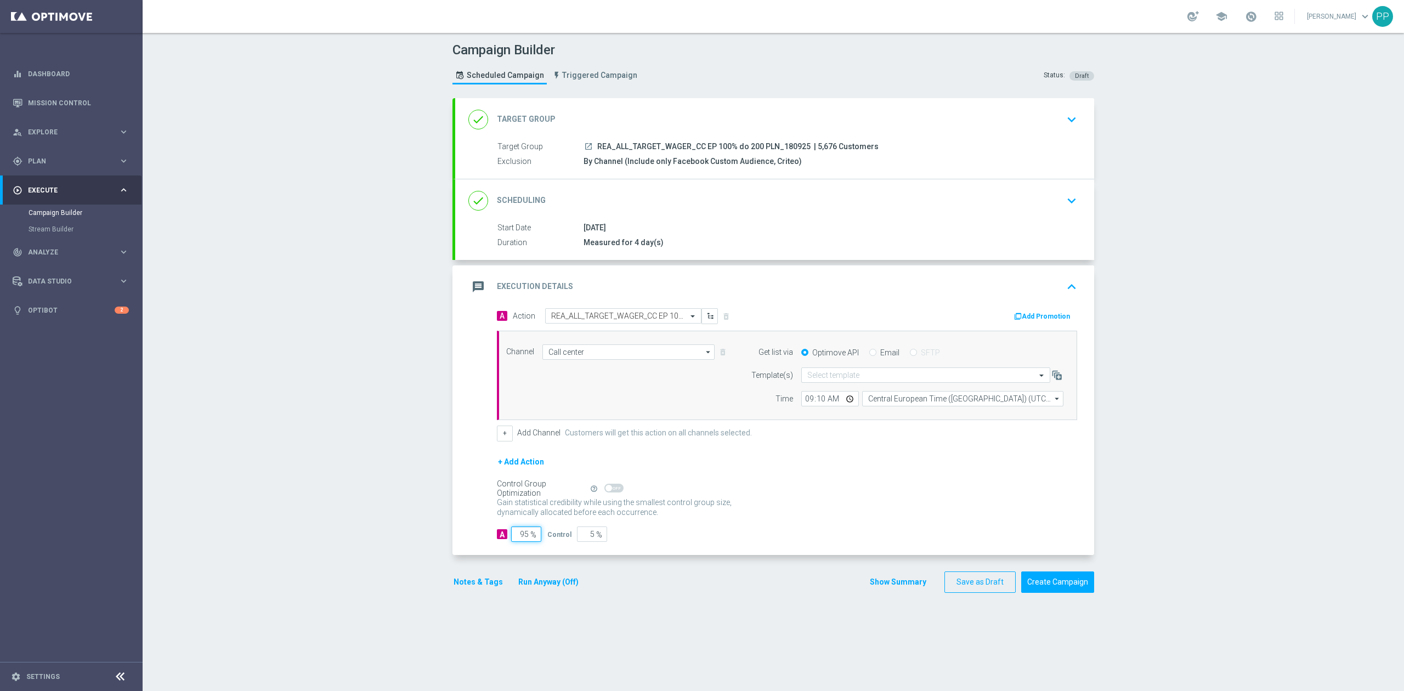
type input "95"
drag, startPoint x: 425, startPoint y: 521, endPoint x: 451, endPoint y: 578, distance: 62.8
click at [425, 522] on div "Campaign Builder Scheduled Campaign Triggered Campaign Status: Draft done Targe…" at bounding box center [774, 362] width 1262 height 658
click at [459, 584] on button "Notes & Tags" at bounding box center [479, 582] width 52 height 14
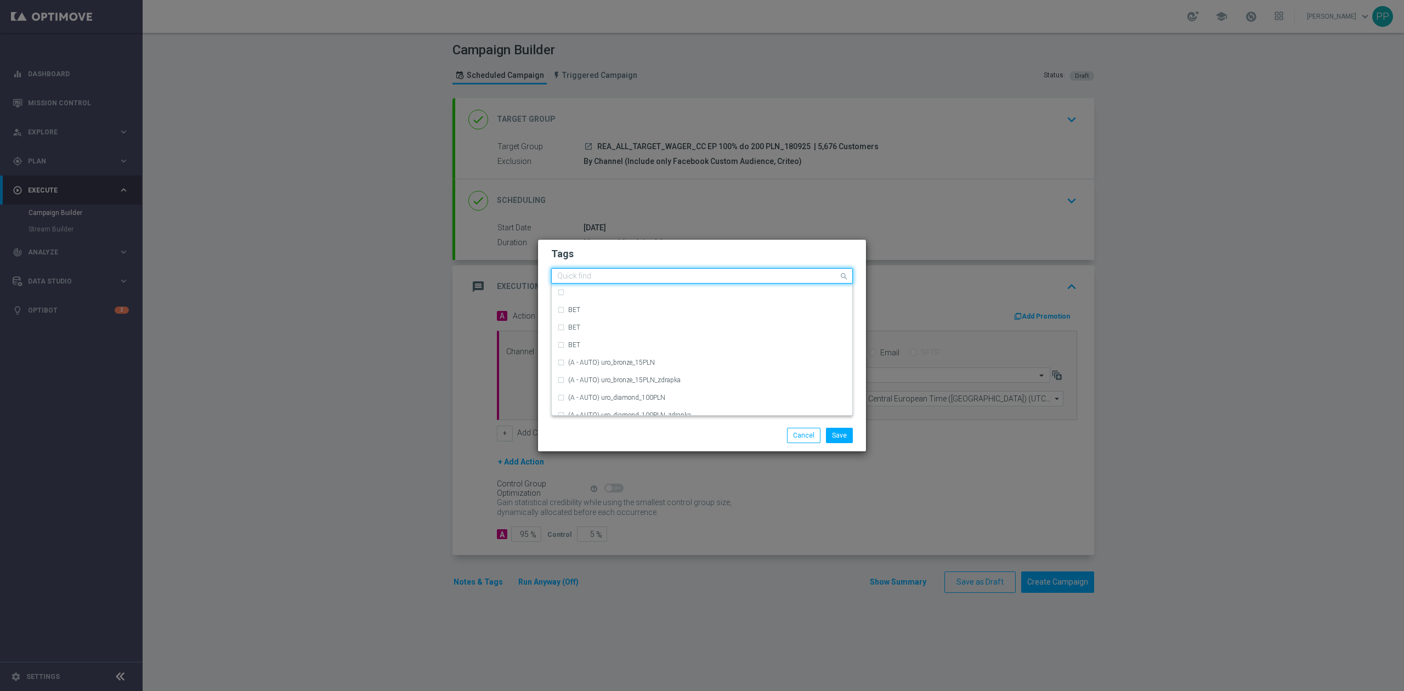
click at [601, 270] on div "Quick find" at bounding box center [695, 276] width 287 height 14
click at [623, 380] on div "REA" at bounding box center [707, 383] width 279 height 7
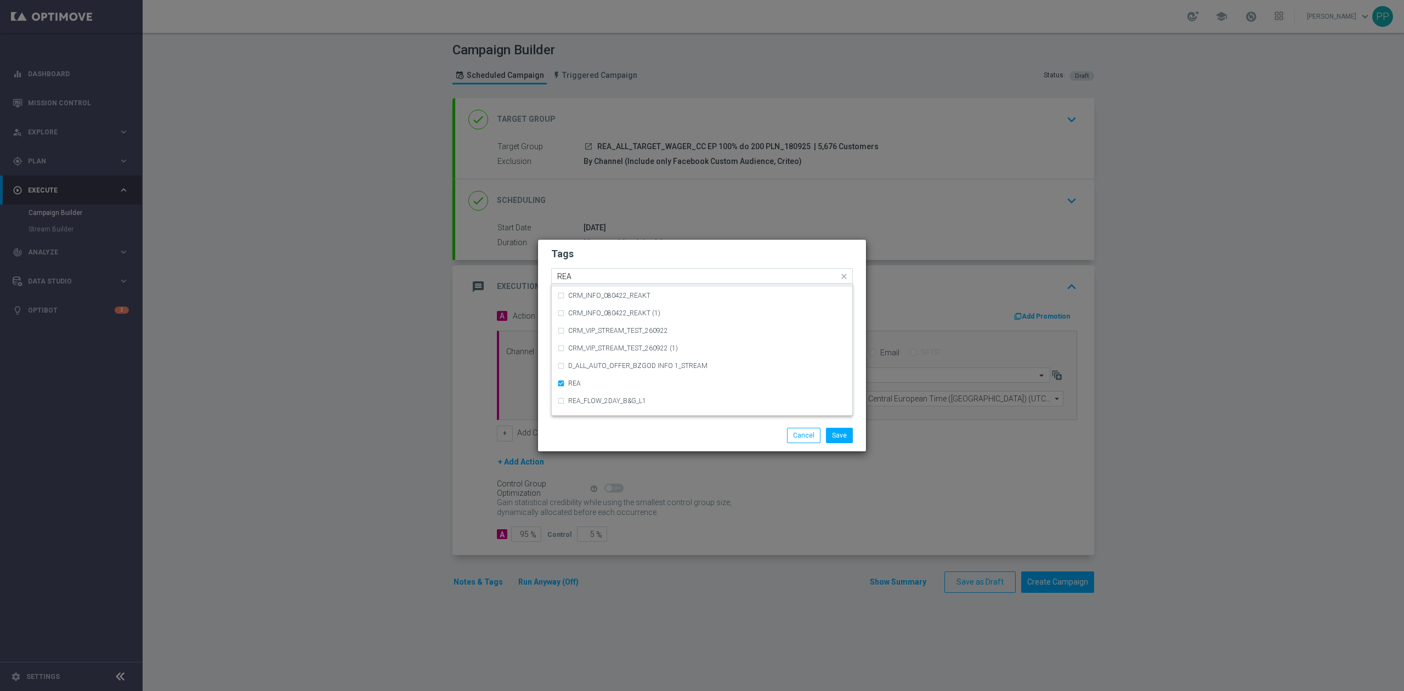
click at [586, 274] on input "REA" at bounding box center [697, 276] width 281 height 9
type input "R"
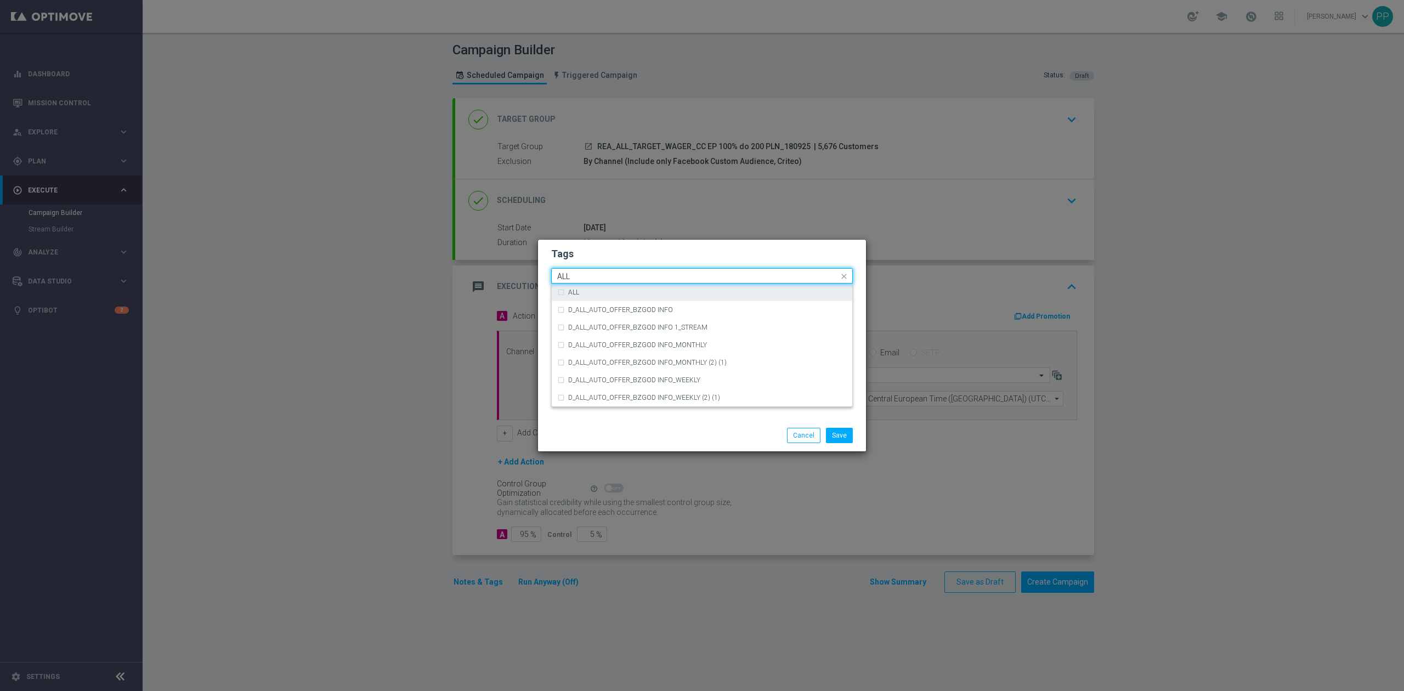
click at [588, 291] on div "ALL" at bounding box center [707, 292] width 279 height 7
click at [587, 279] on input "ALL" at bounding box center [697, 276] width 281 height 9
type input "A"
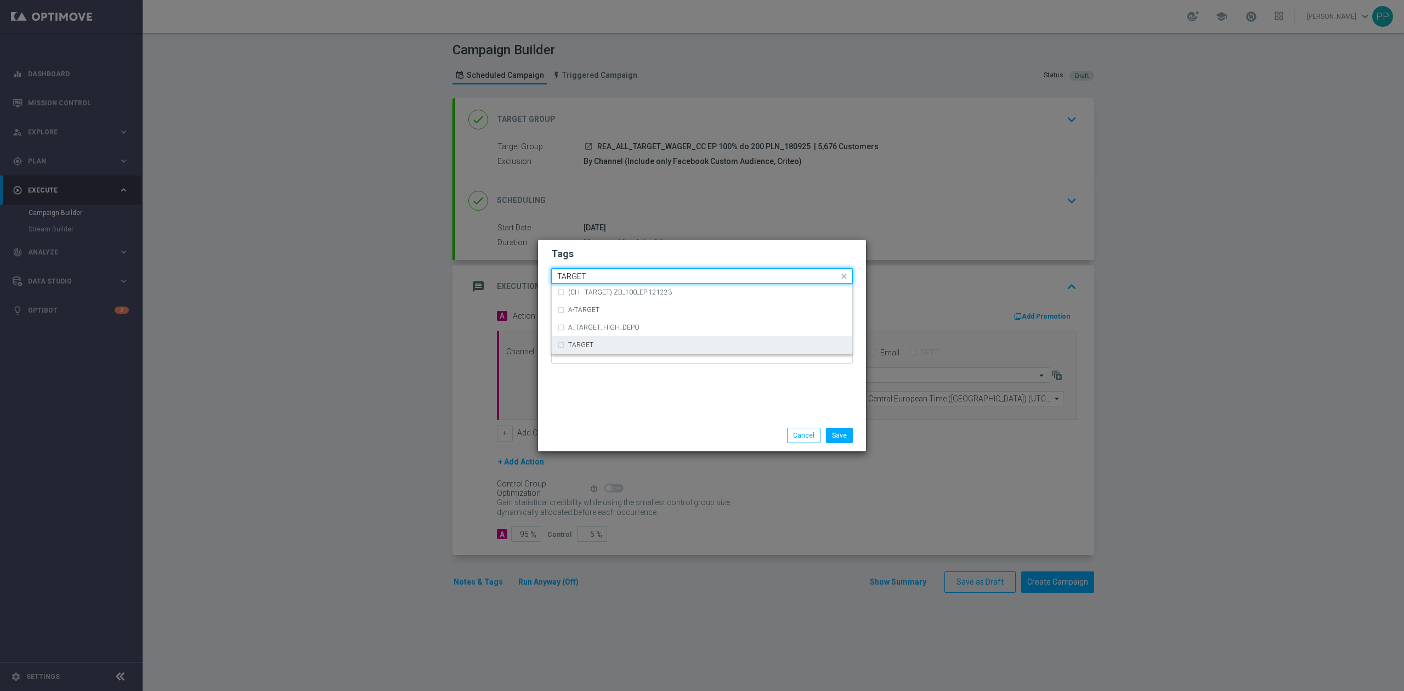
click at [588, 337] on div "TARGET" at bounding box center [702, 345] width 290 height 18
click at [607, 275] on input "TARGET" at bounding box center [697, 276] width 281 height 9
type input "T"
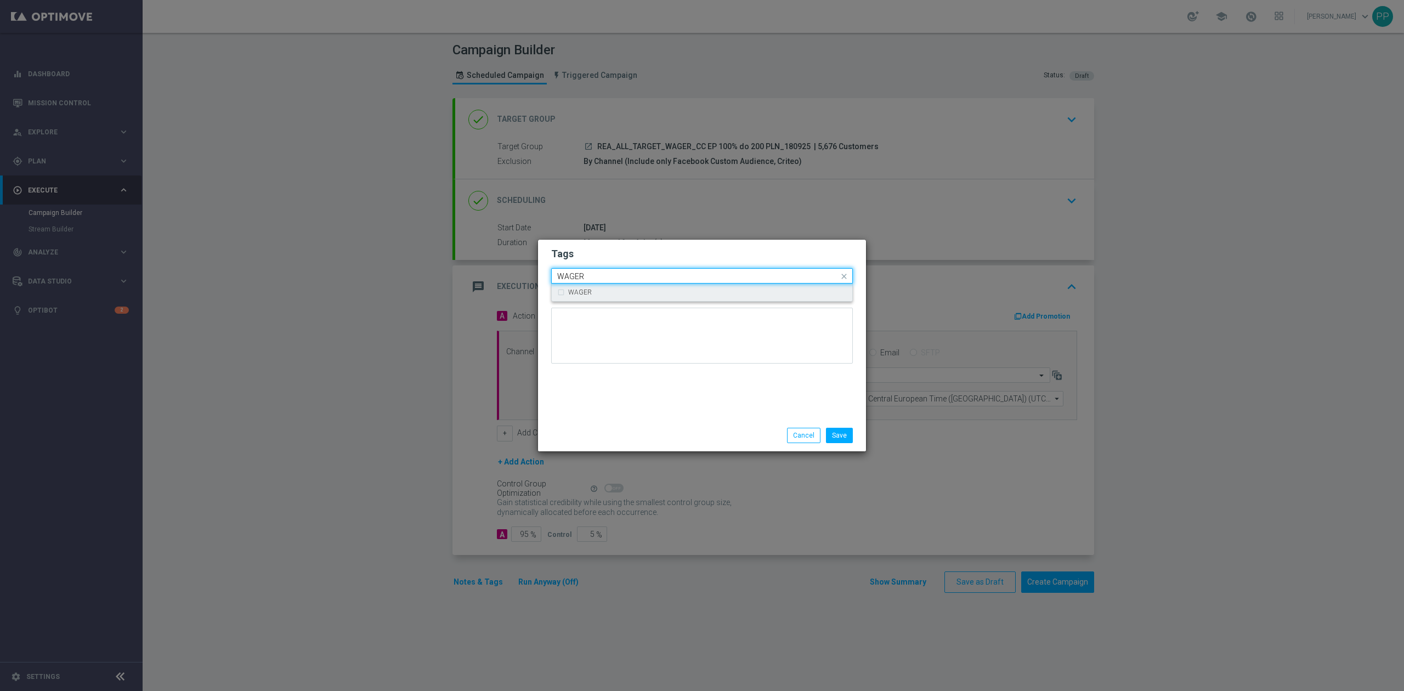
click at [602, 286] on div "WAGER" at bounding box center [702, 293] width 290 height 18
type input "WAGER"
click at [626, 413] on div "Tags Quick find × REA × ALL × TARGET × WAGER WAGER Notes" at bounding box center [702, 330] width 328 height 180
click at [735, 279] on input "text" at bounding box center [776, 277] width 126 height 9
click at [733, 312] on div "Call Center" at bounding box center [707, 310] width 279 height 7
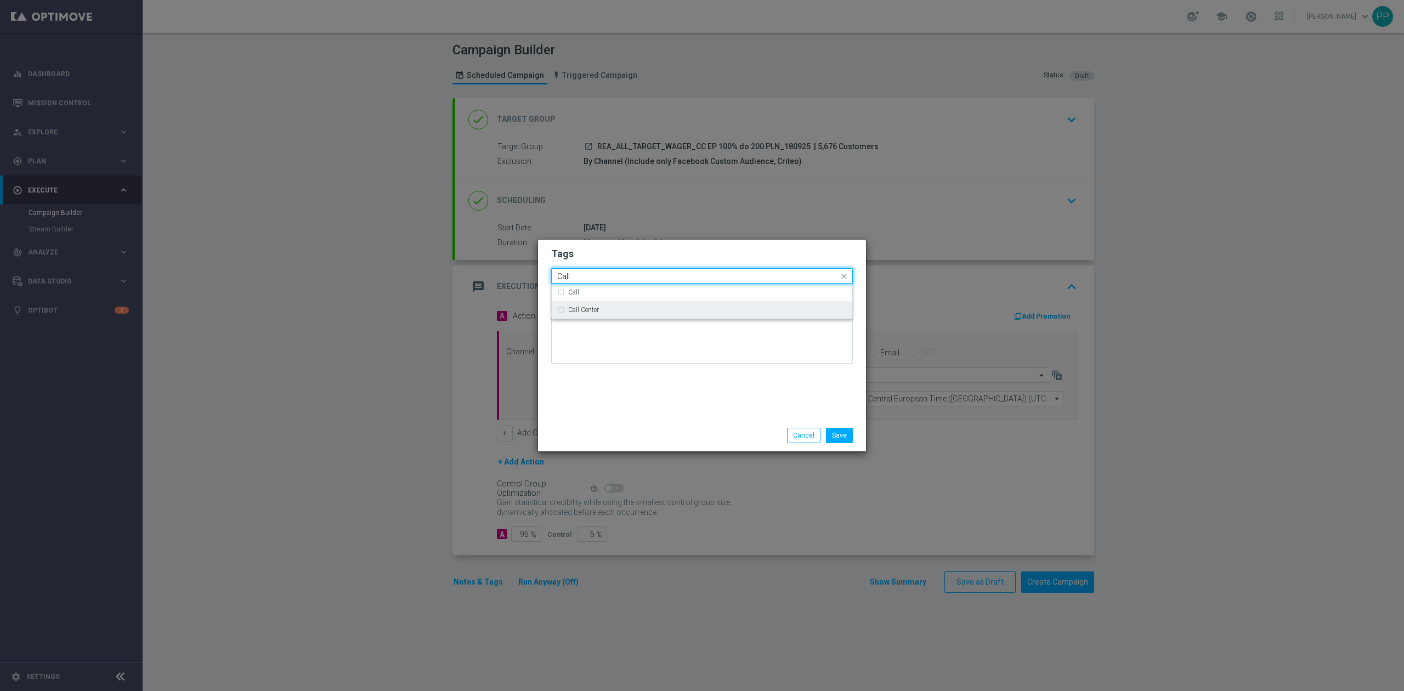
type input "Call"
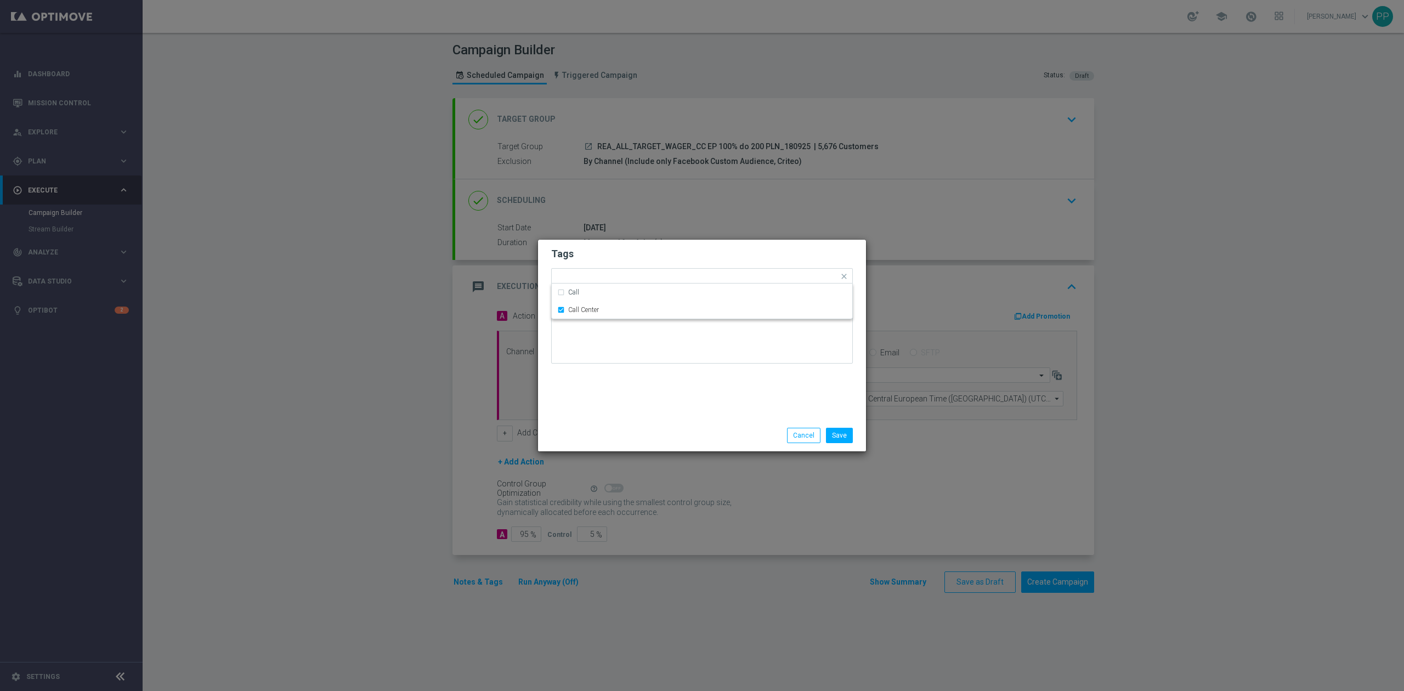
click at [725, 364] on div at bounding box center [702, 340] width 302 height 64
click at [837, 437] on button "Save" at bounding box center [839, 435] width 27 height 15
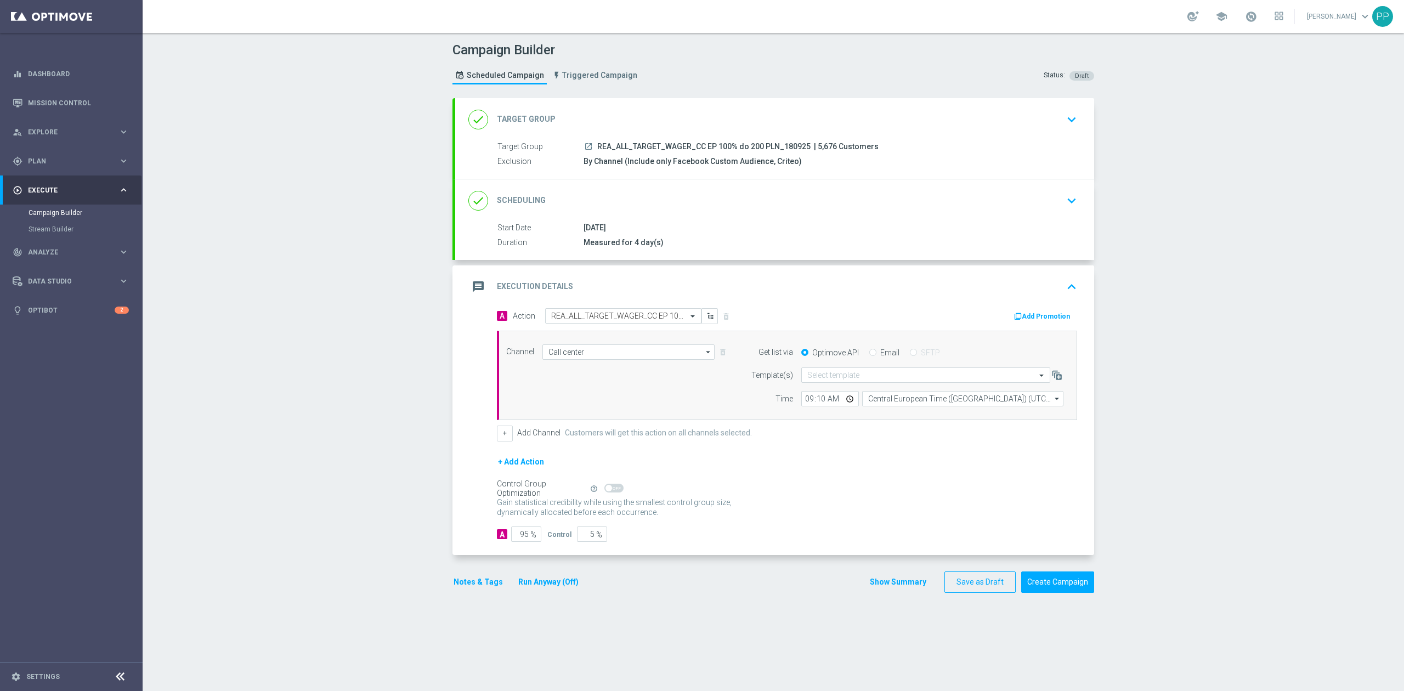
click at [470, 584] on button "Notes & Tags" at bounding box center [479, 582] width 52 height 14
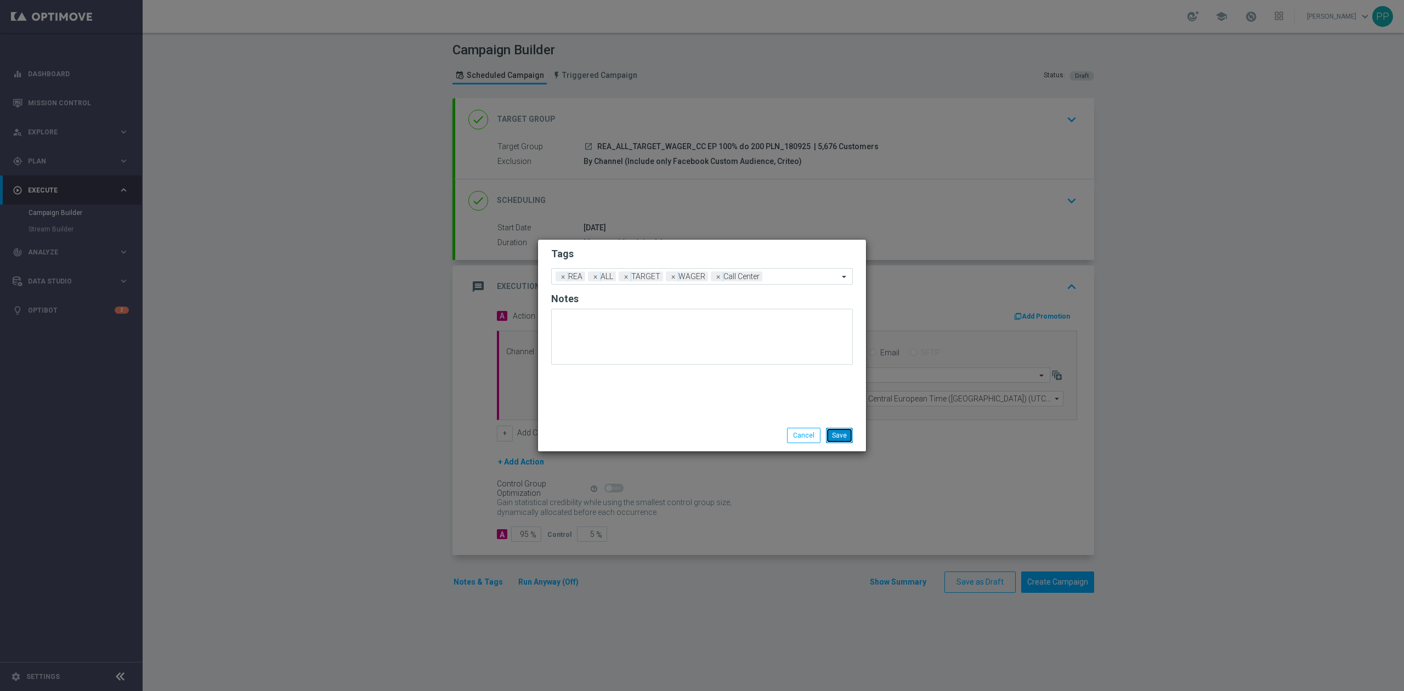
click at [836, 439] on button "Save" at bounding box center [839, 435] width 27 height 15
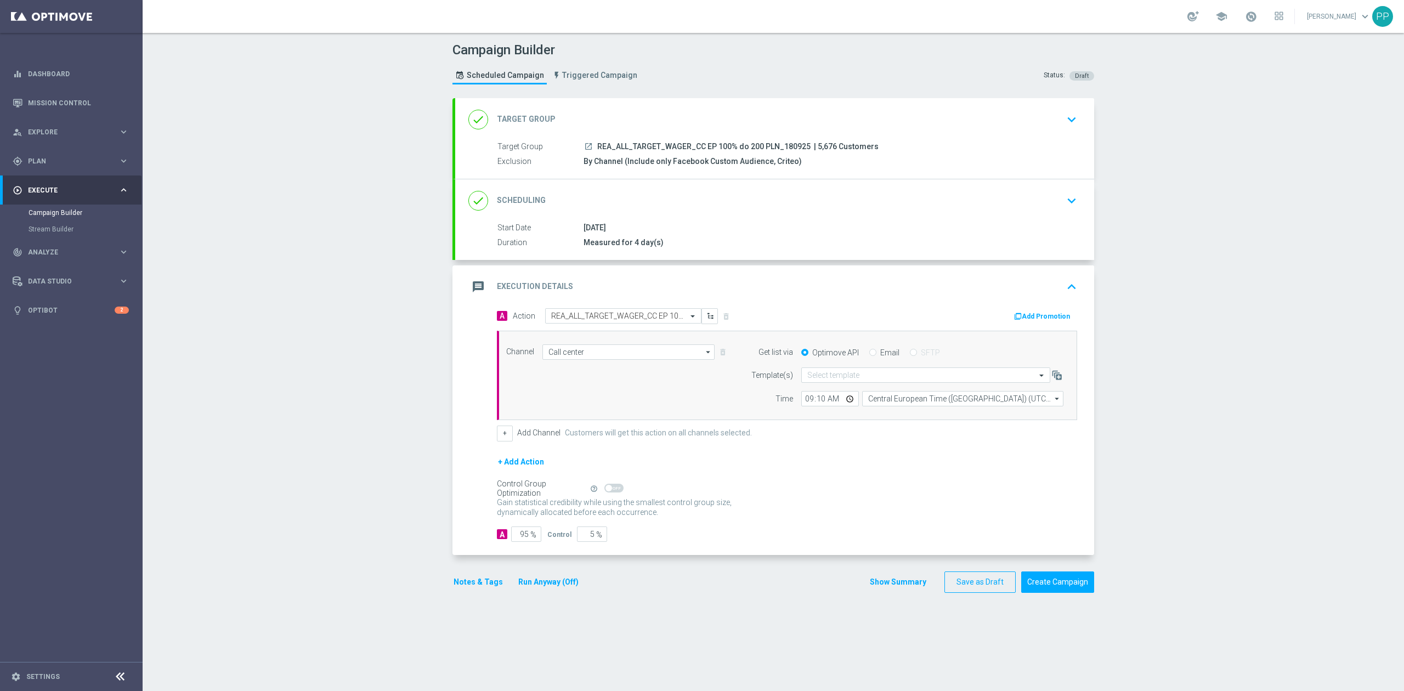
click at [760, 211] on div "done Scheduling keyboard_arrow_down" at bounding box center [774, 200] width 613 height 21
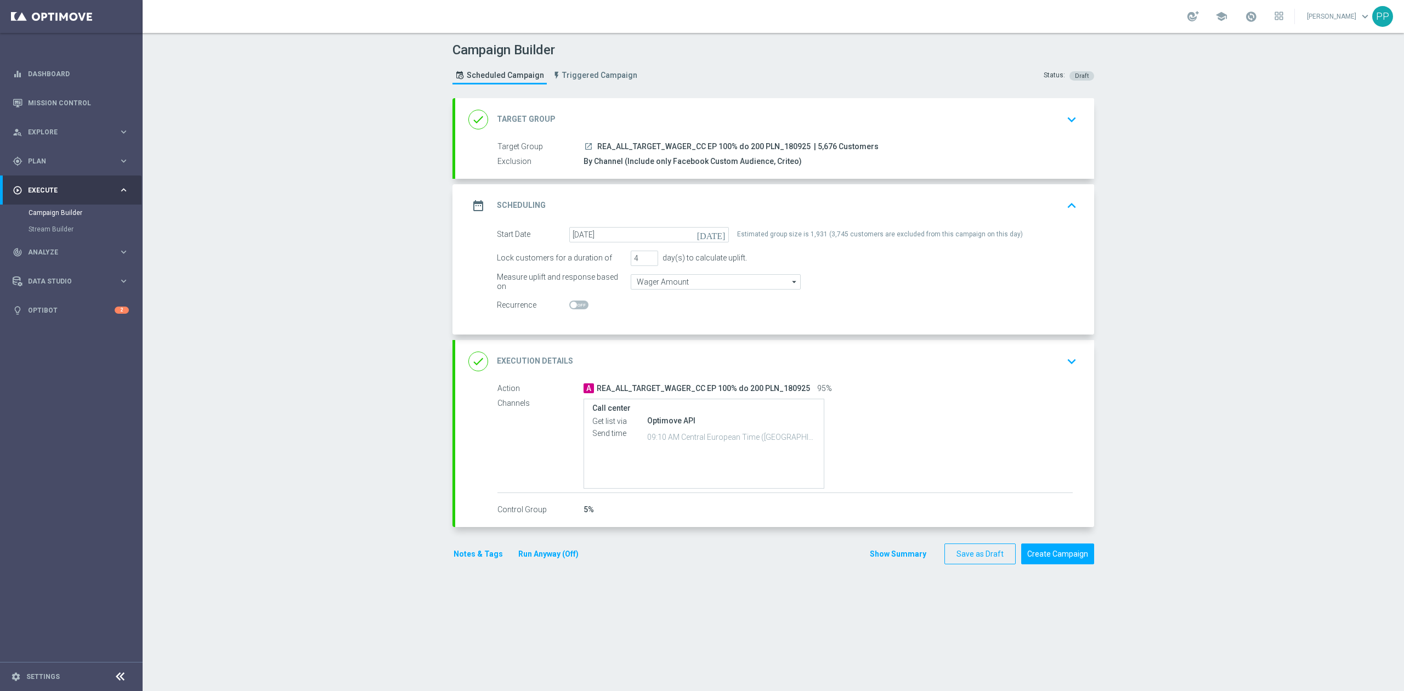
click at [734, 202] on div "date_range Scheduling keyboard_arrow_up" at bounding box center [774, 205] width 613 height 21
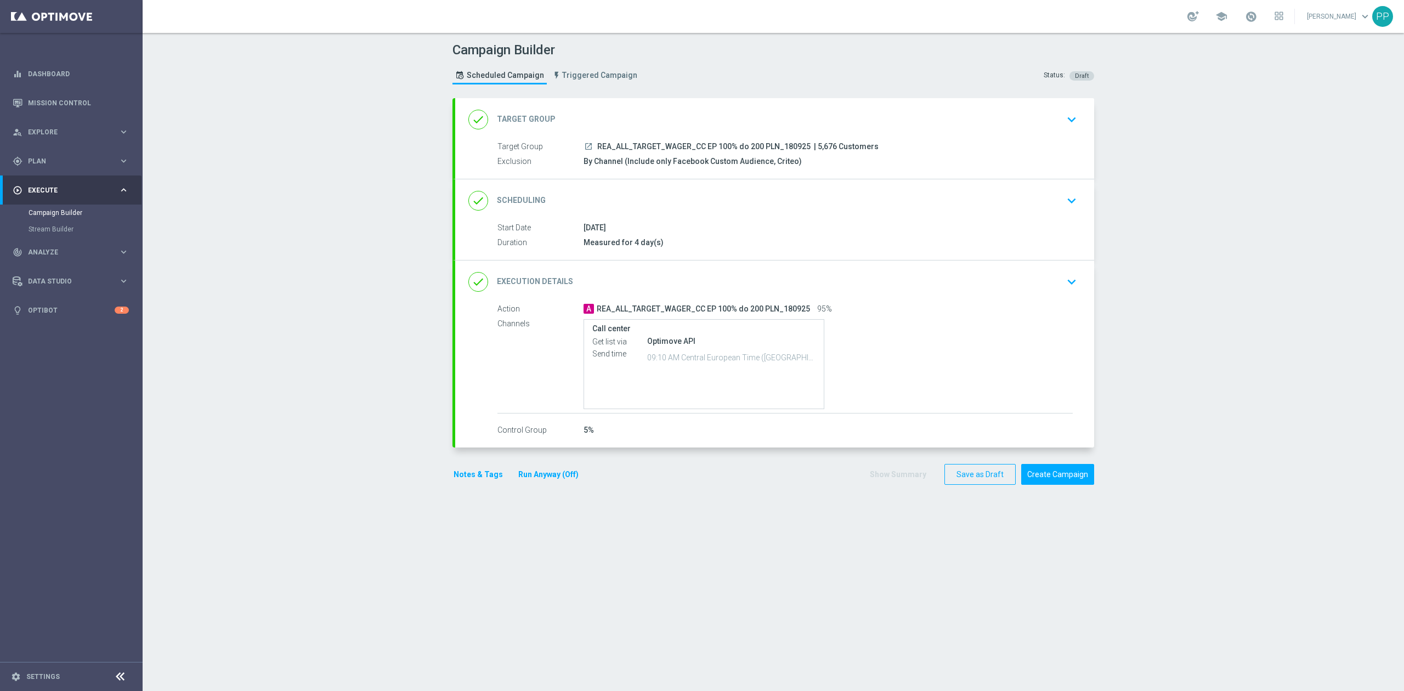
click at [733, 206] on div "done Scheduling keyboard_arrow_down" at bounding box center [774, 200] width 613 height 21
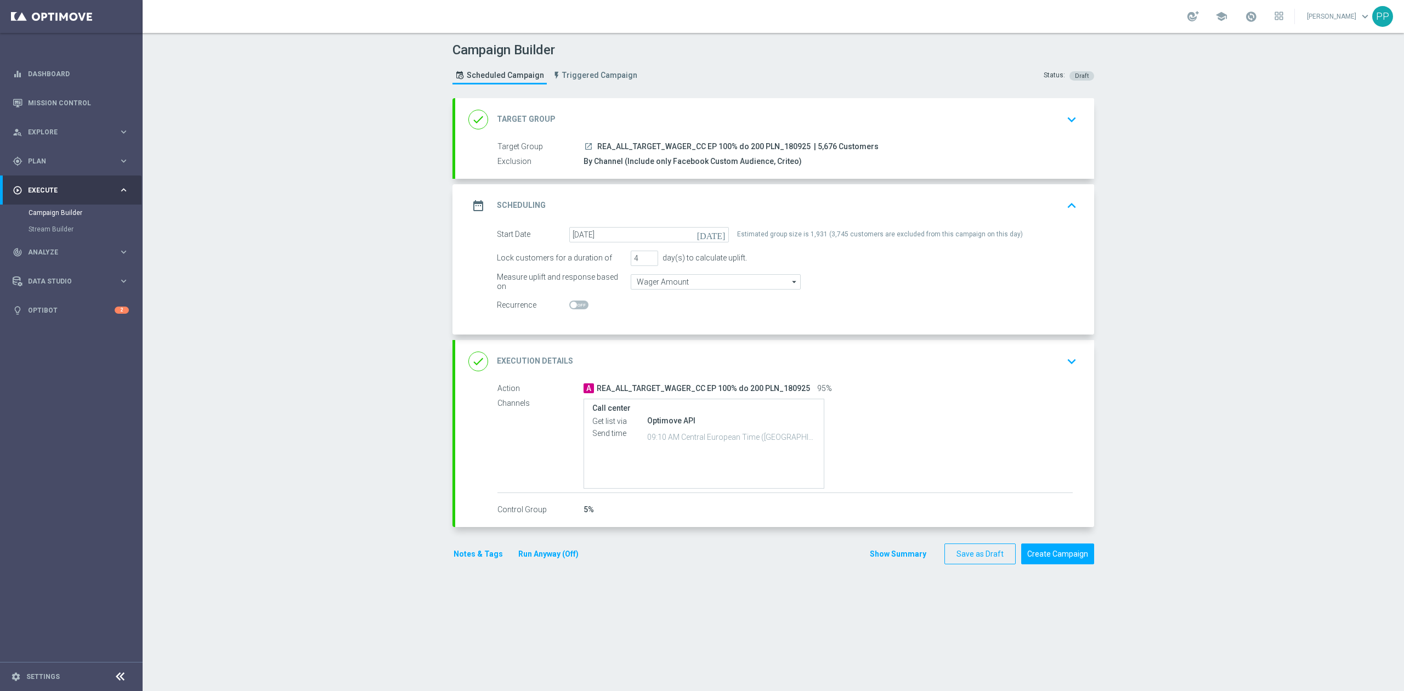
click at [718, 196] on div "date_range Scheduling keyboard_arrow_up" at bounding box center [774, 205] width 613 height 21
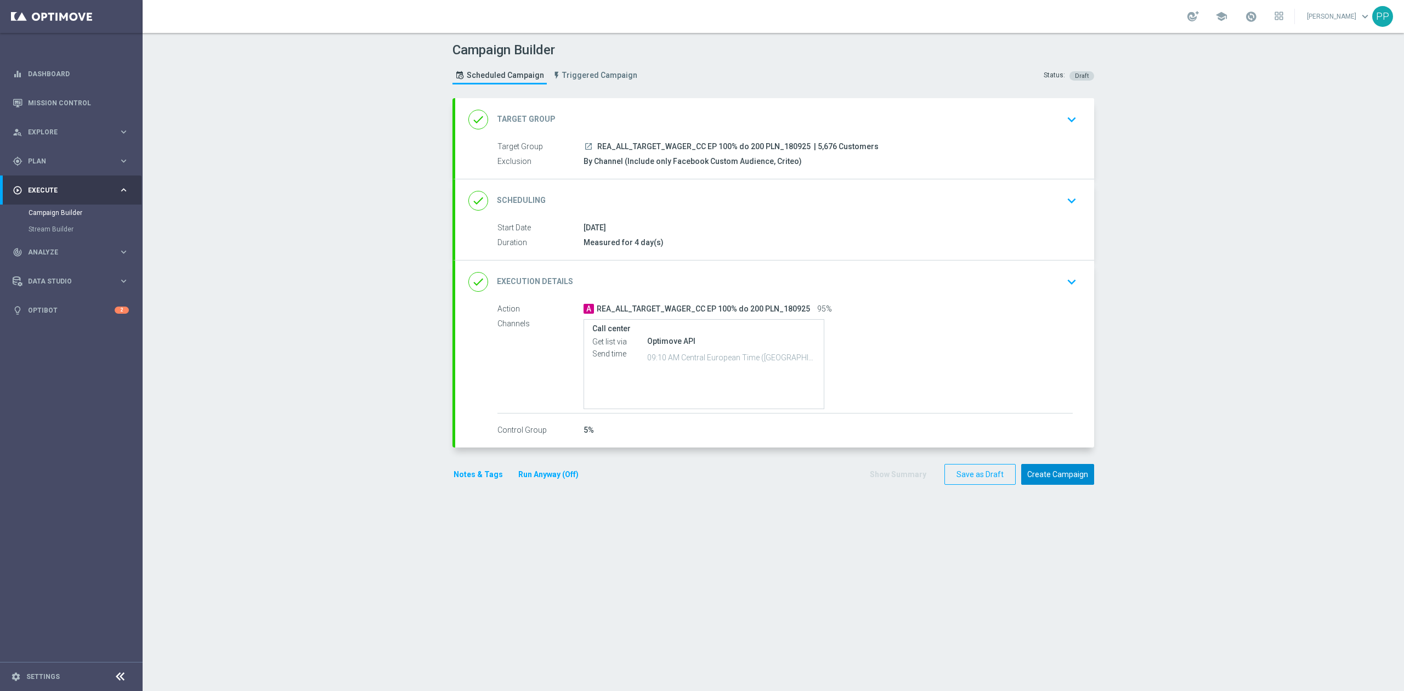
click at [1069, 481] on button "Create Campaign" at bounding box center [1057, 474] width 73 height 21
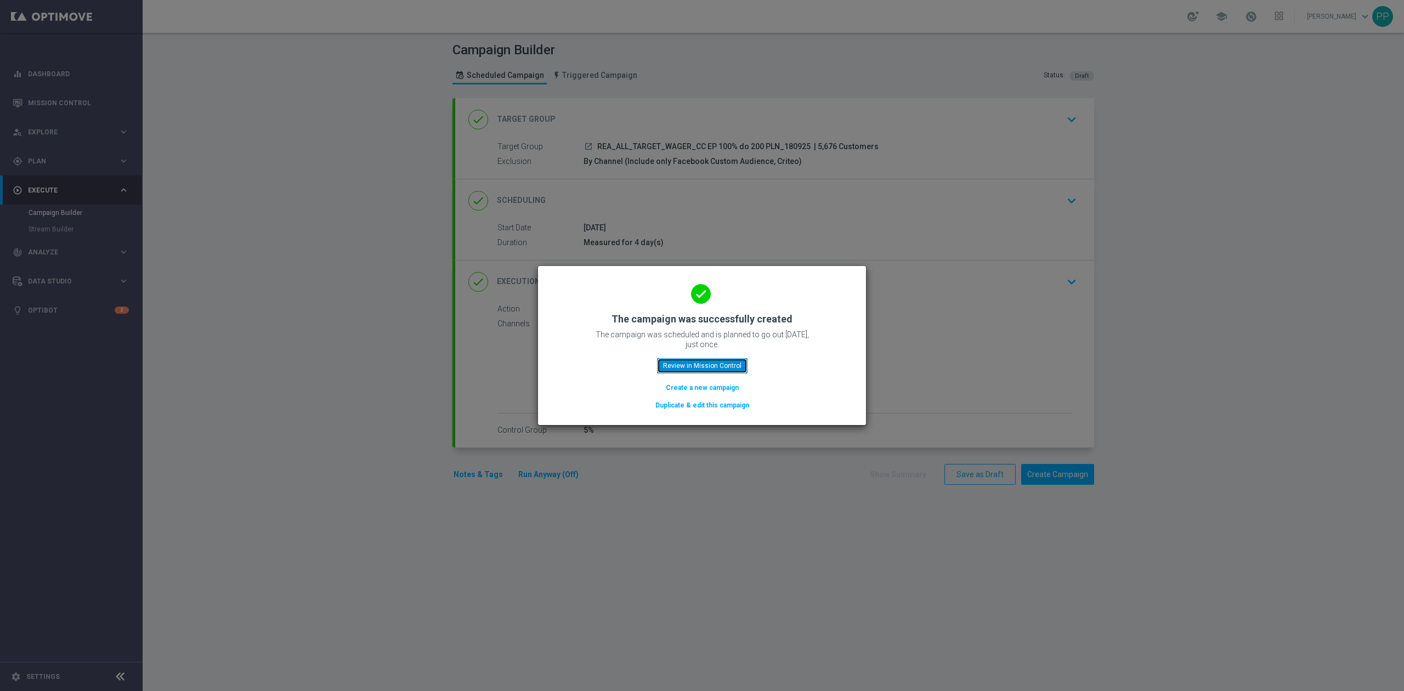
click at [718, 371] on button "Review in Mission Control" at bounding box center [702, 365] width 91 height 15
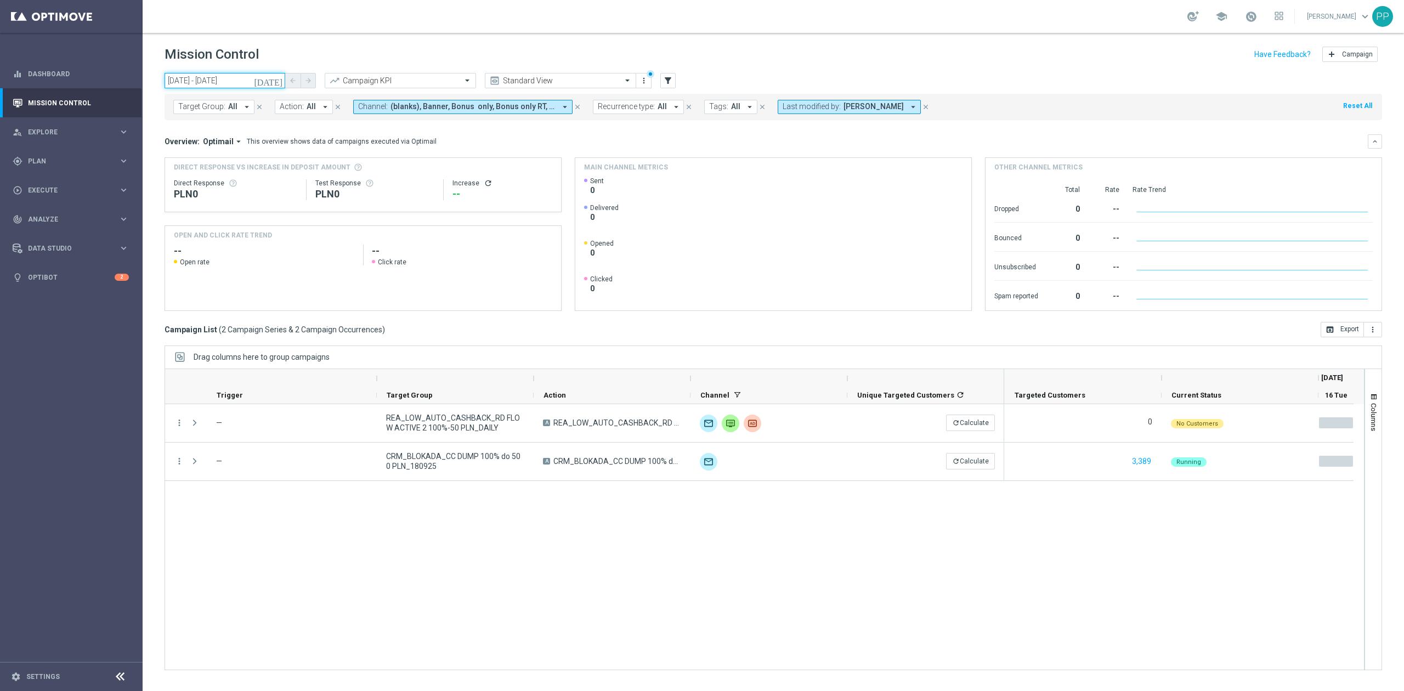
click at [207, 82] on input "[DATE] - [DATE]" at bounding box center [225, 80] width 121 height 15
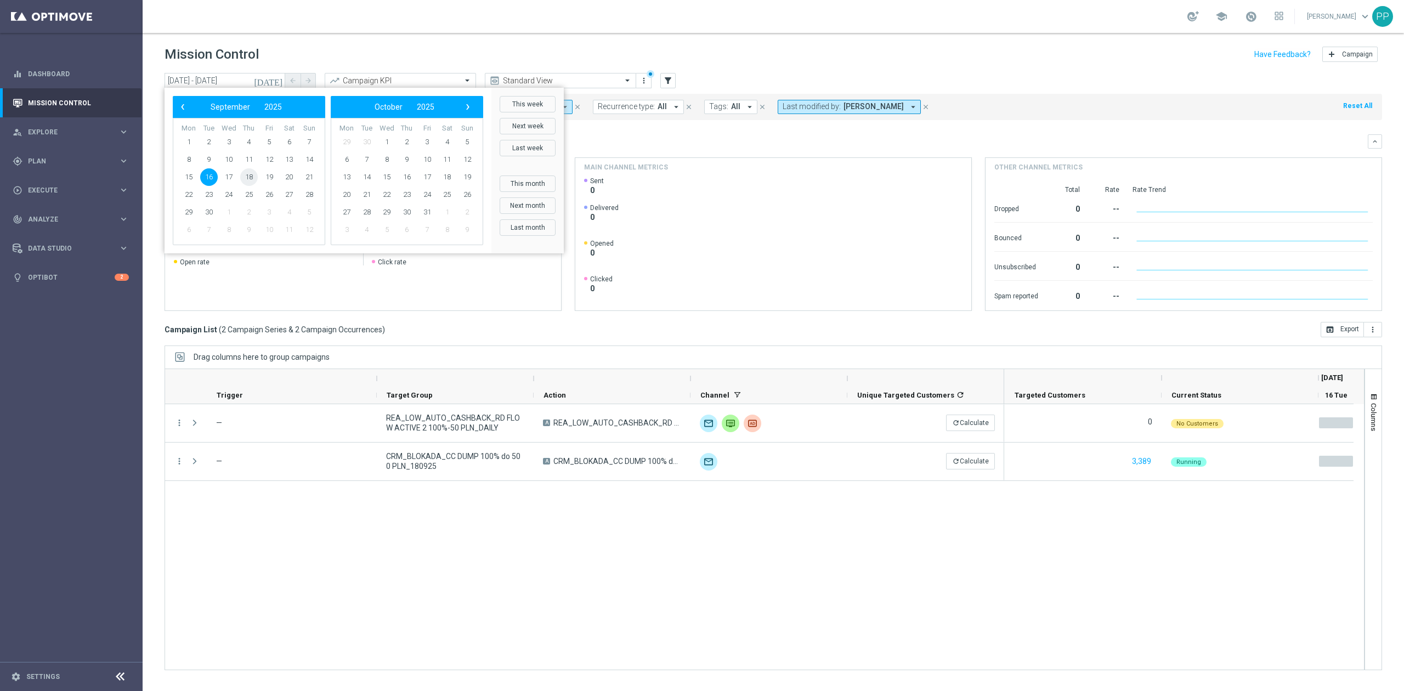
click at [253, 180] on span "18" at bounding box center [249, 177] width 18 height 18
type input "[DATE] - [DATE]"
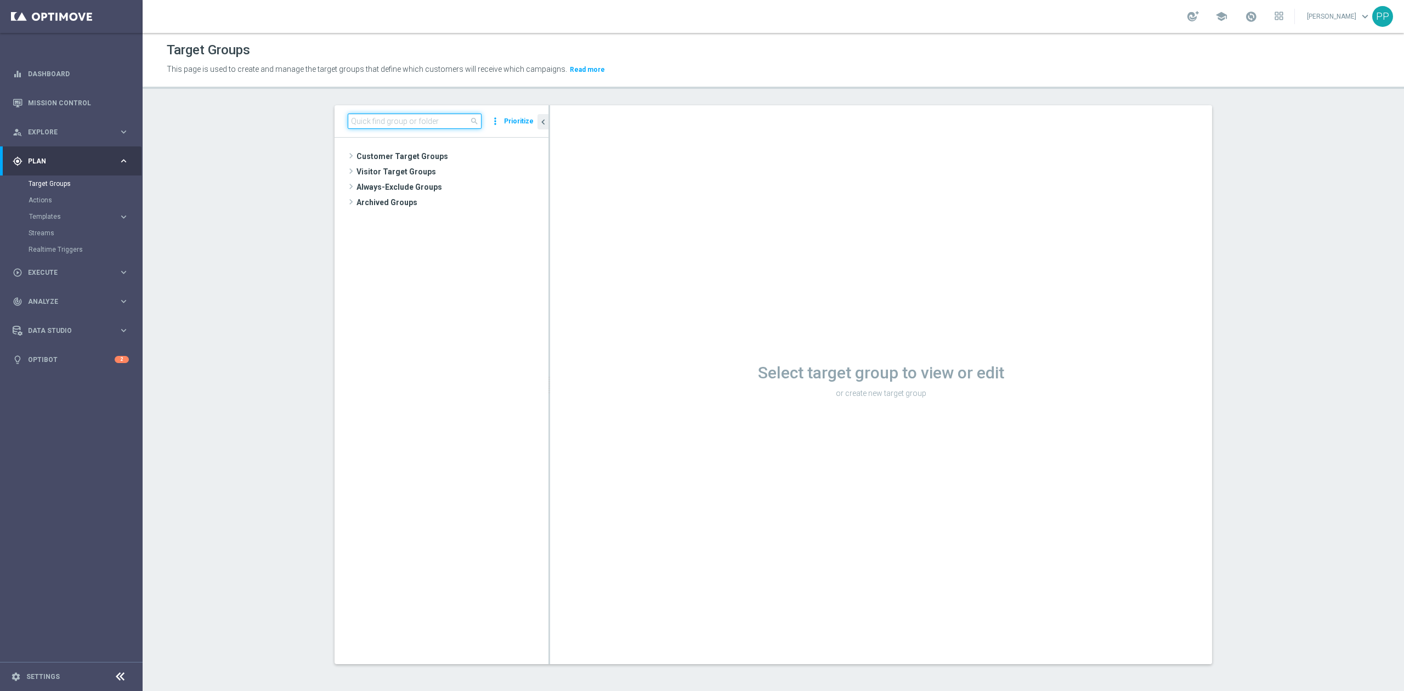
click at [356, 115] on input at bounding box center [415, 121] width 134 height 15
paste input "D_ALL_TARGET_WAGER_CC LM100% do 500 PLN_180925"
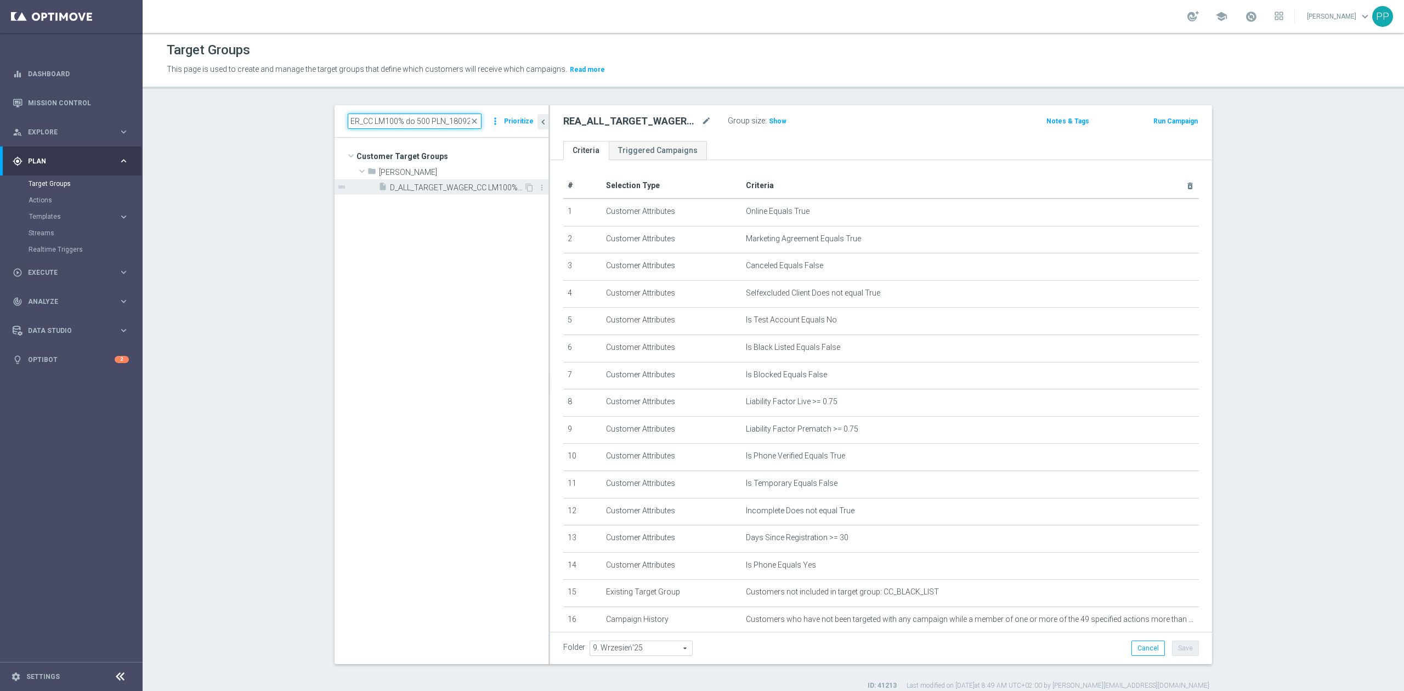
type input "D_ALL_TARGET_WAGER_CC LM100% do 500 PLN_180925"
click at [410, 185] on span "D_ALL_TARGET_WAGER_CC LM100% do 500 PLN_180925" at bounding box center [457, 187] width 134 height 9
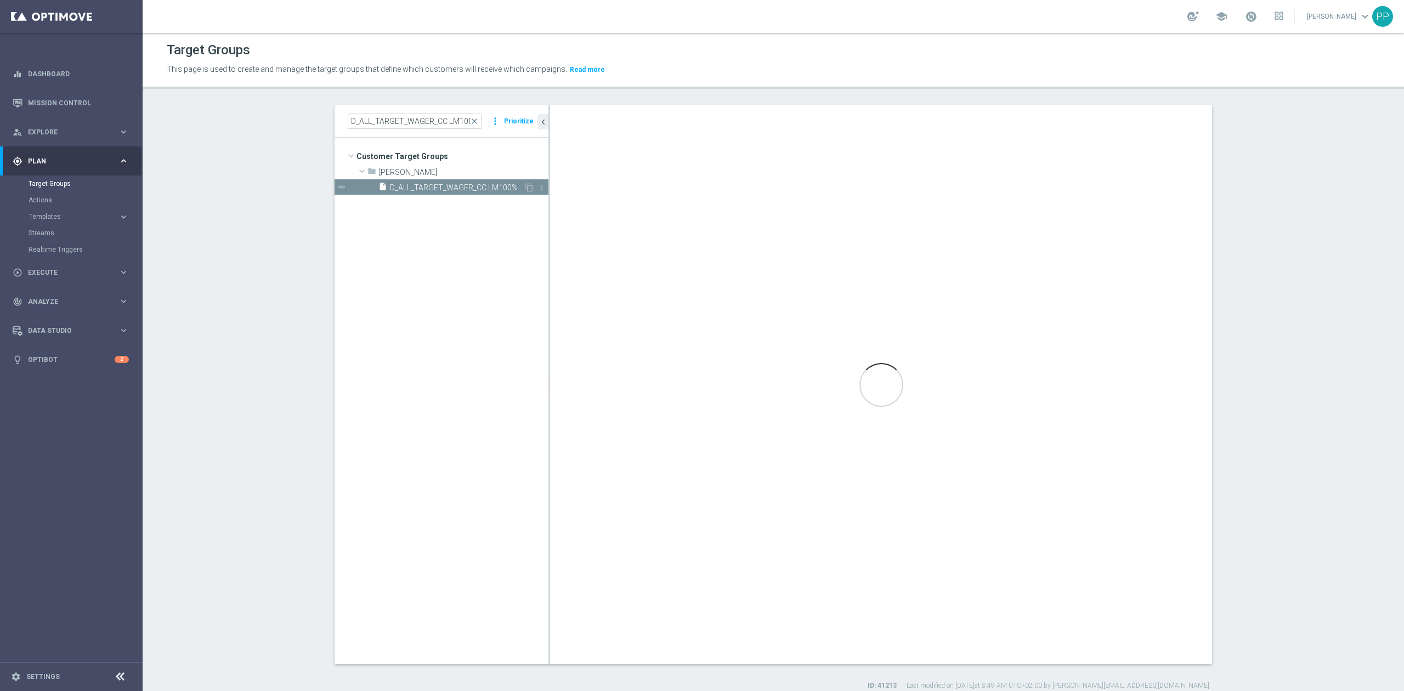
type input "[PERSON_NAME]"
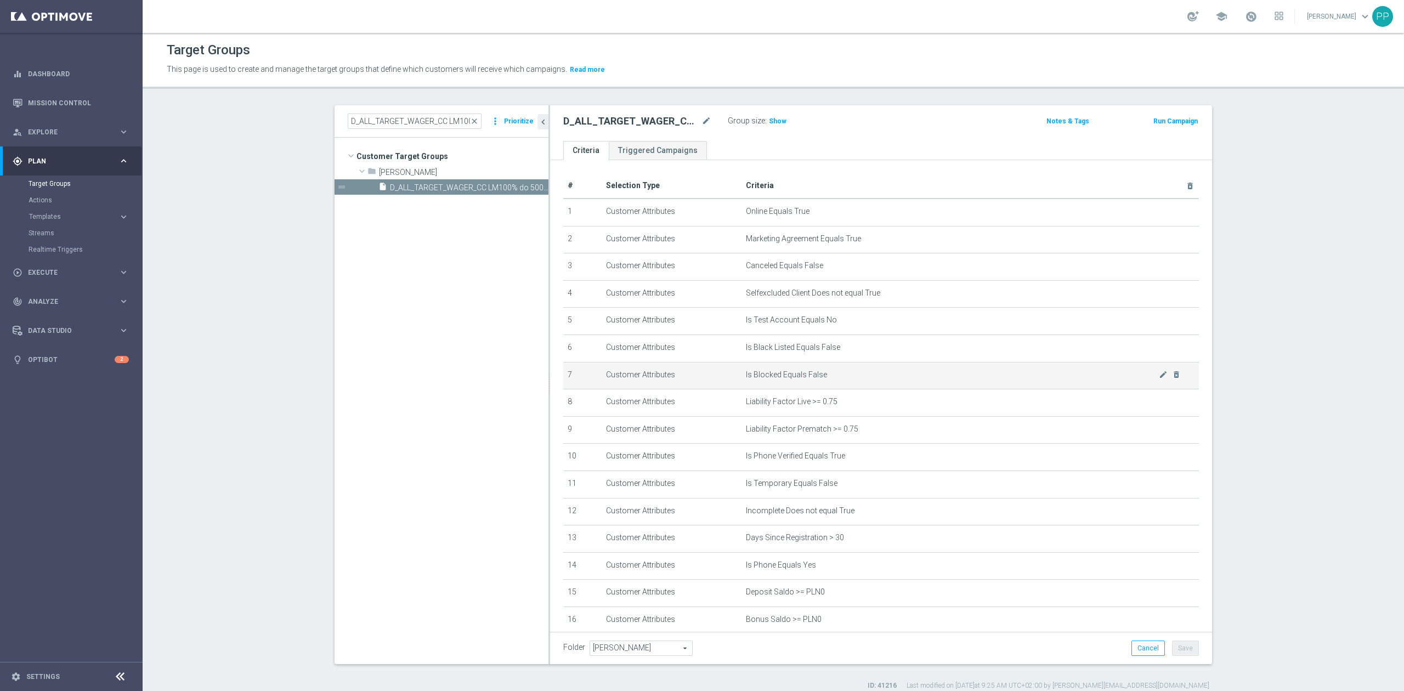
scroll to position [216, 0]
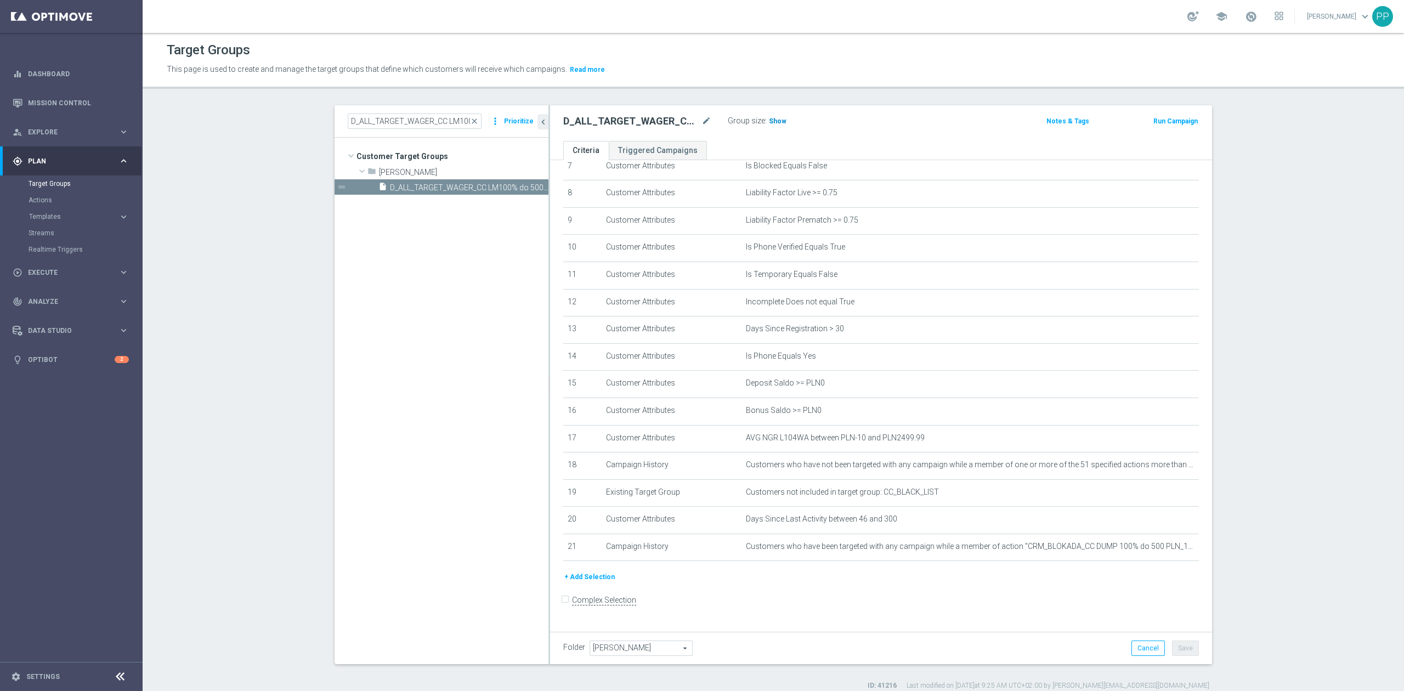
click at [773, 123] on span "Show" at bounding box center [778, 121] width 18 height 8
click at [1159, 470] on icon "mode_edit" at bounding box center [1163, 465] width 9 height 9
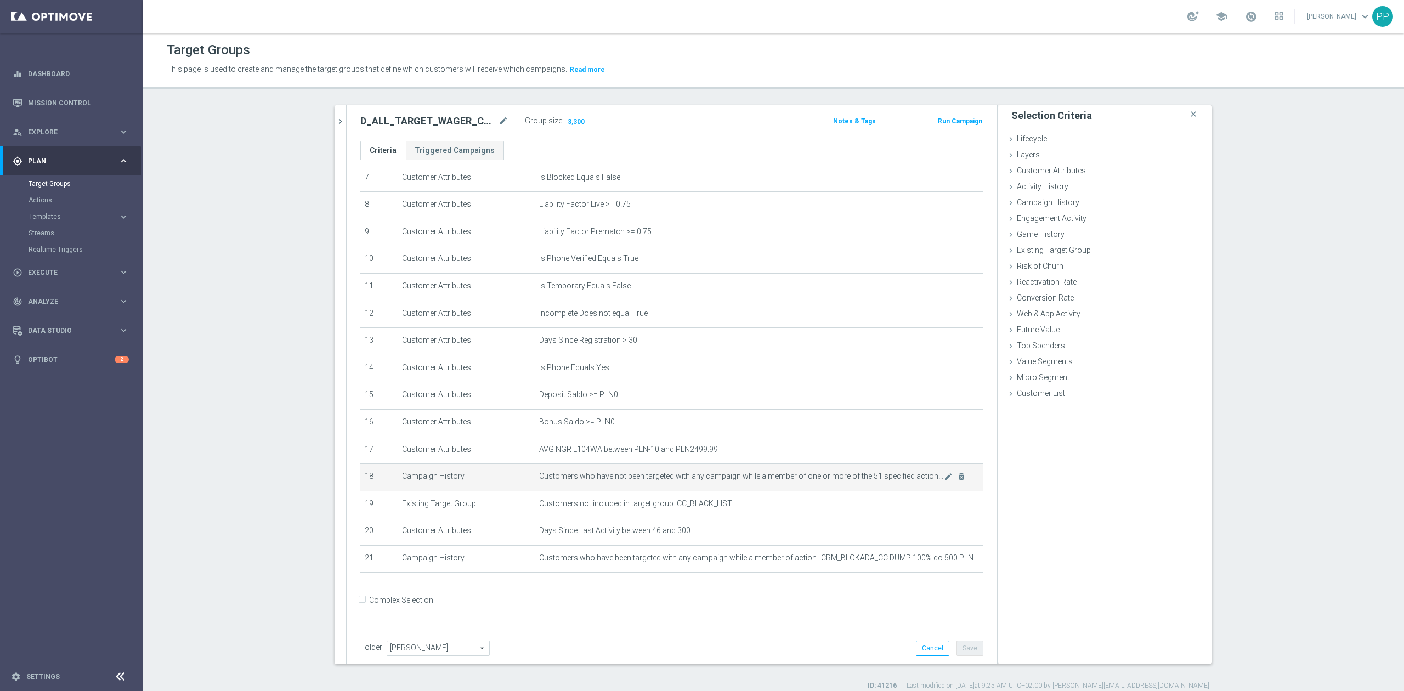
scroll to position [204, 0]
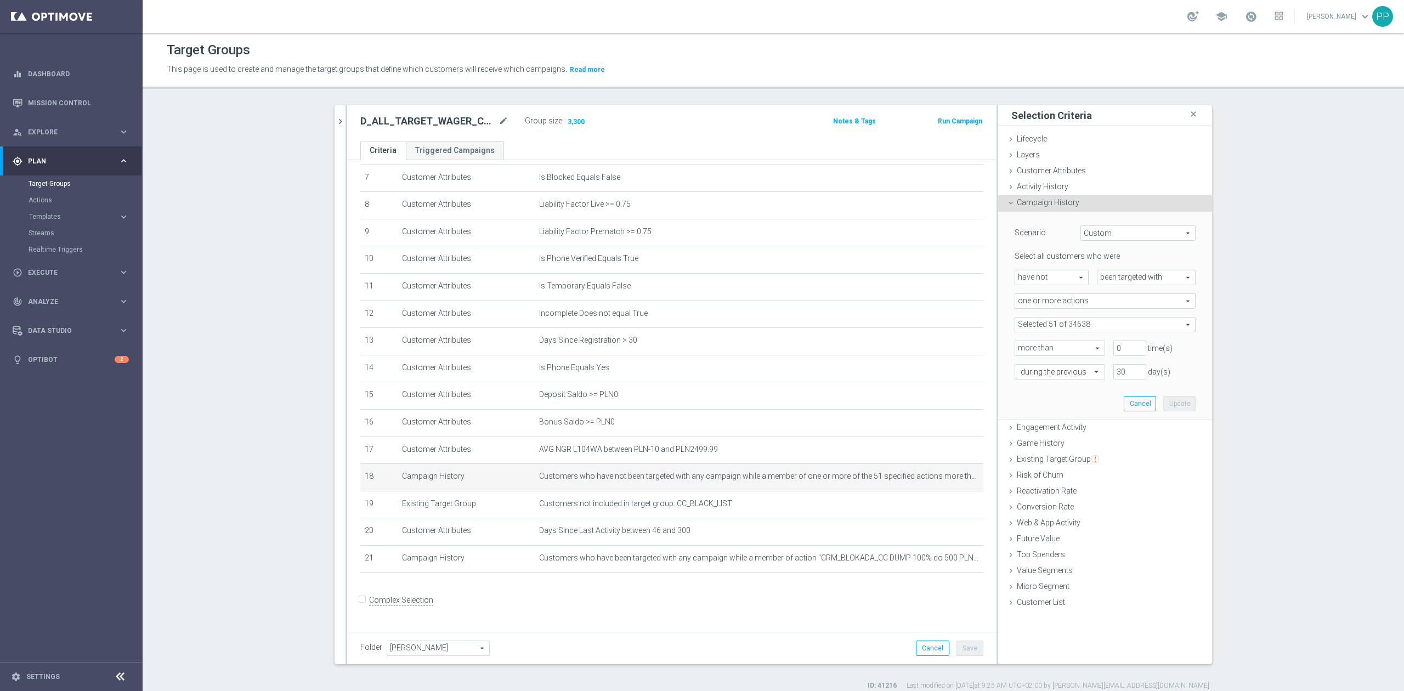
click at [1092, 321] on span at bounding box center [1105, 325] width 180 height 14
click at [1086, 325] on input "search" at bounding box center [1105, 324] width 181 height 15
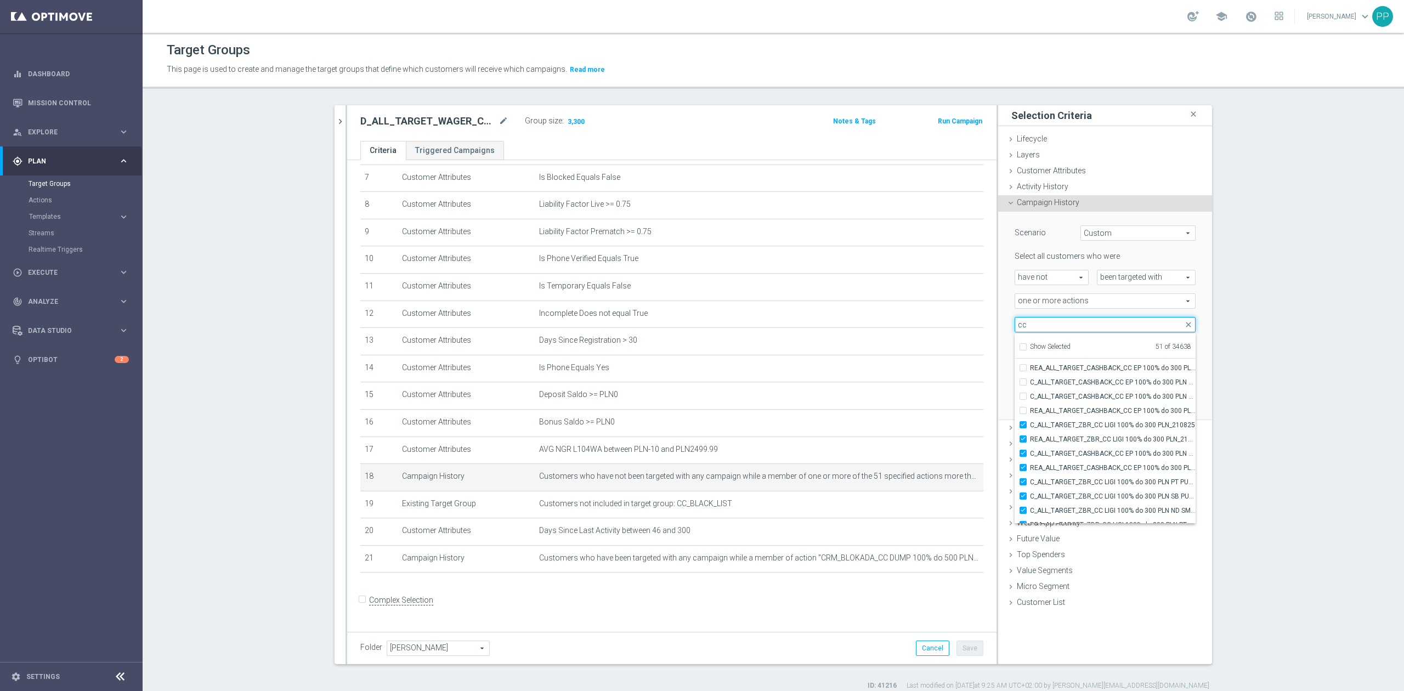
scroll to position [33956, 0]
type input "cc"
click at [1259, 481] on section "D_ALL_TARGET_WAGER_CC LM100% do 500 PLN_180925 close more_vert Prioritize Custo…" at bounding box center [774, 397] width 1262 height 585
